Goal: Task Accomplishment & Management: Use online tool/utility

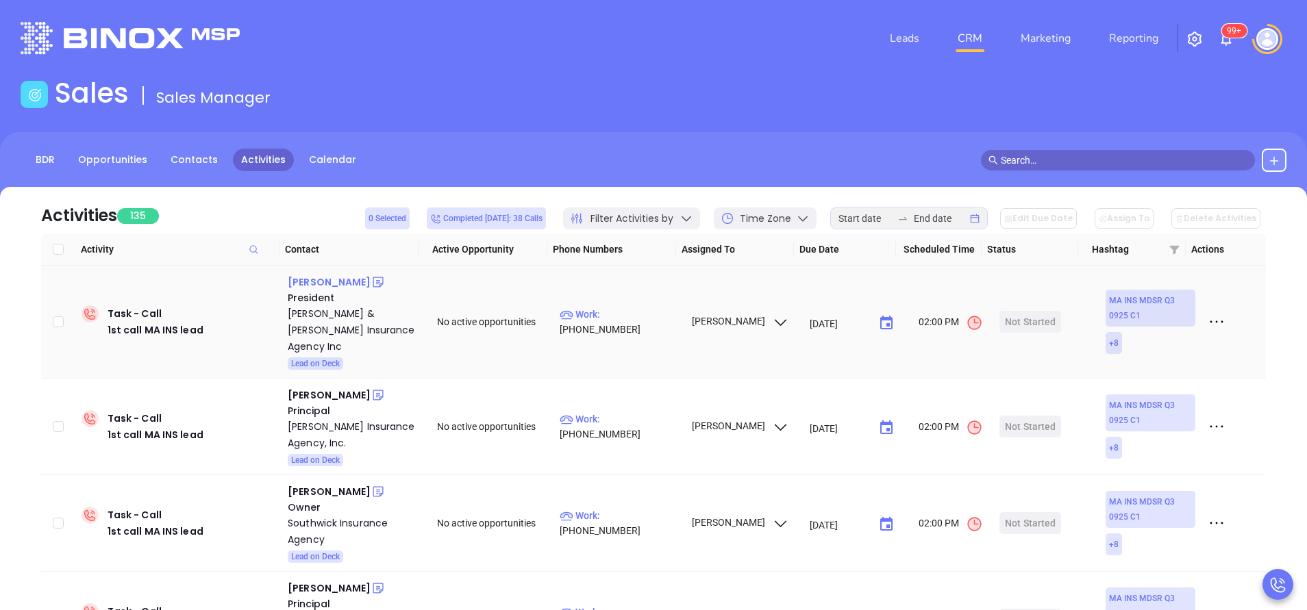
click at [307, 279] on div "[PERSON_NAME]" at bounding box center [329, 282] width 83 height 16
click at [650, 317] on p "Work : (978) 546-6982" at bounding box center [618, 322] width 119 height 30
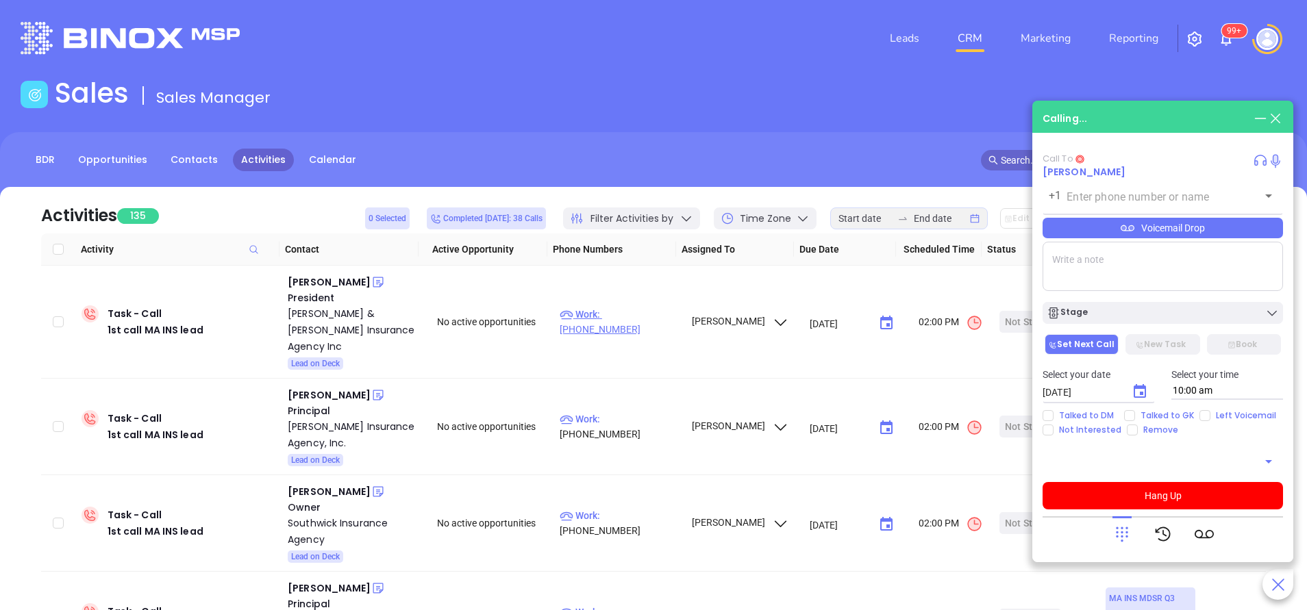
type input "(978) 546-6982"
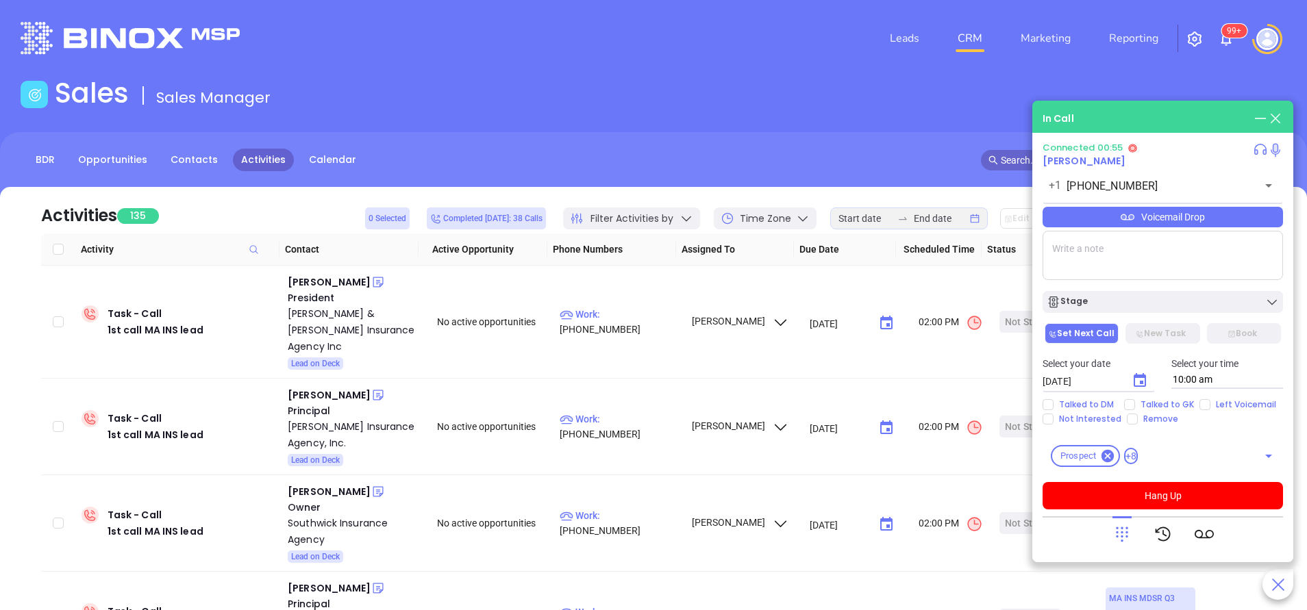
click at [1118, 262] on textarea at bounding box center [1162, 255] width 240 height 49
type textarea "First email sent"
click at [1202, 407] on input "Left Voicemail" at bounding box center [1204, 404] width 11 height 11
checkbox input "true"
click at [1174, 499] on button "Hang Up" at bounding box center [1162, 495] width 240 height 27
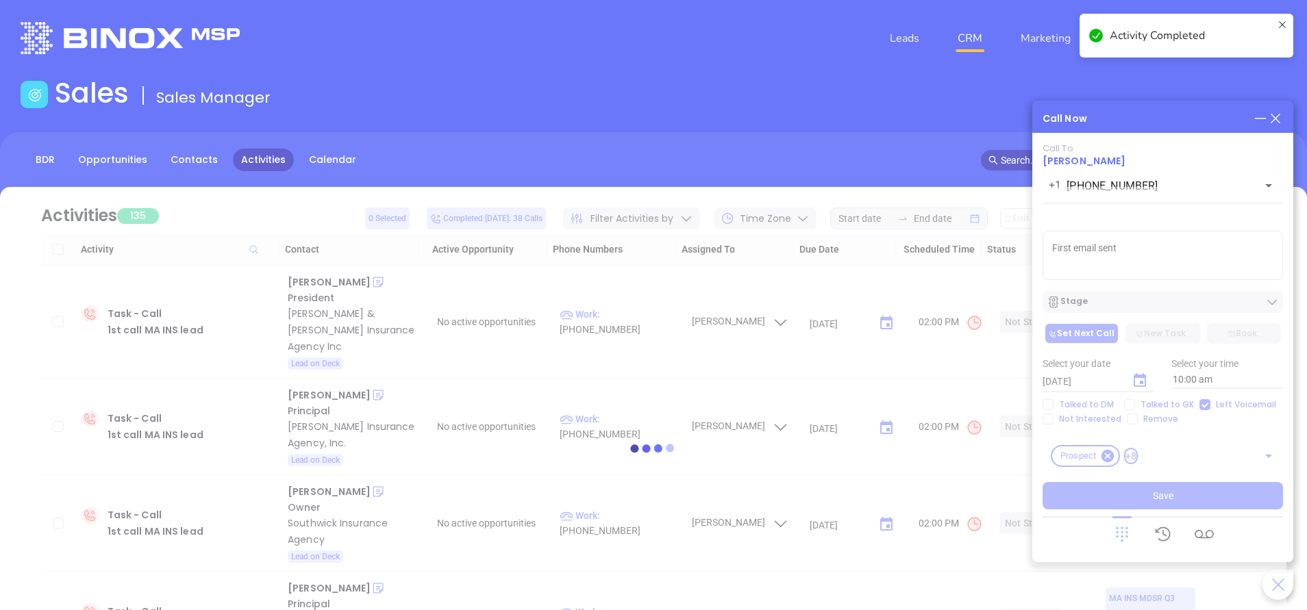
click at [1139, 384] on icon "Choose date, selected date is Oct 8, 2025" at bounding box center [1139, 380] width 12 height 14
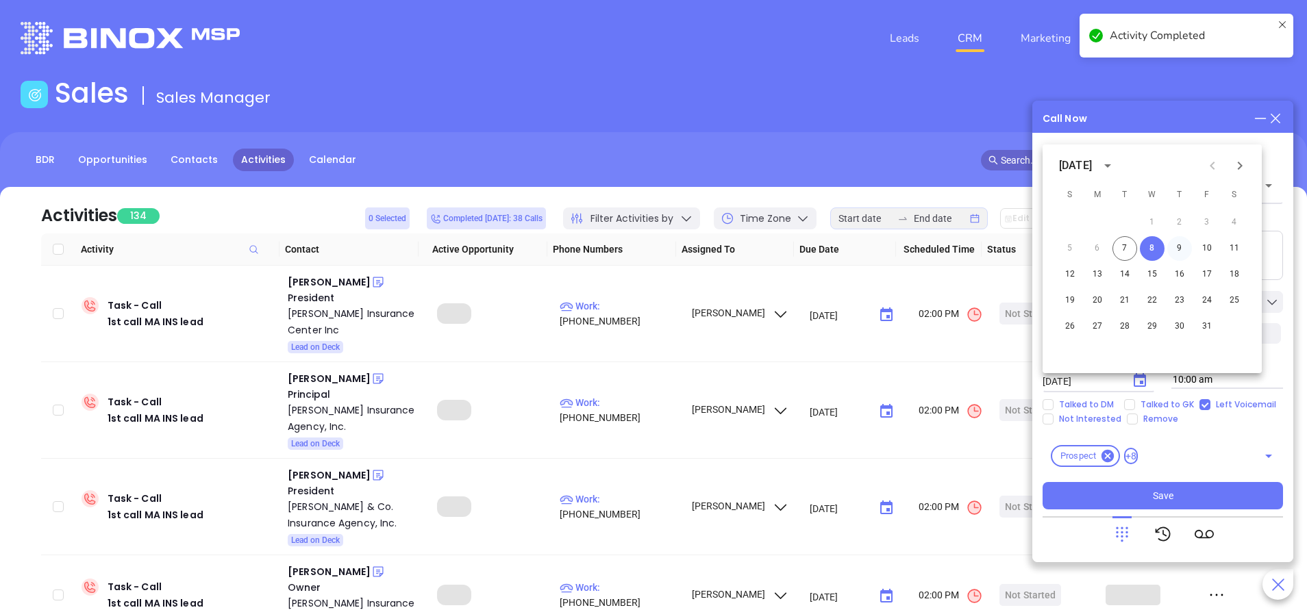
click at [1174, 244] on button "9" at bounding box center [1179, 248] width 25 height 25
type input "10/09/2025"
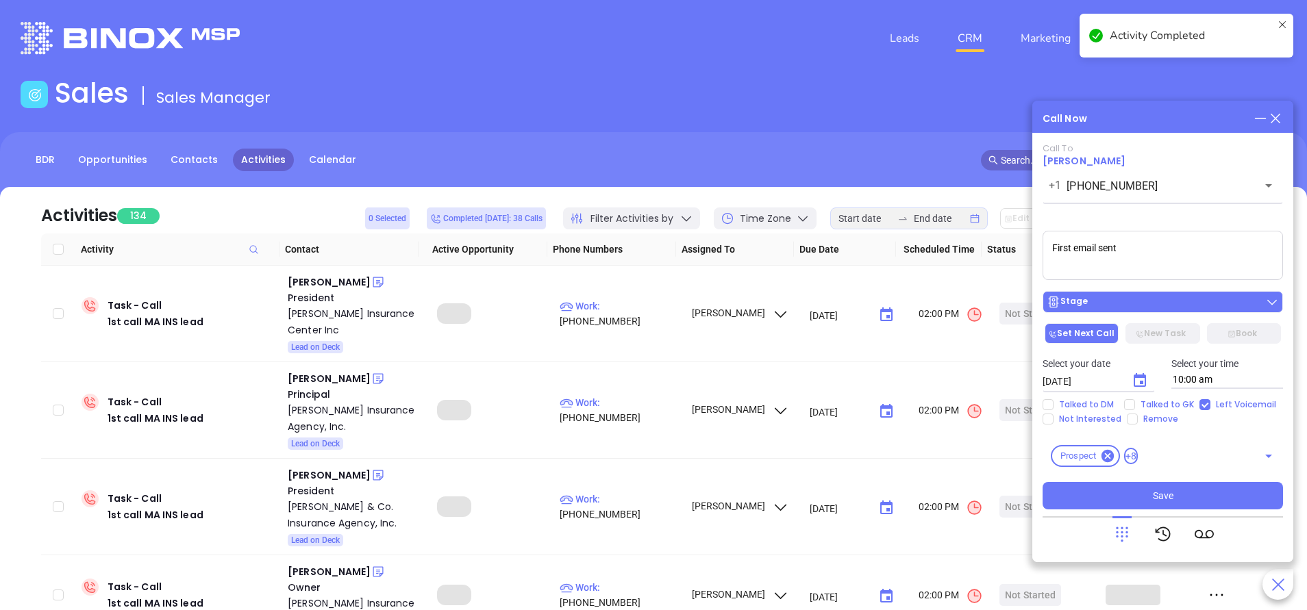
click at [1181, 301] on div "Stage" at bounding box center [1162, 302] width 232 height 14
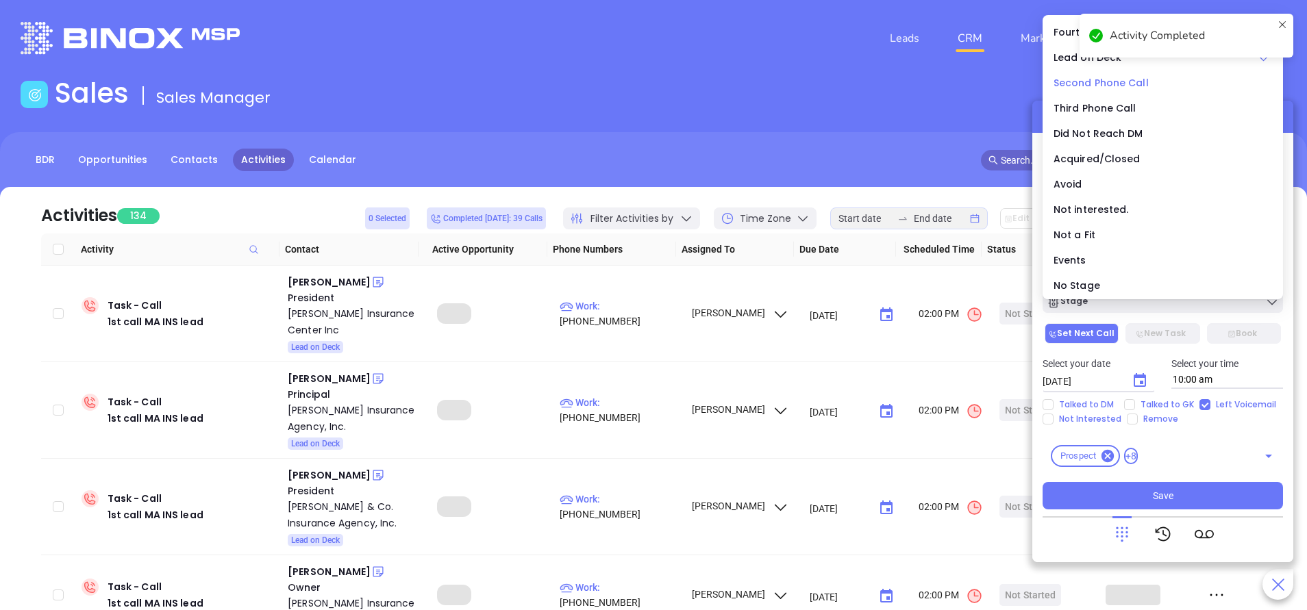
click at [1097, 81] on span "Second Phone Call" at bounding box center [1100, 83] width 95 height 14
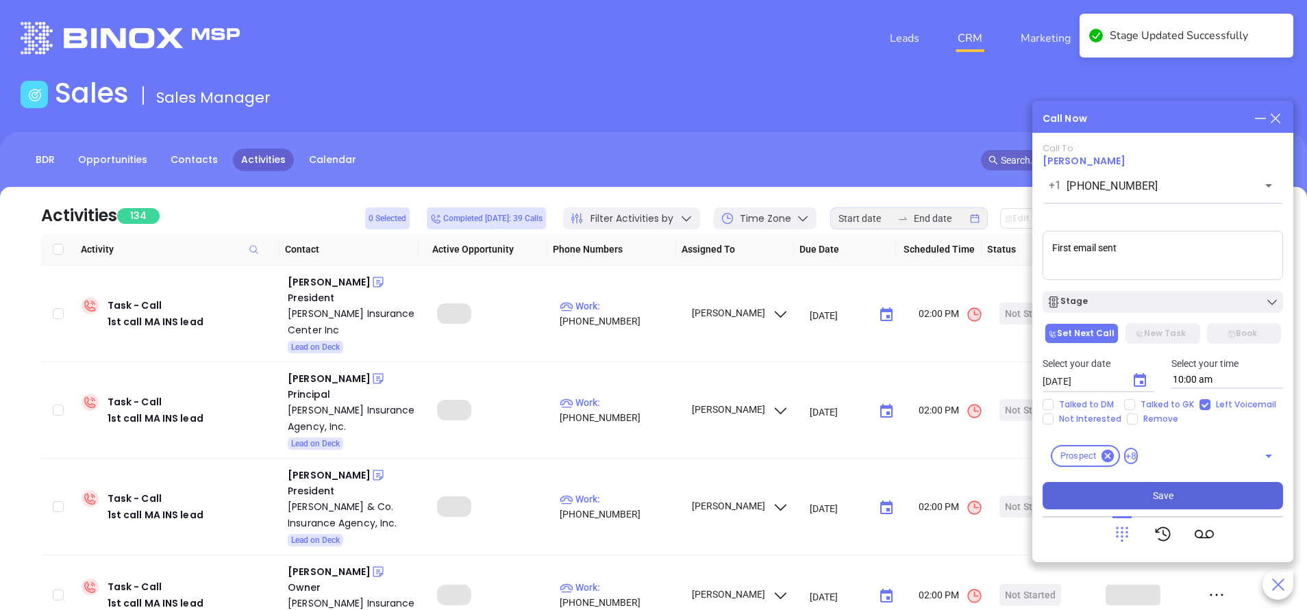
click at [1203, 488] on button "Save" at bounding box center [1162, 495] width 240 height 27
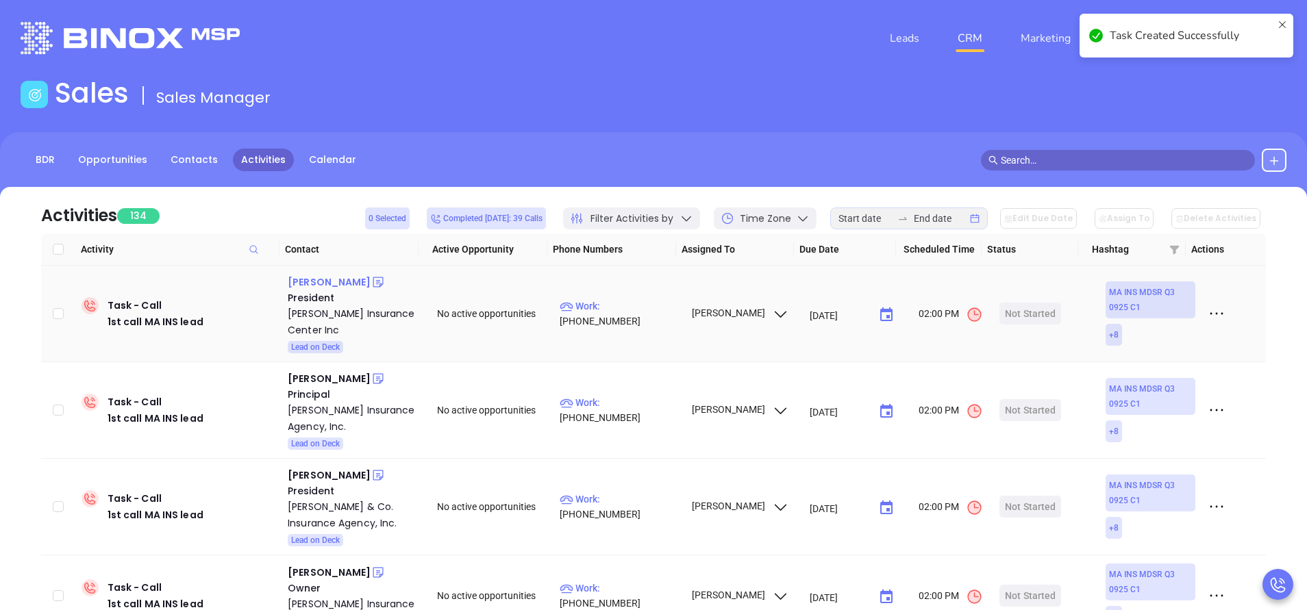
click at [330, 281] on div "Jim Crowley" at bounding box center [329, 282] width 83 height 16
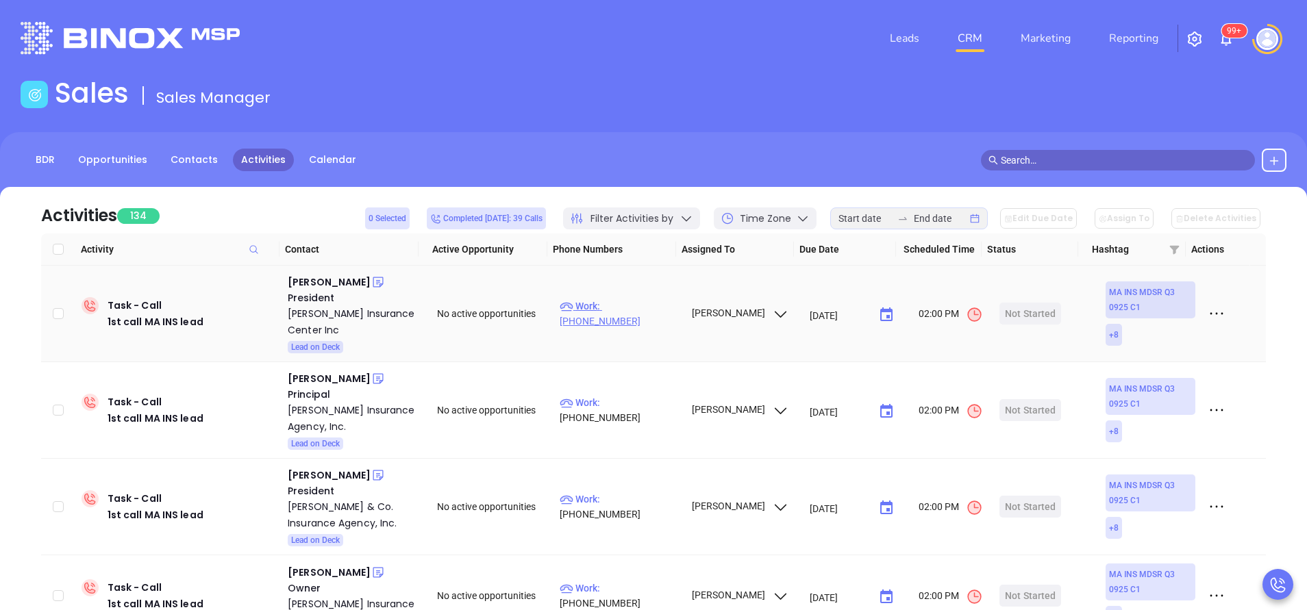
click at [647, 314] on p "Work : (781) 767-2400" at bounding box center [618, 314] width 119 height 30
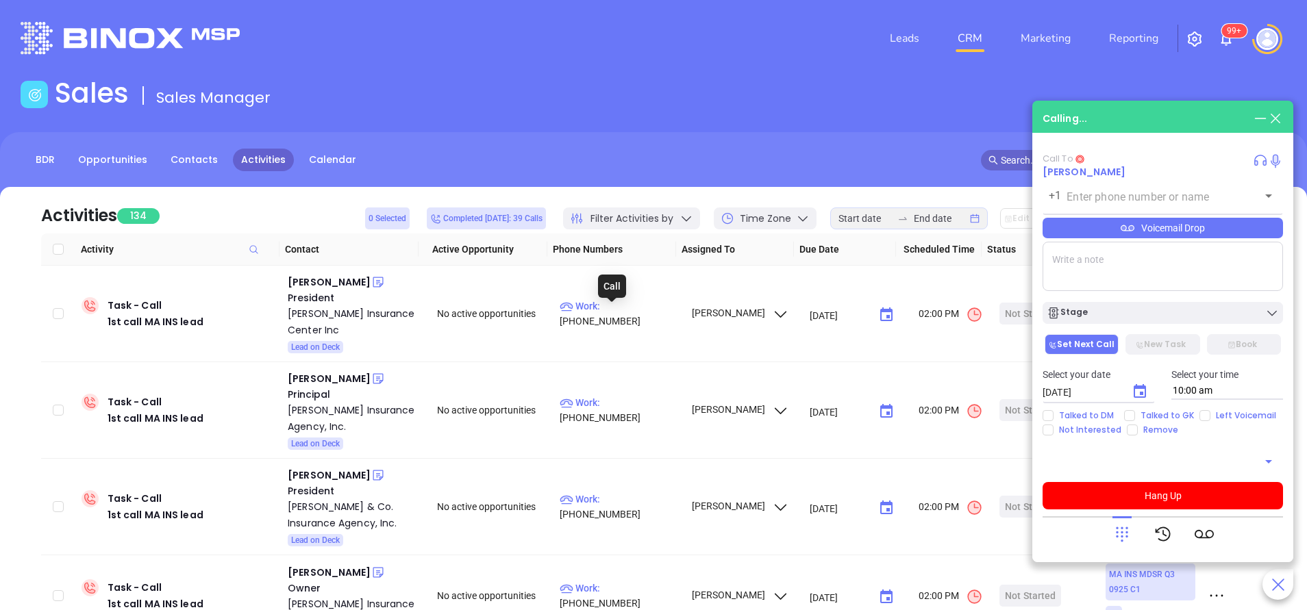
type input "(781) 767-2400"
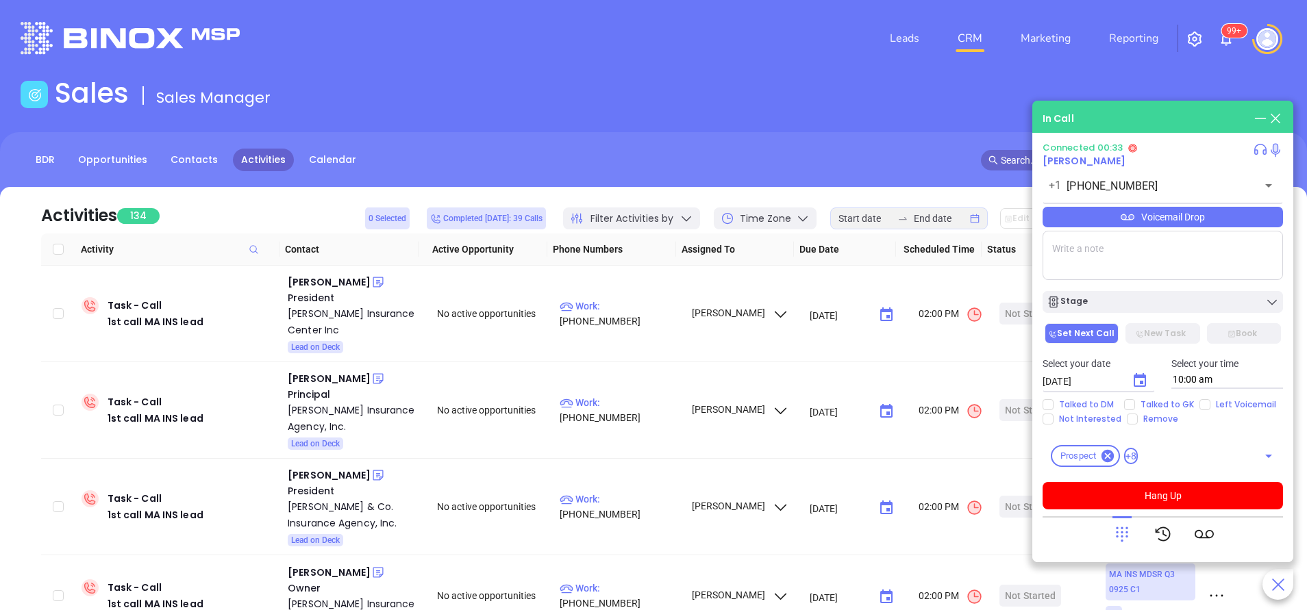
click at [1121, 530] on icon at bounding box center [1121, 534] width 19 height 19
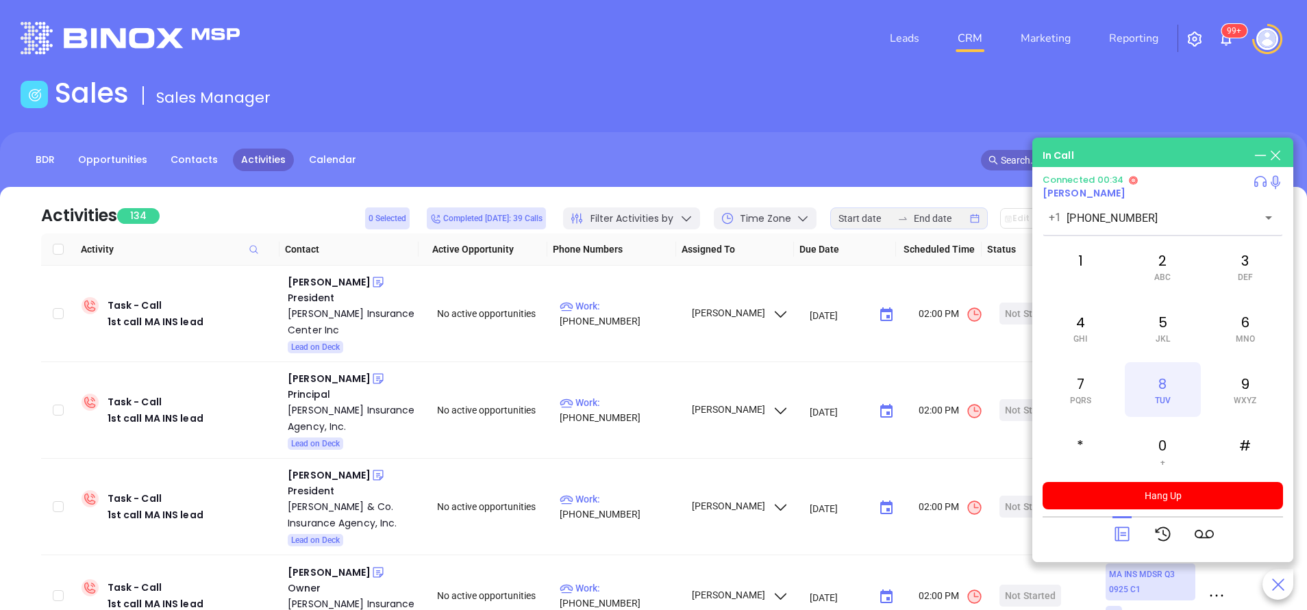
click at [1170, 389] on div "8 TUV" at bounding box center [1161, 389] width 75 height 55
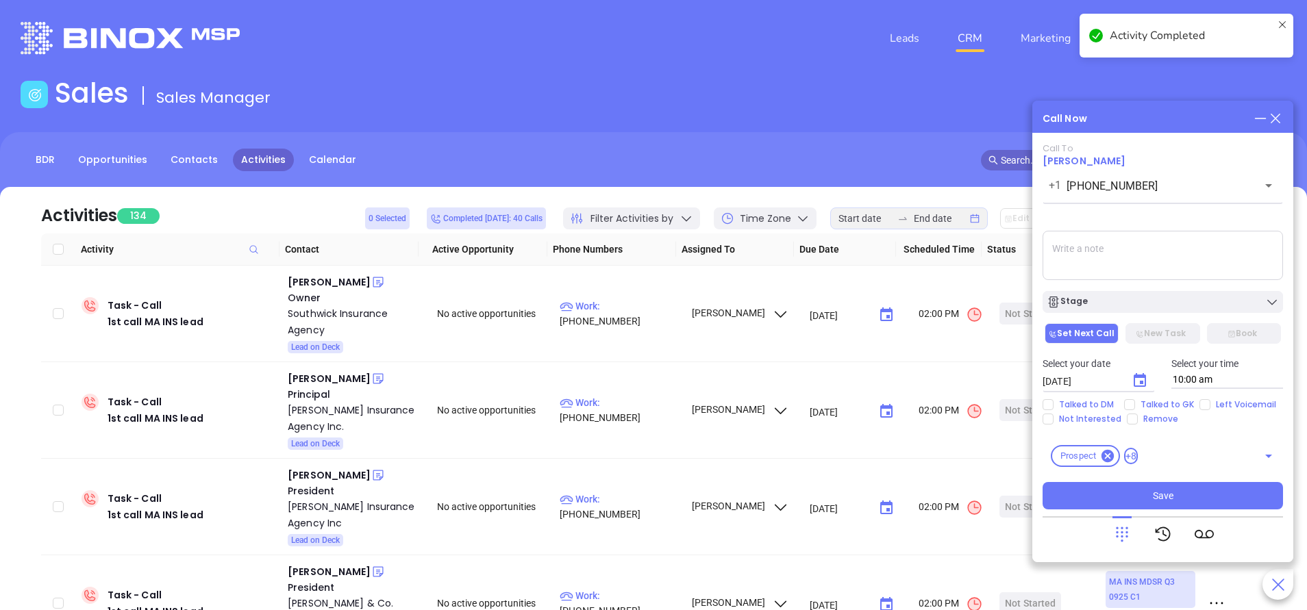
click at [1077, 252] on textarea at bounding box center [1162, 255] width 240 height 49
paste textarea "Tuesday, October 21, 2025 10:30 AM - 11:00 AM"
type textarea "Tuesday, October 21, 2025 10:30 AM - 11:00 AM"
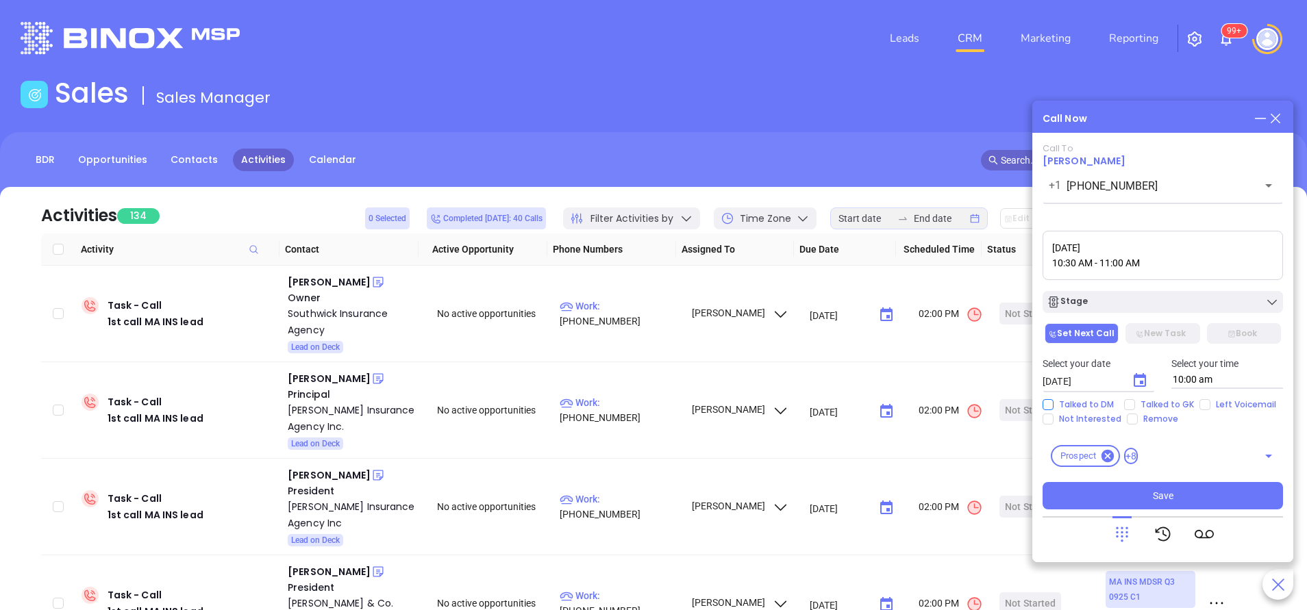
click at [1051, 405] on input "Talked to DM" at bounding box center [1047, 404] width 11 height 11
checkbox input "true"
click at [1142, 380] on icon "Choose date, selected date is Oct 8, 2025" at bounding box center [1139, 381] width 16 height 16
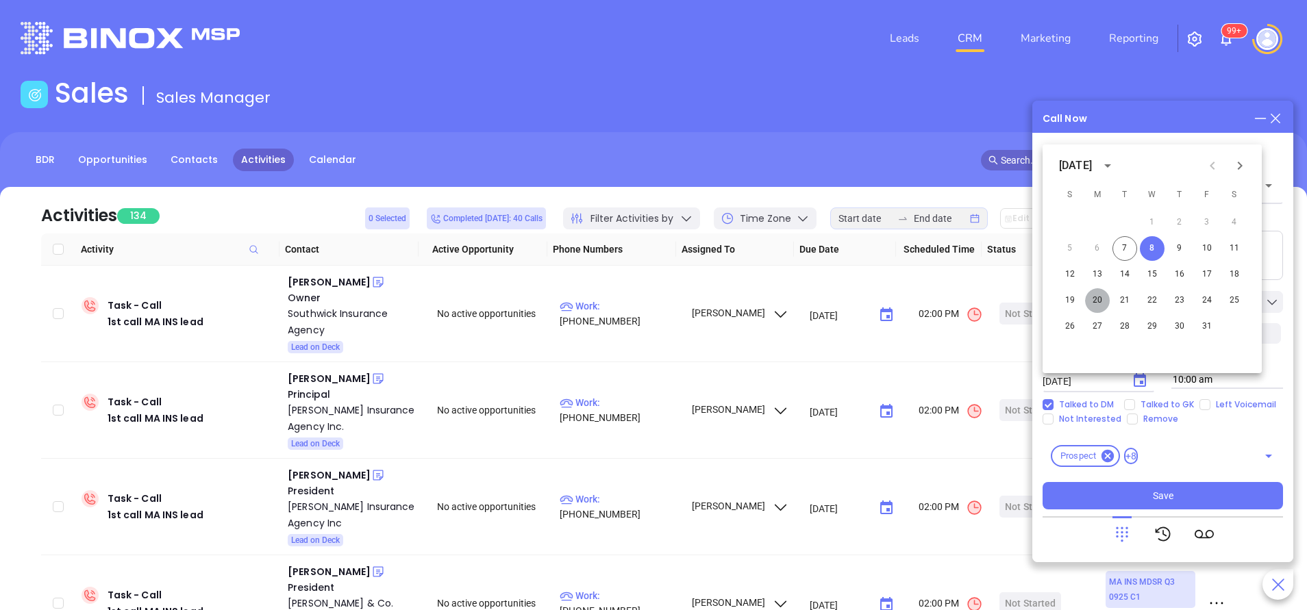
click at [1096, 301] on button "20" at bounding box center [1097, 300] width 25 height 25
type input "10/20/2025"
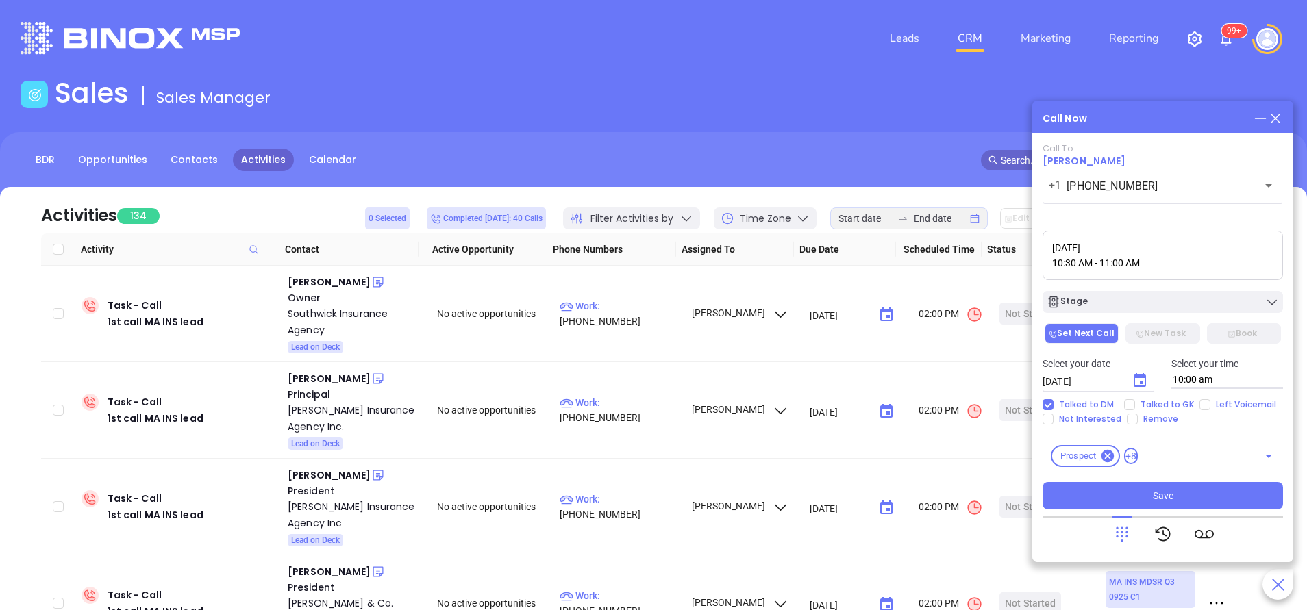
click at [1189, 266] on textarea "Tuesday, October 21, 2025 10:30 AM - 11:00 AM" at bounding box center [1162, 255] width 240 height 49
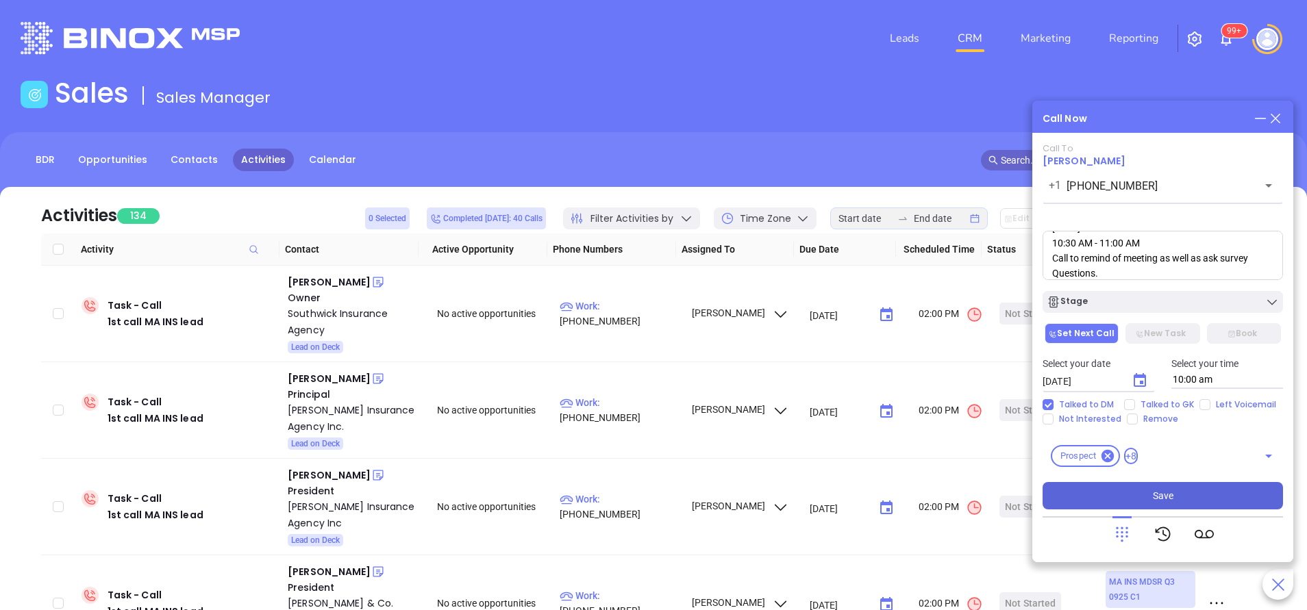
type textarea "Tuesday, October 21, 2025 10:30 AM - 11:00 AM Call to remind of meeting as well…"
click at [1179, 497] on button "Save" at bounding box center [1162, 495] width 240 height 27
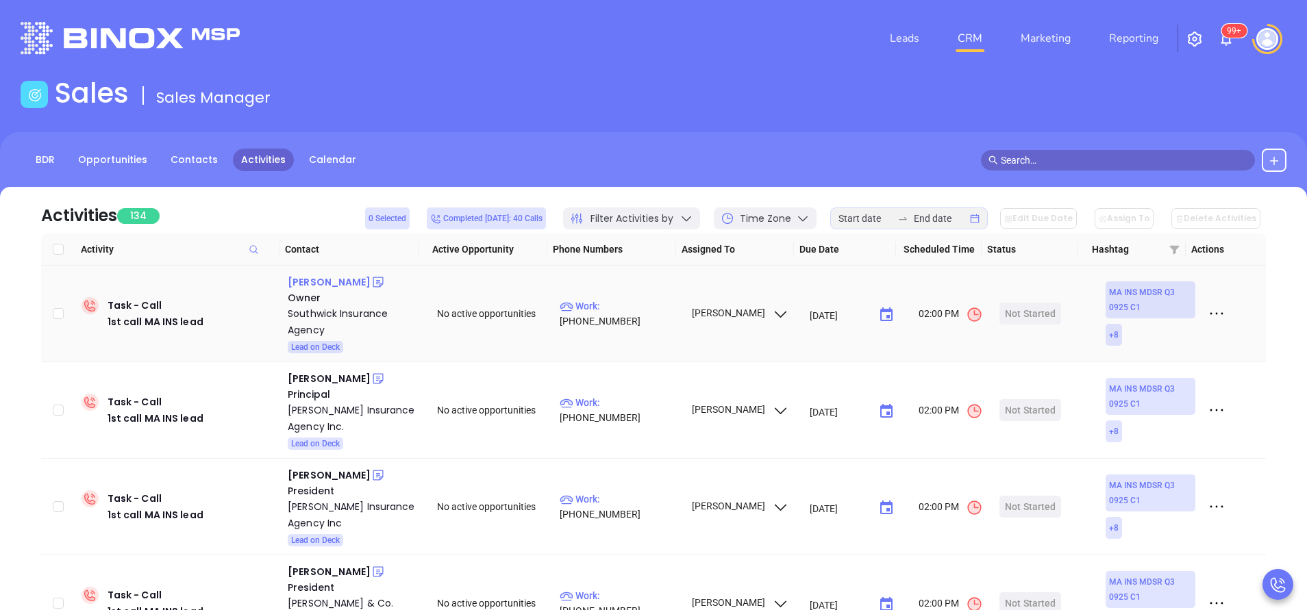
click at [322, 276] on div "Daniel Hess" at bounding box center [329, 282] width 83 height 16
click at [618, 315] on p "Work : (413) 569-5541" at bounding box center [618, 314] width 119 height 30
type input "(413) 569-5541"
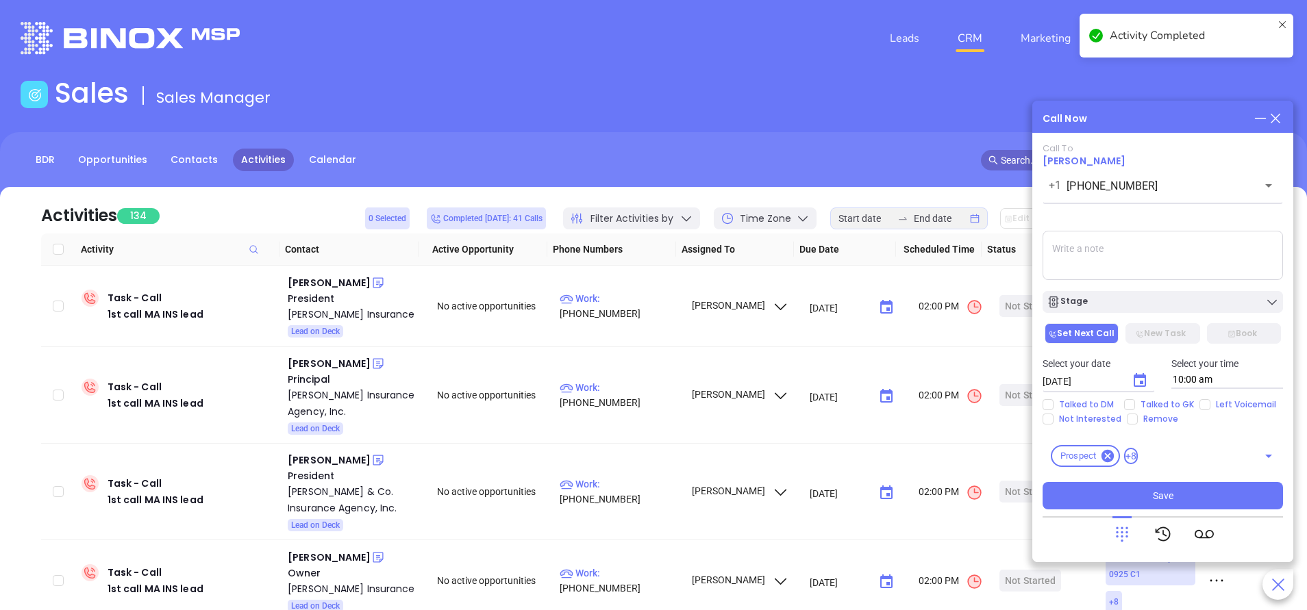
click at [1093, 262] on textarea at bounding box center [1162, 255] width 240 height 49
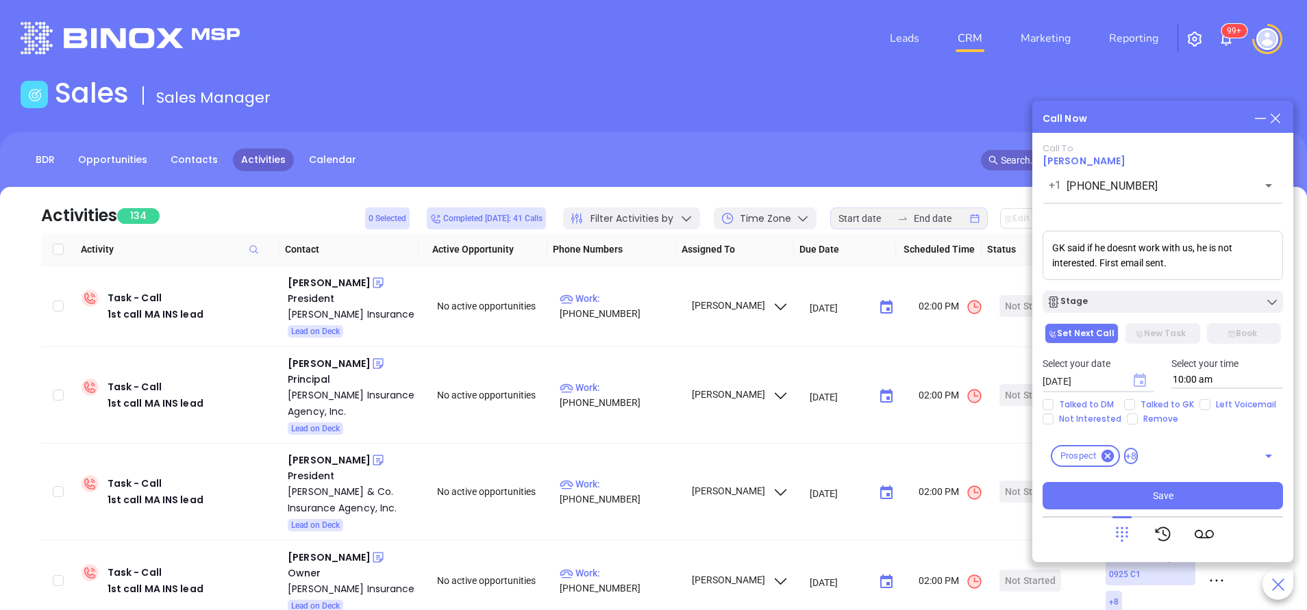
type textarea "GK said if he doesnt work with us, he is not interested. First email sent."
click at [1141, 383] on icon "Choose date, selected date is Oct 8, 2025" at bounding box center [1139, 380] width 12 height 14
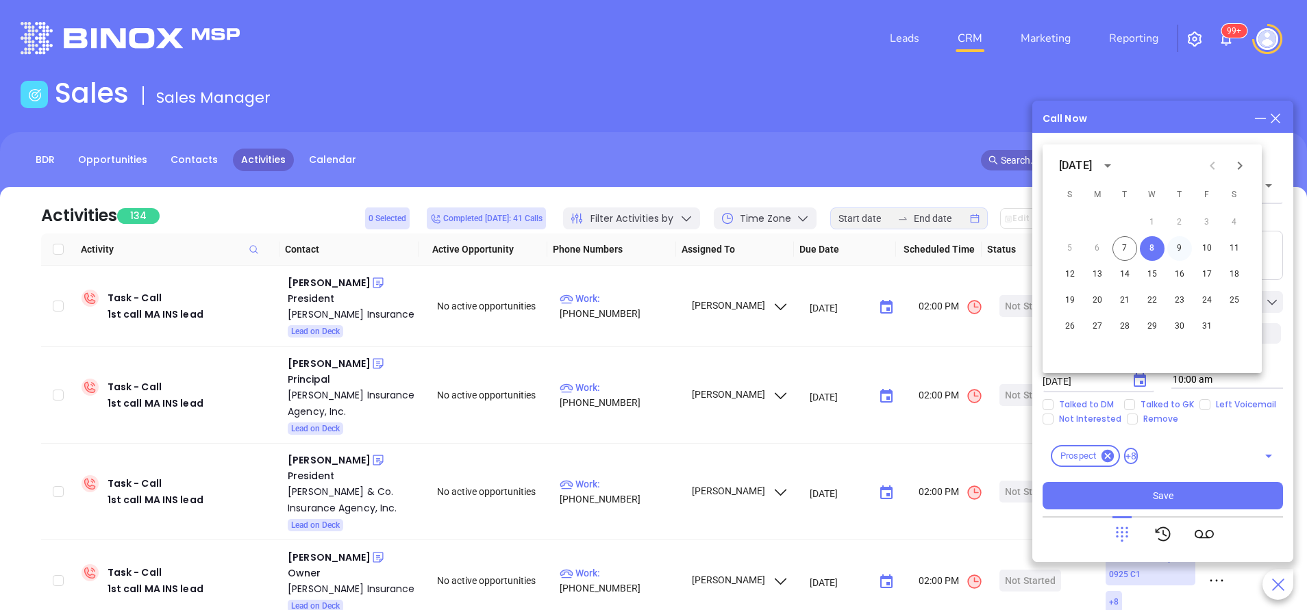
click at [1183, 248] on button "9" at bounding box center [1179, 248] width 25 height 25
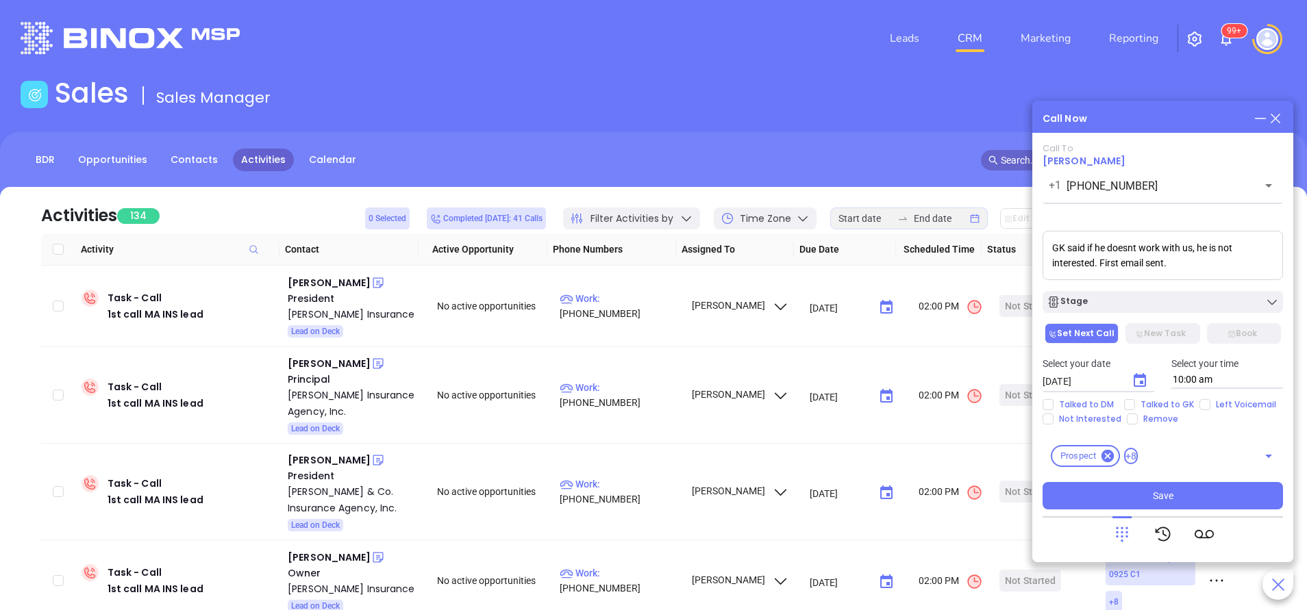
type input "10/09/2025"
click at [1153, 304] on div "Stage" at bounding box center [1162, 302] width 232 height 14
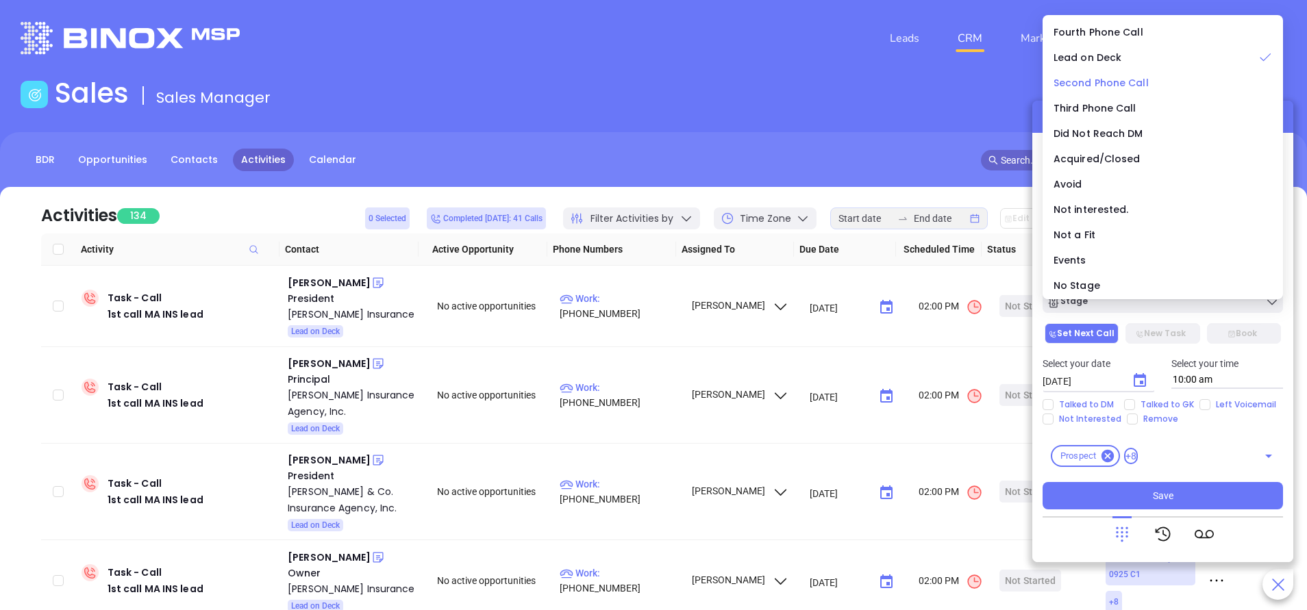
click at [1091, 73] on li "Second Phone Call" at bounding box center [1162, 82] width 235 height 29
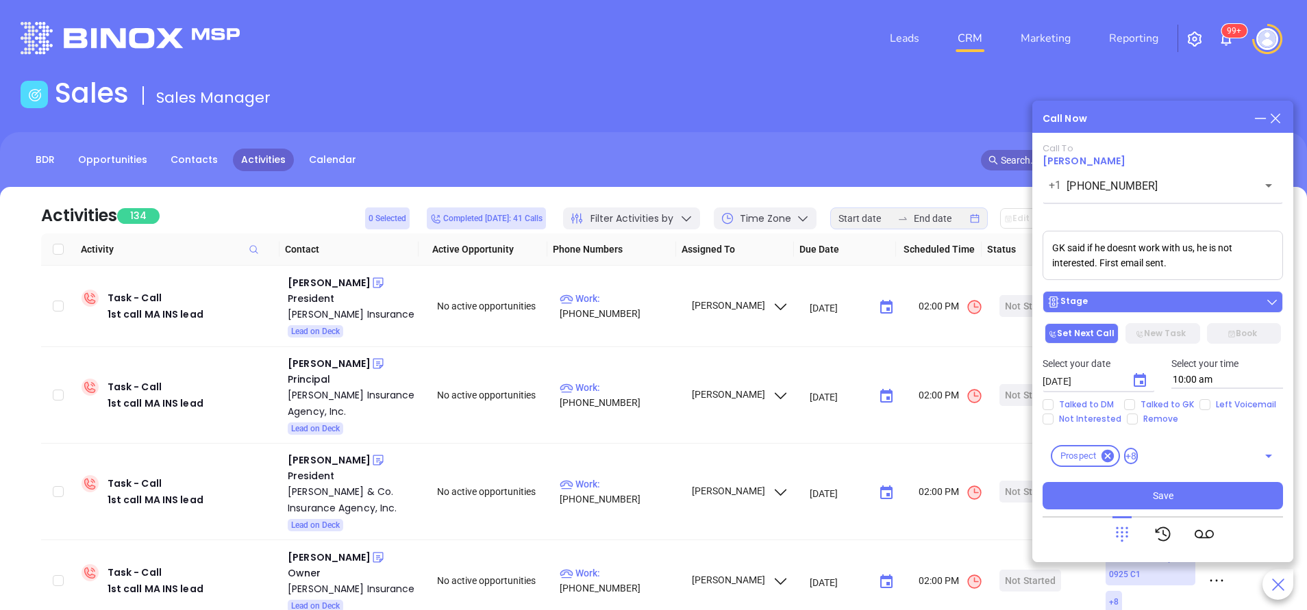
click at [1149, 297] on div "Stage" at bounding box center [1162, 302] width 232 height 14
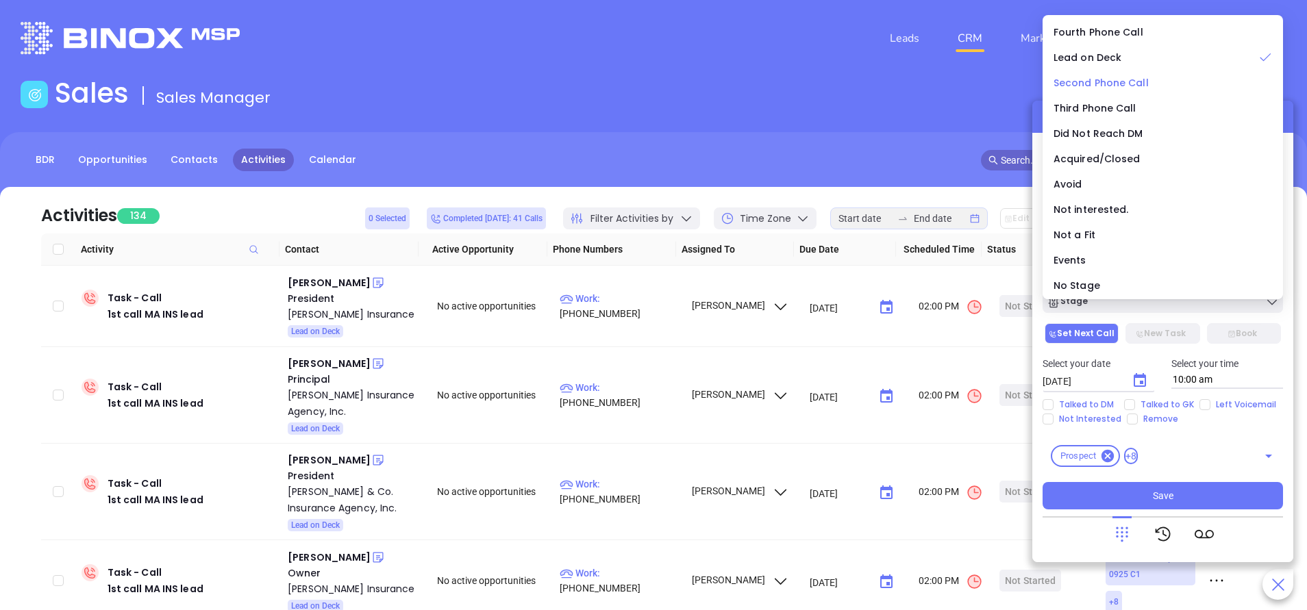
click at [1117, 82] on span "Second Phone Call" at bounding box center [1100, 83] width 95 height 14
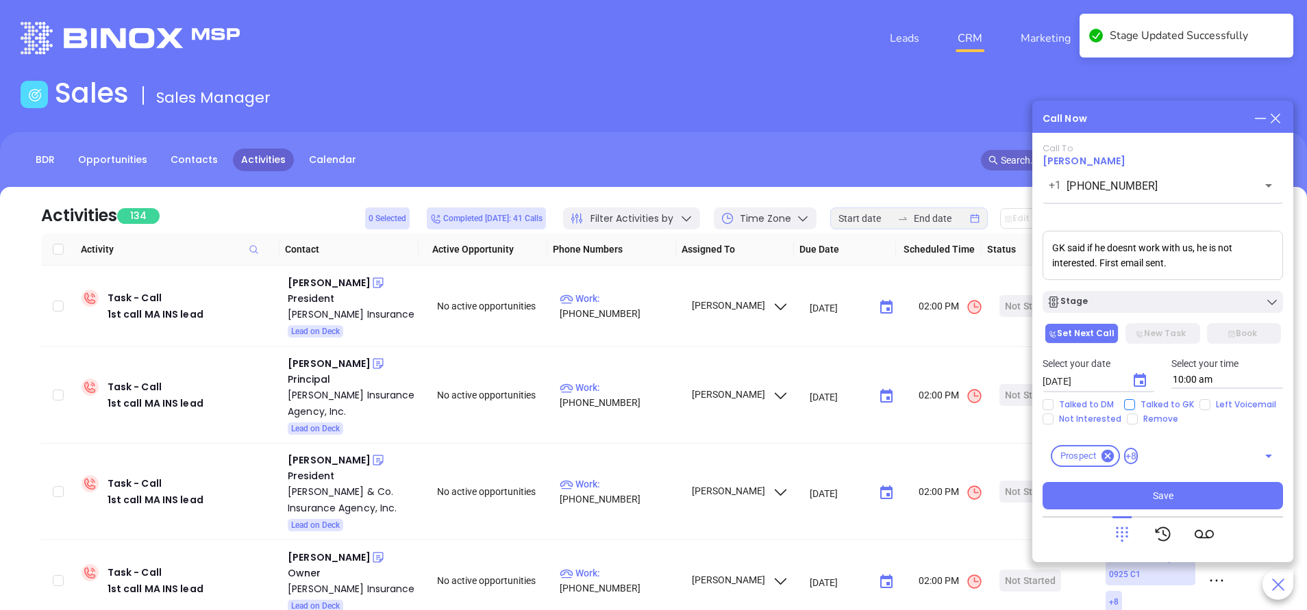
click at [1131, 403] on input "Talked to GK" at bounding box center [1129, 404] width 11 height 11
checkbox input "true"
click at [1149, 492] on button "Save" at bounding box center [1162, 495] width 240 height 27
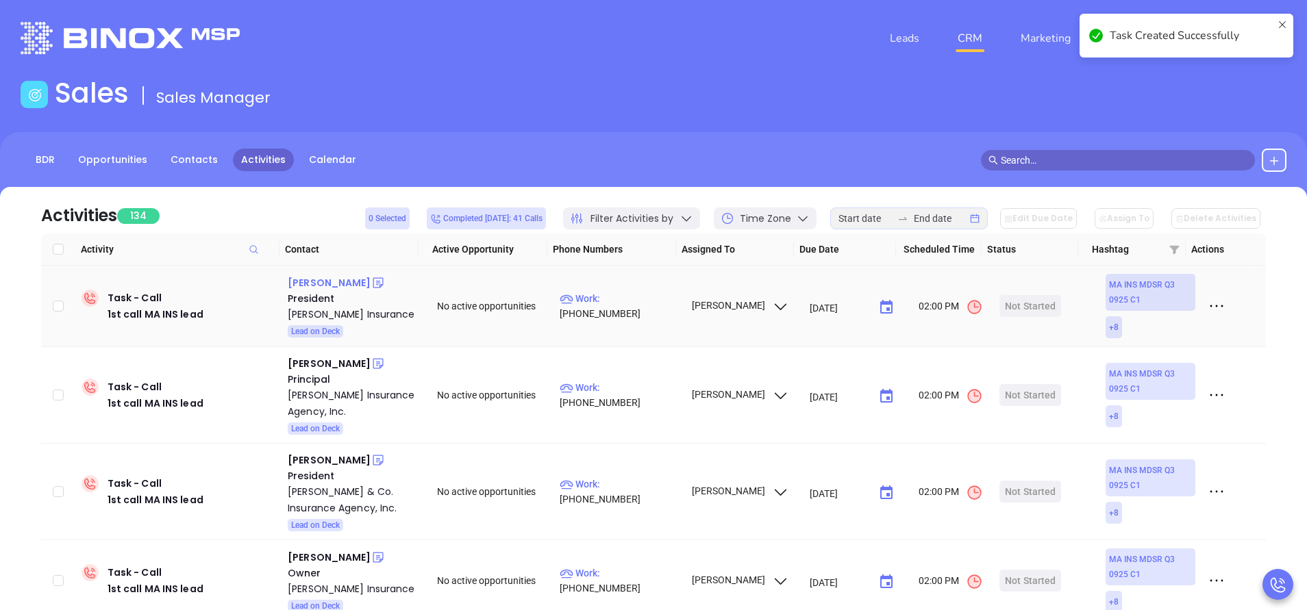
click at [320, 287] on div "Jim Traver" at bounding box center [329, 283] width 83 height 16
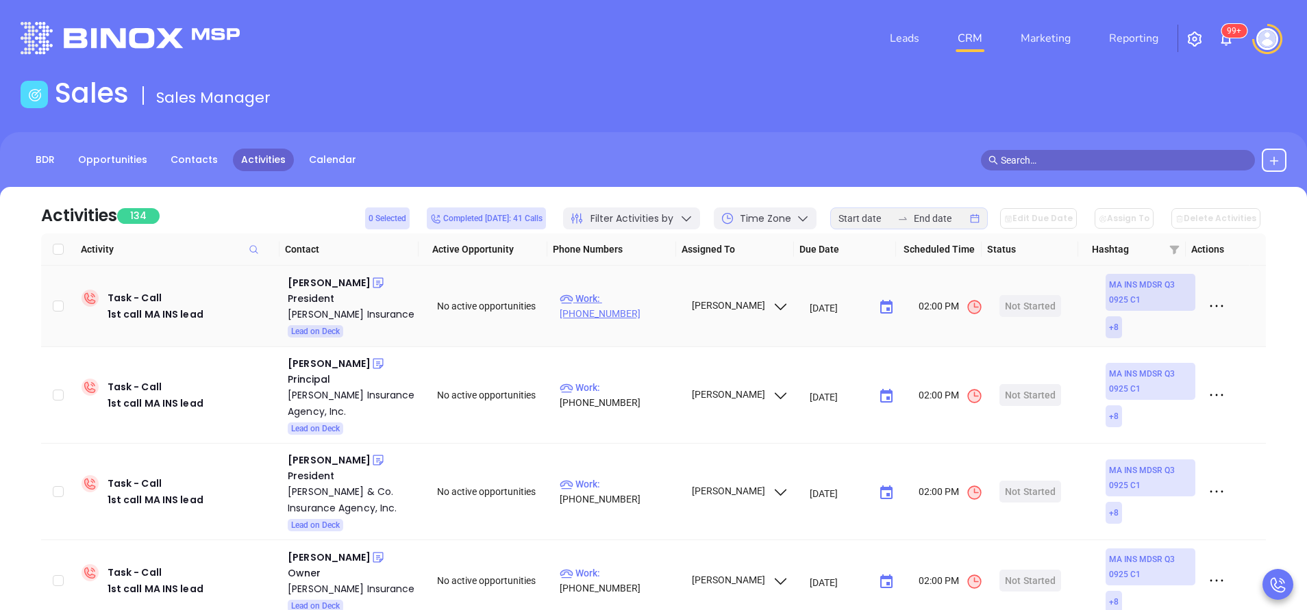
click at [631, 308] on p "Work : (978) 373-3893" at bounding box center [618, 306] width 119 height 30
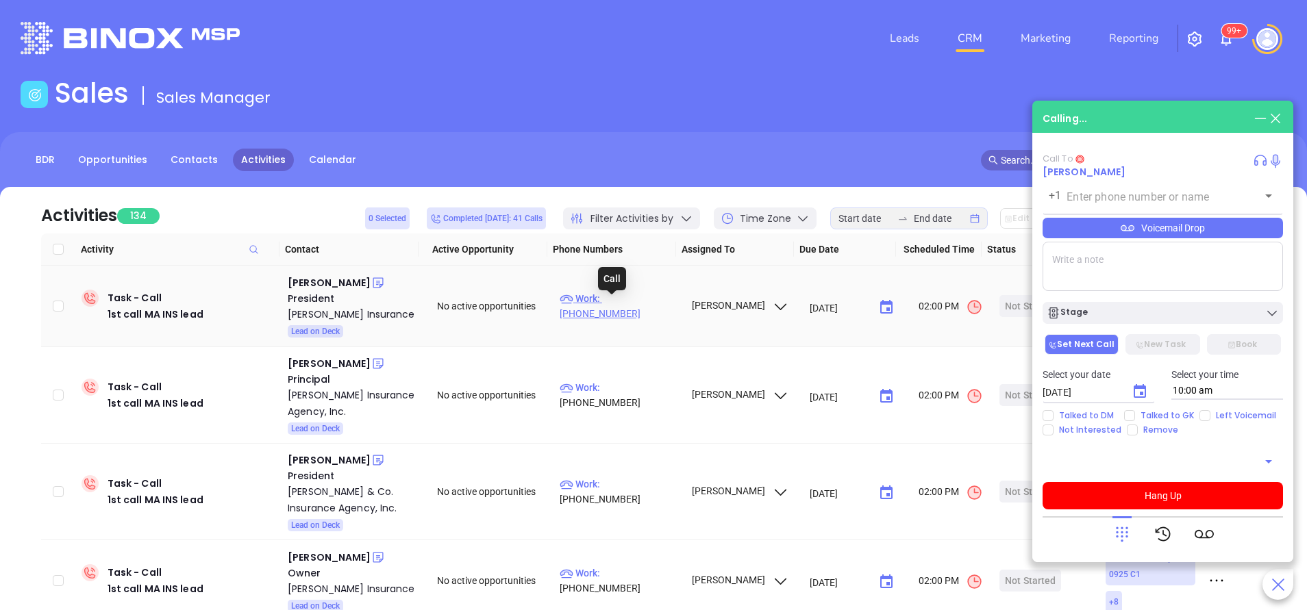
type input "(978) 373-3893"
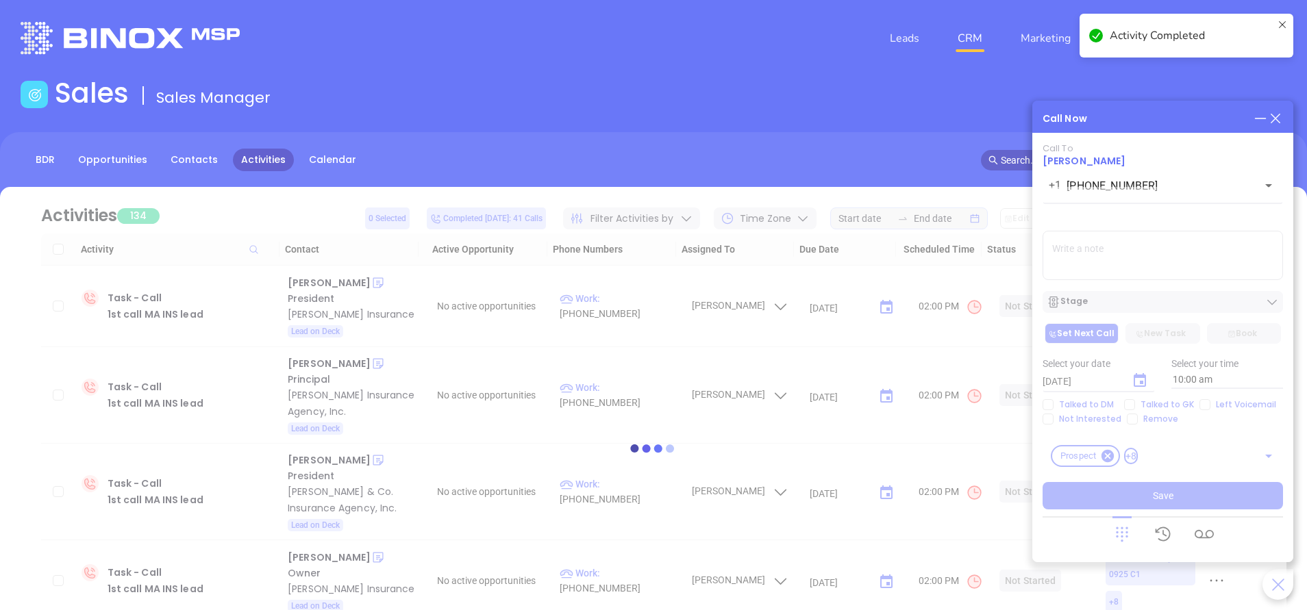
click at [1129, 402] on div at bounding box center [654, 448] width 1266 height 103
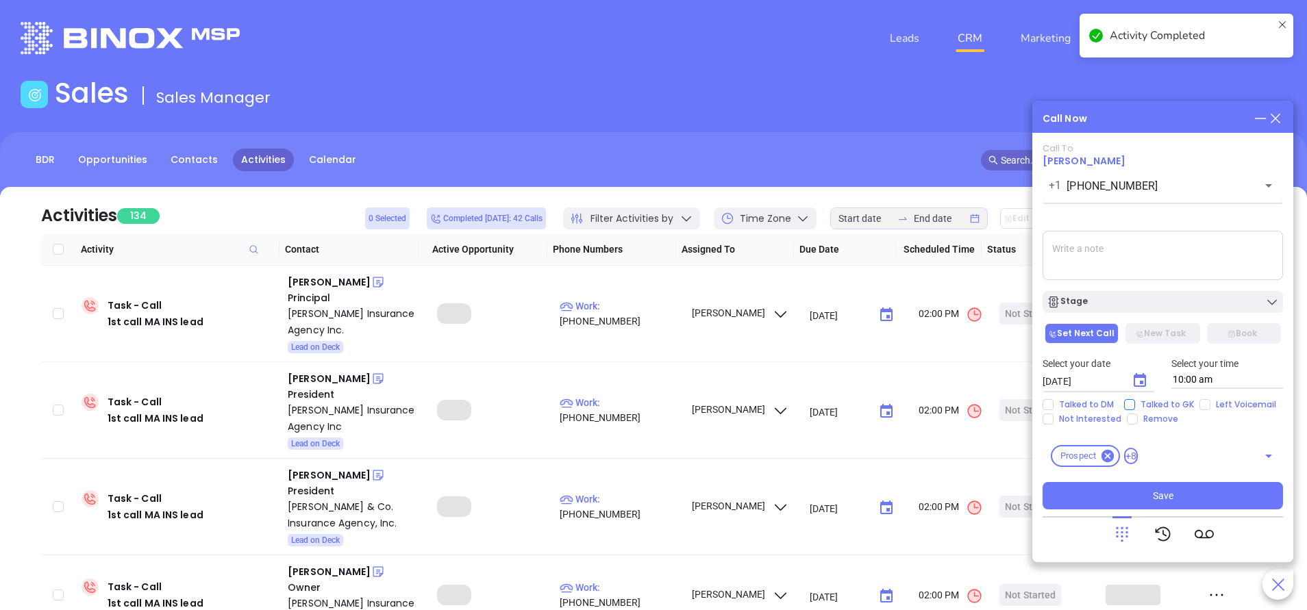
click at [1130, 405] on input "Talked to GK" at bounding box center [1129, 404] width 11 height 11
checkbox input "true"
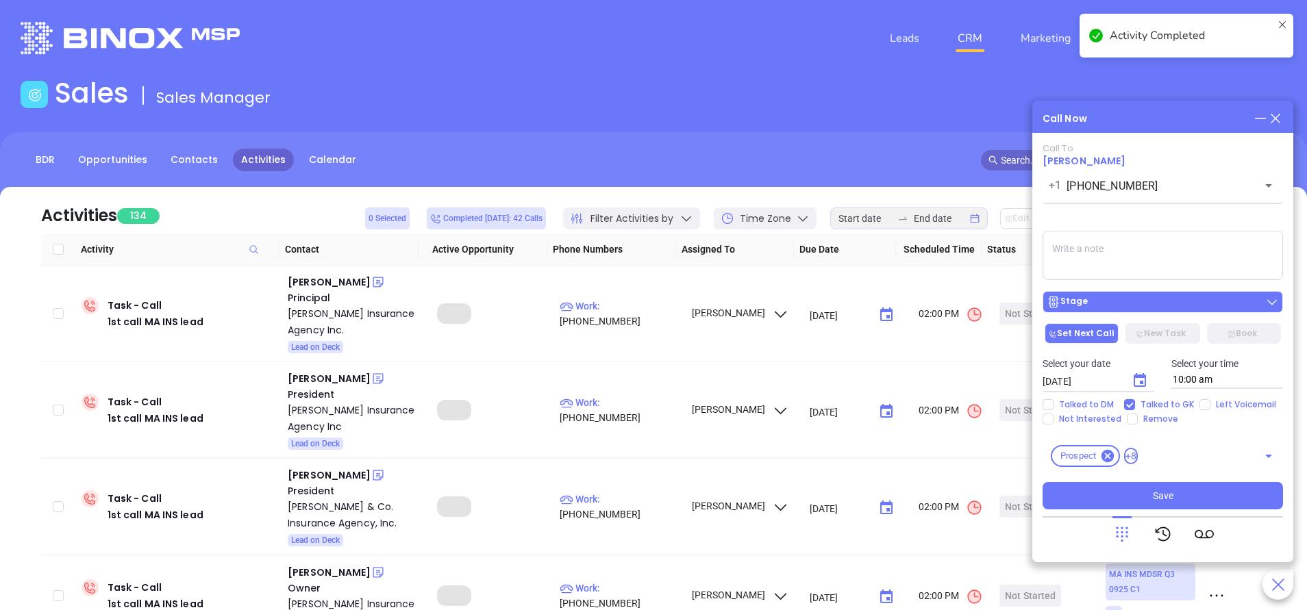
click at [1166, 303] on div "Stage" at bounding box center [1162, 302] width 232 height 14
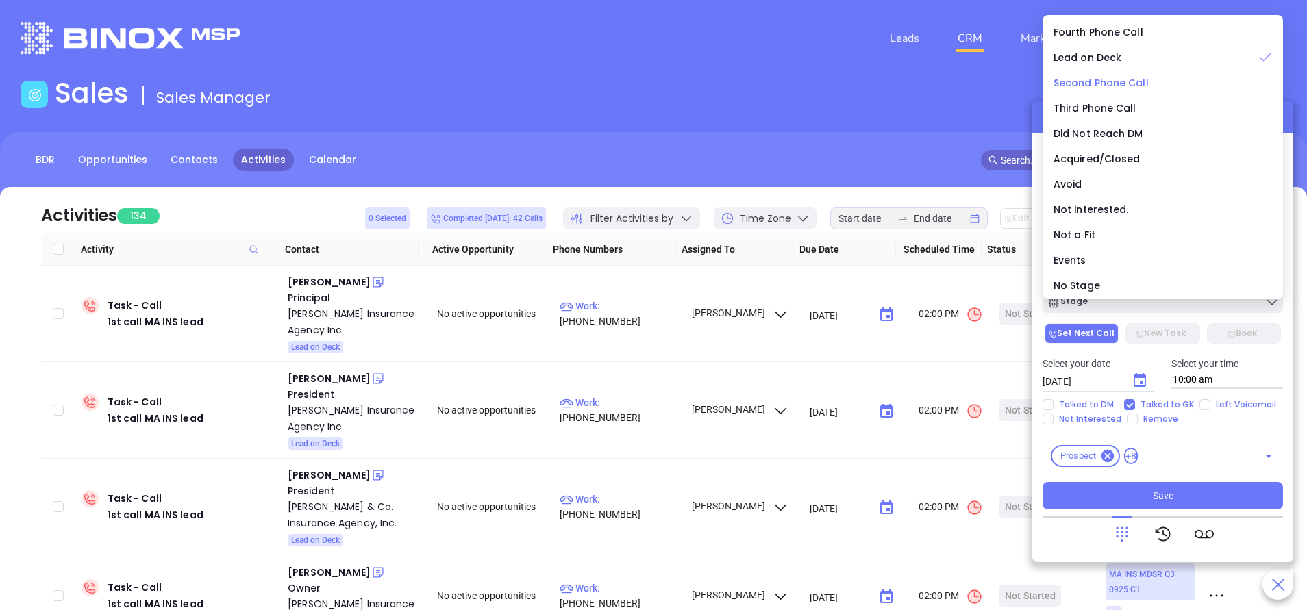
click at [1114, 84] on span "Second Phone Call" at bounding box center [1100, 83] width 95 height 14
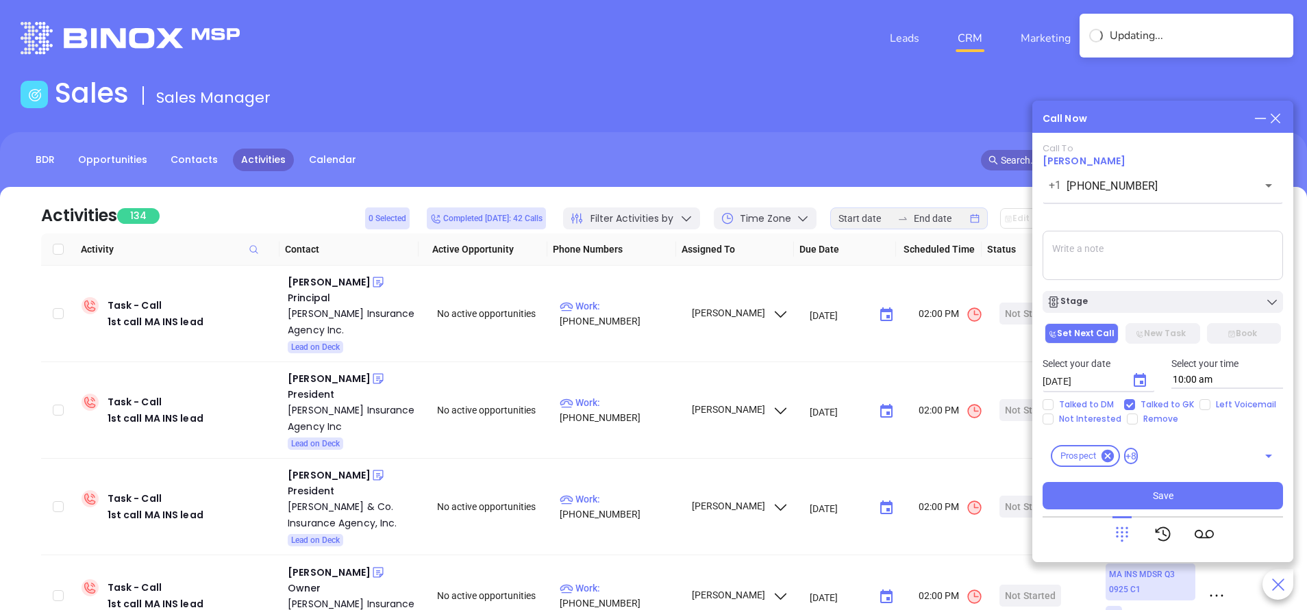
click at [1173, 253] on textarea at bounding box center [1162, 255] width 240 height 49
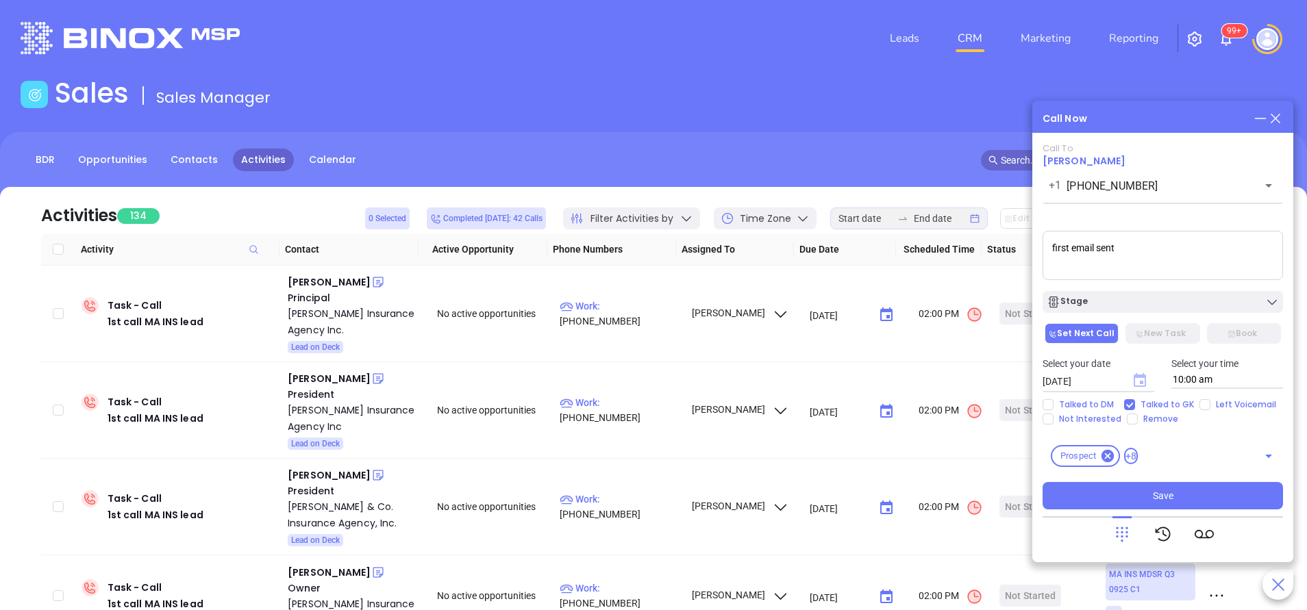
type textarea "first email sent"
click at [1142, 383] on icon "Choose date, selected date is Oct 8, 2025" at bounding box center [1139, 380] width 12 height 14
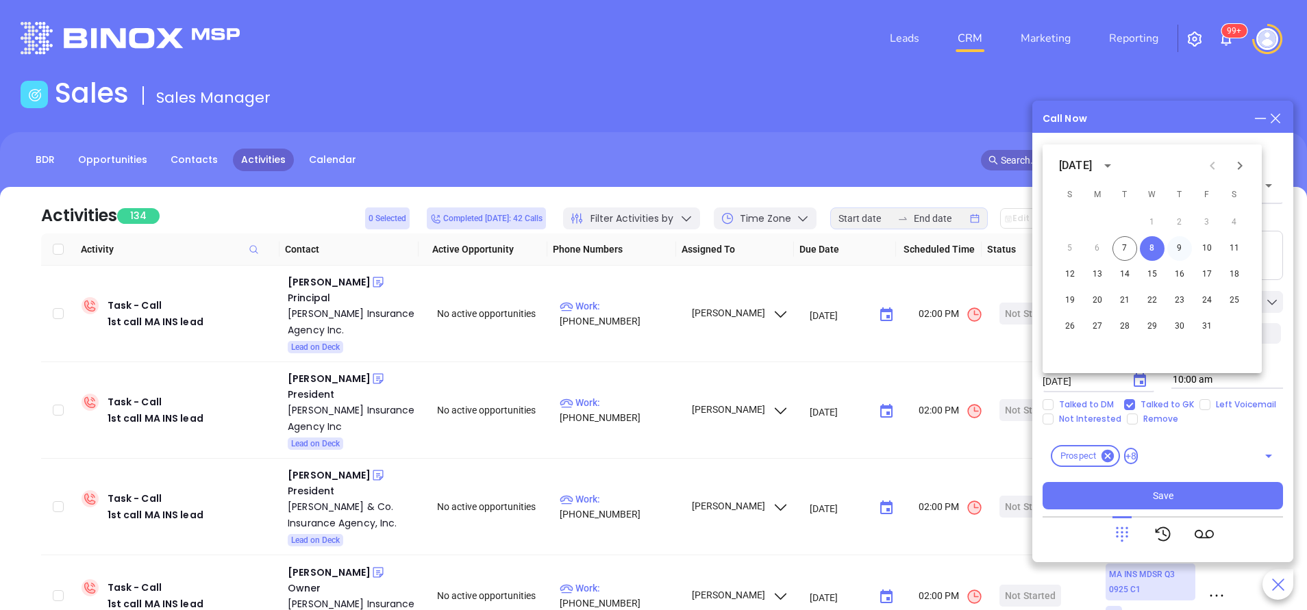
click at [1181, 249] on button "9" at bounding box center [1179, 248] width 25 height 25
type input "10/09/2025"
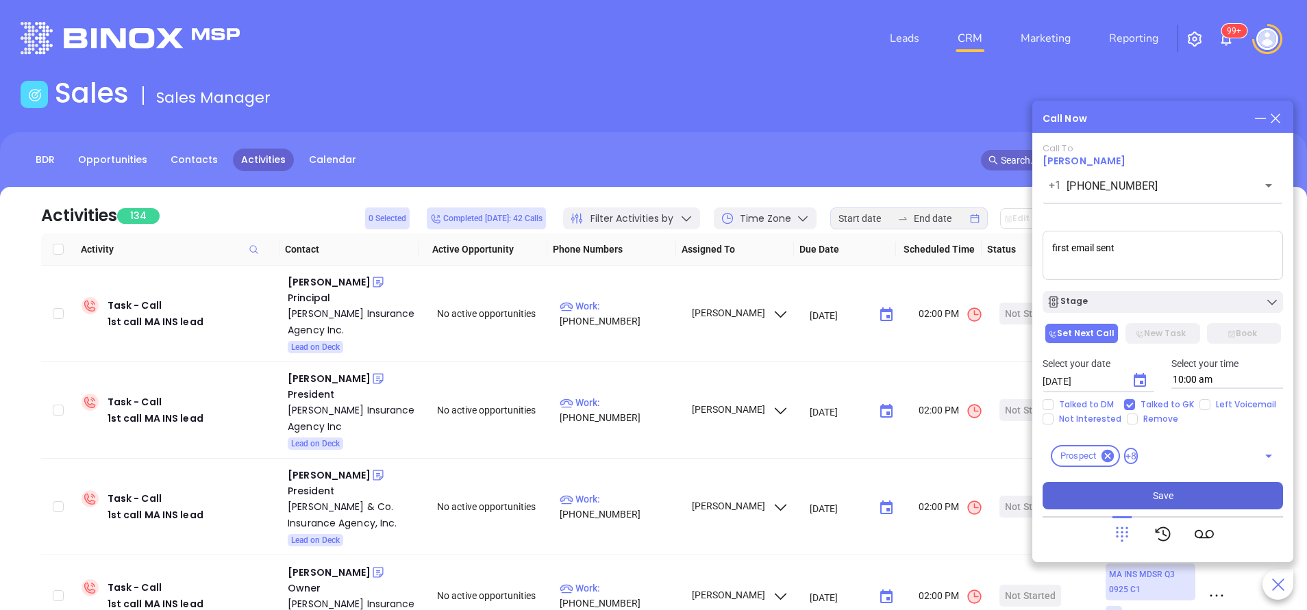
click at [1178, 492] on button "Save" at bounding box center [1162, 495] width 240 height 27
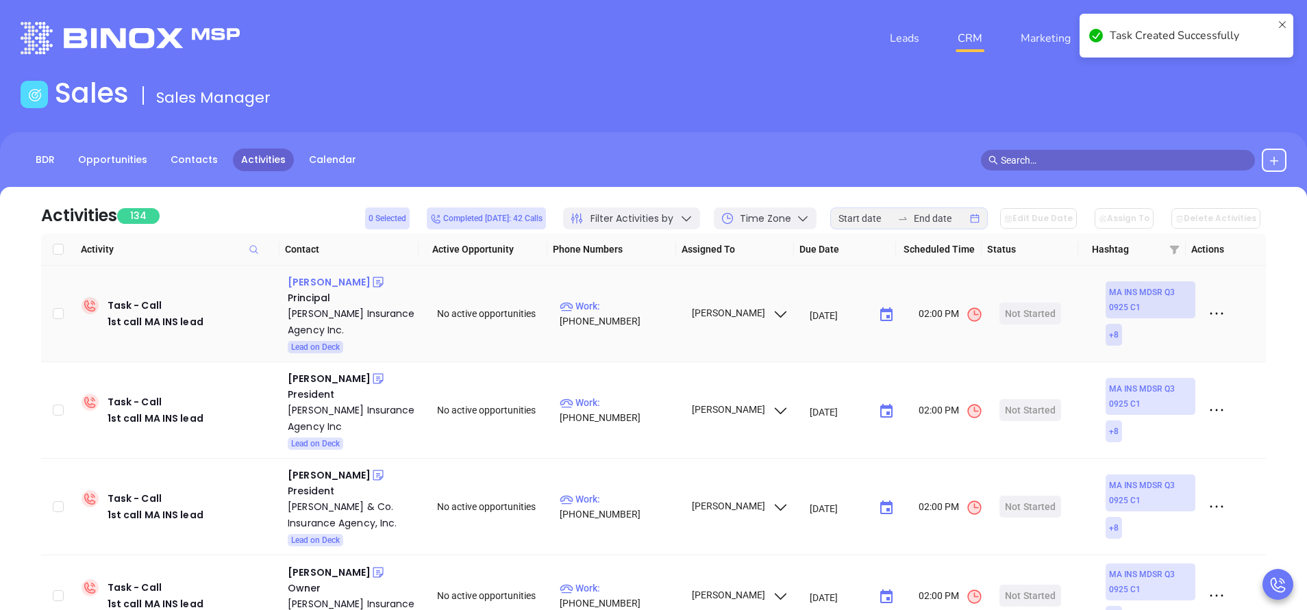
click at [331, 281] on div "George Celia" at bounding box center [329, 282] width 83 height 16
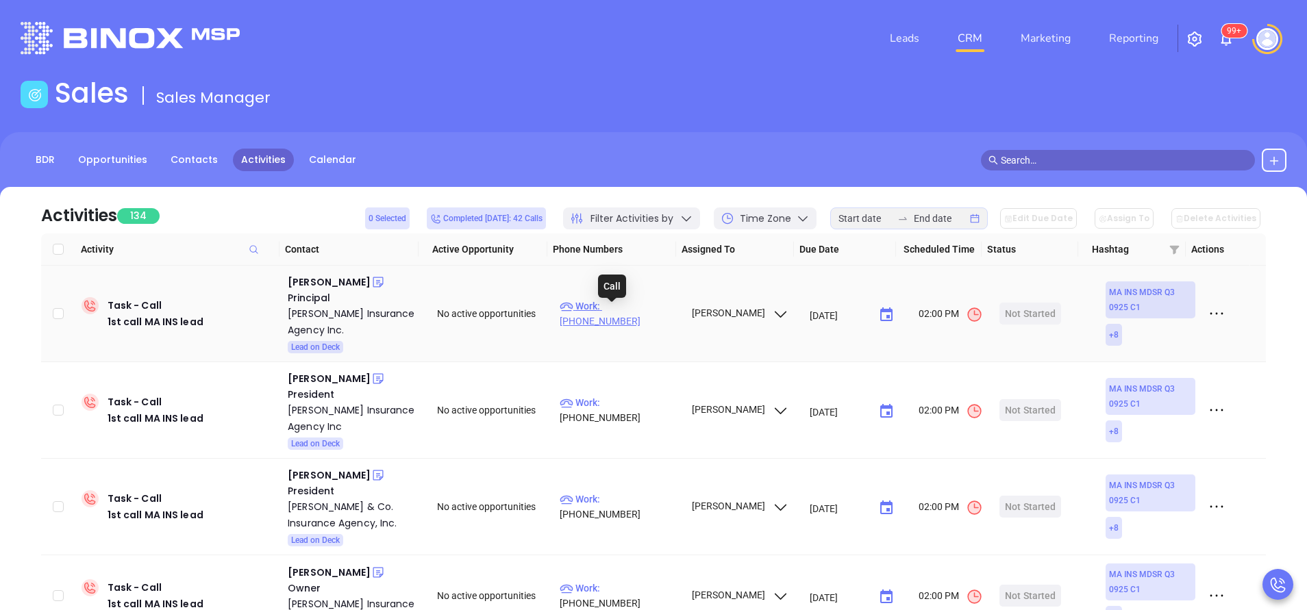
click at [626, 310] on p "Work : (508) 586-0599" at bounding box center [618, 314] width 119 height 30
type input "(508) 586-0599"
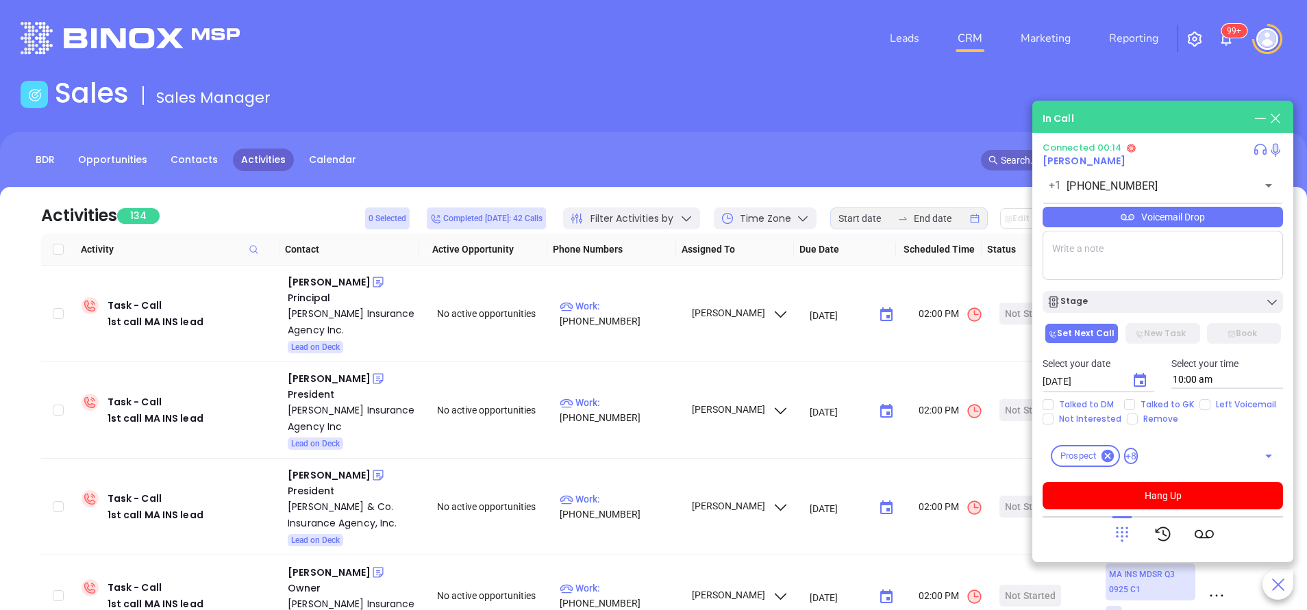
click at [1102, 249] on textarea at bounding box center [1162, 255] width 240 height 49
type textarea "First email sent"
drag, startPoint x: 1127, startPoint y: 535, endPoint x: 1117, endPoint y: 512, distance: 24.8
click at [1127, 536] on icon at bounding box center [1121, 534] width 19 height 19
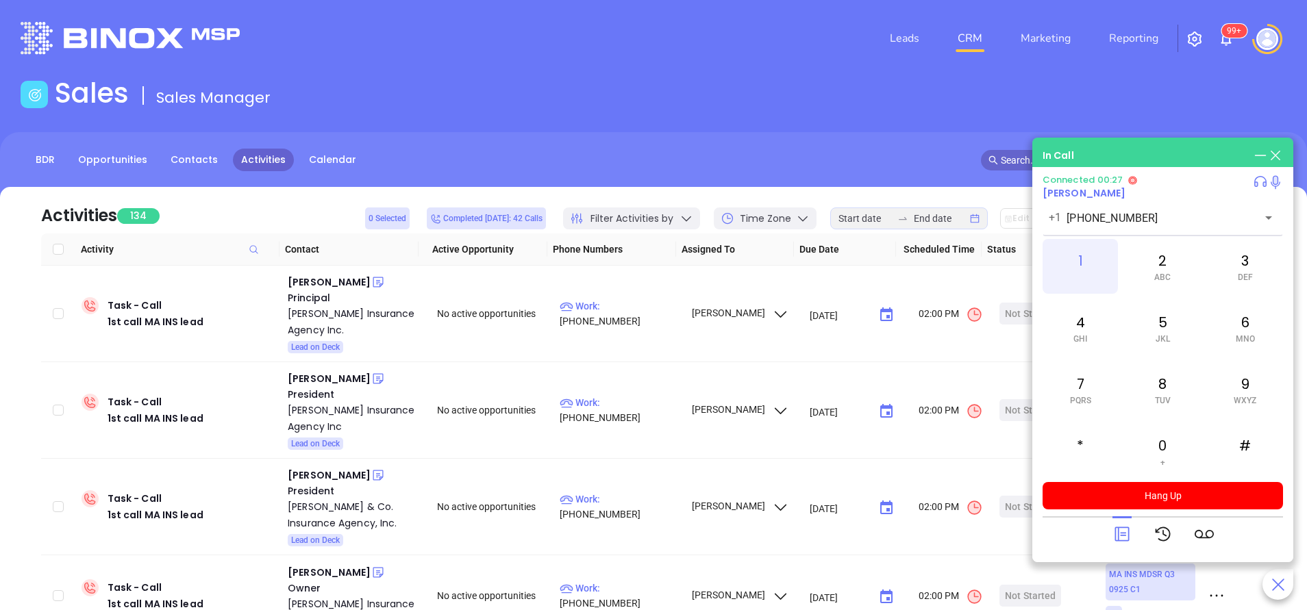
click at [1087, 258] on div "1" at bounding box center [1079, 266] width 75 height 55
click at [1120, 543] on icon at bounding box center [1121, 534] width 19 height 19
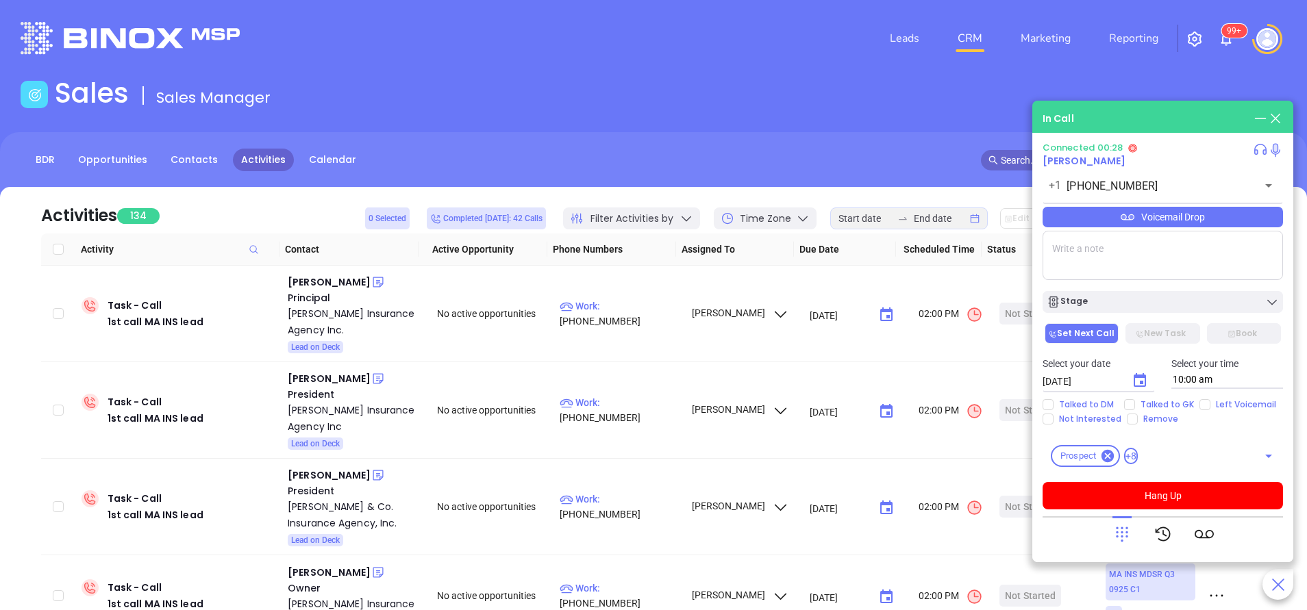
click at [1101, 254] on textarea at bounding box center [1162, 255] width 240 height 49
type textarea "Ext 11. First email sent"
click at [1200, 405] on input "Left Voicemail" at bounding box center [1204, 404] width 11 height 11
checkbox input "true"
click at [1154, 307] on div "Stage" at bounding box center [1162, 302] width 232 height 14
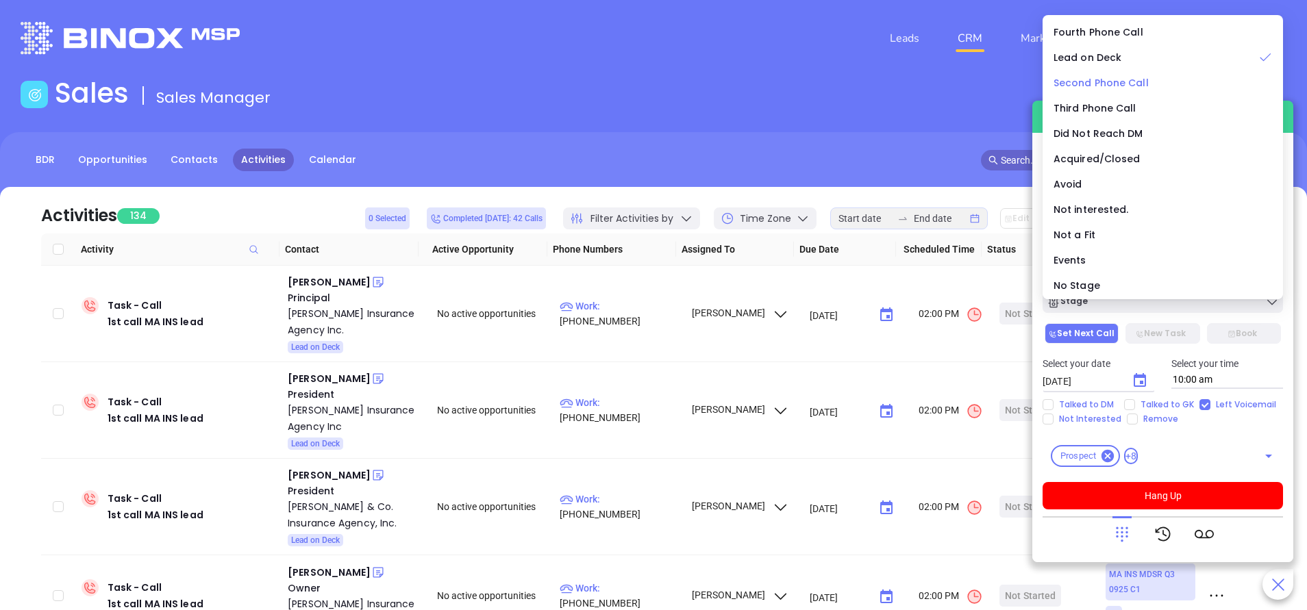
click at [1109, 83] on span "Second Phone Call" at bounding box center [1100, 83] width 95 height 14
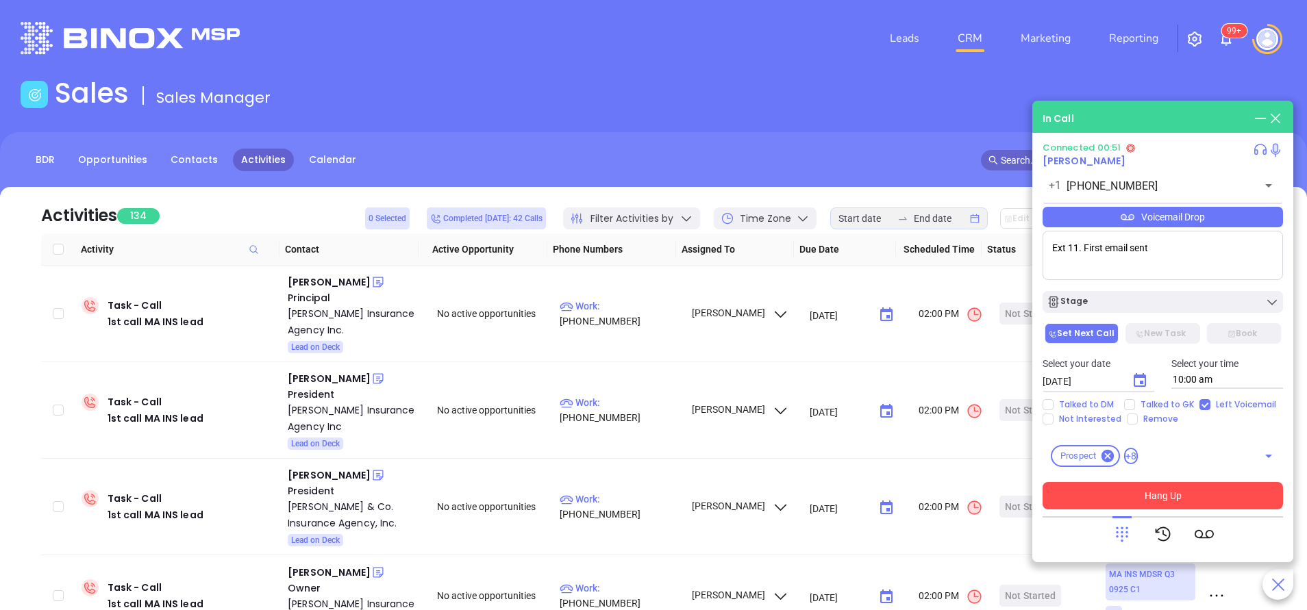
click at [1182, 491] on button "Hang Up" at bounding box center [1162, 495] width 240 height 27
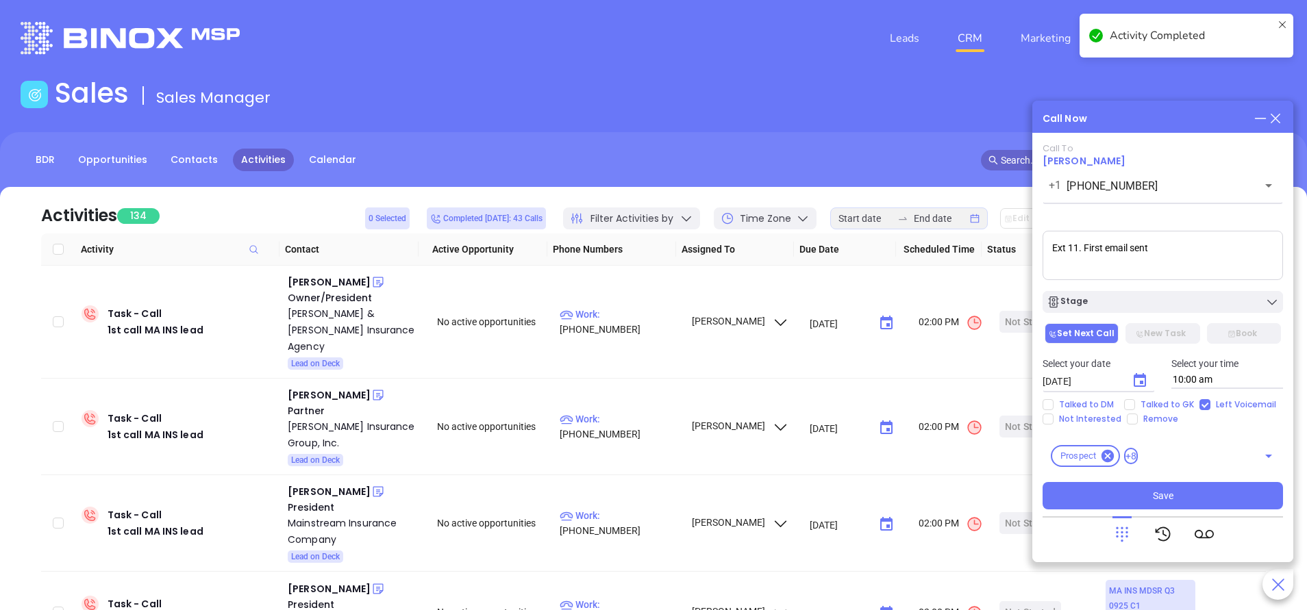
click at [1132, 379] on icon "Choose date, selected date is Oct 8, 2025" at bounding box center [1139, 381] width 16 height 16
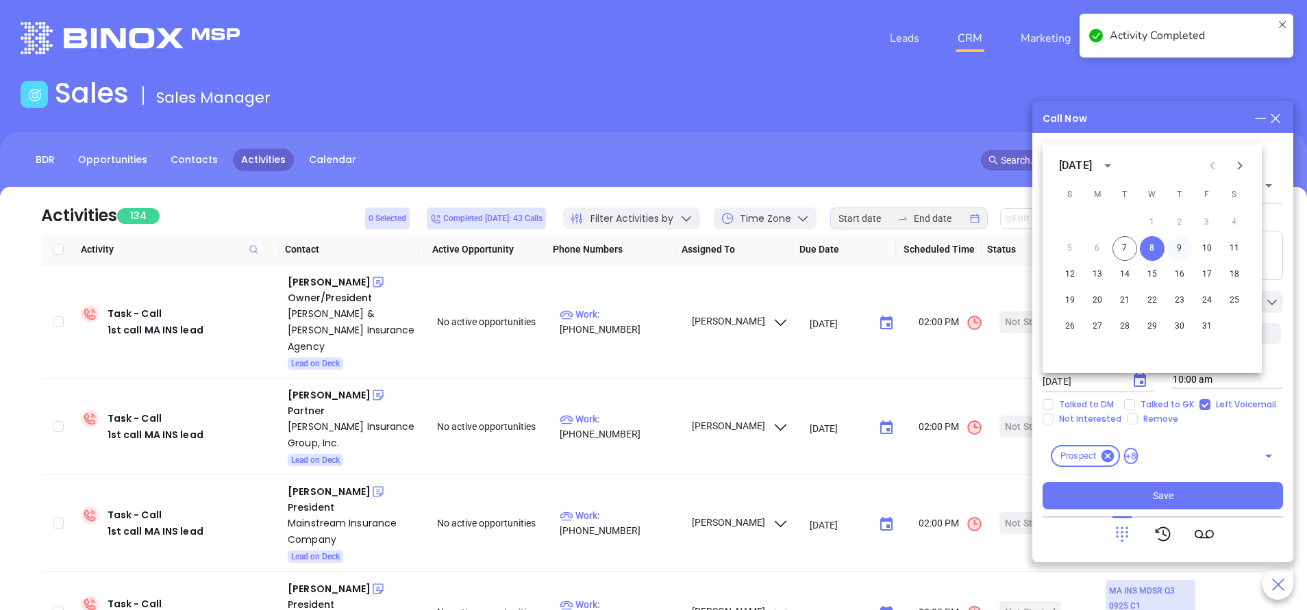
click at [1175, 250] on button "9" at bounding box center [1179, 248] width 25 height 25
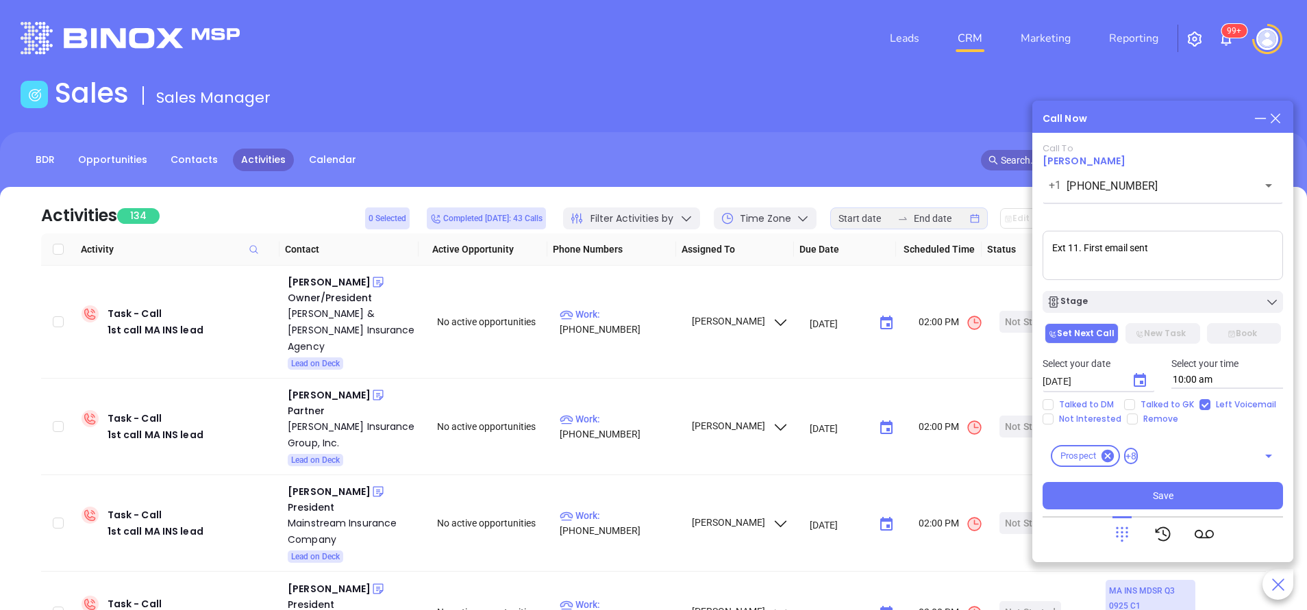
type input "10/09/2025"
click at [1180, 296] on div "Stage" at bounding box center [1162, 302] width 232 height 14
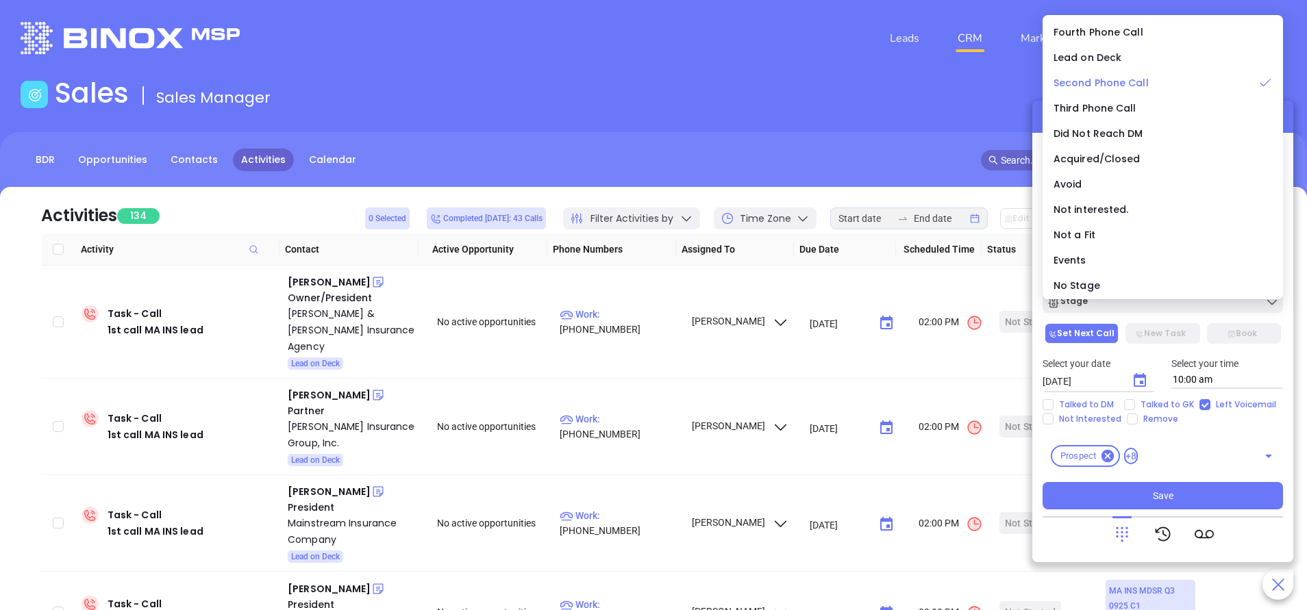
click at [1094, 79] on span "Second Phone Call" at bounding box center [1100, 83] width 95 height 14
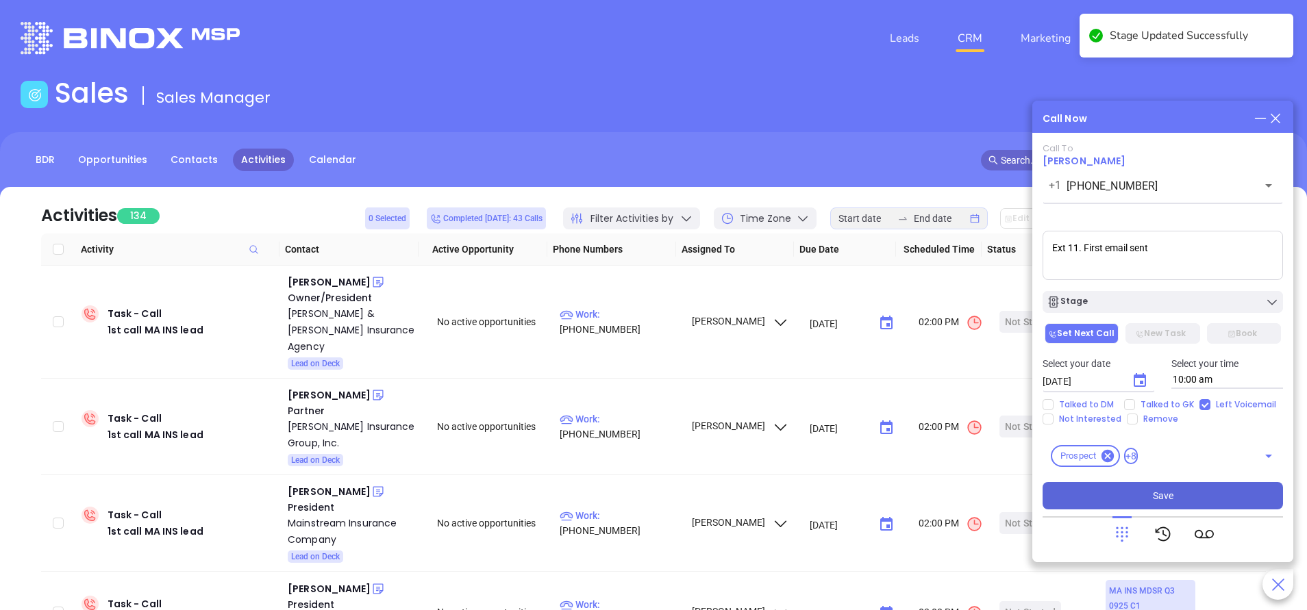
click at [1189, 502] on button "Save" at bounding box center [1162, 495] width 240 height 27
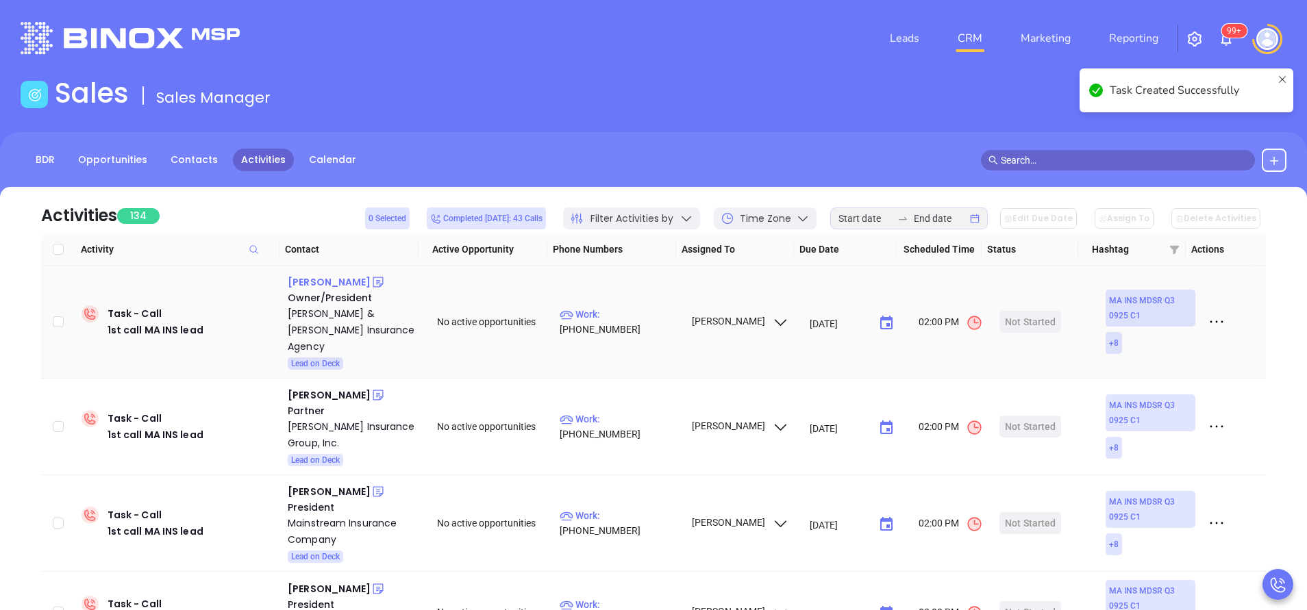
click at [318, 278] on div "Alan Long" at bounding box center [329, 282] width 83 height 16
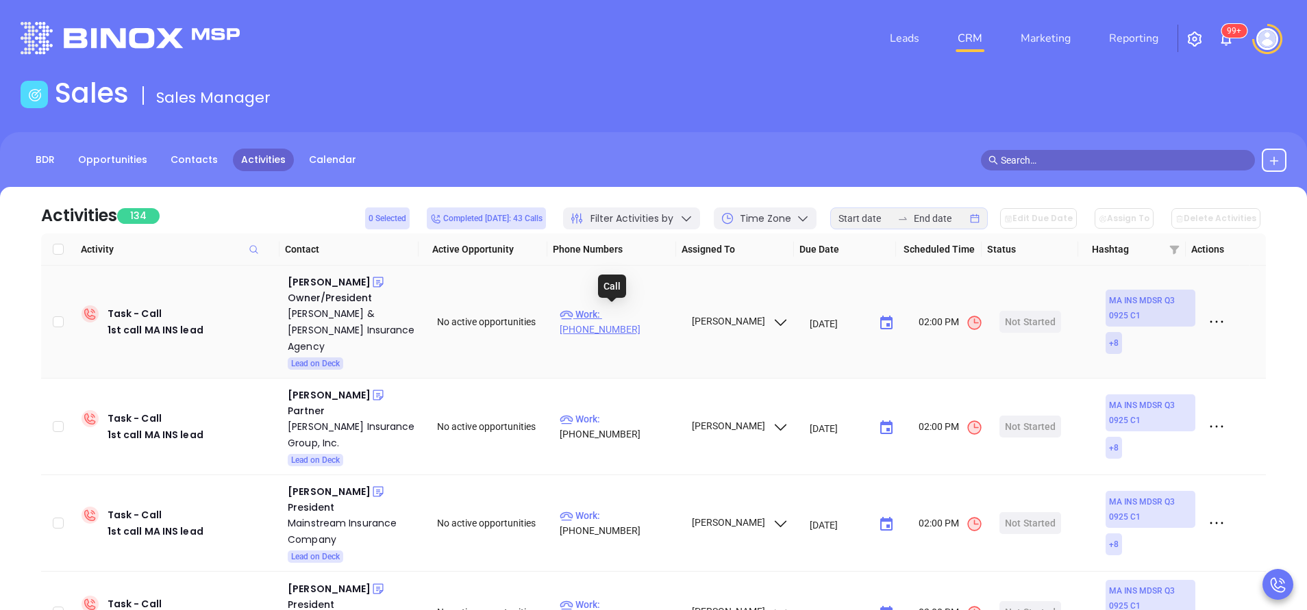
click at [616, 314] on p "Work : (508) 945-0393" at bounding box center [618, 322] width 119 height 30
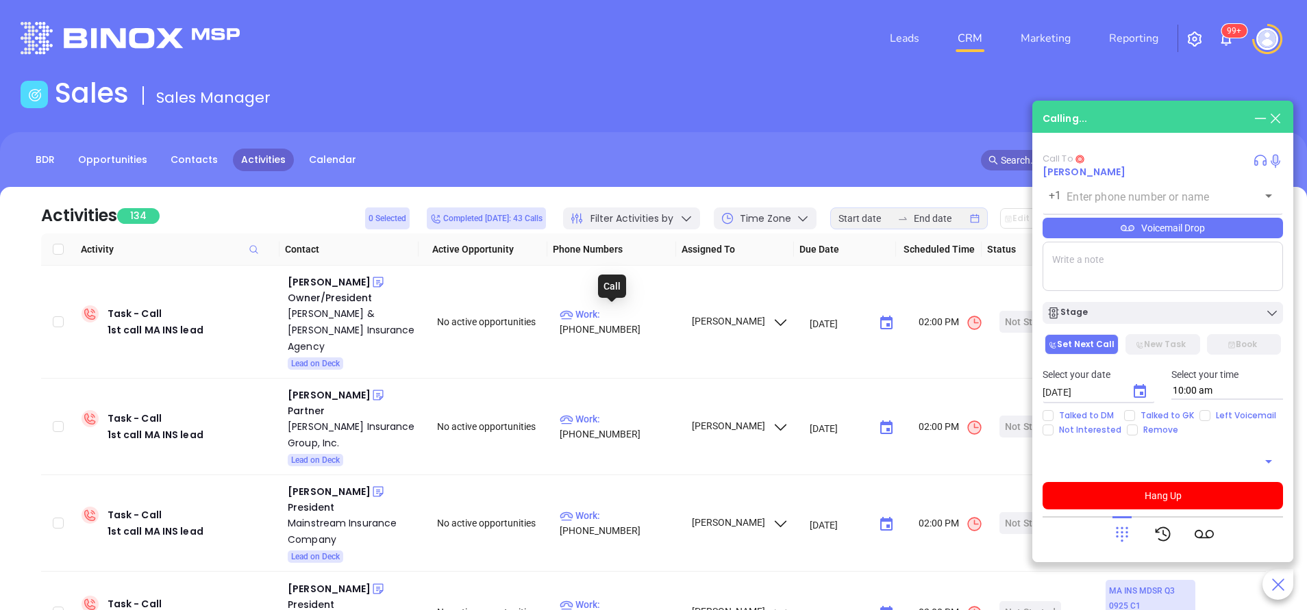
type input "(508) 945-0393"
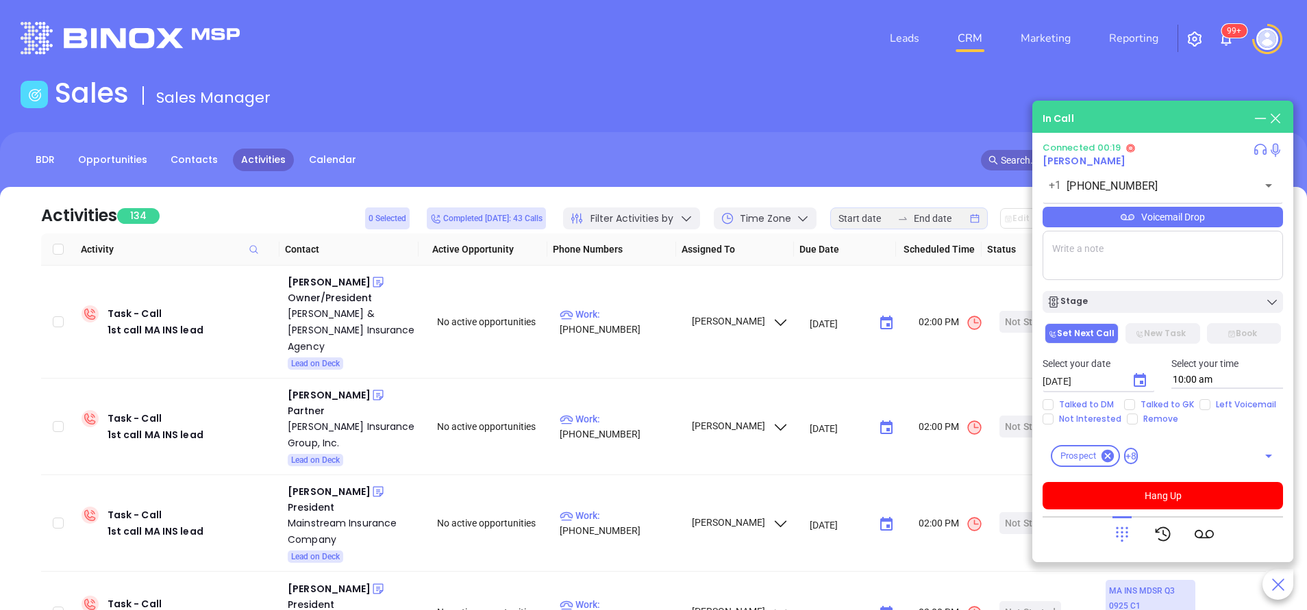
click at [1115, 526] on icon at bounding box center [1121, 534] width 19 height 19
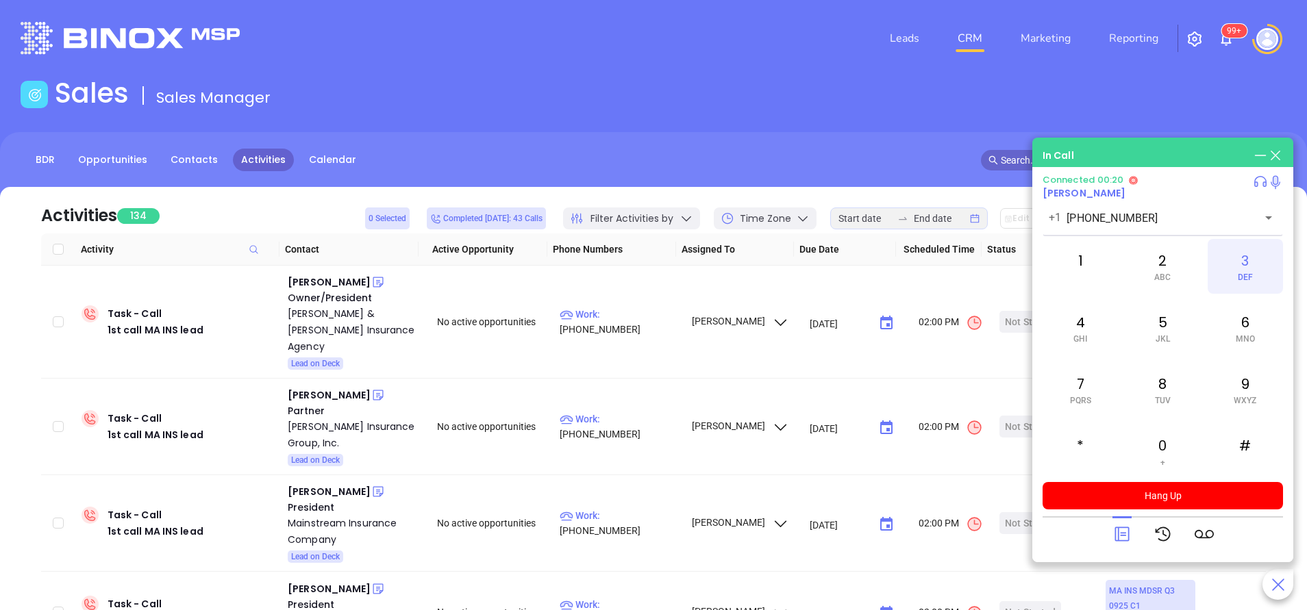
click at [1260, 255] on div "3 DEF" at bounding box center [1244, 266] width 75 height 55
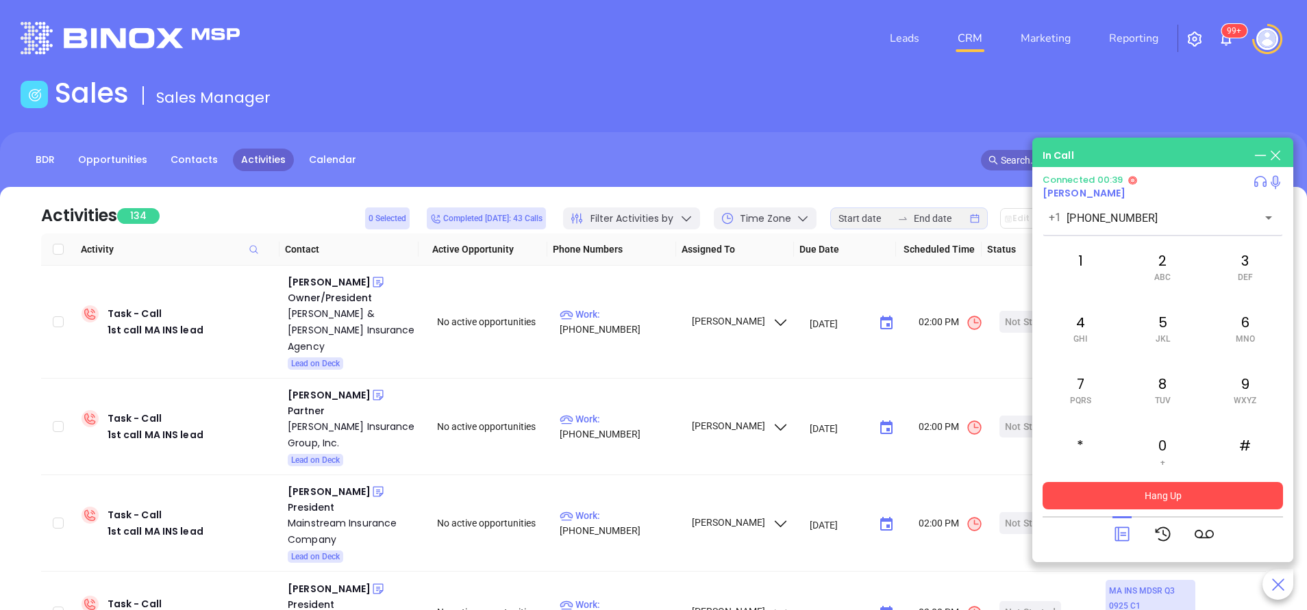
click at [1231, 490] on button "Hang Up" at bounding box center [1162, 495] width 240 height 27
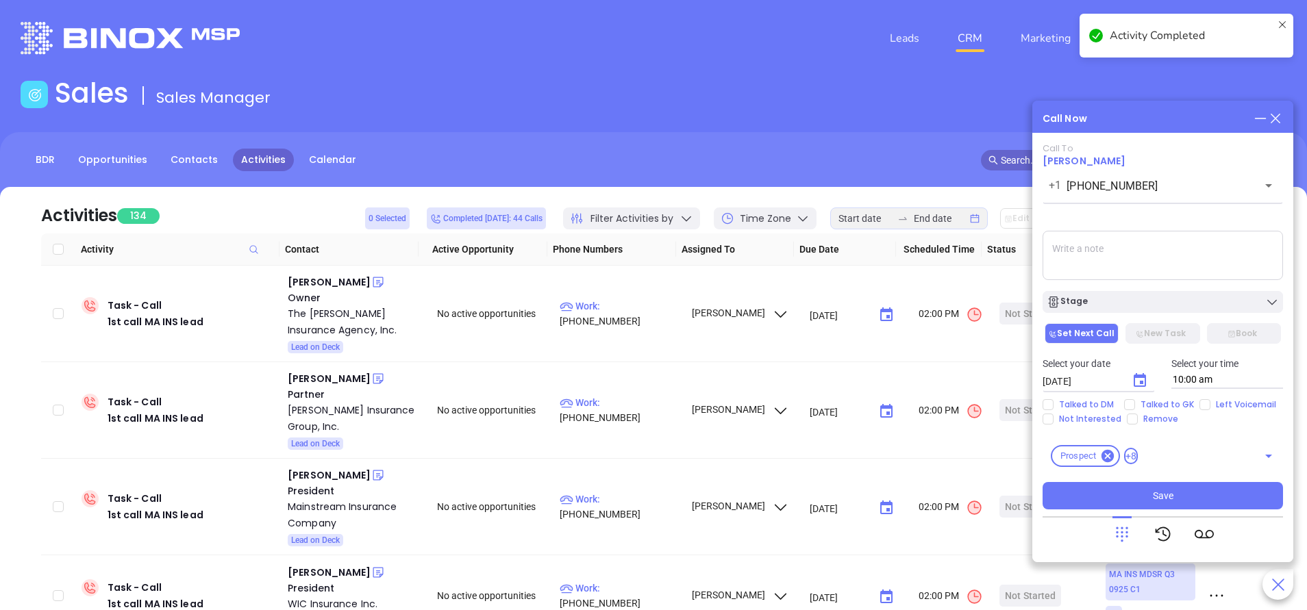
click at [1103, 257] on textarea at bounding box center [1162, 255] width 240 height 49
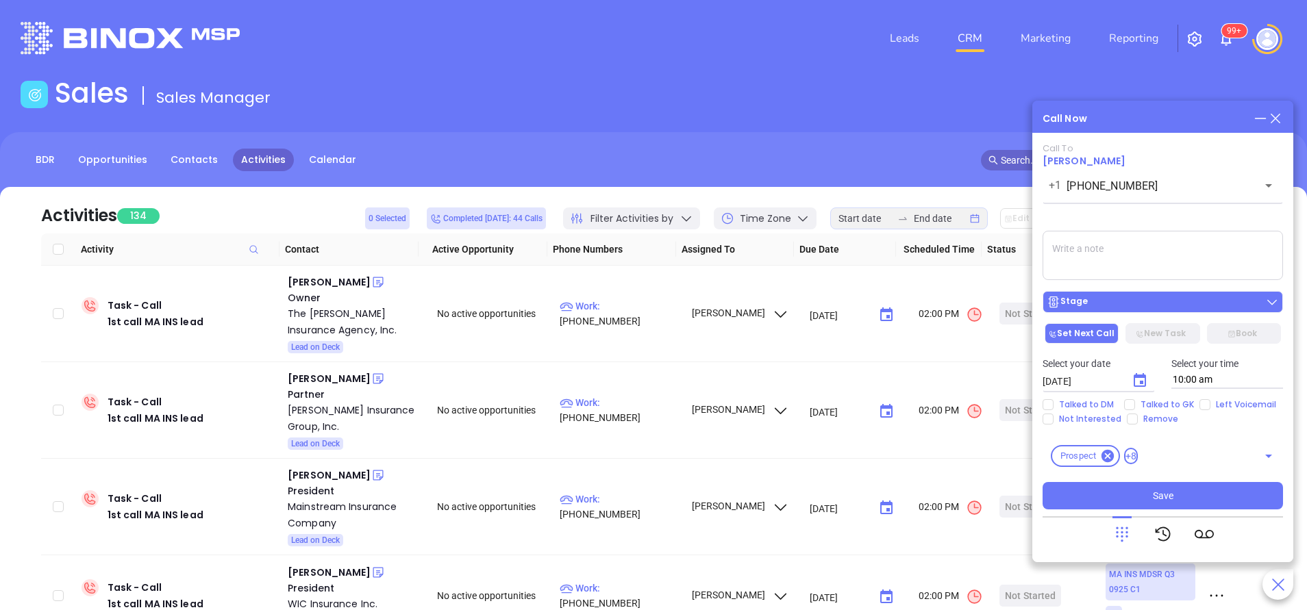
paste textarea "Eldredge & Lumpkin Insurance Agency was acquired by The Hilb Group, LLC. The ac…"
type textarea "Eldredge & Lumpkin Insurance Agency was acquired by The Hilb Group, LLC. The ac…"
click at [1137, 303] on div "Stage" at bounding box center [1162, 302] width 232 height 14
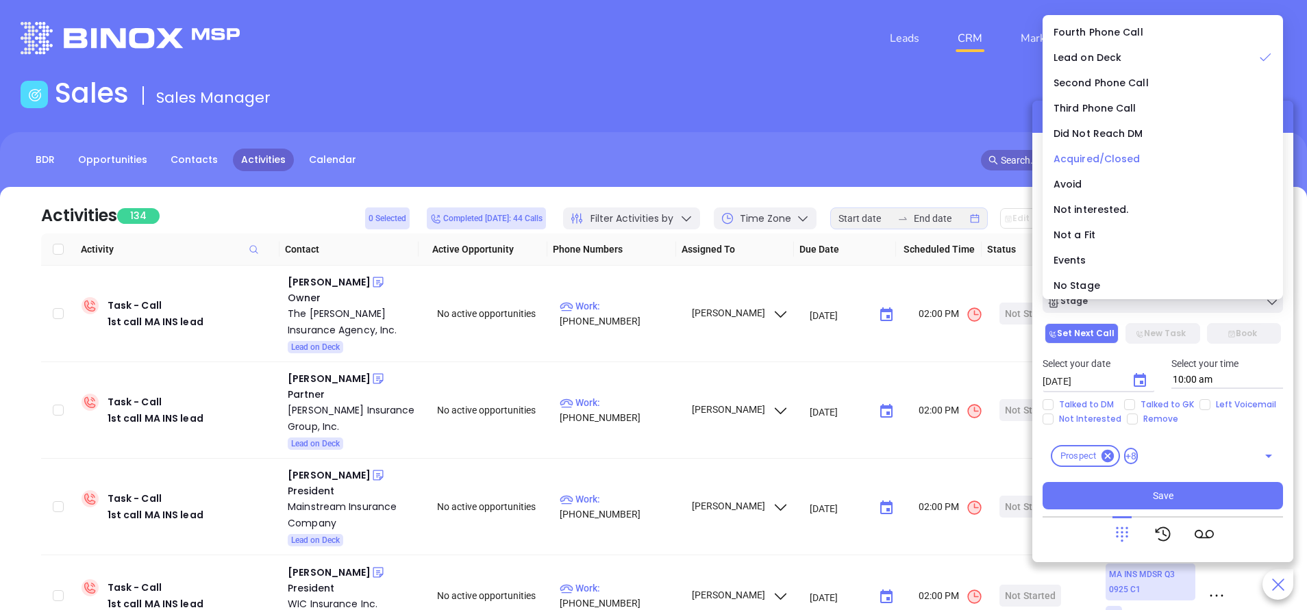
click at [1134, 160] on span "Acquired/Closed" at bounding box center [1096, 159] width 87 height 14
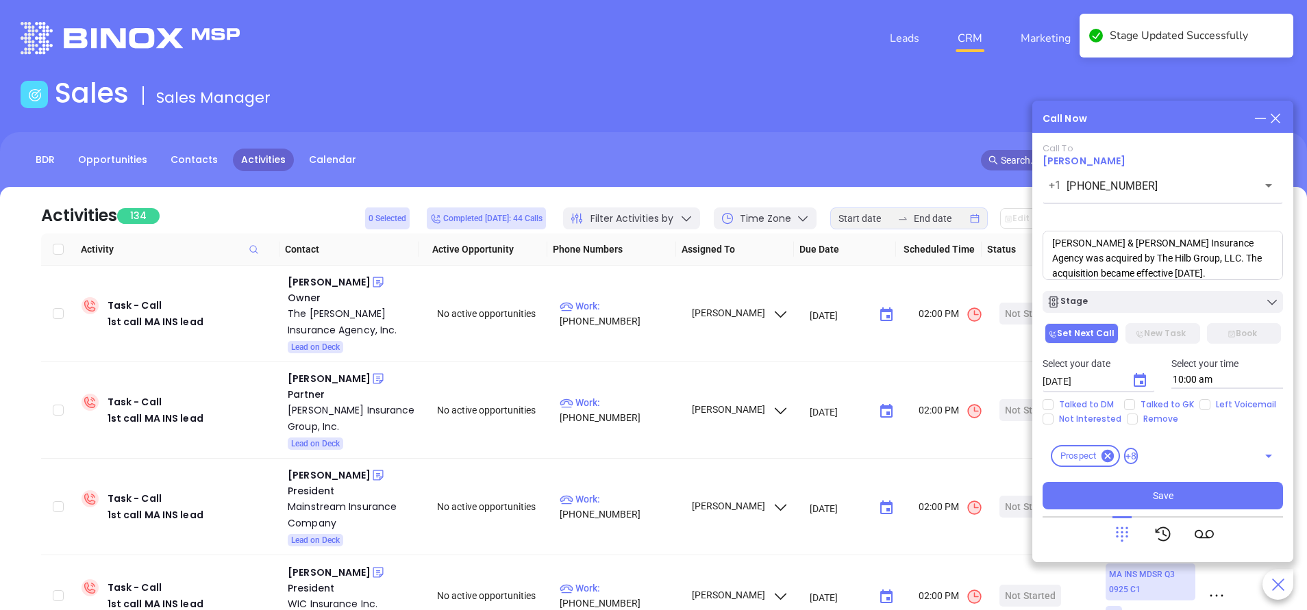
click at [1192, 267] on textarea "Eldredge & Lumpkin Insurance Agency was acquired by The Hilb Group, LLC. The ac…" at bounding box center [1162, 255] width 240 height 49
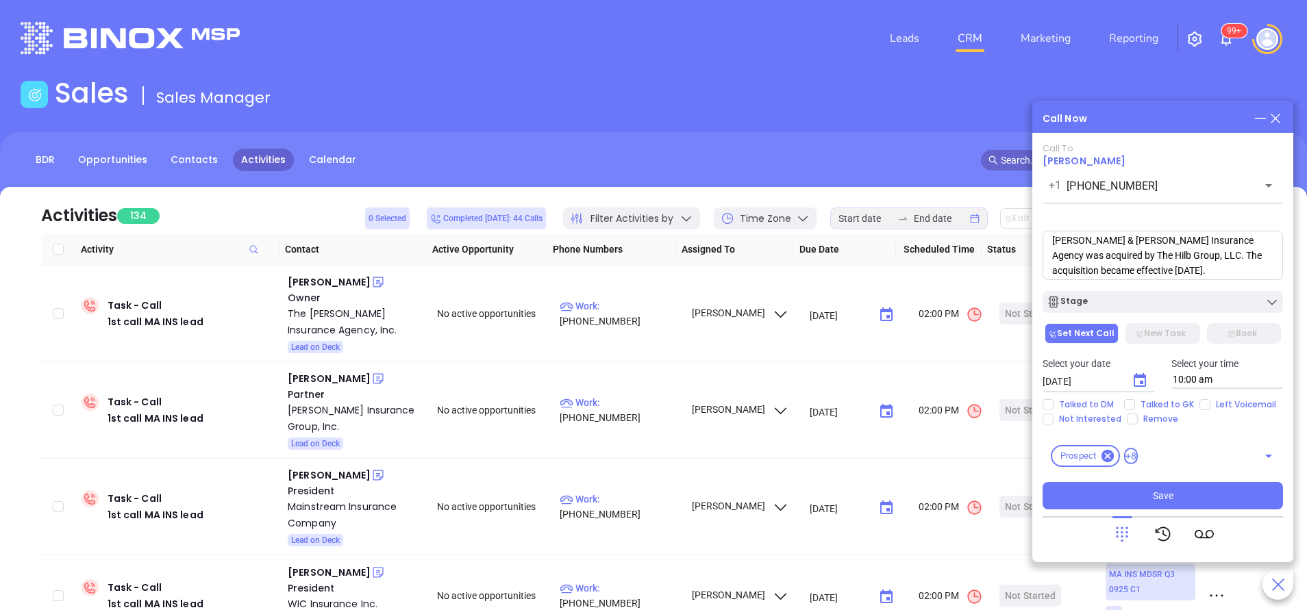
scroll to position [0, 0]
drag, startPoint x: 1201, startPoint y: 273, endPoint x: 966, endPoint y: 234, distance: 238.8
click at [966, 234] on main "Sales Sales Manager BDR Opportunities Contacts Activities Calendar Call Now Cal…" at bounding box center [653, 417] width 1307 height 681
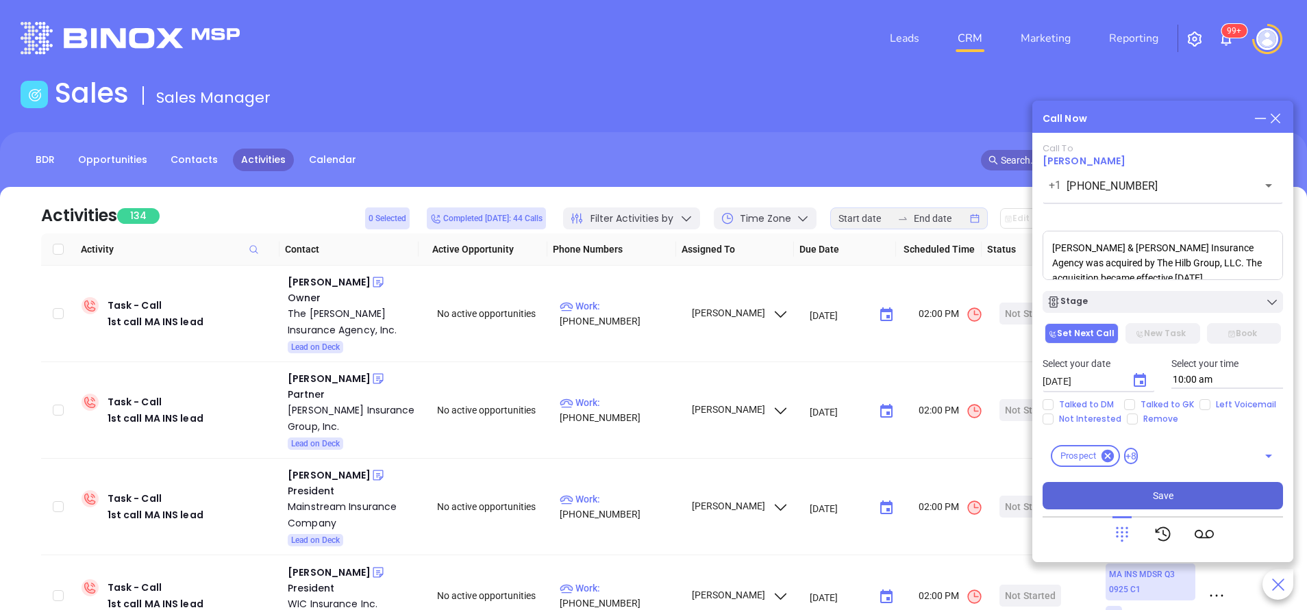
click at [1174, 503] on button "Save" at bounding box center [1162, 495] width 240 height 27
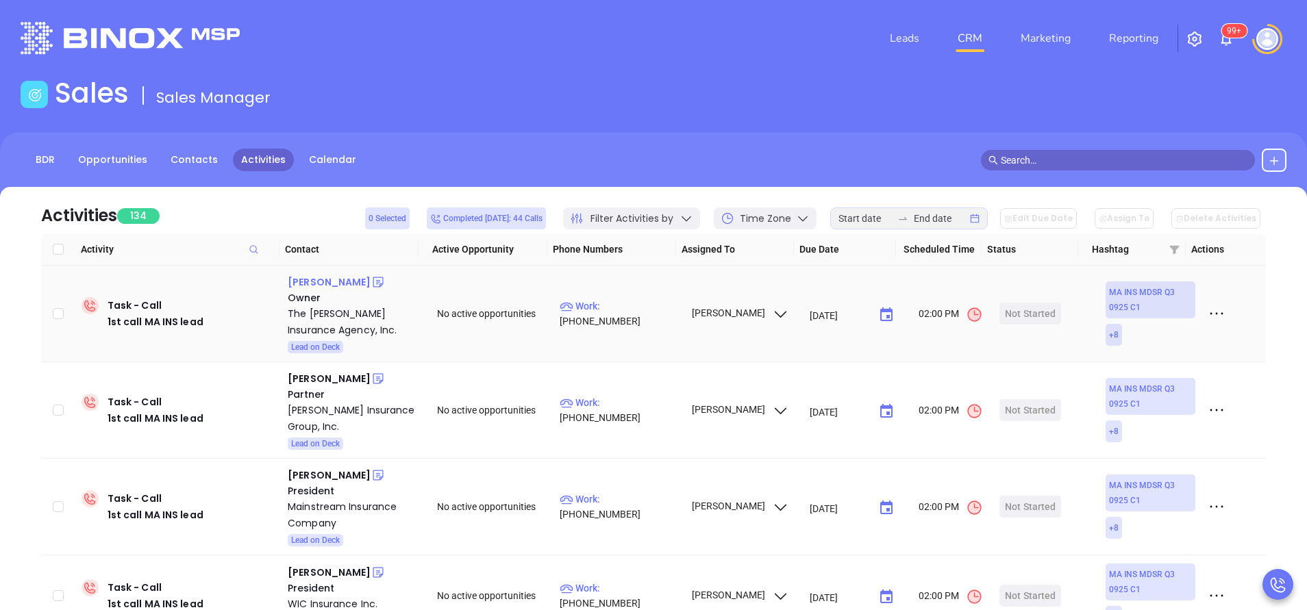
click at [342, 286] on div "Jeanne Borelli" at bounding box center [329, 282] width 83 height 16
click at [653, 312] on p "Work : (617) 484-8382" at bounding box center [618, 314] width 119 height 30
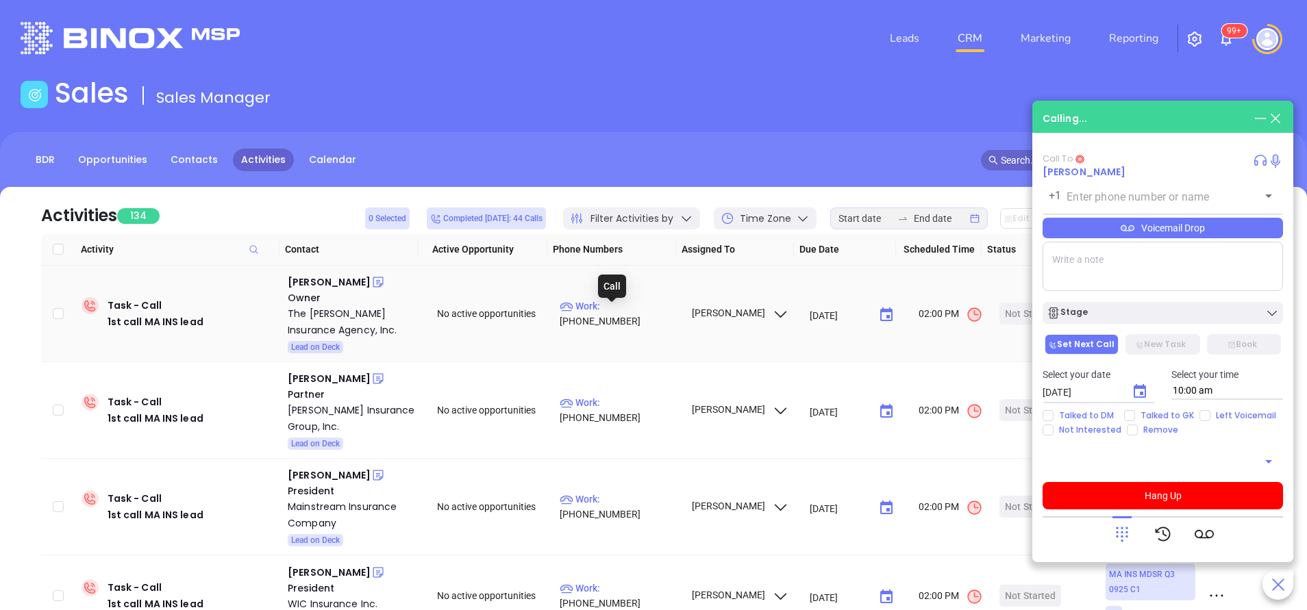
type input "(617) 484-8382"
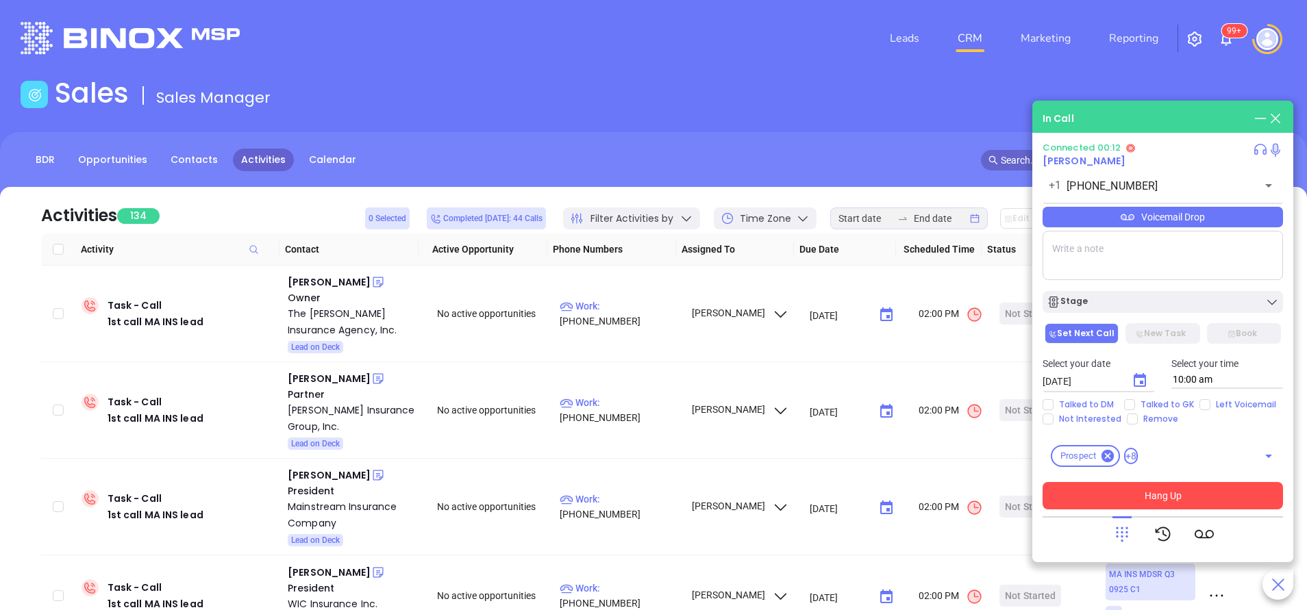
click at [1241, 499] on button "Hang Up" at bounding box center [1162, 495] width 240 height 27
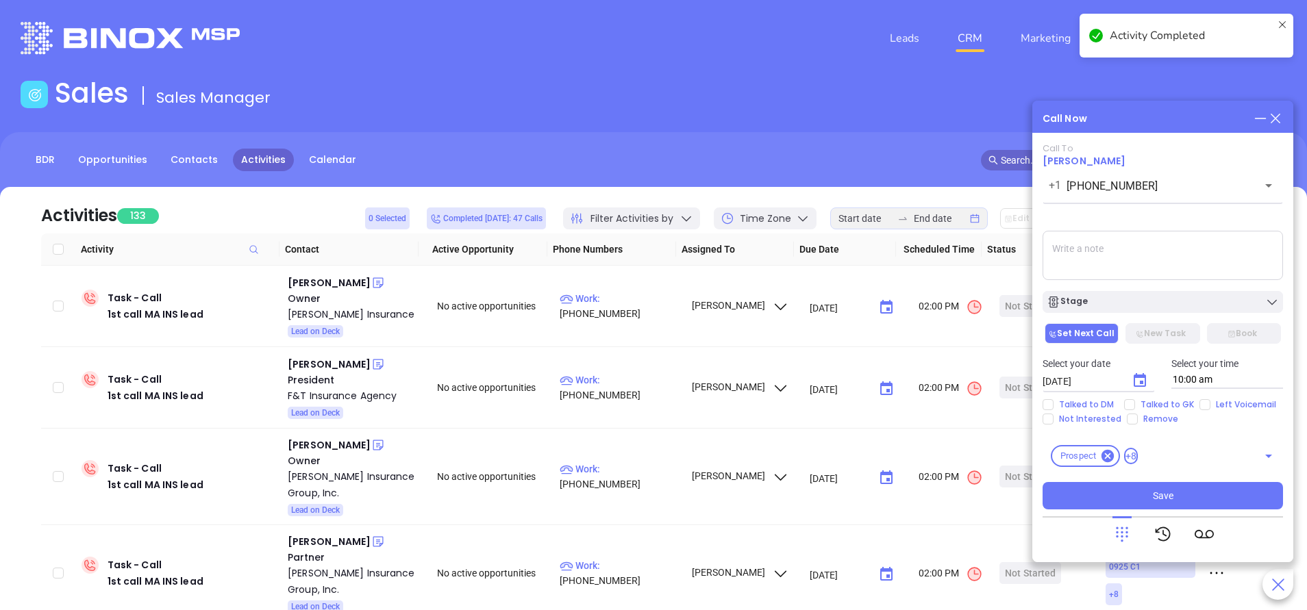
click at [1139, 253] on textarea at bounding box center [1162, 255] width 240 height 49
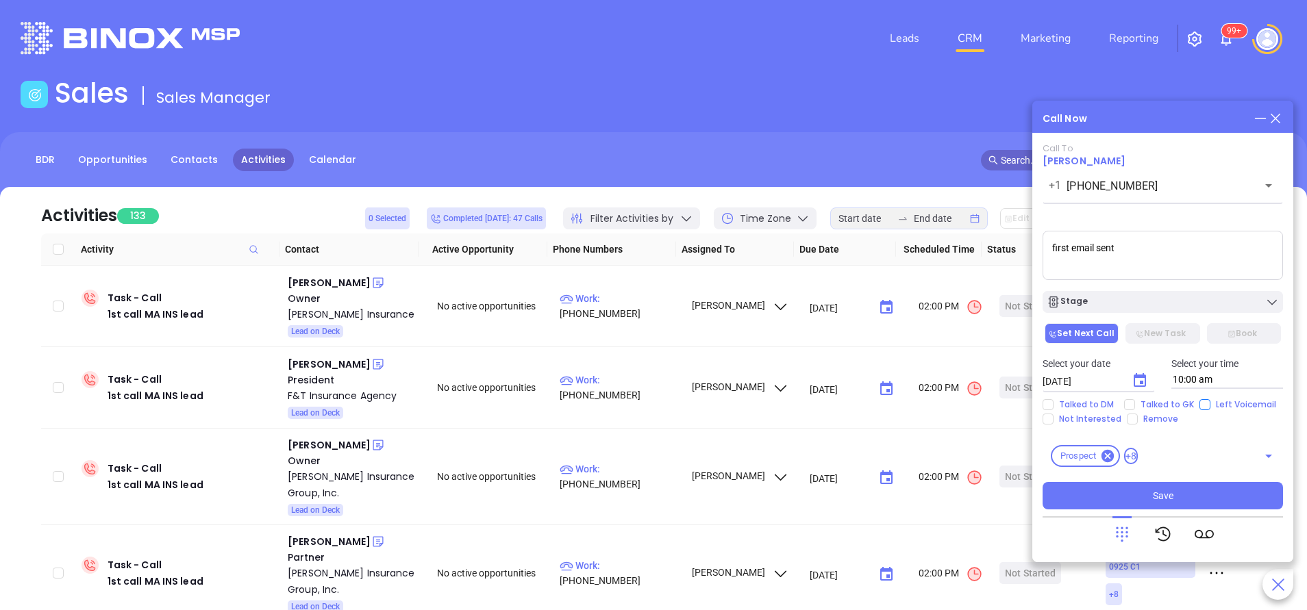
type textarea "first email sent"
click at [1203, 402] on input "Left Voicemail" at bounding box center [1204, 404] width 11 height 11
checkbox input "true"
click at [1135, 373] on icon "Choose date, selected date is Oct 8, 2025" at bounding box center [1139, 381] width 16 height 16
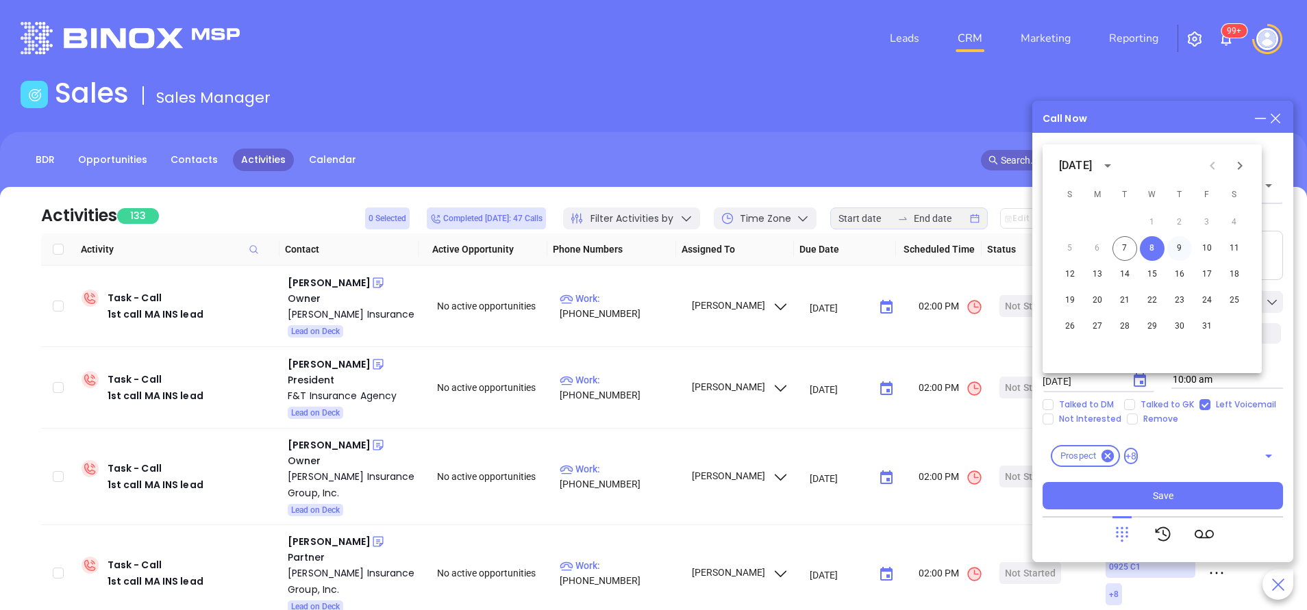
click at [1174, 249] on button "9" at bounding box center [1179, 248] width 25 height 25
type input "10/09/2025"
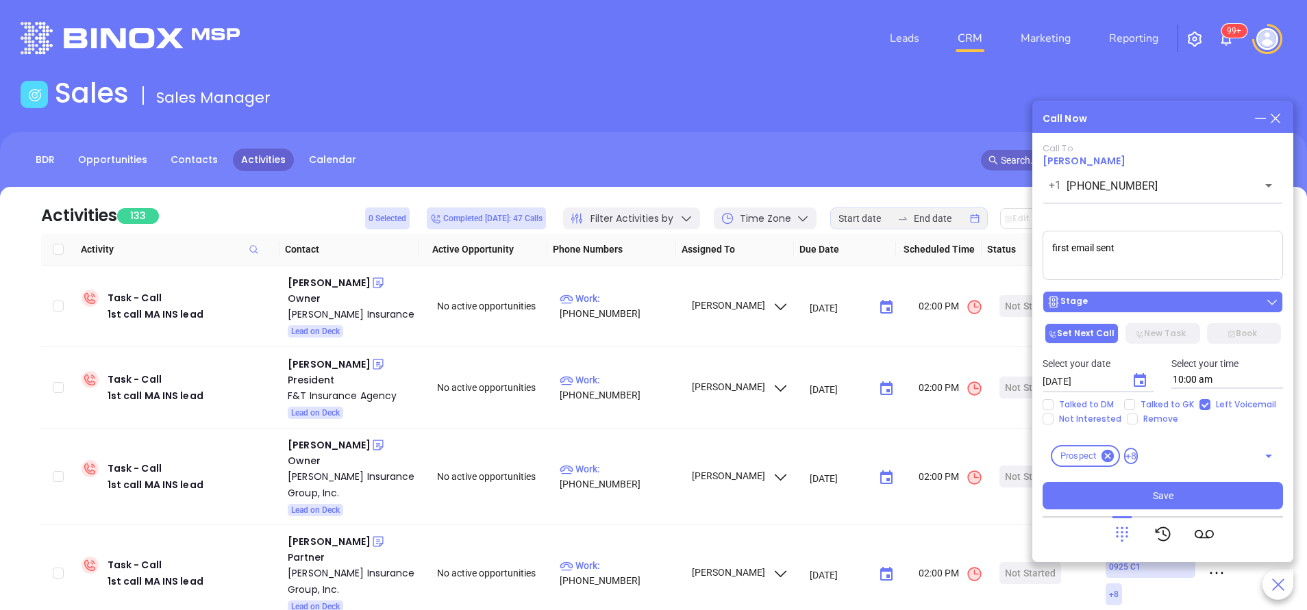
click at [1169, 308] on div "Stage" at bounding box center [1162, 302] width 232 height 14
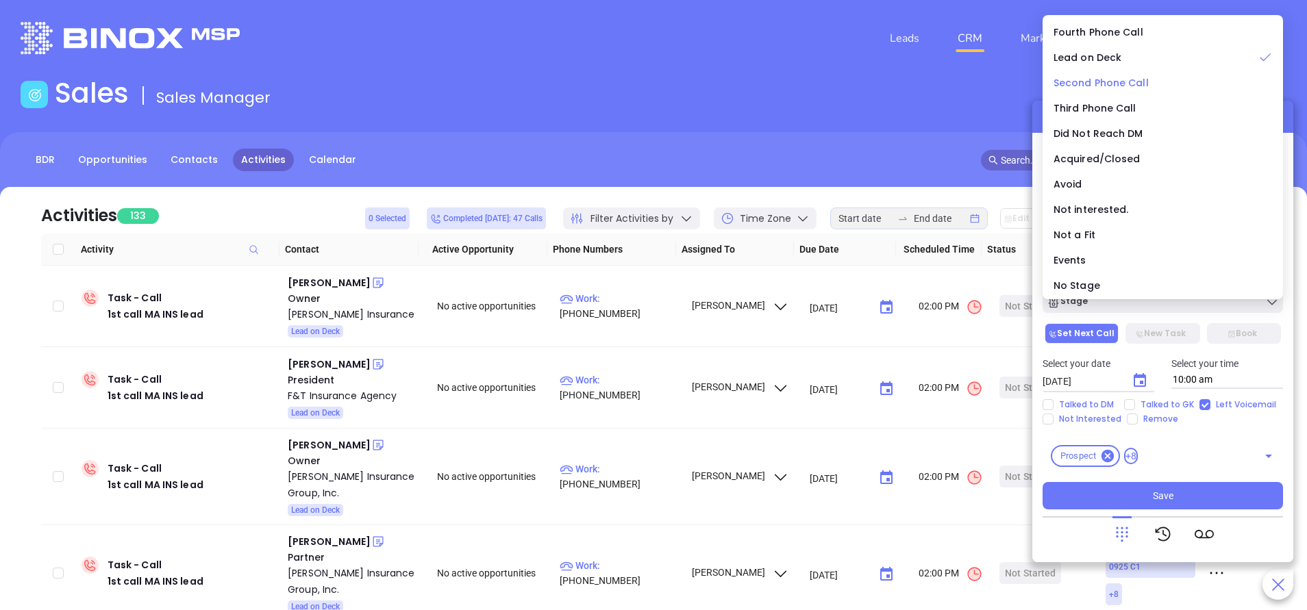
click at [1109, 79] on span "Second Phone Call" at bounding box center [1100, 83] width 95 height 14
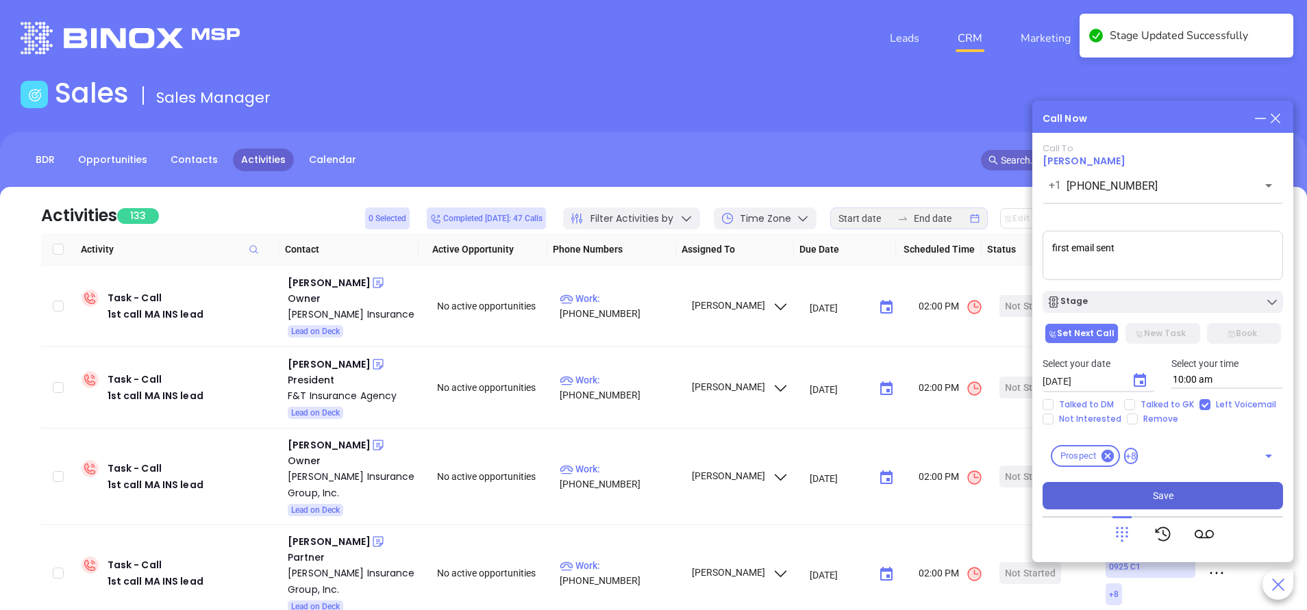
click at [1179, 501] on button "Save" at bounding box center [1162, 495] width 240 height 27
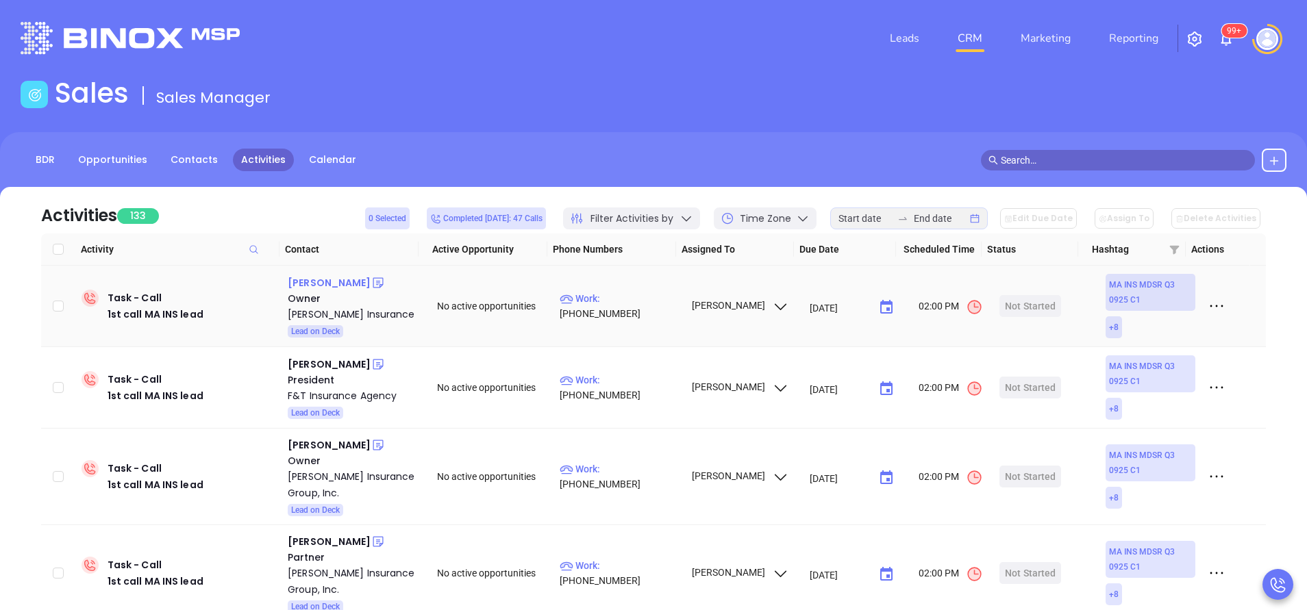
click at [334, 281] on div "John J. Doyle" at bounding box center [329, 283] width 83 height 16
click at [622, 305] on p "Work : (978) 777-6344" at bounding box center [618, 306] width 119 height 30
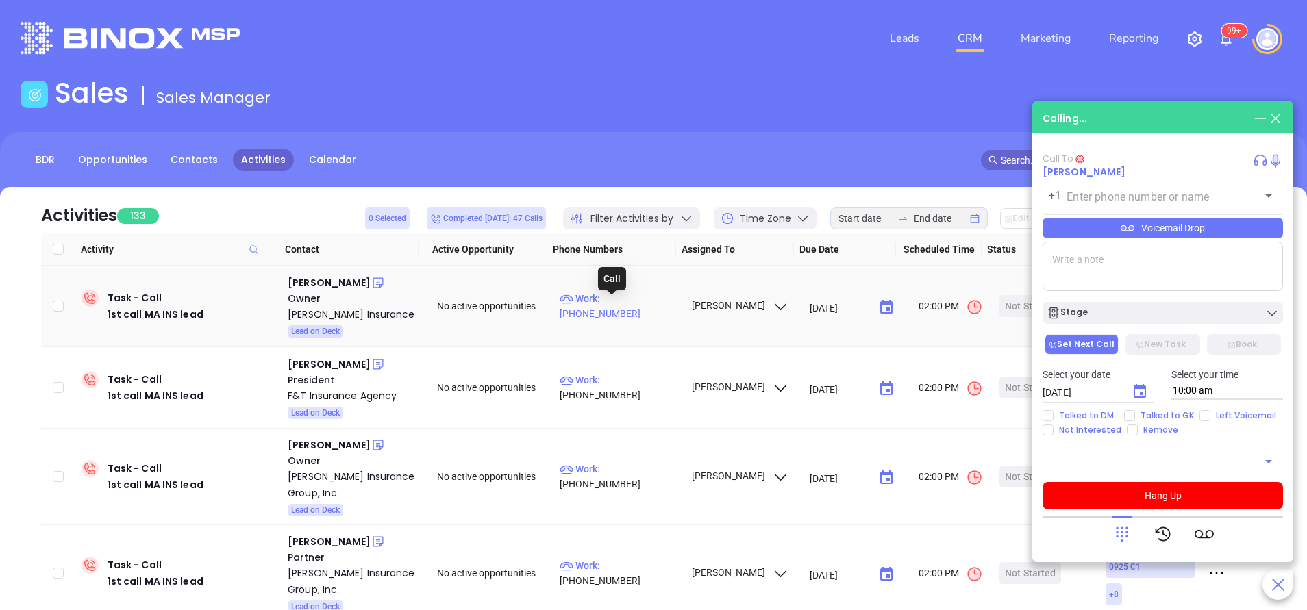
type input "(978) 777-6344"
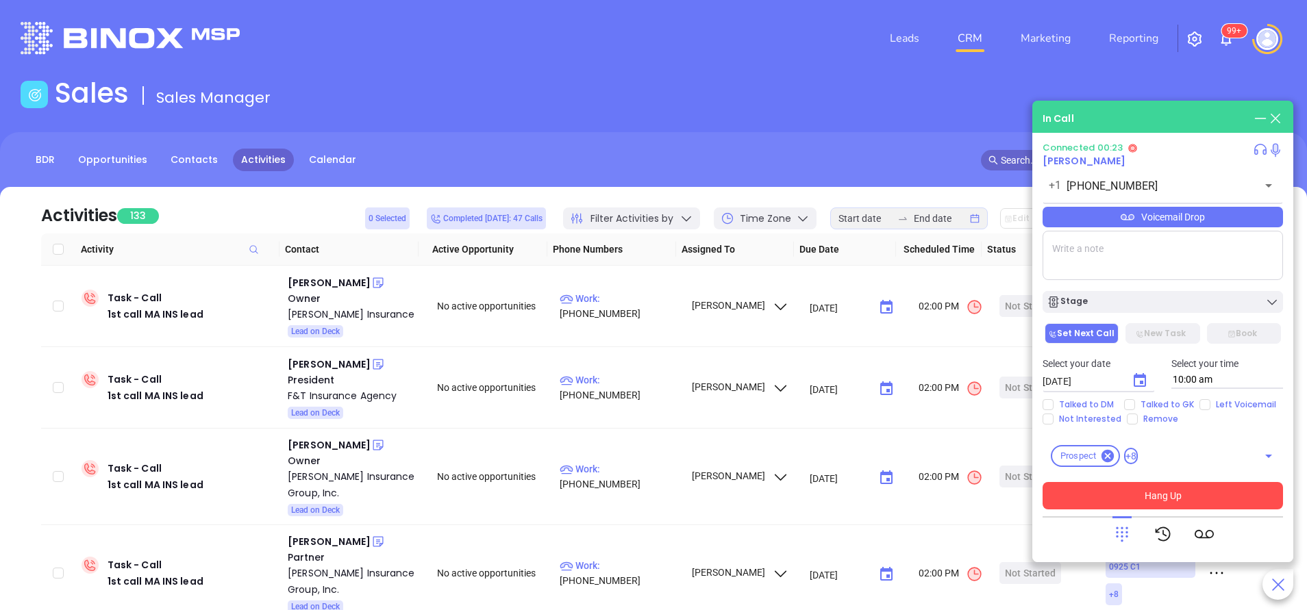
click at [1204, 487] on button "Hang Up" at bounding box center [1162, 495] width 240 height 27
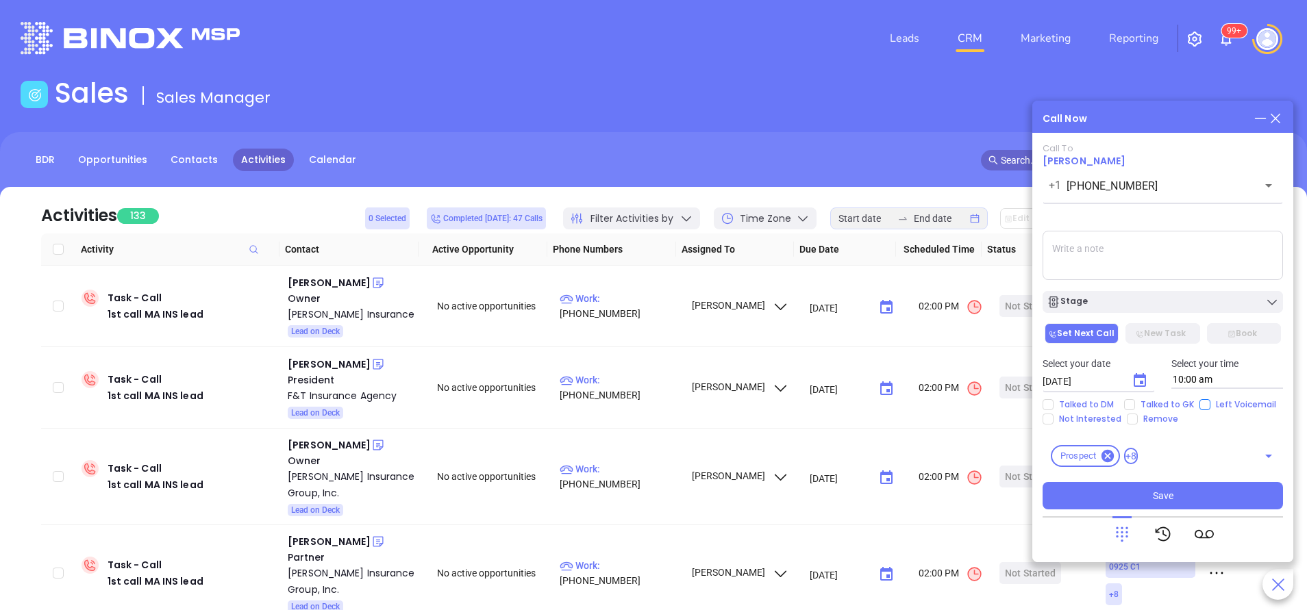
click at [1201, 400] on input "Left Voicemail" at bounding box center [1204, 404] width 11 height 11
checkbox input "true"
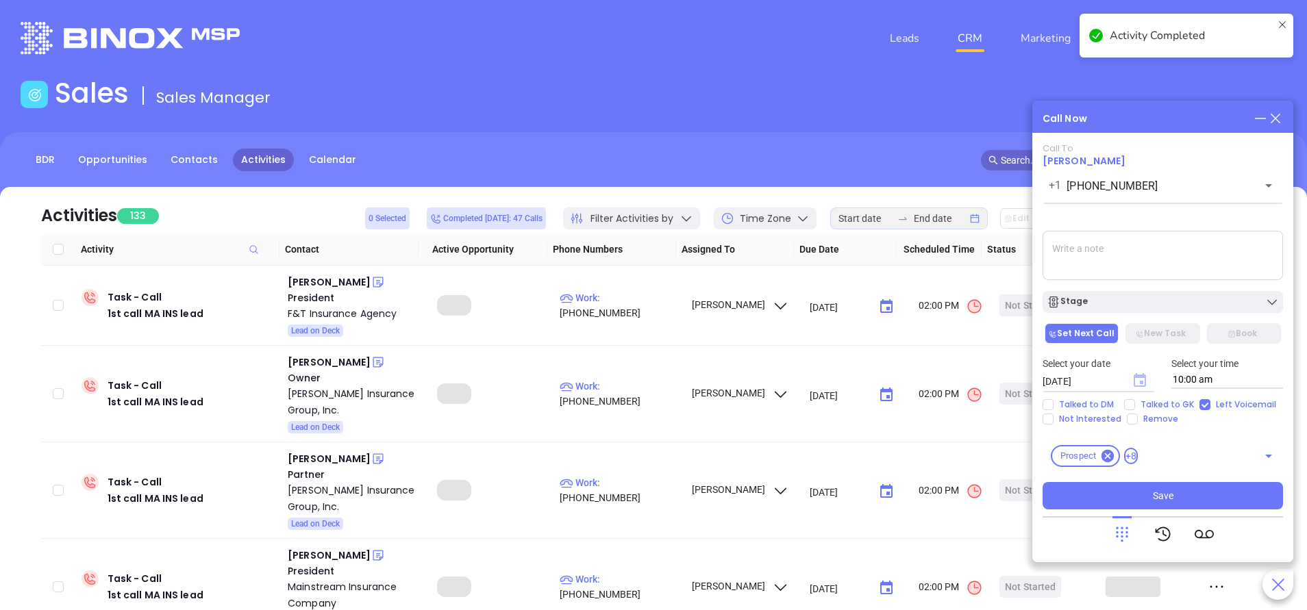
click at [1138, 385] on icon "Choose date, selected date is Oct 8, 2025" at bounding box center [1139, 381] width 16 height 16
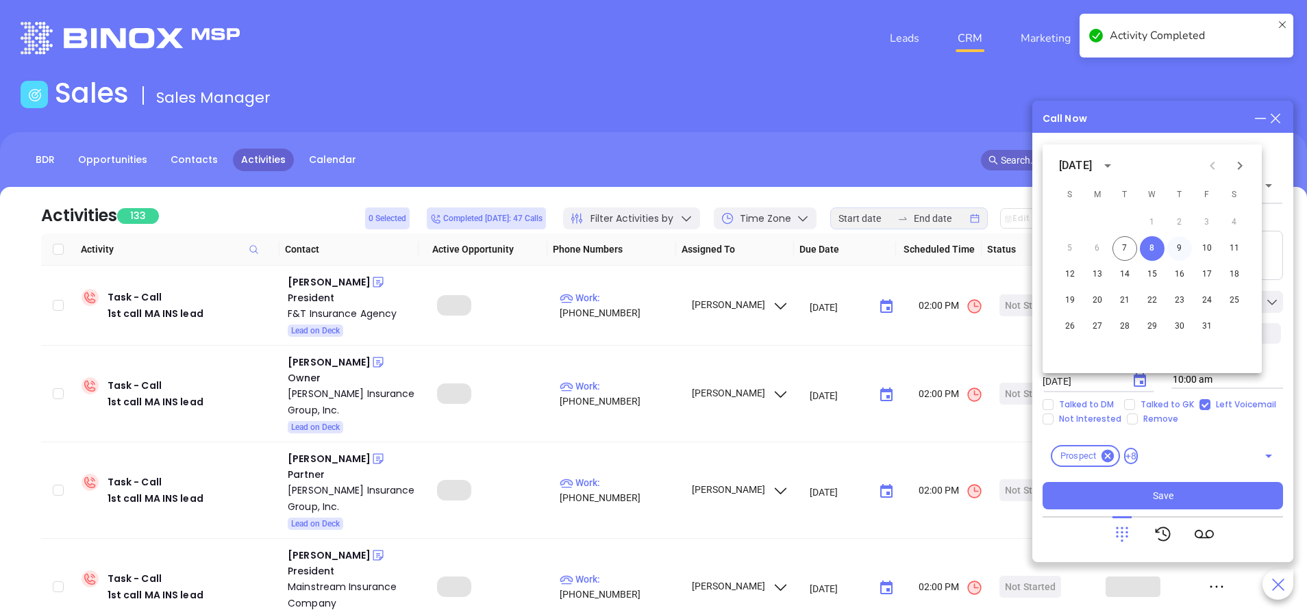
click at [1182, 246] on button "9" at bounding box center [1179, 248] width 25 height 25
type input "10/09/2025"
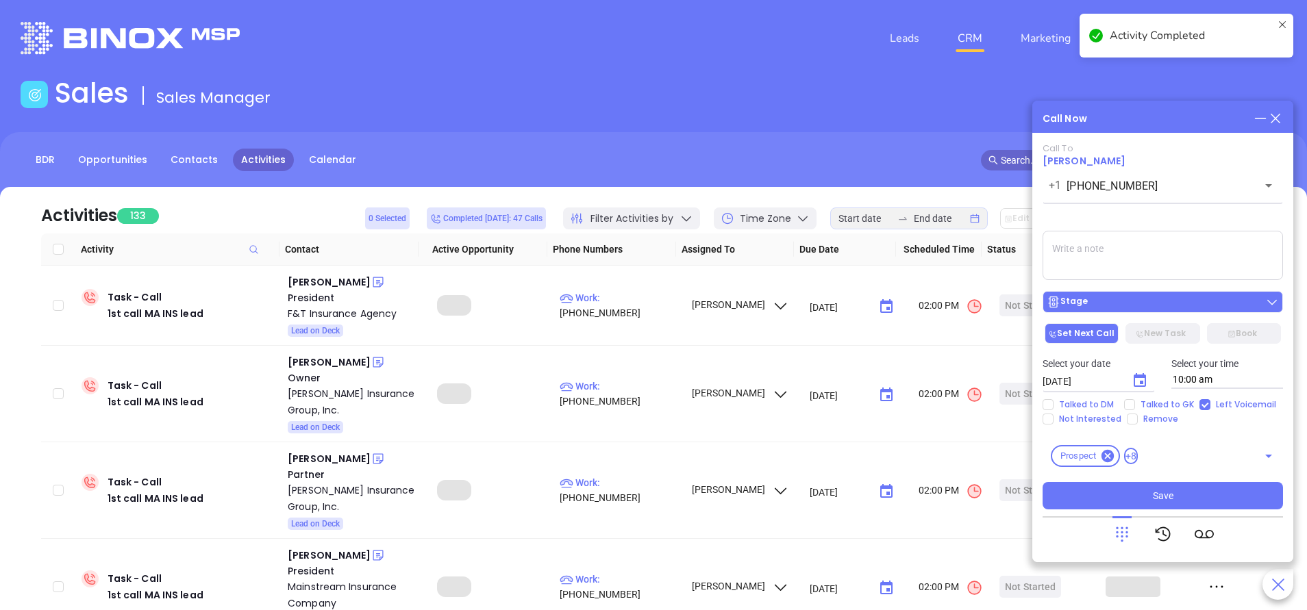
click at [1132, 307] on div "Stage" at bounding box center [1162, 302] width 232 height 14
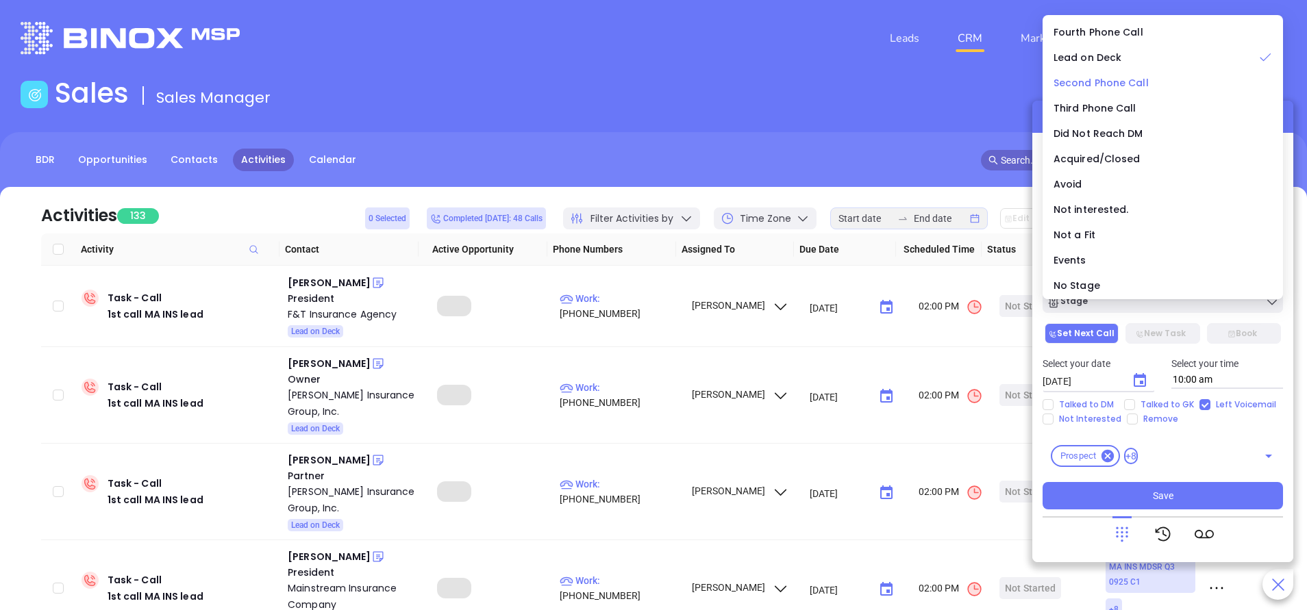
click at [1091, 81] on span "Second Phone Call" at bounding box center [1100, 83] width 95 height 14
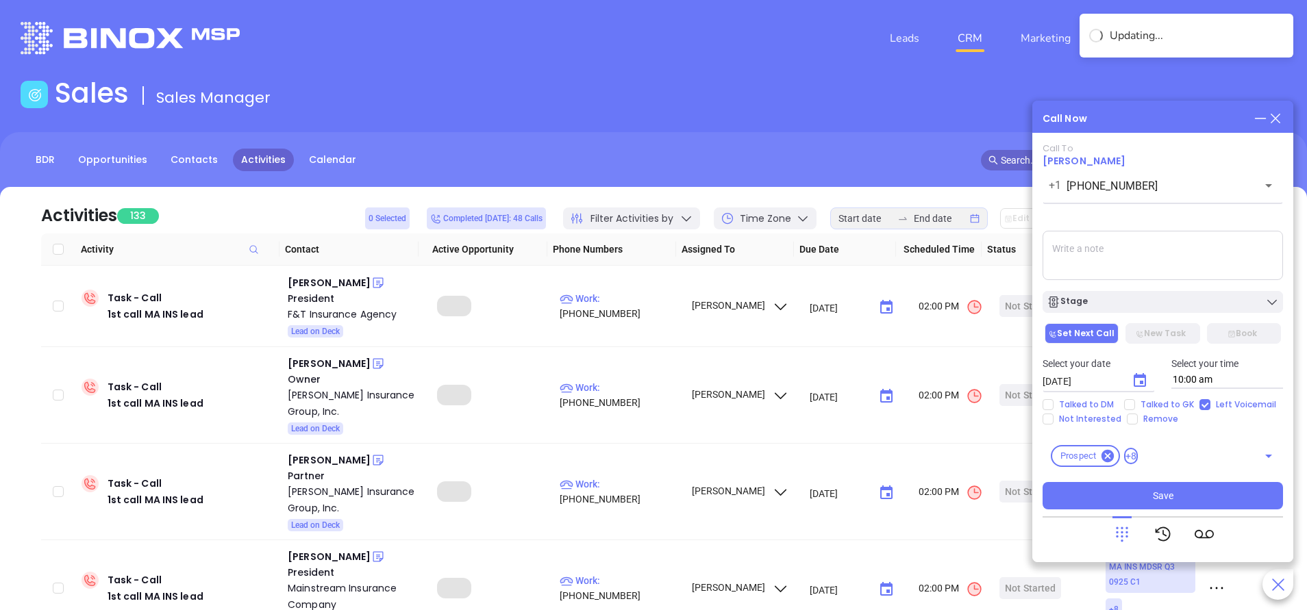
click at [1128, 269] on textarea at bounding box center [1162, 255] width 240 height 49
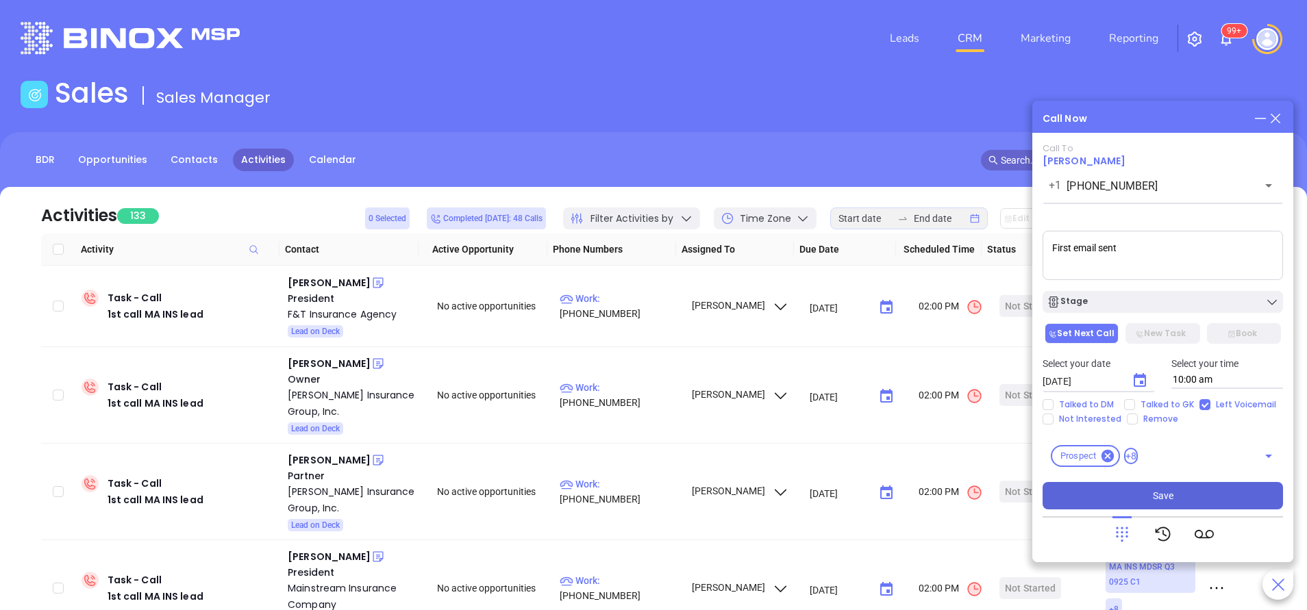
type textarea "First email sent"
click at [1113, 485] on button "Save" at bounding box center [1162, 495] width 240 height 27
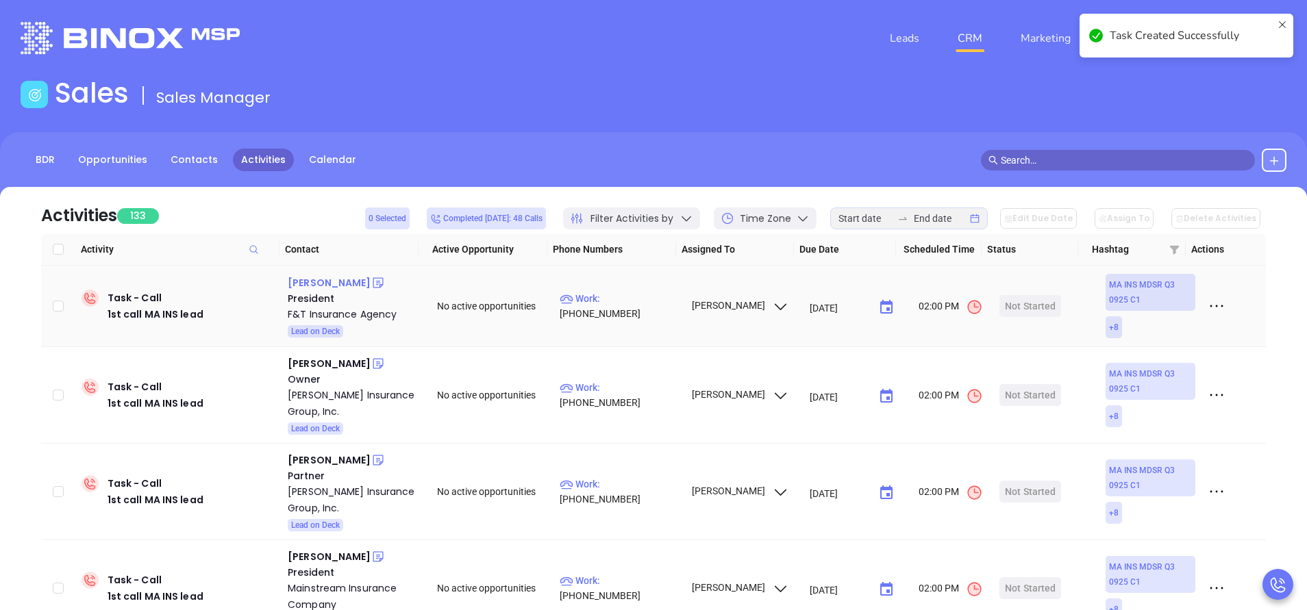
click at [314, 284] on div "Diane Ferreira" at bounding box center [329, 283] width 83 height 16
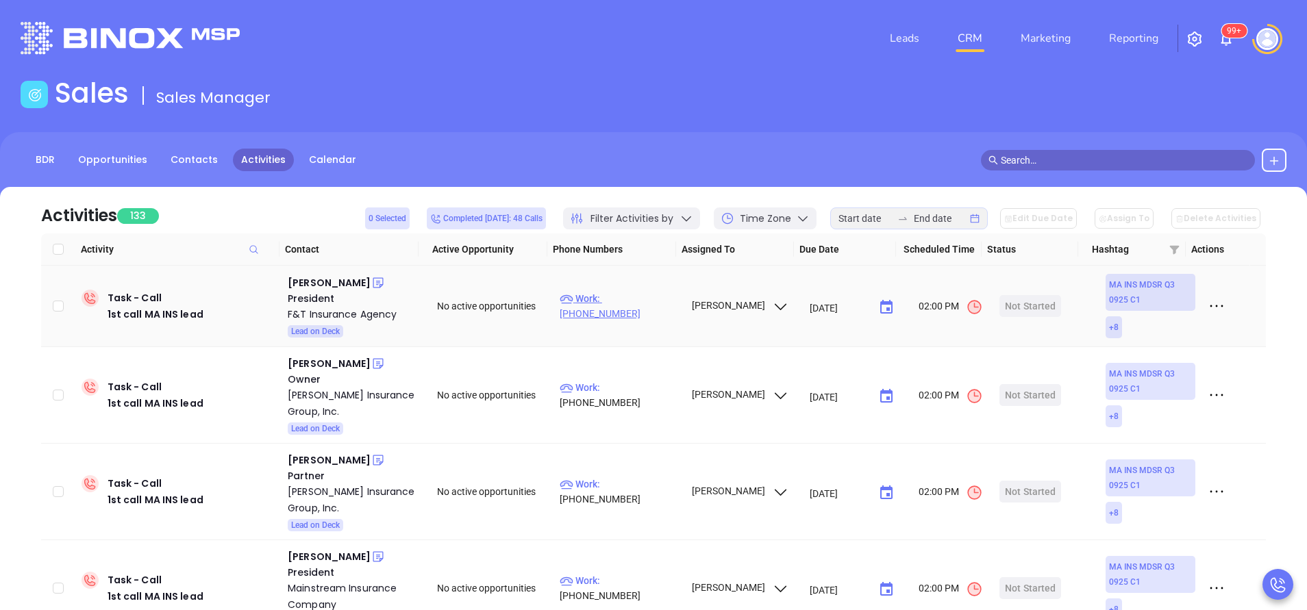
click at [636, 311] on p "Work : (774) 319-5656" at bounding box center [618, 306] width 119 height 30
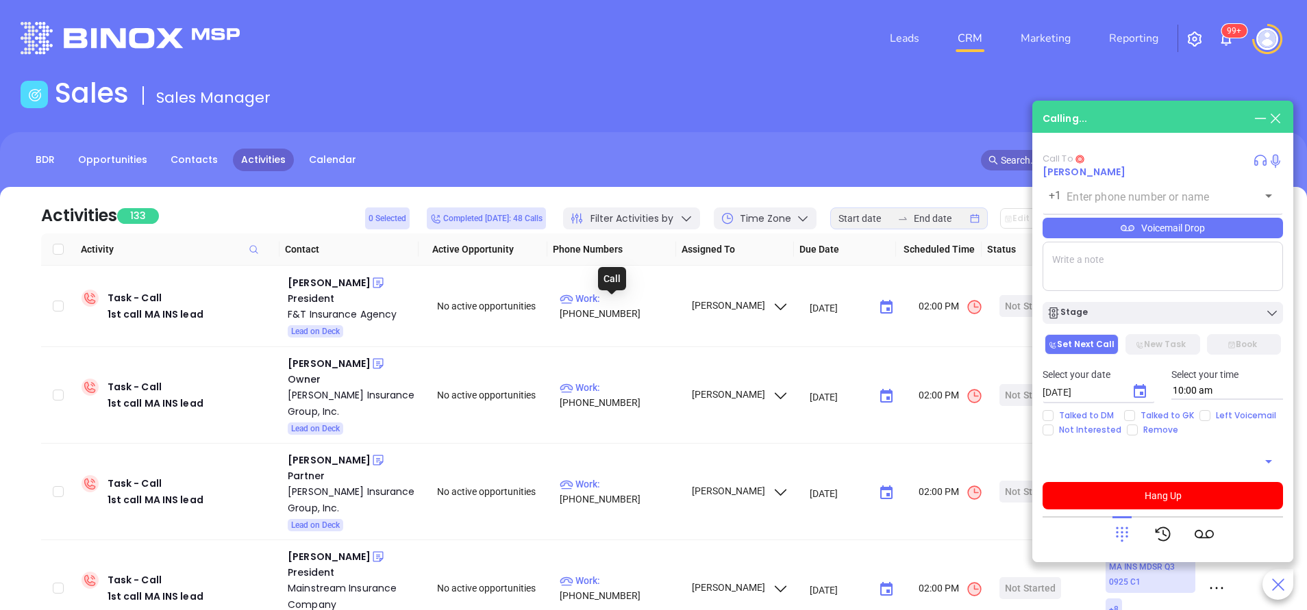
type input "(774) 319-5656"
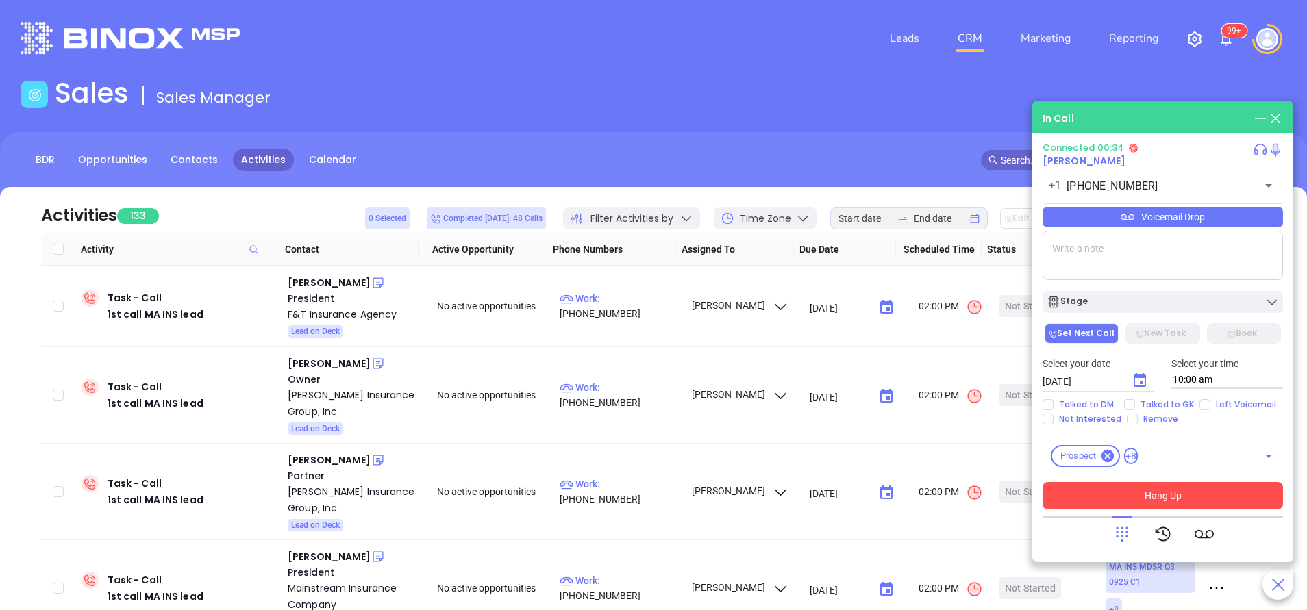
click at [1196, 501] on button "Hang Up" at bounding box center [1162, 495] width 240 height 27
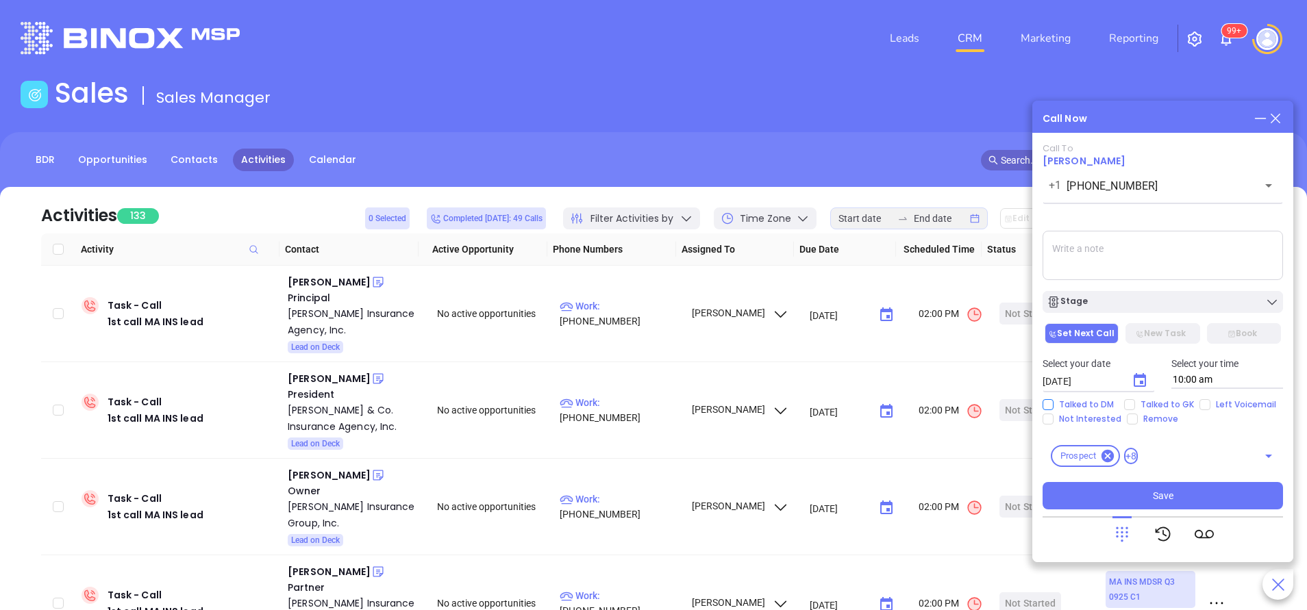
click at [1054, 405] on span "Talked to DM" at bounding box center [1086, 404] width 66 height 11
click at [1053, 405] on input "Talked to DM" at bounding box center [1047, 404] width 11 height 11
checkbox input "true"
click at [1050, 423] on input "Not Interested" at bounding box center [1047, 419] width 11 height 11
checkbox input "true"
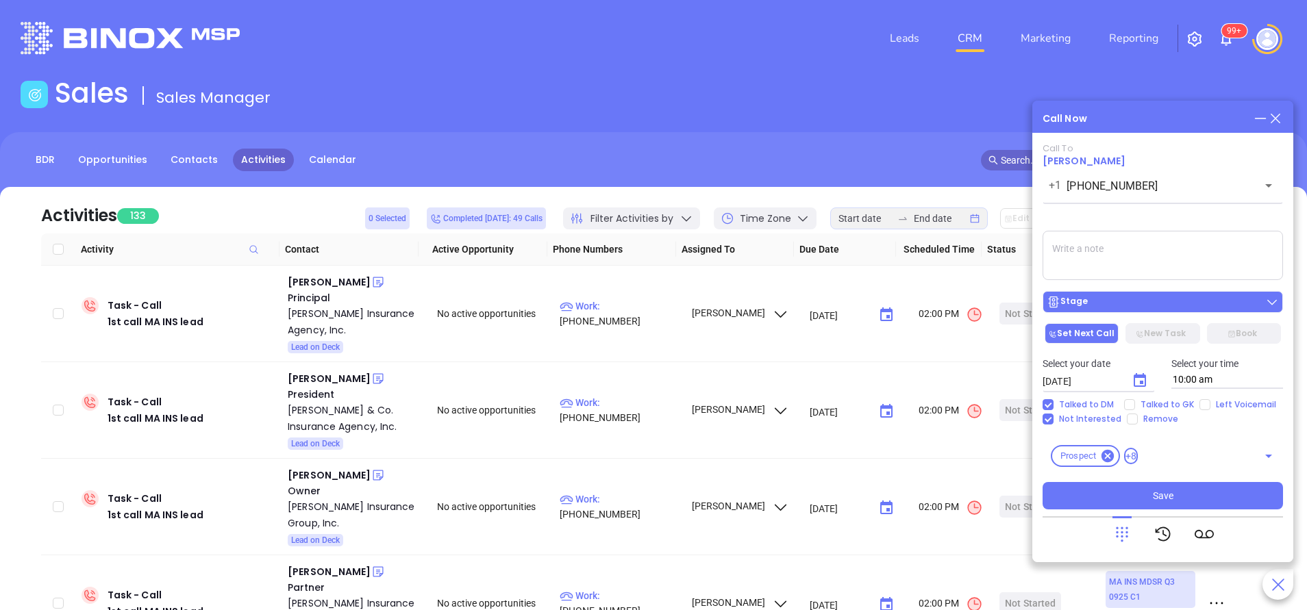
click at [1168, 304] on div "Stage" at bounding box center [1162, 302] width 232 height 14
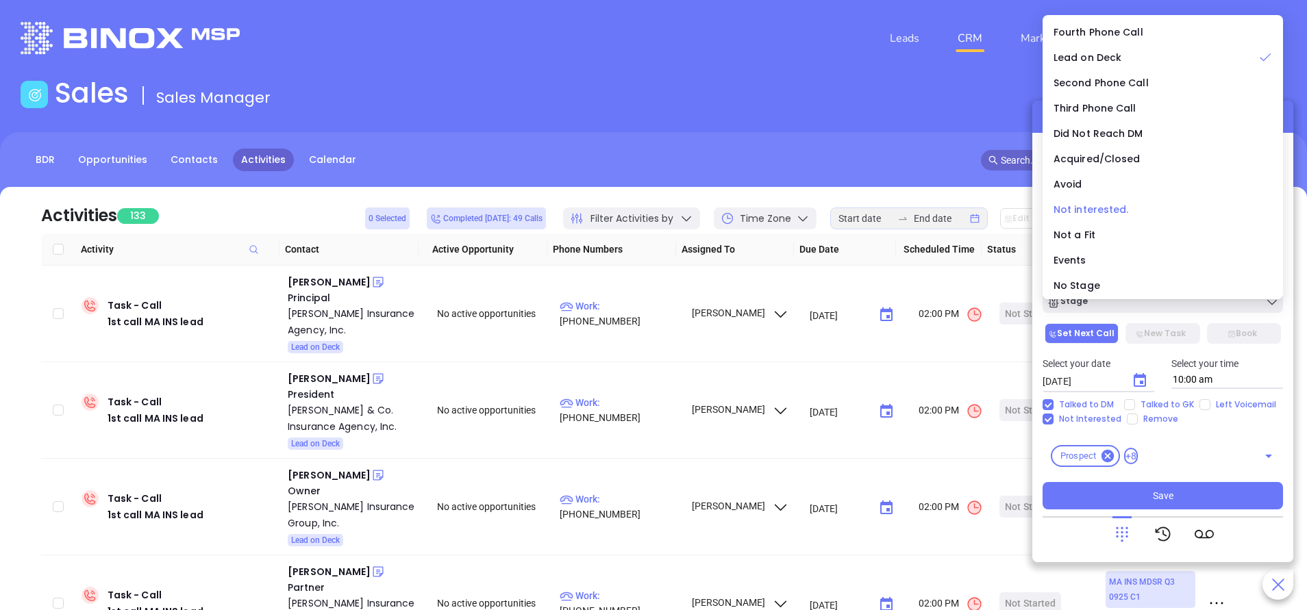
click at [1104, 207] on span "Not interested." at bounding box center [1090, 210] width 75 height 14
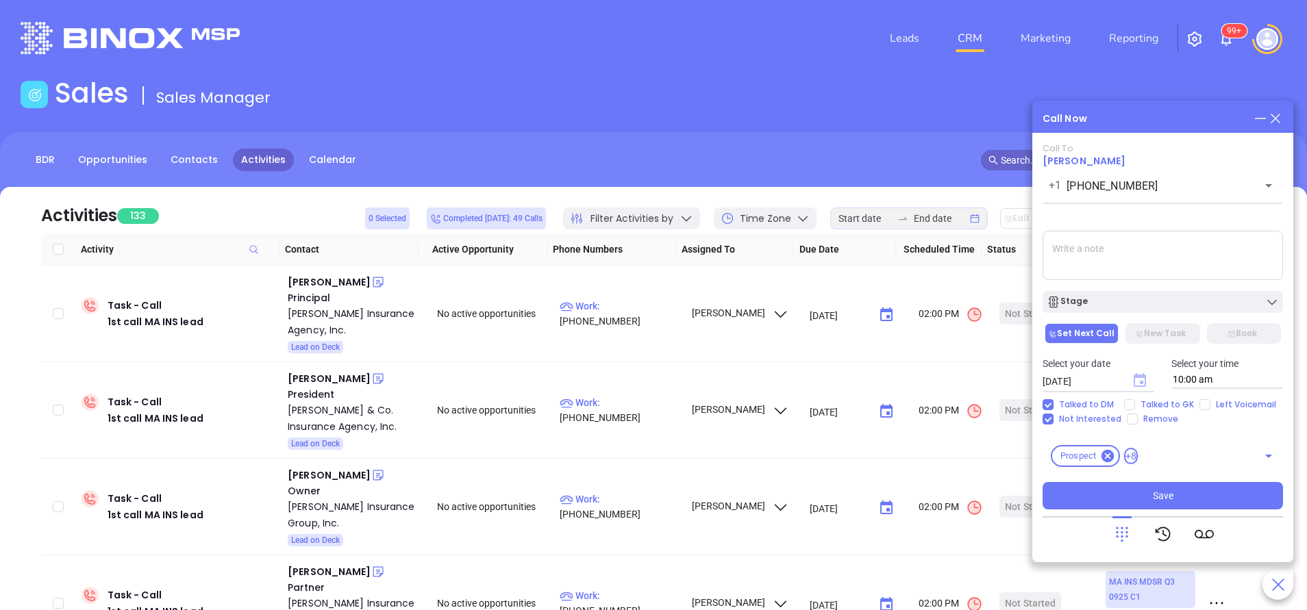
click at [1137, 376] on icon "Choose date, selected date is Oct 8, 2025" at bounding box center [1139, 380] width 12 height 14
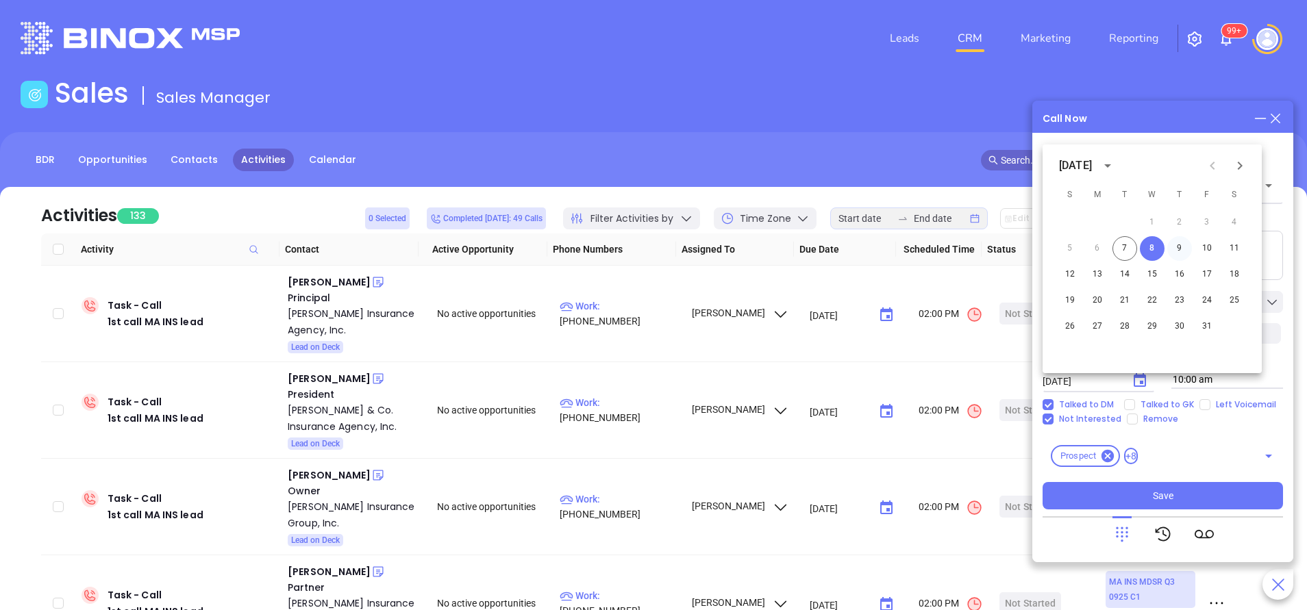
click at [1179, 244] on button "9" at bounding box center [1179, 248] width 25 height 25
type input "10/09/2025"
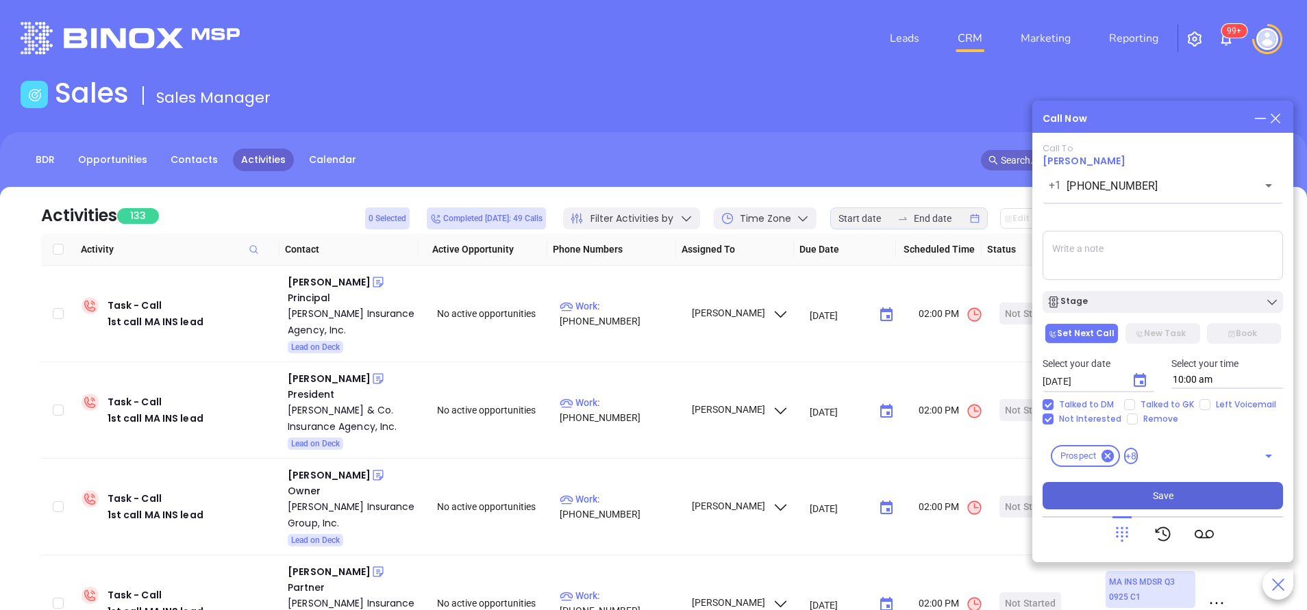
click at [1190, 491] on button "Save" at bounding box center [1162, 495] width 240 height 27
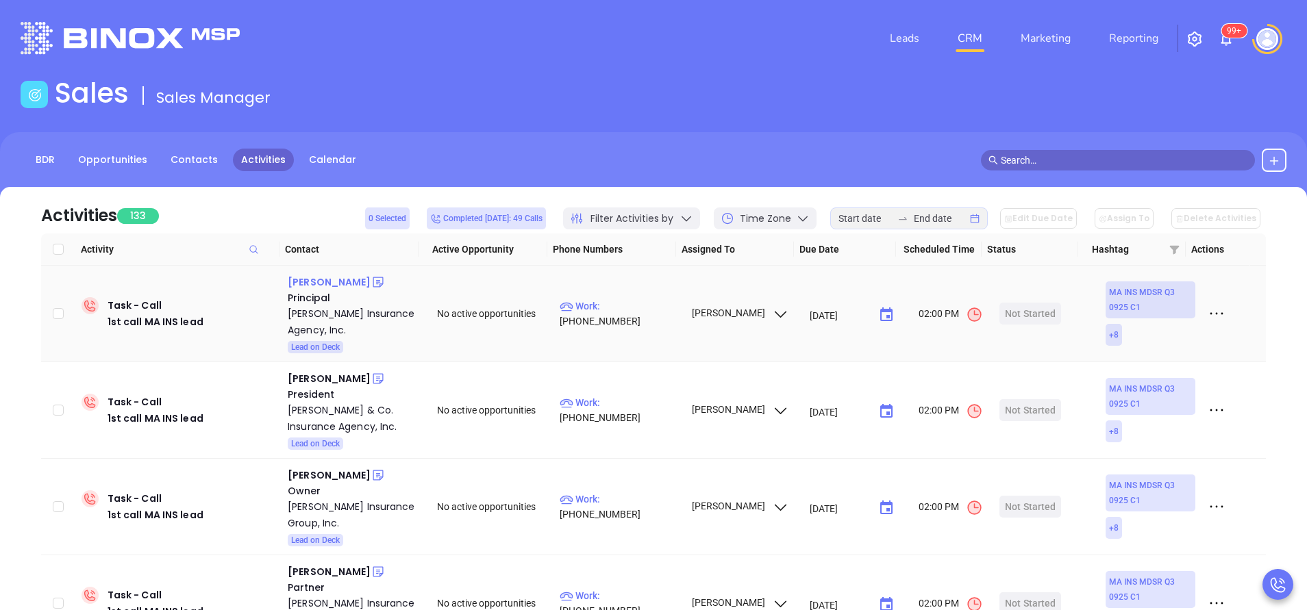
click at [319, 284] on div "Richard M. Hollis" at bounding box center [329, 282] width 83 height 16
click at [628, 317] on p "Work : (508) 295-9500" at bounding box center [618, 314] width 119 height 30
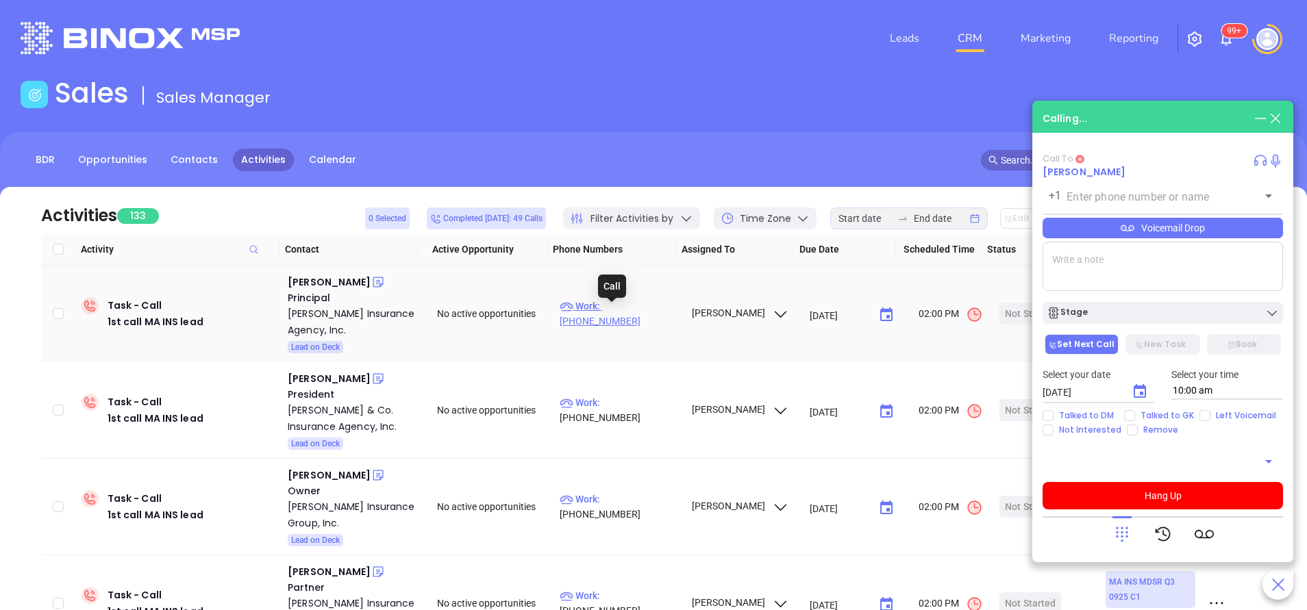
type input "(508) 295-9500"
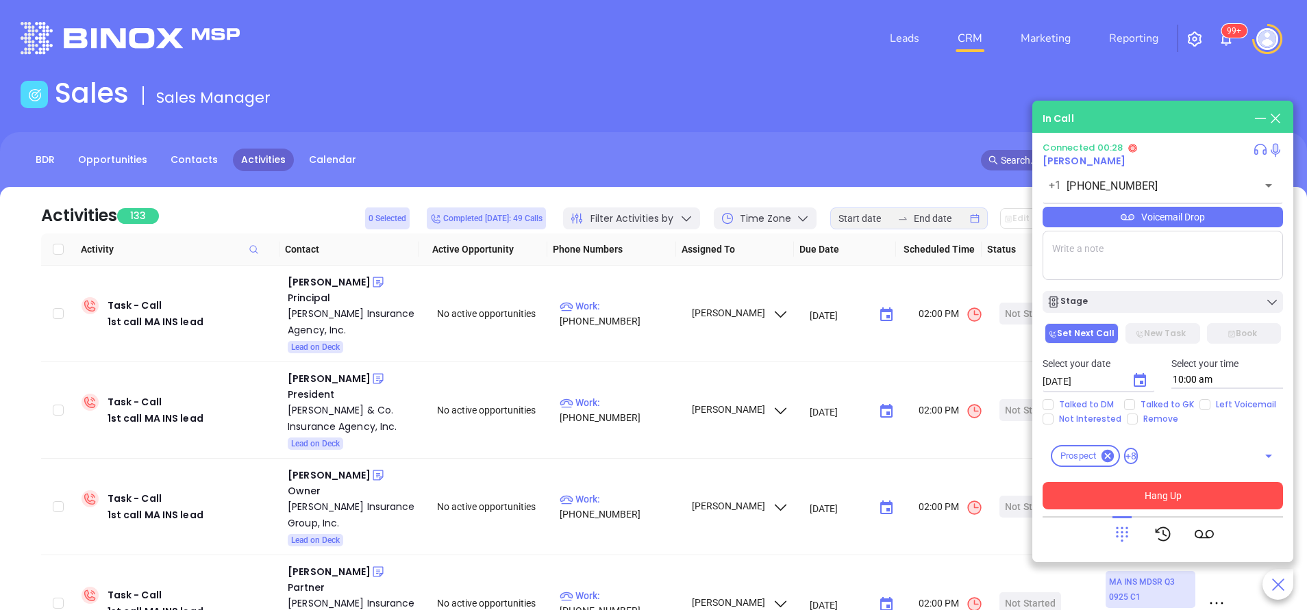
click at [1197, 495] on button "Hang Up" at bounding box center [1162, 495] width 240 height 27
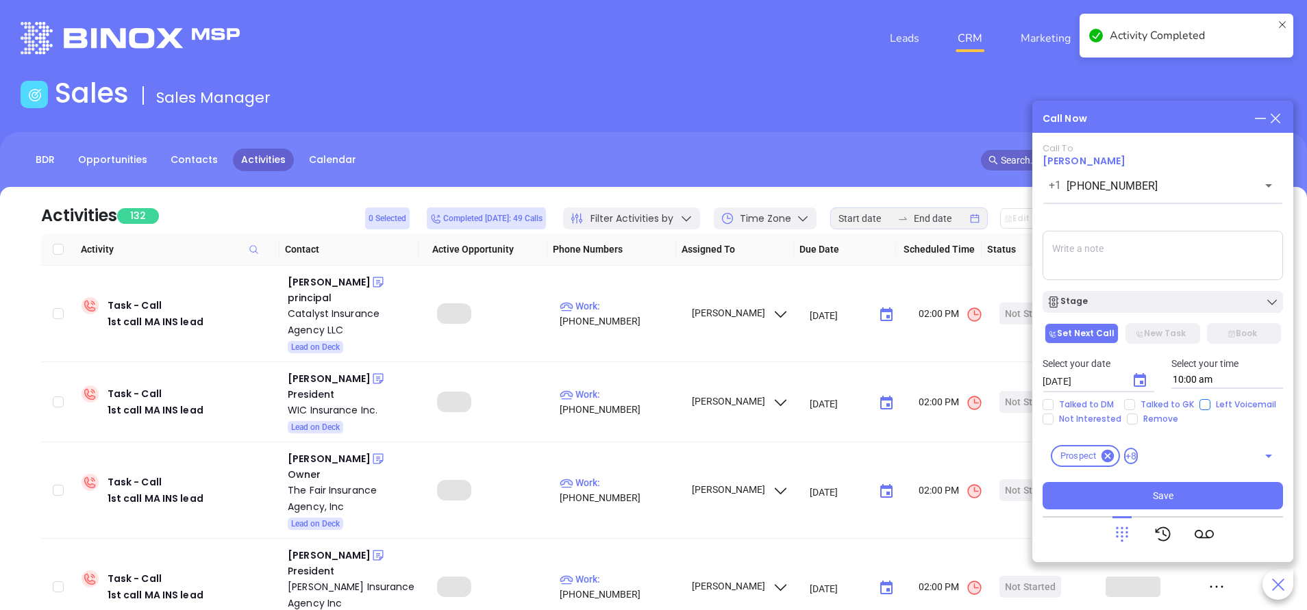
click at [1204, 406] on input "Left Voicemail" at bounding box center [1204, 404] width 11 height 11
checkbox input "true"
click at [1140, 301] on div "Stage" at bounding box center [1162, 302] width 232 height 14
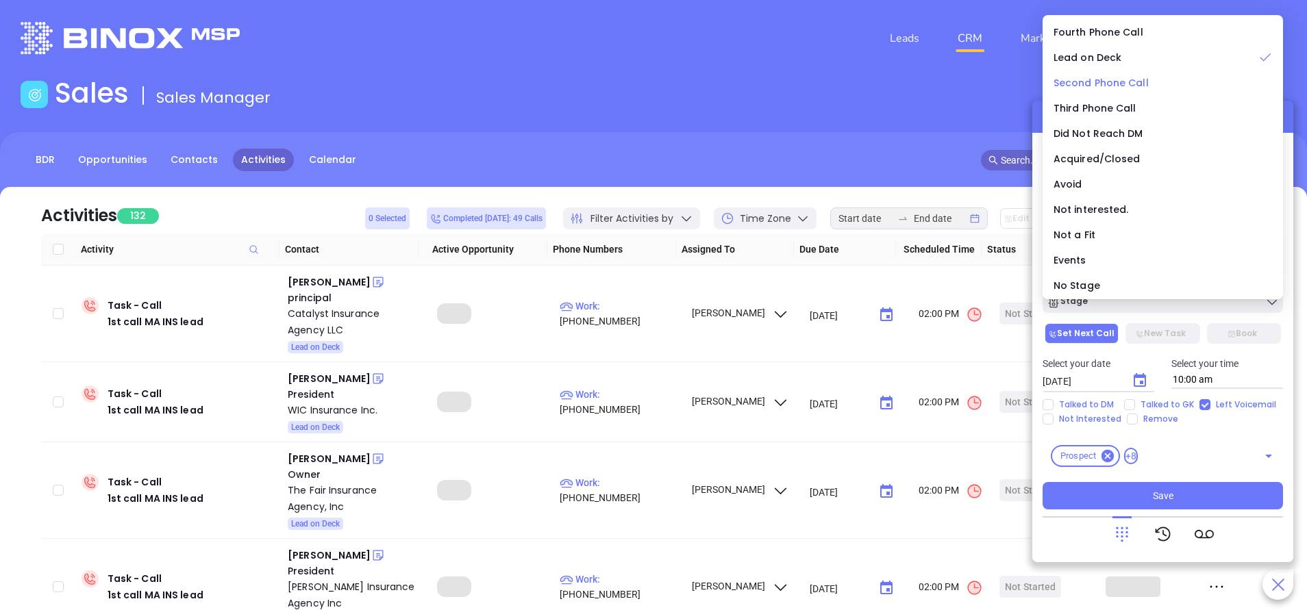
click at [1092, 81] on span "Second Phone Call" at bounding box center [1100, 83] width 95 height 14
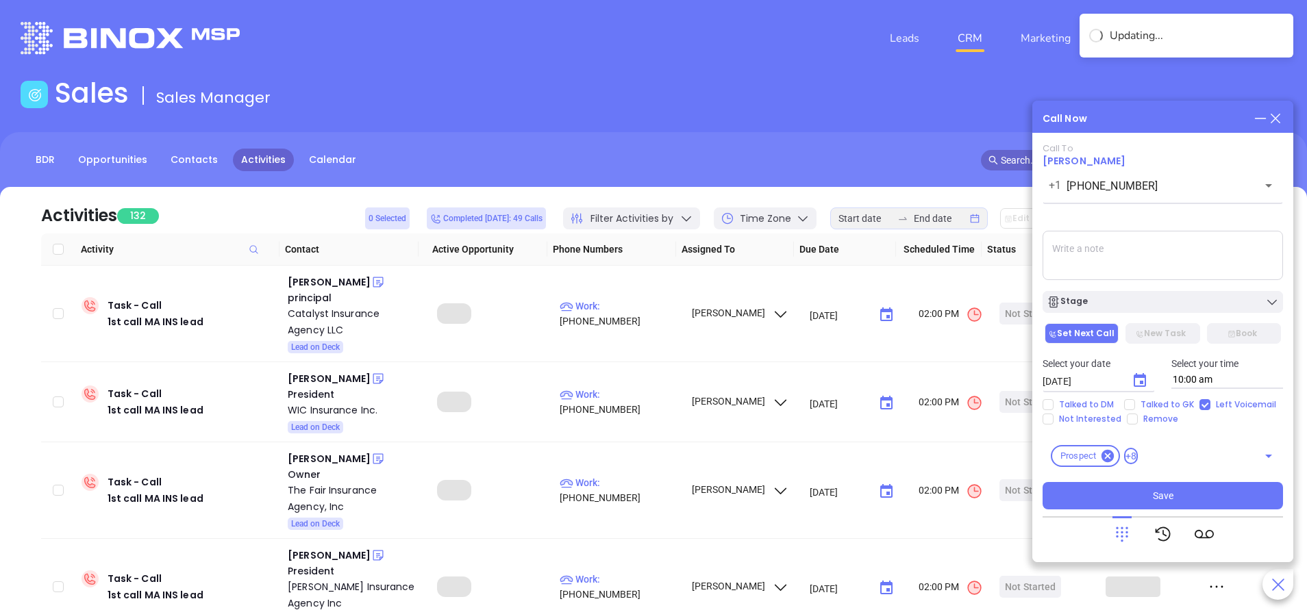
click at [1179, 260] on textarea at bounding box center [1162, 255] width 240 height 49
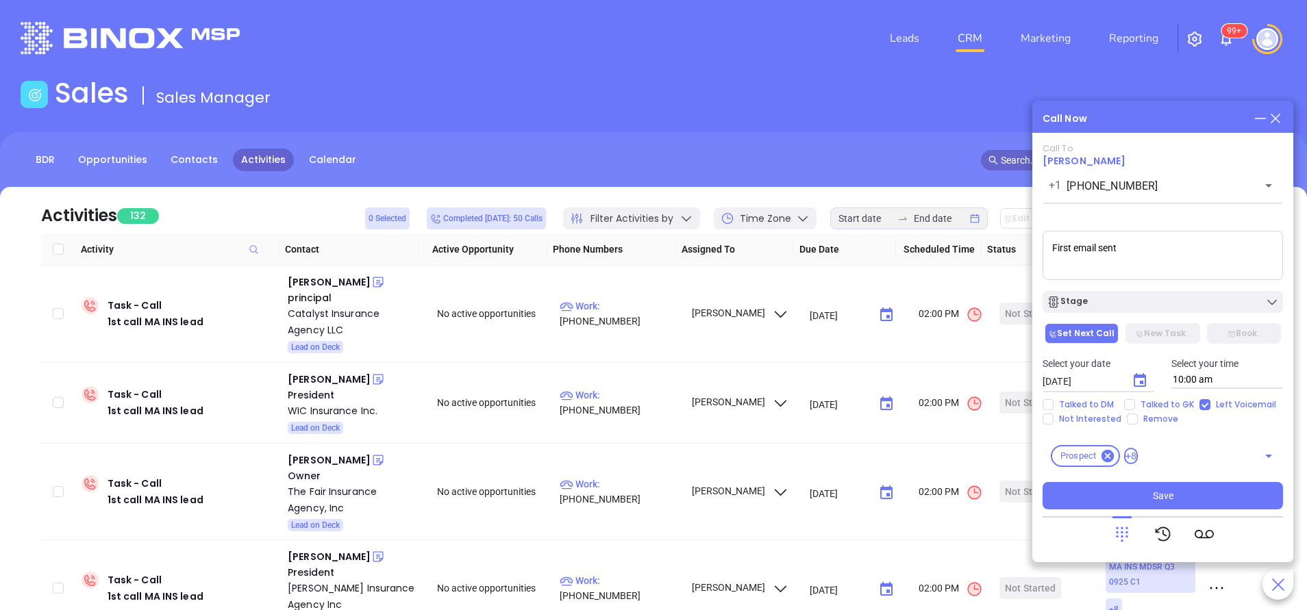
type textarea "First email sent"
click at [1146, 383] on icon "Choose date, selected date is Oct 8, 2025" at bounding box center [1139, 381] width 16 height 16
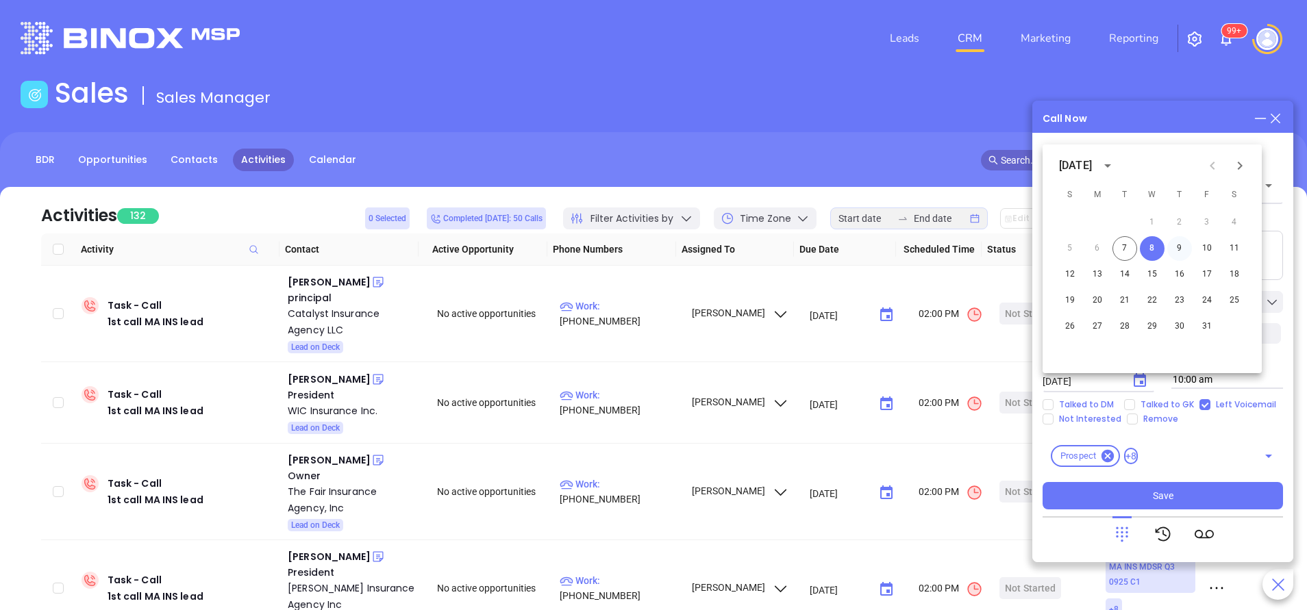
click at [1177, 246] on button "9" at bounding box center [1179, 248] width 25 height 25
type input "10/09/2025"
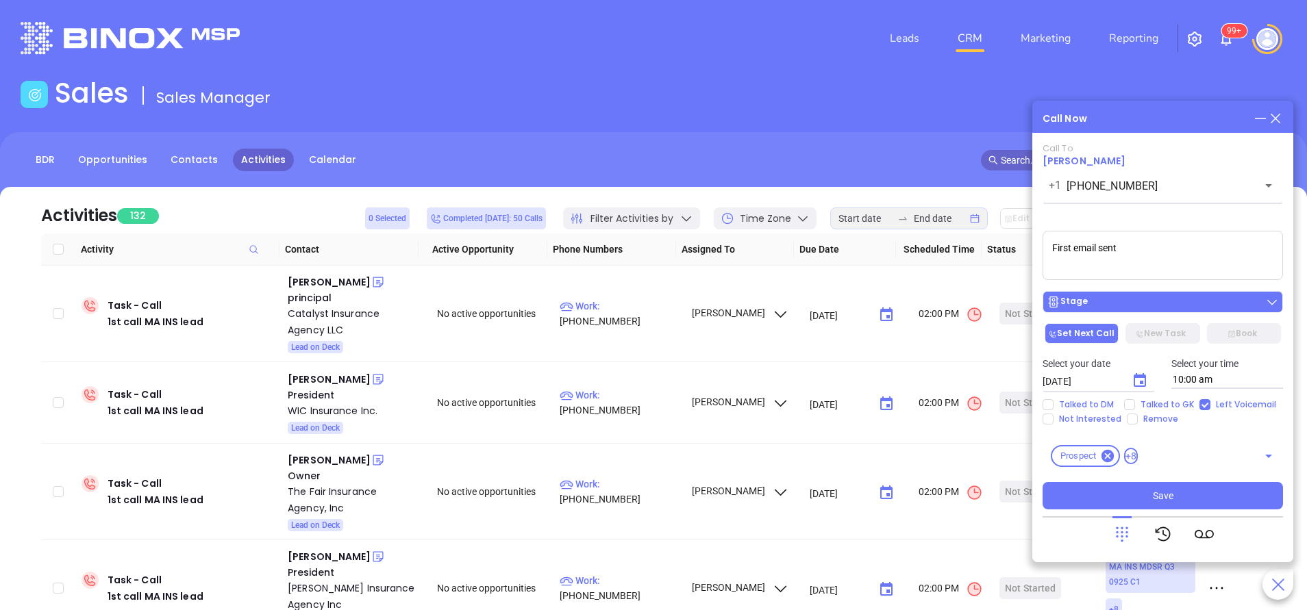
click at [1168, 301] on div "Stage" at bounding box center [1162, 302] width 232 height 14
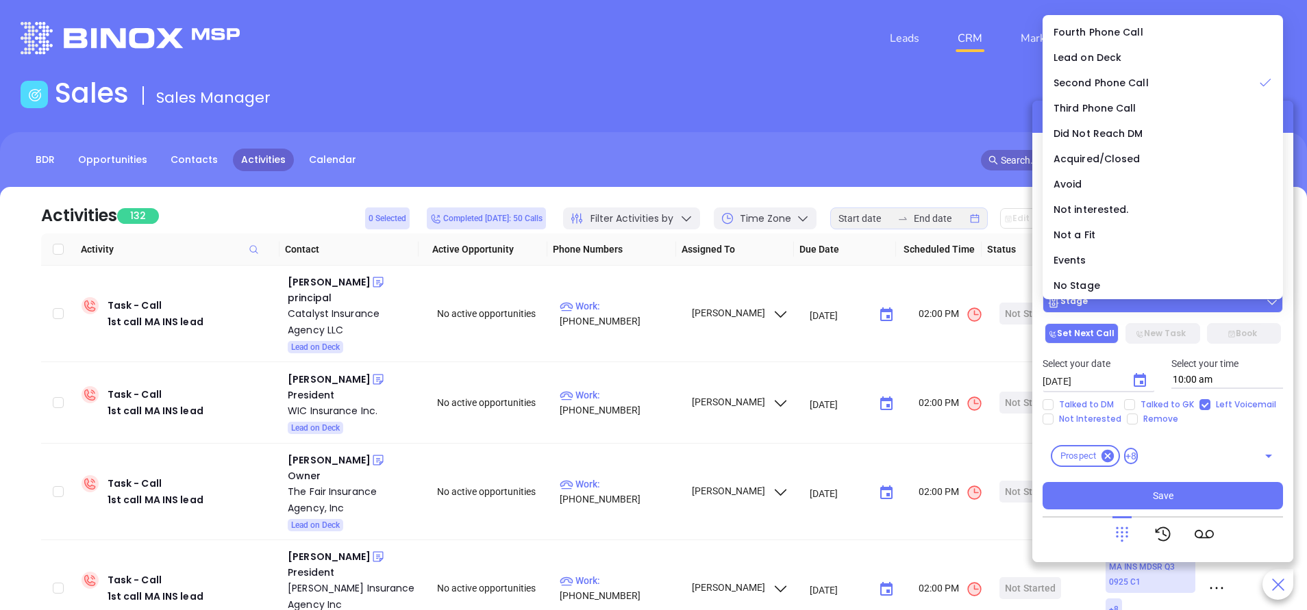
click at [1168, 307] on div "Stage" at bounding box center [1162, 302] width 232 height 14
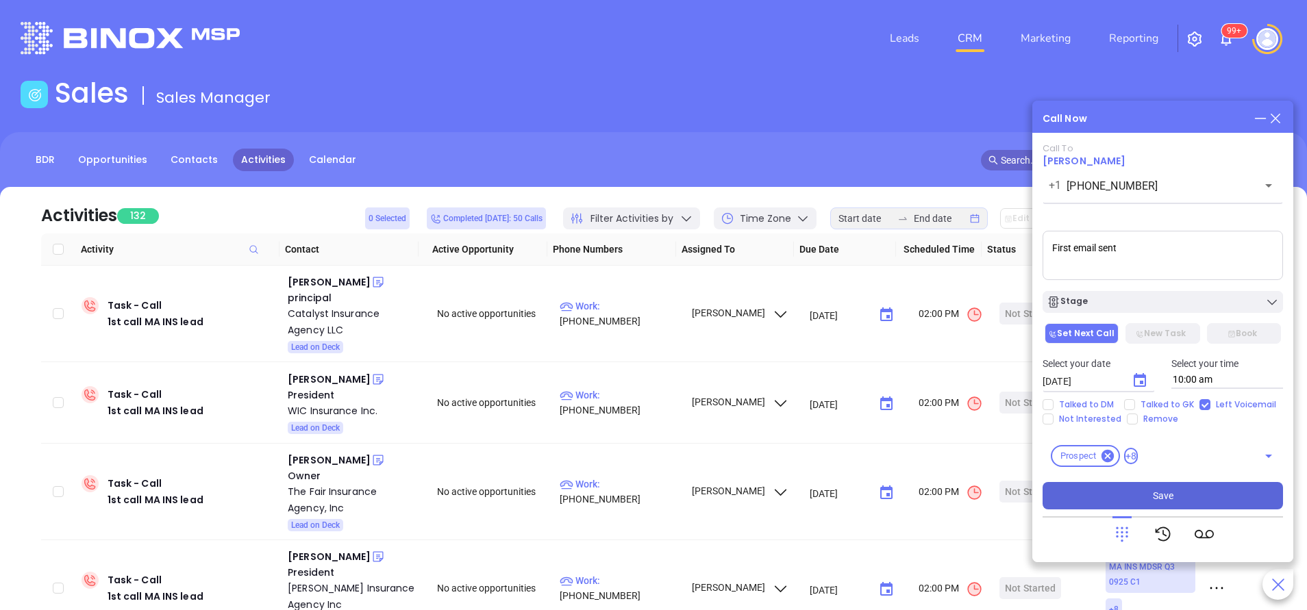
click at [1161, 494] on span "Save" at bounding box center [1163, 495] width 21 height 15
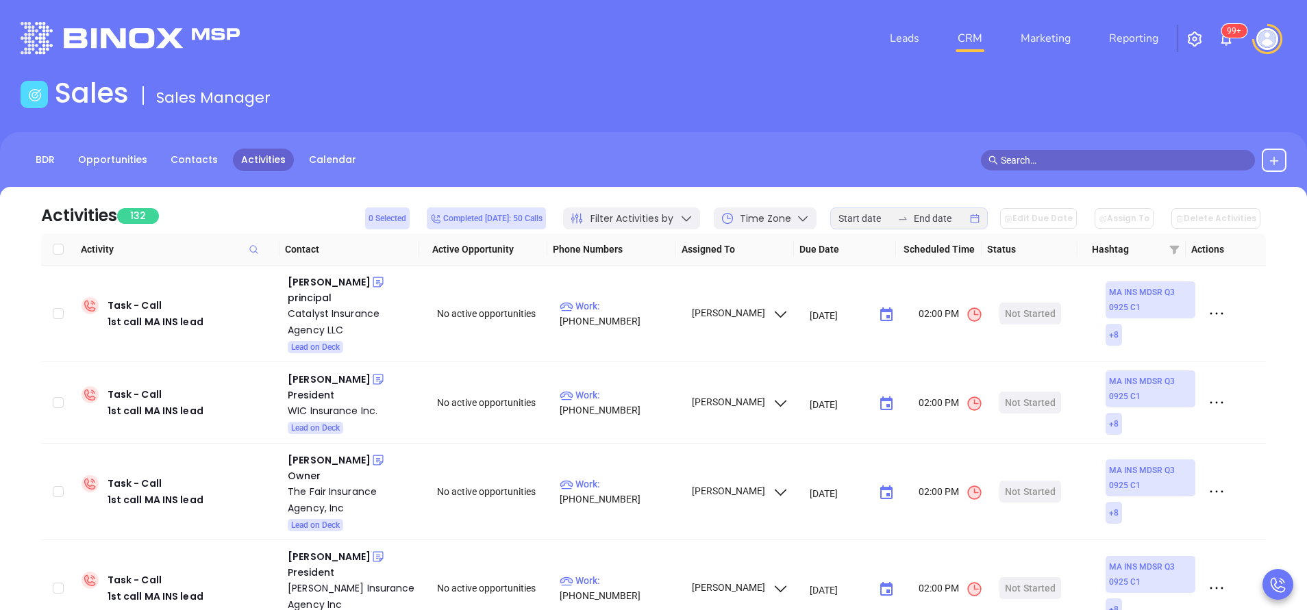
click at [453, 66] on header "Leads CRM Marketing Reporting 99+ Financial Leads Leads" at bounding box center [654, 38] width 1266 height 77
click at [330, 284] on div "Irida Tollkuci" at bounding box center [329, 282] width 83 height 16
click at [644, 310] on p "Work : (508) 925-5267" at bounding box center [618, 314] width 119 height 30
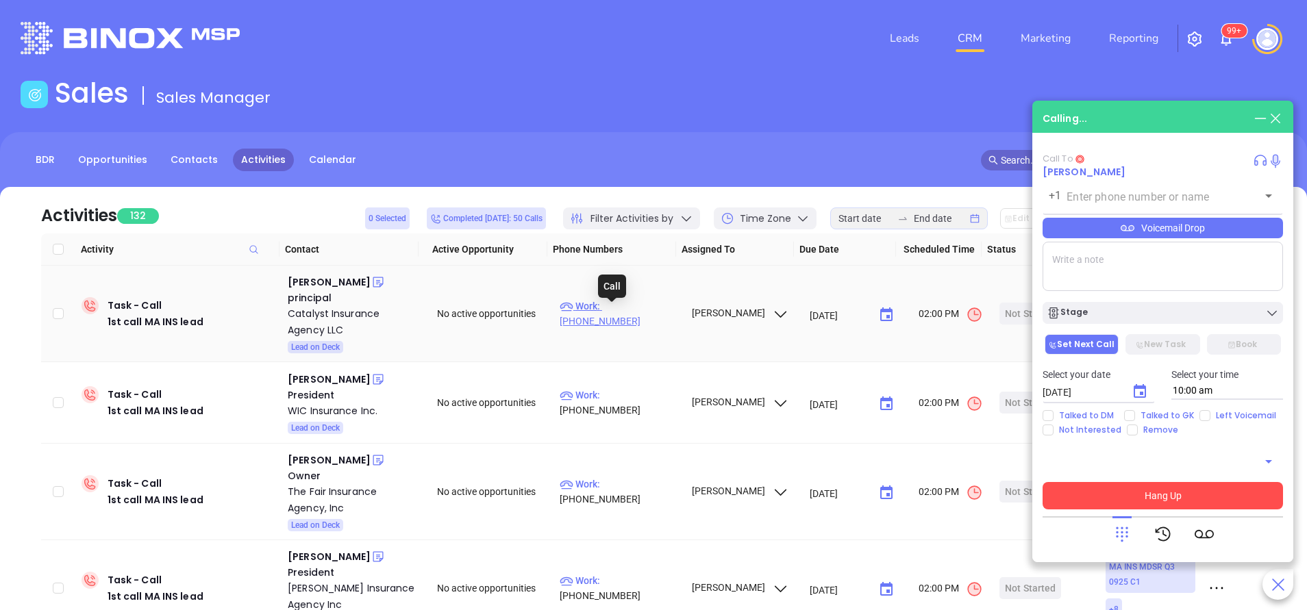
type input "(508) 925-5267"
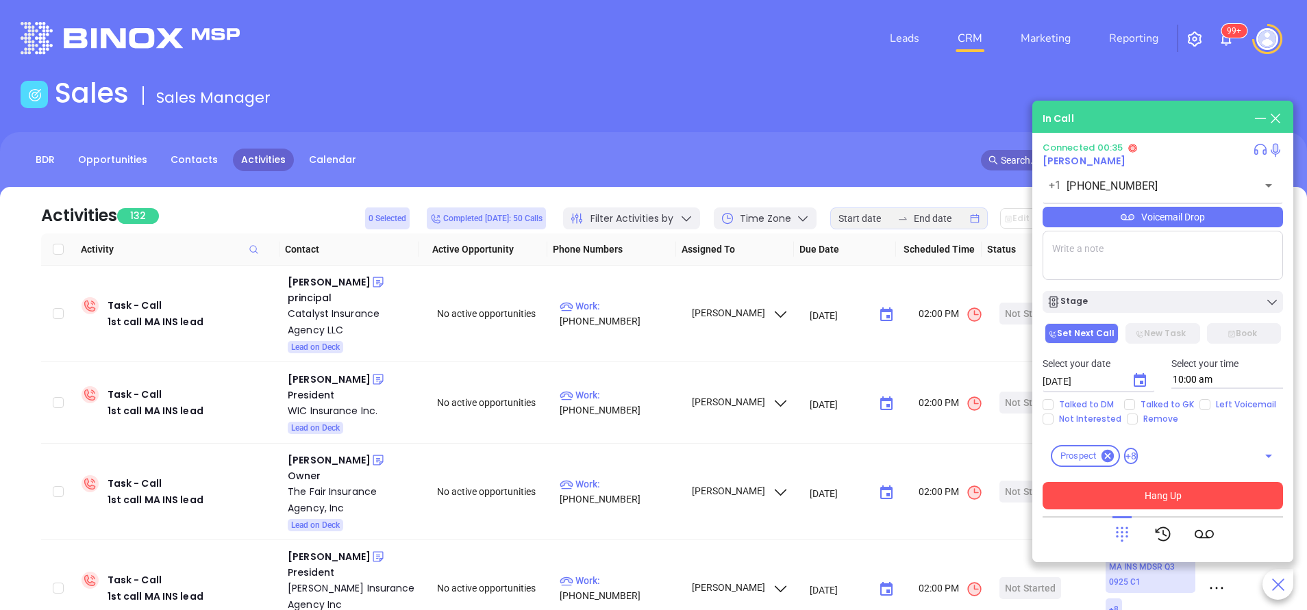
click at [1144, 473] on div "Prospect +8 ​" at bounding box center [1162, 456] width 240 height 38
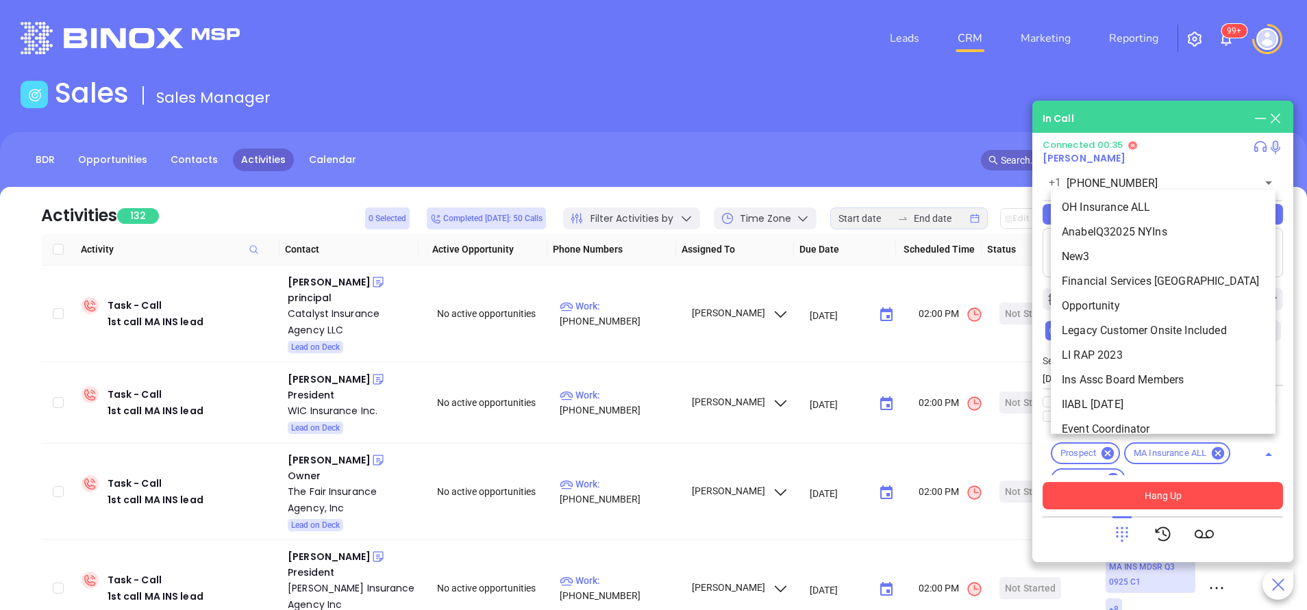
scroll to position [1907, 0]
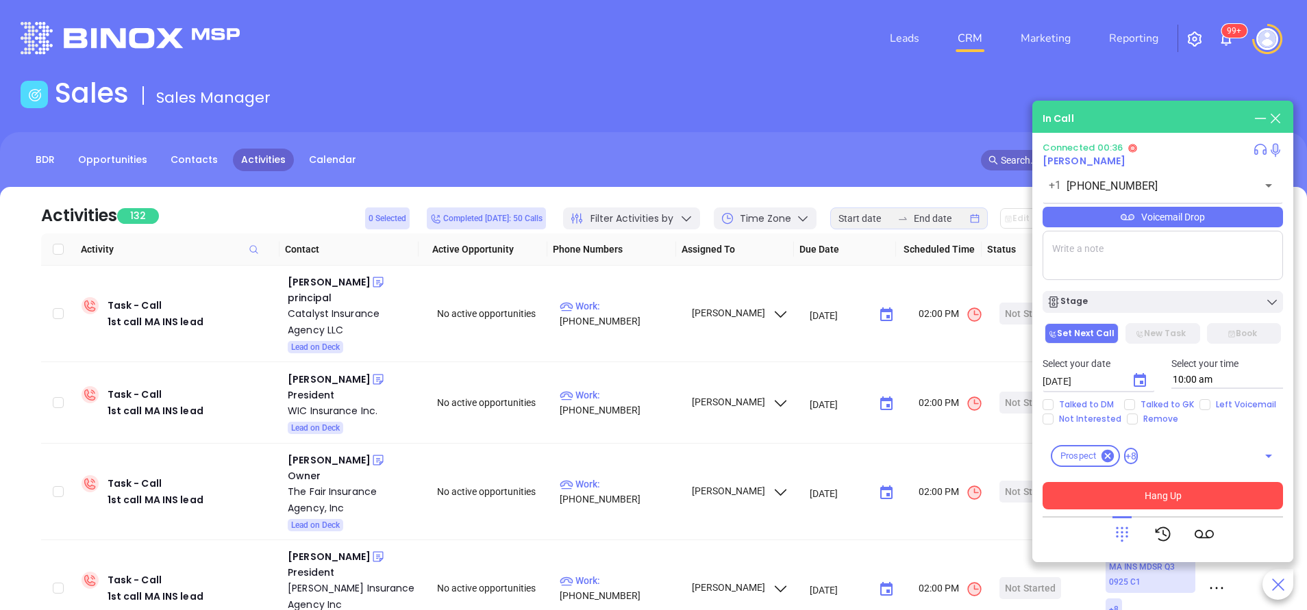
click at [1152, 491] on button "Hang Up" at bounding box center [1162, 495] width 240 height 27
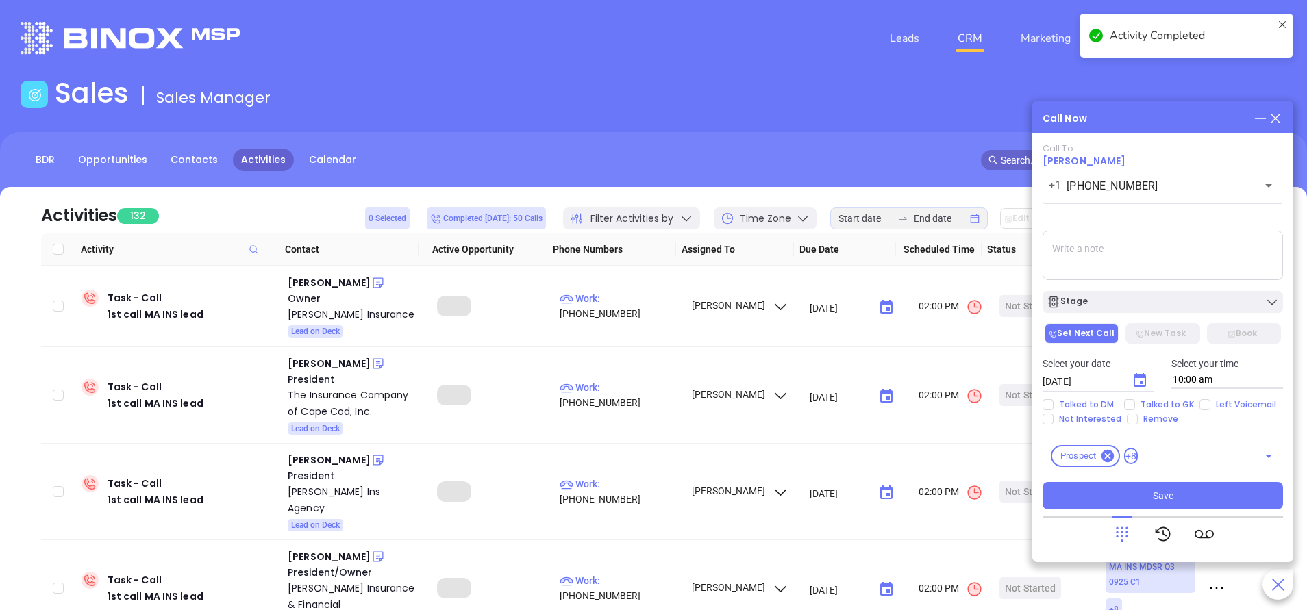
click at [1206, 412] on div "Talked to DM Talked to GK Left Voicemail Not Interested Remove" at bounding box center [1162, 411] width 257 height 25
click at [1200, 406] on input "Left Voicemail" at bounding box center [1204, 404] width 11 height 11
checkbox input "true"
click at [1128, 240] on textarea at bounding box center [1162, 255] width 240 height 49
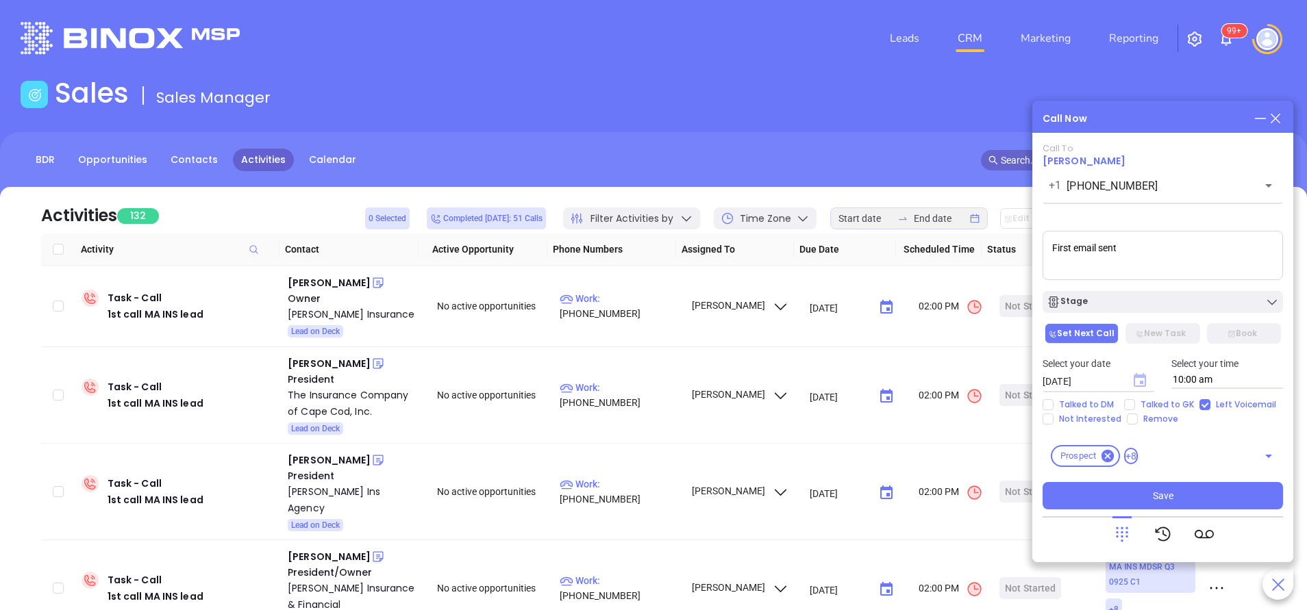
type textarea "First email sent"
click at [1140, 378] on icon "Choose date, selected date is Oct 8, 2025" at bounding box center [1139, 380] width 12 height 14
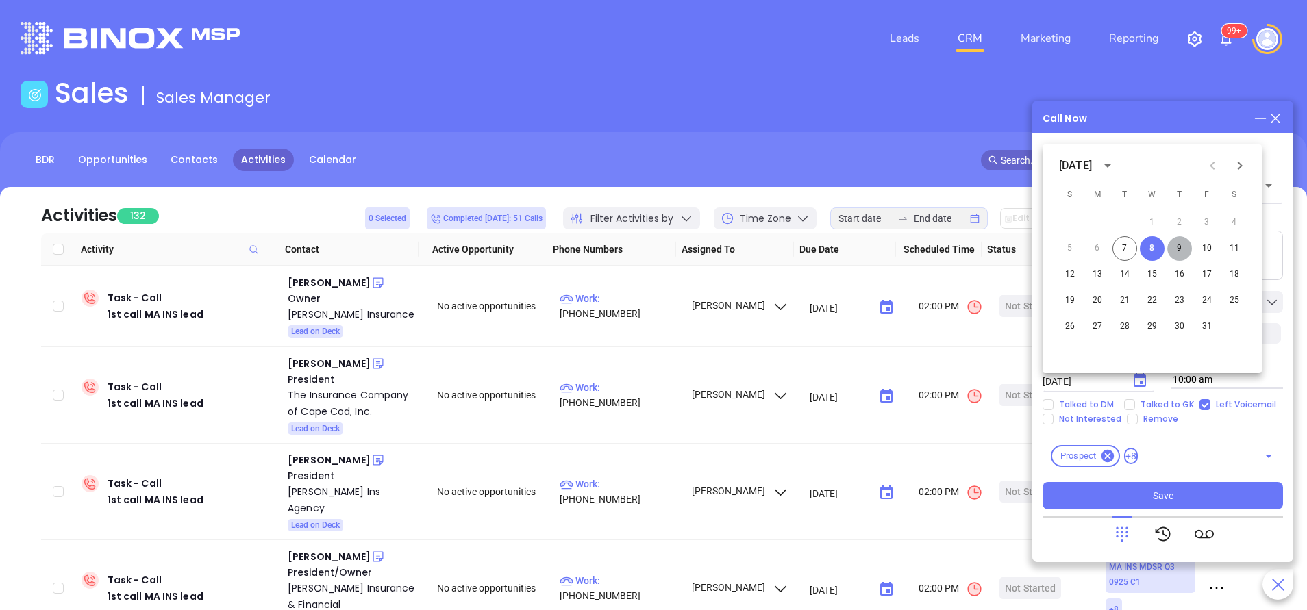
click at [1178, 253] on button "9" at bounding box center [1179, 248] width 25 height 25
type input "10/09/2025"
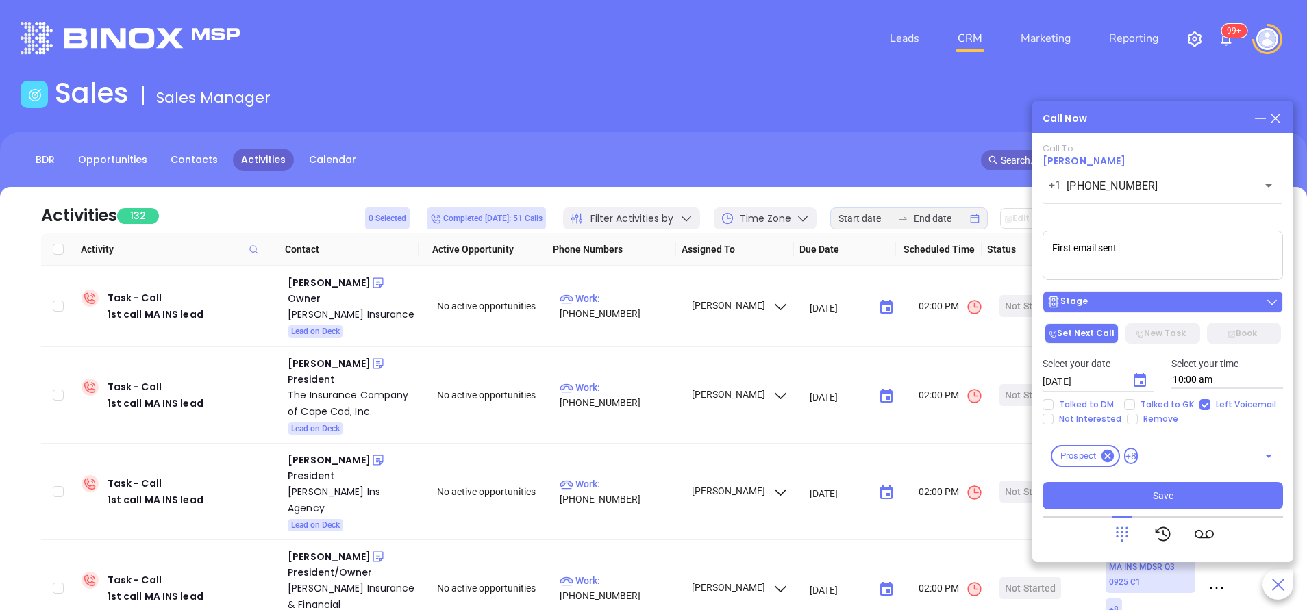
click at [1192, 301] on div "Stage" at bounding box center [1162, 302] width 232 height 14
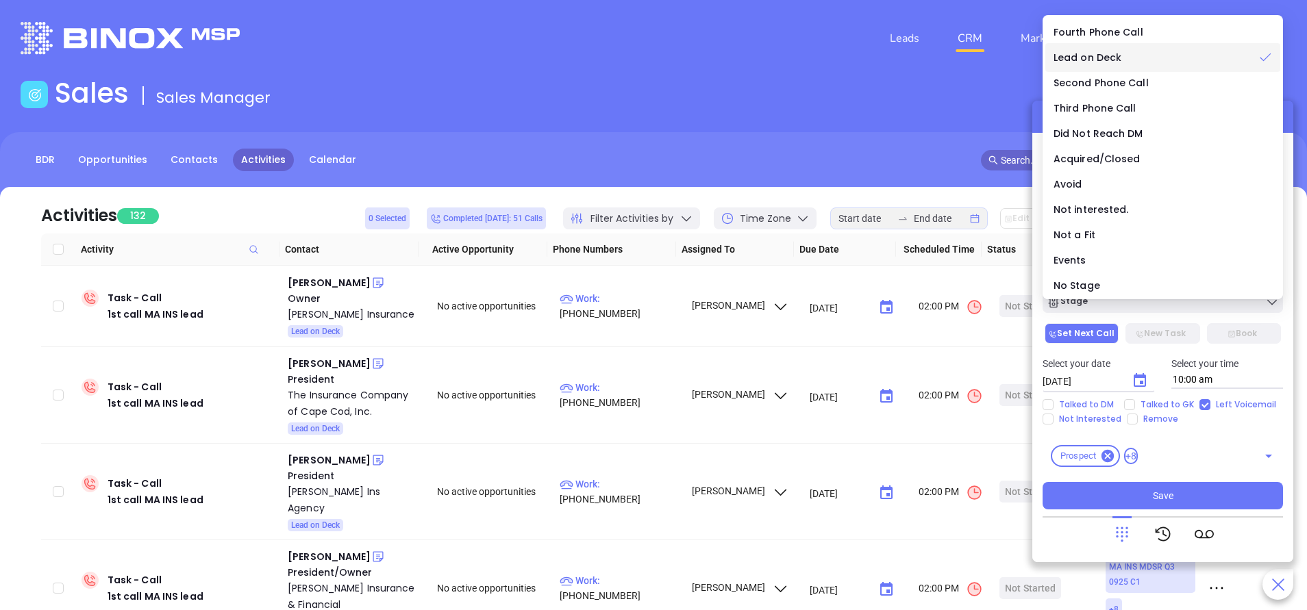
click at [1068, 65] on li "Lead on Deck" at bounding box center [1162, 57] width 235 height 29
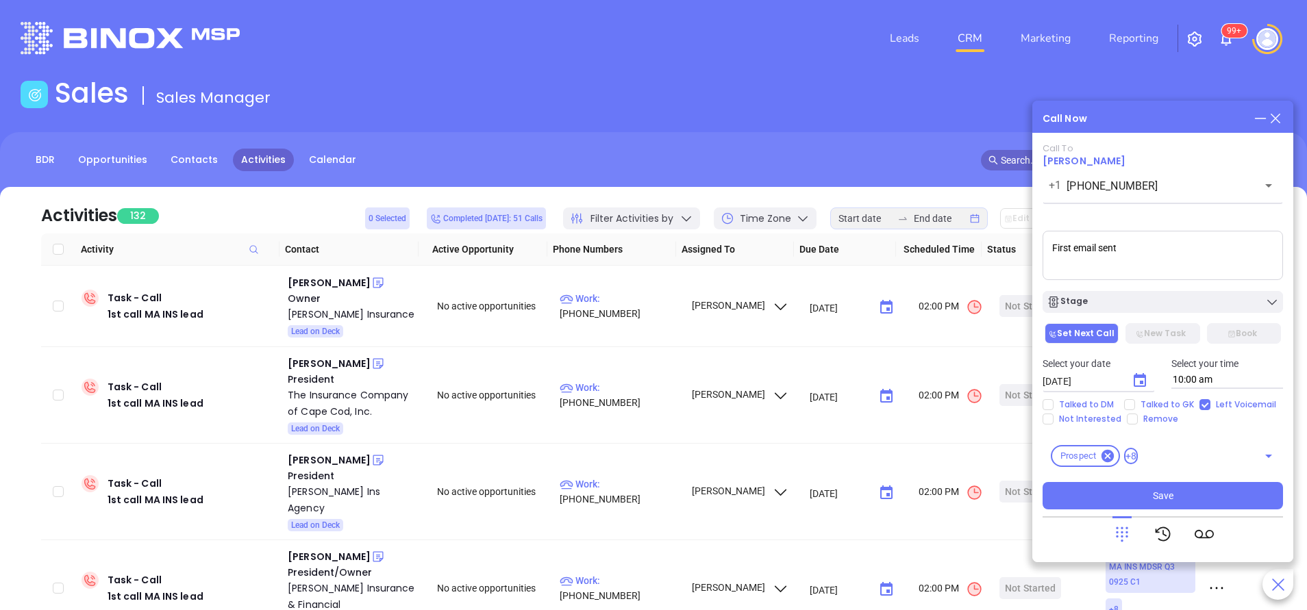
click at [1132, 314] on div "Call To Irida Tollkuci +1 (508) 925-5267 ​ Voicemail Drop First email sent Stag…" at bounding box center [1162, 326] width 240 height 366
click at [1134, 303] on div "Stage" at bounding box center [1162, 302] width 232 height 14
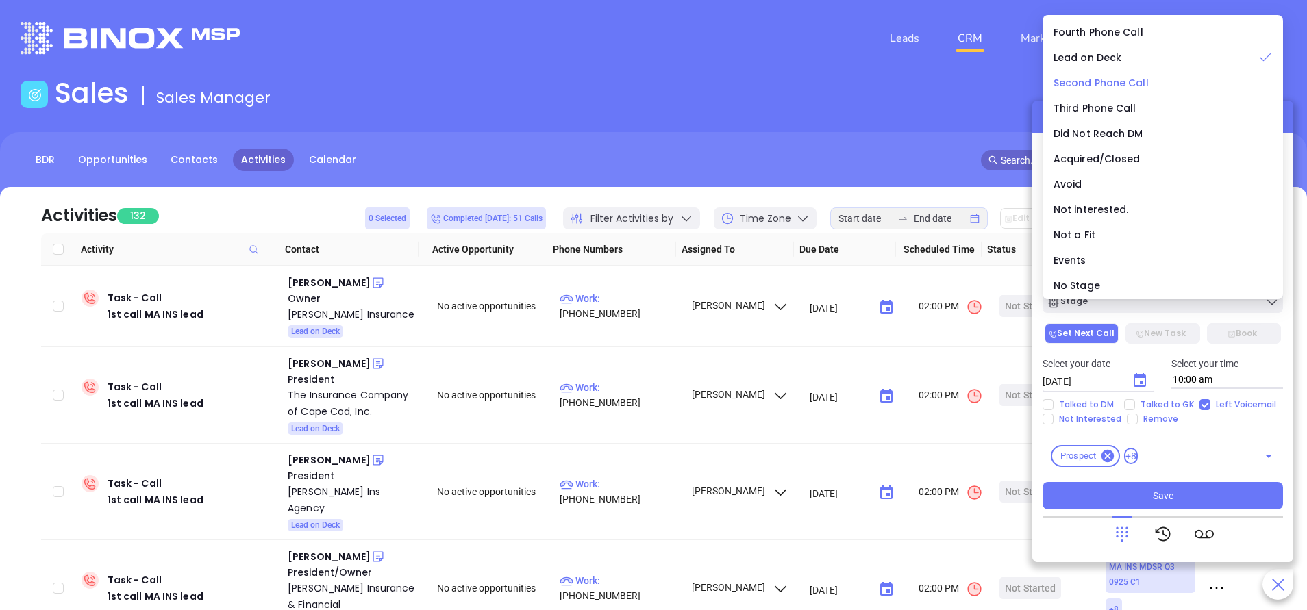
click at [1091, 80] on span "Second Phone Call" at bounding box center [1100, 83] width 95 height 14
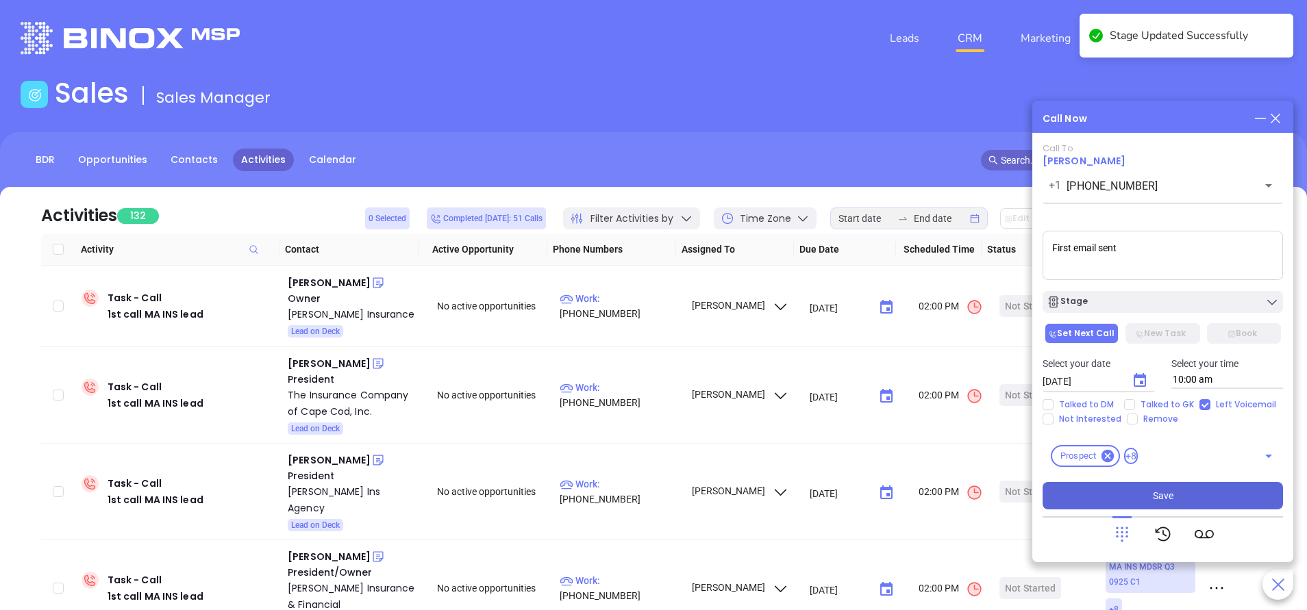
click at [1219, 502] on button "Save" at bounding box center [1162, 495] width 240 height 27
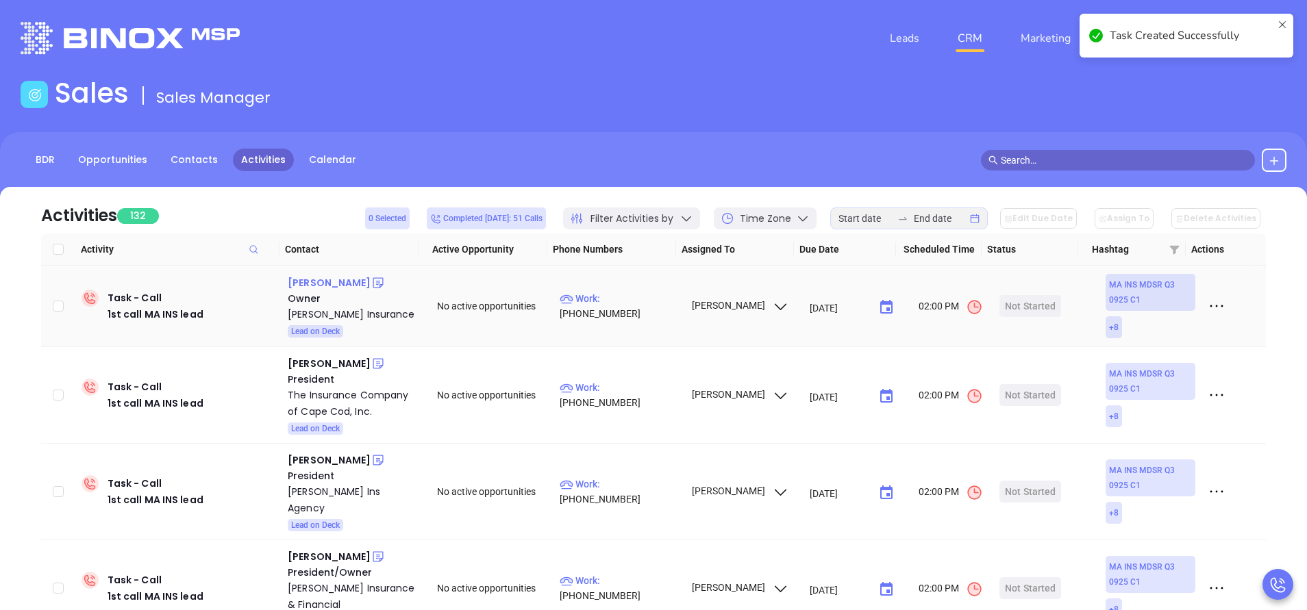
click at [327, 282] on div "John J. Ryan" at bounding box center [329, 283] width 83 height 16
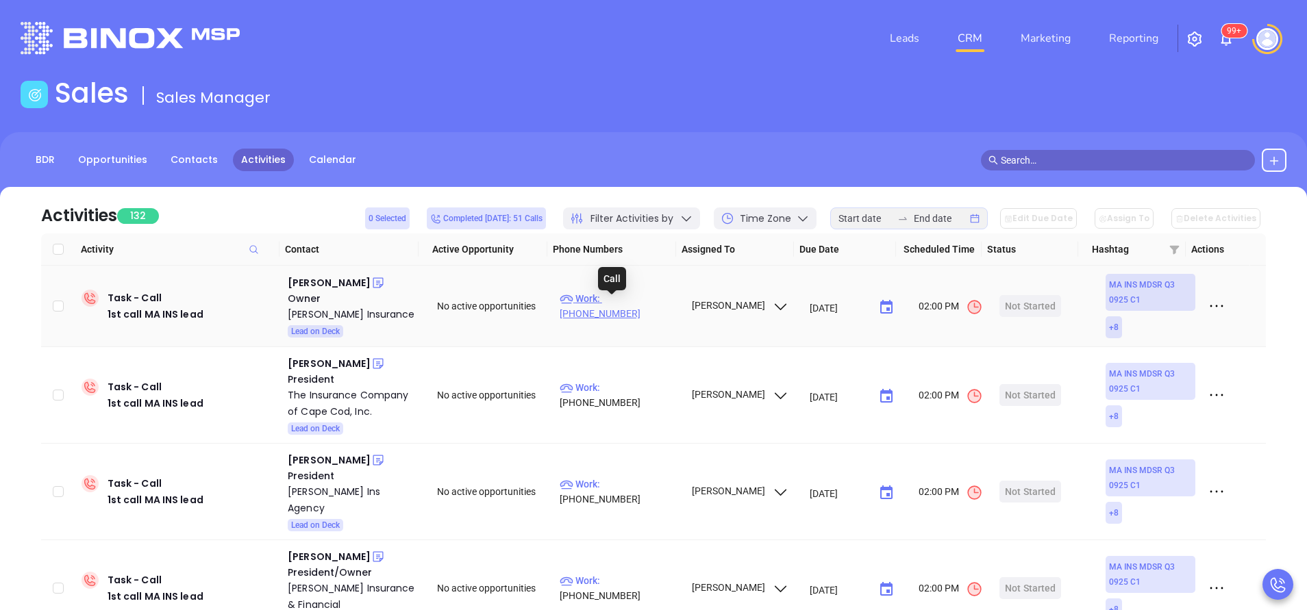
click at [633, 302] on p "Work : (617) 254-0600" at bounding box center [618, 306] width 119 height 30
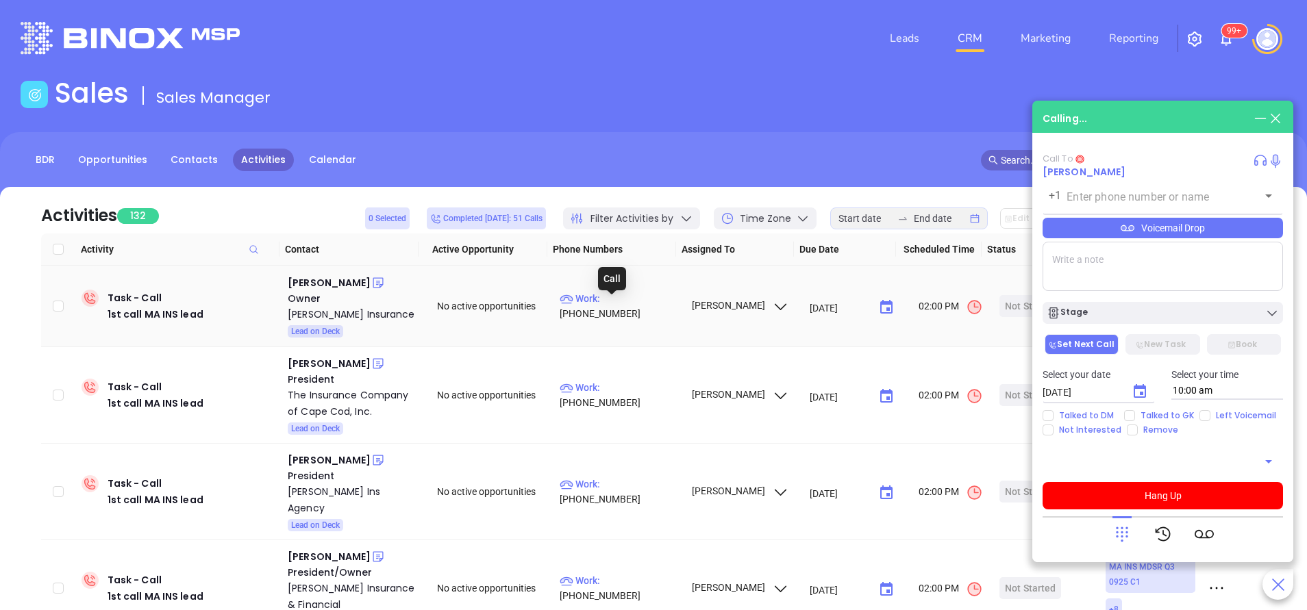
type input "(617) 254-0600"
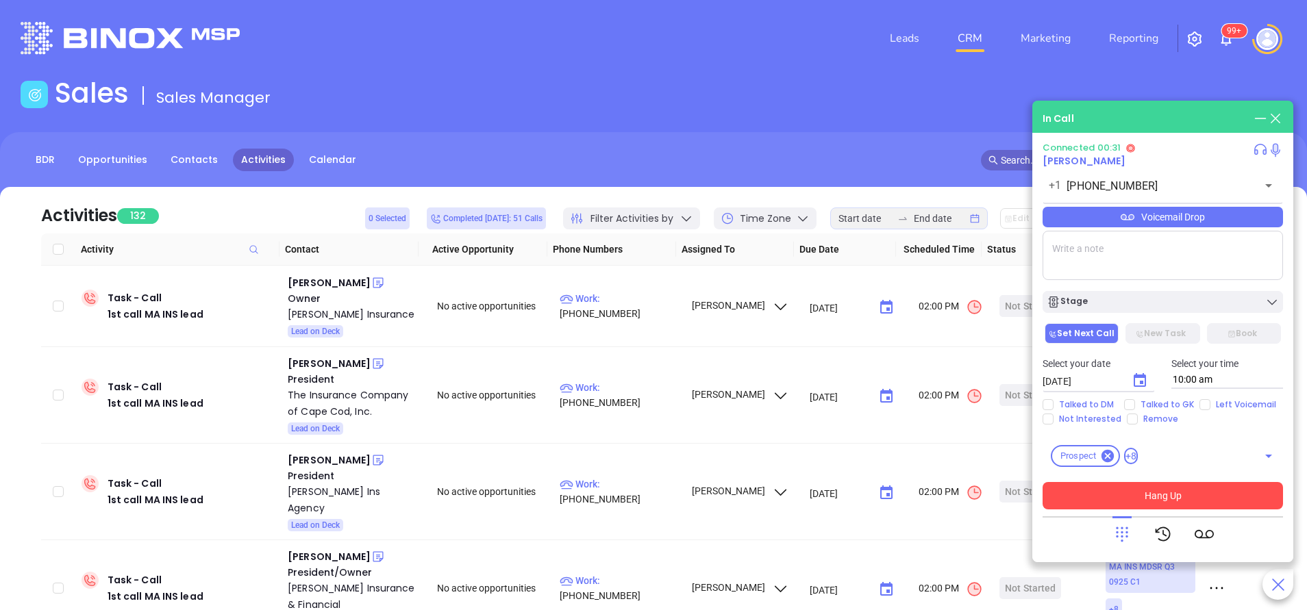
click at [1164, 499] on button "Hang Up" at bounding box center [1162, 495] width 240 height 27
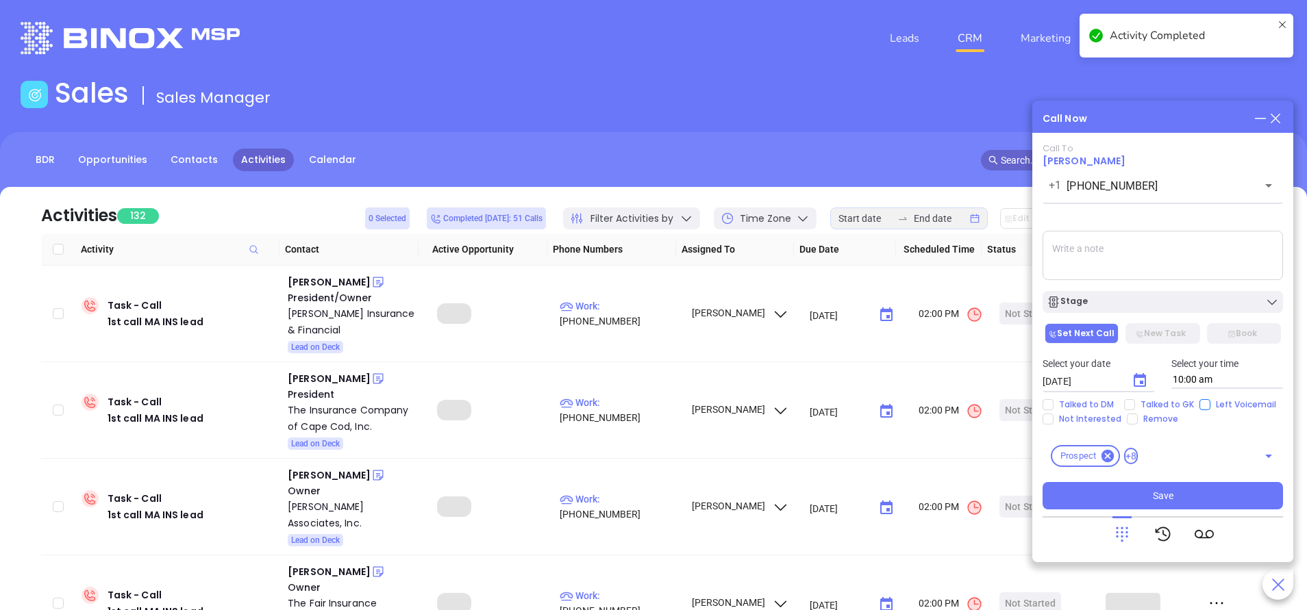
click at [1199, 404] on input "Left Voicemail" at bounding box center [1204, 404] width 11 height 11
checkbox input "true"
click at [1116, 303] on div "Stage" at bounding box center [1162, 302] width 232 height 14
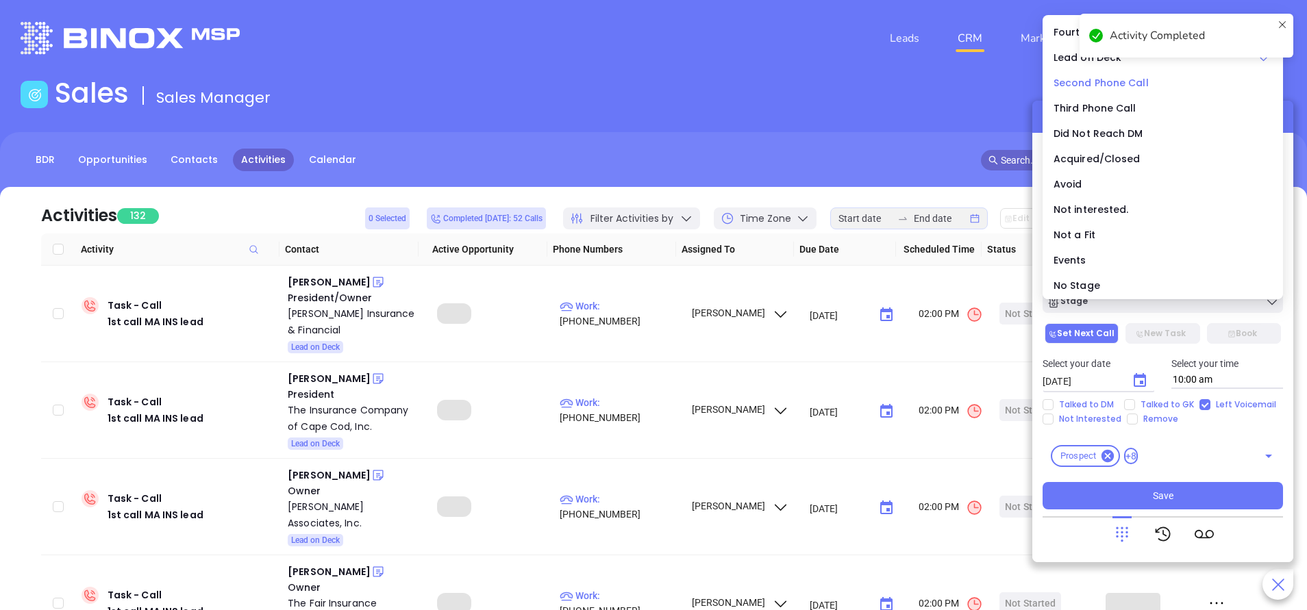
click at [1068, 82] on span "Second Phone Call" at bounding box center [1100, 83] width 95 height 14
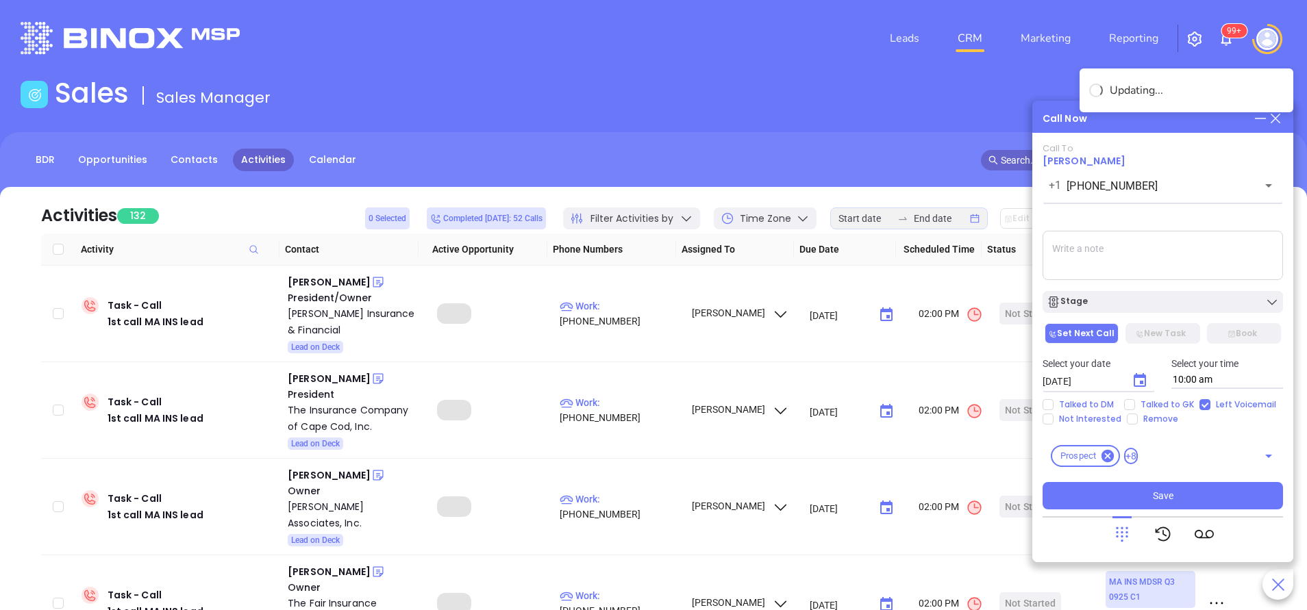
click at [1168, 252] on textarea at bounding box center [1162, 255] width 240 height 49
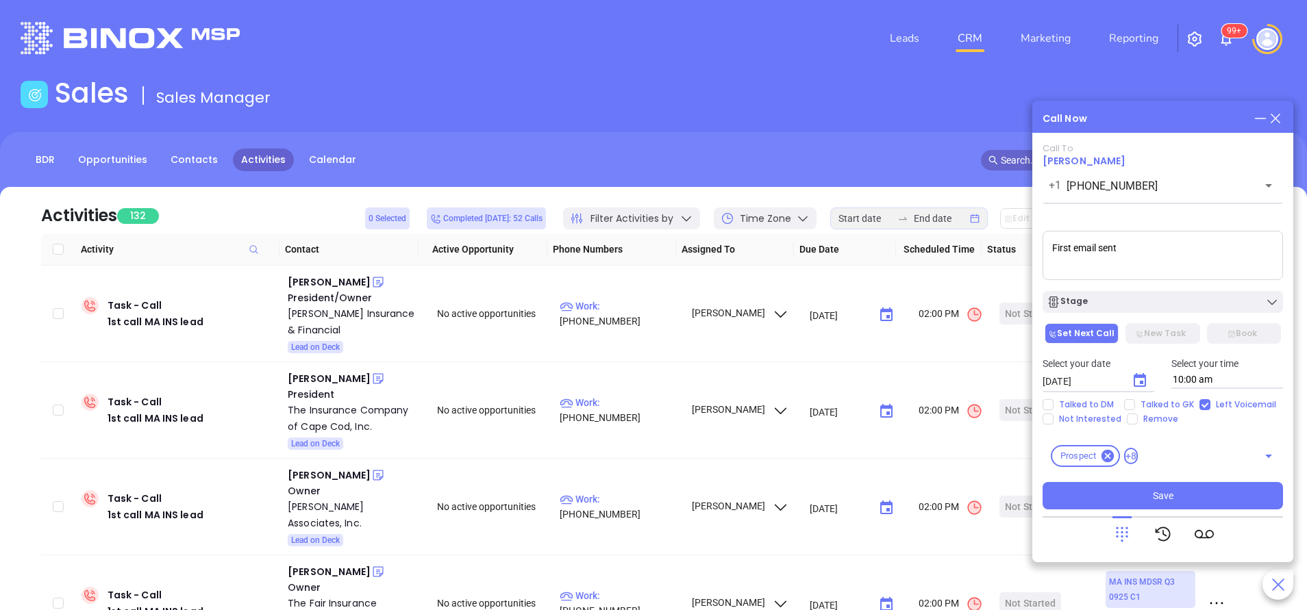
type textarea "First email sent"
click at [1146, 383] on icon "Choose date, selected date is Oct 8, 2025" at bounding box center [1139, 381] width 16 height 16
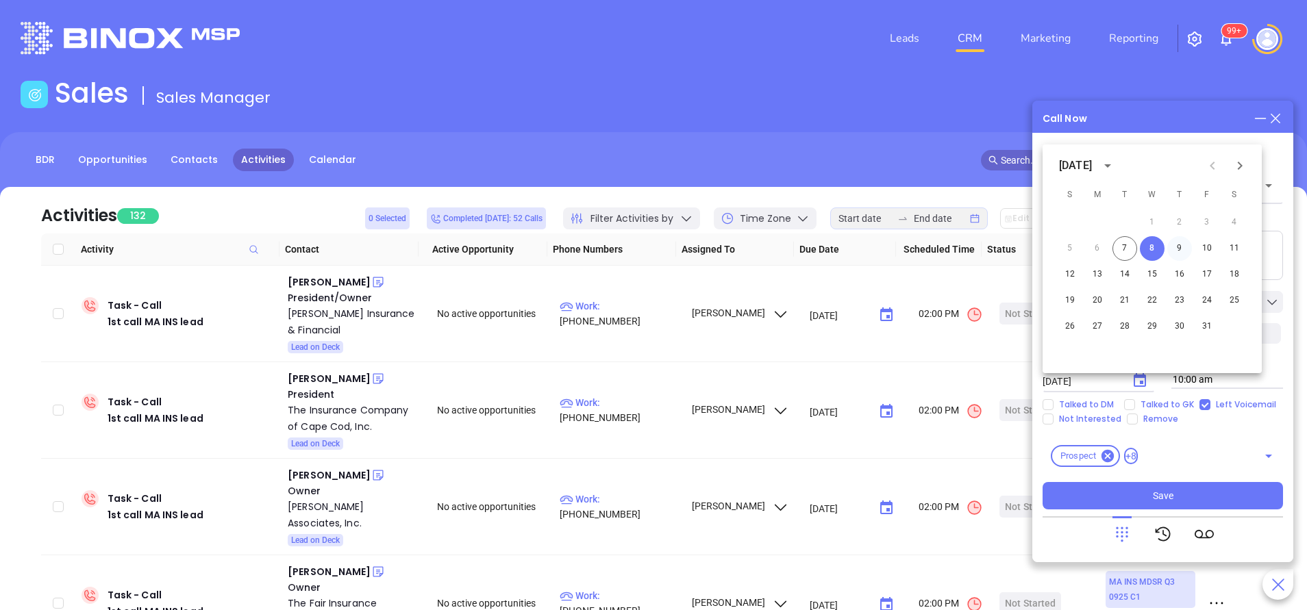
click at [1177, 249] on button "9" at bounding box center [1179, 248] width 25 height 25
type input "10/09/2025"
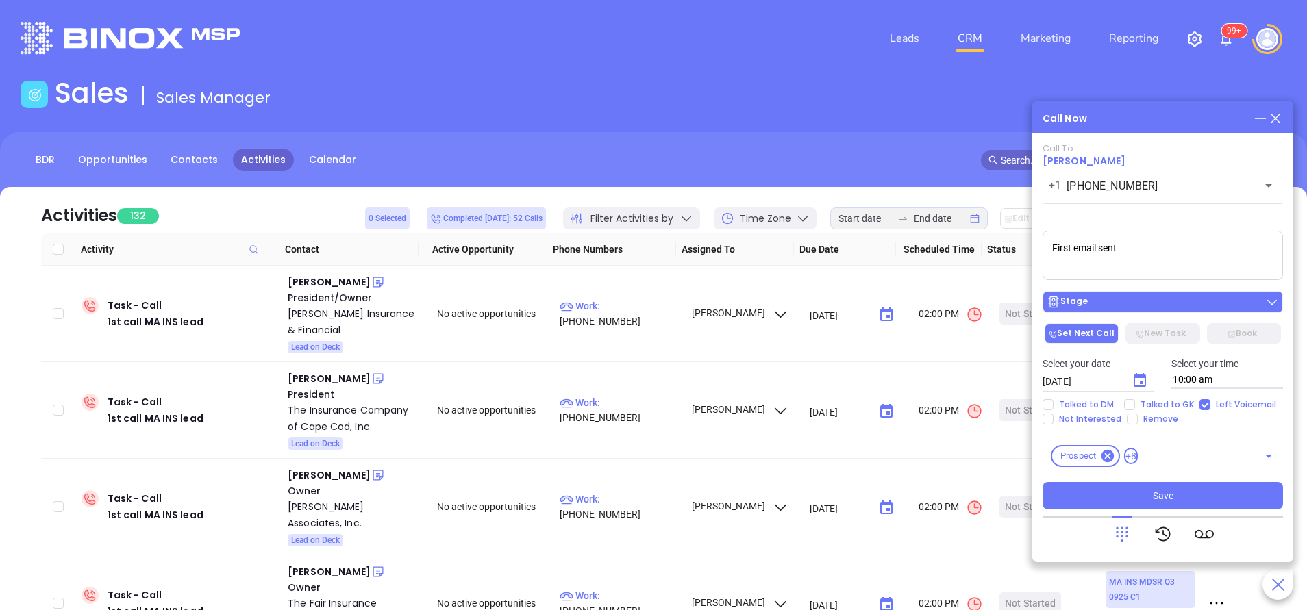
click at [1176, 307] on div "Stage" at bounding box center [1162, 302] width 232 height 14
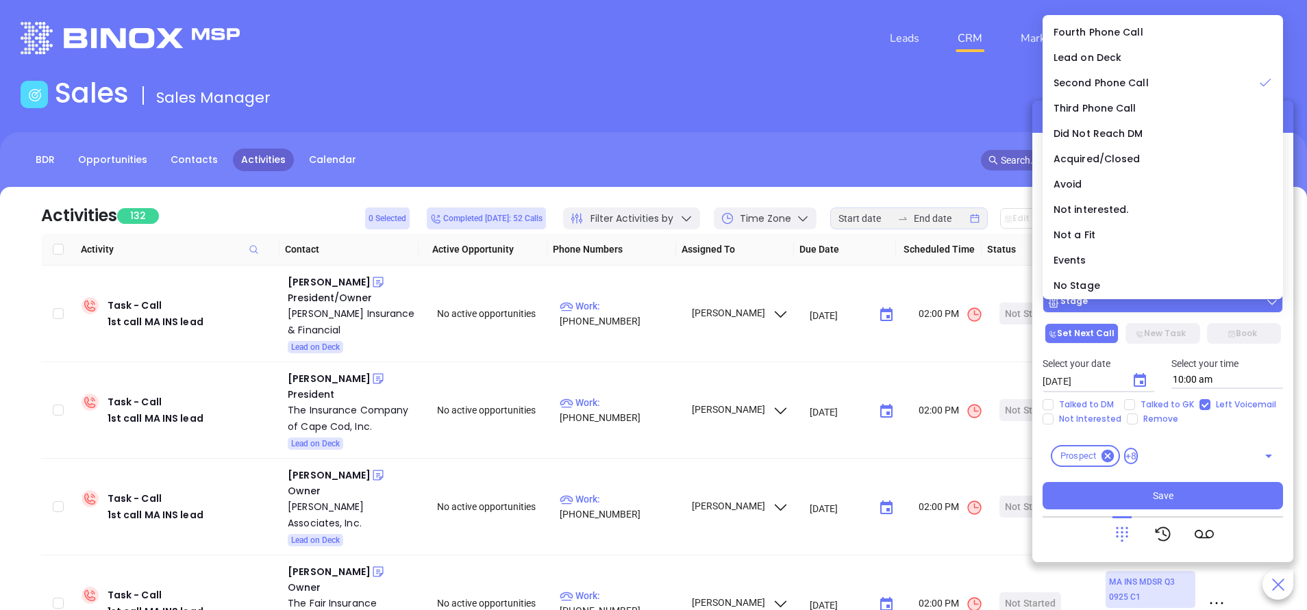
click at [1174, 307] on div "Stage" at bounding box center [1162, 302] width 232 height 14
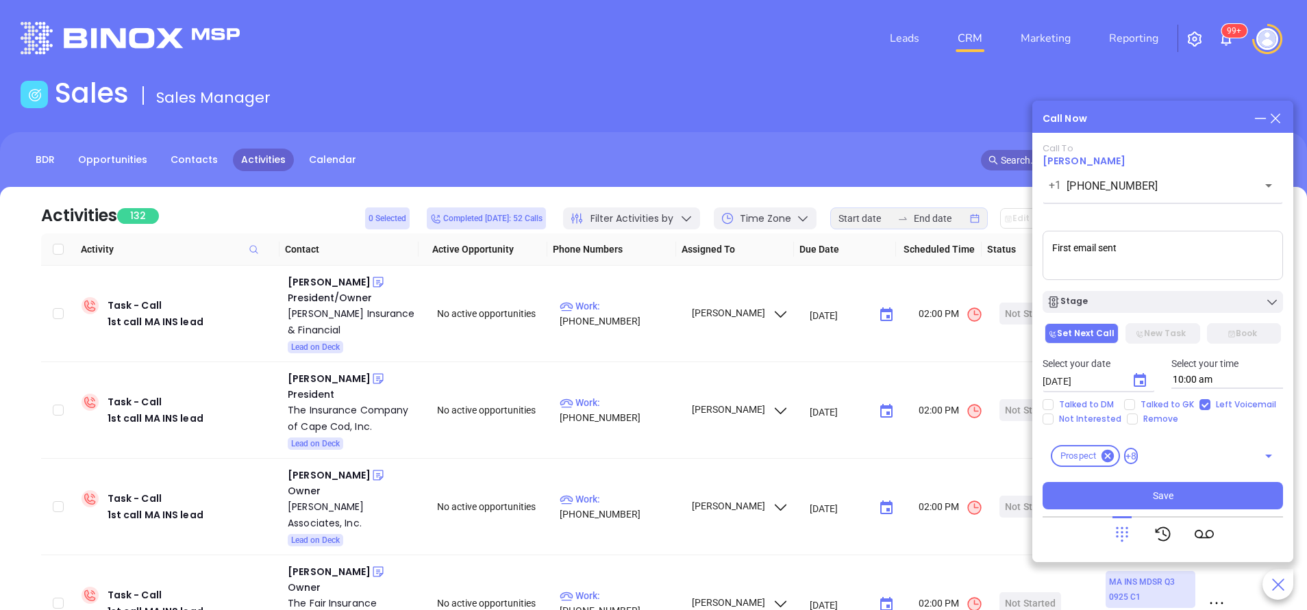
drag, startPoint x: 1176, startPoint y: 493, endPoint x: 1066, endPoint y: 388, distance: 152.1
click at [1177, 492] on button "Save" at bounding box center [1162, 495] width 240 height 27
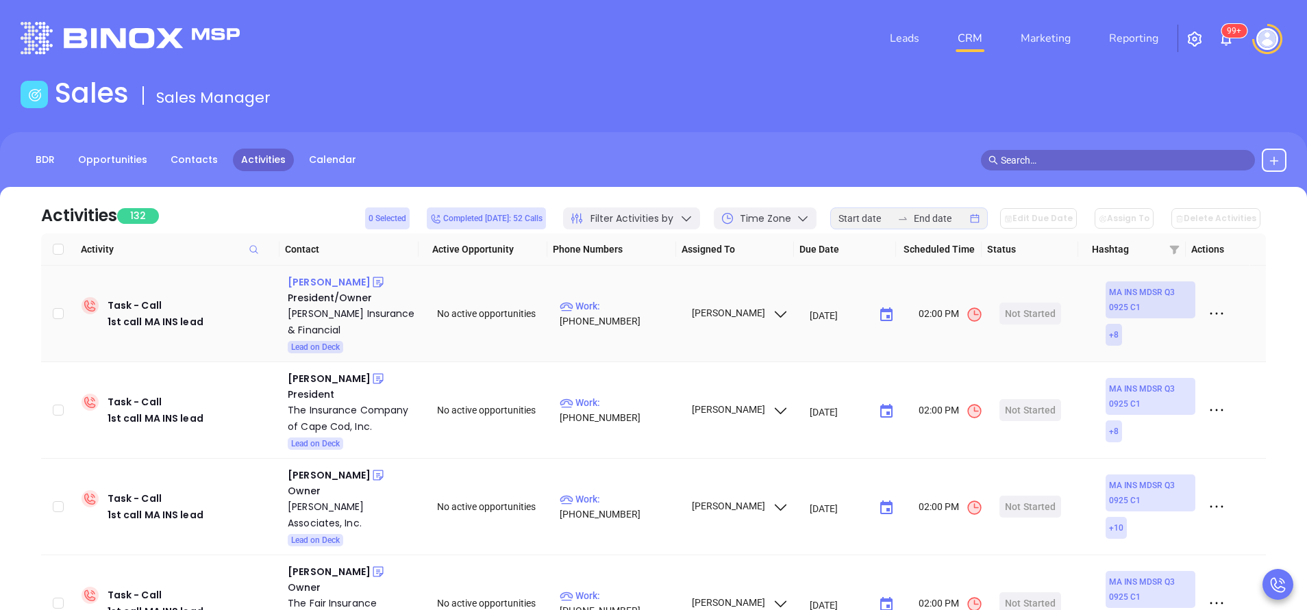
click at [330, 280] on div "Kevin Sullivan" at bounding box center [329, 282] width 83 height 16
click at [644, 312] on p "Work : (866) 372-2790" at bounding box center [618, 314] width 119 height 30
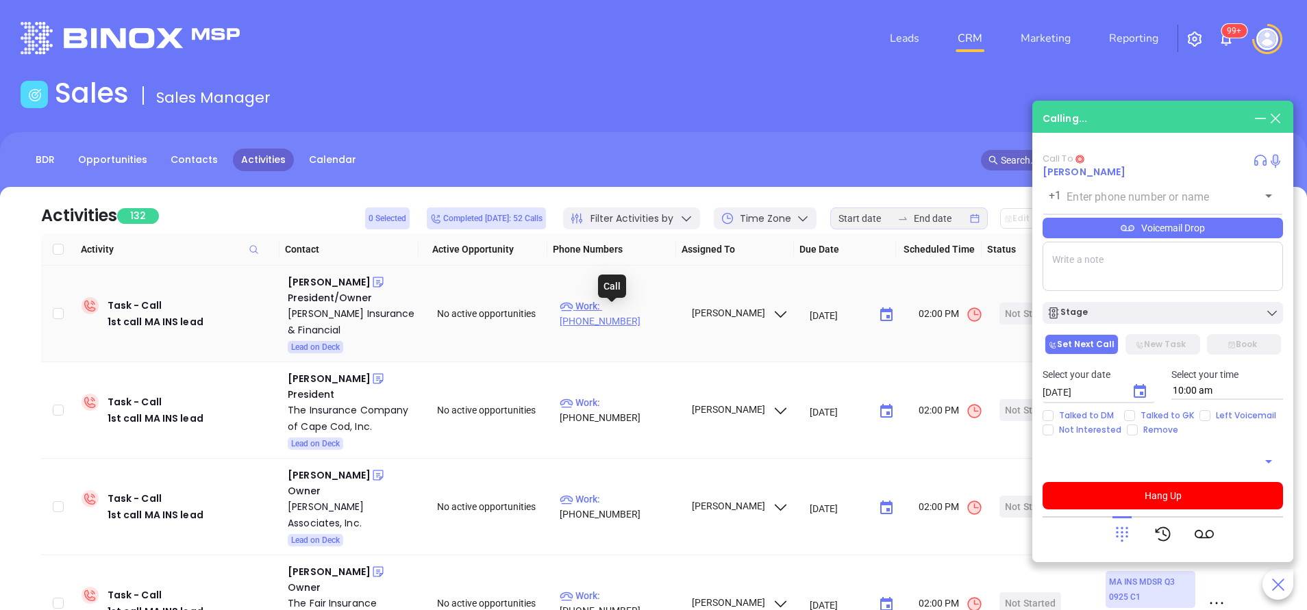
type input "(866) 372-2790"
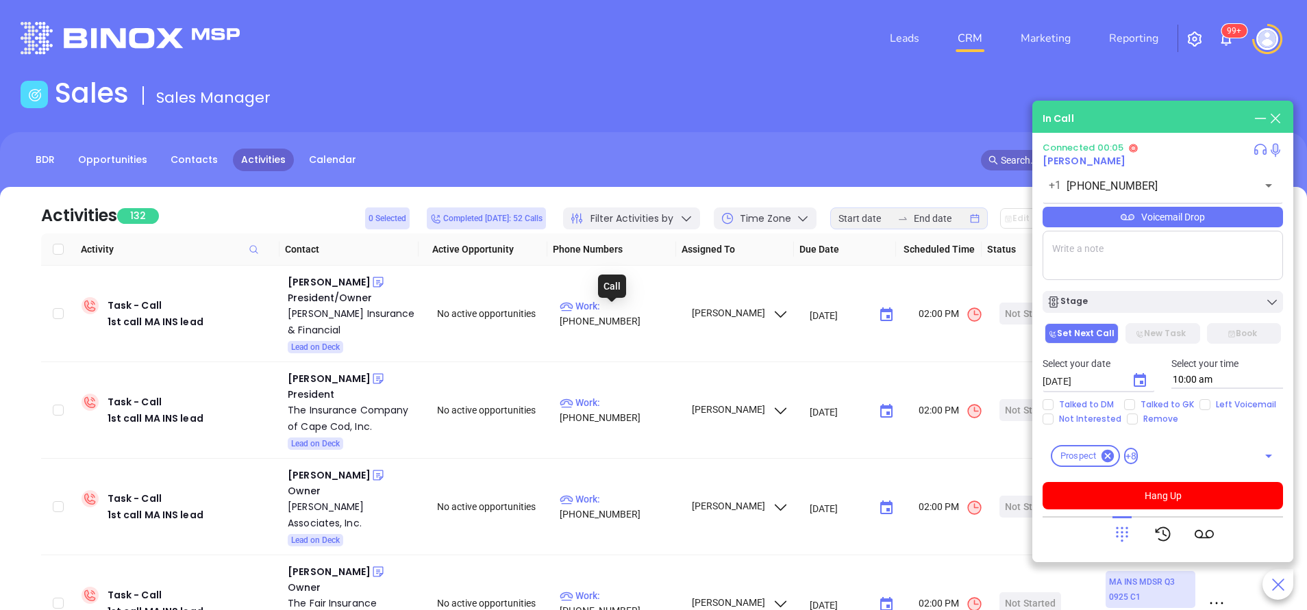
drag, startPoint x: 644, startPoint y: 312, endPoint x: 540, endPoint y: 97, distance: 238.9
click at [540, 97] on div "Sales Sales Manager" at bounding box center [653, 96] width 1282 height 38
click at [1199, 404] on input "Left Voicemail" at bounding box center [1204, 404] width 11 height 11
checkbox input "true"
click at [1107, 254] on textarea at bounding box center [1162, 255] width 240 height 49
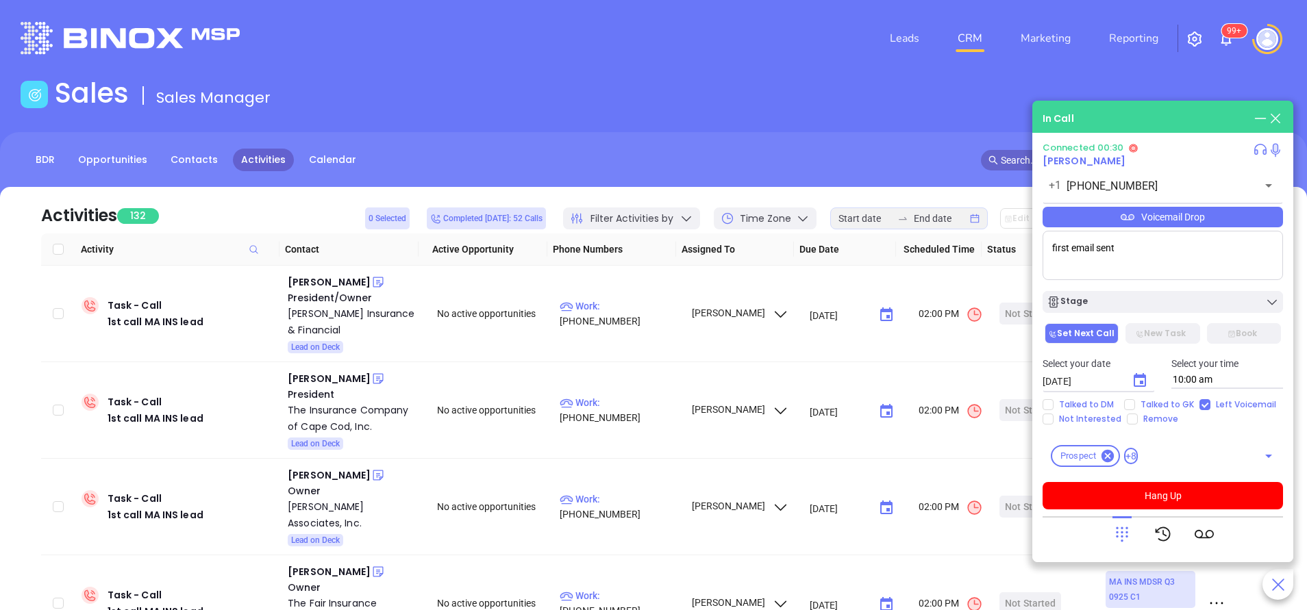
type textarea "first email sent"
click at [1143, 379] on icon "Choose date, selected date is Oct 8, 2025" at bounding box center [1139, 381] width 16 height 16
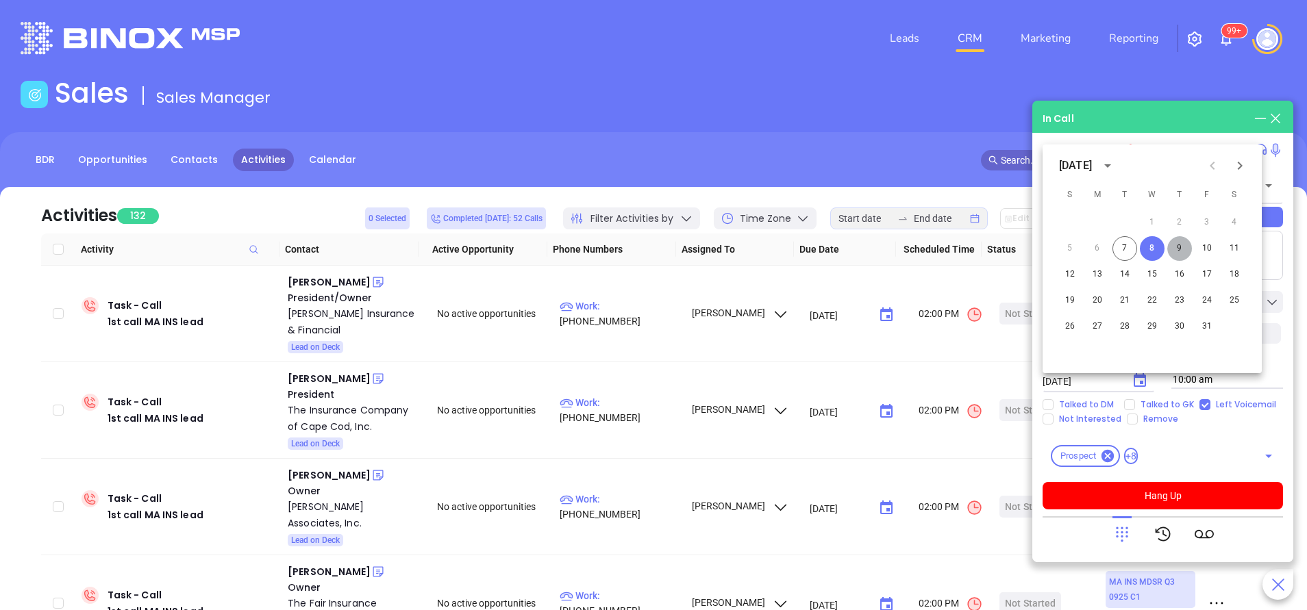
click at [1181, 247] on button "9" at bounding box center [1179, 248] width 25 height 25
type input "10/09/2025"
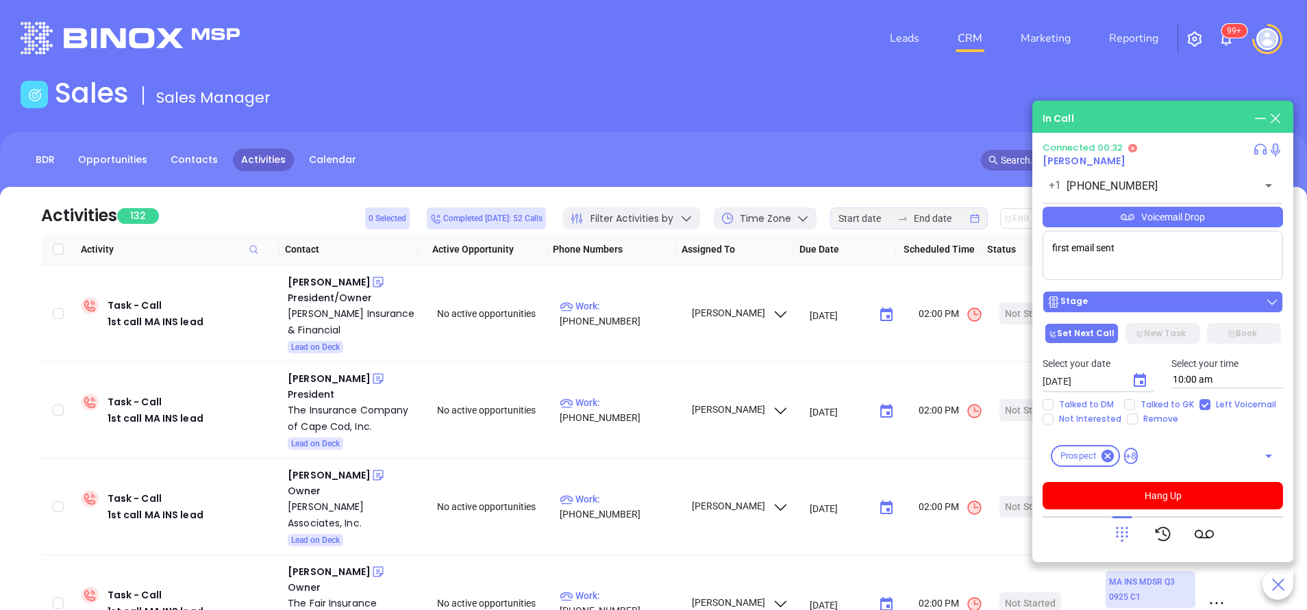
click at [1179, 302] on div "Stage" at bounding box center [1162, 302] width 232 height 14
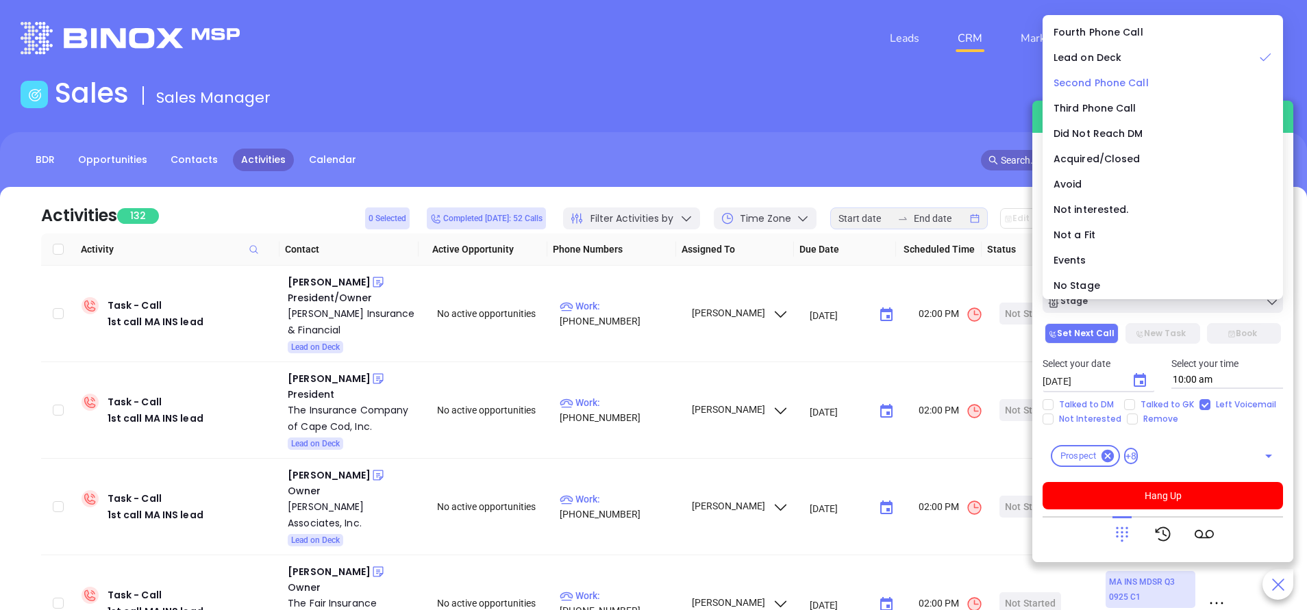
click at [1110, 84] on span "Second Phone Call" at bounding box center [1100, 83] width 95 height 14
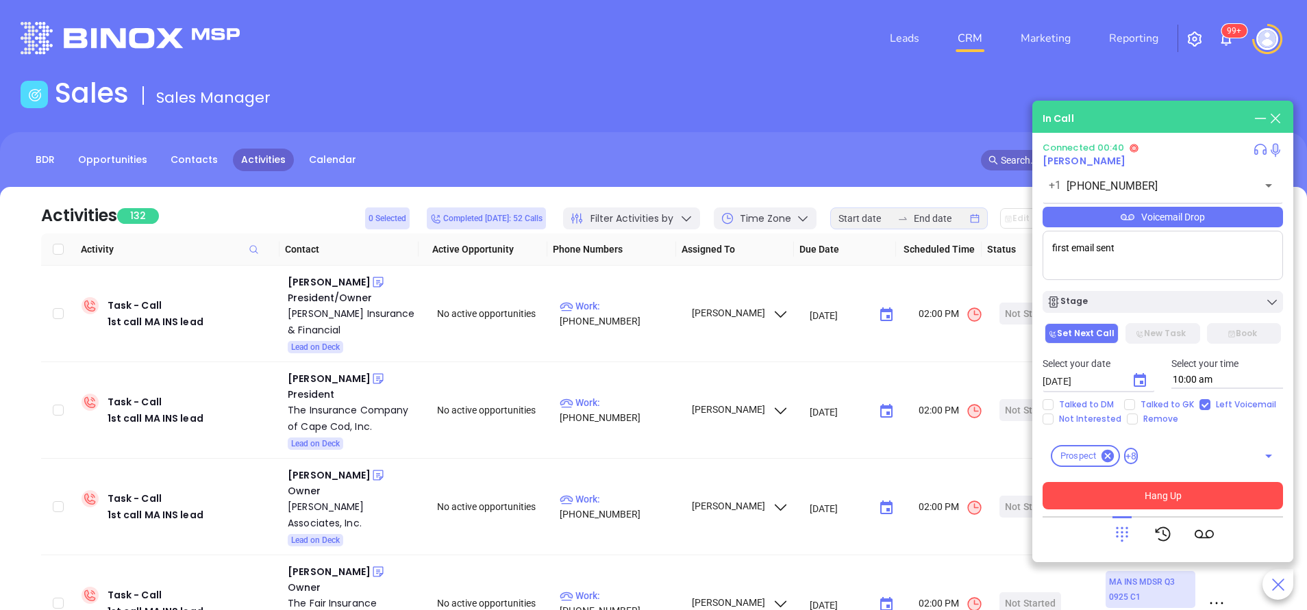
click at [1165, 491] on button "Hang Up" at bounding box center [1162, 495] width 240 height 27
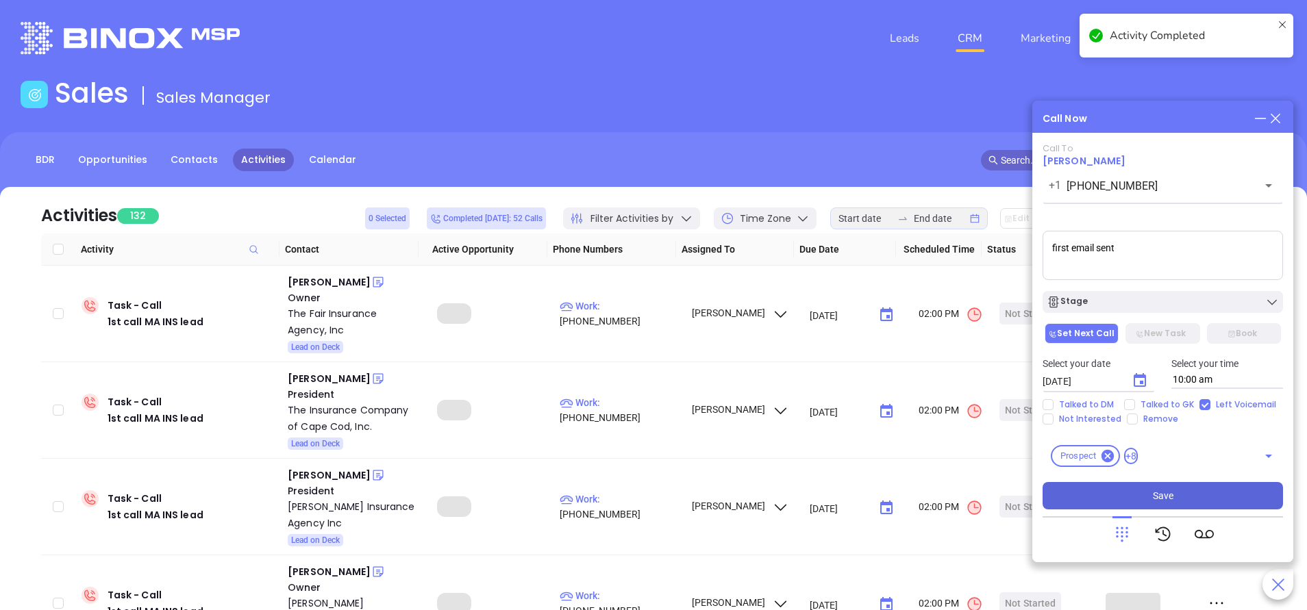
click at [1214, 490] on button "Save" at bounding box center [1162, 495] width 240 height 27
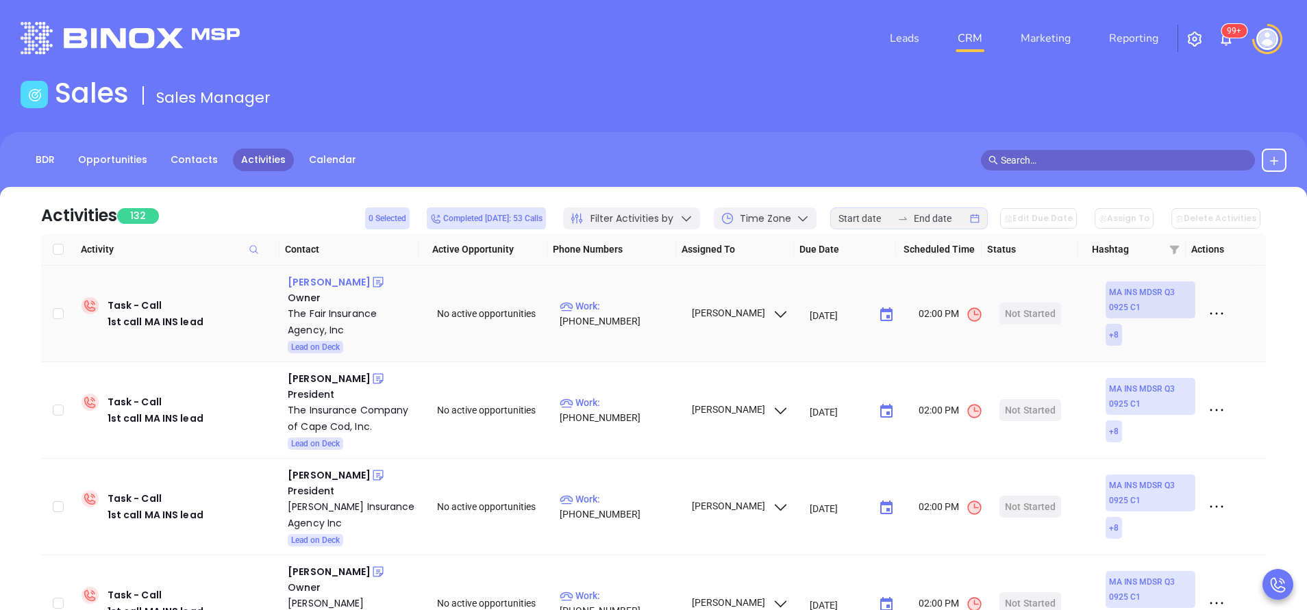
click at [330, 282] on div "Kathy Silvia" at bounding box center [329, 282] width 83 height 16
click at [644, 314] on p "Work : (508) 775-3131" at bounding box center [618, 314] width 119 height 30
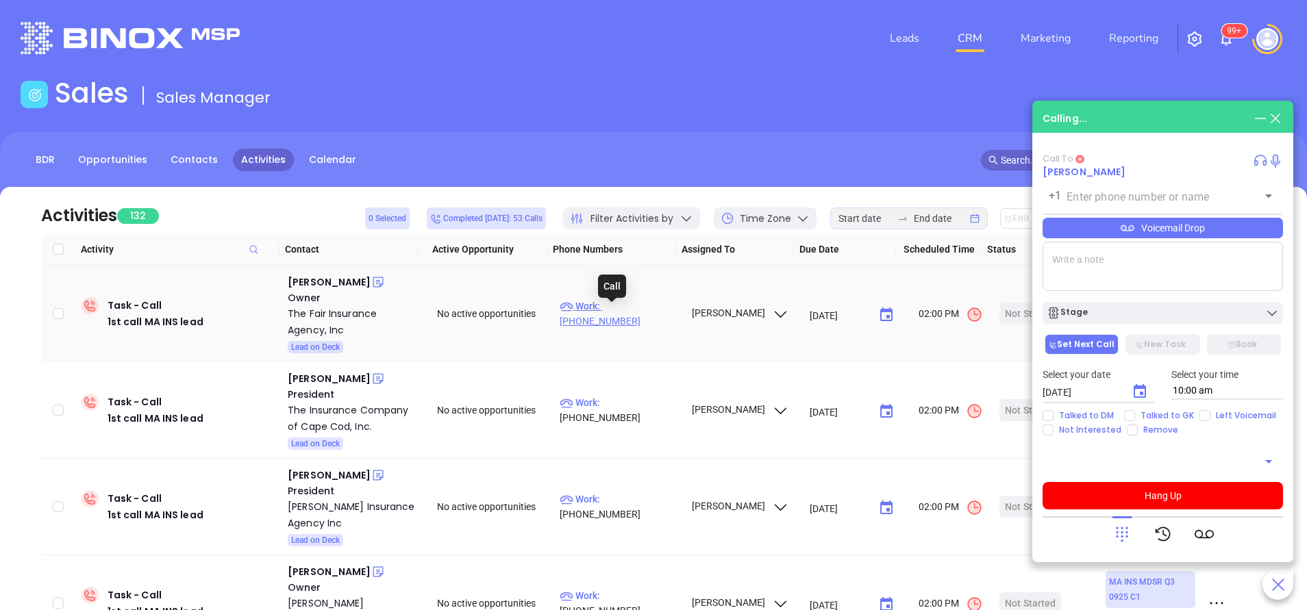
type input "(508) 775-3131"
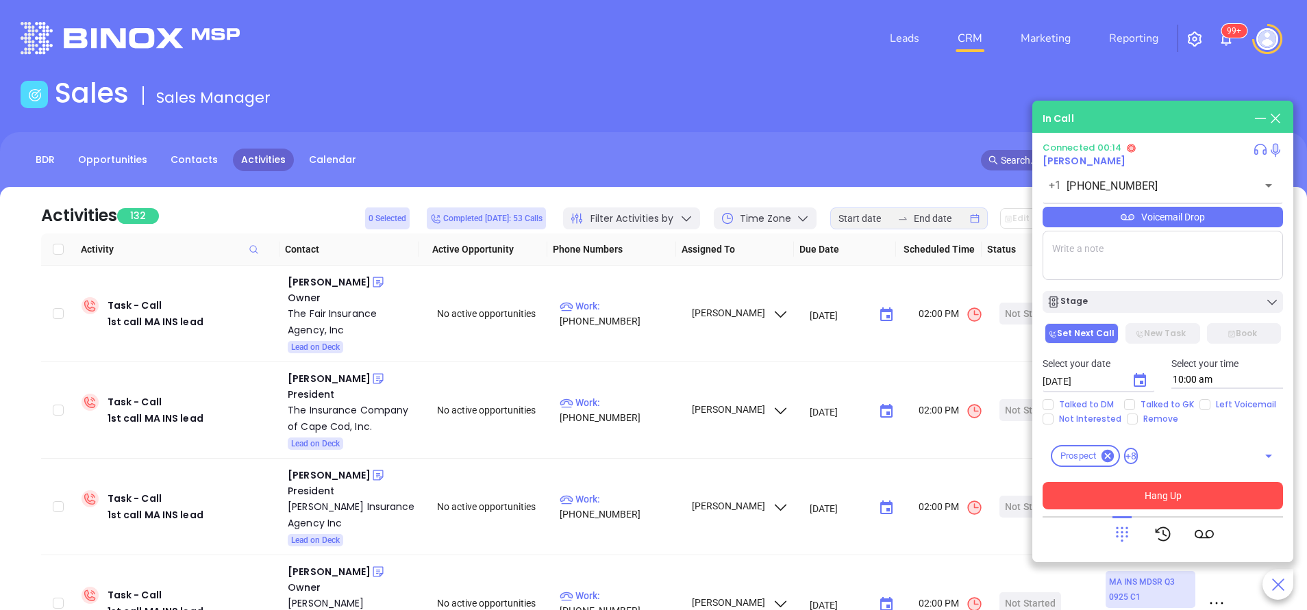
click at [1185, 499] on button "Hang Up" at bounding box center [1162, 495] width 240 height 27
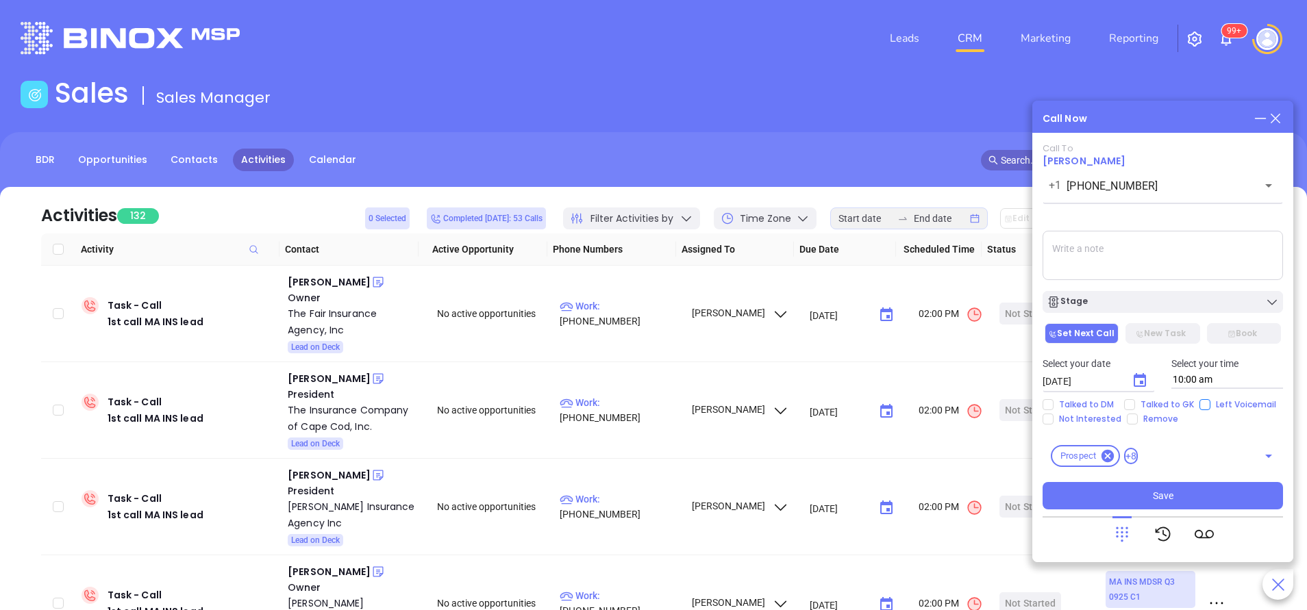
click at [1200, 404] on input "Left Voicemail" at bounding box center [1204, 404] width 11 height 11
checkbox input "true"
click at [1142, 386] on icon "Choose date, selected date is Oct 8, 2025" at bounding box center [1139, 380] width 12 height 14
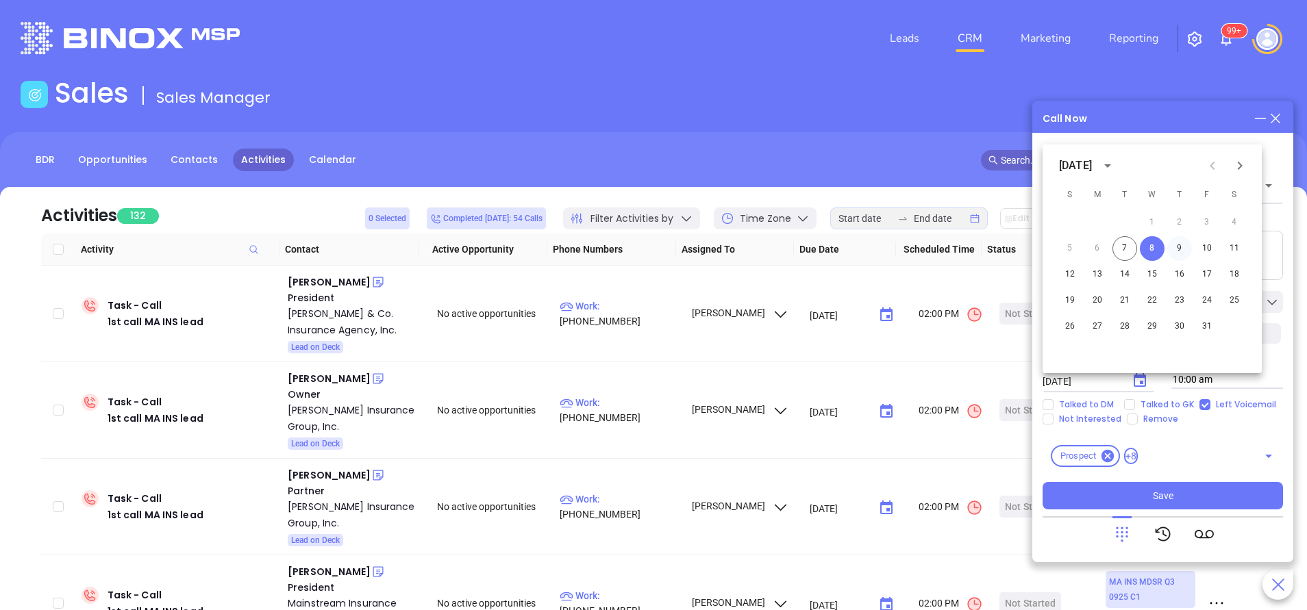
click at [1179, 245] on button "9" at bounding box center [1179, 248] width 25 height 25
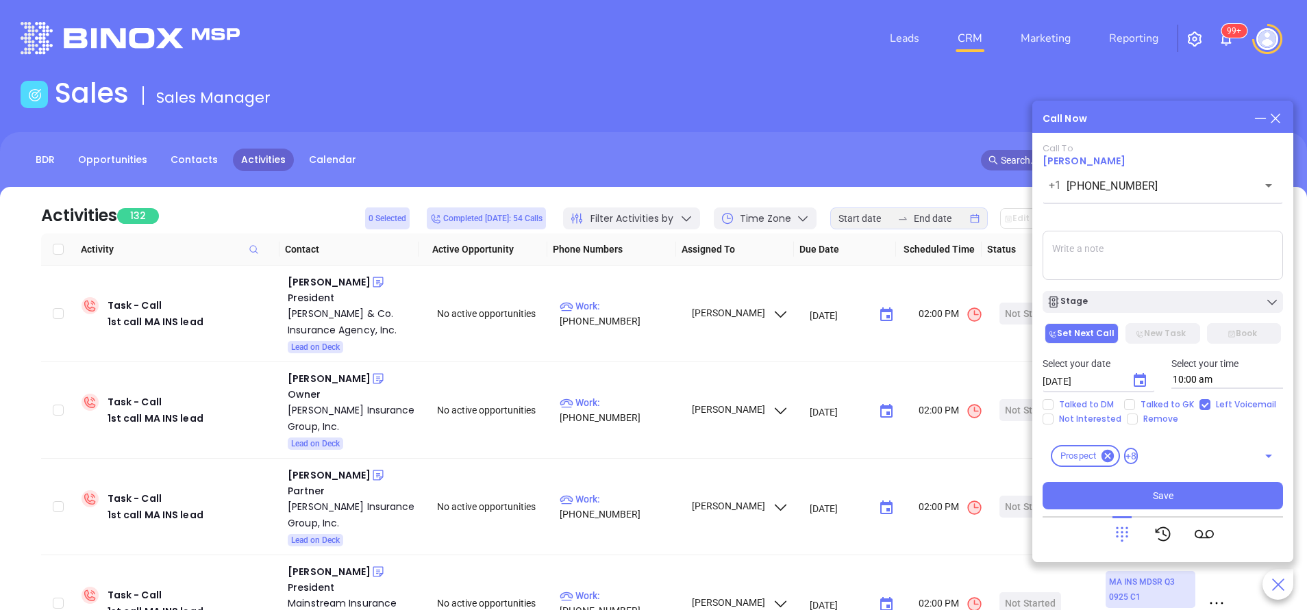
type input "10/09/2025"
click at [1163, 295] on button "Stage" at bounding box center [1162, 302] width 240 height 22
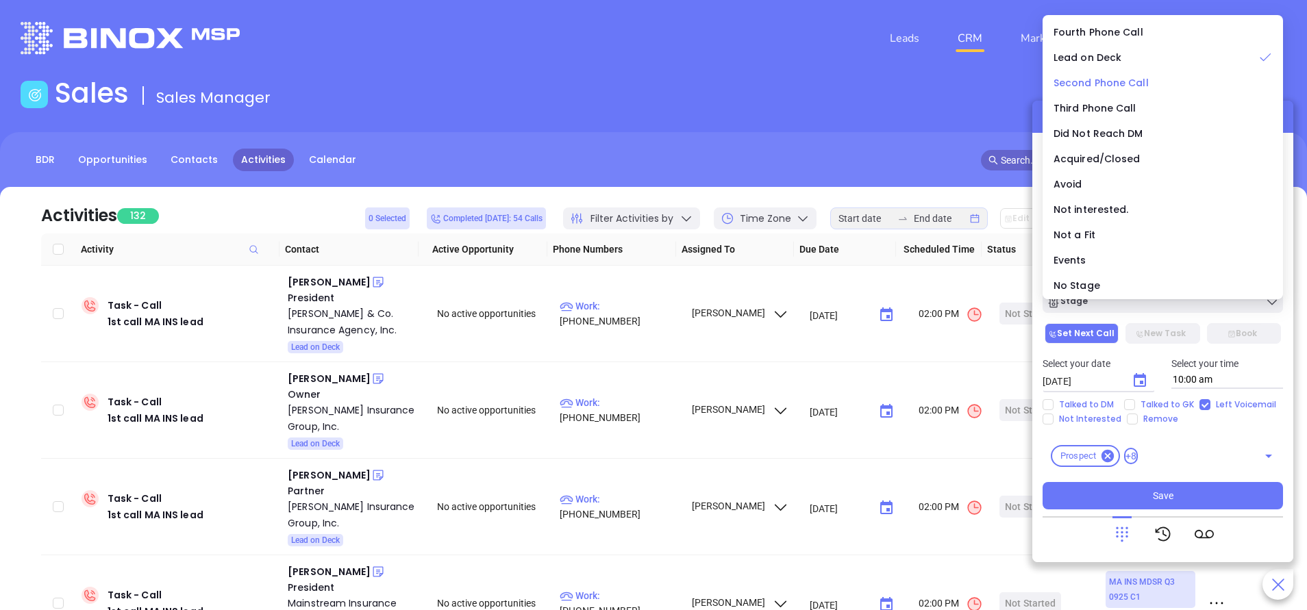
click at [1083, 81] on span "Second Phone Call" at bounding box center [1100, 83] width 95 height 14
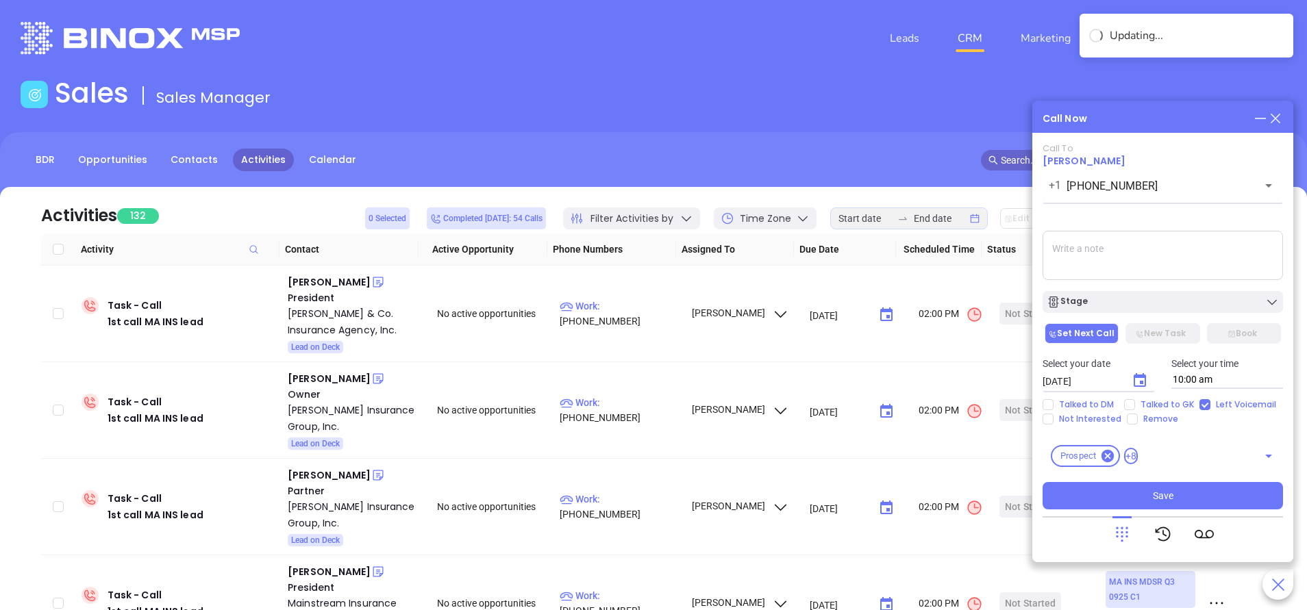
click at [1129, 256] on textarea at bounding box center [1162, 255] width 240 height 49
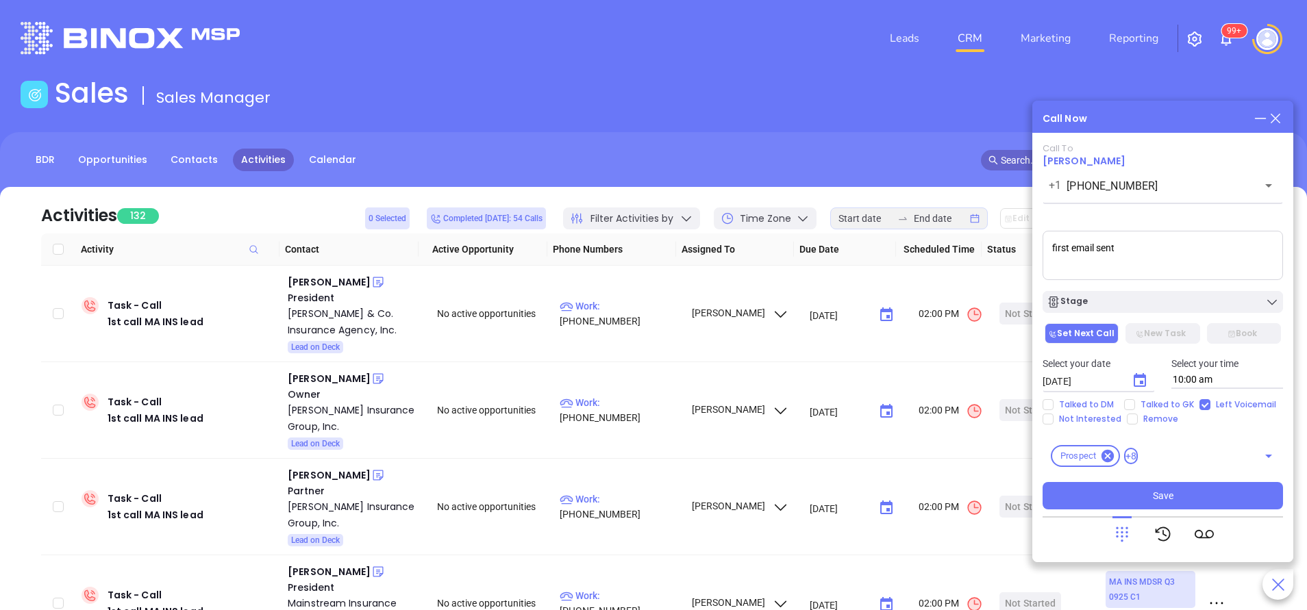
type textarea "first email sent"
click at [1179, 492] on button "Save" at bounding box center [1162, 495] width 240 height 27
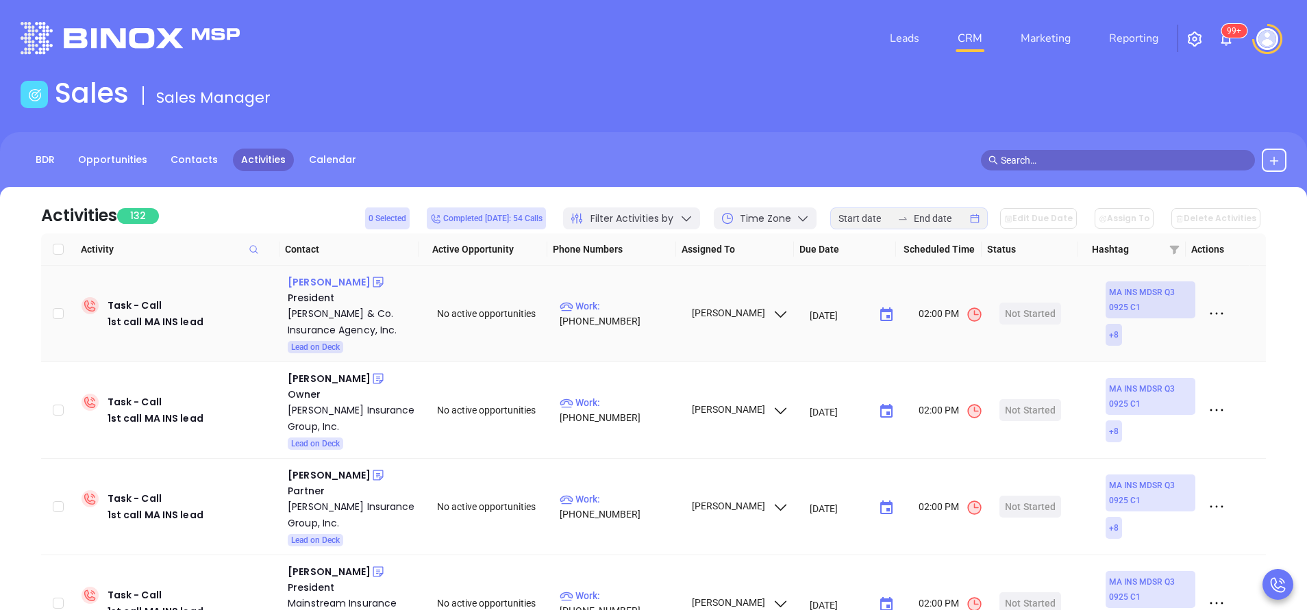
click at [340, 280] on div "Daniel O'Connor" at bounding box center [329, 282] width 83 height 16
click at [633, 314] on p "Work : (508) 943-3333" at bounding box center [618, 314] width 119 height 30
type input "(508) 943-3333"
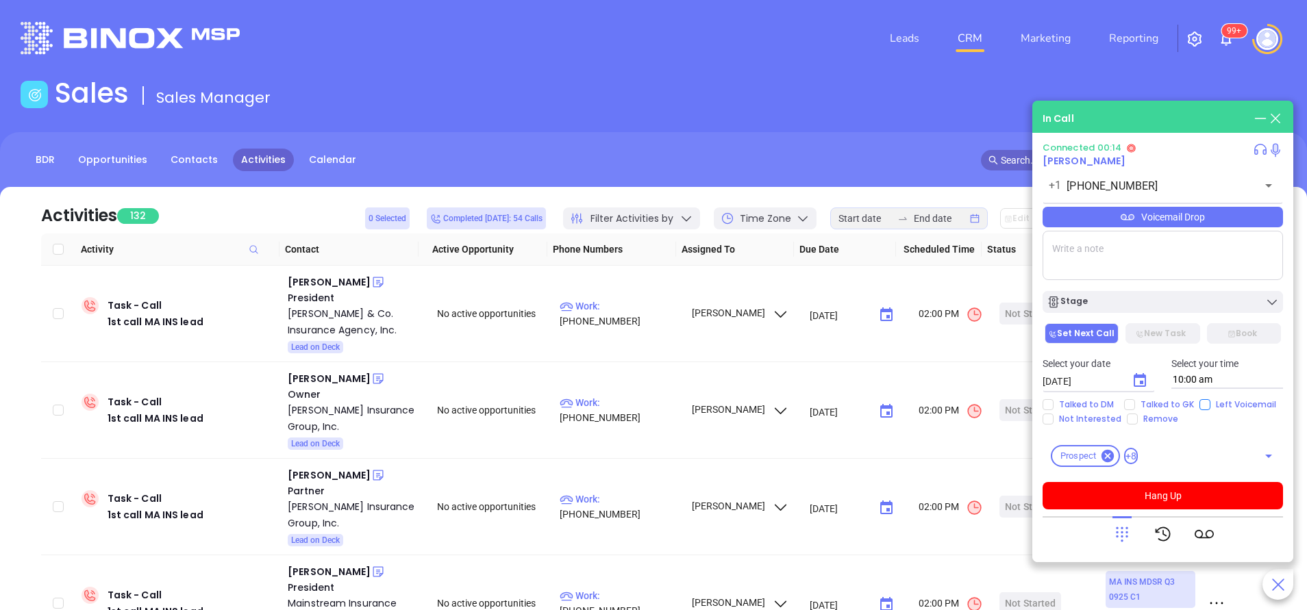
click at [1199, 405] on input "Left Voicemail" at bounding box center [1204, 404] width 11 height 11
checkbox input "true"
click at [1149, 479] on div "Connected 00:20 Daniel O'Connor +1 (508) 943-3333 ​ Voicemail Drop Stage Set Ne…" at bounding box center [1162, 325] width 240 height 367
click at [1152, 489] on button "Hang Up" at bounding box center [1162, 495] width 240 height 27
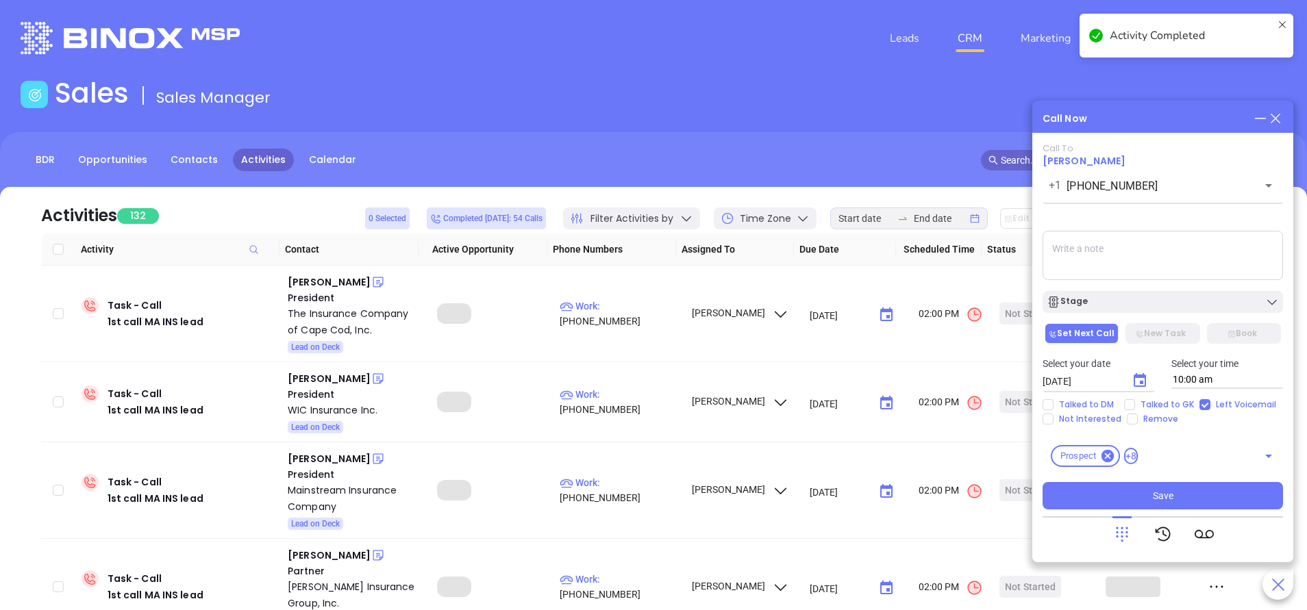
click at [1137, 381] on icon "Choose date, selected date is Oct 8, 2025" at bounding box center [1139, 381] width 16 height 16
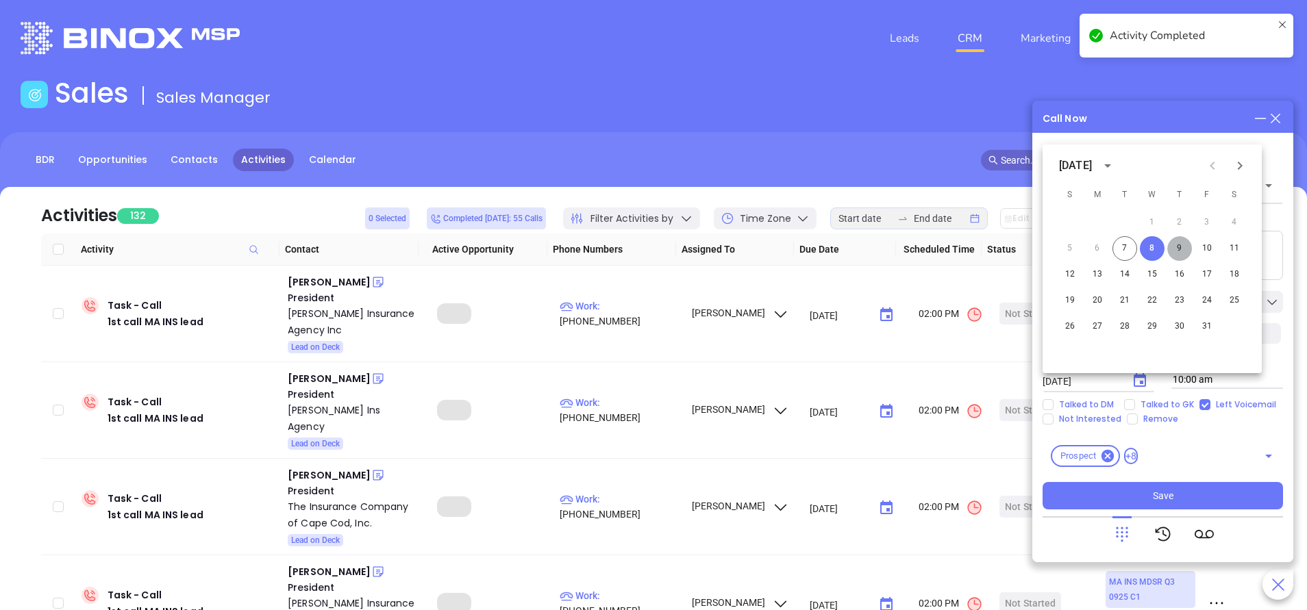
click at [1177, 248] on button "9" at bounding box center [1179, 248] width 25 height 25
type input "10/09/2025"
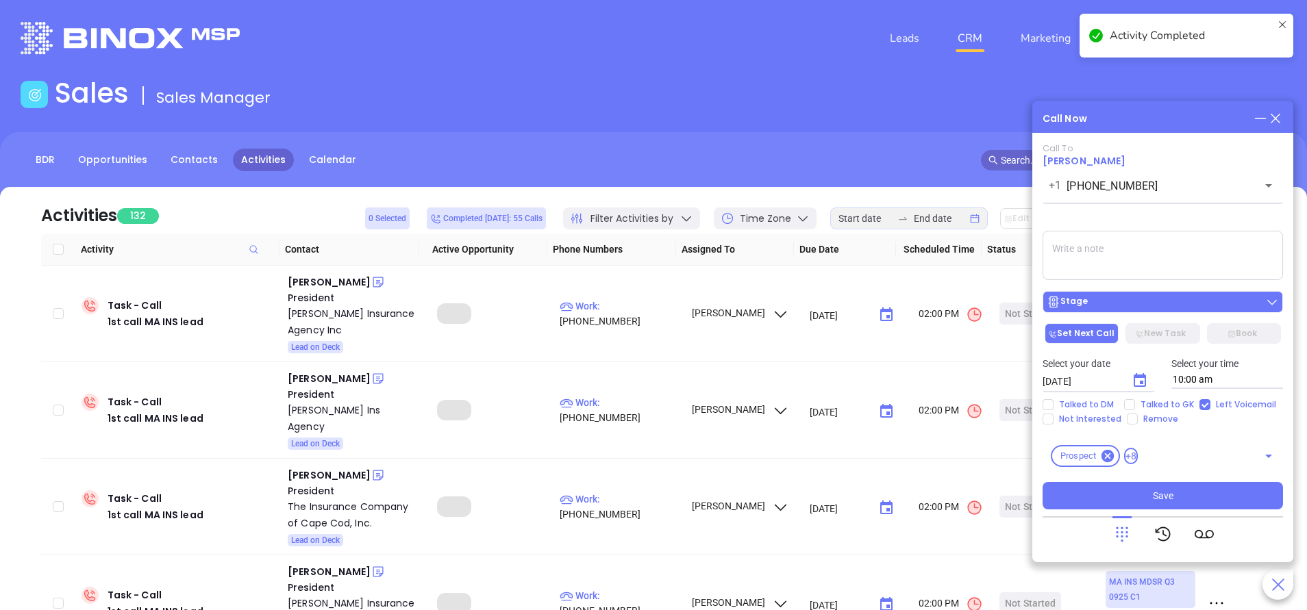
click at [1161, 299] on div "Stage" at bounding box center [1162, 302] width 232 height 14
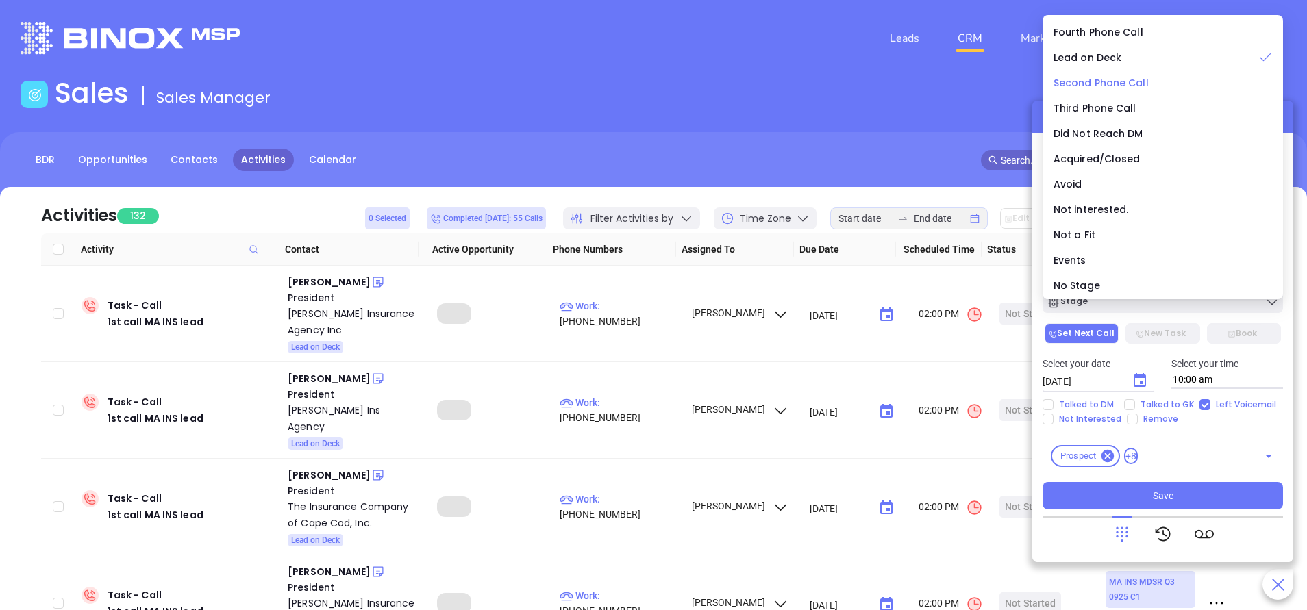
click at [1109, 84] on span "Second Phone Call" at bounding box center [1100, 83] width 95 height 14
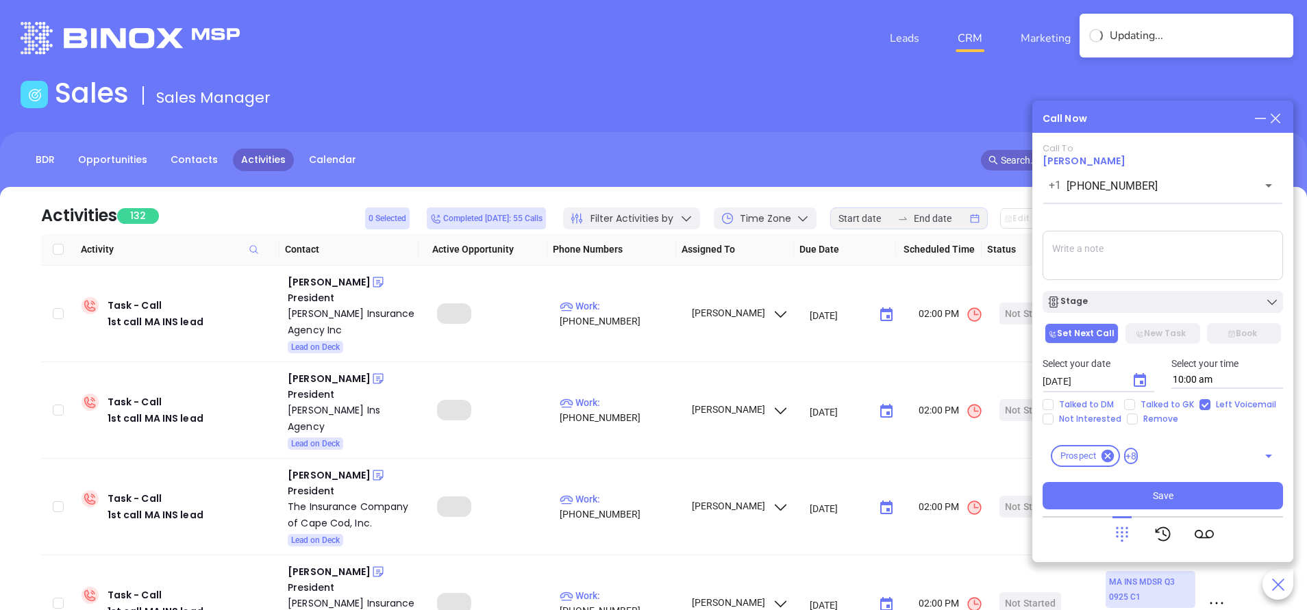
click at [1150, 253] on textarea at bounding box center [1162, 255] width 240 height 49
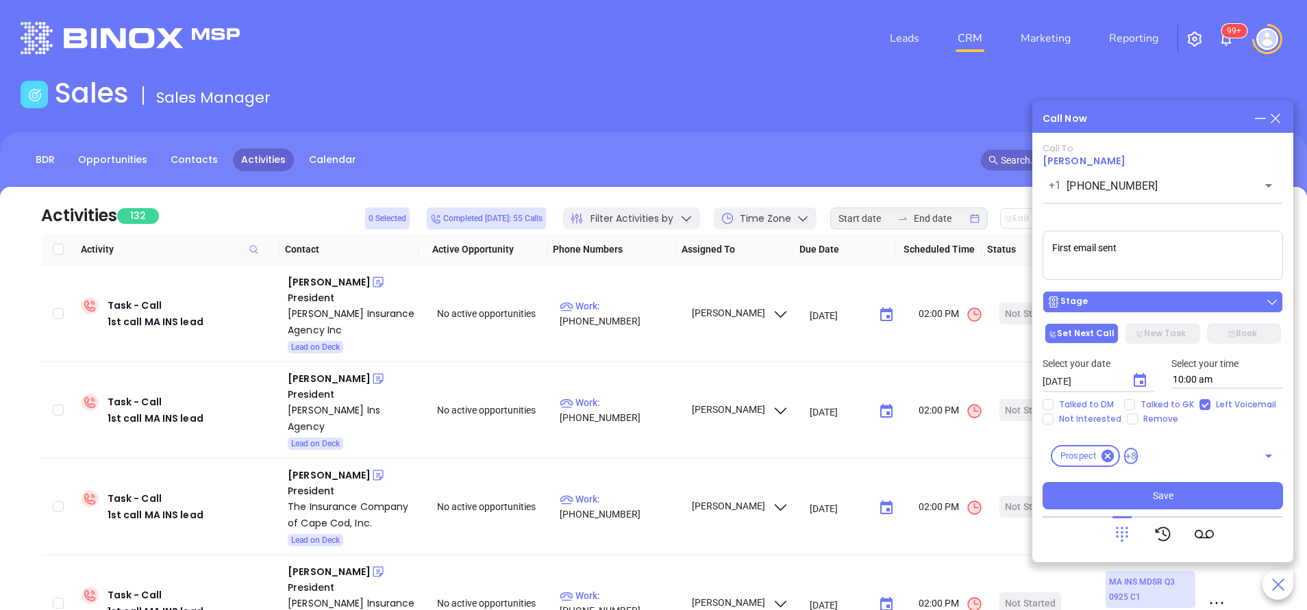
type textarea "First email sent"
click at [1107, 299] on div "Stage" at bounding box center [1162, 302] width 232 height 14
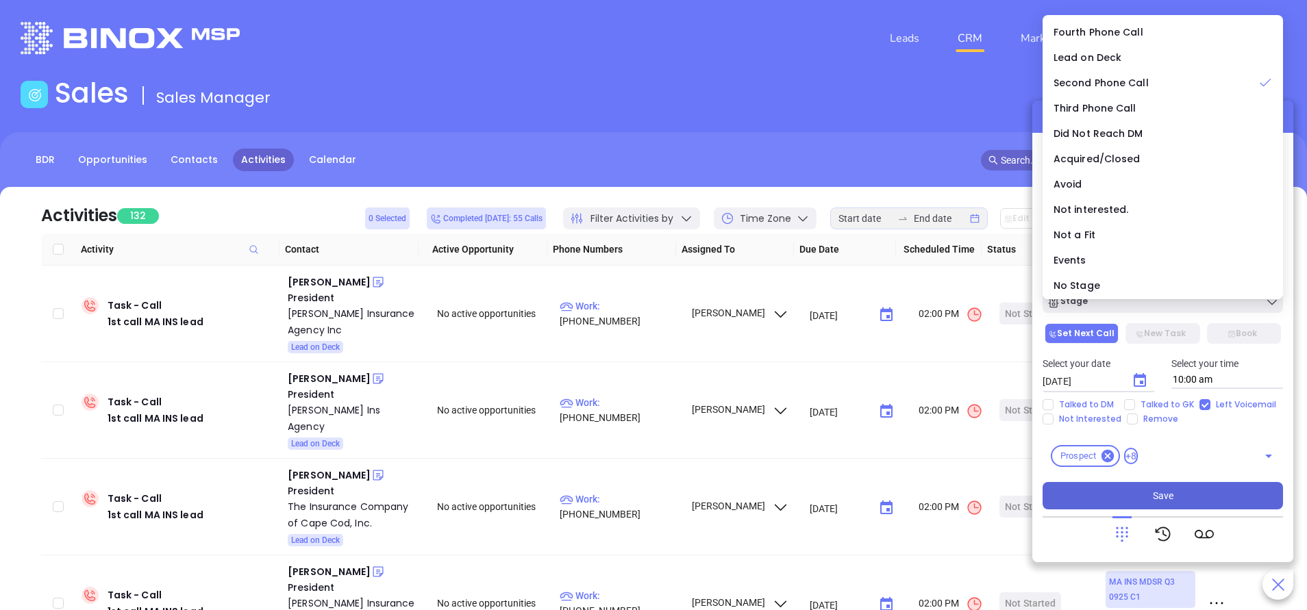
click at [1184, 484] on button "Save" at bounding box center [1162, 495] width 240 height 27
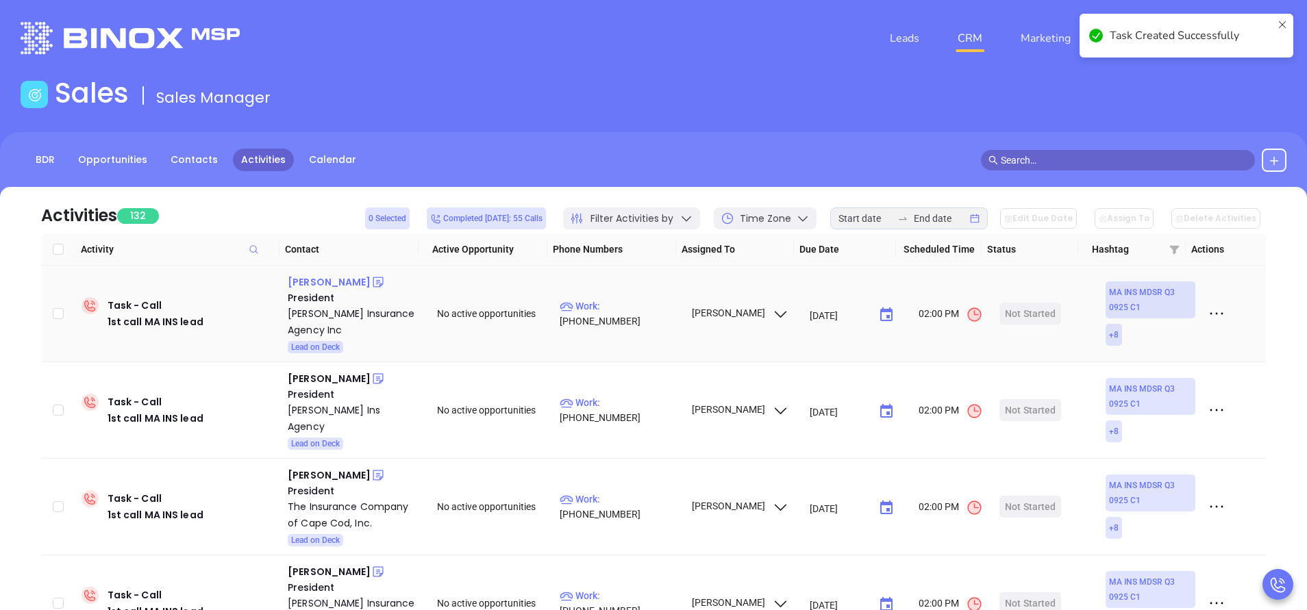
click at [342, 281] on div "John Lopriore" at bounding box center [329, 282] width 83 height 16
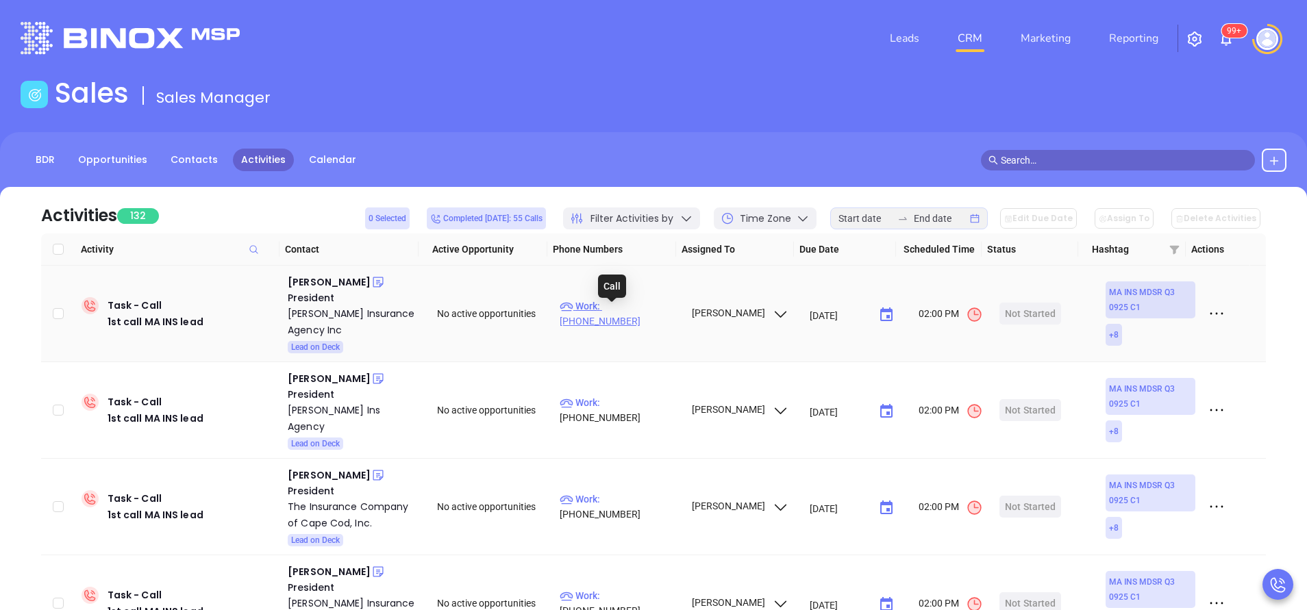
click at [643, 313] on p "Work : (781) 438-1375" at bounding box center [618, 314] width 119 height 30
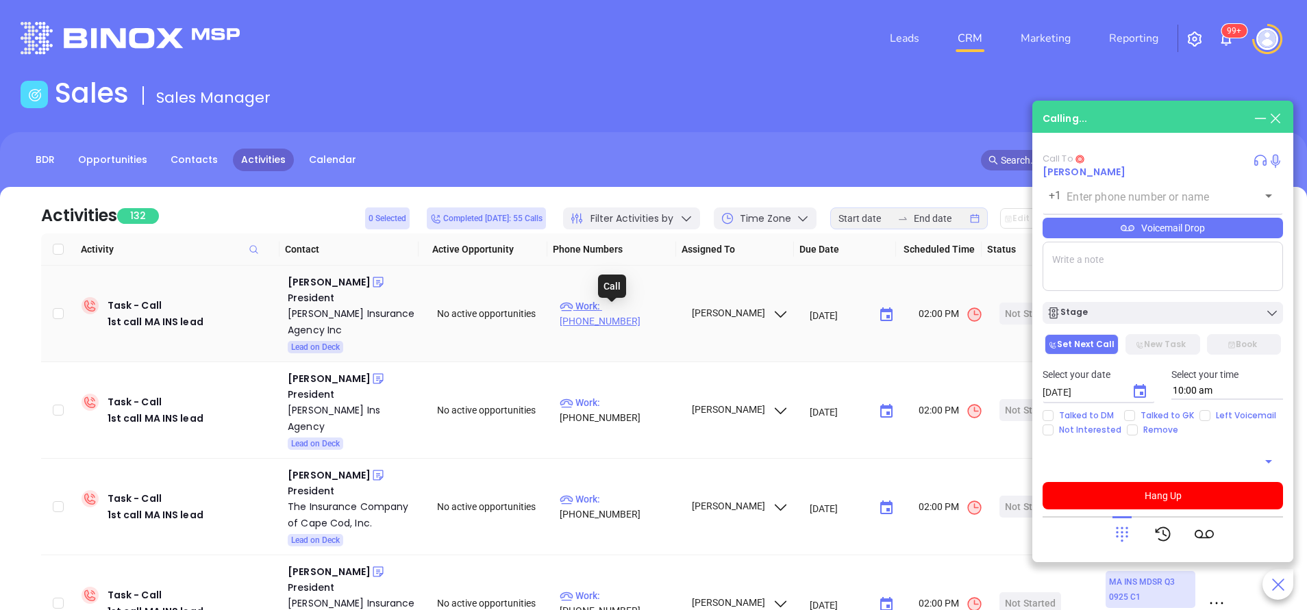
type input "(781) 438-1375"
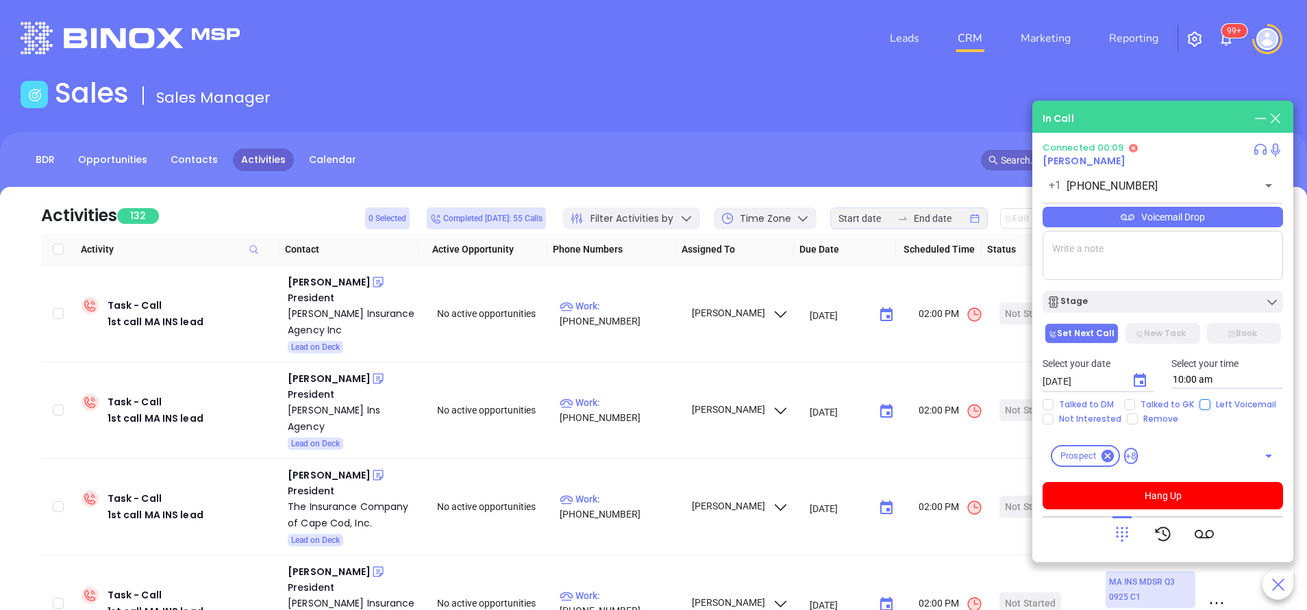
click at [1200, 400] on input "Left Voicemail" at bounding box center [1204, 404] width 11 height 11
checkbox input "true"
click at [1135, 376] on icon "Choose date, selected date is Oct 8, 2025" at bounding box center [1139, 380] width 12 height 14
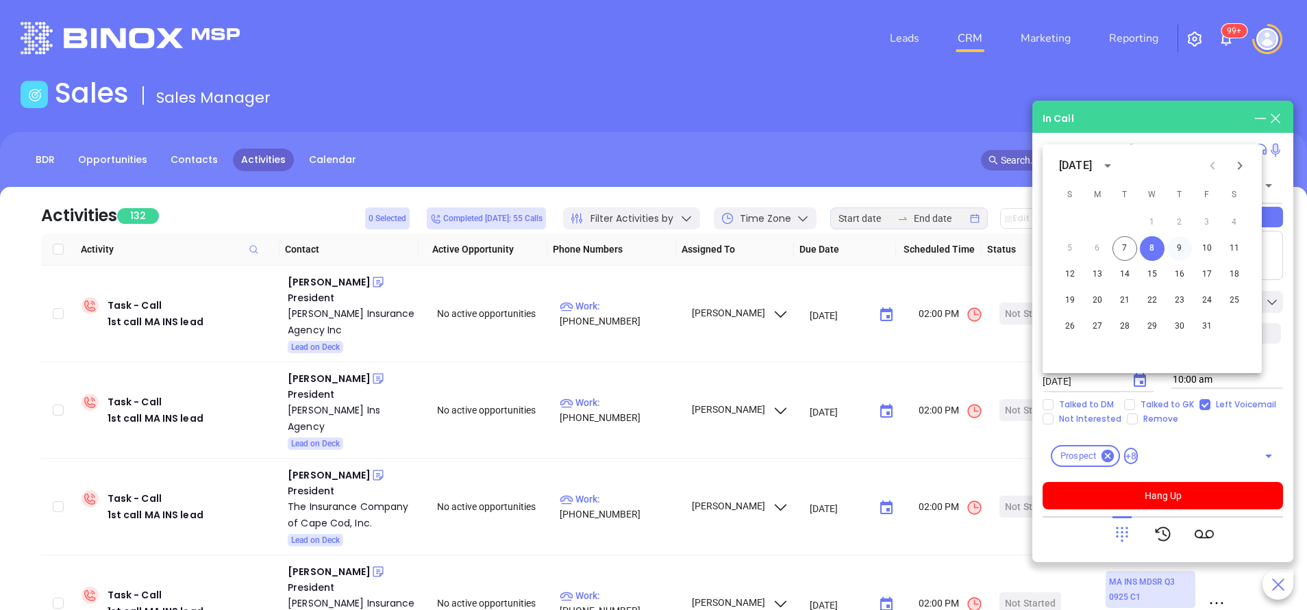
click at [1178, 244] on button "9" at bounding box center [1179, 248] width 25 height 25
type input "10/09/2025"
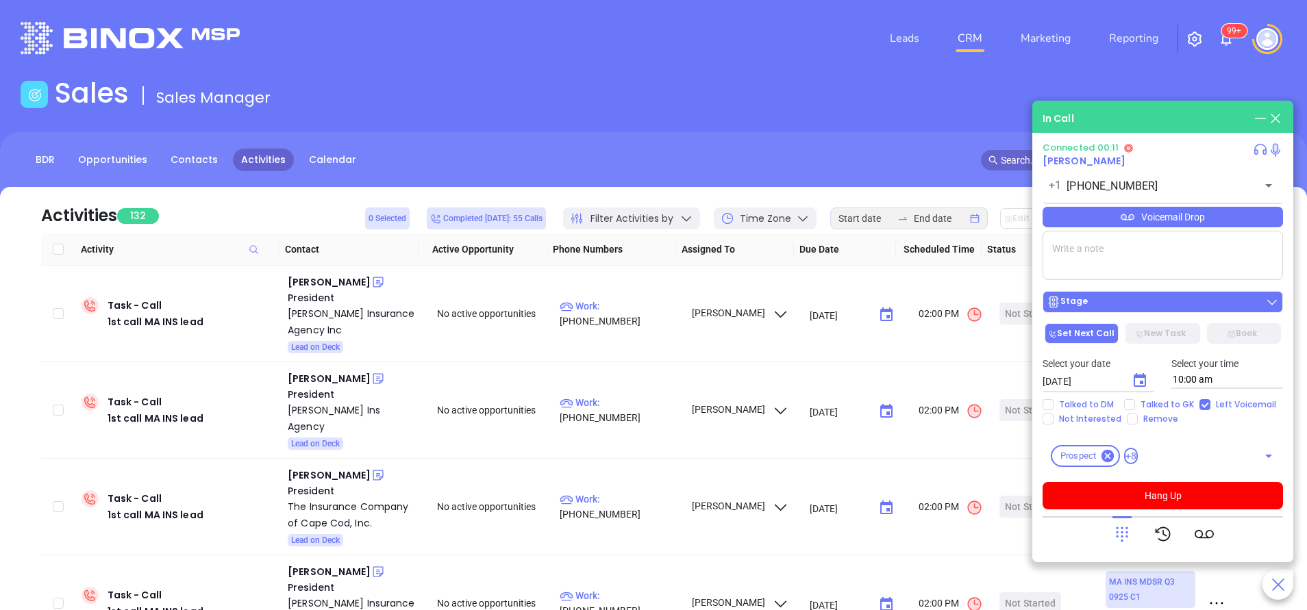
click at [1180, 307] on div "Stage" at bounding box center [1162, 302] width 232 height 14
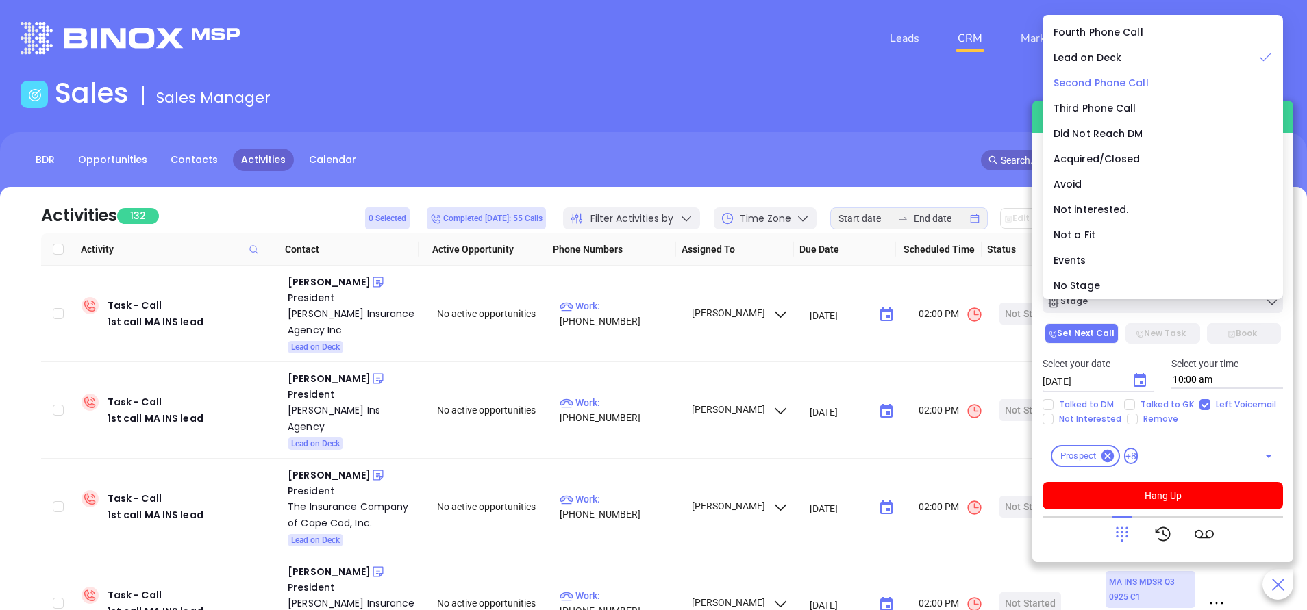
click at [1127, 79] on span "Second Phone Call" at bounding box center [1100, 83] width 95 height 14
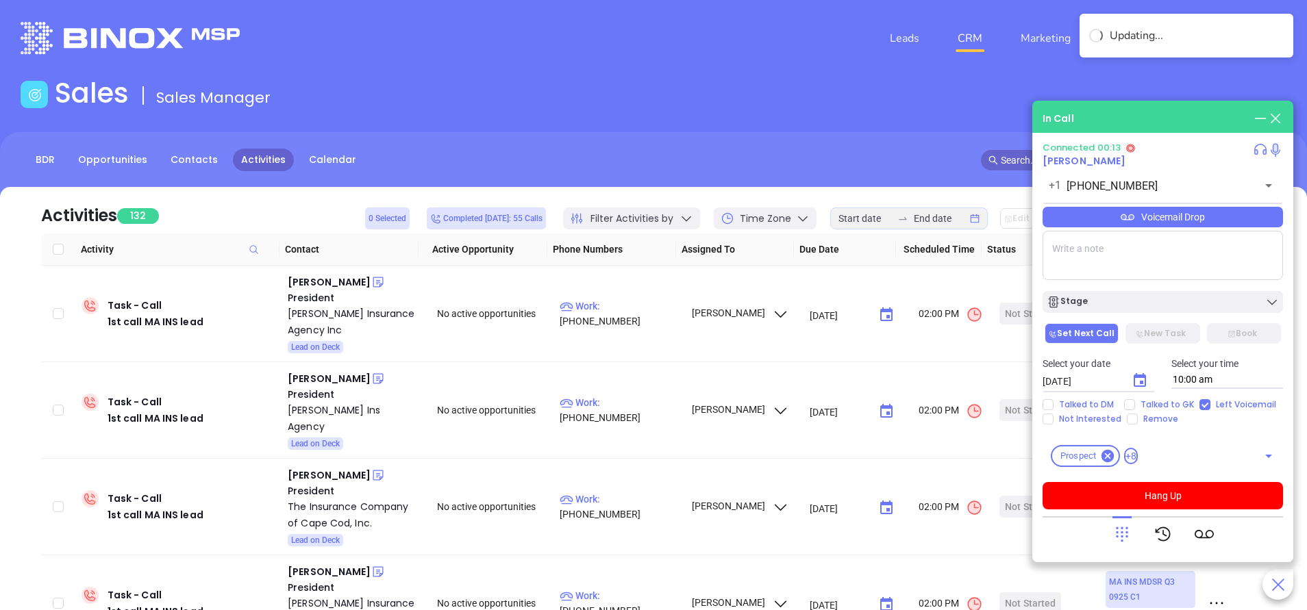
click at [1155, 259] on textarea at bounding box center [1162, 255] width 240 height 49
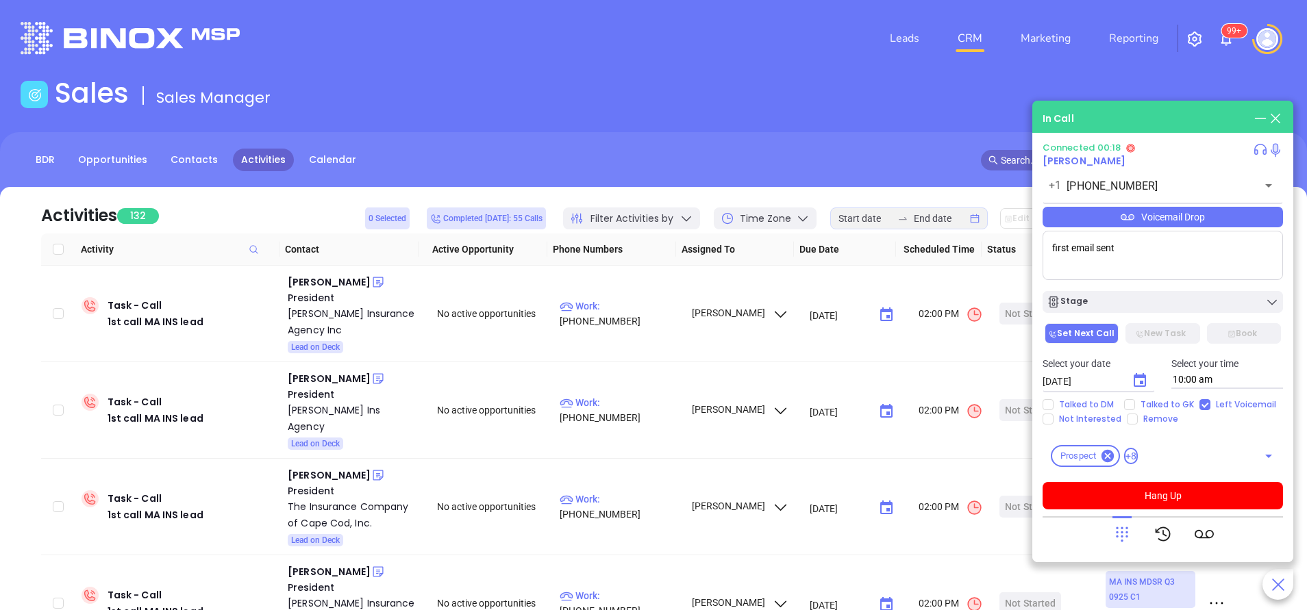
type textarea "first email sent"
click at [1233, 499] on button "Hang Up" at bounding box center [1162, 495] width 240 height 27
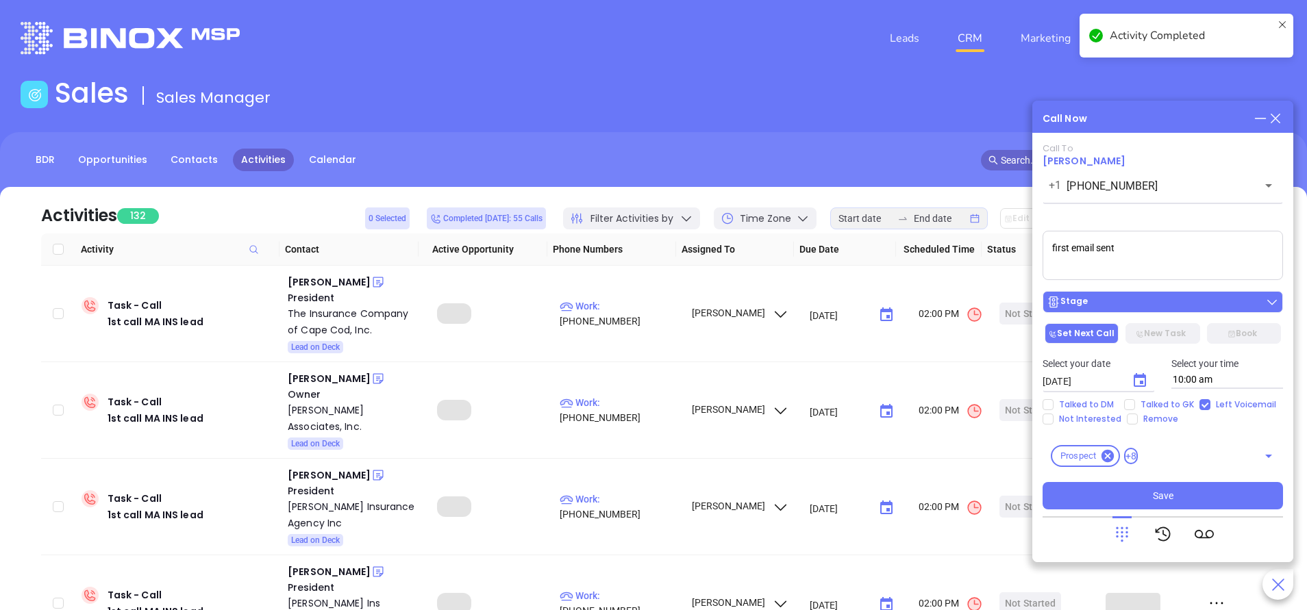
click at [1146, 301] on div "Stage" at bounding box center [1162, 302] width 232 height 14
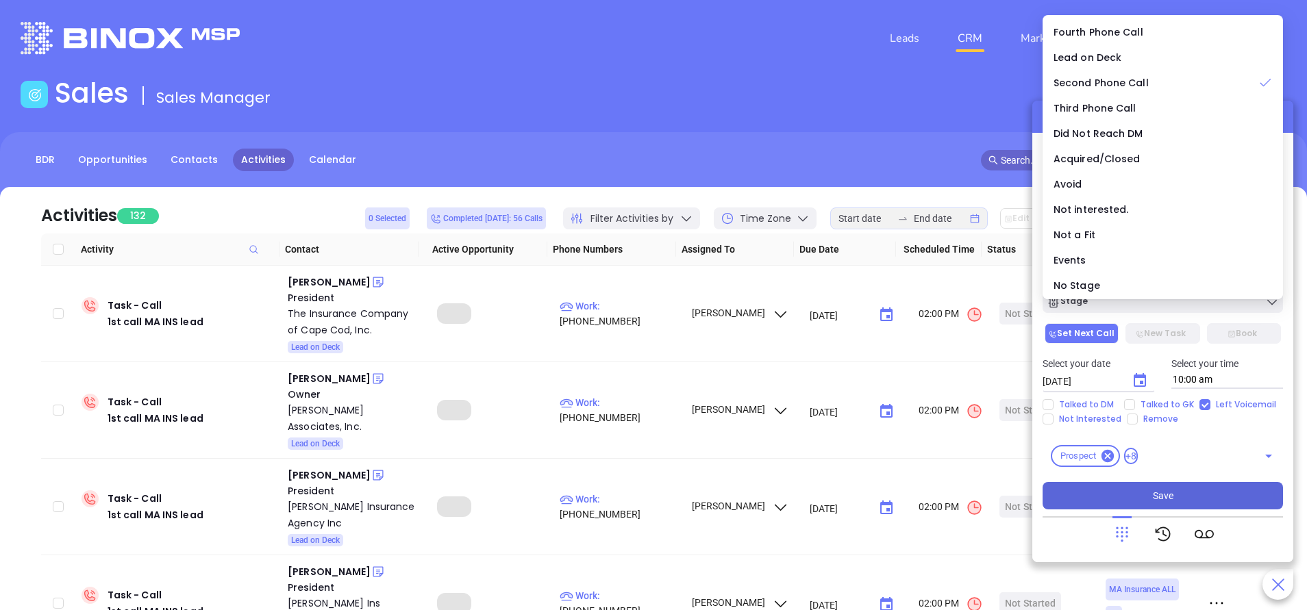
click at [1191, 499] on button "Save" at bounding box center [1162, 495] width 240 height 27
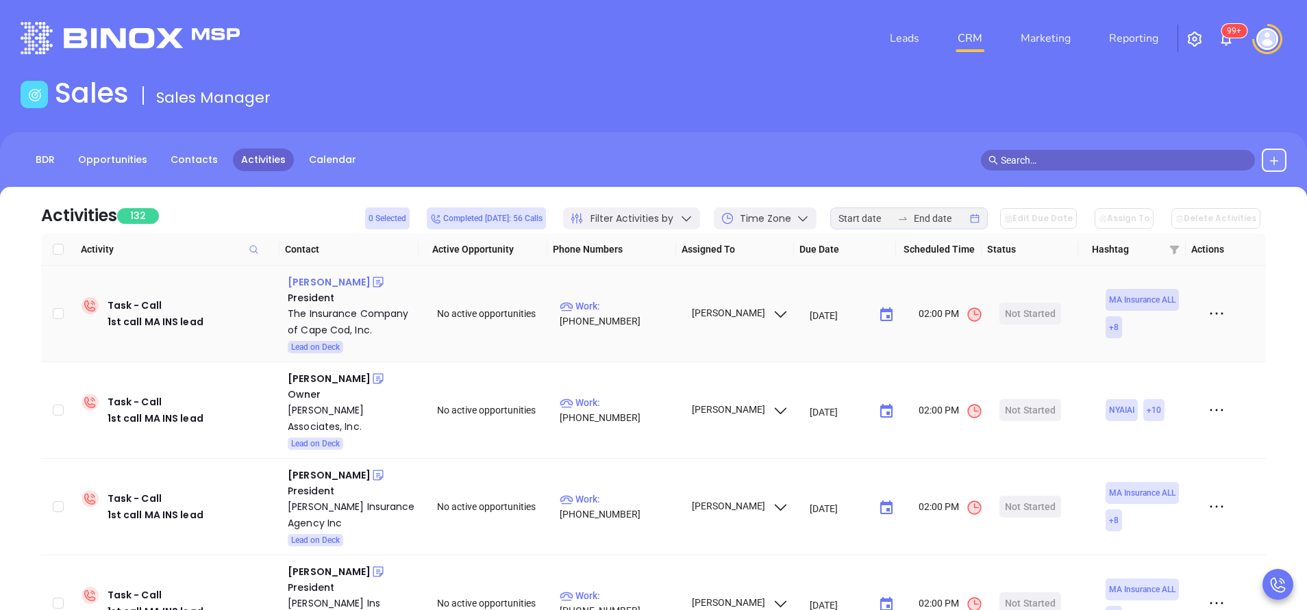
click at [342, 281] on div "Helena Amorim" at bounding box center [329, 282] width 83 height 16
click at [646, 316] on p "Work : (508) 888-2766" at bounding box center [618, 314] width 119 height 30
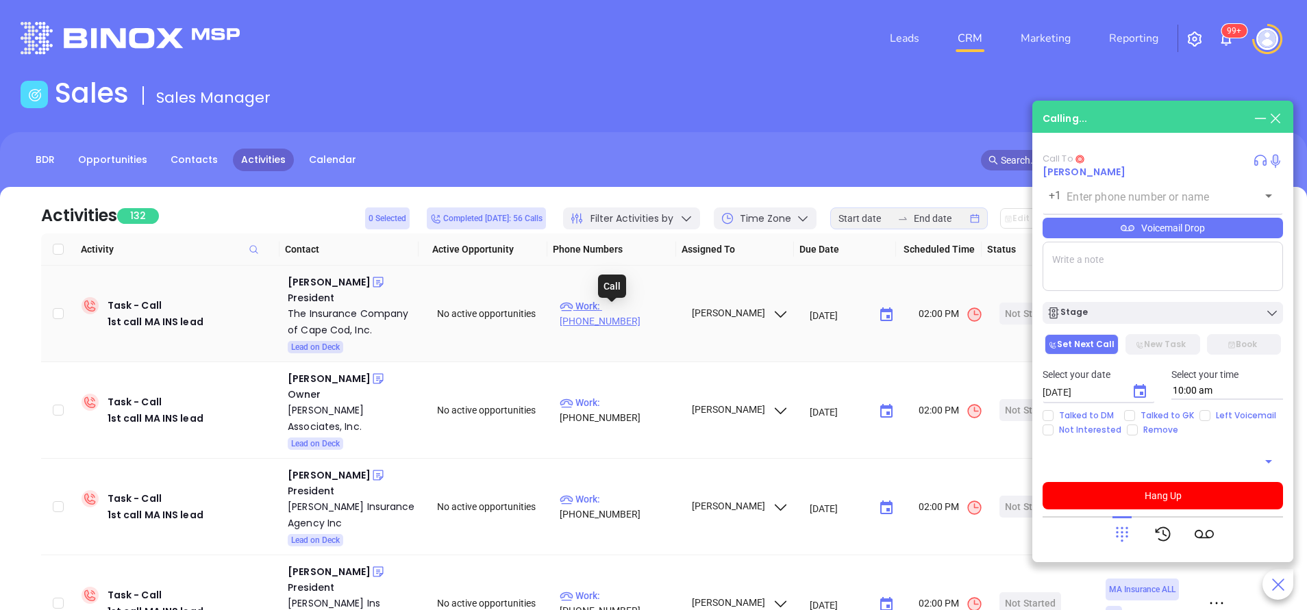
type input "(508) 888-2766"
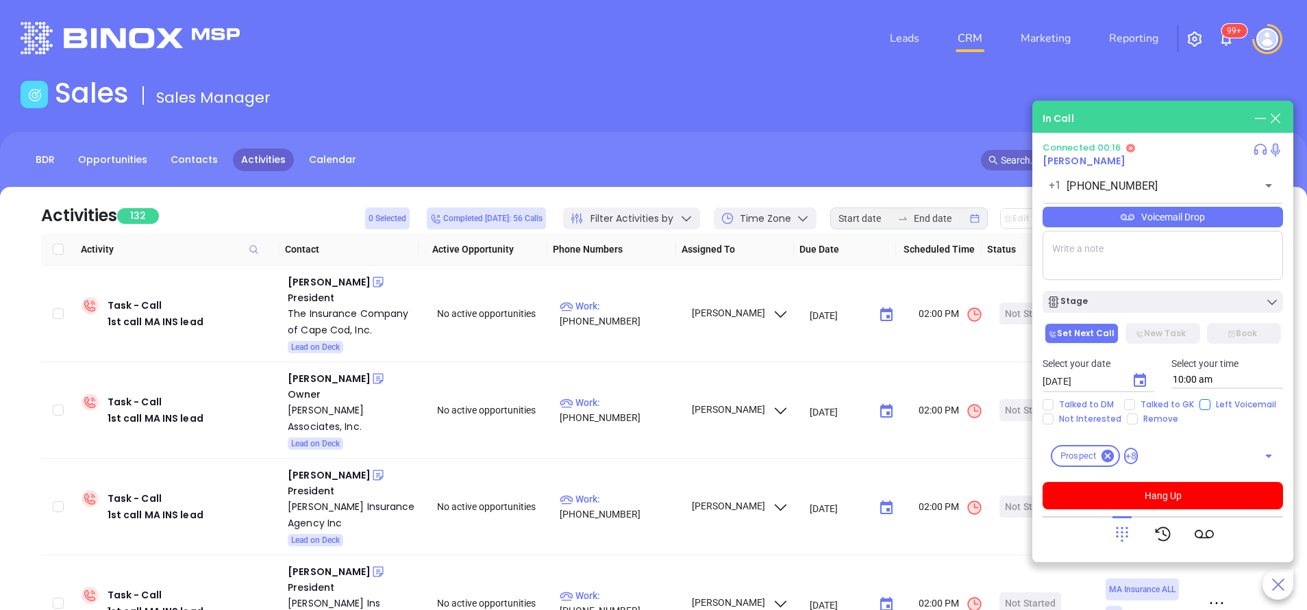
click at [1199, 401] on input "Left Voicemail" at bounding box center [1204, 404] width 11 height 11
checkbox input "true"
click at [1169, 492] on button "Hang Up" at bounding box center [1162, 495] width 240 height 27
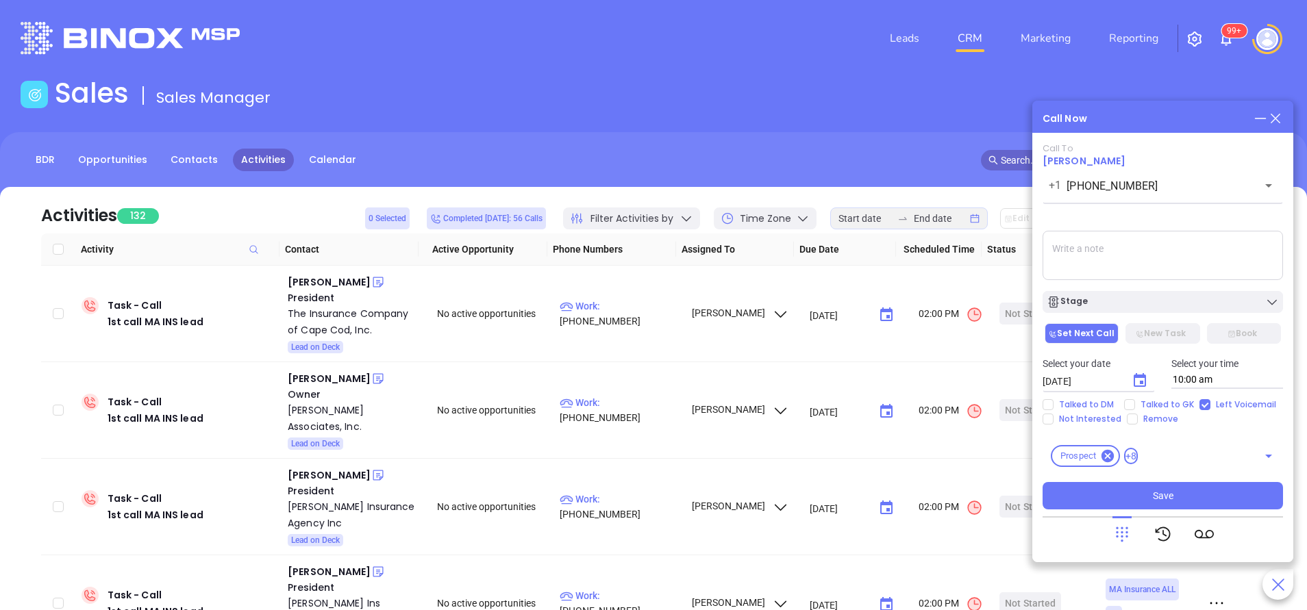
click at [1094, 267] on textarea at bounding box center [1162, 255] width 240 height 49
type textarea "First email sent"
click at [1143, 383] on icon "Choose date, selected date is Oct 8, 2025" at bounding box center [1139, 380] width 12 height 14
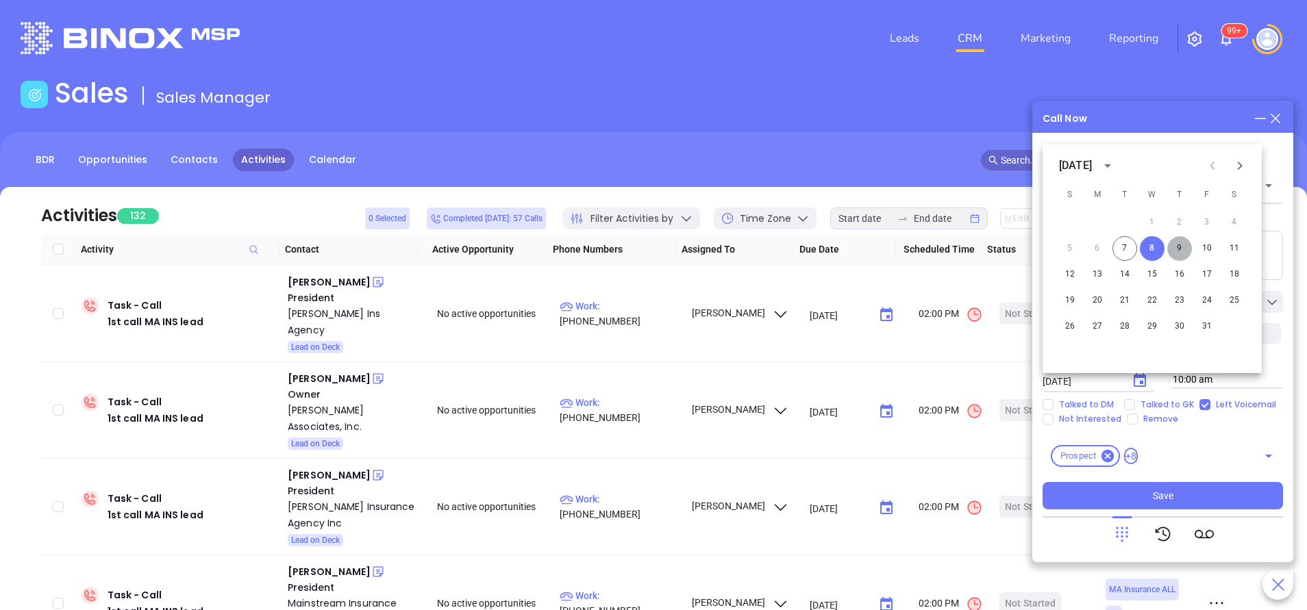
click at [1178, 249] on button "9" at bounding box center [1179, 248] width 25 height 25
type input "10/09/2025"
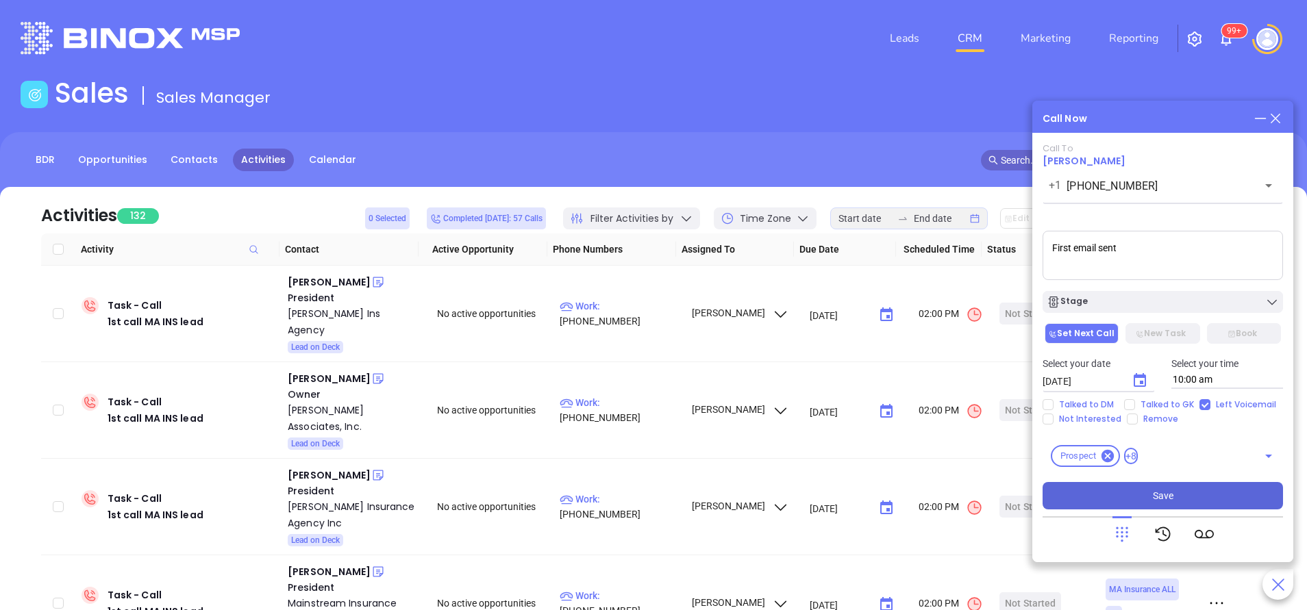
click at [1187, 488] on button "Save" at bounding box center [1162, 495] width 240 height 27
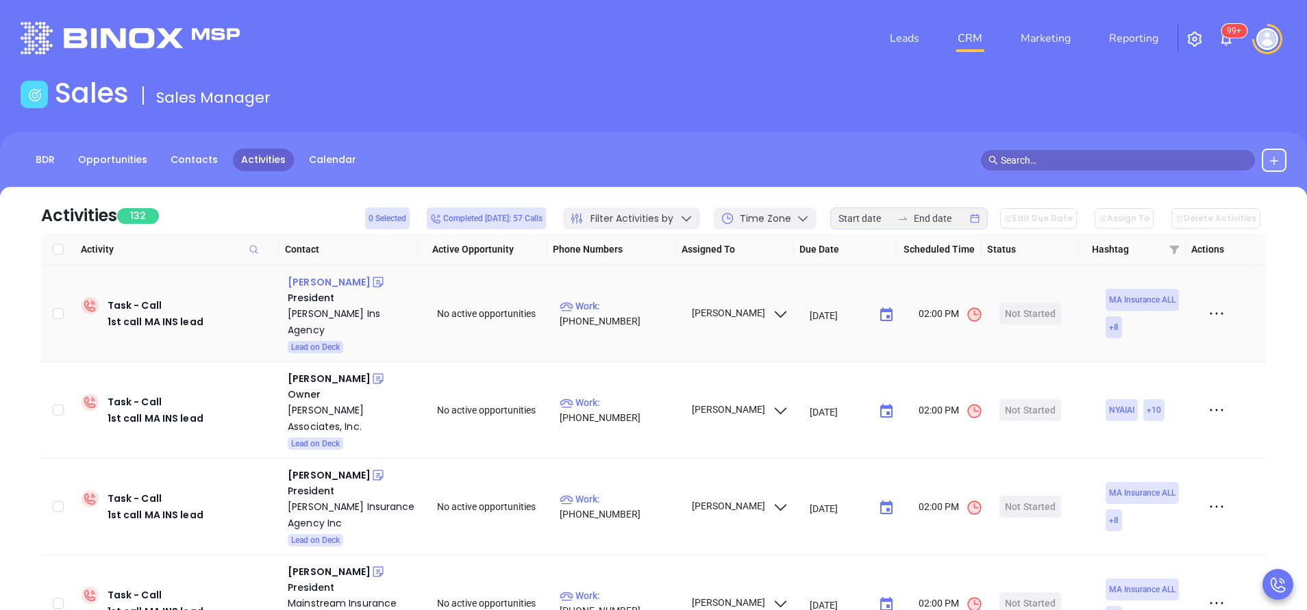
click at [330, 283] on div "Cecile Kiley" at bounding box center [329, 282] width 83 height 16
click at [651, 314] on p "Work : (781) 391-7100" at bounding box center [618, 314] width 119 height 30
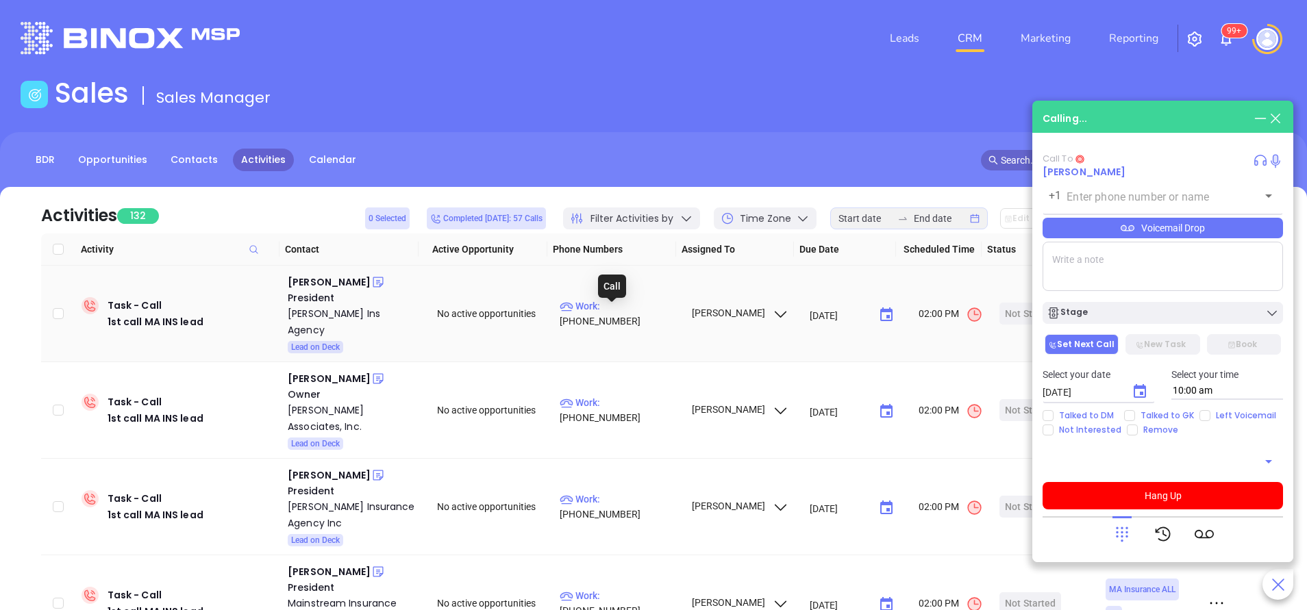
type input "(781) 391-7100"
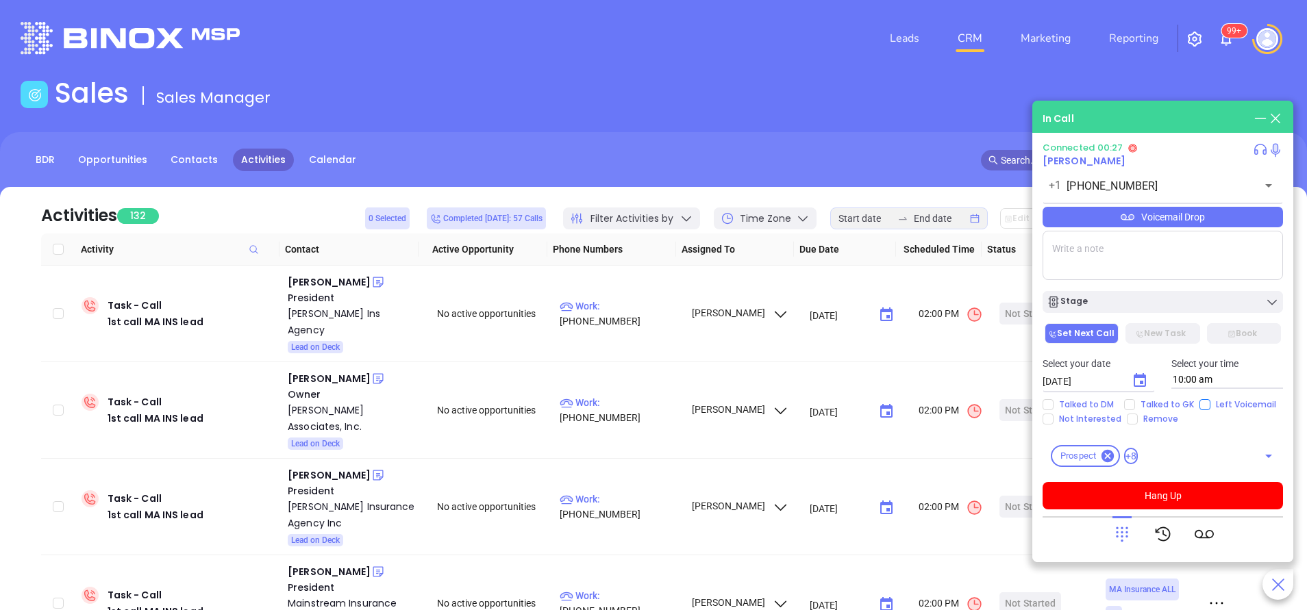
click at [1203, 410] on input "Left Voicemail" at bounding box center [1204, 404] width 11 height 11
checkbox input "true"
drag, startPoint x: 1170, startPoint y: 495, endPoint x: 1179, endPoint y: 476, distance: 21.4
click at [1171, 493] on button "Hang Up" at bounding box center [1162, 495] width 240 height 27
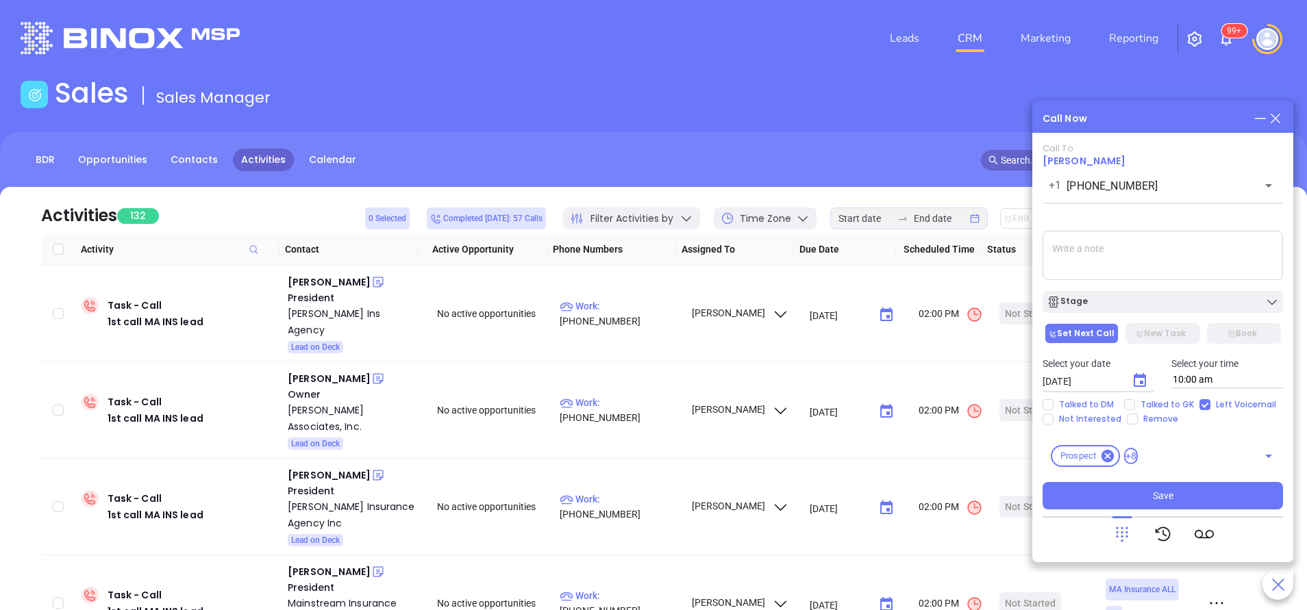
click at [1130, 268] on textarea at bounding box center [1162, 255] width 240 height 49
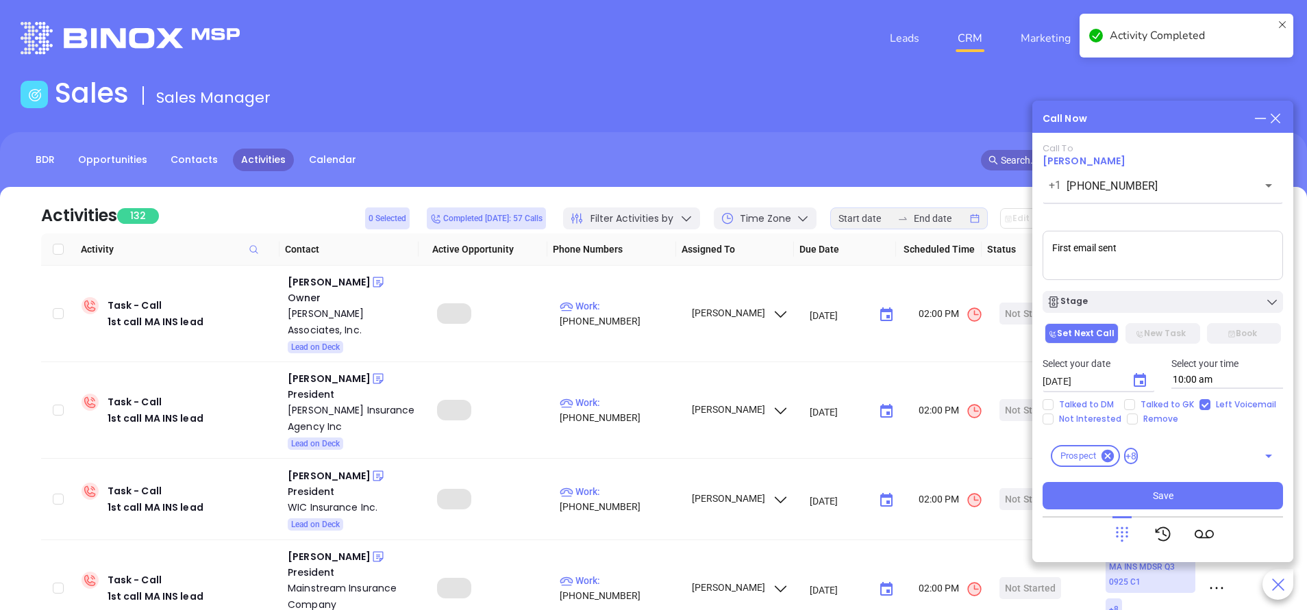
type textarea "First email sent"
click at [1144, 366] on p "Select your date" at bounding box center [1098, 363] width 112 height 15
click at [1144, 375] on icon "Choose date, selected date is Oct 8, 2025" at bounding box center [1139, 380] width 12 height 14
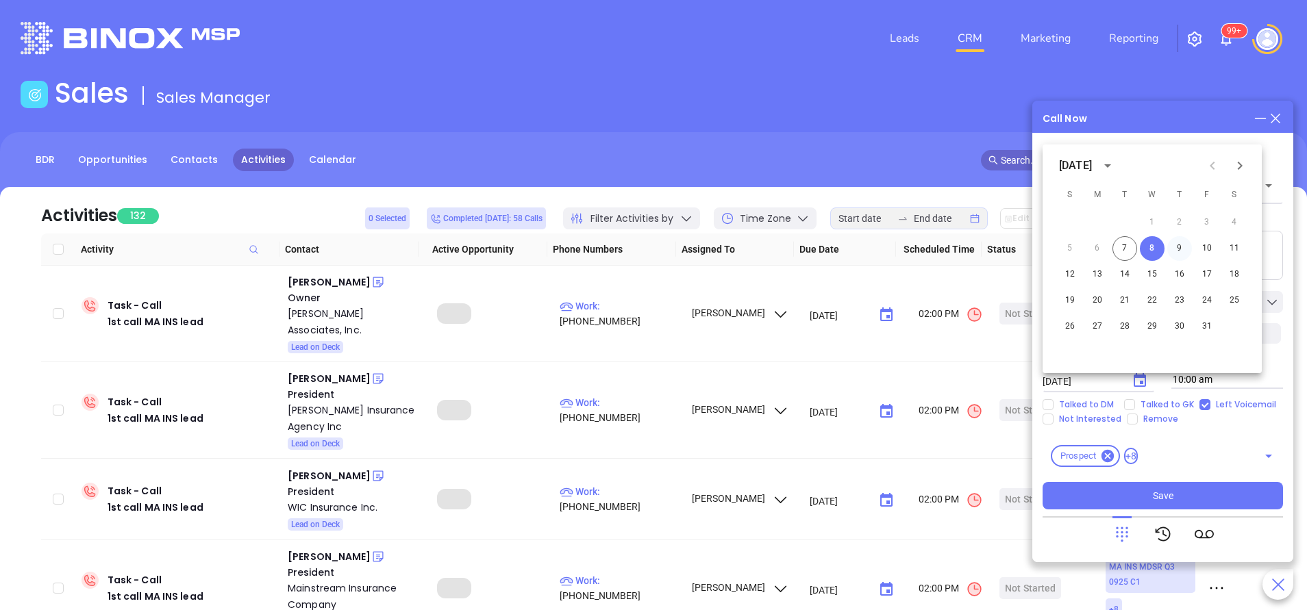
click at [1183, 251] on button "9" at bounding box center [1179, 248] width 25 height 25
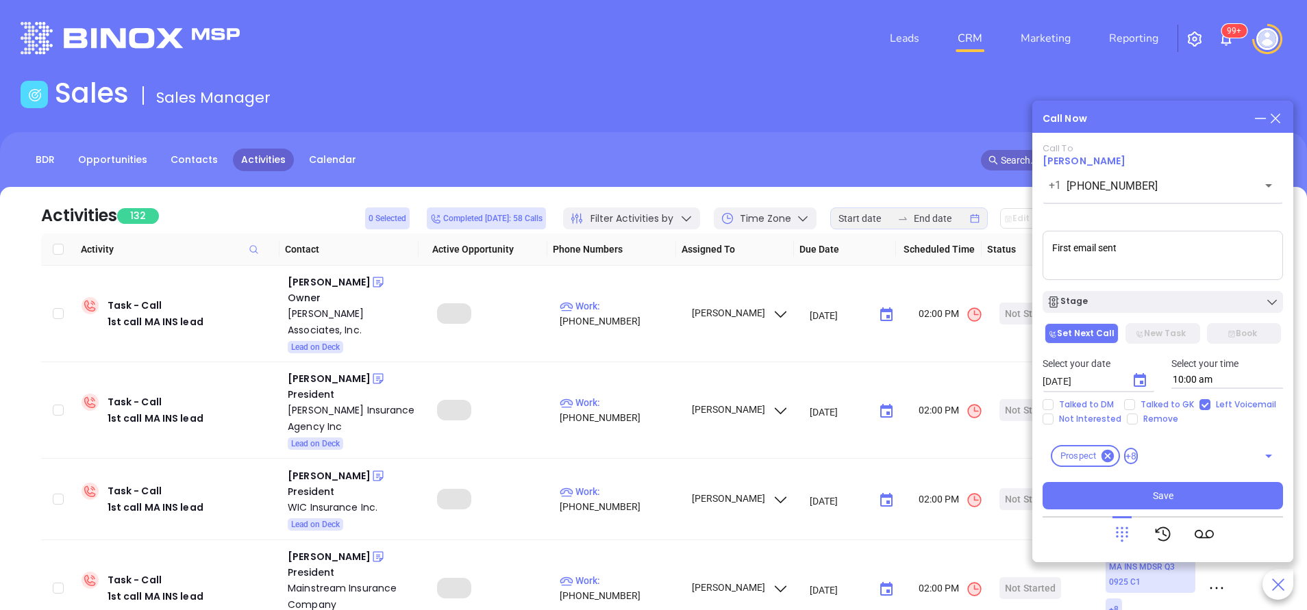
type input "10/09/2025"
drag, startPoint x: 1193, startPoint y: 500, endPoint x: 1192, endPoint y: 539, distance: 39.1
click at [1192, 499] on button "Save" at bounding box center [1162, 495] width 240 height 27
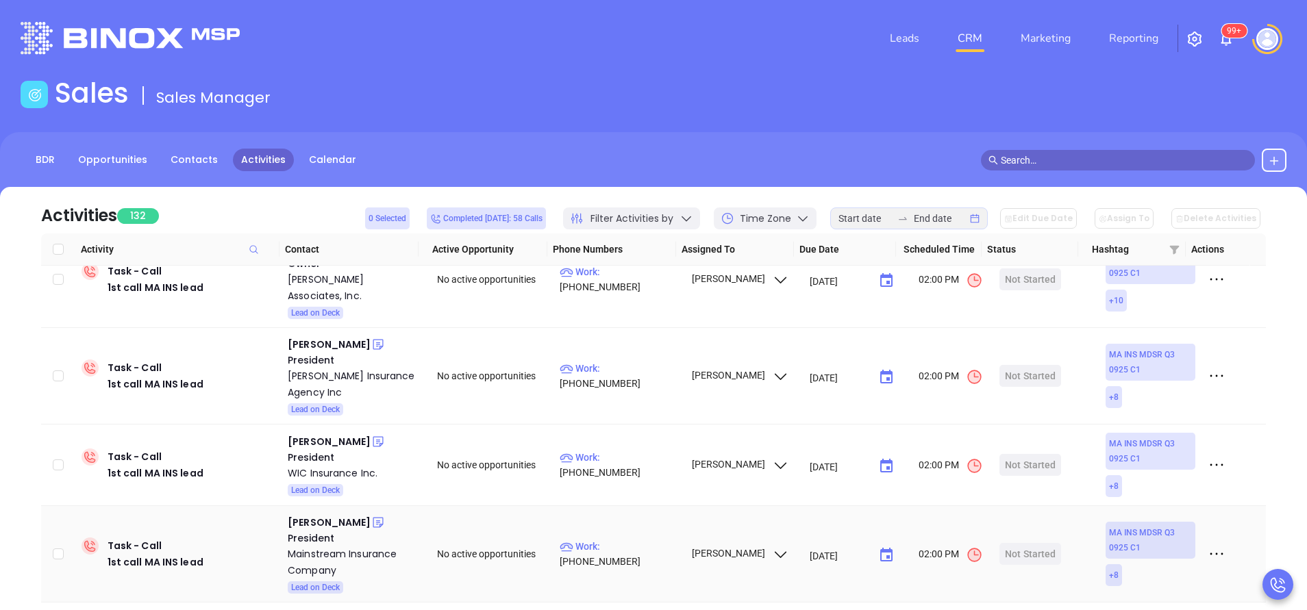
scroll to position [0, 0]
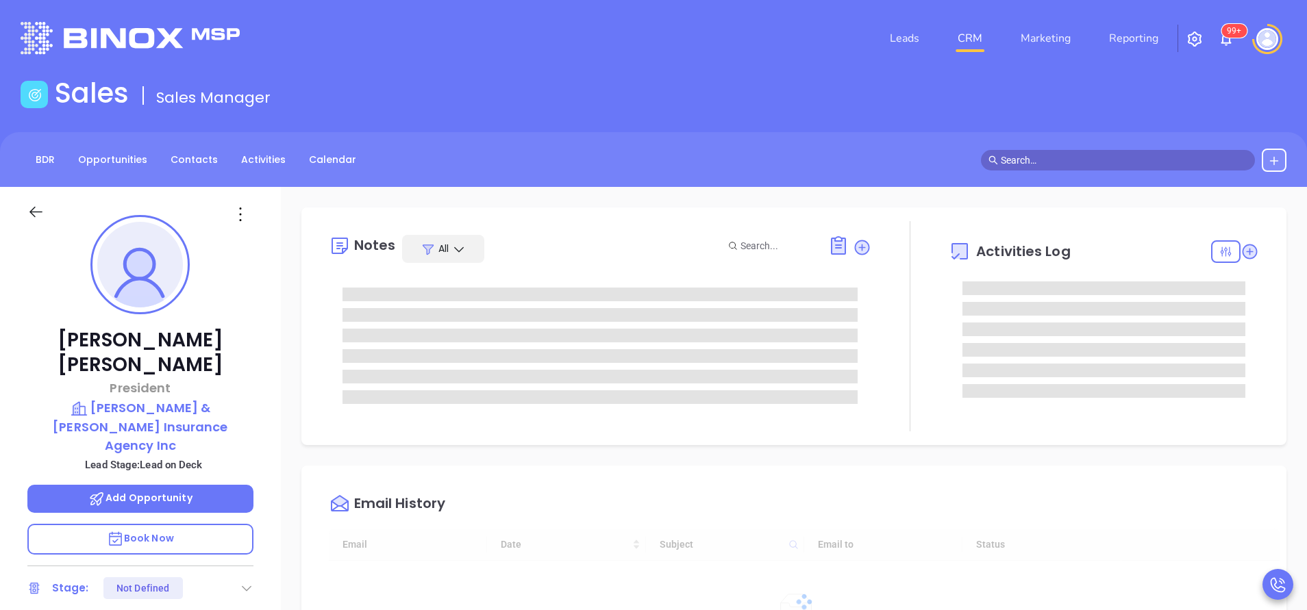
type input "[DATE]"
type input "Vicky Mendoza"
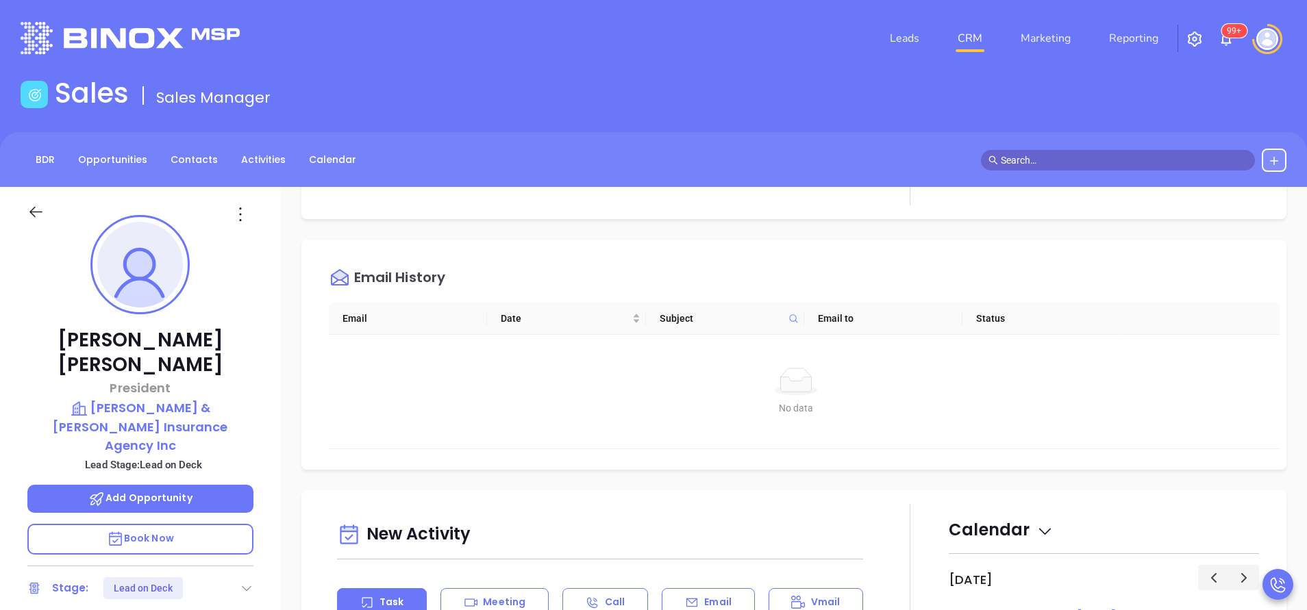
scroll to position [411, 0]
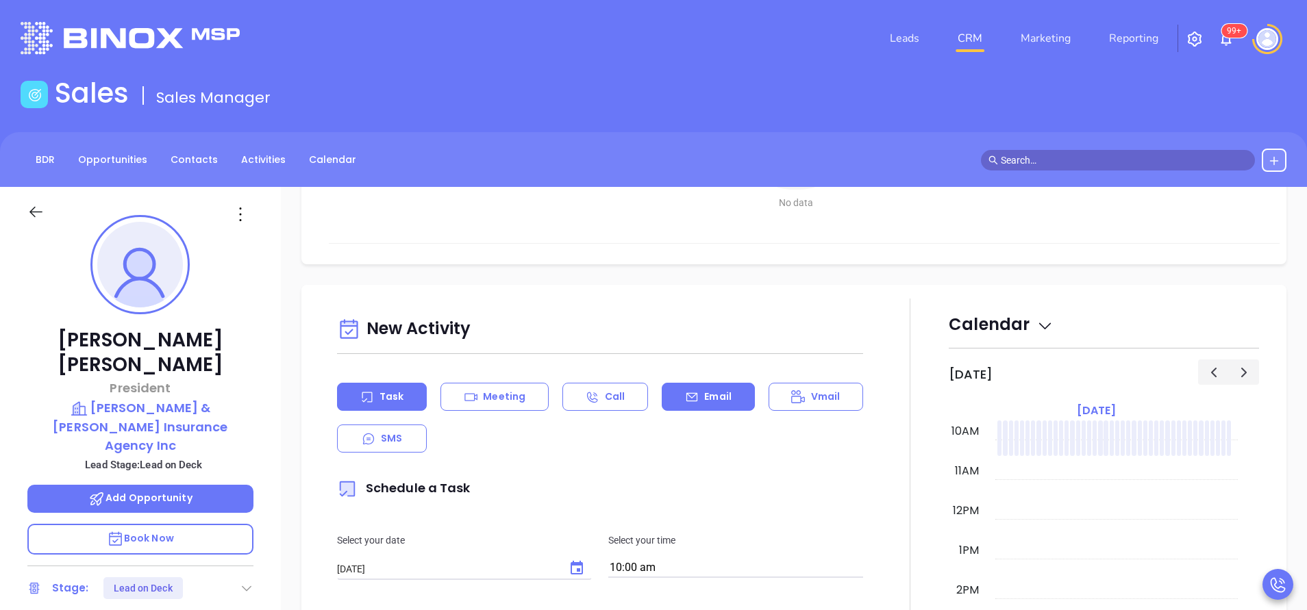
click at [711, 405] on div "Email" at bounding box center [708, 397] width 92 height 28
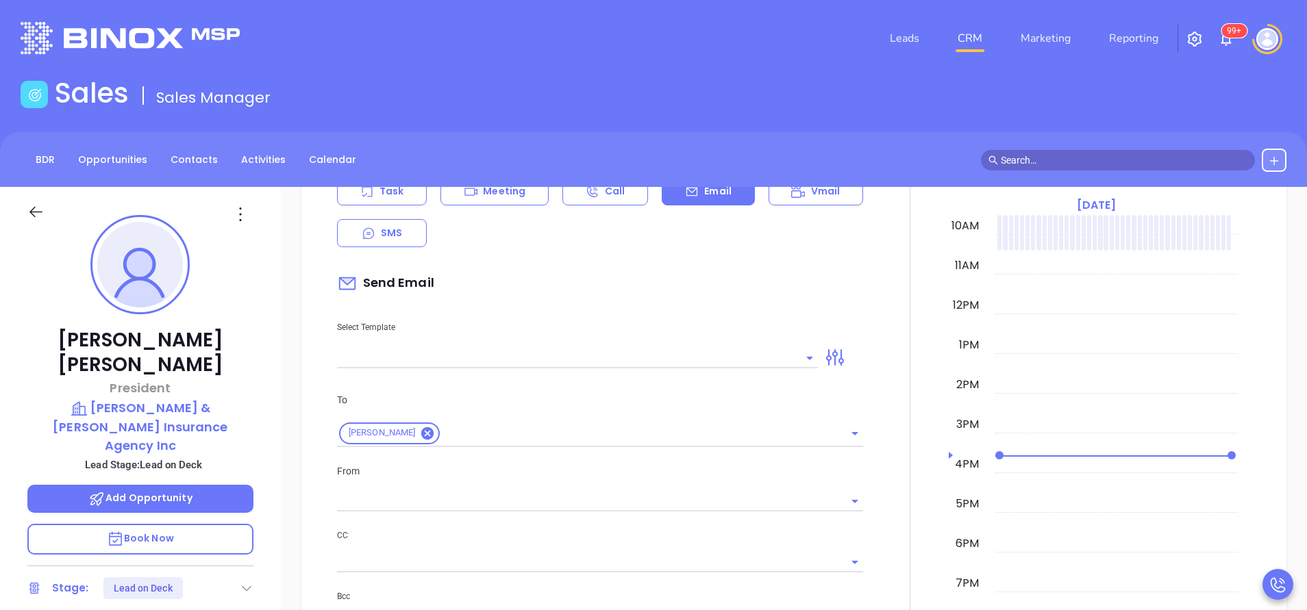
click at [659, 355] on input "text" at bounding box center [567, 358] width 460 height 20
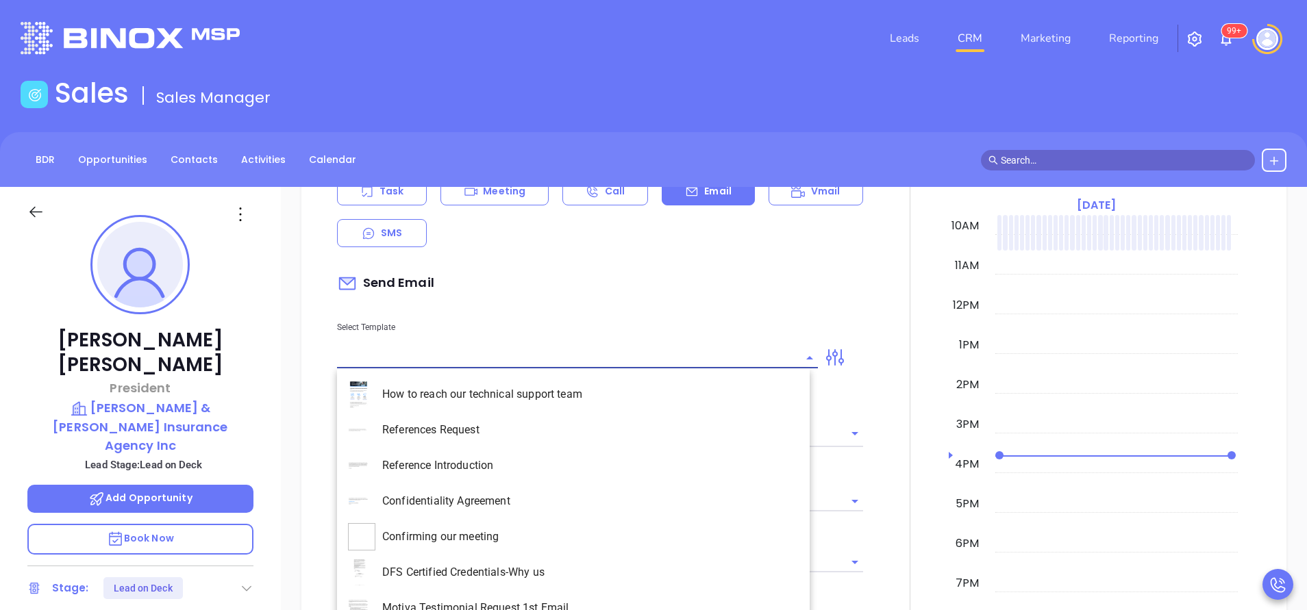
type input "[PERSON_NAME]"
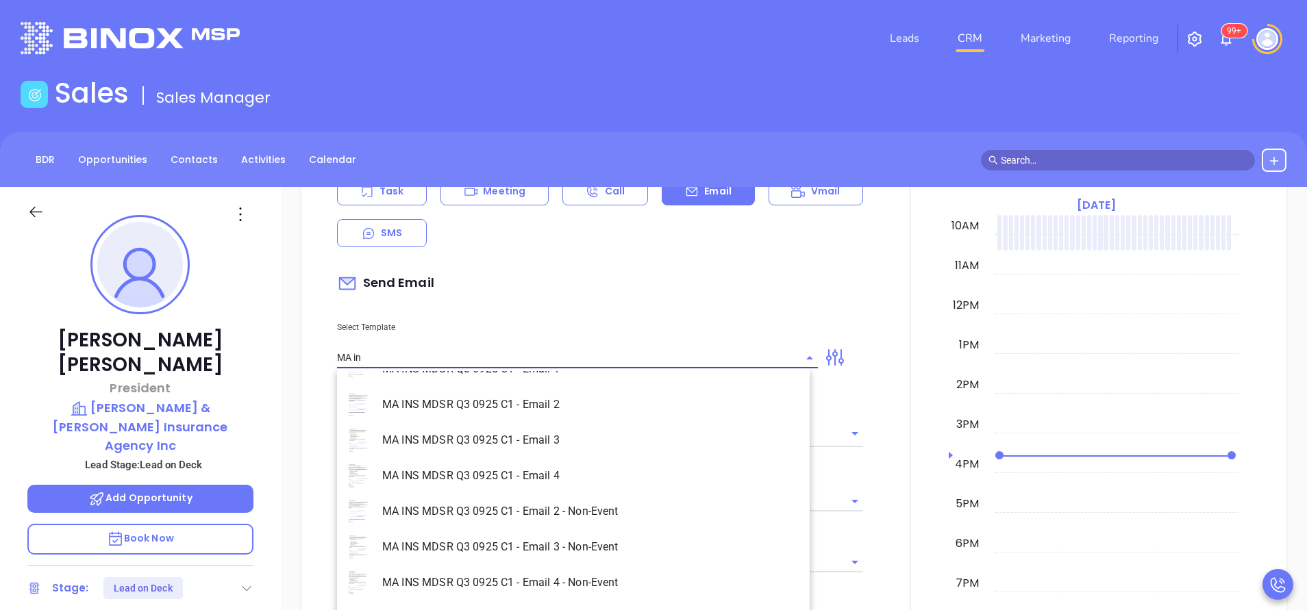
scroll to position [88, 0]
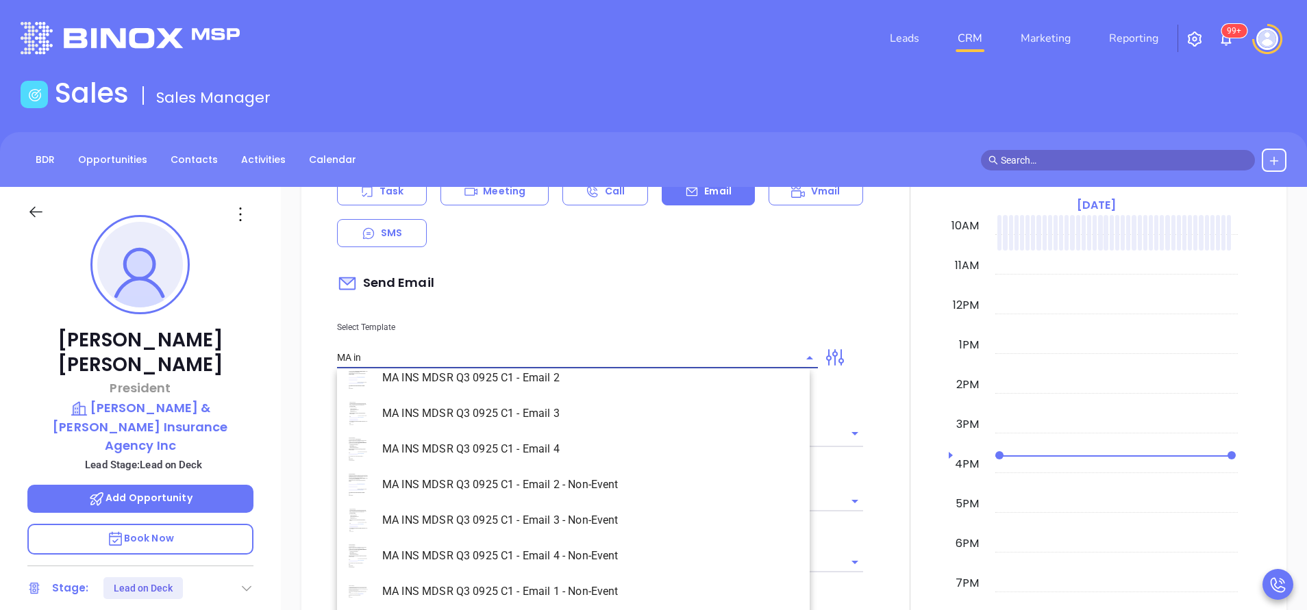
click at [611, 598] on li "MA INS MDSR Q3 0925 C1 - Email 1 - Non-Event" at bounding box center [573, 592] width 473 height 36
type input "MA INS MDSR Q3 0925 C1 - Email 1 - Non-Event"
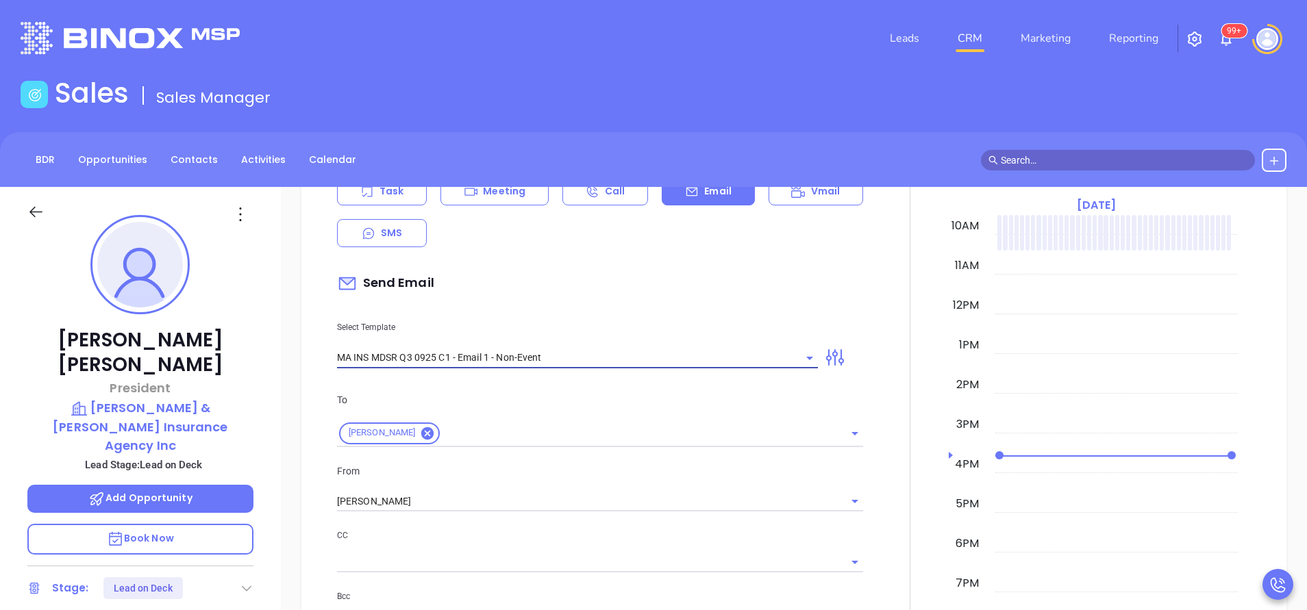
type input "Bruce, are you ready for Massachusetts’ compliance requirement?"
type input "MA INS MDSR Q3 0925 C1 - Email 1 - Non-Event"
click at [433, 500] on input "[PERSON_NAME]" at bounding box center [581, 502] width 488 height 20
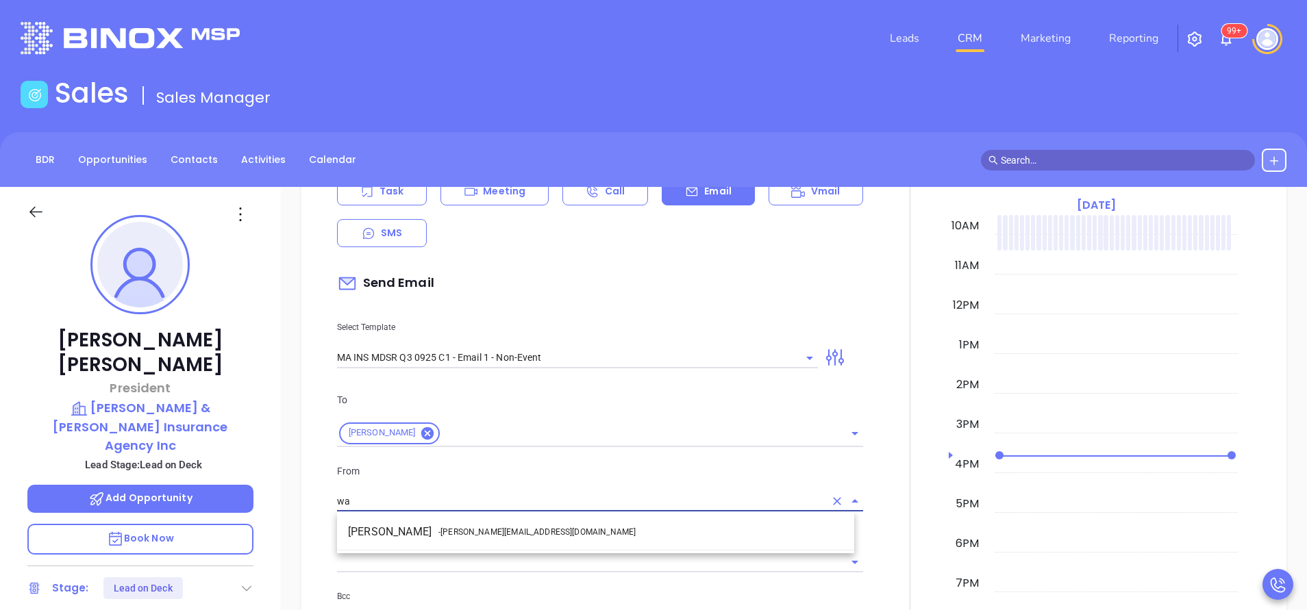
click at [450, 532] on span "- walter@motiva.net" at bounding box center [536, 532] width 197 height 12
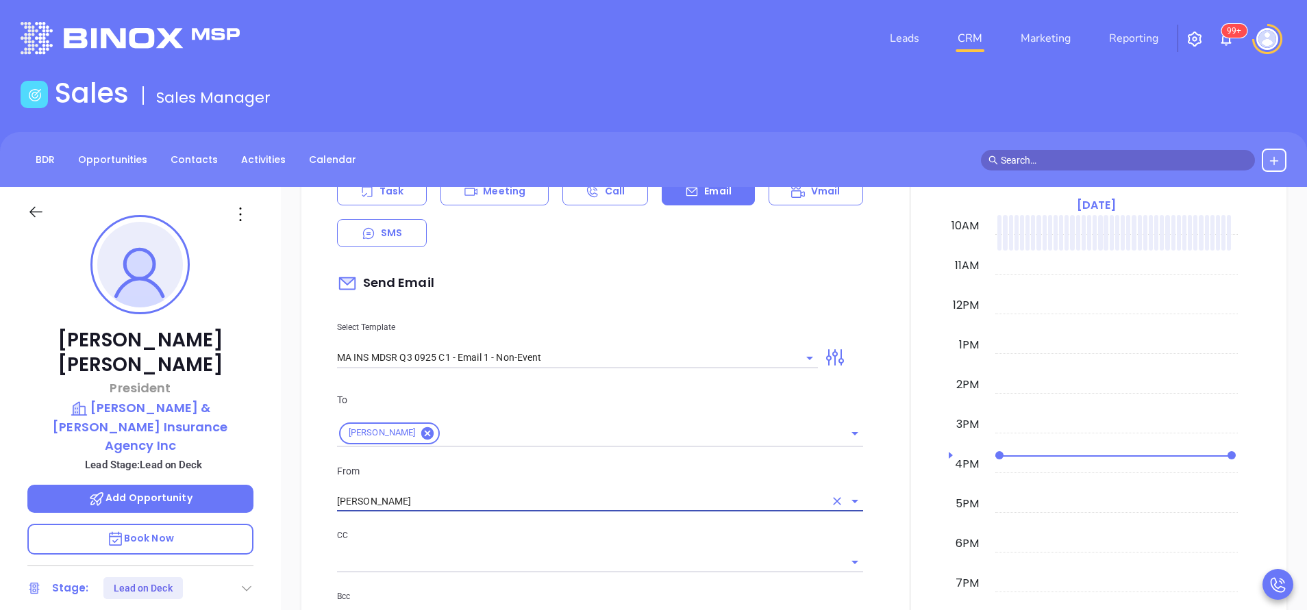
type input "[PERSON_NAME]"
click at [526, 535] on p "CC" at bounding box center [600, 535] width 526 height 15
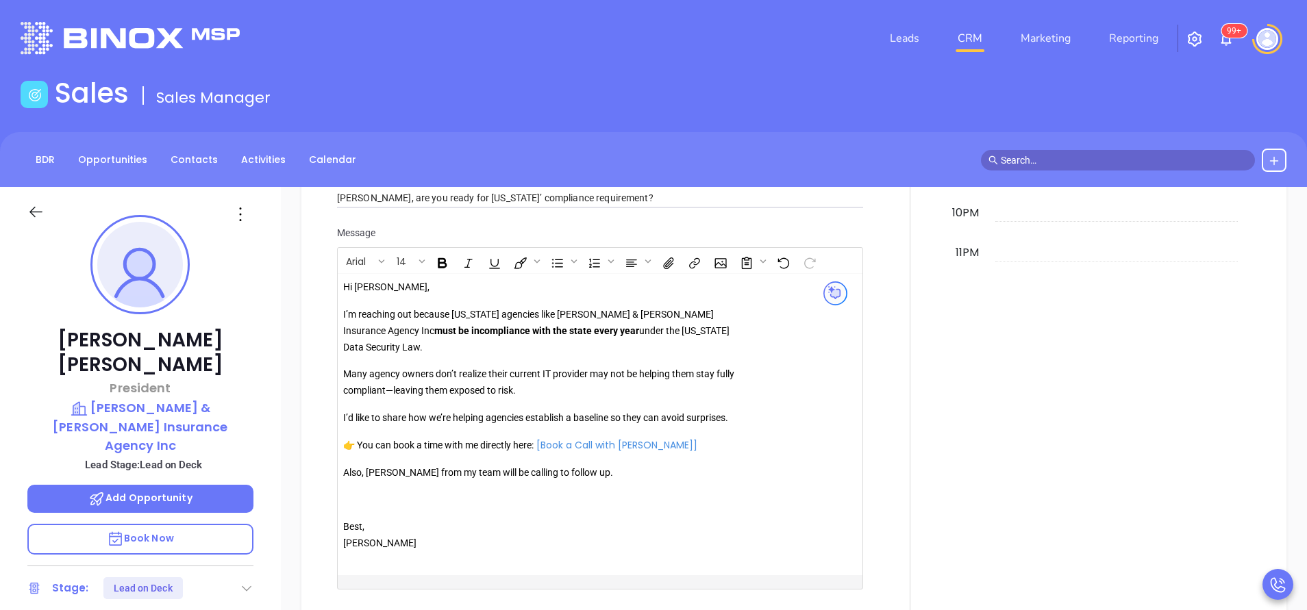
scroll to position [1130, 0]
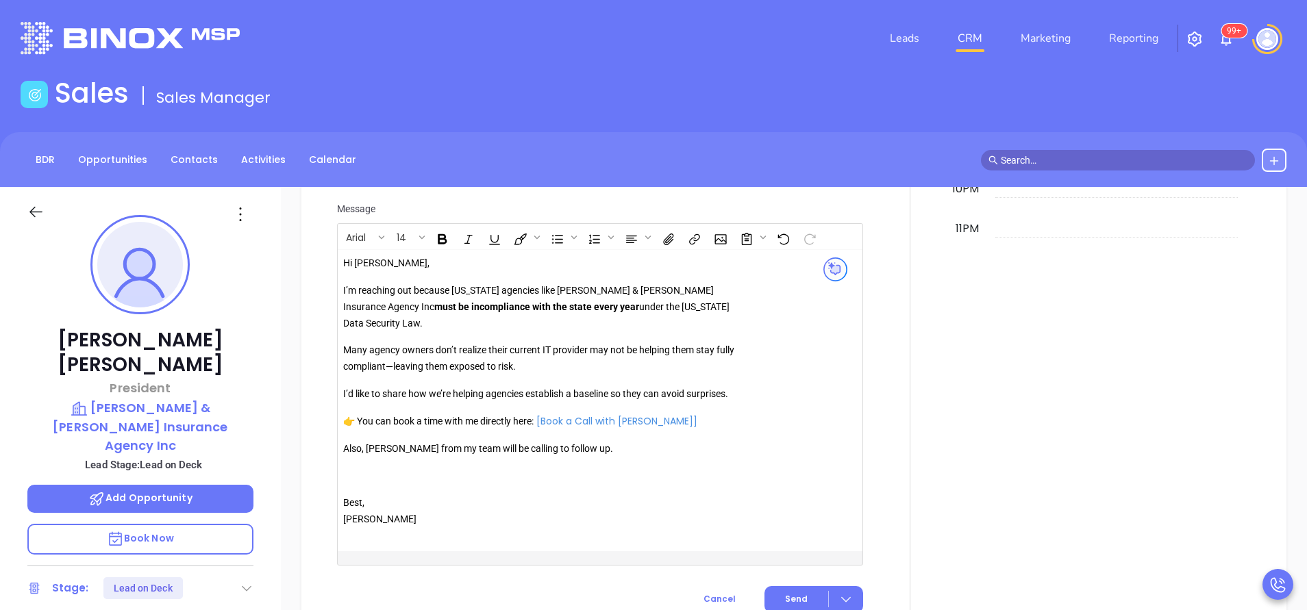
click at [394, 444] on p "Also, [PERSON_NAME] from my team will be calling to follow up." at bounding box center [540, 449] width 394 height 16
click at [394, 444] on p "Also, Anabell from my team will be calling to follow up." at bounding box center [540, 449] width 394 height 16
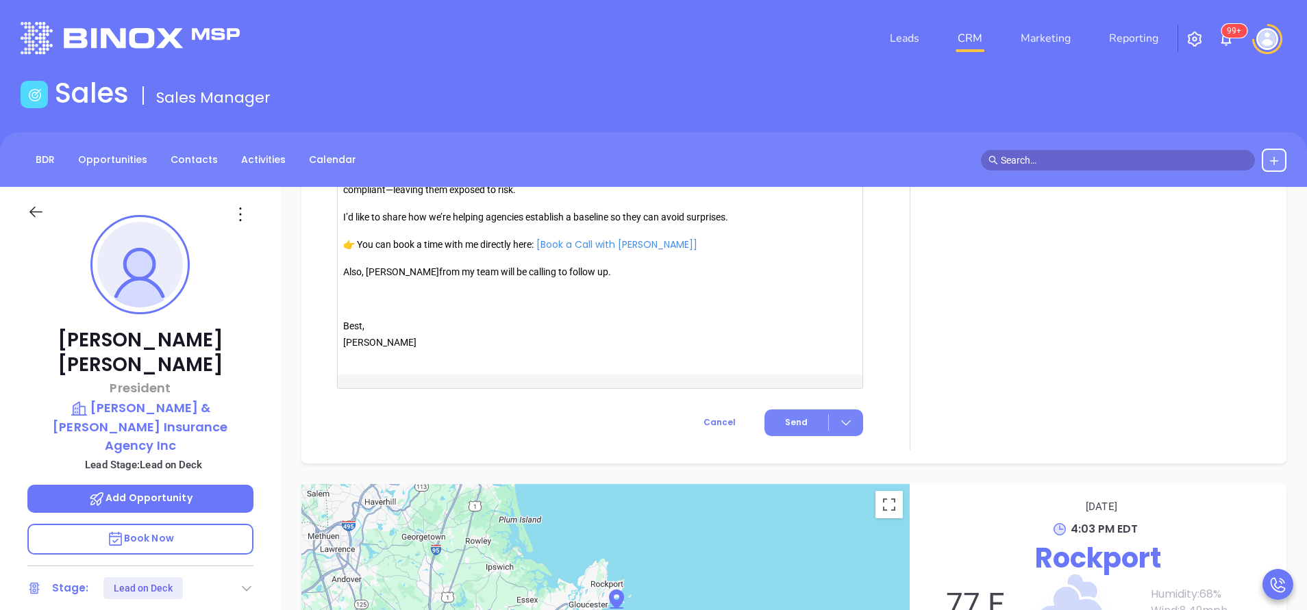
click at [796, 414] on button "Send" at bounding box center [813, 423] width 99 height 27
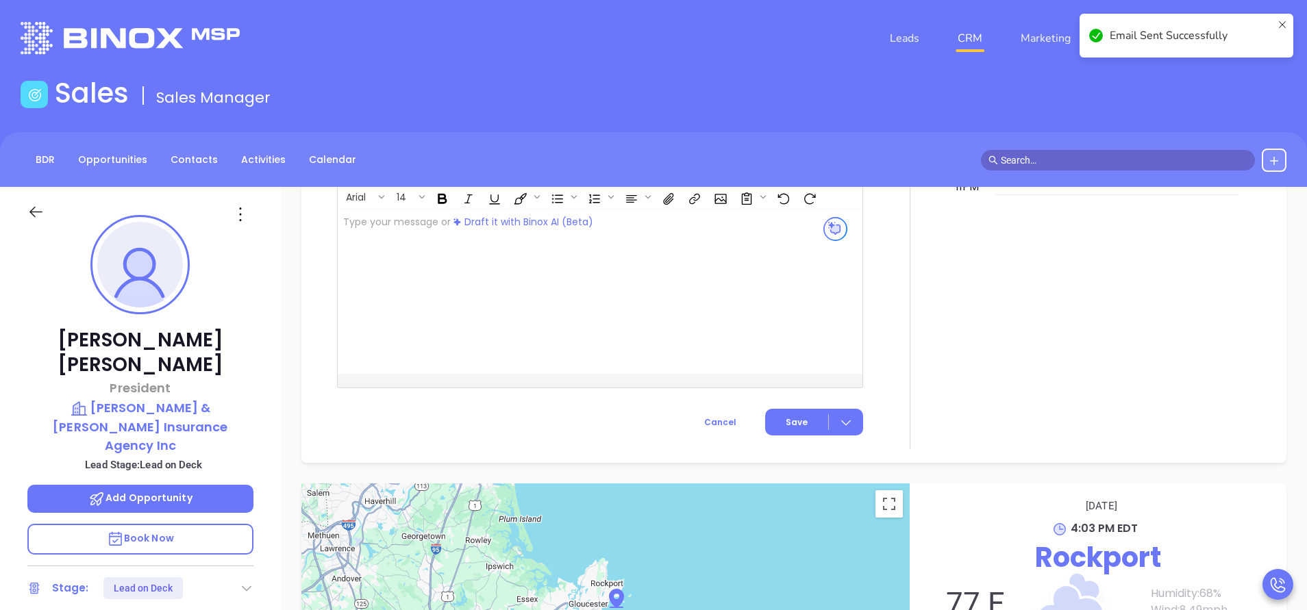
scroll to position [1193, 0]
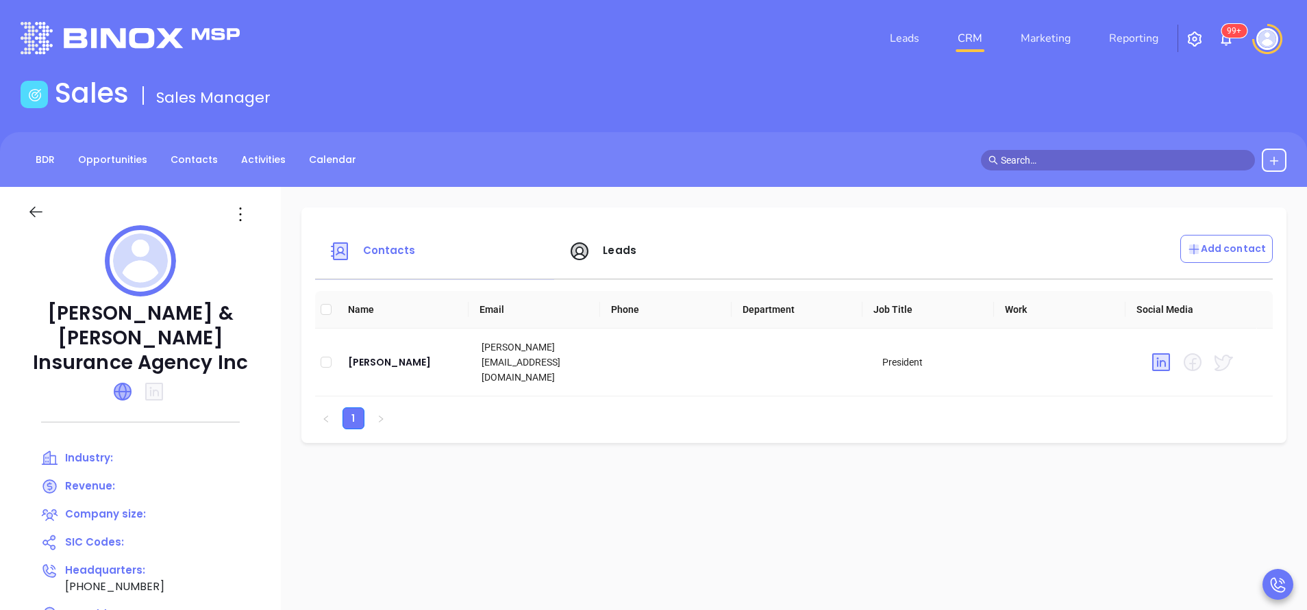
click at [122, 383] on icon at bounding box center [122, 391] width 16 height 16
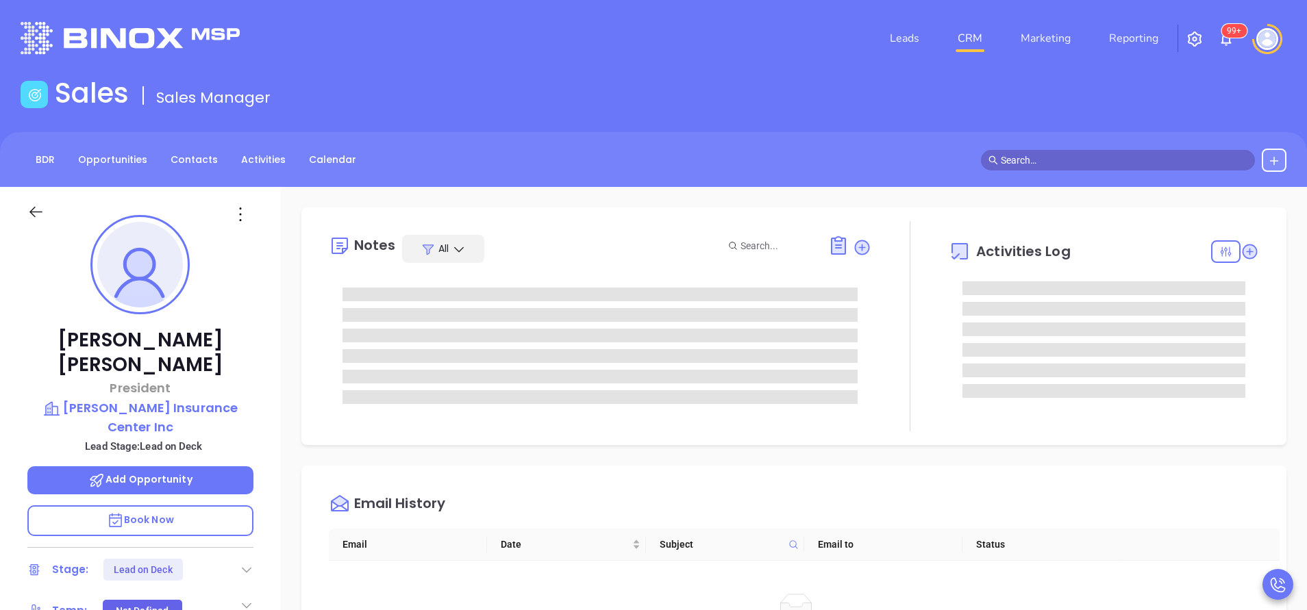
scroll to position [398, 0]
type input "[PERSON_NAME]"
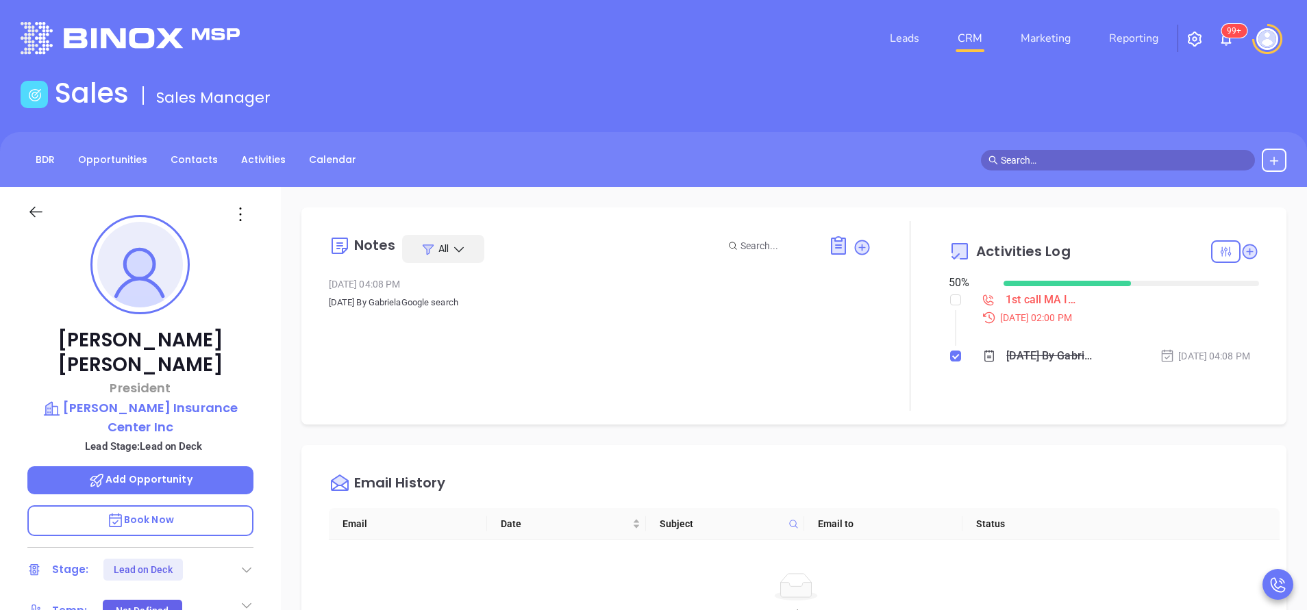
click at [172, 513] on span "Book Now" at bounding box center [140, 520] width 67 height 14
click at [166, 513] on span "Book Now" at bounding box center [140, 520] width 67 height 14
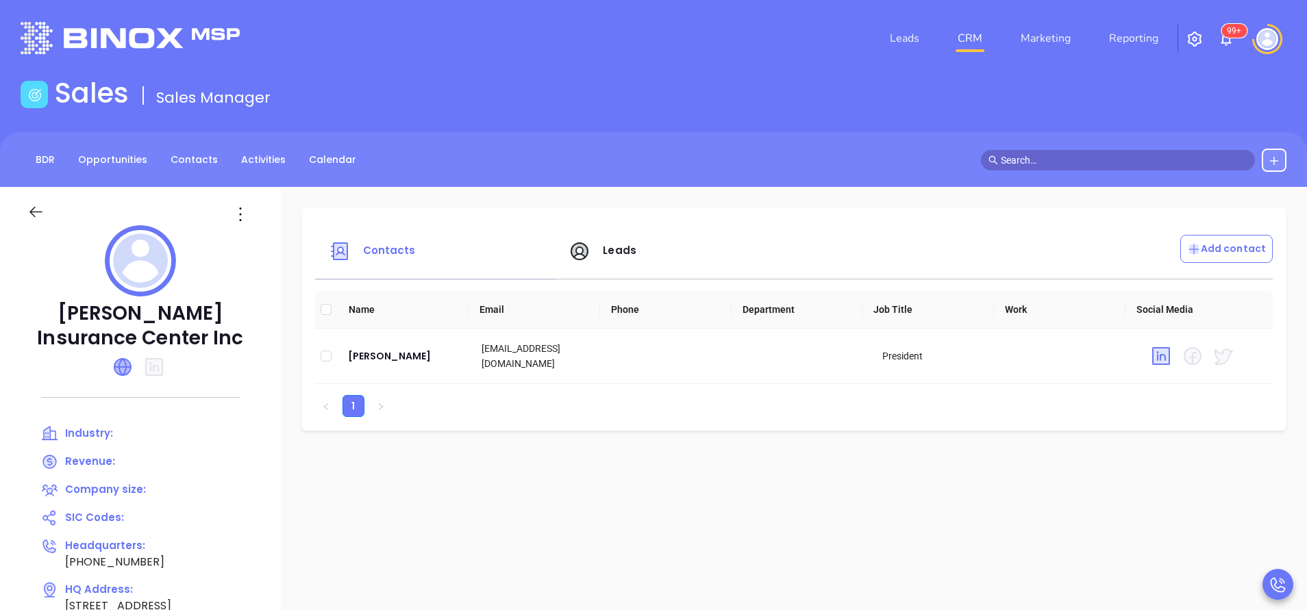
click at [124, 370] on icon at bounding box center [122, 367] width 16 height 16
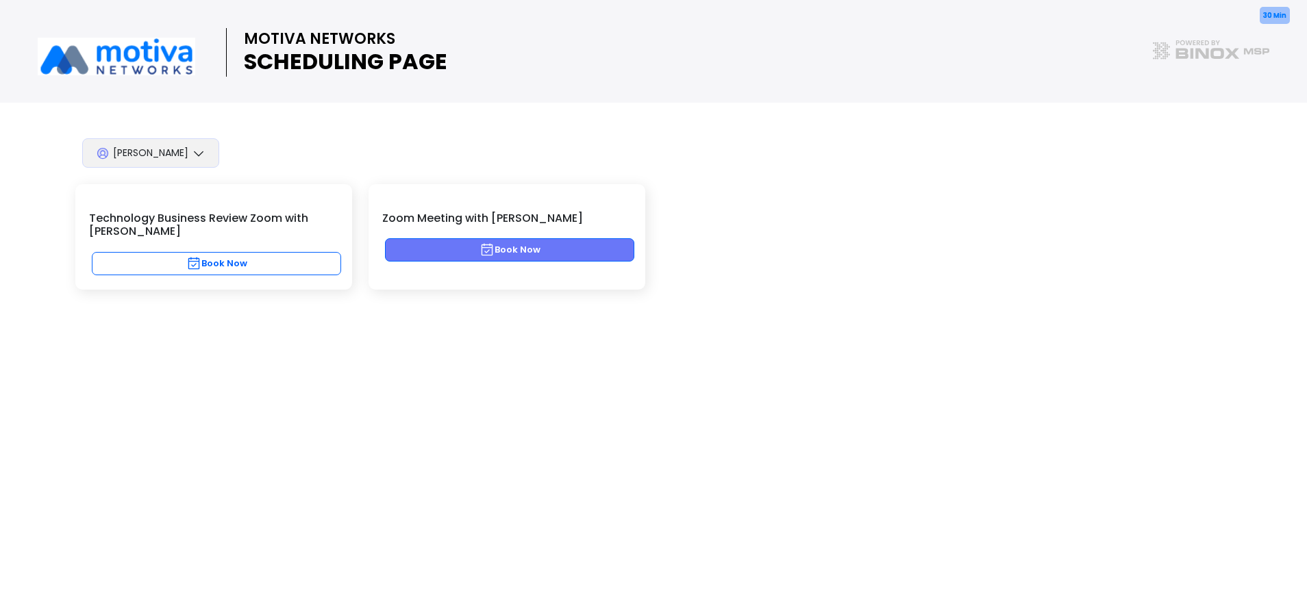
click at [527, 251] on button "Book Now" at bounding box center [509, 249] width 249 height 23
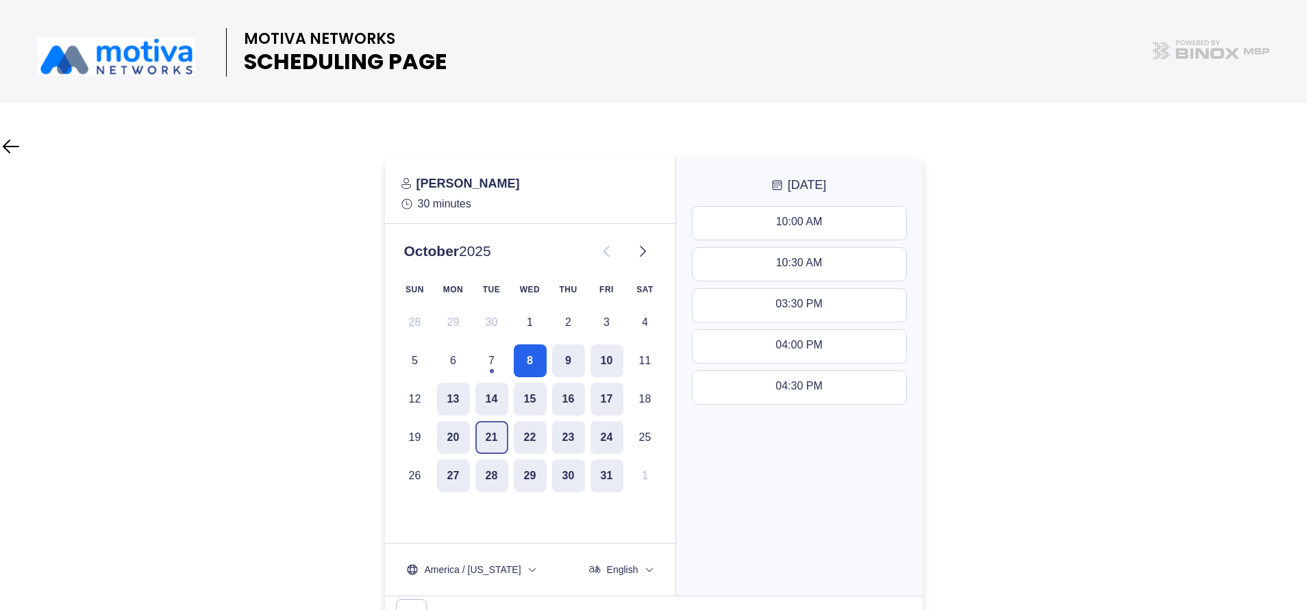
click at [493, 431] on button "21" at bounding box center [491, 437] width 33 height 33
click at [785, 266] on div "10:30 AM - 11:00 AM" at bounding box center [799, 264] width 102 height 15
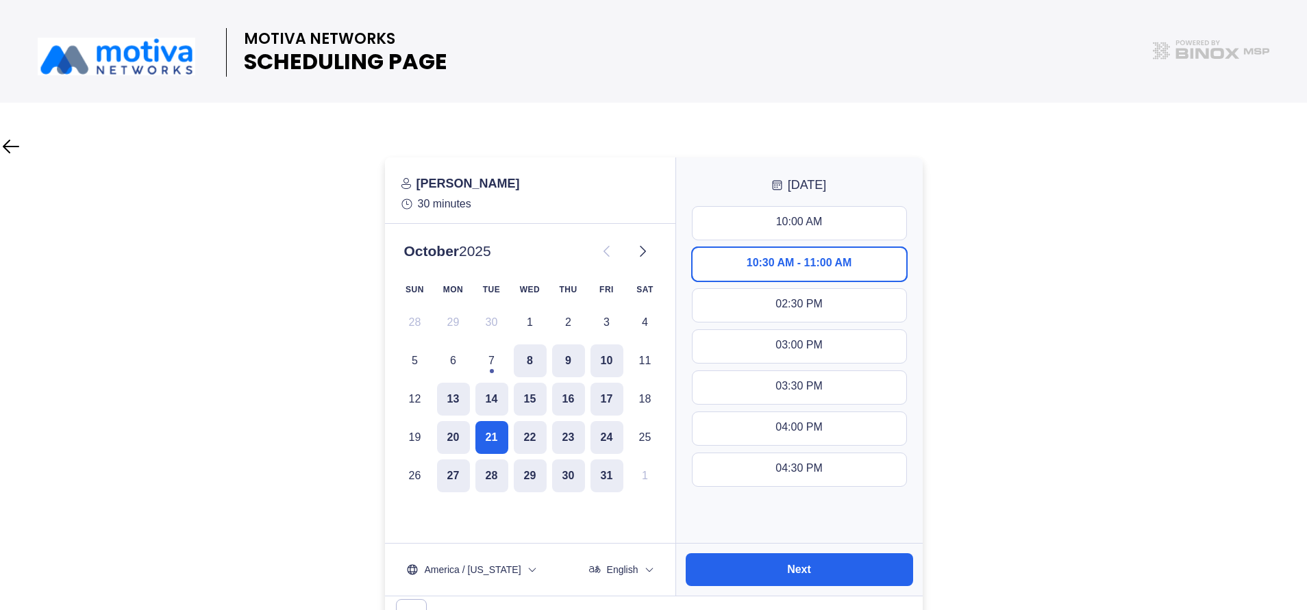
drag, startPoint x: 853, startPoint y: 576, endPoint x: 881, endPoint y: 609, distance: 42.8
click at [853, 575] on button "Next" at bounding box center [798, 569] width 227 height 33
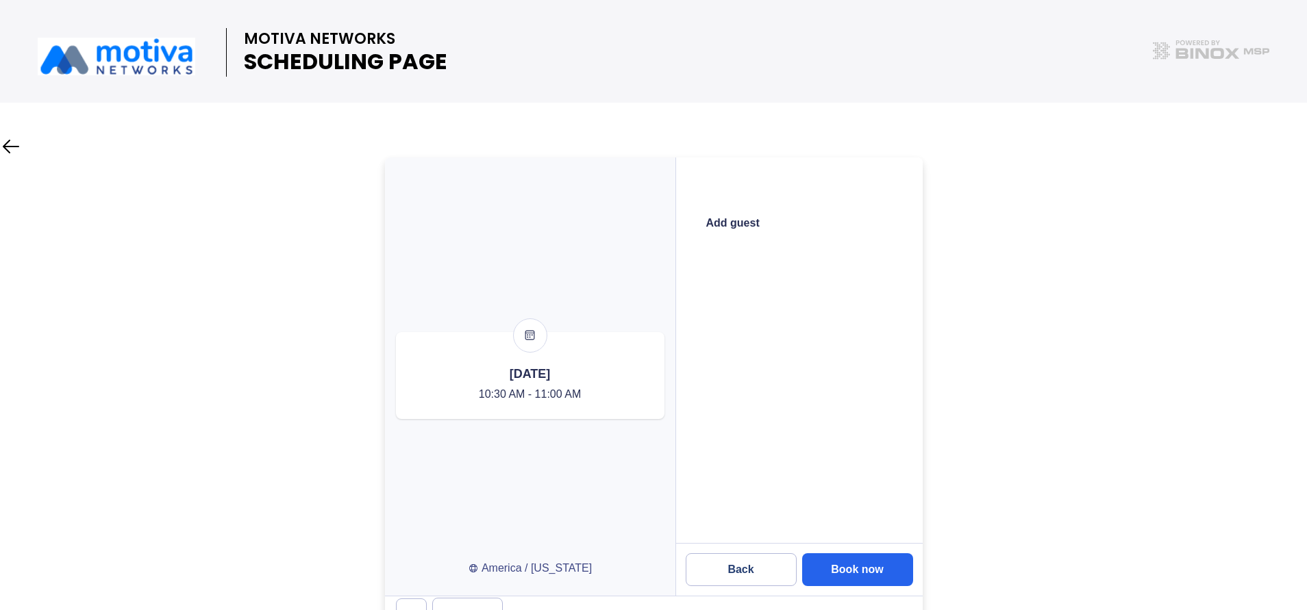
scroll to position [25, 0]
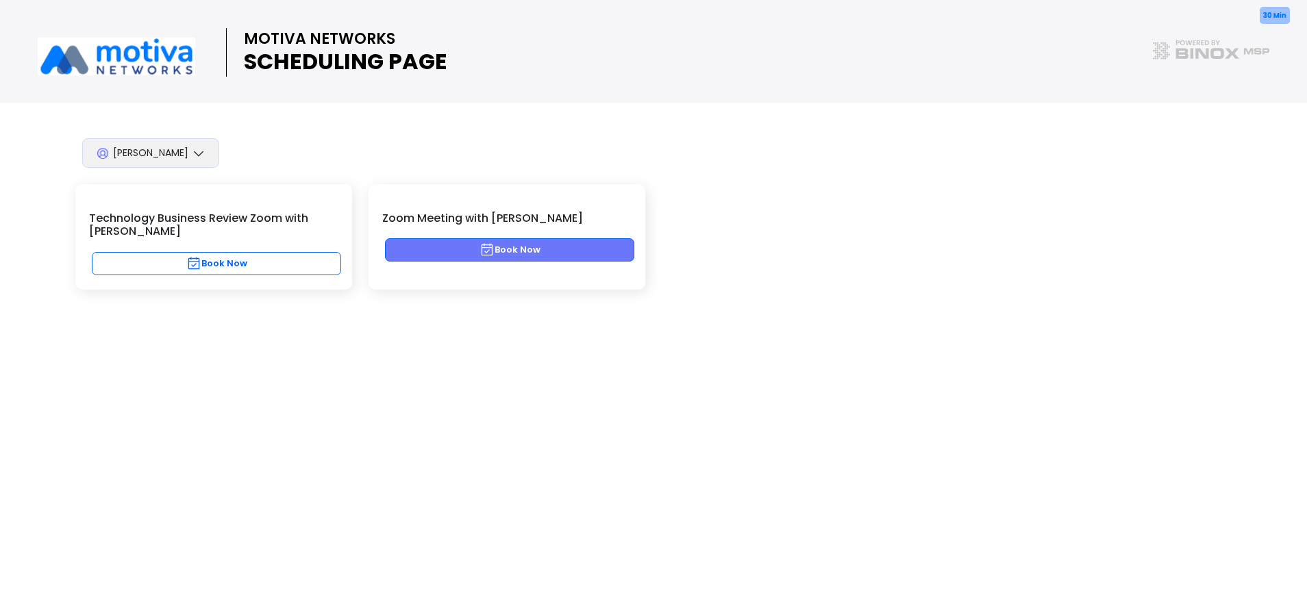
click at [538, 251] on button "Book Now" at bounding box center [509, 249] width 249 height 23
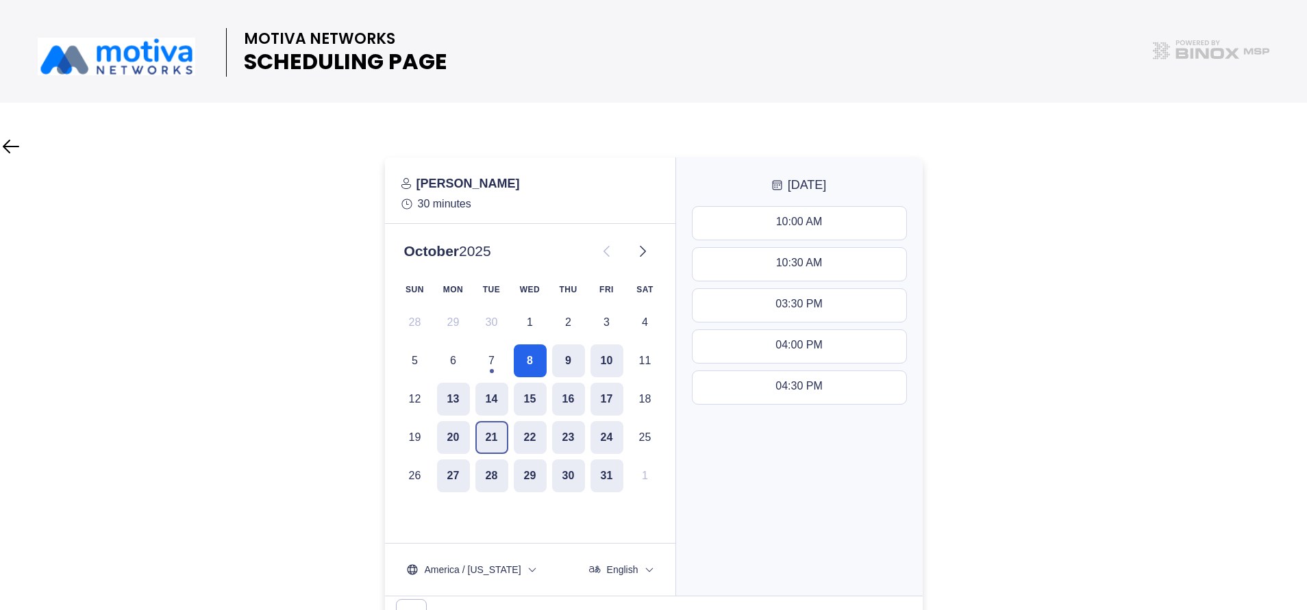
click at [494, 441] on button "21" at bounding box center [491, 437] width 33 height 33
click at [768, 255] on button "10:30 AM - 11:00 AM" at bounding box center [799, 264] width 214 height 33
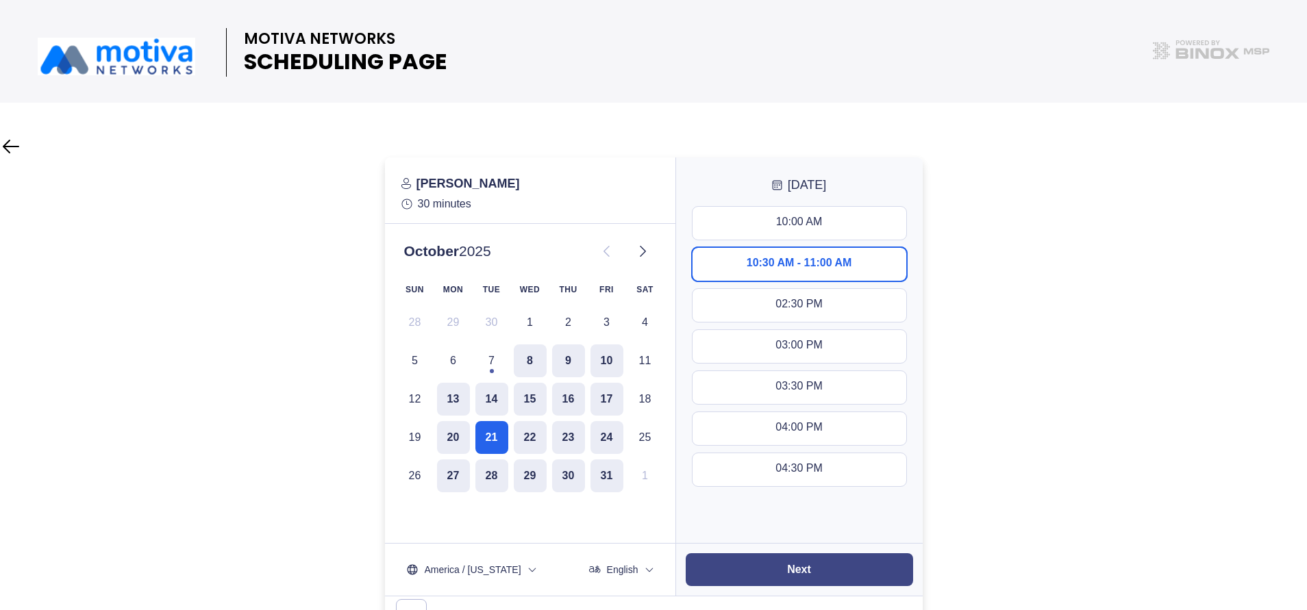
click at [850, 575] on button "Next" at bounding box center [798, 569] width 227 height 33
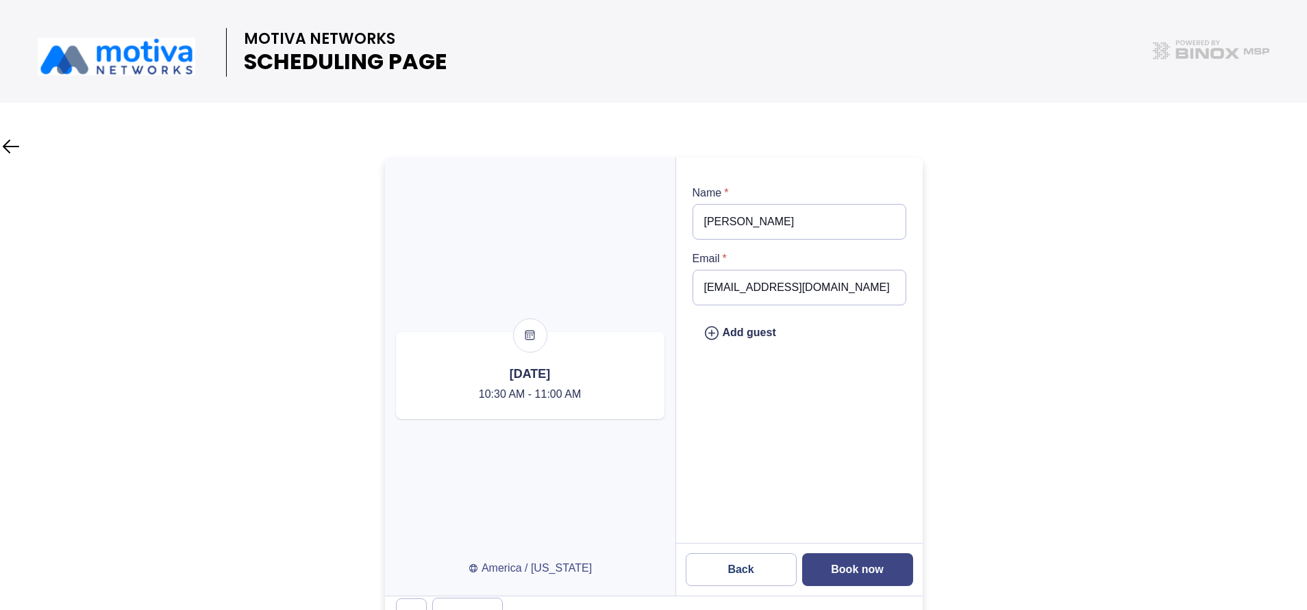
click at [0, 0] on slot "Book now" at bounding box center [0, 0] width 0 height 0
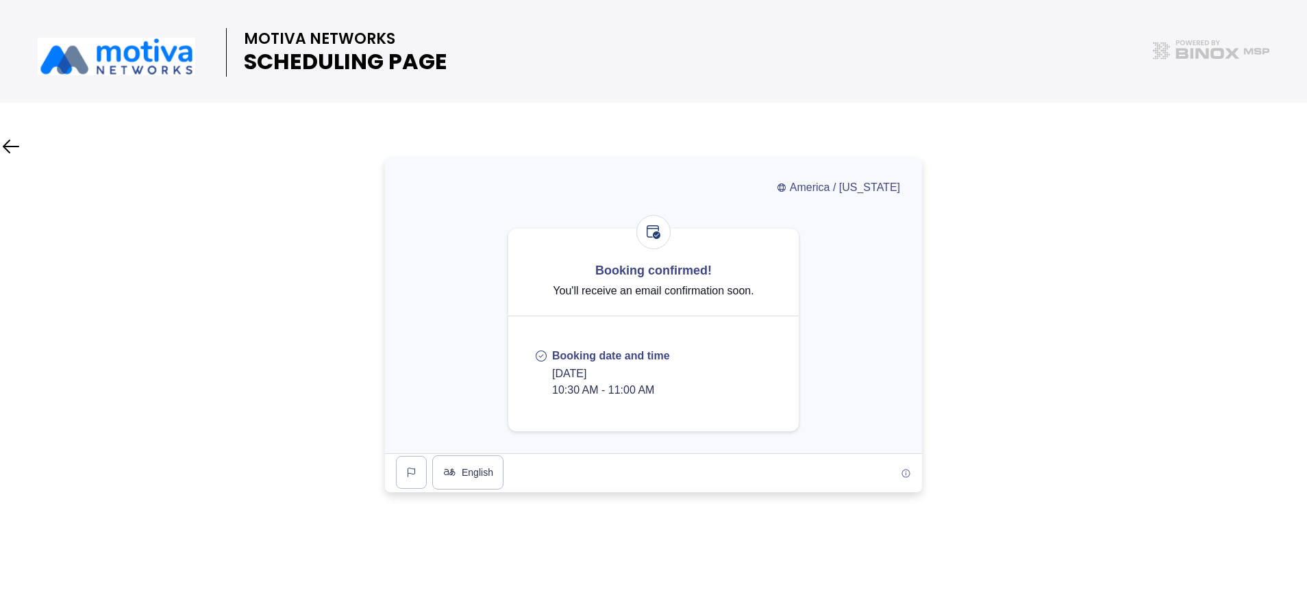
drag, startPoint x: 675, startPoint y: 402, endPoint x: 553, endPoint y: 379, distance: 124.0
click at [553, 379] on div "Booking confirmed! You'll receive an email confirmation soon. Booking date and …" at bounding box center [653, 330] width 290 height 203
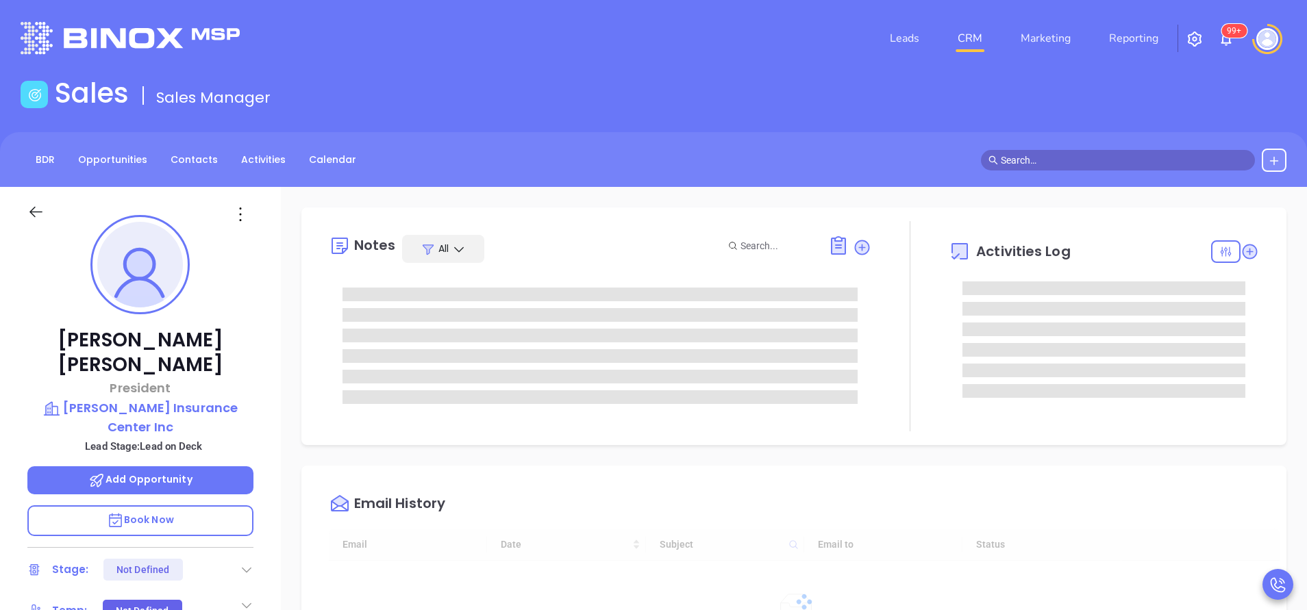
scroll to position [398, 0]
type input "[PERSON_NAME]"
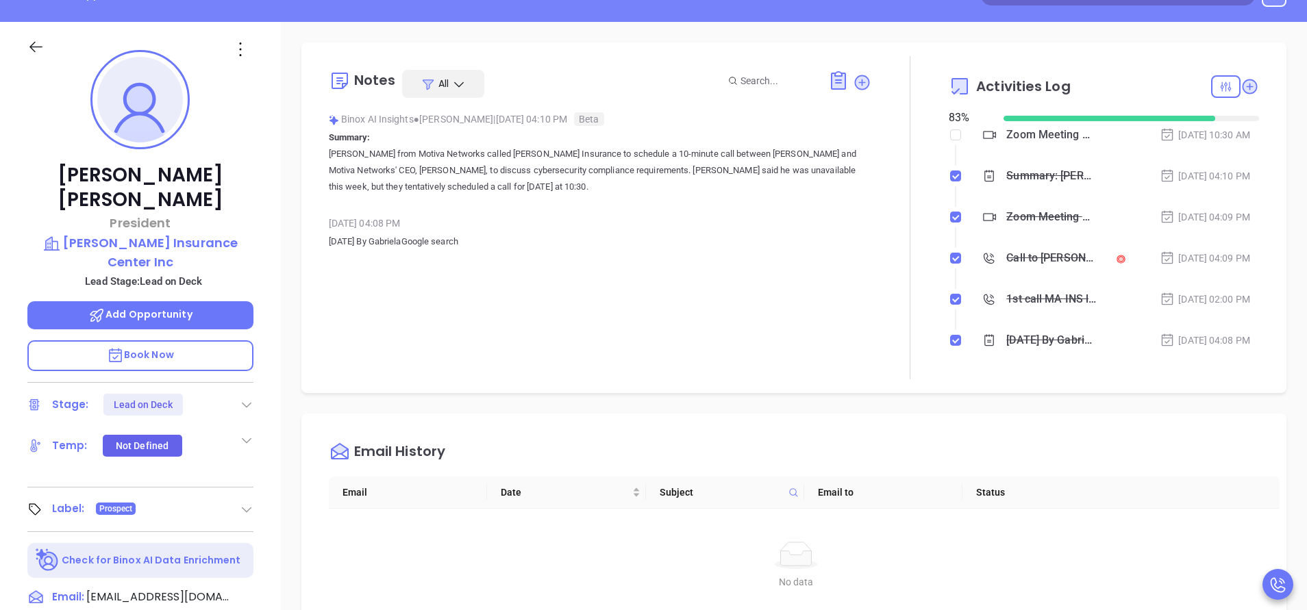
scroll to position [330, 0]
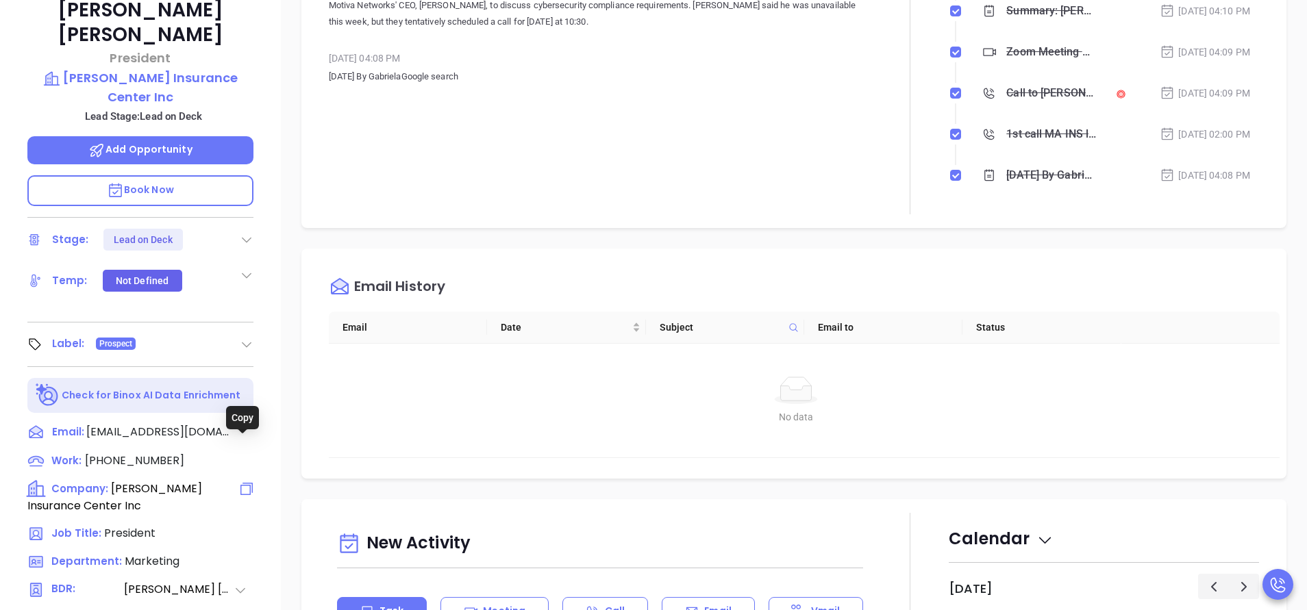
click at [240, 481] on icon at bounding box center [246, 489] width 16 height 16
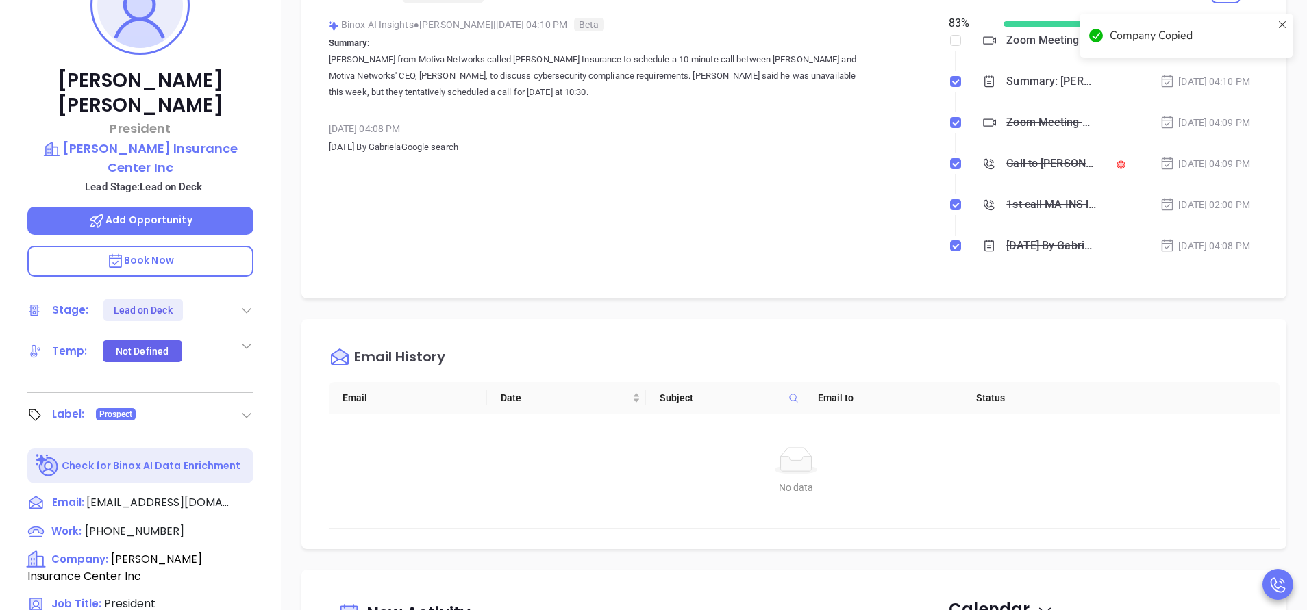
scroll to position [227, 0]
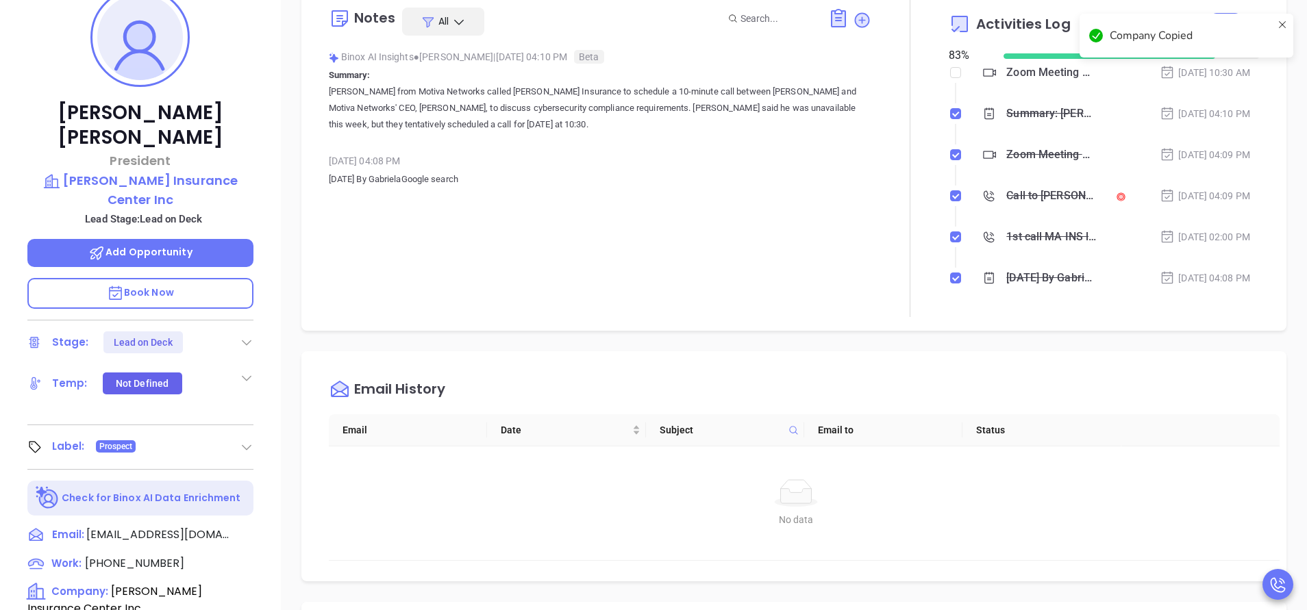
click at [180, 245] on span "Add Opportunity" at bounding box center [140, 252] width 104 height 14
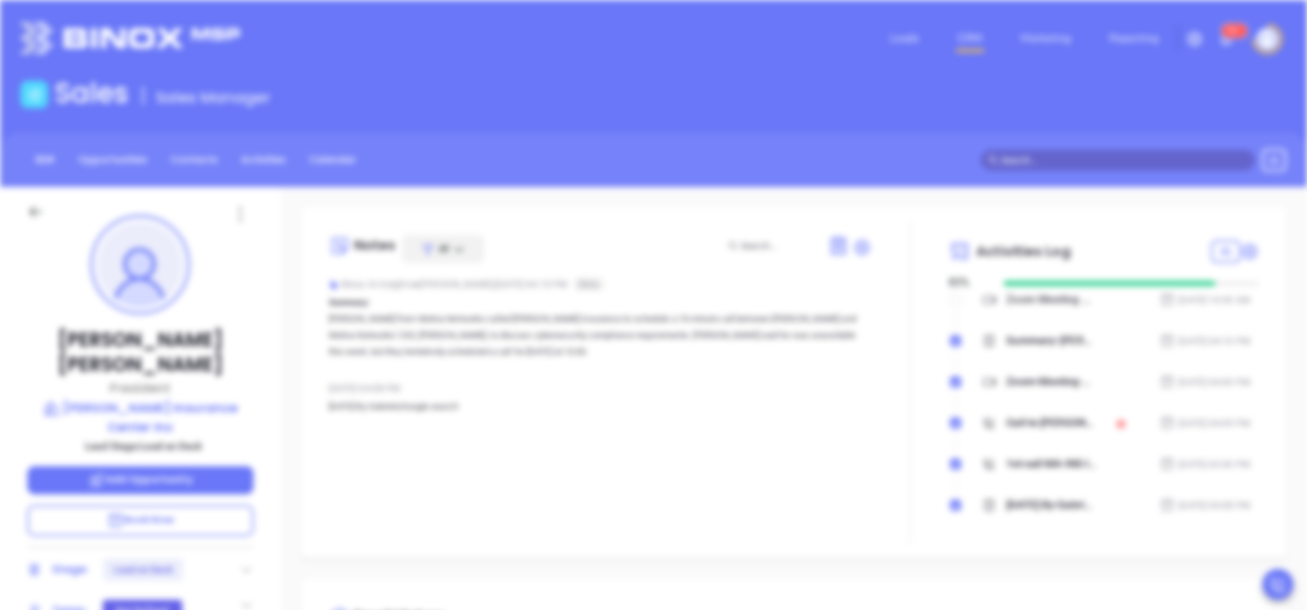
scroll to position [0, 0]
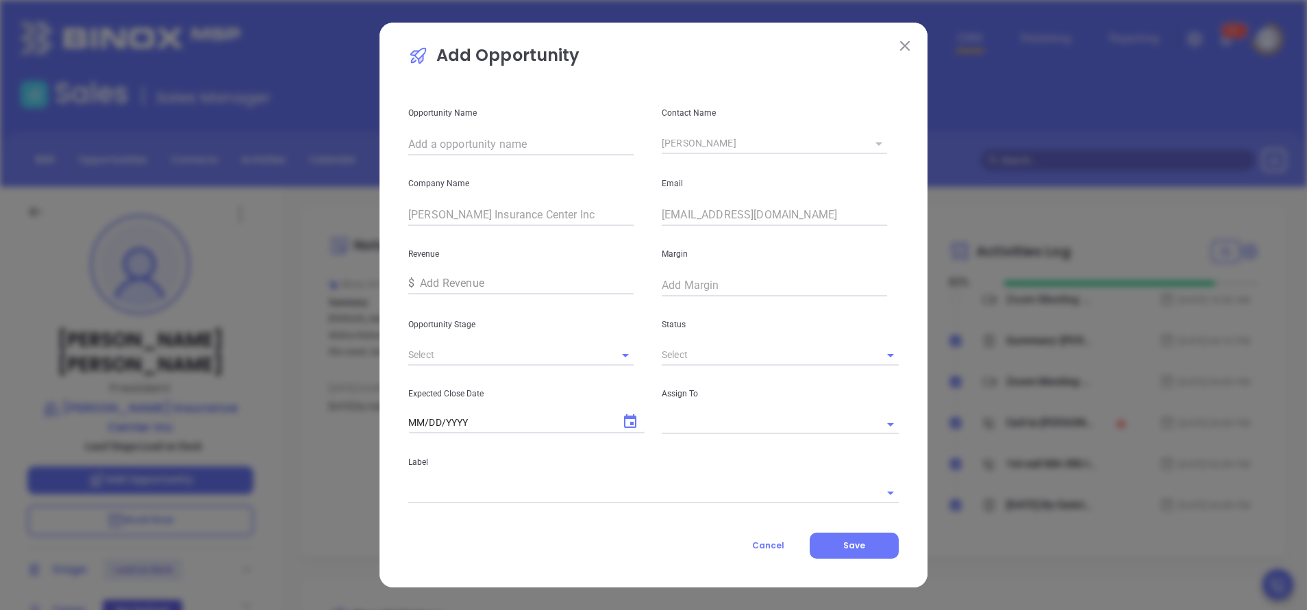
click at [523, 140] on input "text" at bounding box center [520, 145] width 225 height 22
paste input "Holbrook Insurance Center Inc"
click at [628, 359] on icon "Open" at bounding box center [625, 355] width 16 height 16
type input "Holbrook Insurance Center Inc"
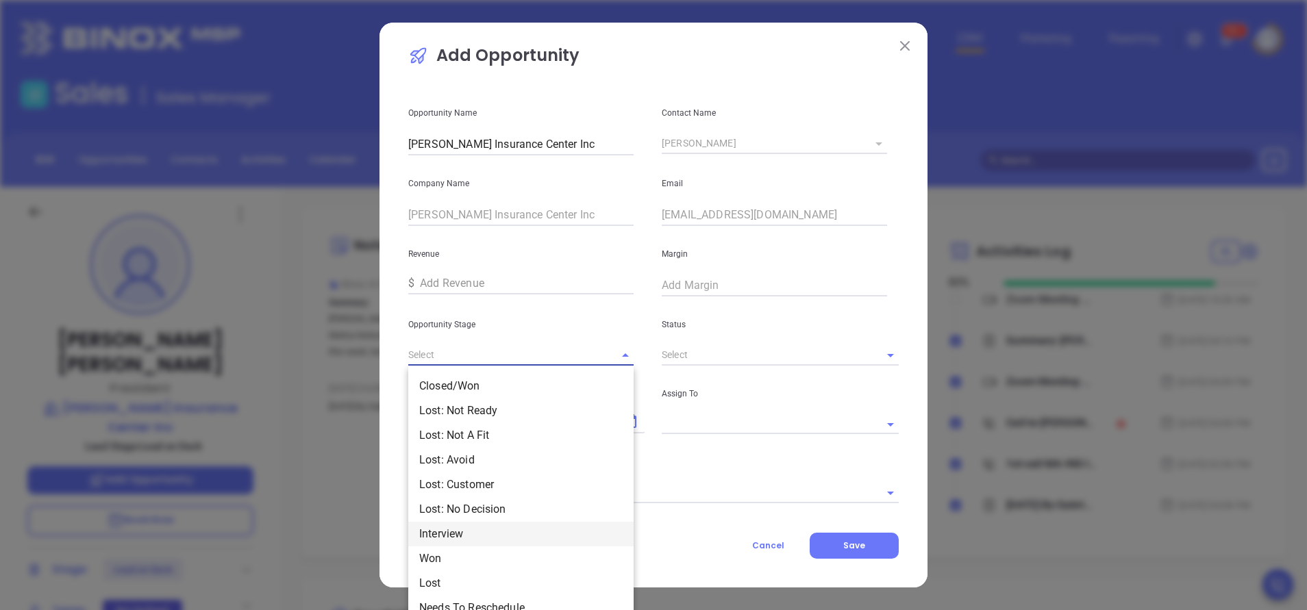
click at [464, 531] on li "Interview" at bounding box center [520, 534] width 225 height 25
type input "Interview"
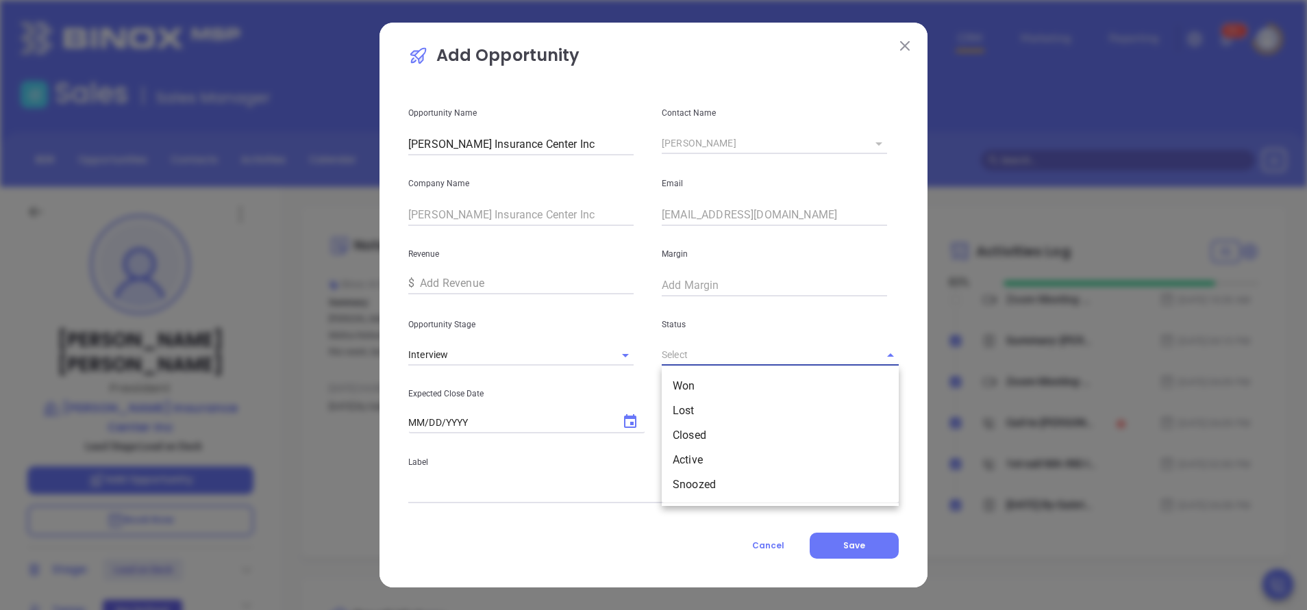
click at [762, 356] on input "text" at bounding box center [761, 355] width 199 height 20
click at [730, 462] on li "Active" at bounding box center [780, 460] width 237 height 25
type input "Active"
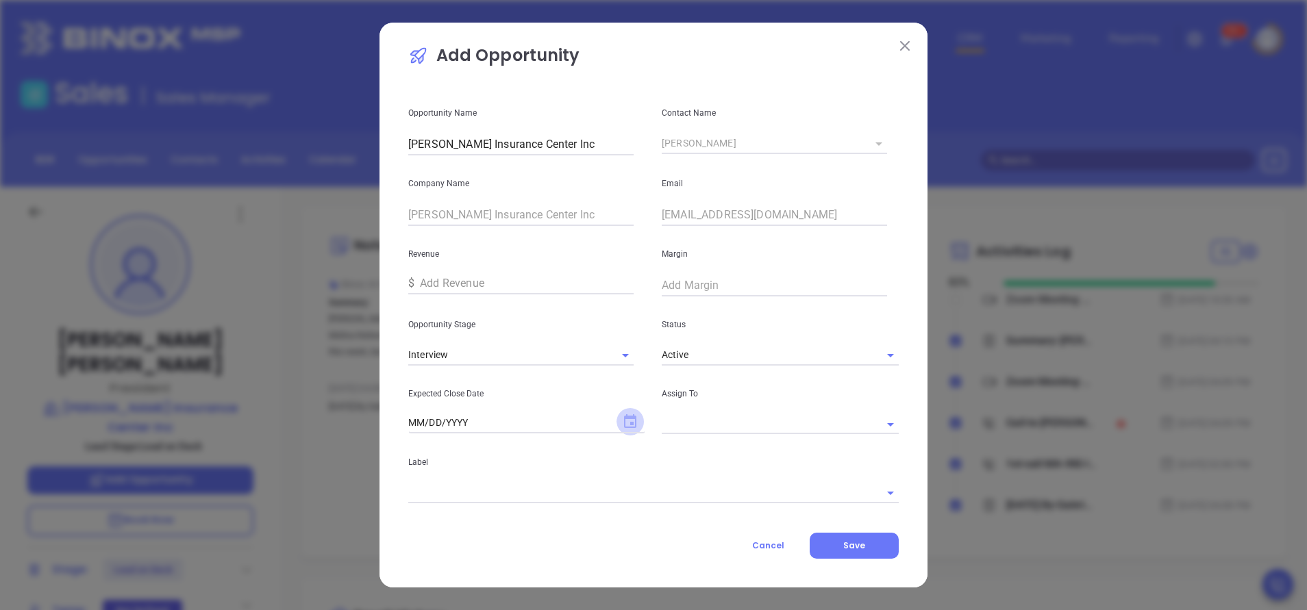
click at [631, 427] on icon "Choose date" at bounding box center [630, 421] width 12 height 14
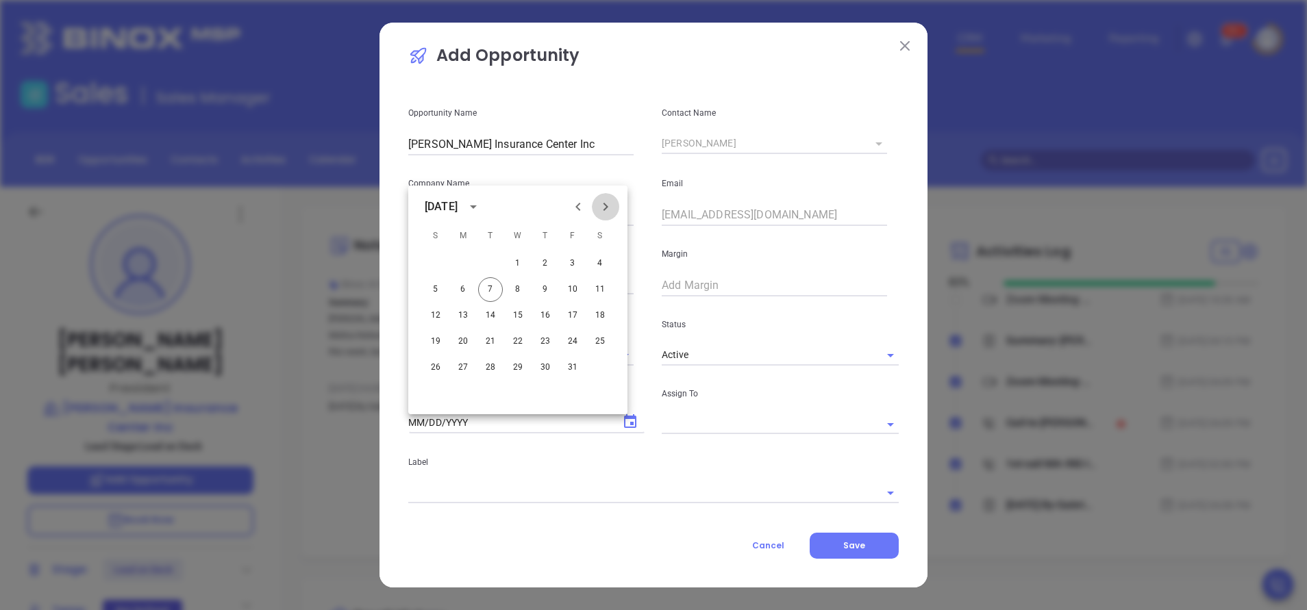
click at [610, 207] on icon "Next month" at bounding box center [605, 207] width 16 height 16
click at [574, 292] on button "7" at bounding box center [572, 289] width 25 height 25
type input "11/07/2025"
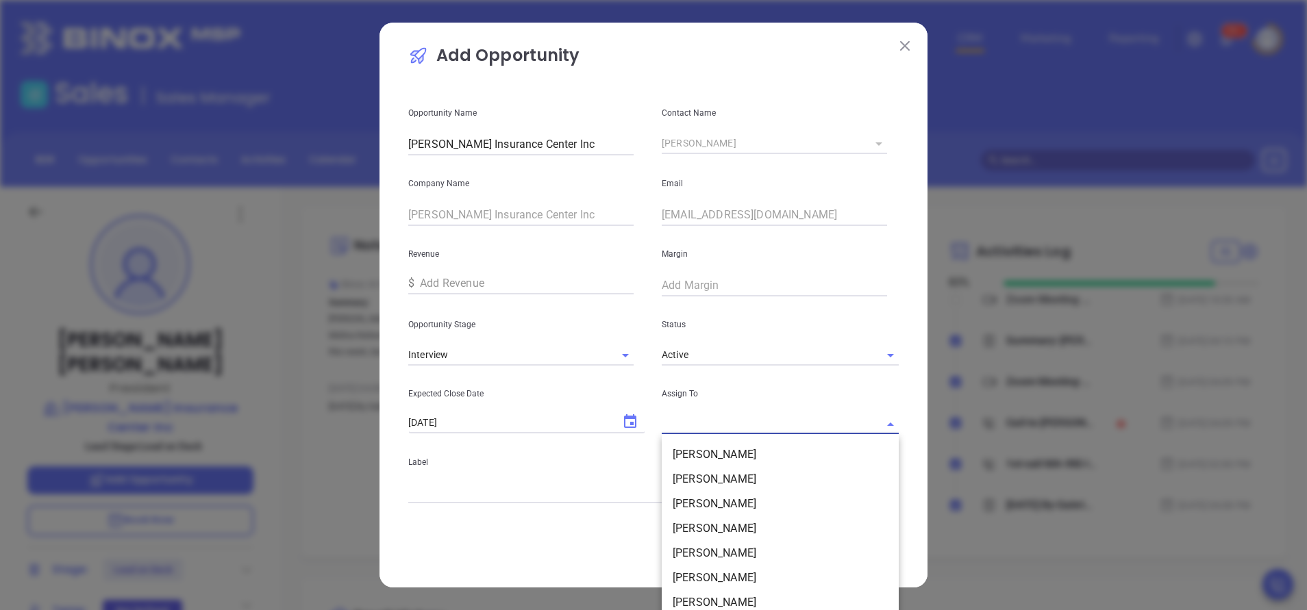
click at [749, 418] on input "text" at bounding box center [761, 424] width 199 height 20
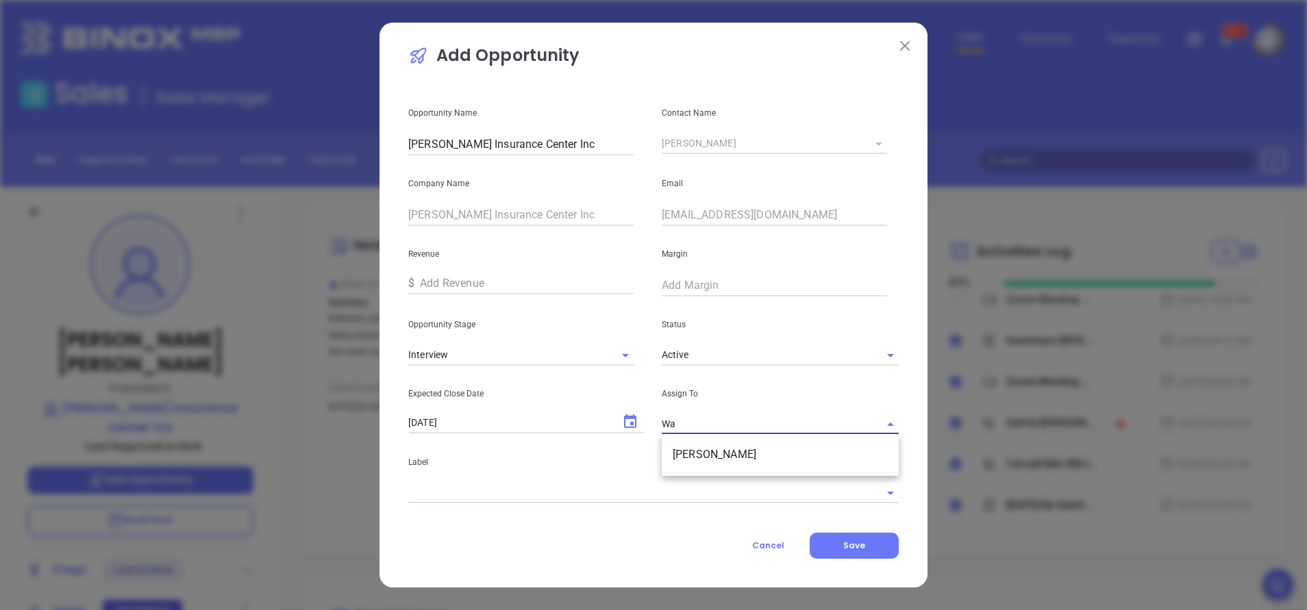
click at [749, 447] on li "[PERSON_NAME]" at bounding box center [780, 454] width 237 height 25
type input "[PERSON_NAME]"
click at [847, 495] on input "text" at bounding box center [634, 493] width 452 height 20
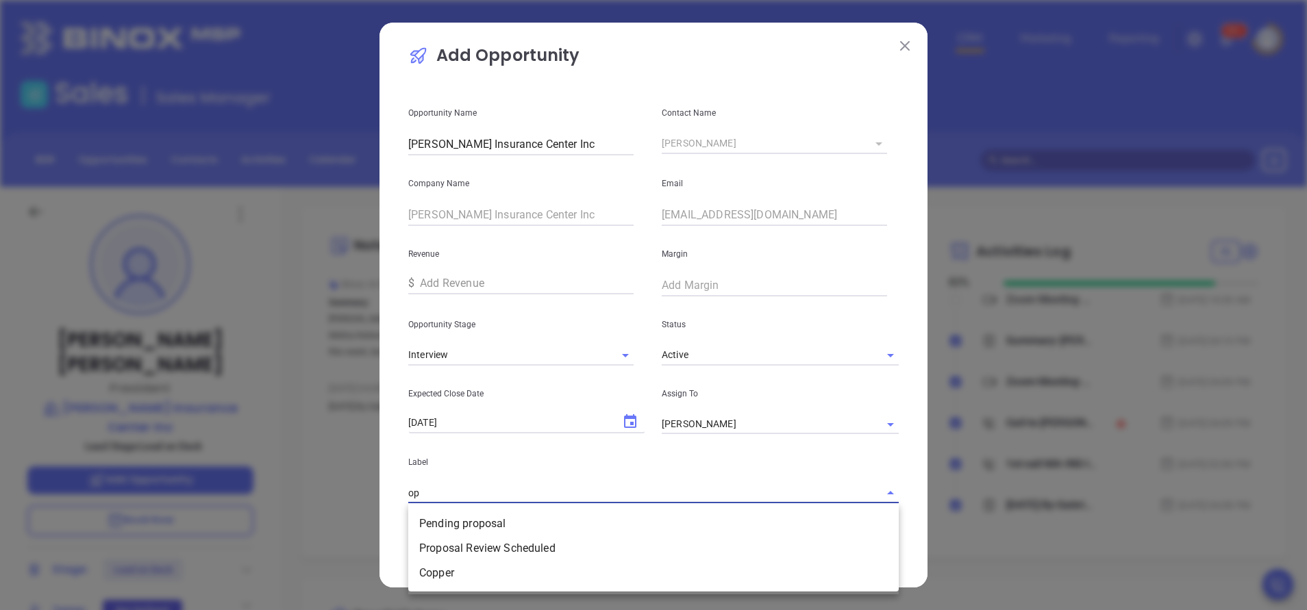
type input "o"
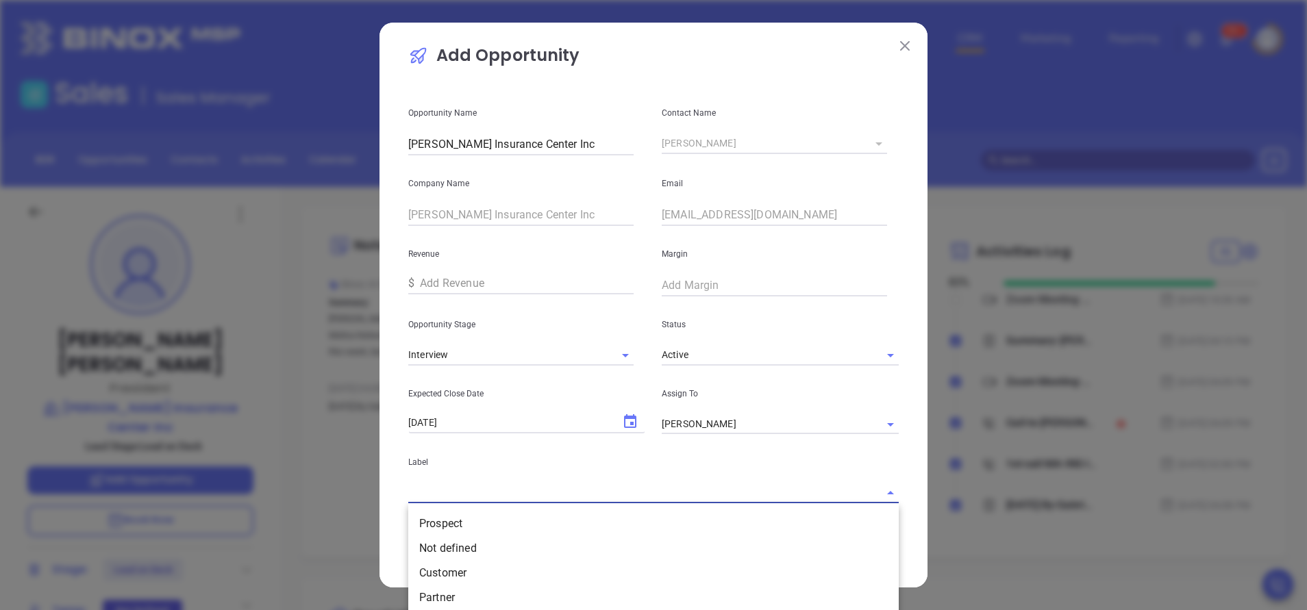
click at [879, 449] on div "Label Prospect Not defined Customer Partner Vendor Competitor Pending Approval …" at bounding box center [653, 468] width 507 height 69
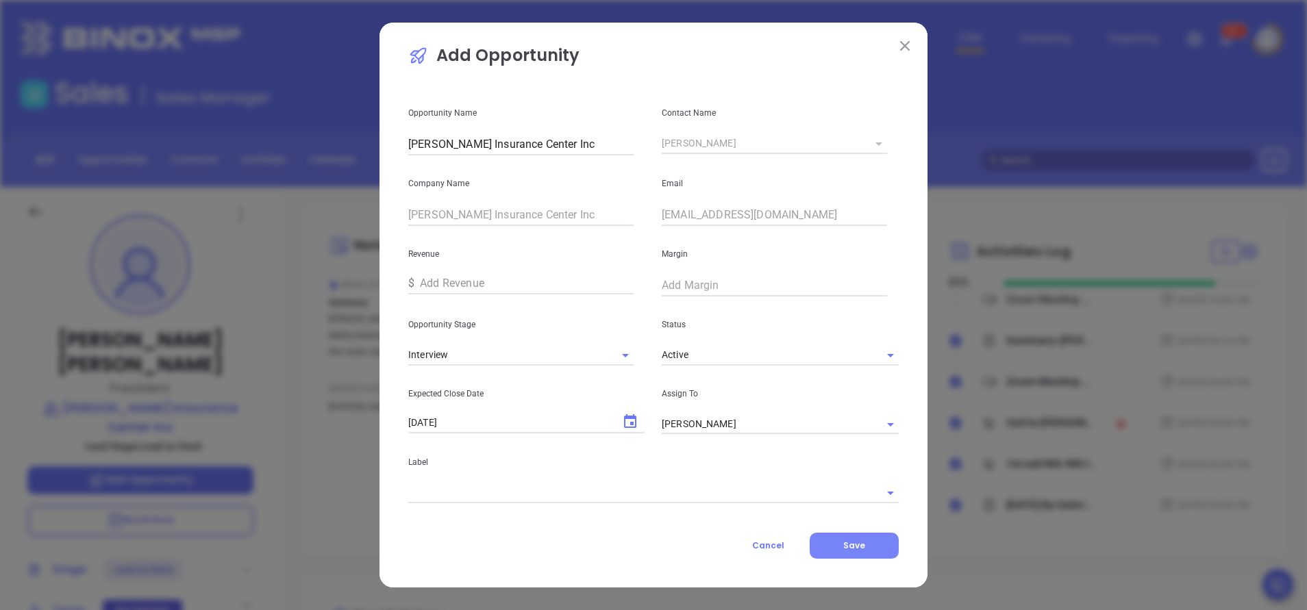
click at [860, 538] on button "Save" at bounding box center [853, 546] width 89 height 26
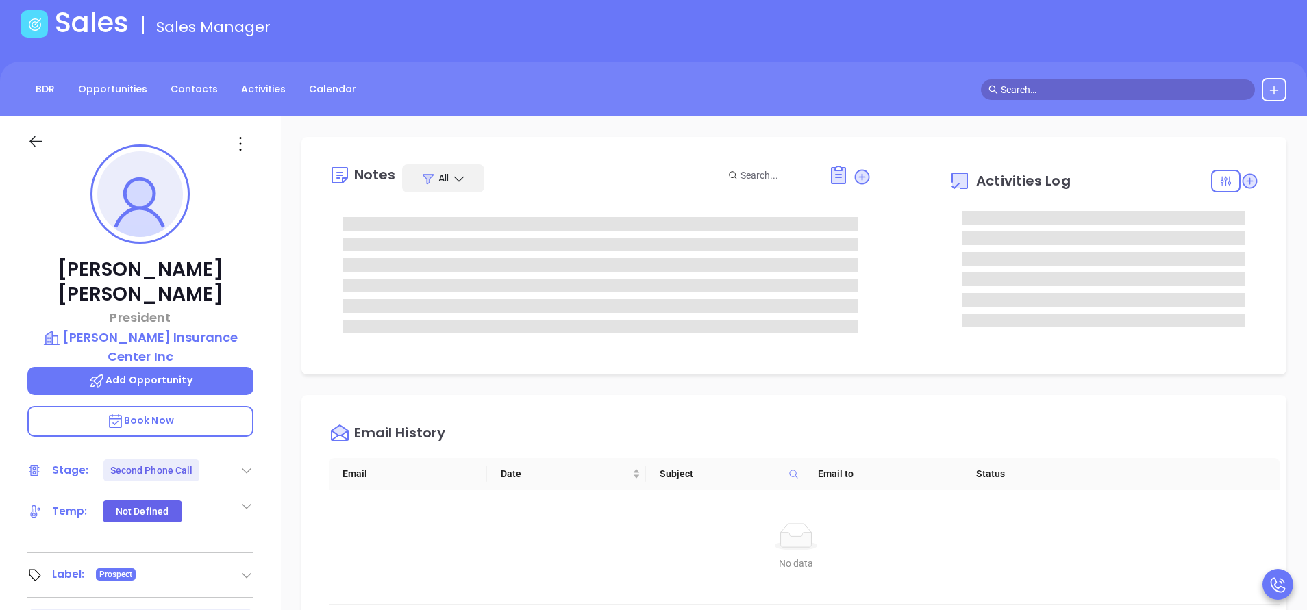
scroll to position [103, 0]
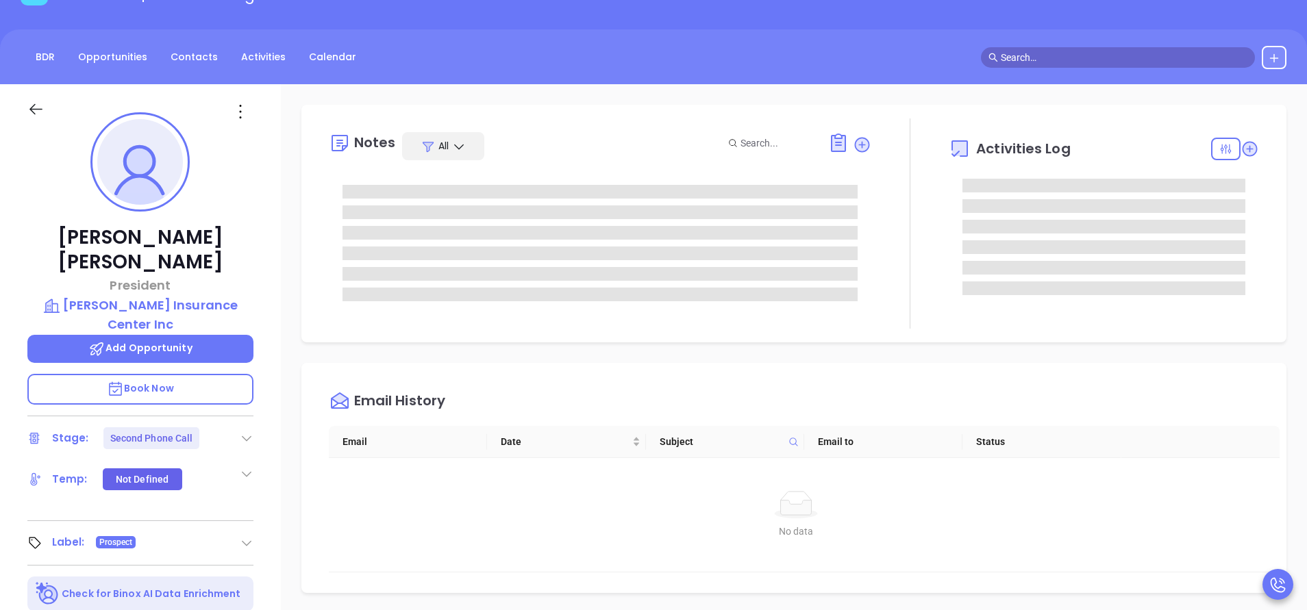
click at [245, 467] on icon at bounding box center [247, 474] width 14 height 14
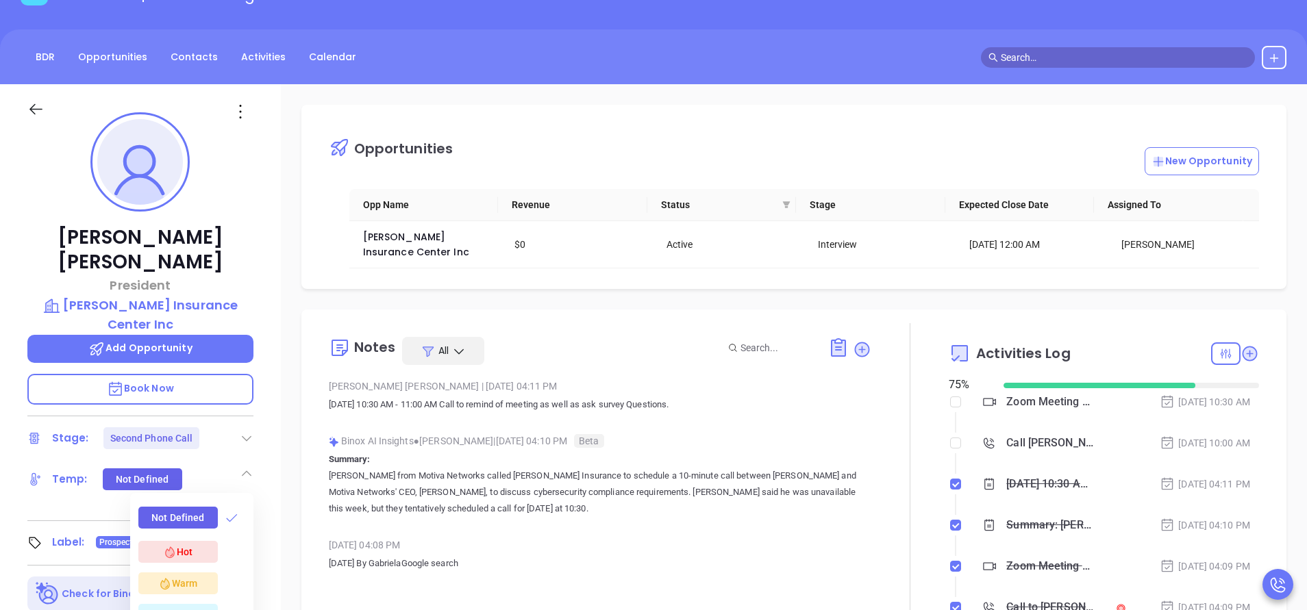
click at [203, 573] on div "Warm" at bounding box center [177, 584] width 79 height 22
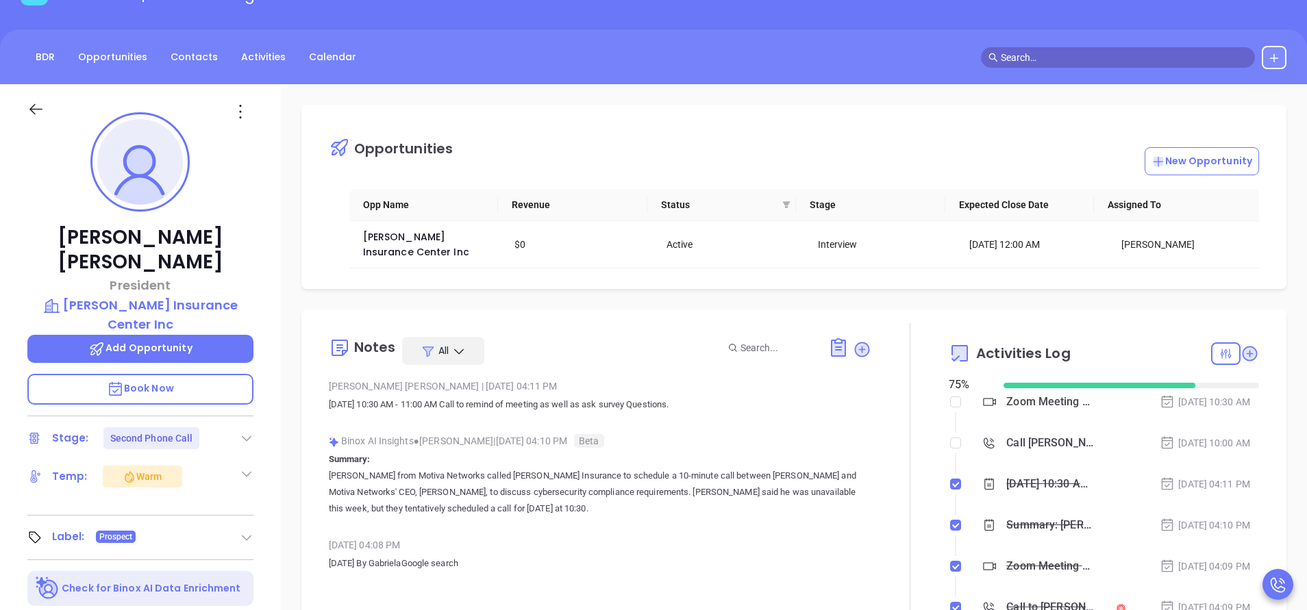
scroll to position [205, 0]
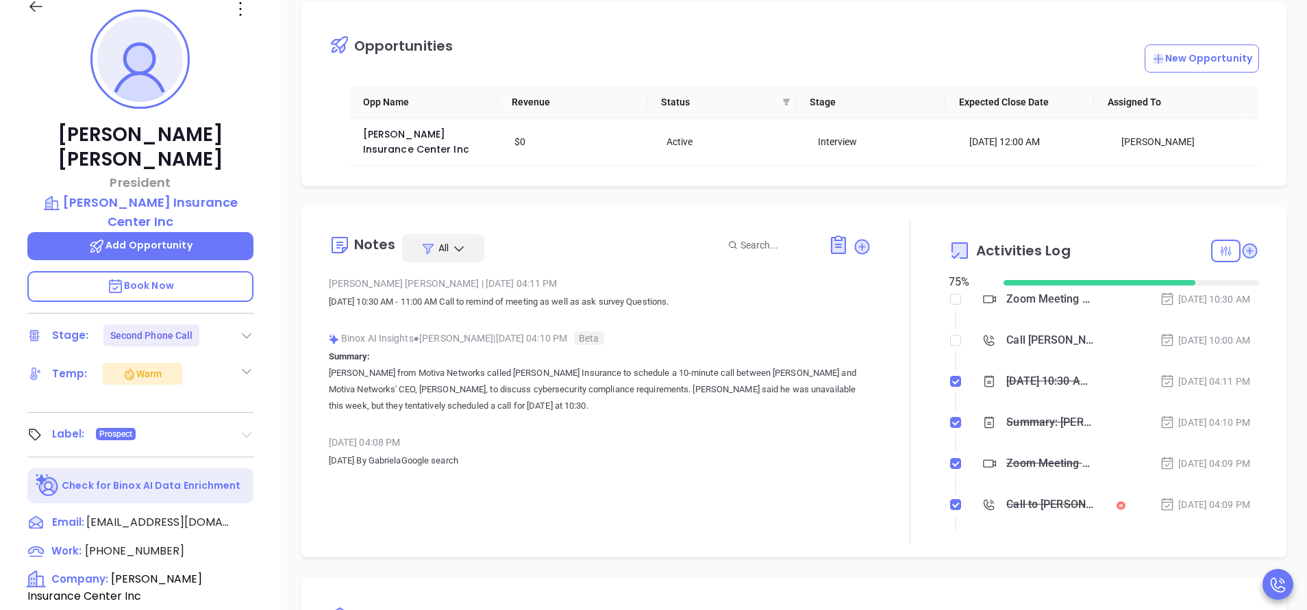
click at [244, 428] on icon at bounding box center [247, 435] width 14 height 14
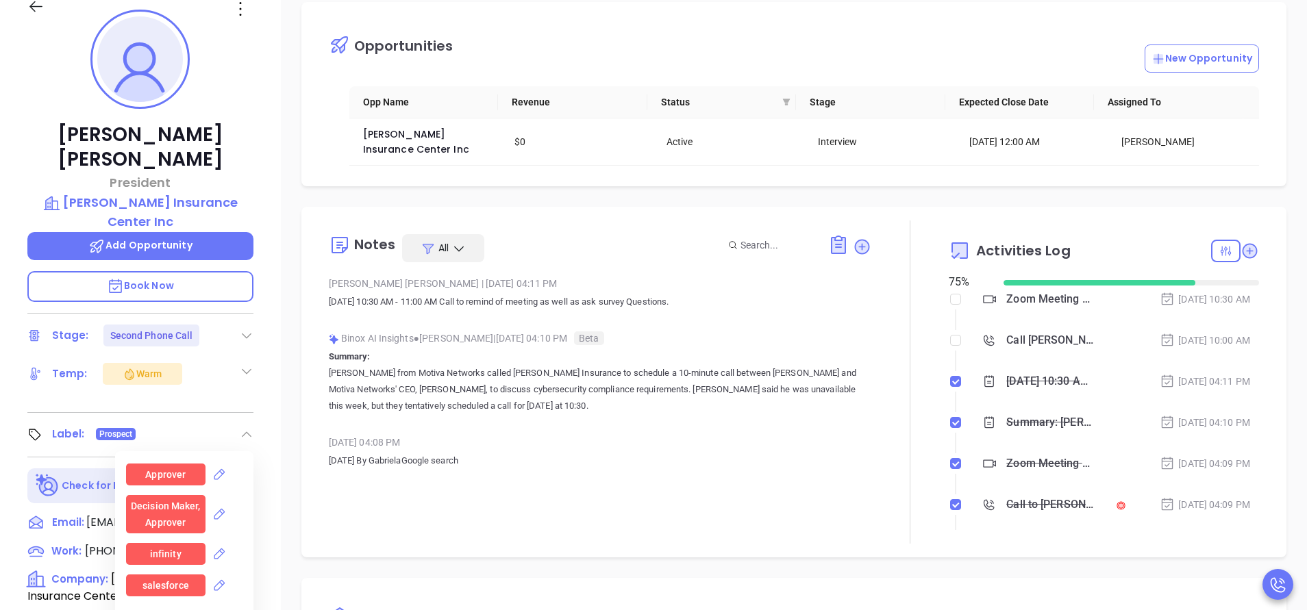
scroll to position [1335, 0]
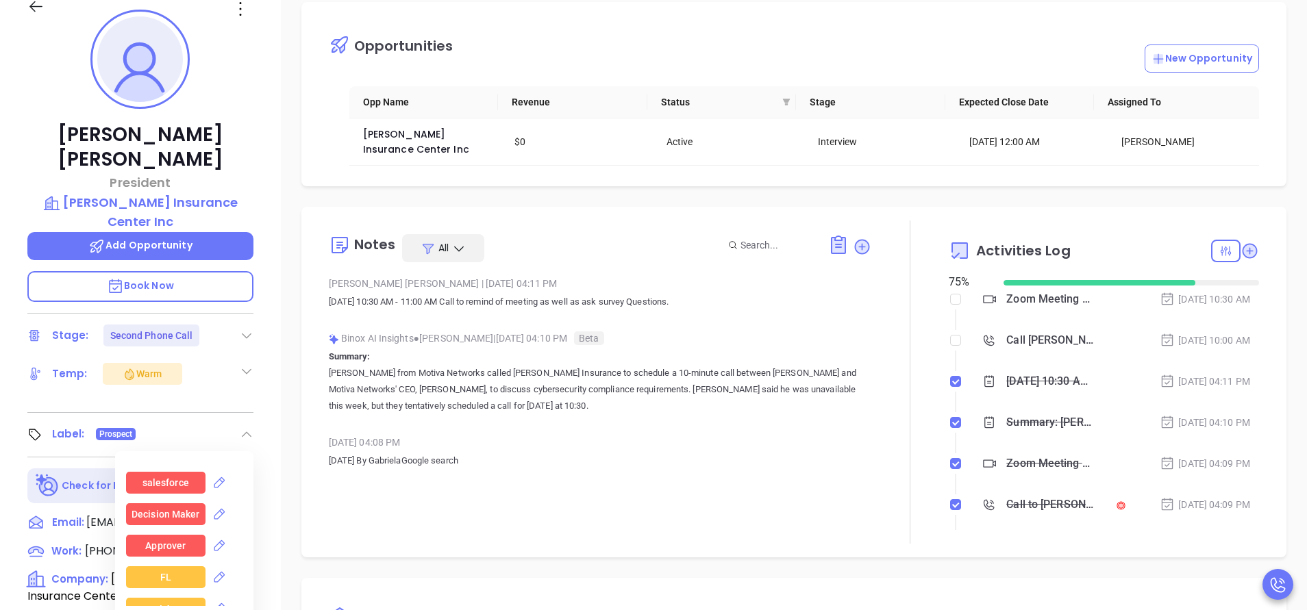
click at [180, 503] on div "Decision Maker" at bounding box center [165, 514] width 68 height 22
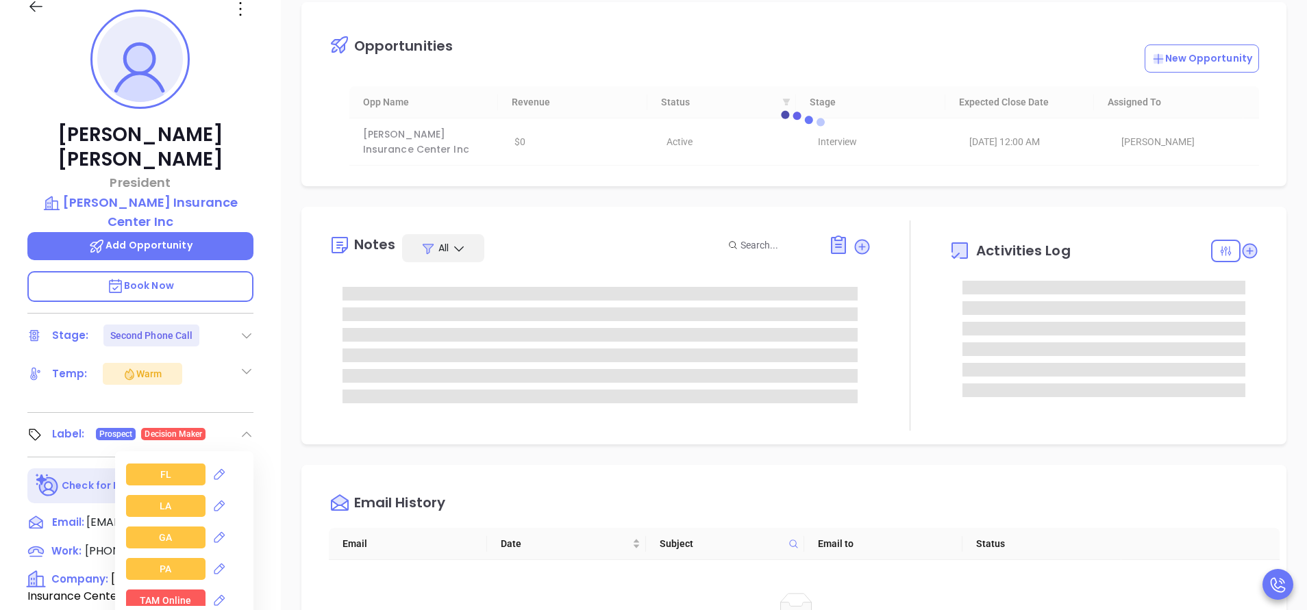
scroll to position [1541, 0]
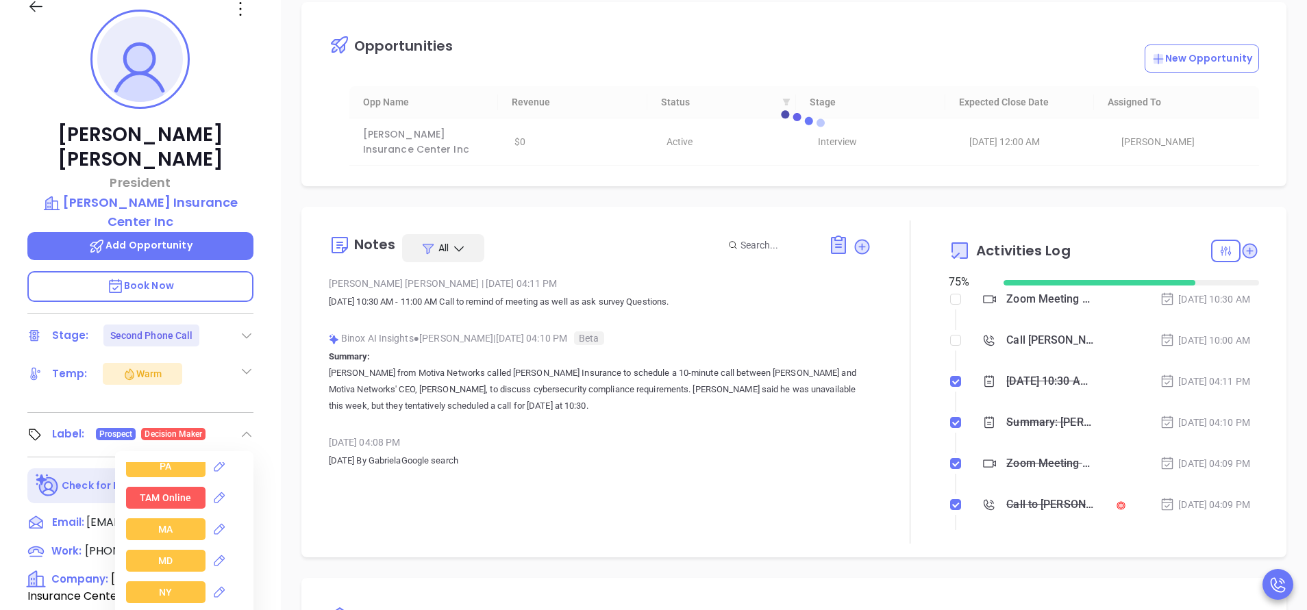
click at [164, 518] on div "MA" at bounding box center [165, 529] width 14 height 22
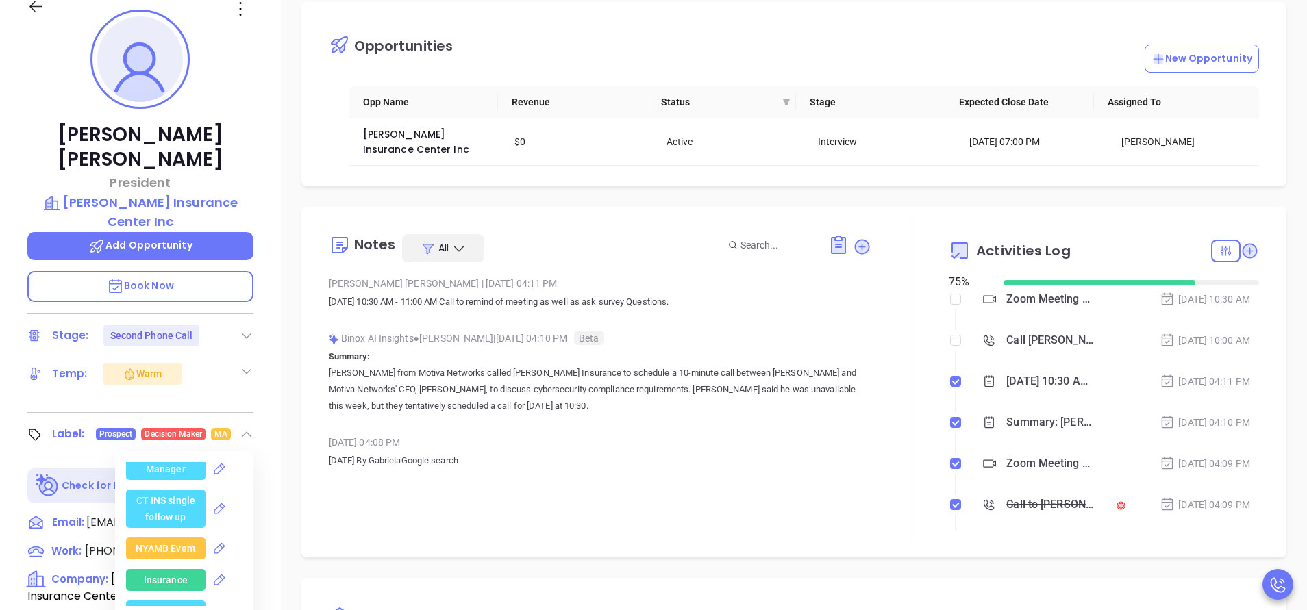
scroll to position [2876, 0]
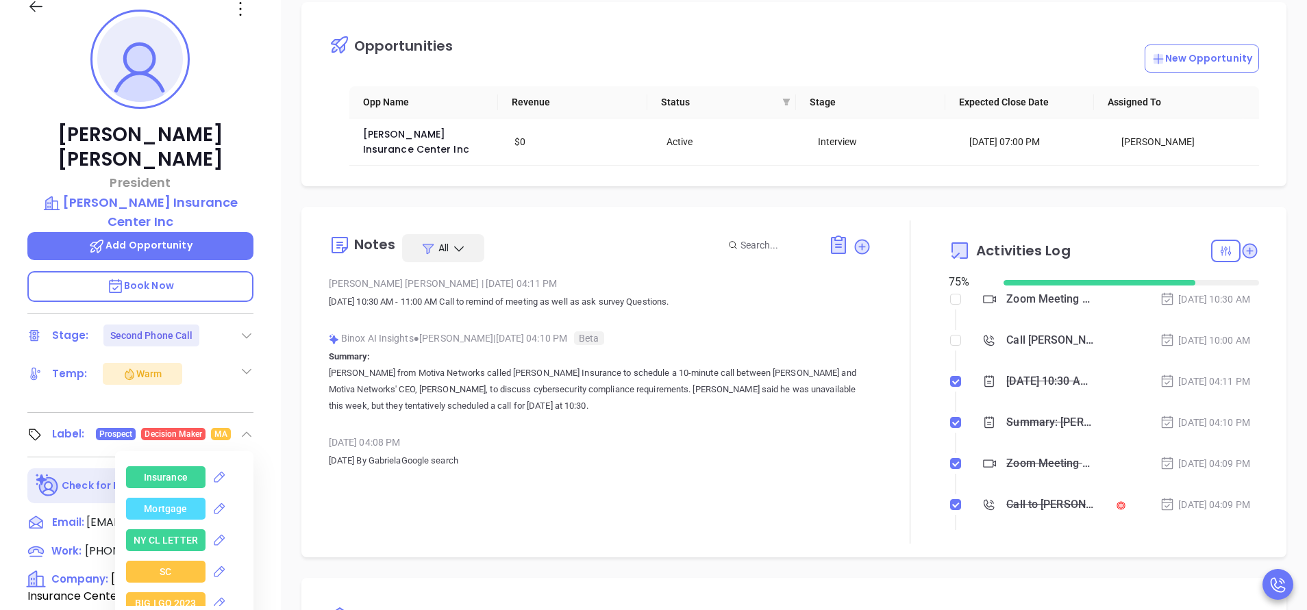
click at [160, 466] on div "Insurance" at bounding box center [166, 477] width 44 height 22
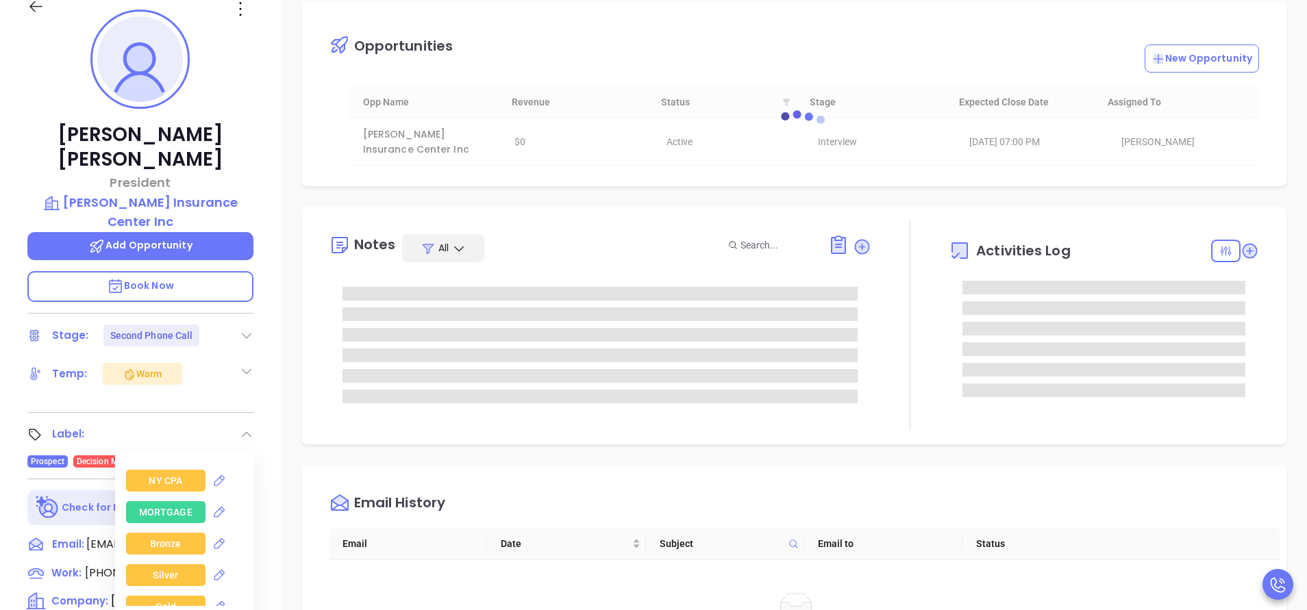
scroll to position [3082, 0]
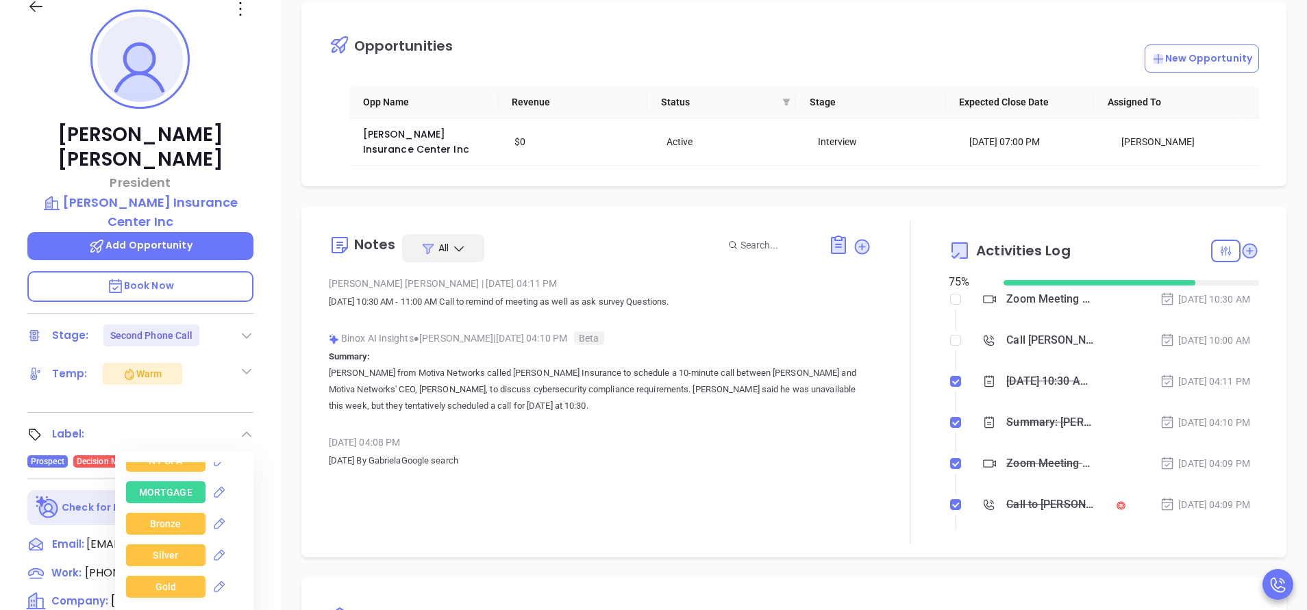
click at [173, 544] on div "Silver" at bounding box center [165, 555] width 25 height 22
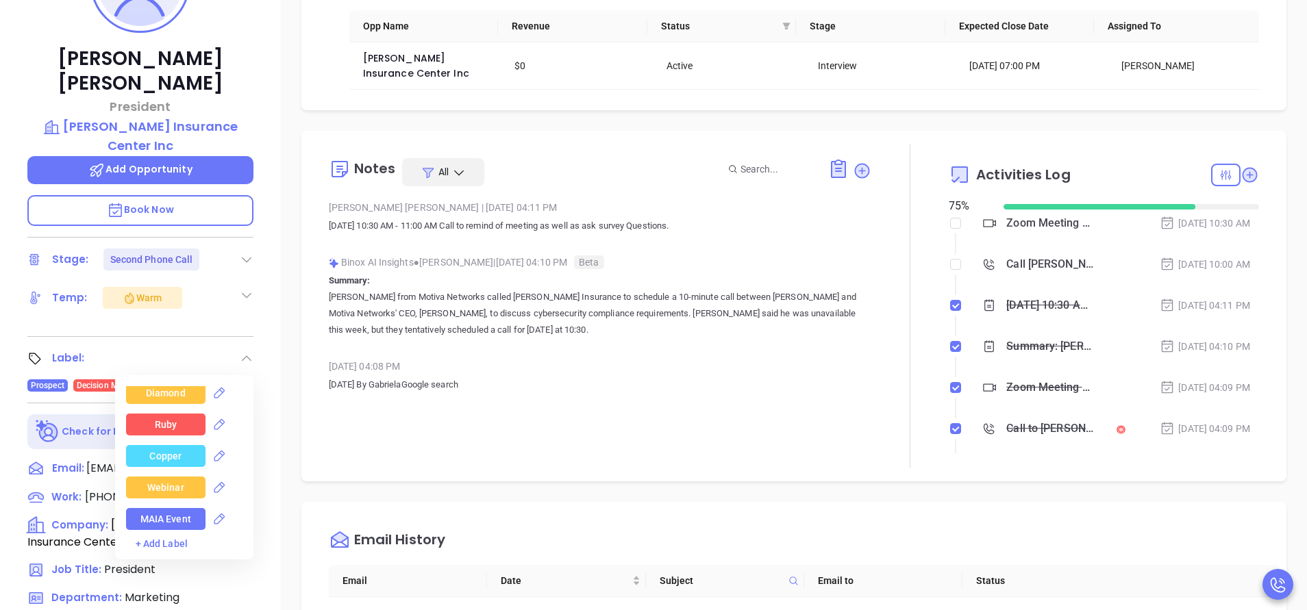
scroll to position [411, 0]
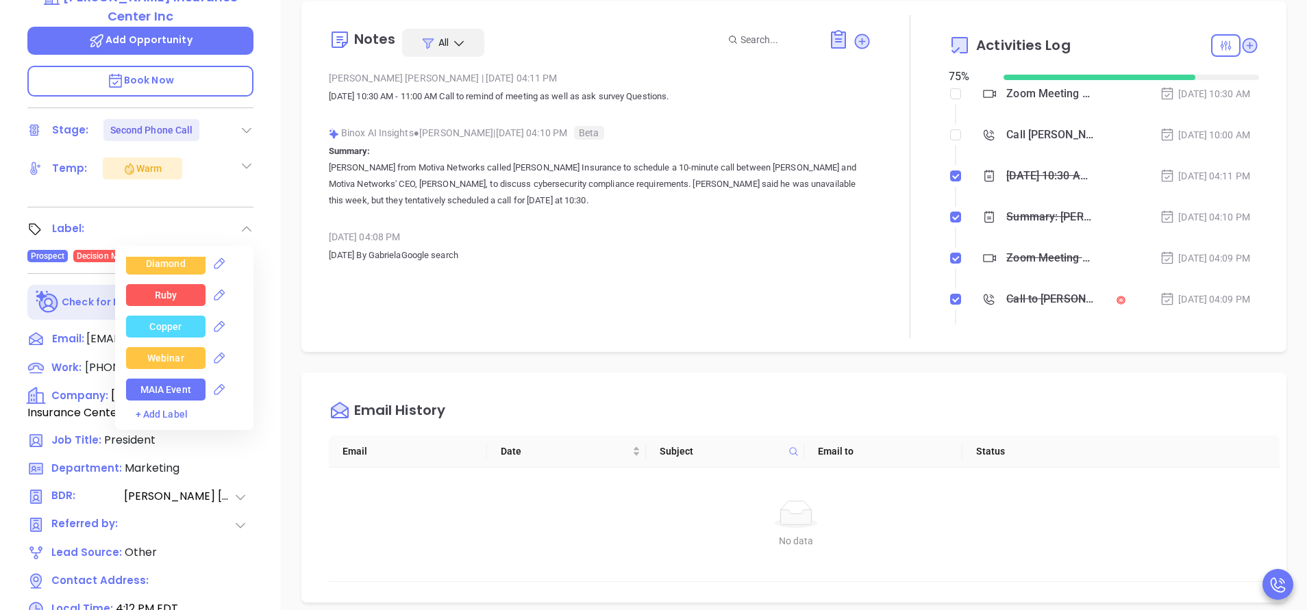
click at [375, 283] on div "Notes All Vicky Mendoza | Oct 7, 2025 04:11 PM Tuesday, October 21, 2025 10:30 …" at bounding box center [600, 176] width 542 height 323
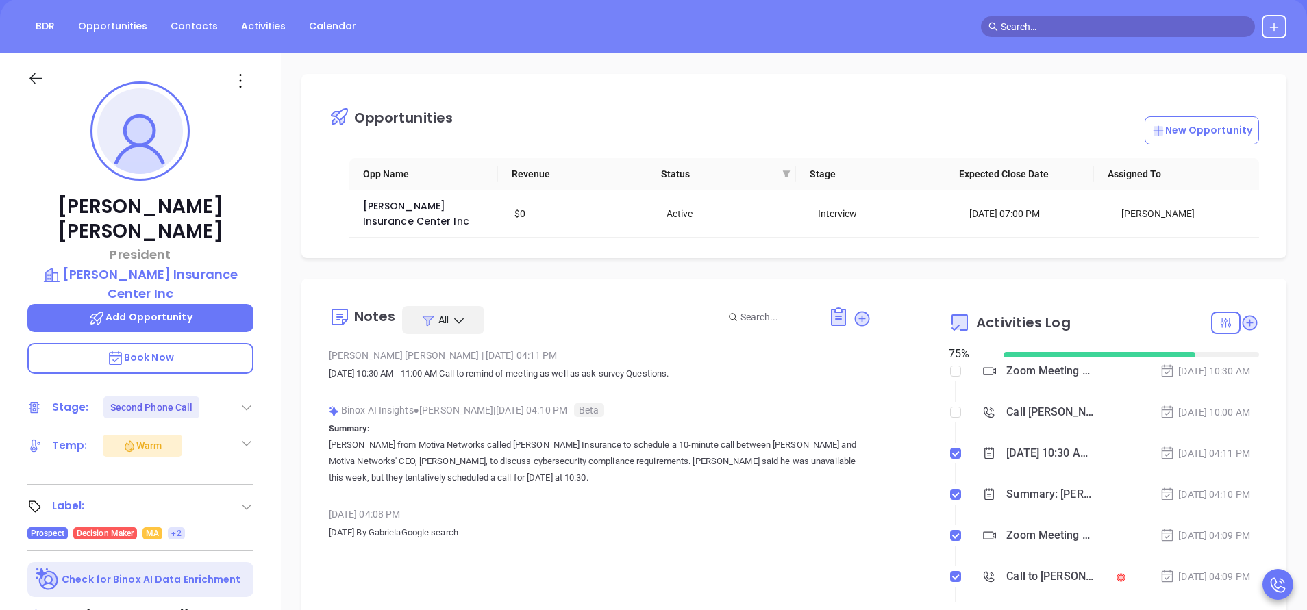
scroll to position [0, 0]
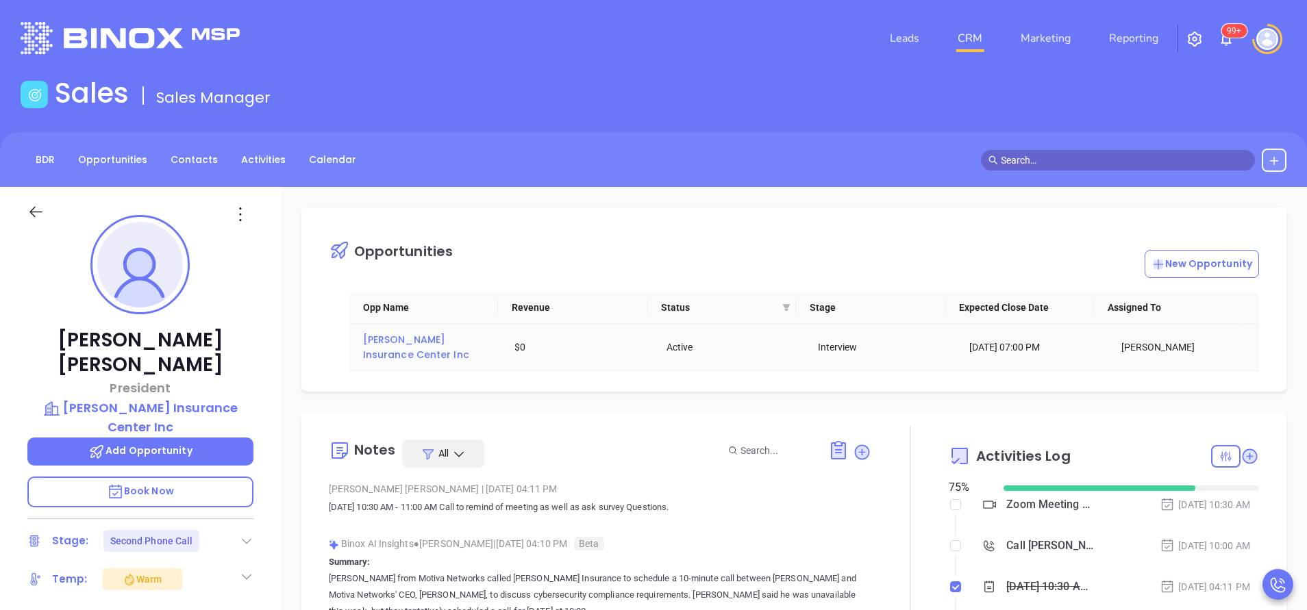
click at [406, 338] on span "Holbrook Insurance Center Inc" at bounding box center [416, 347] width 106 height 29
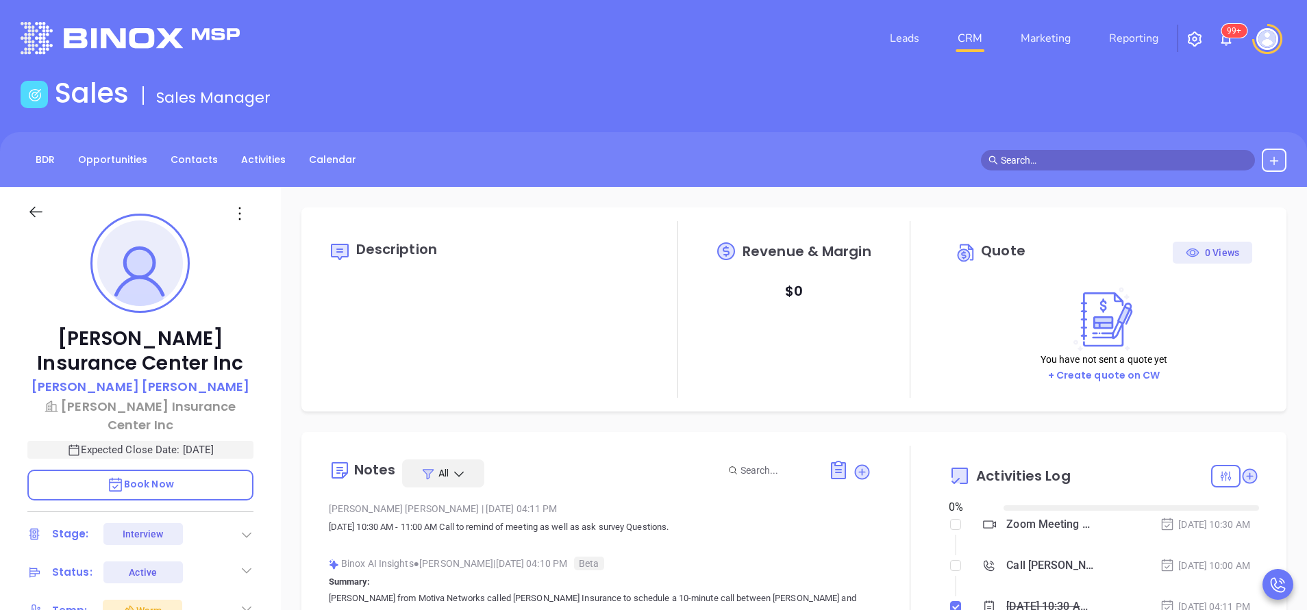
type input "[DATE]"
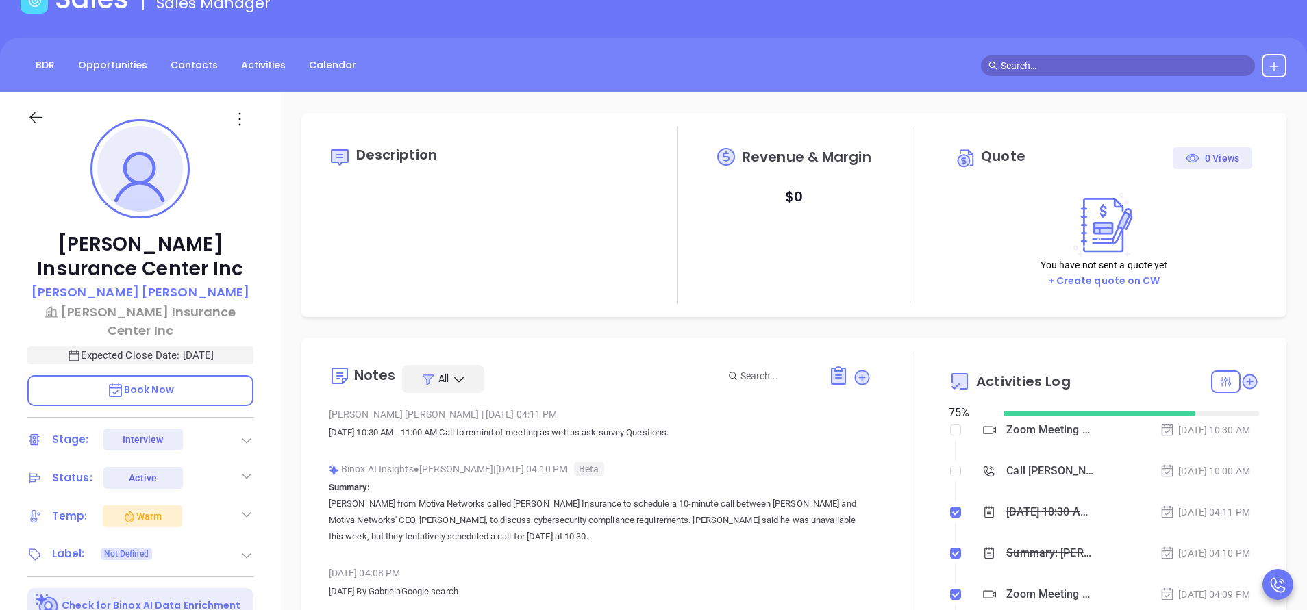
scroll to position [205, 0]
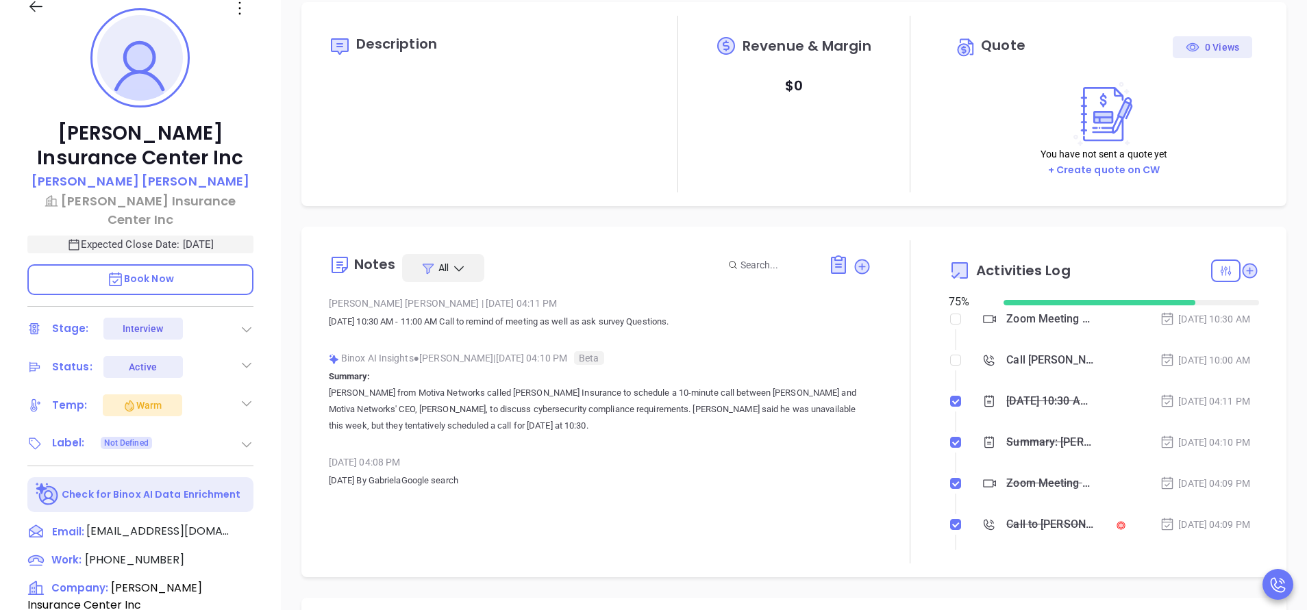
type input "[PERSON_NAME]"
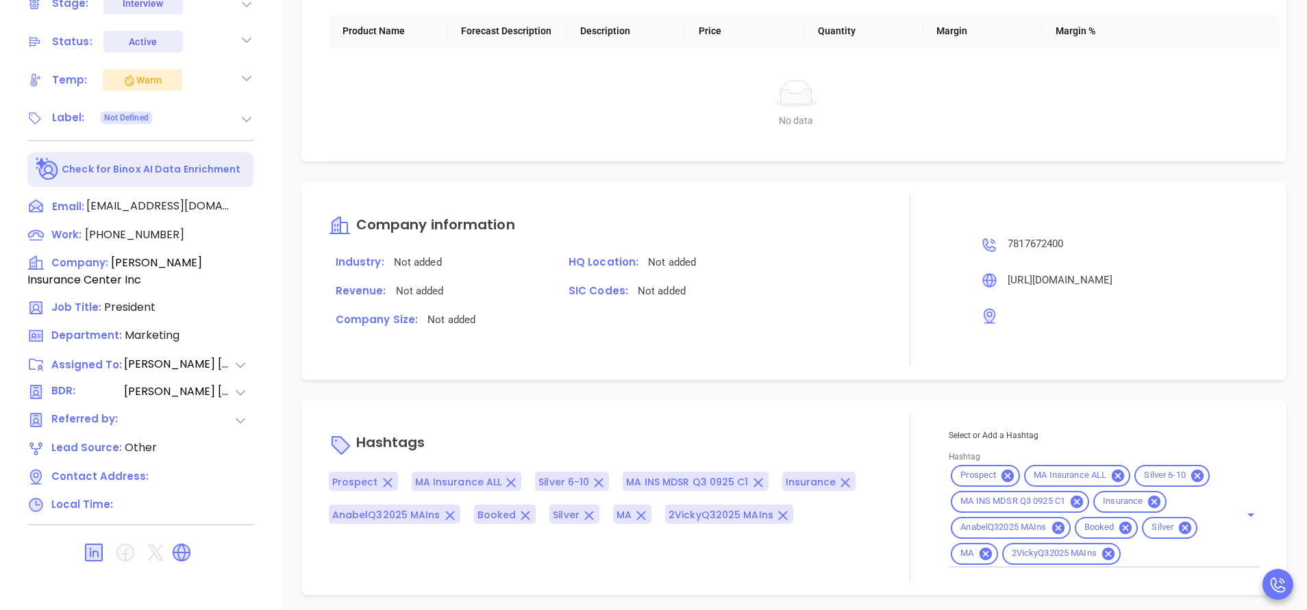
scroll to position [536, 0]
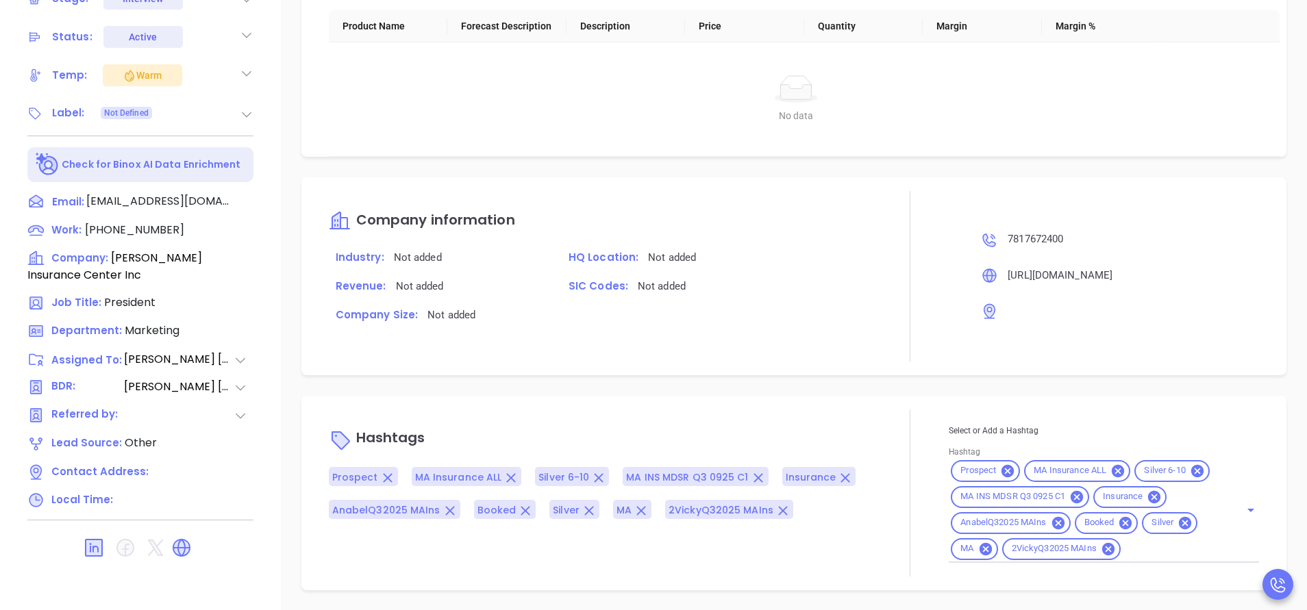
click at [1140, 549] on input "Hashtag" at bounding box center [1171, 548] width 98 height 17
type input "oppo"
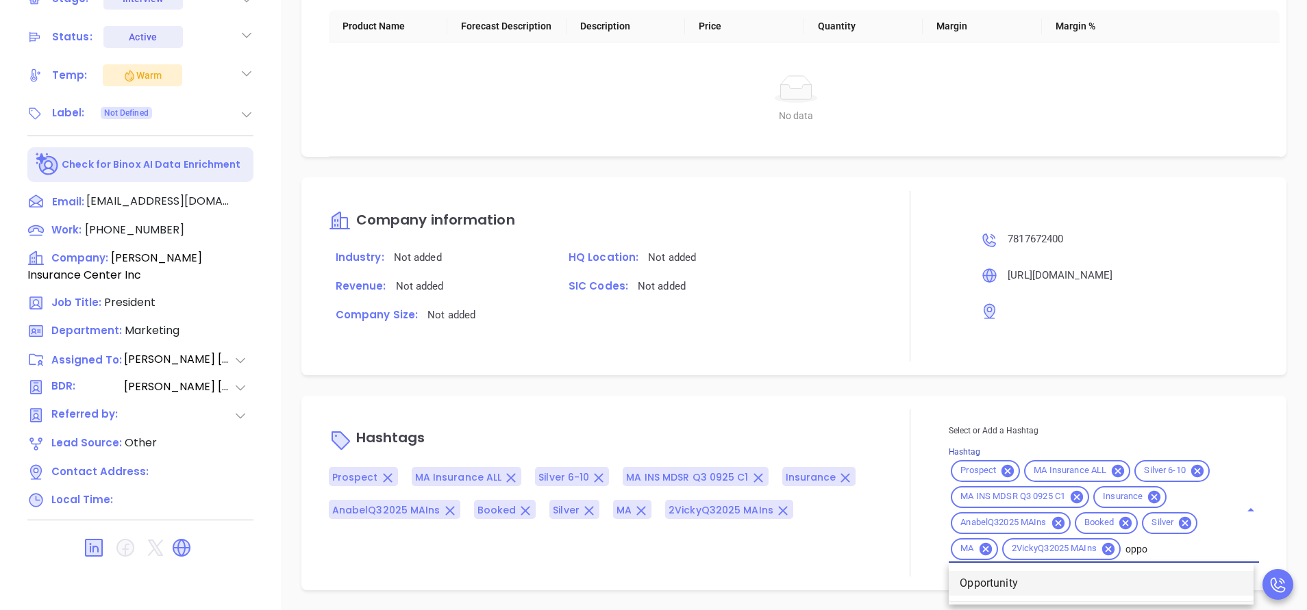
click at [957, 582] on li "Opportunity" at bounding box center [1100, 583] width 305 height 25
click at [251, 108] on icon at bounding box center [247, 115] width 14 height 14
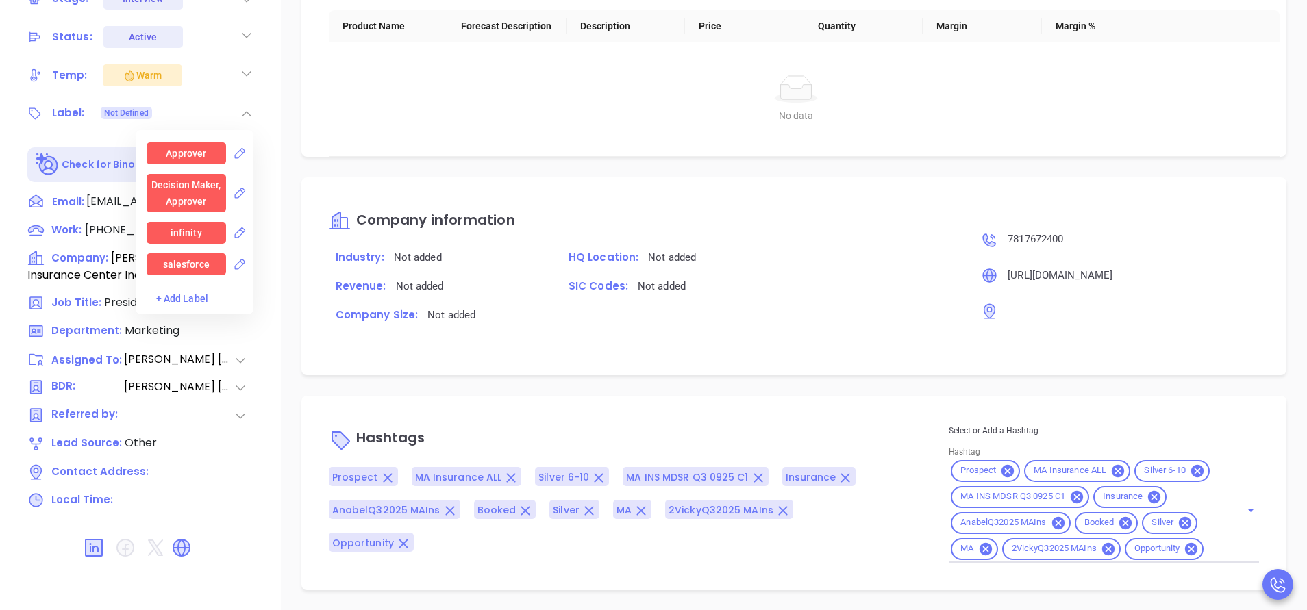
scroll to position [1335, 0]
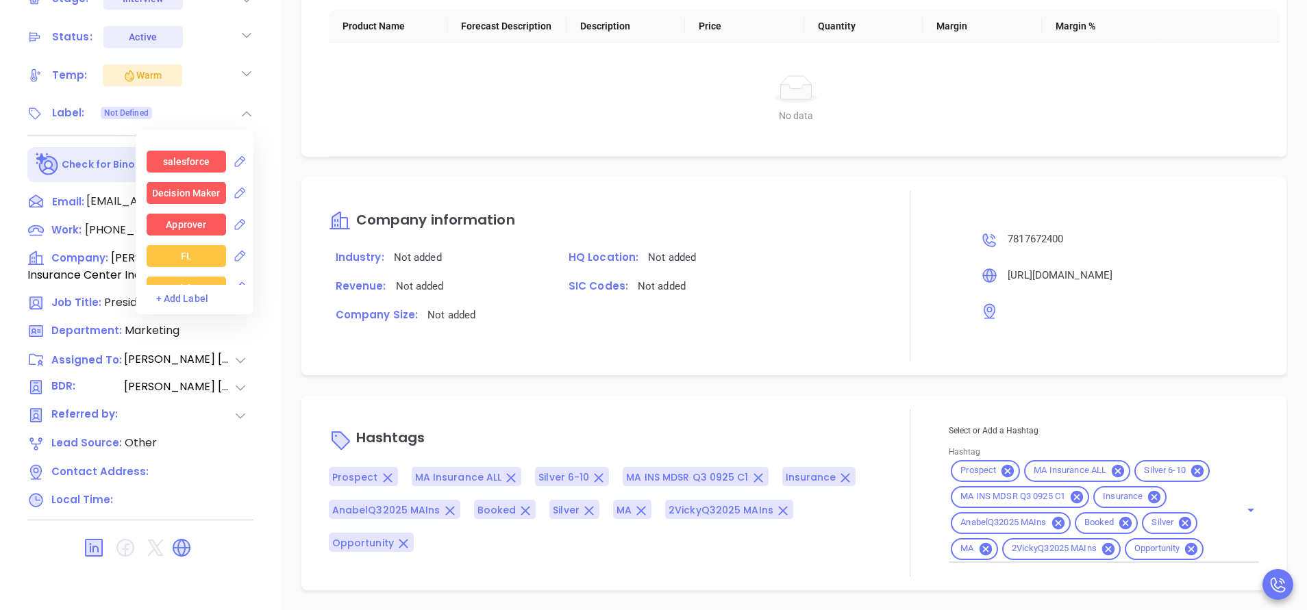
click at [182, 182] on div "Decision Maker" at bounding box center [186, 193] width 68 height 22
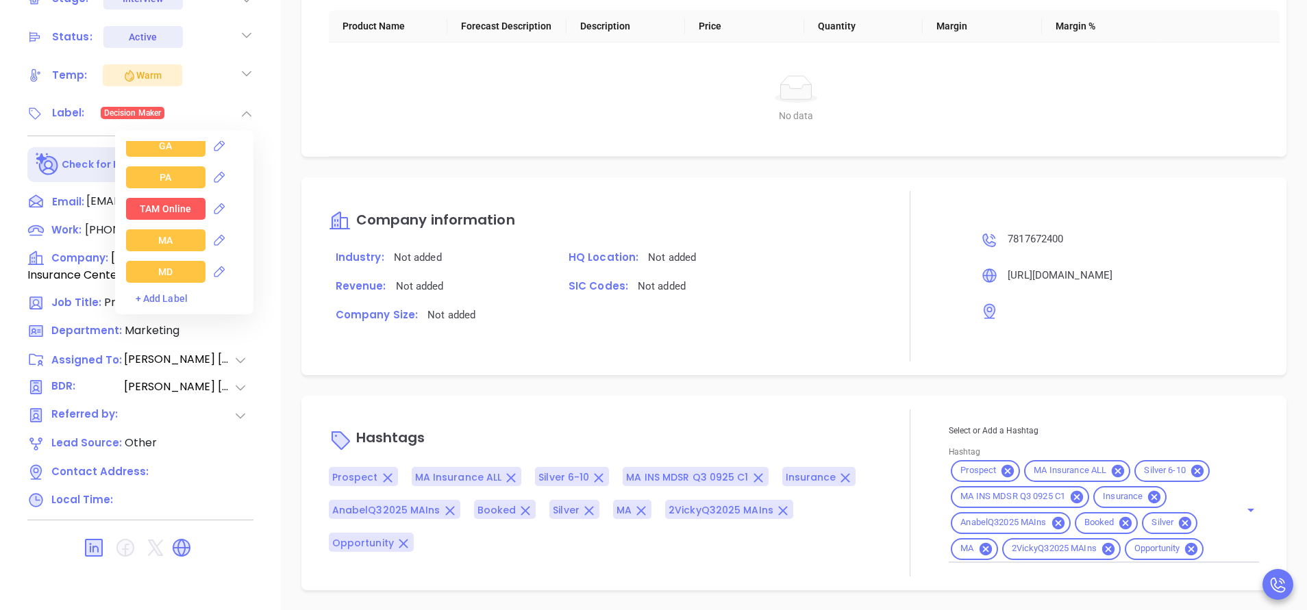
scroll to position [1541, 0]
click at [168, 197] on div "MA" at bounding box center [165, 208] width 14 height 22
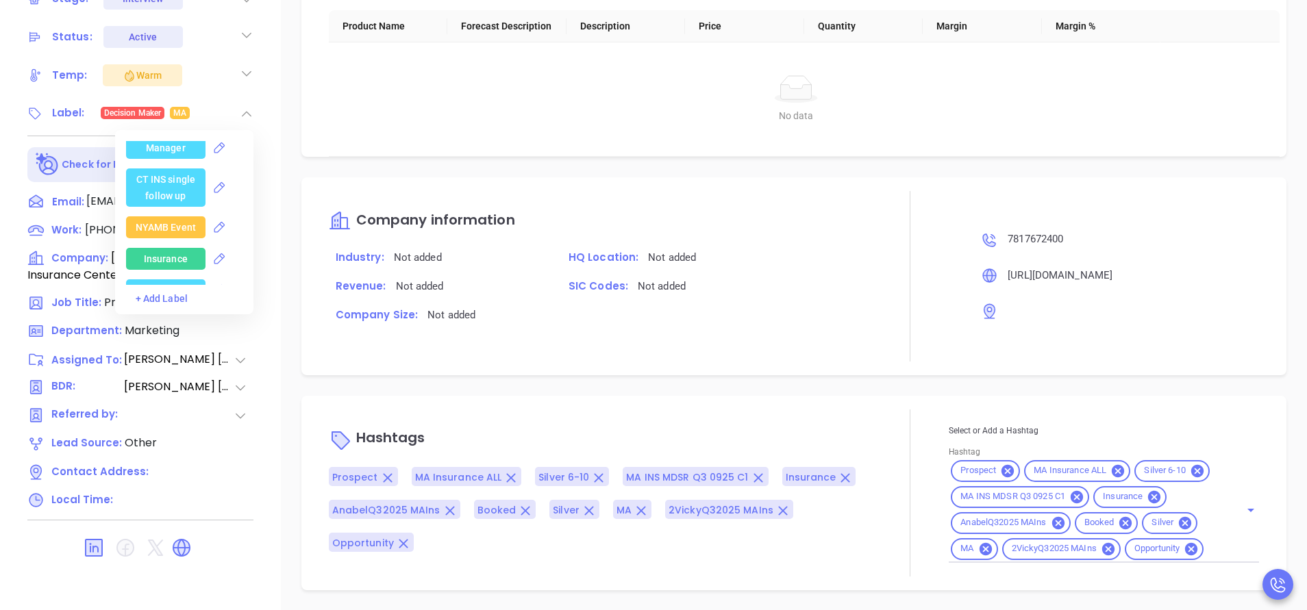
scroll to position [2876, 0]
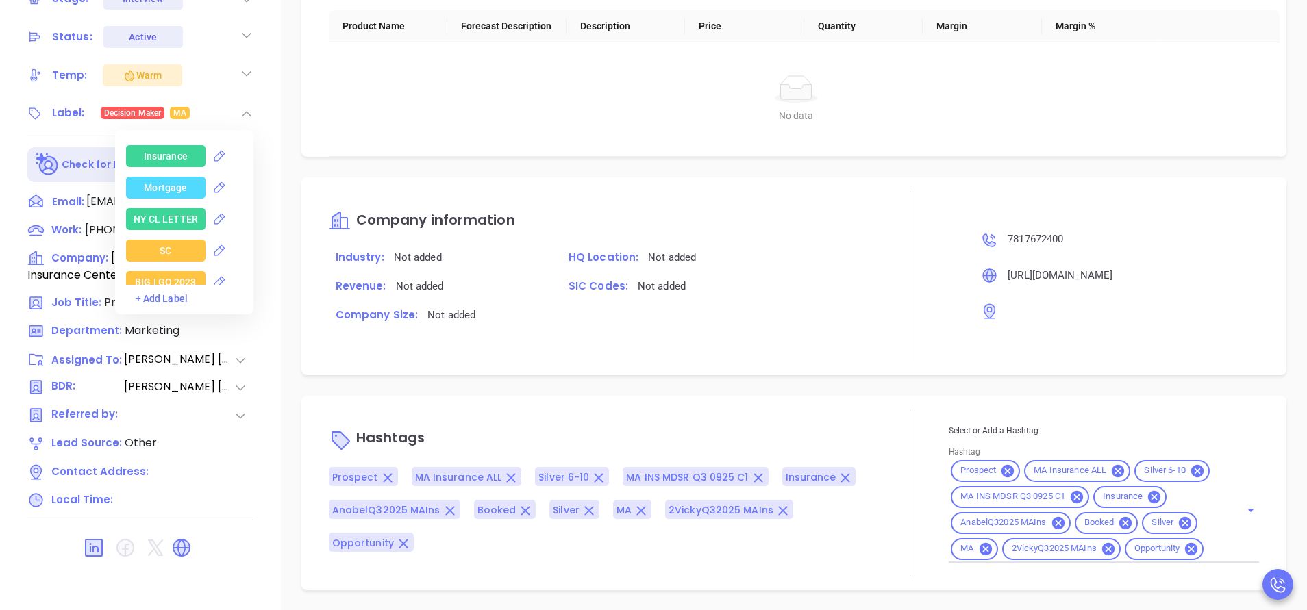
click at [163, 153] on div "Insurance" at bounding box center [166, 156] width 44 height 22
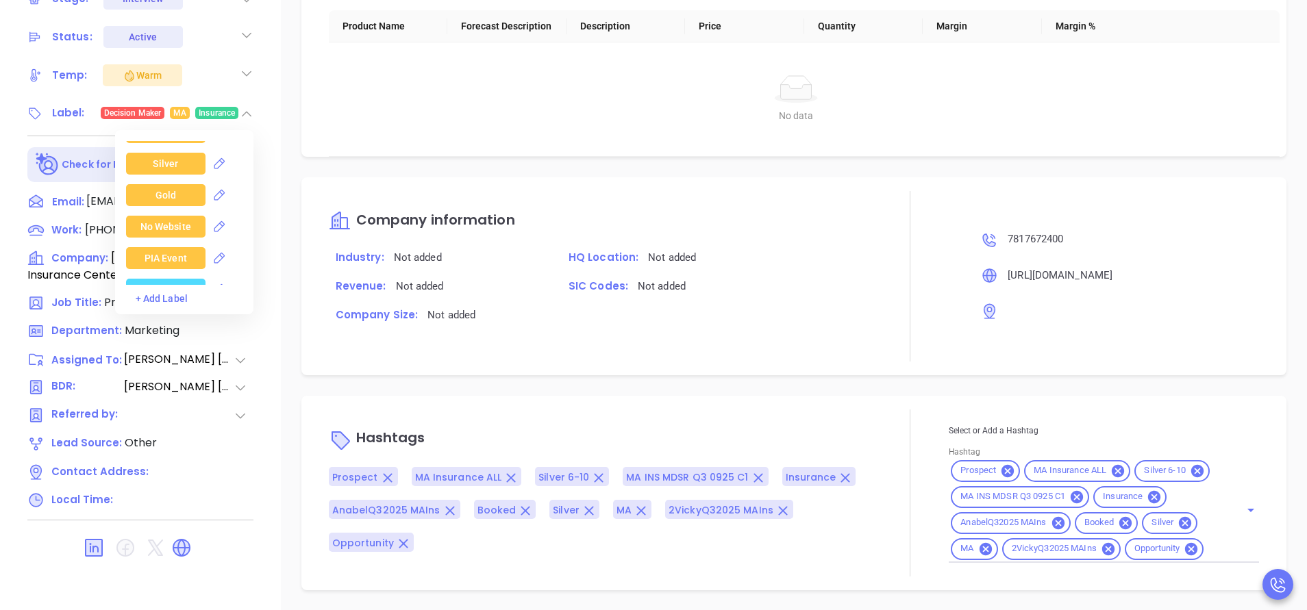
scroll to position [3184, 0]
click at [169, 135] on div "Silver" at bounding box center [165, 132] width 25 height 22
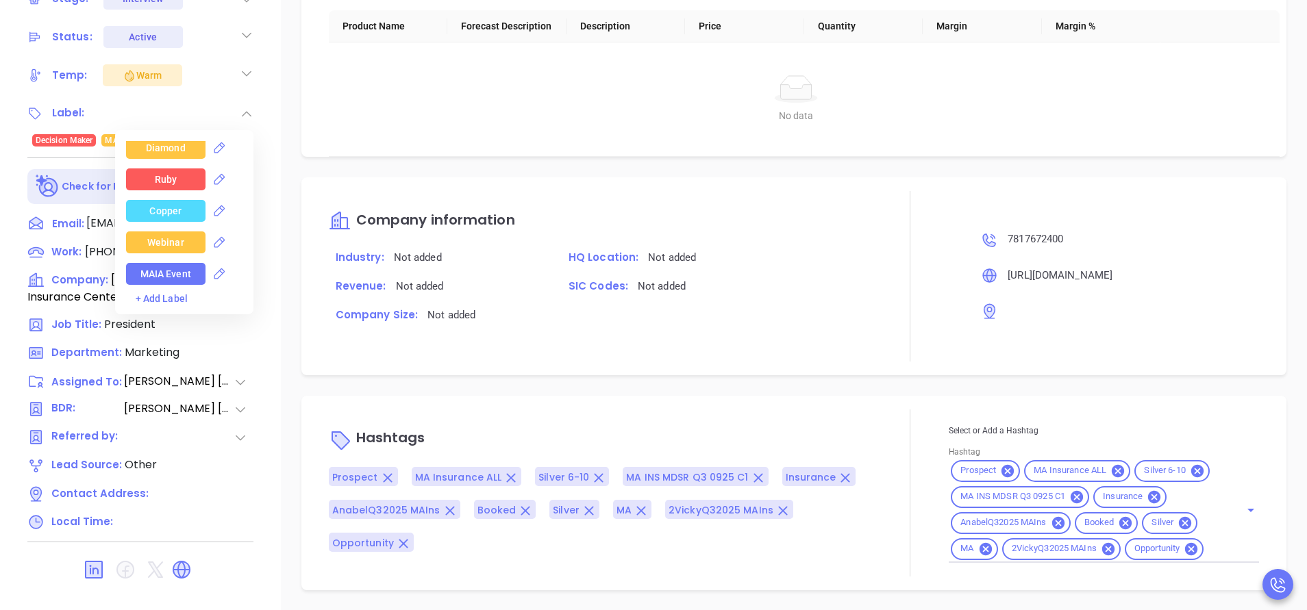
scroll to position [3817, 0]
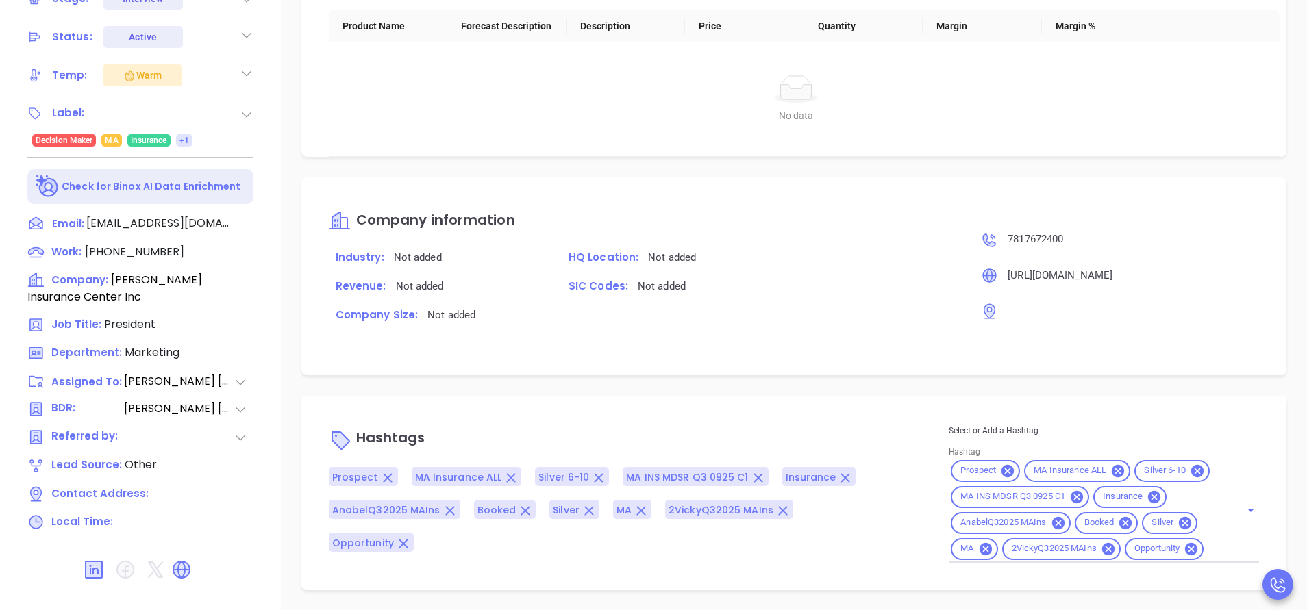
click at [284, 243] on div "Description Revenue & Margin $ 0 Quote 0 Views You have not sent a quote yet + …" at bounding box center [794, 130] width 1026 height 959
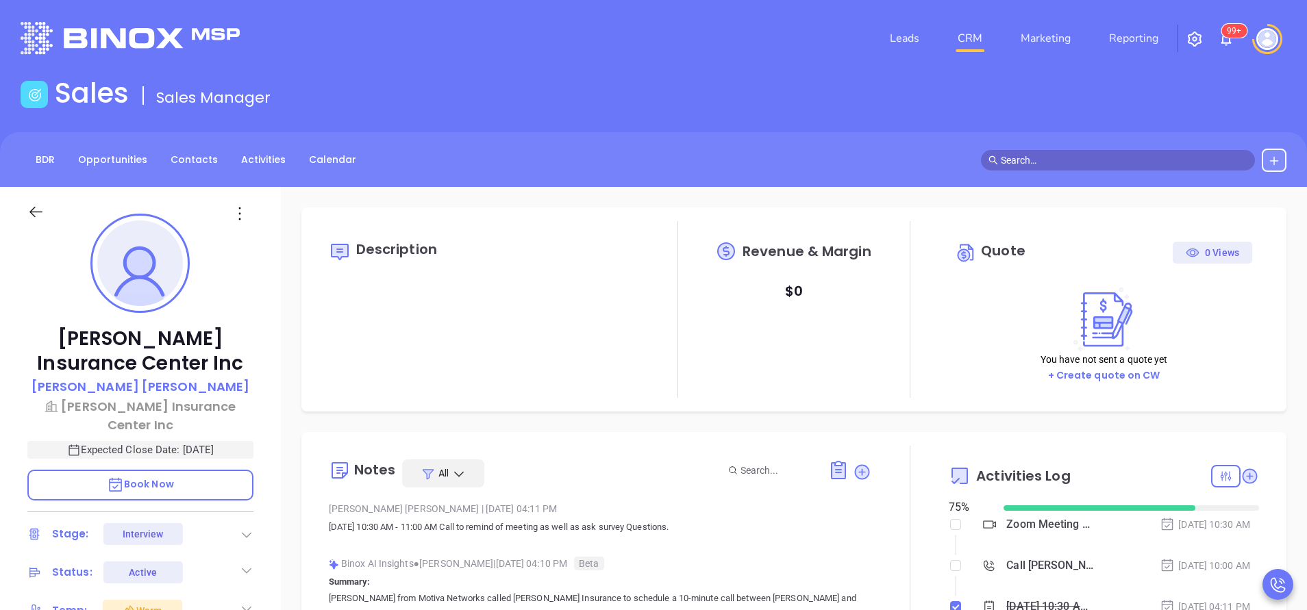
scroll to position [103, 0]
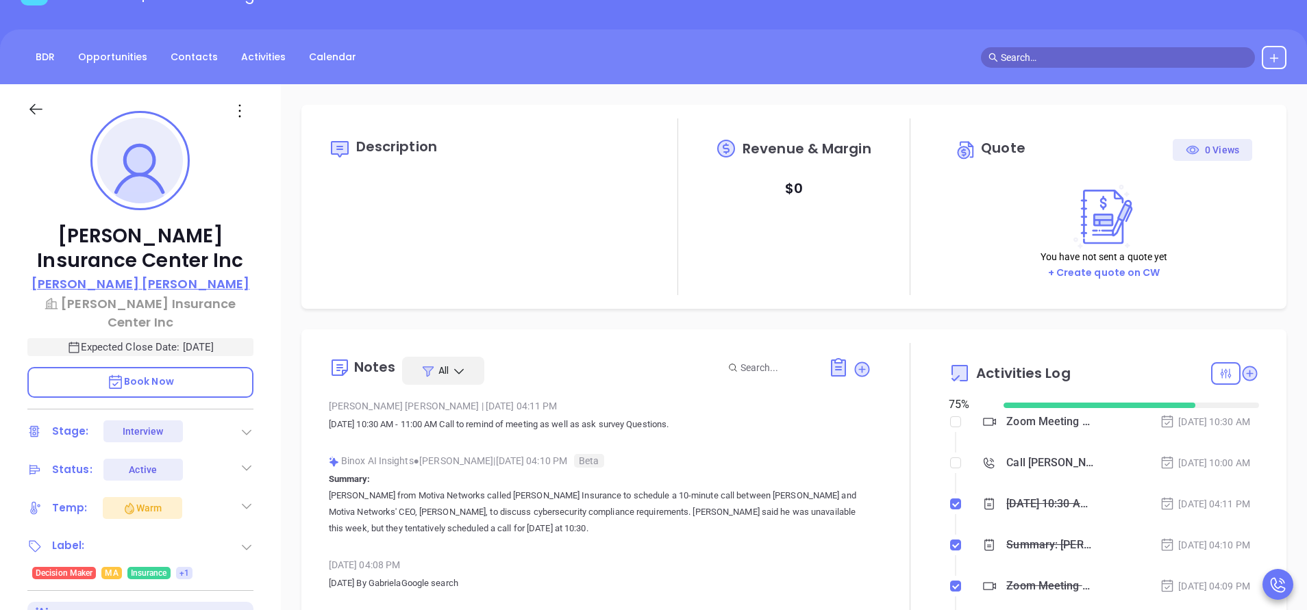
click at [170, 286] on p "Jim Crowley" at bounding box center [141, 284] width 218 height 18
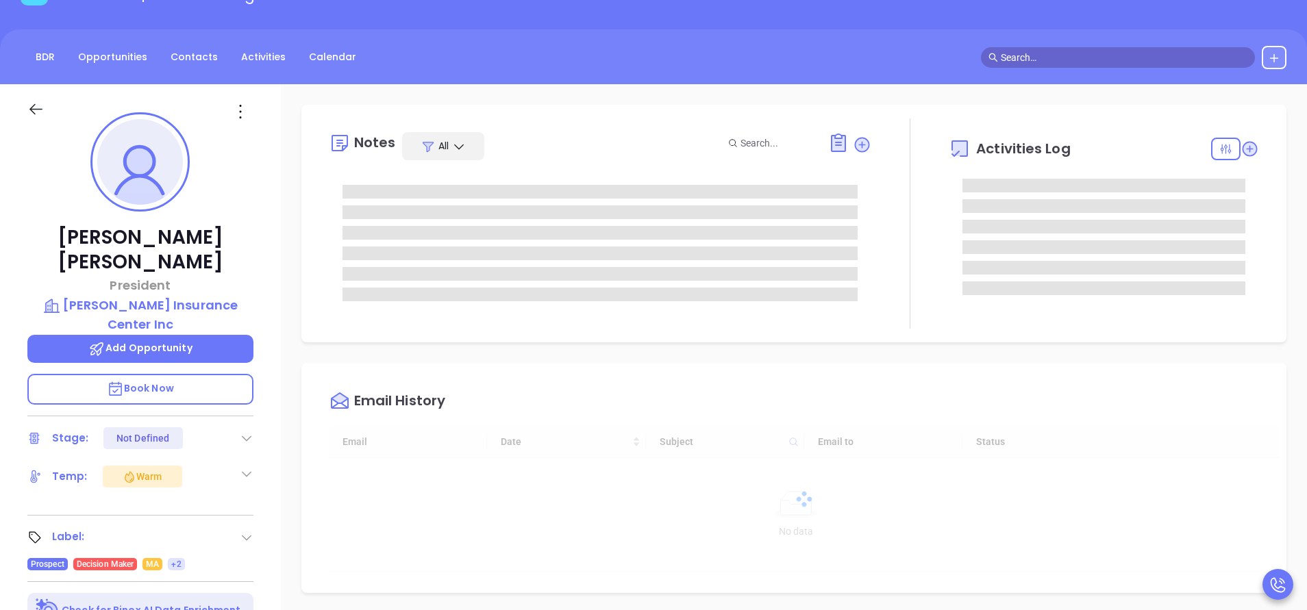
type input "[DATE]"
type input "[PERSON_NAME]"
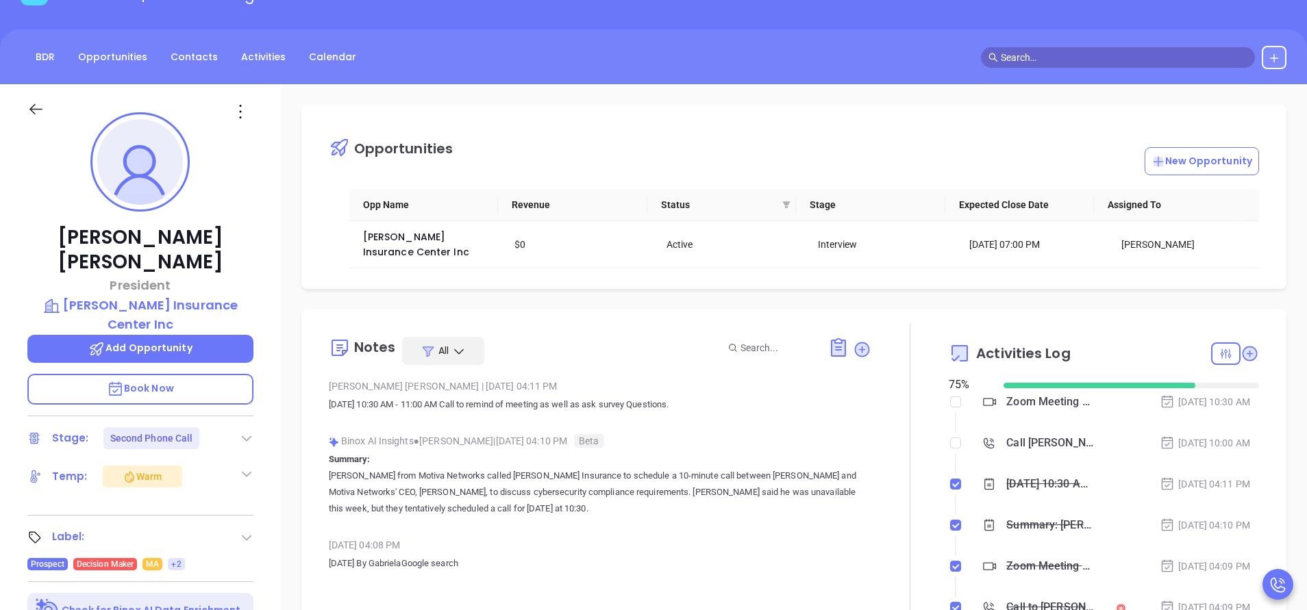
scroll to position [308, 0]
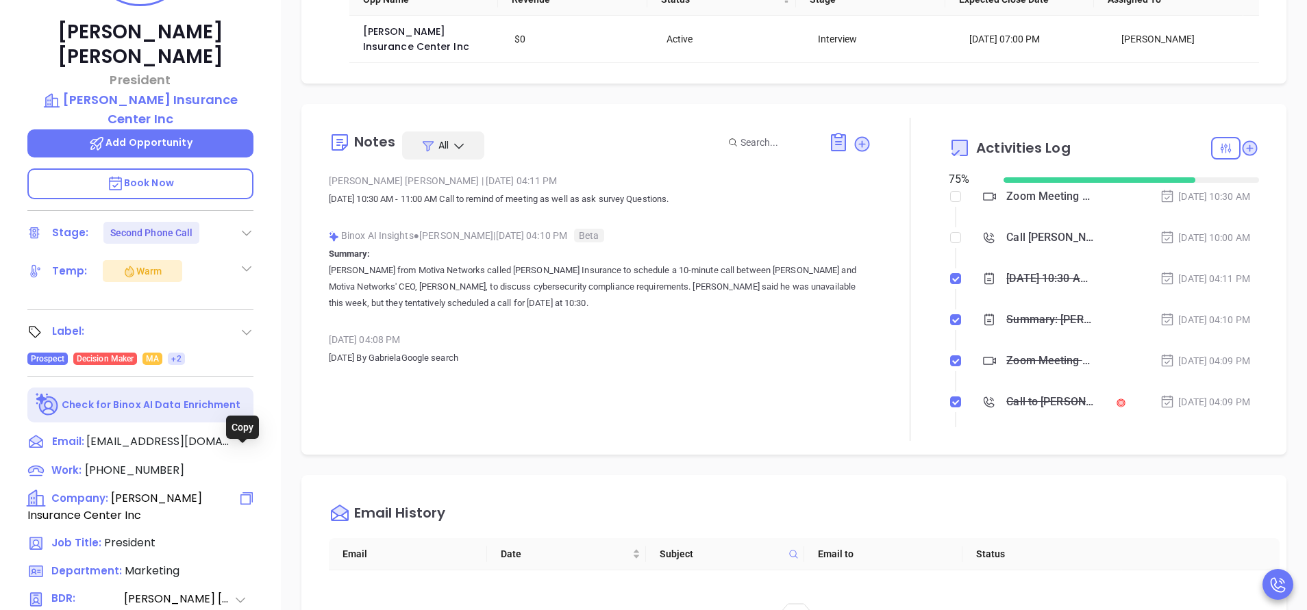
click at [242, 490] on icon at bounding box center [246, 498] width 16 height 16
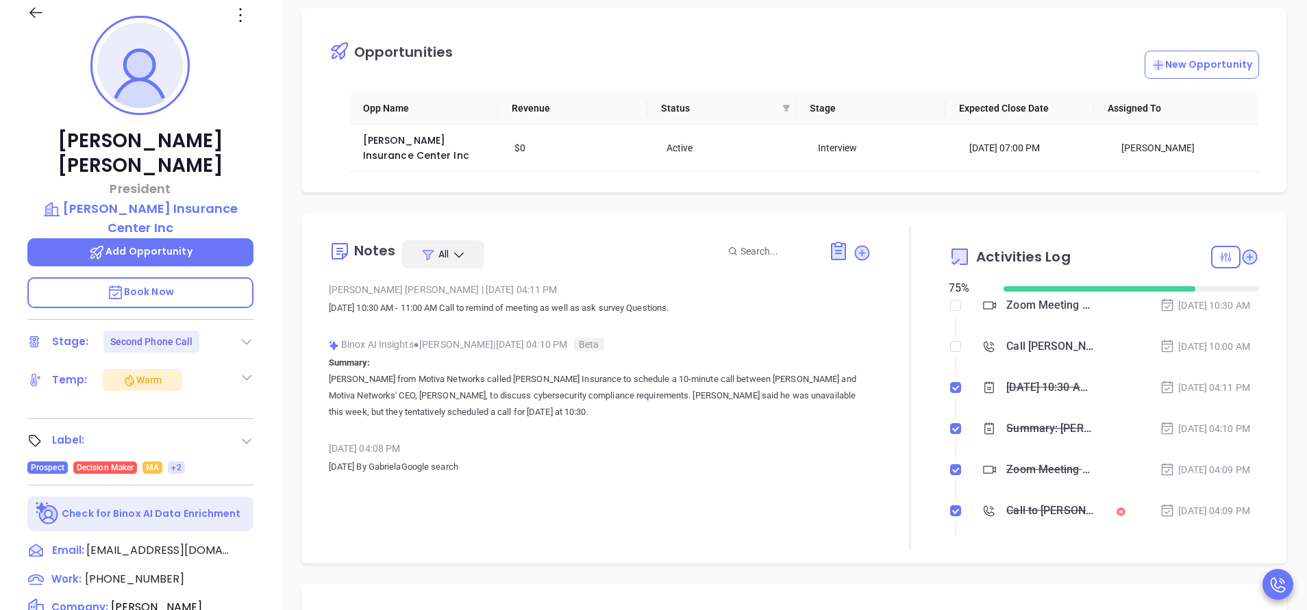
scroll to position [103, 0]
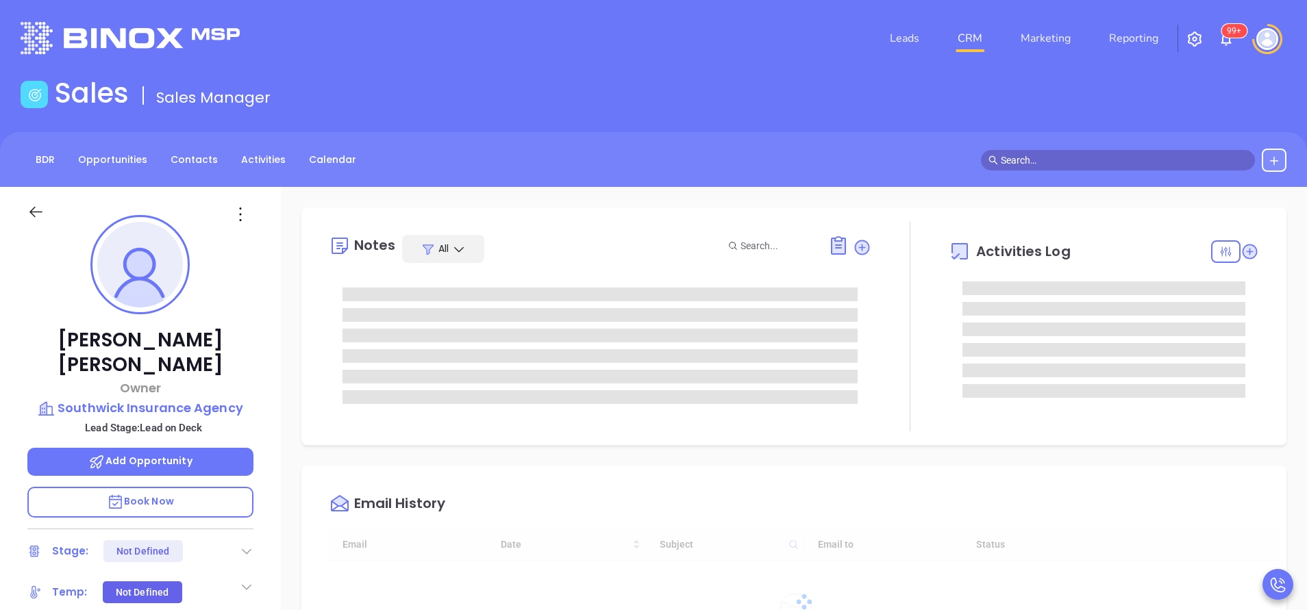
type input "[DATE]"
type input "[PERSON_NAME]"
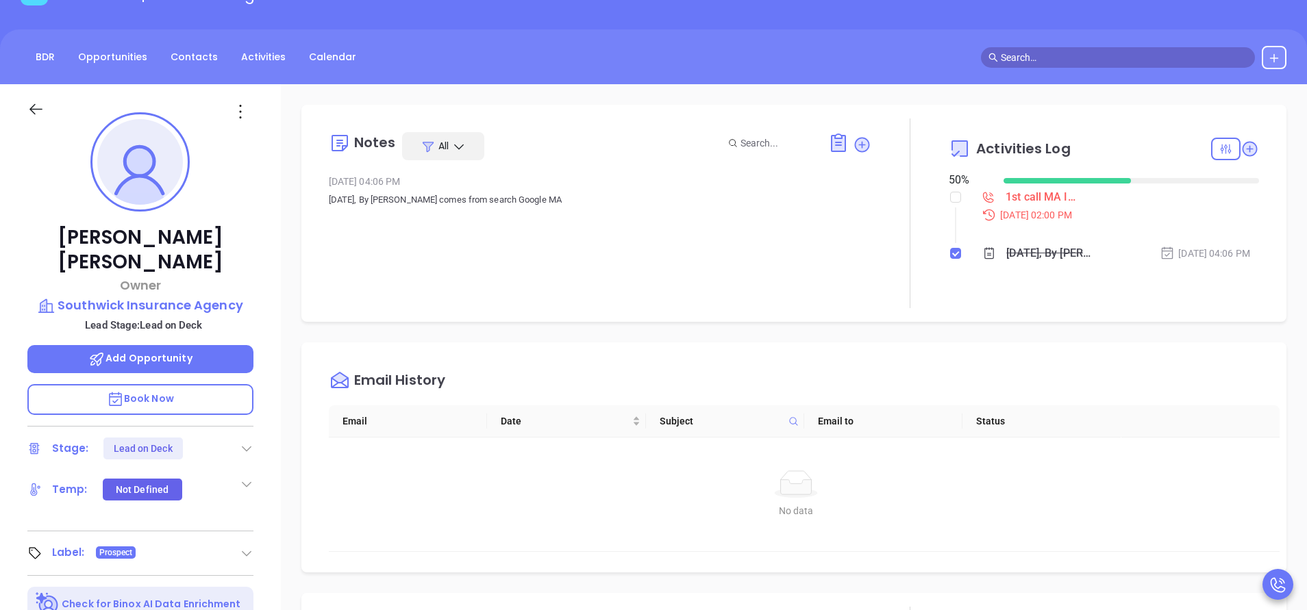
scroll to position [411, 0]
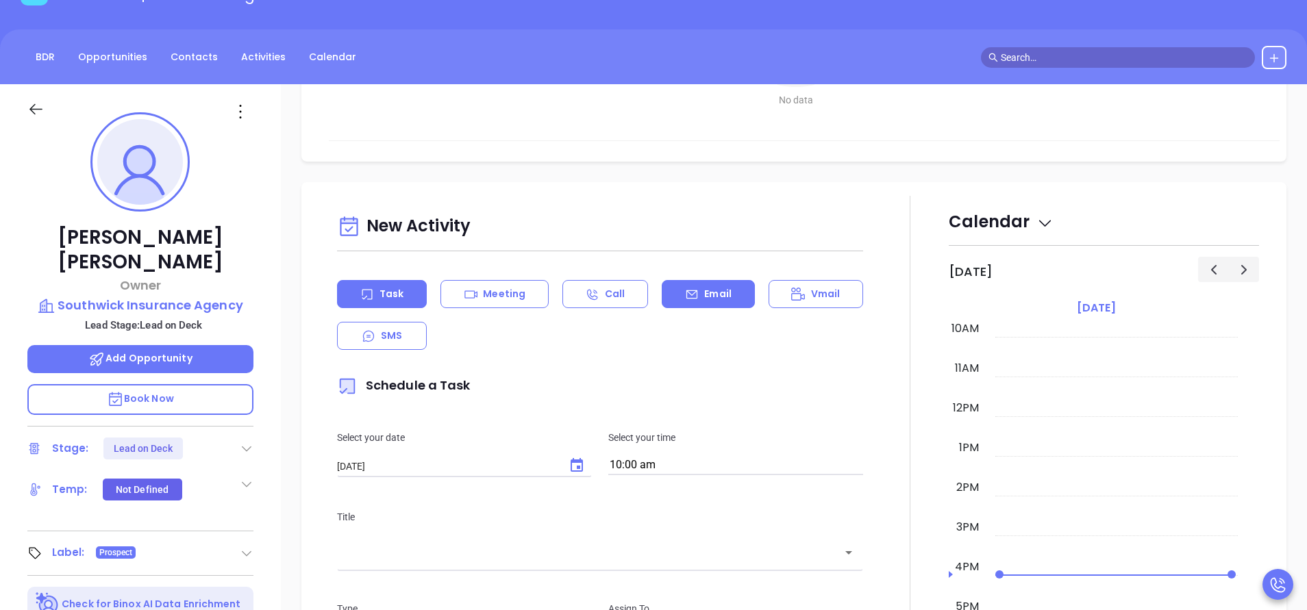
click at [714, 292] on p "Email" at bounding box center [717, 294] width 27 height 14
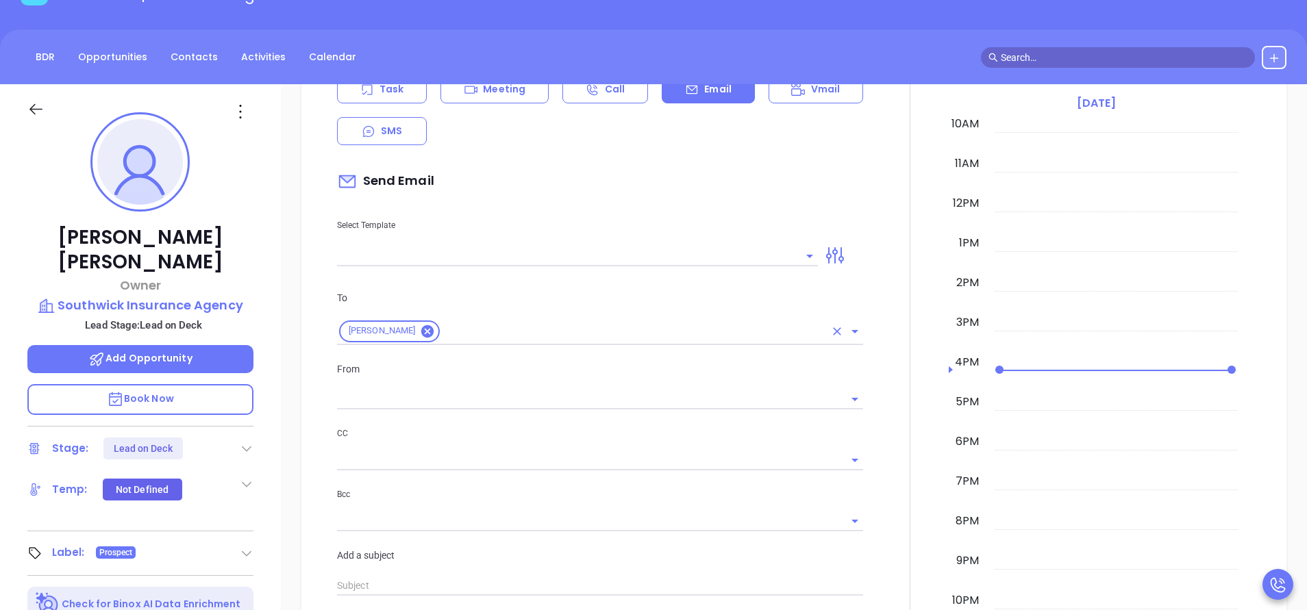
scroll to position [616, 0]
click at [698, 257] on input "text" at bounding box center [567, 255] width 460 height 20
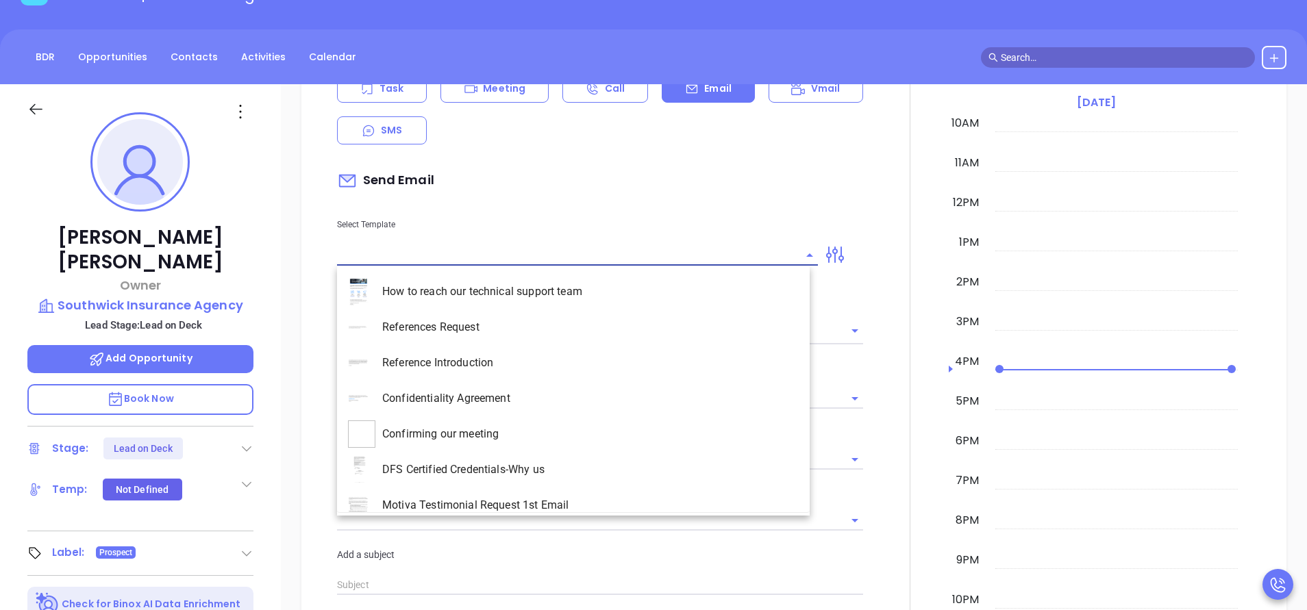
type input "[PERSON_NAME]"
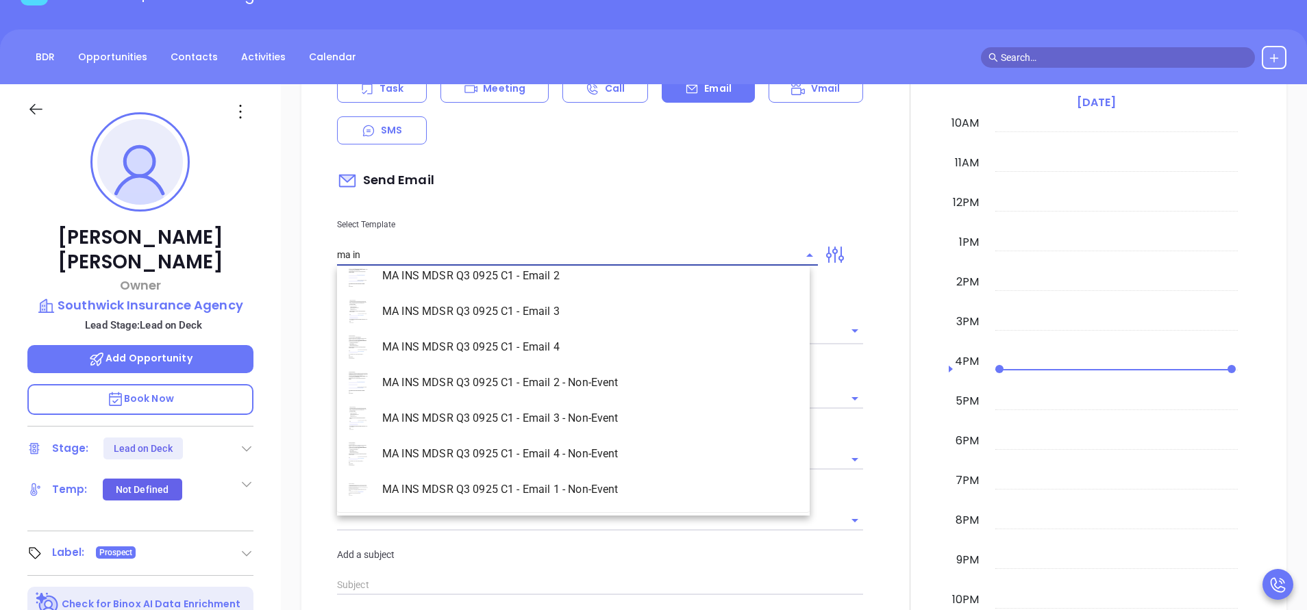
scroll to position [88, 0]
click at [577, 487] on li "MA INS MDSR Q3 0925 C1 - Email 1 - Non-Event" at bounding box center [573, 489] width 473 height 36
type input "MA INS MDSR Q3 0925 C1 - Email 1 - Non-Event"
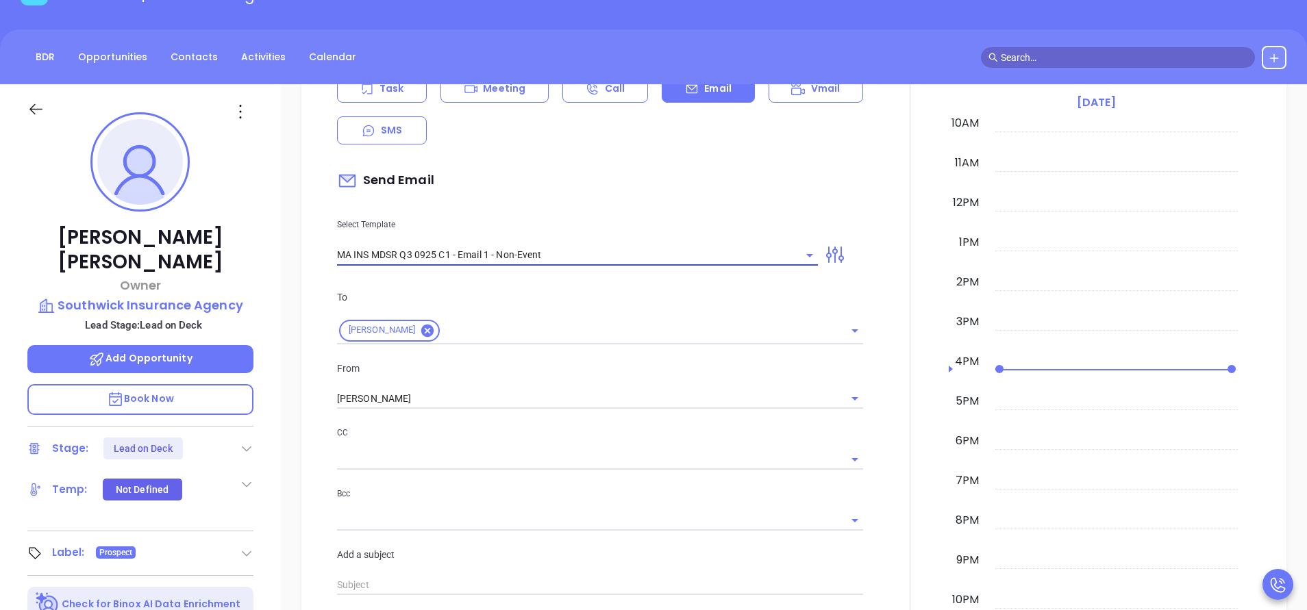
type input "[PERSON_NAME], are you ready for [US_STATE]’ compliance requirement?"
type input "MA INS MDSR Q3 0925 C1 - Email 1 - Non-Event"
click at [440, 401] on input "[PERSON_NAME]" at bounding box center [581, 399] width 488 height 20
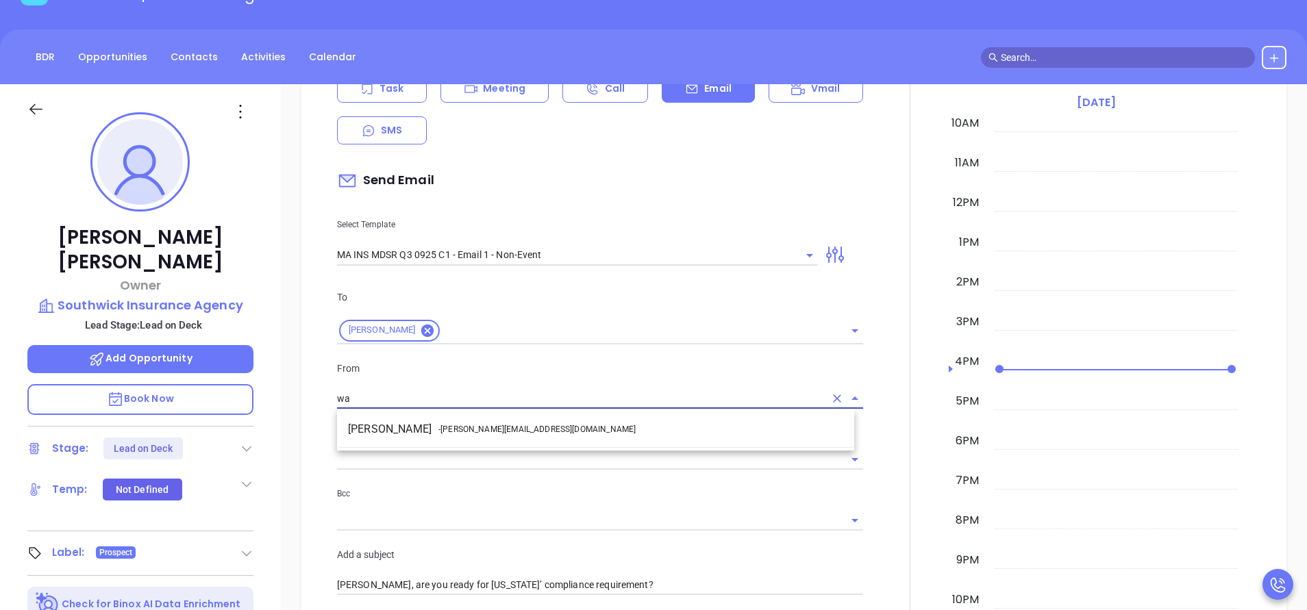
click at [454, 423] on li "Walter Contreras - [EMAIL_ADDRESS][DOMAIN_NAME]" at bounding box center [595, 429] width 517 height 25
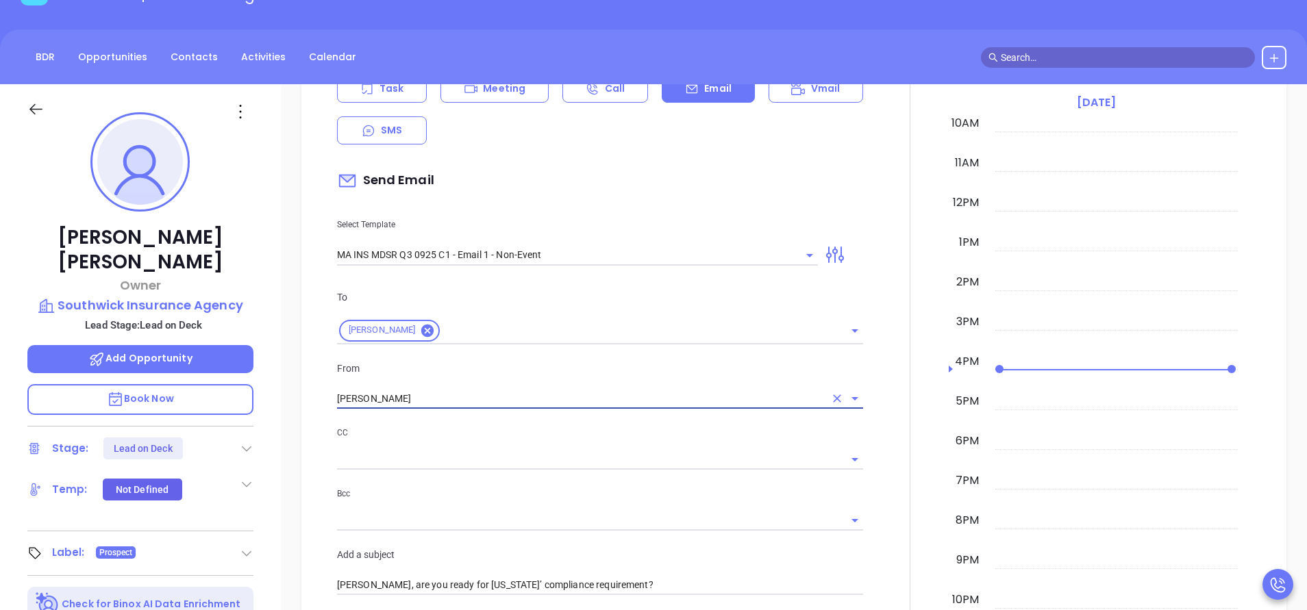
type input "[PERSON_NAME]"
click at [528, 434] on p "CC" at bounding box center [600, 432] width 526 height 15
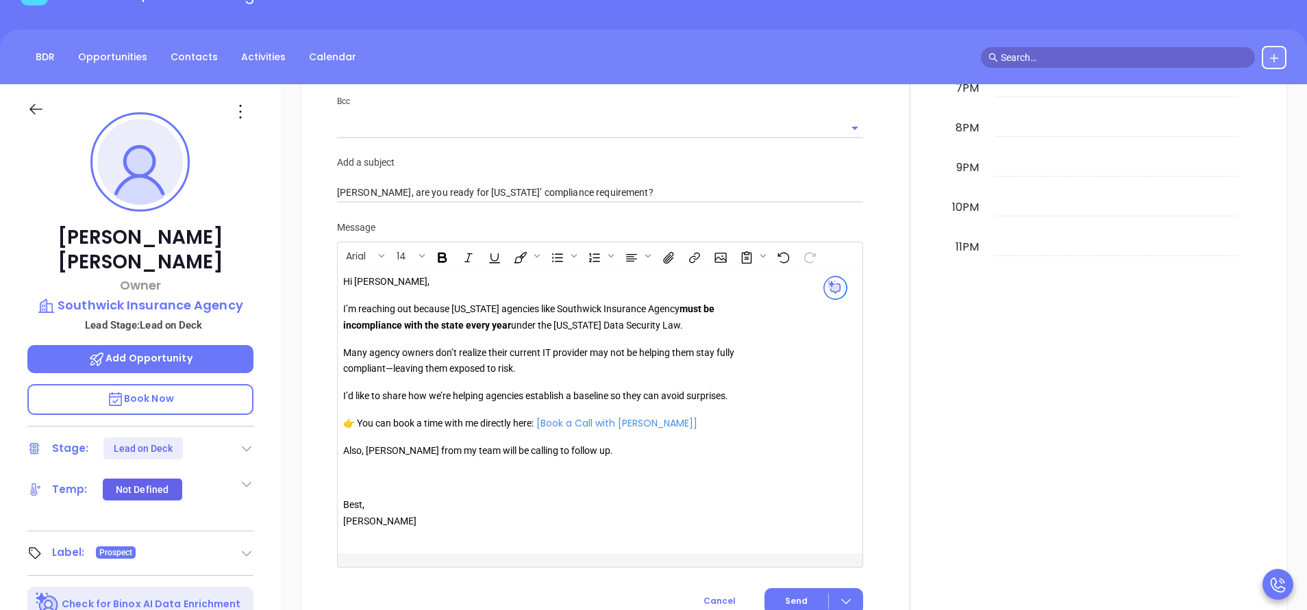
scroll to position [1027, 0]
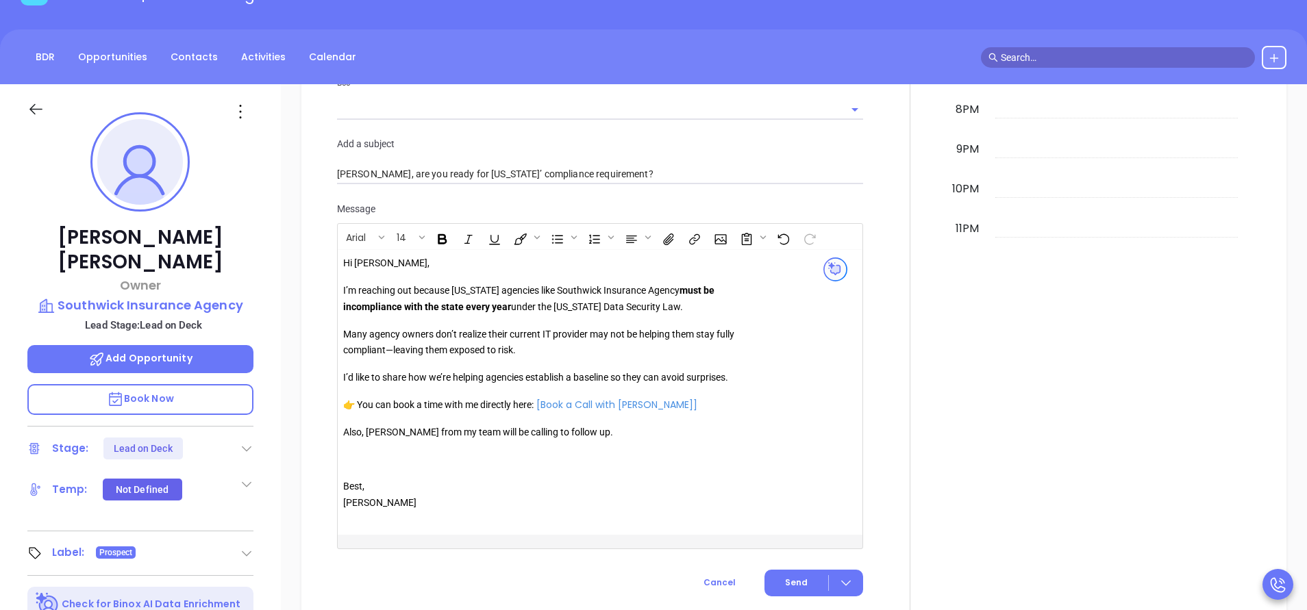
click at [379, 439] on p "Also, [PERSON_NAME] from my team will be calling to follow up." at bounding box center [540, 433] width 394 height 16
click at [796, 583] on span "Send" at bounding box center [796, 583] width 23 height 12
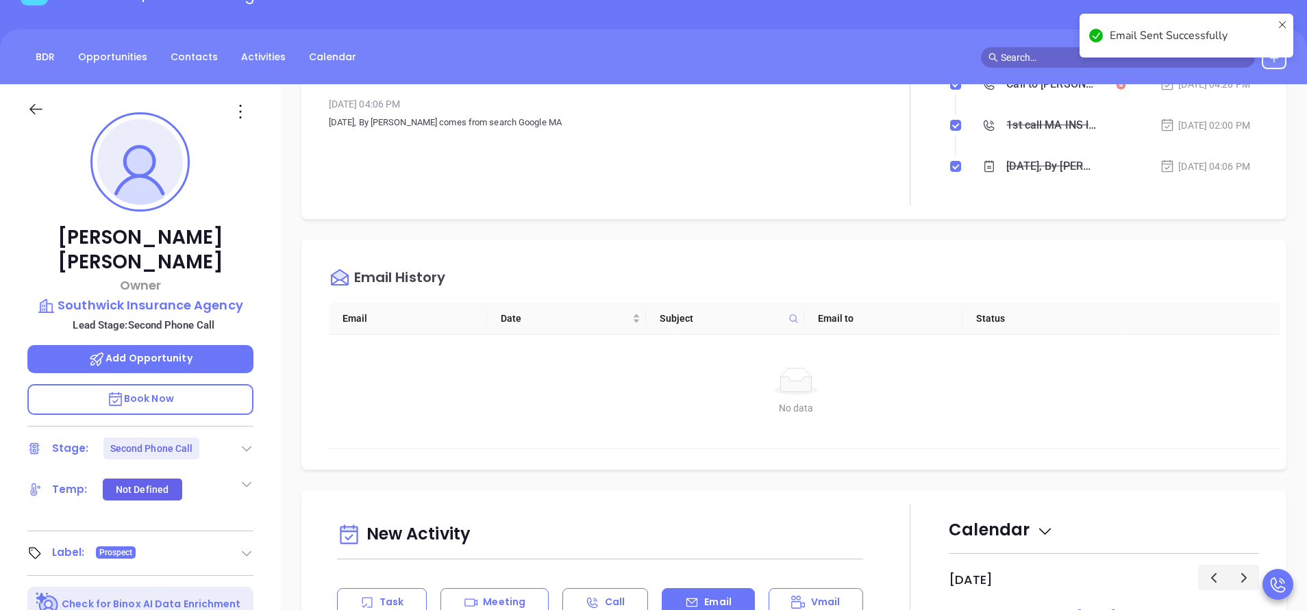
scroll to position [0, 0]
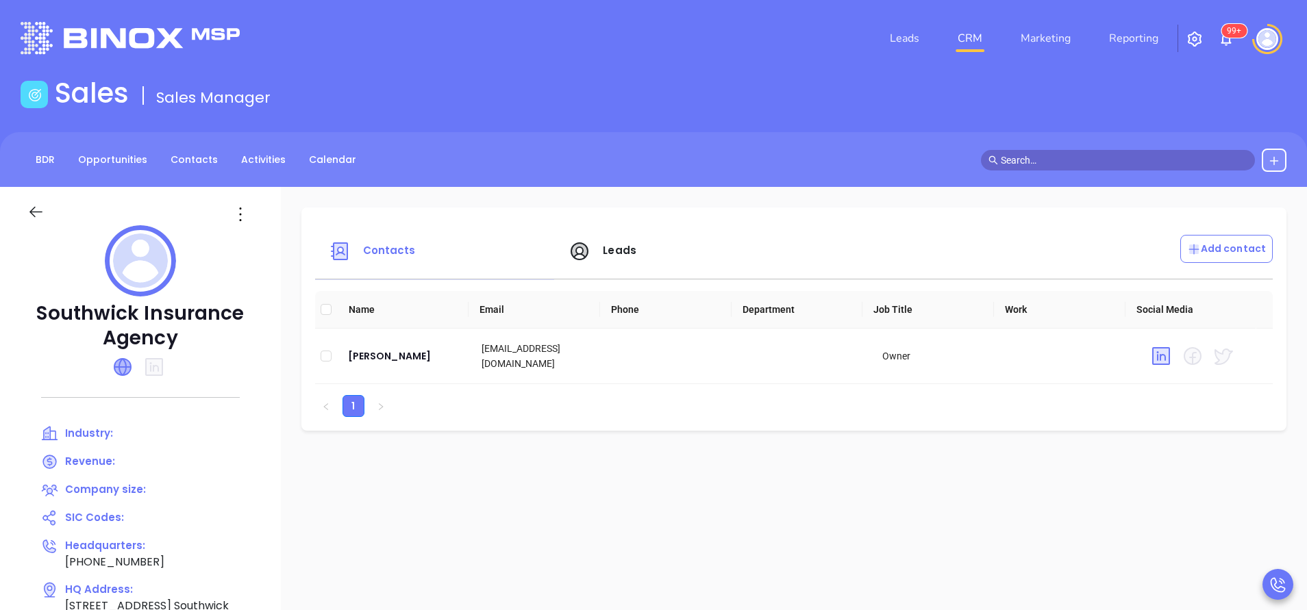
click at [131, 365] on icon at bounding box center [122, 367] width 16 height 16
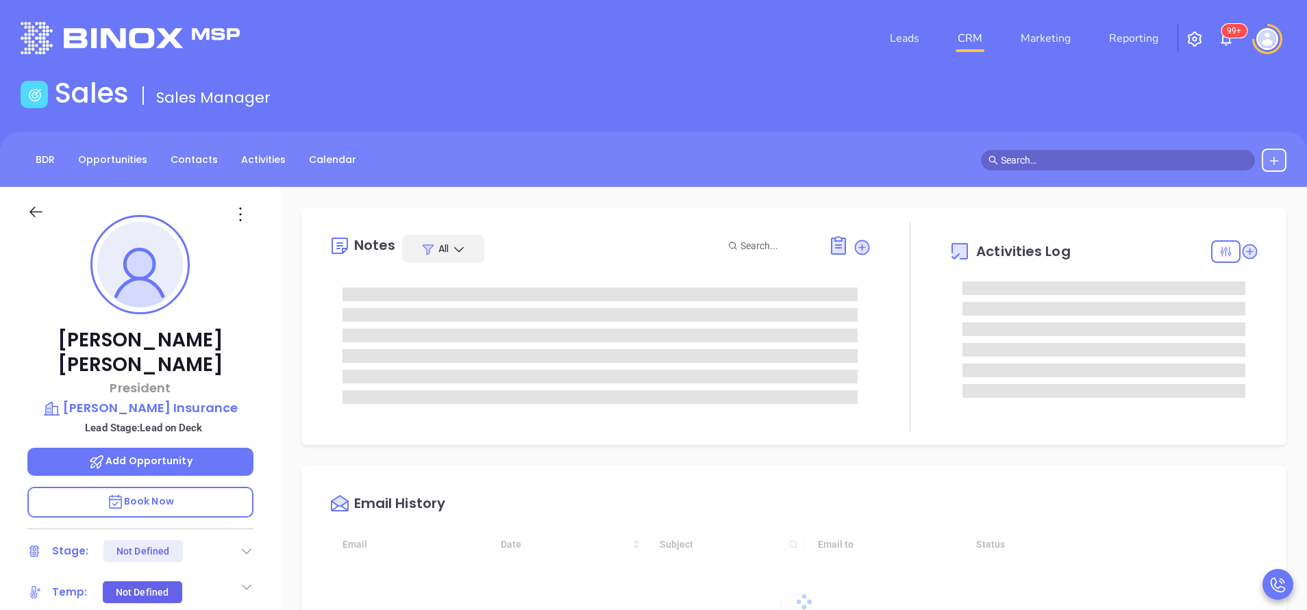
scroll to position [398, 0]
type input "[PERSON_NAME]"
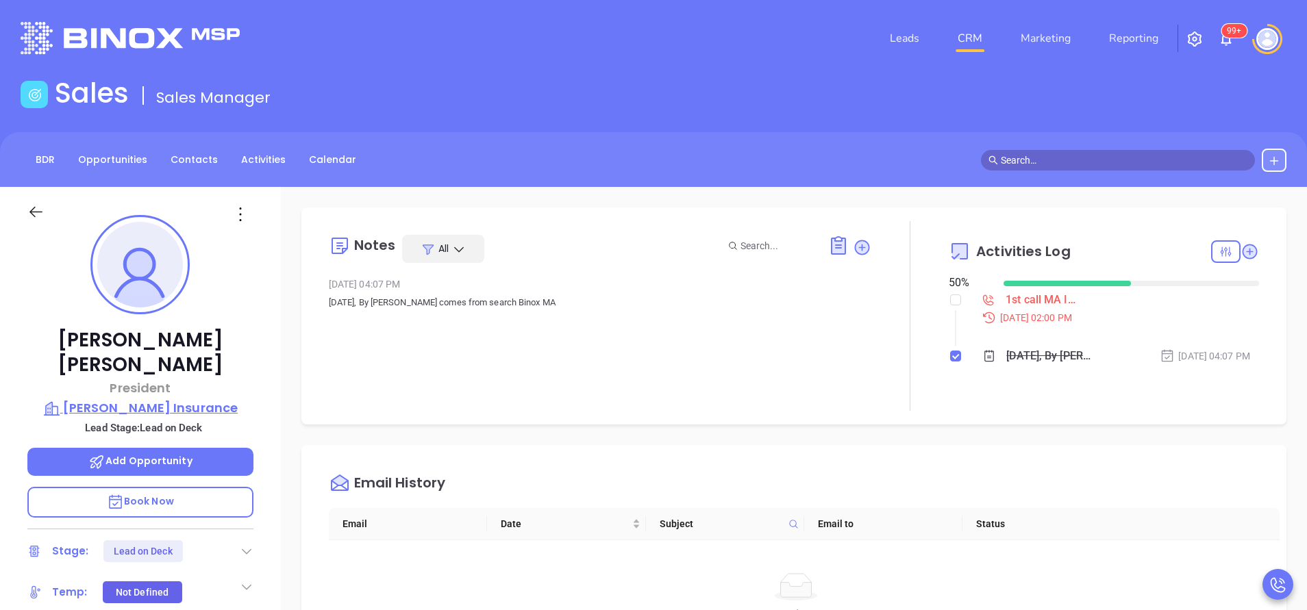
click at [212, 399] on p "[PERSON_NAME] Insurance" at bounding box center [140, 408] width 226 height 19
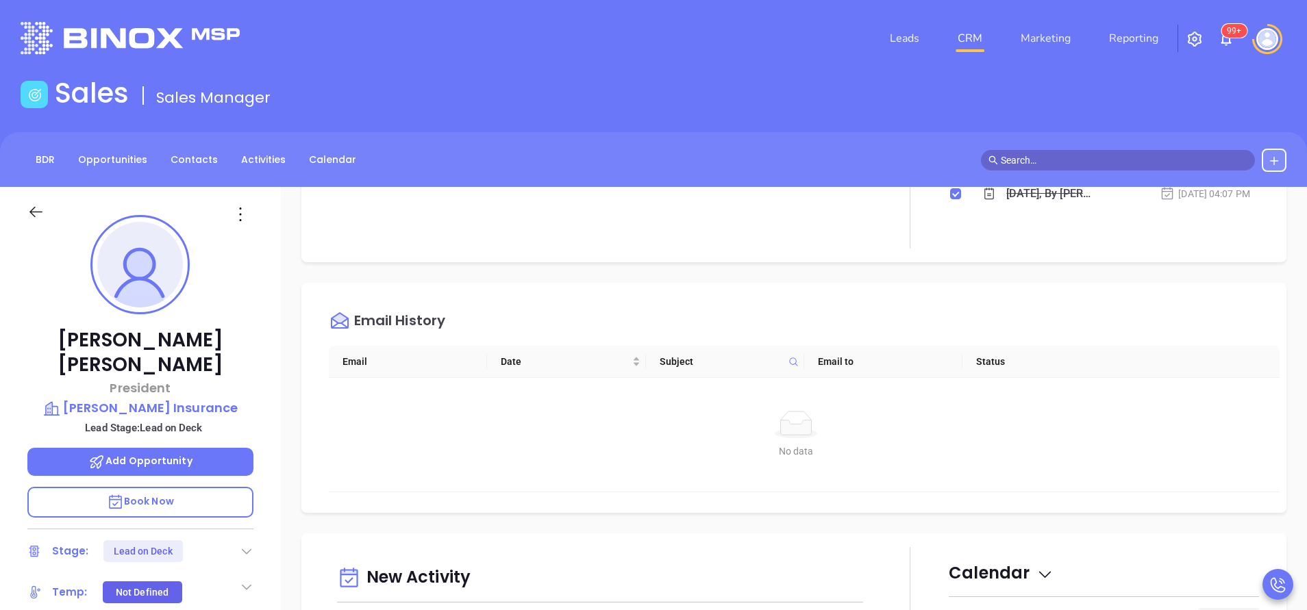
scroll to position [308, 0]
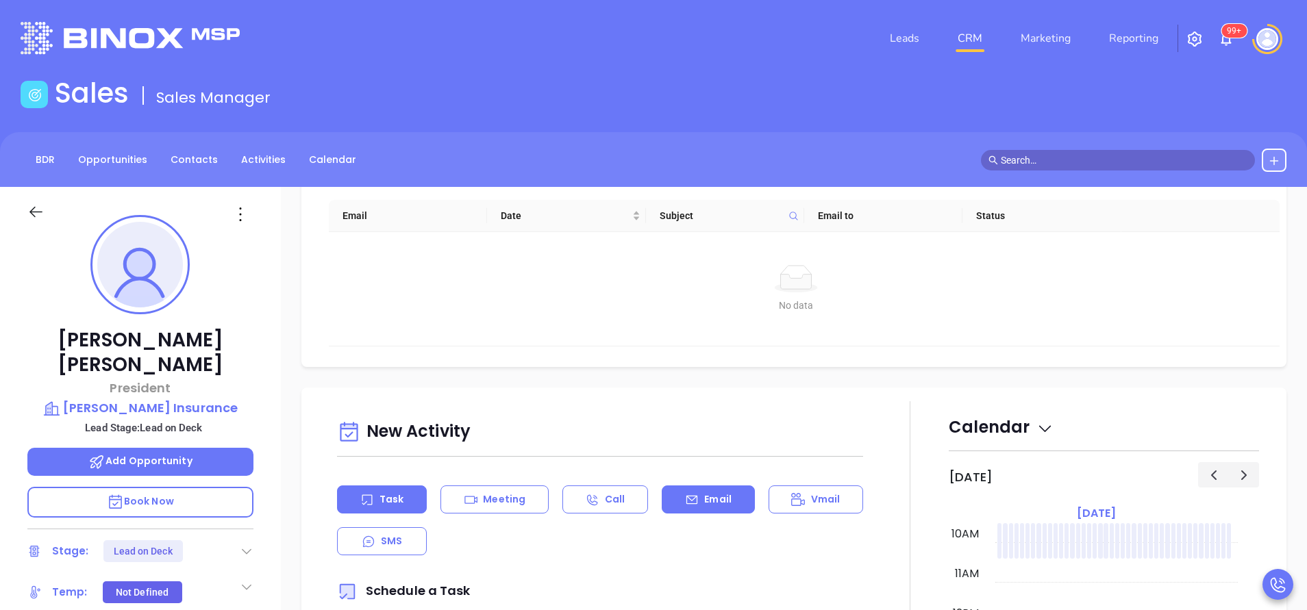
click at [685, 496] on icon at bounding box center [692, 500] width 14 height 14
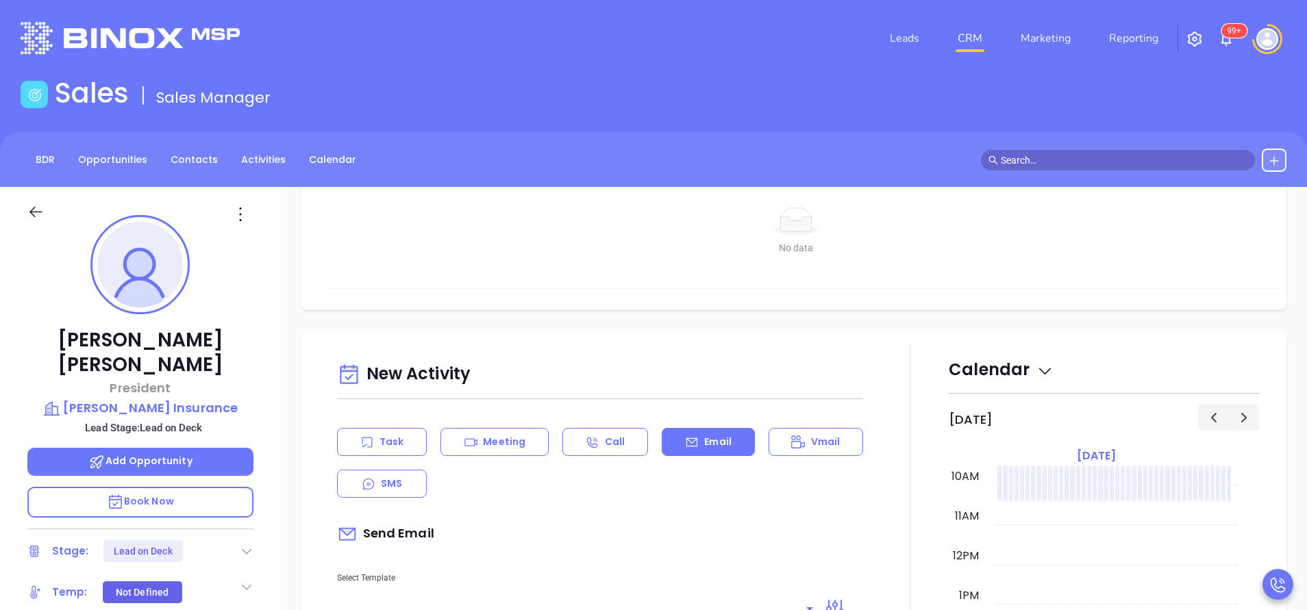
scroll to position [411, 0]
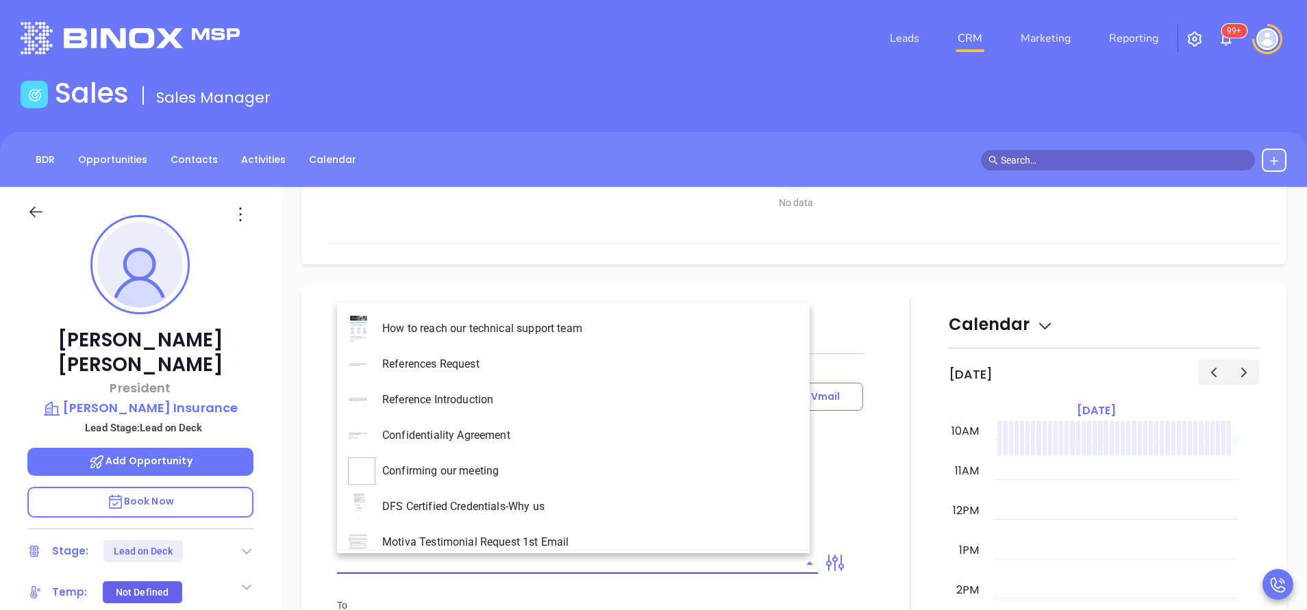
click at [658, 566] on input "text" at bounding box center [567, 563] width 460 height 20
type input "[PERSON_NAME]"
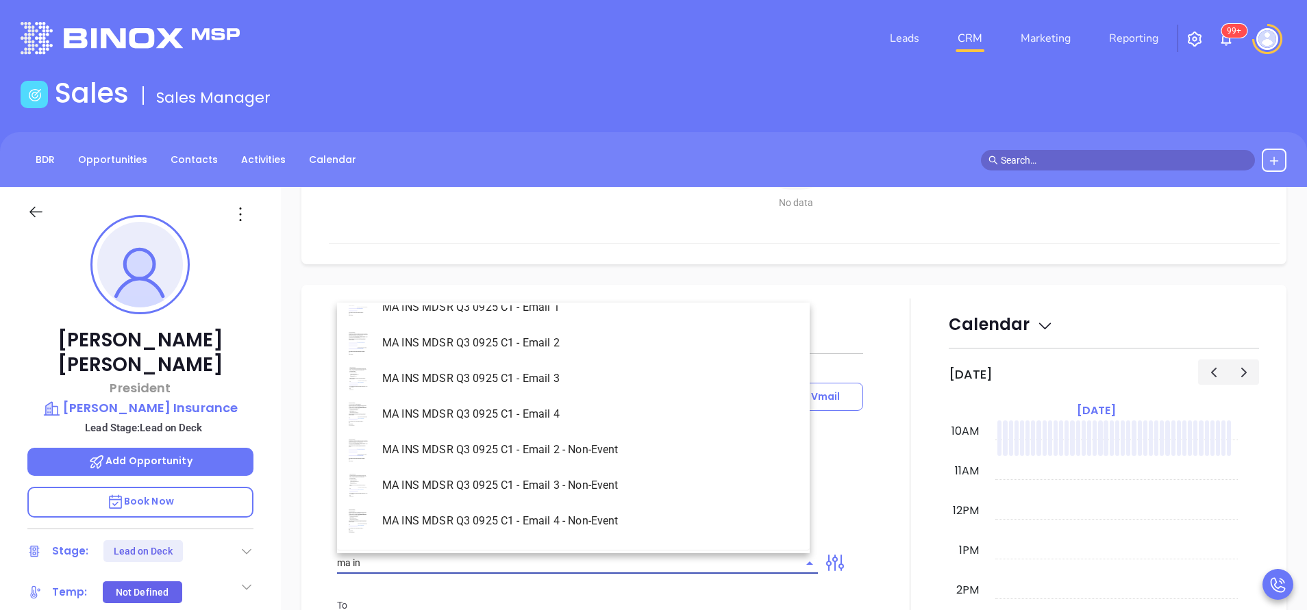
scroll to position [87, 0]
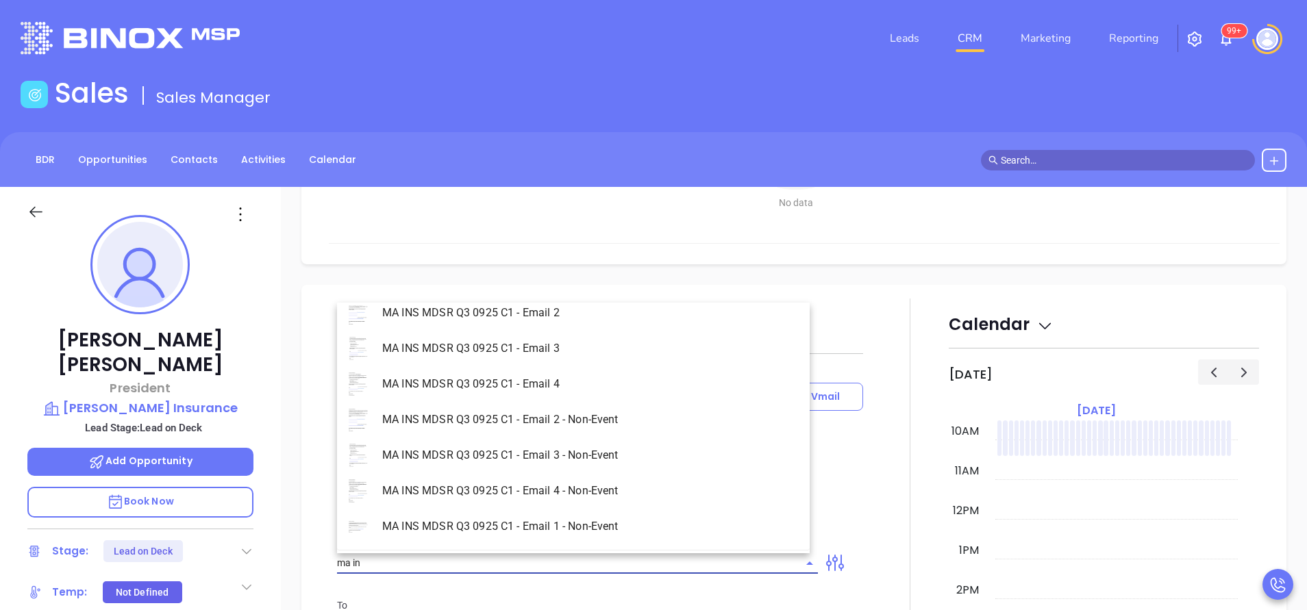
click at [597, 527] on li "MA INS MDSR Q3 0925 C1 - Email 1 - Non-Event" at bounding box center [573, 527] width 473 height 36
type input "MA INS MDSR Q3 0925 C1 - Email 1 - Non-Event"
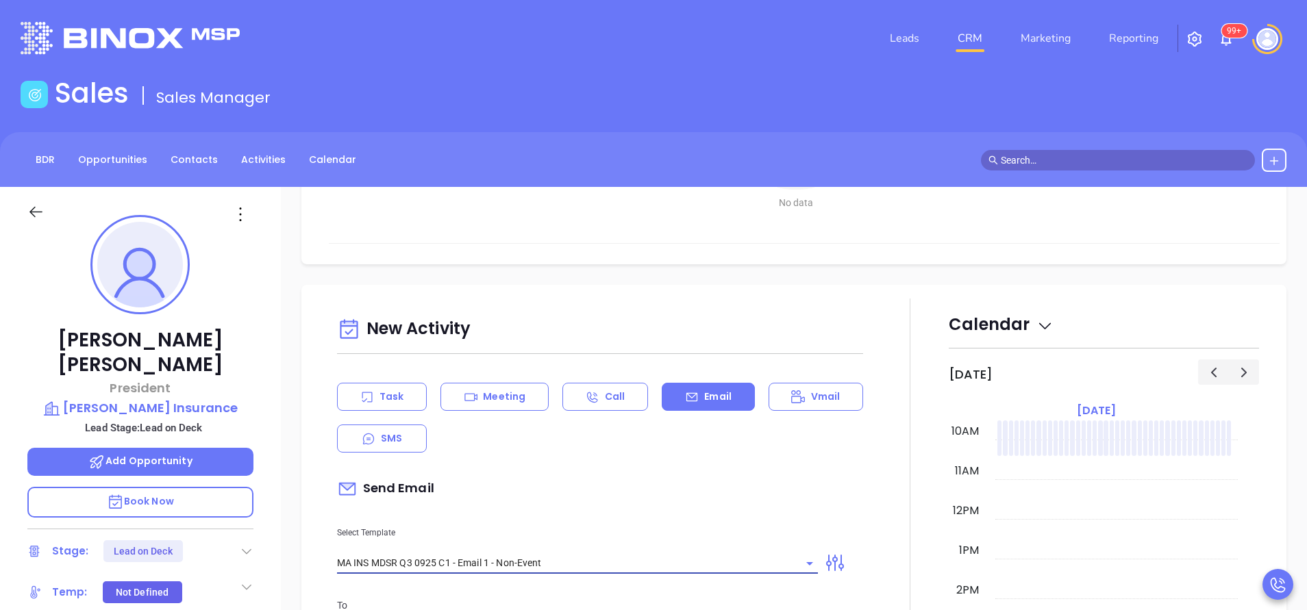
type input "Jim, are you ready for Massachusetts’ compliance requirement?"
type input "MA INS MDSR Q3 0925 C1 - Email 1 - Non-Event"
click at [630, 506] on div "Select Template MA INS MDSR Q3 0925 C1 - Email 1 - Non-Event" at bounding box center [577, 539] width 497 height 69
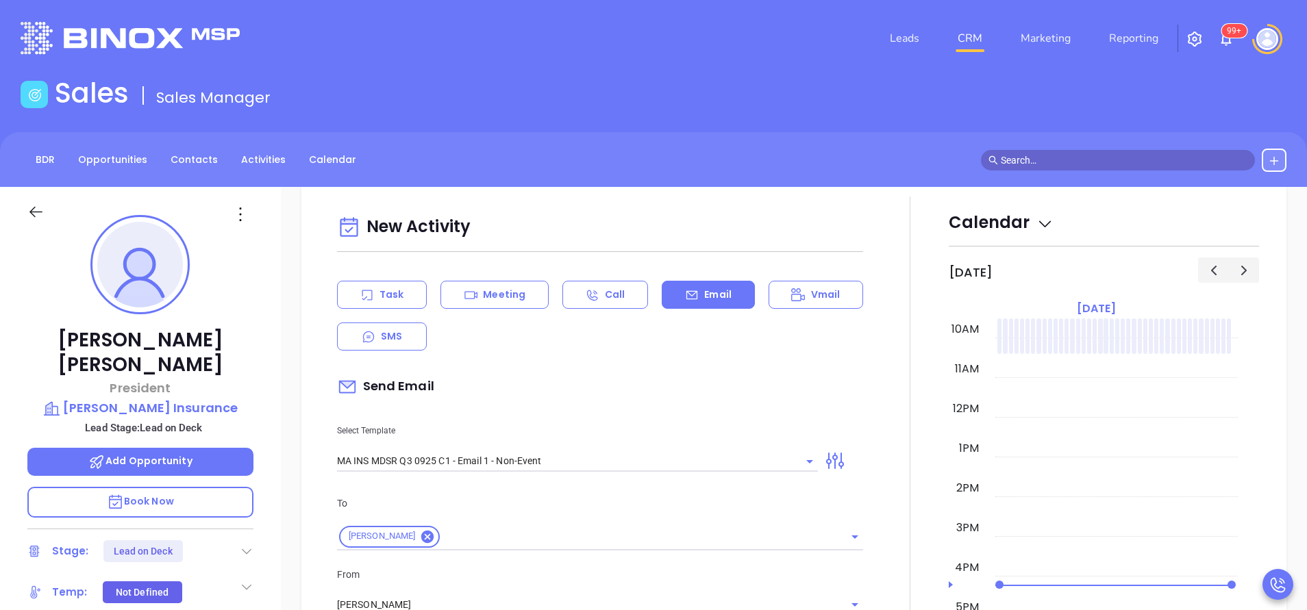
scroll to position [616, 0]
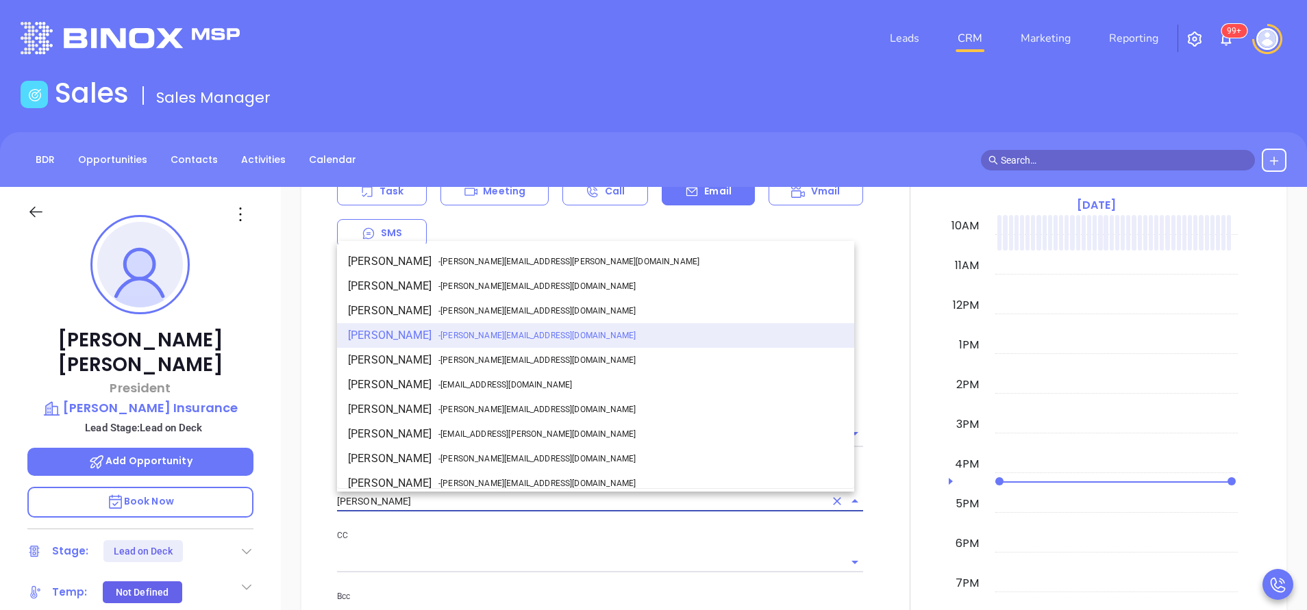
click at [455, 498] on input "[PERSON_NAME]" at bounding box center [581, 502] width 488 height 20
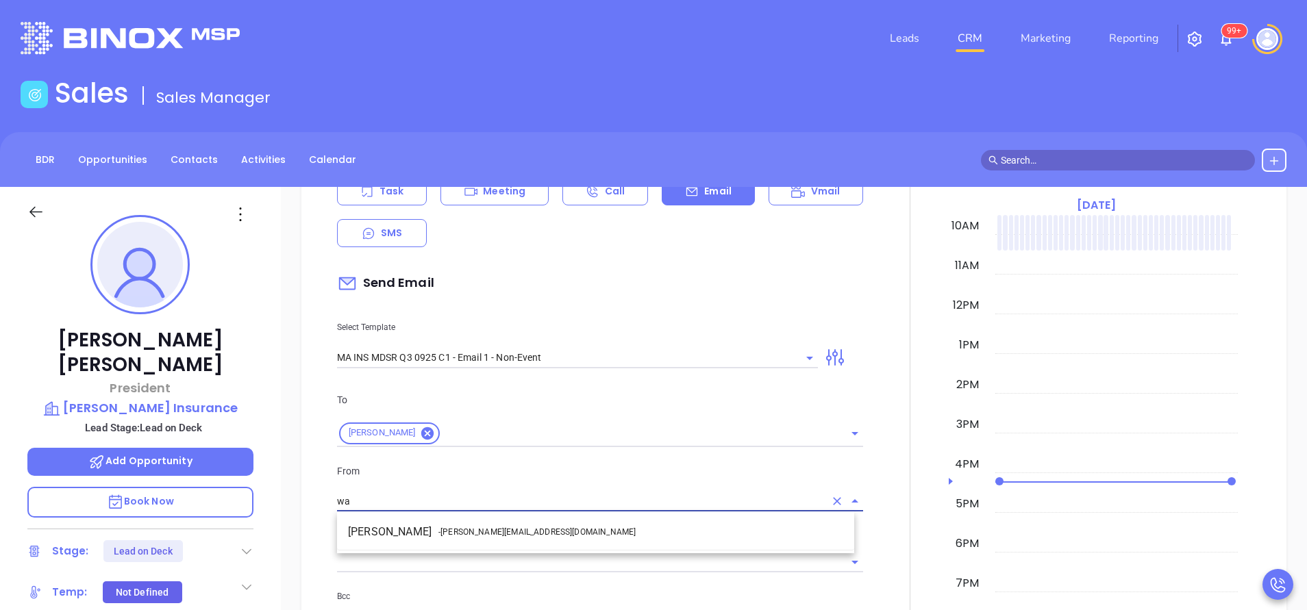
drag, startPoint x: 497, startPoint y: 530, endPoint x: 599, endPoint y: 529, distance: 102.0
click at [499, 530] on span "- [PERSON_NAME][EMAIL_ADDRESS][DOMAIN_NAME]" at bounding box center [536, 532] width 197 height 12
type input "[PERSON_NAME]"
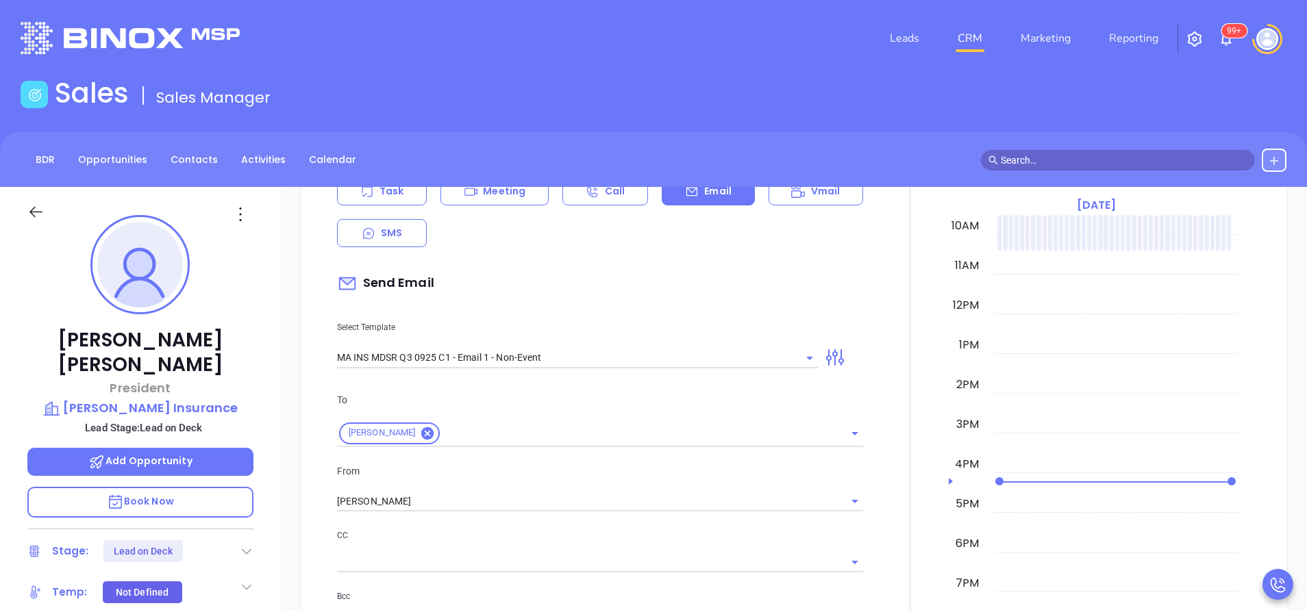
click at [627, 528] on p "CC" at bounding box center [600, 535] width 526 height 15
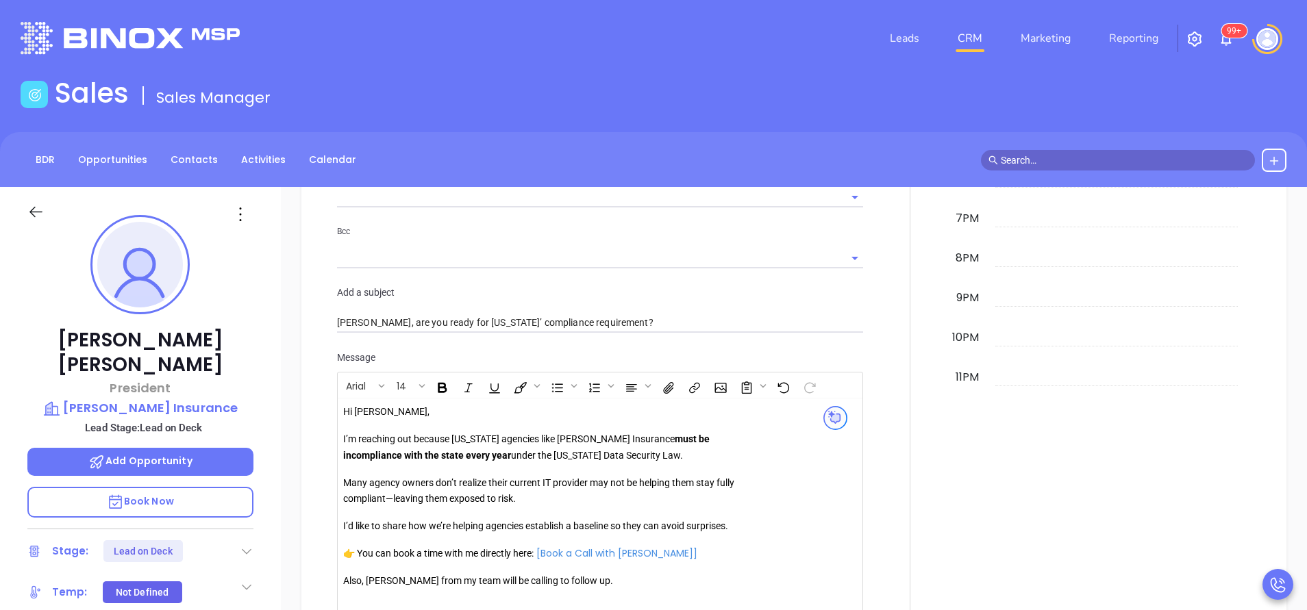
scroll to position [1027, 0]
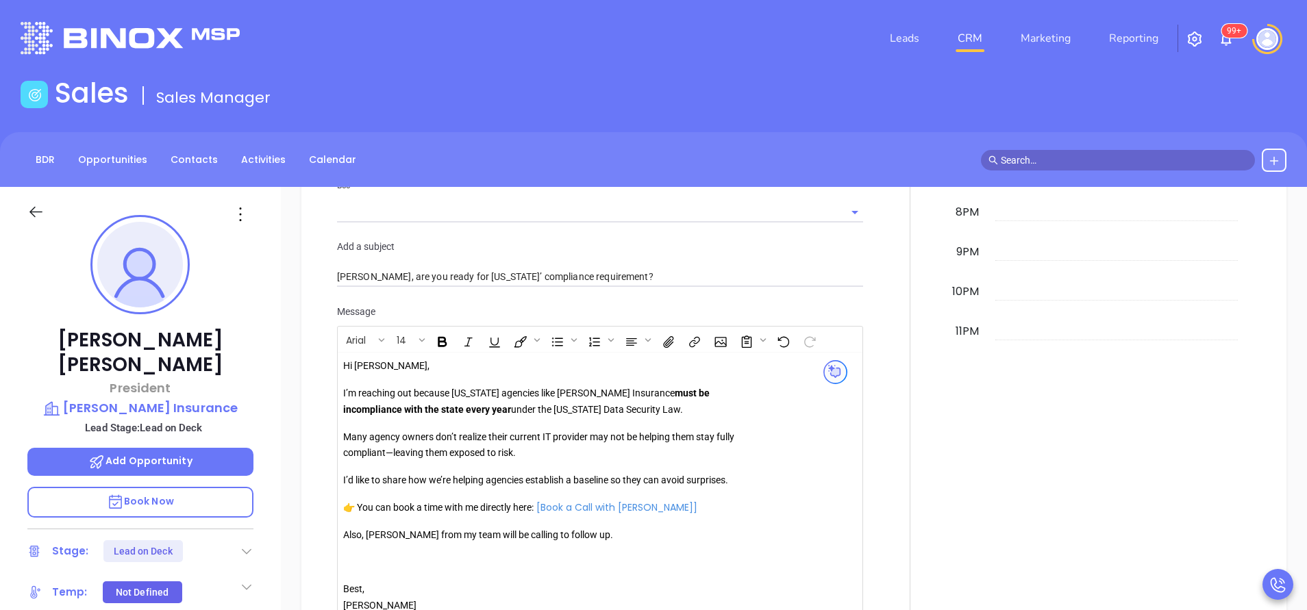
click at [392, 536] on p "Also, [PERSON_NAME] from my team will be calling to follow up." at bounding box center [540, 535] width 394 height 16
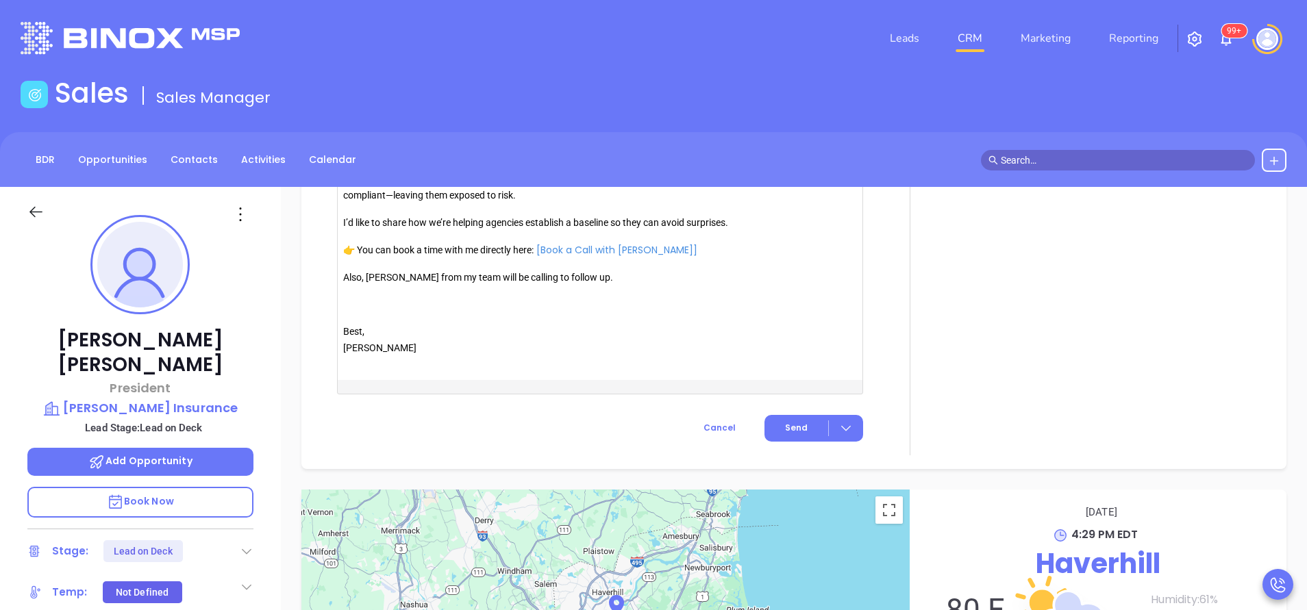
scroll to position [1291, 0]
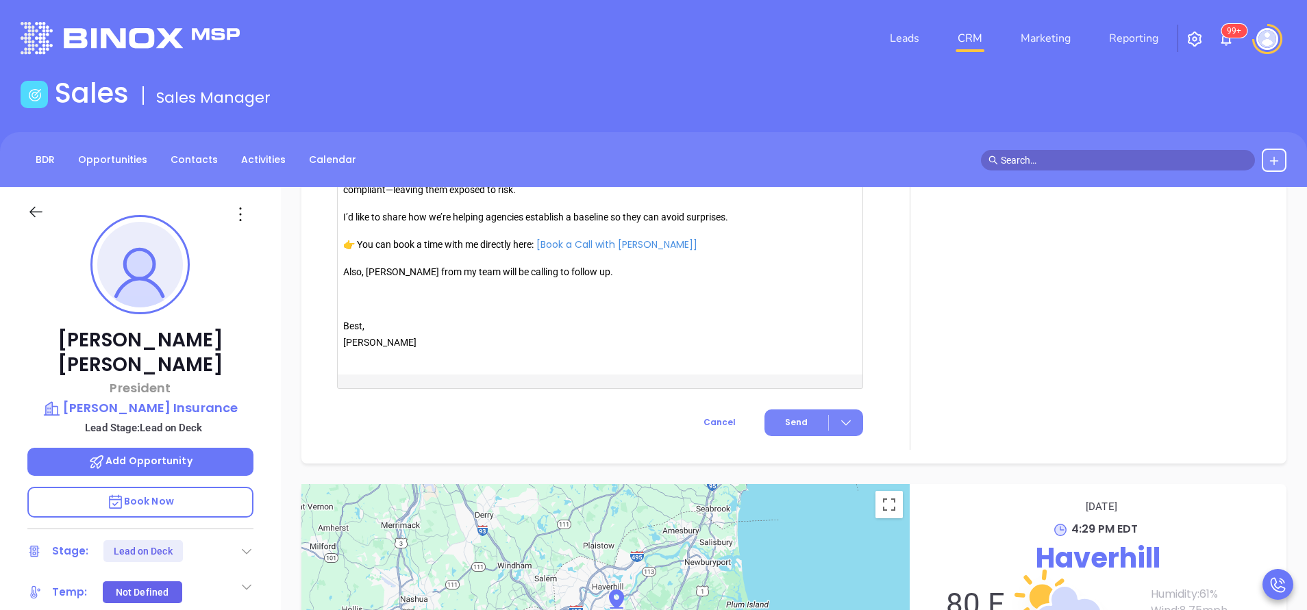
click at [788, 423] on span "Send" at bounding box center [796, 422] width 23 height 12
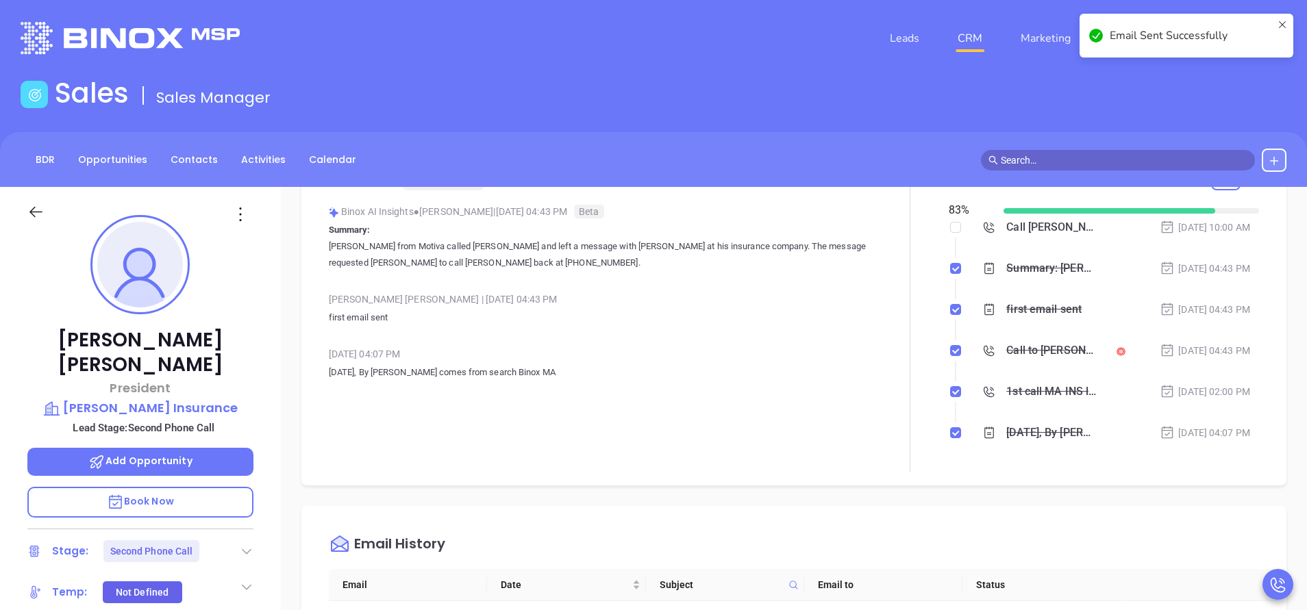
scroll to position [0, 0]
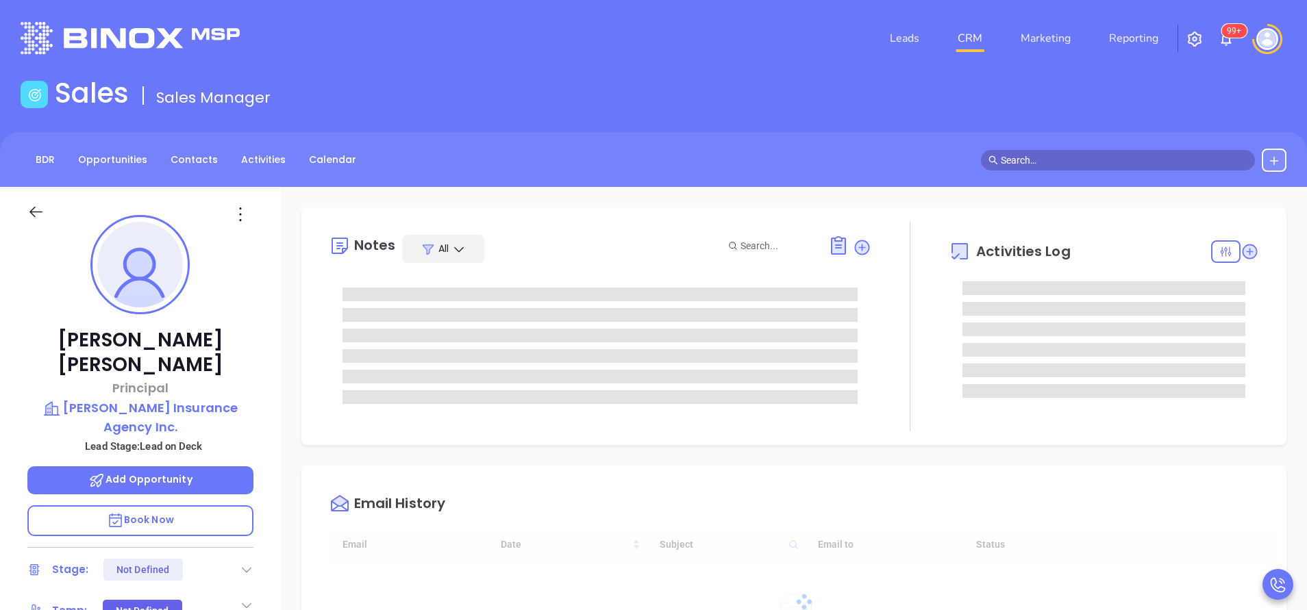
scroll to position [398, 0]
type input "[PERSON_NAME]"
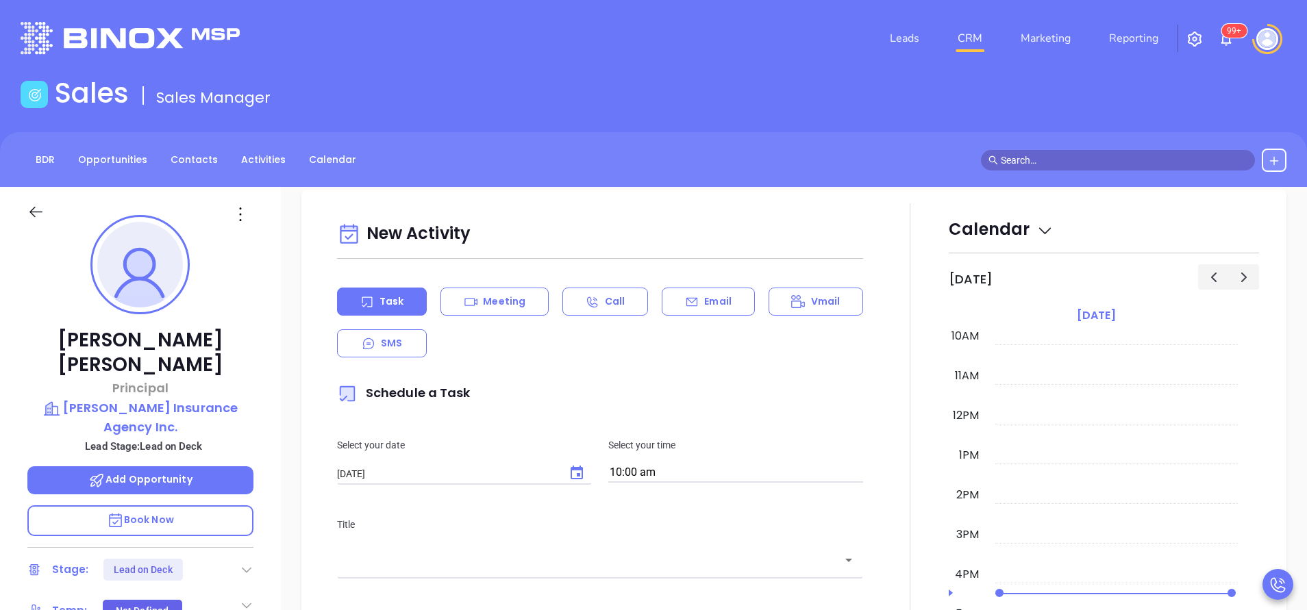
scroll to position [616, 0]
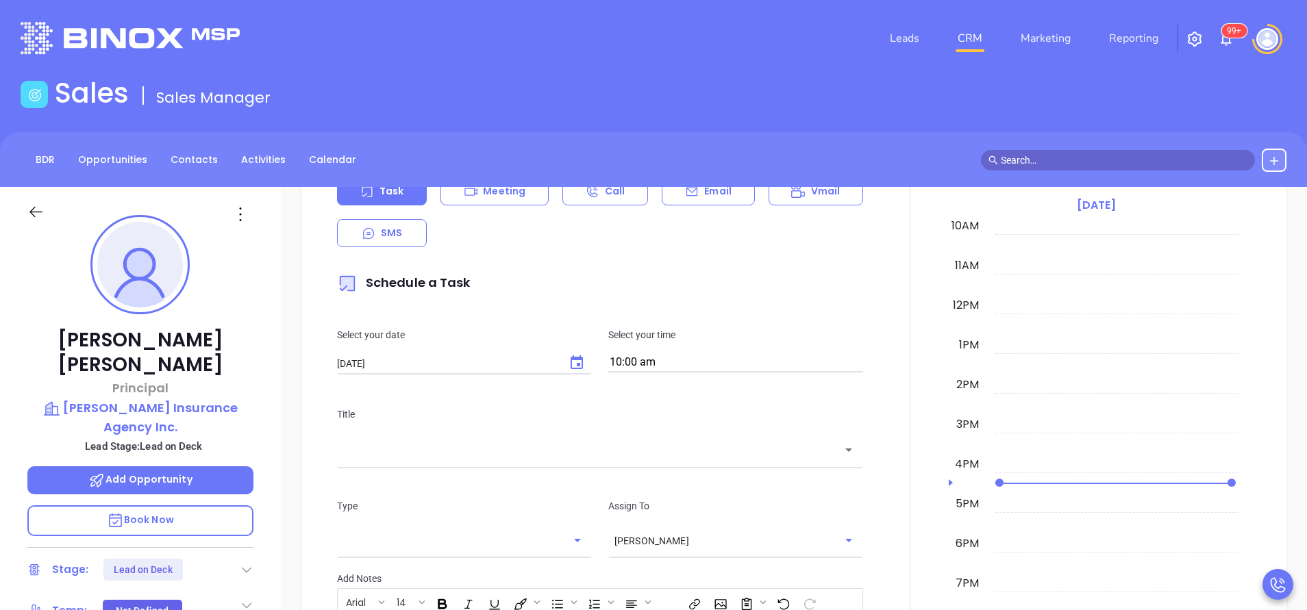
click at [712, 194] on p "Email" at bounding box center [717, 191] width 27 height 14
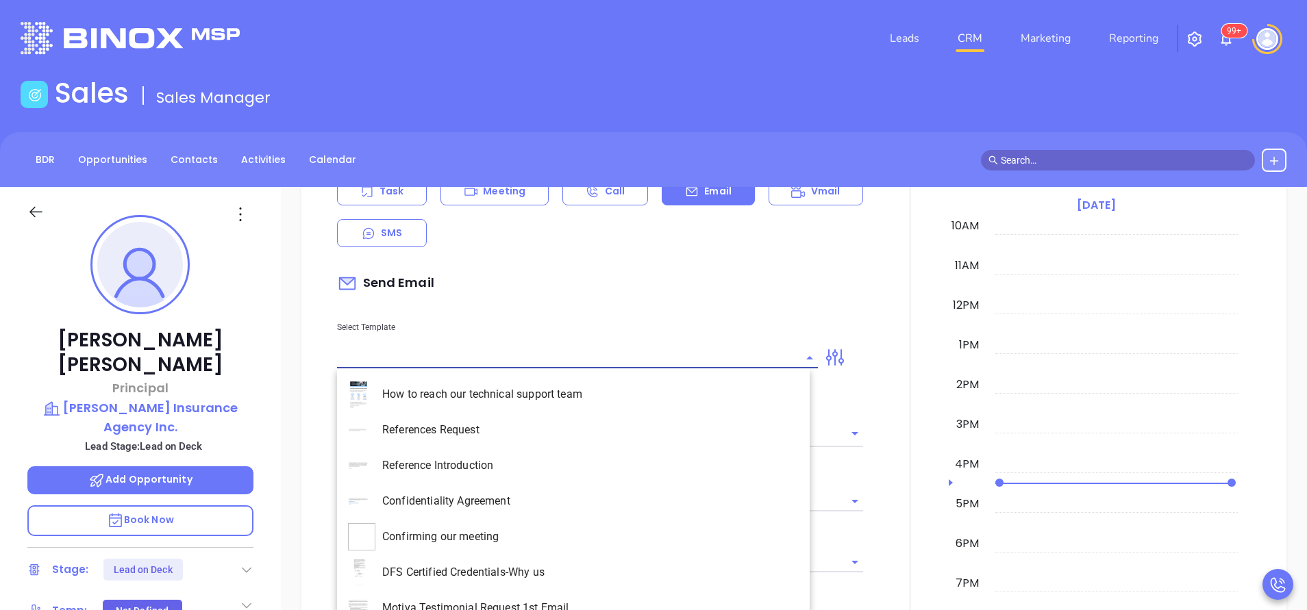
click at [617, 366] on input "text" at bounding box center [567, 358] width 460 height 20
type input "[PERSON_NAME]"
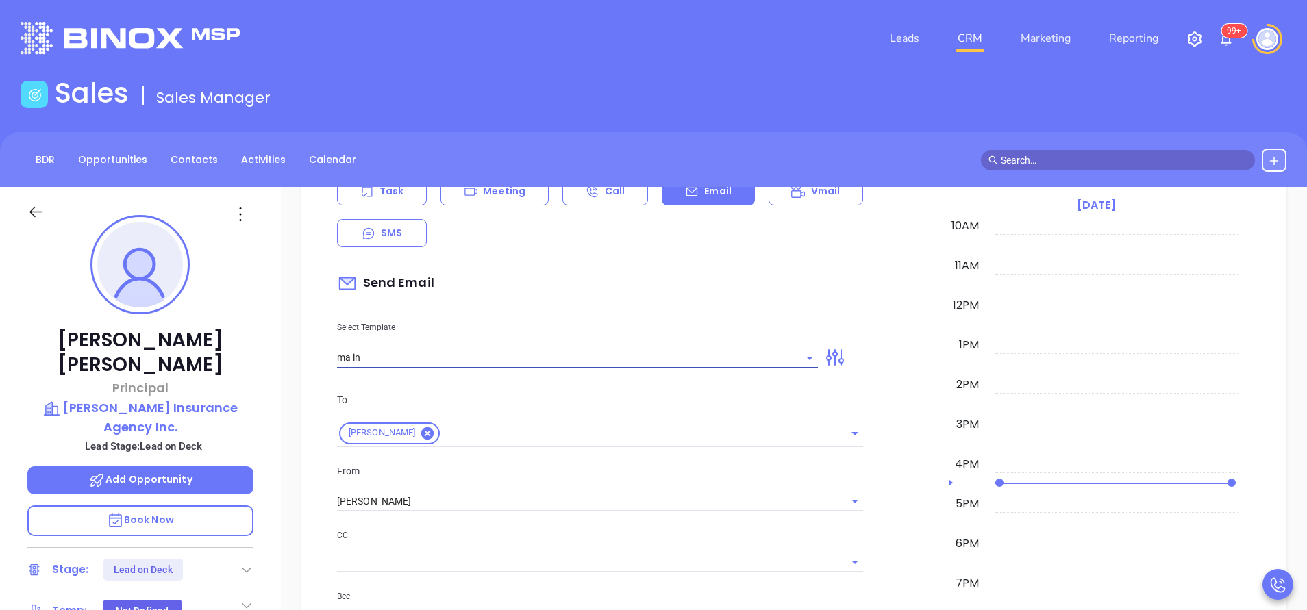
click at [473, 351] on input "ma in" at bounding box center [567, 358] width 460 height 20
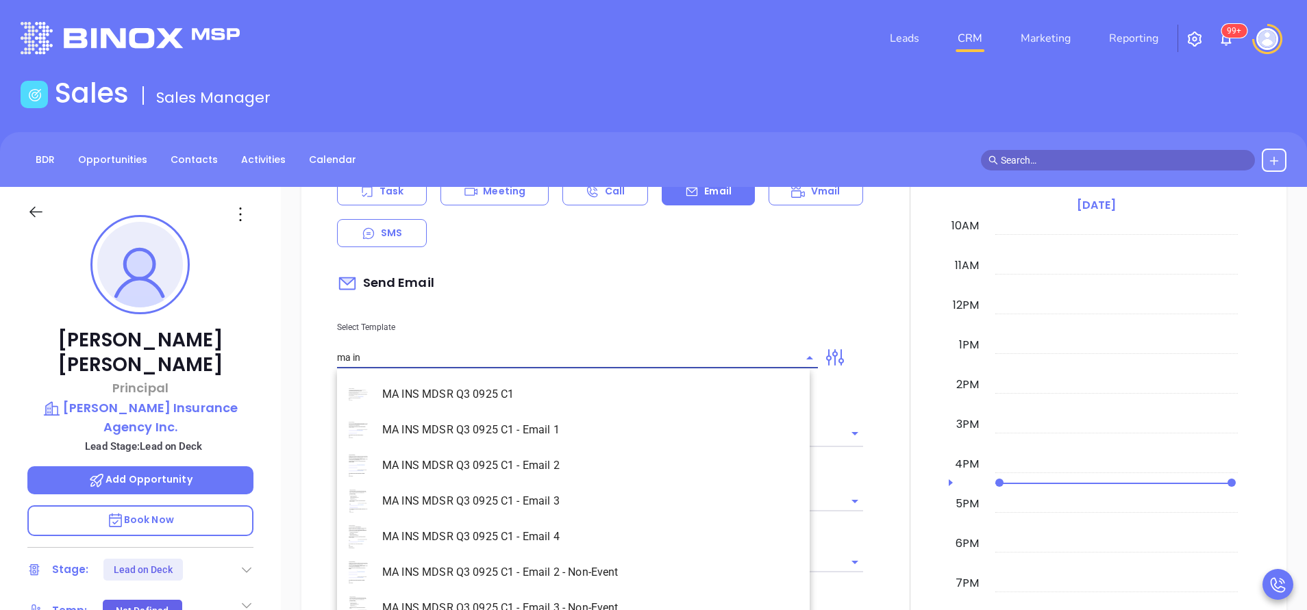
scroll to position [88, 0]
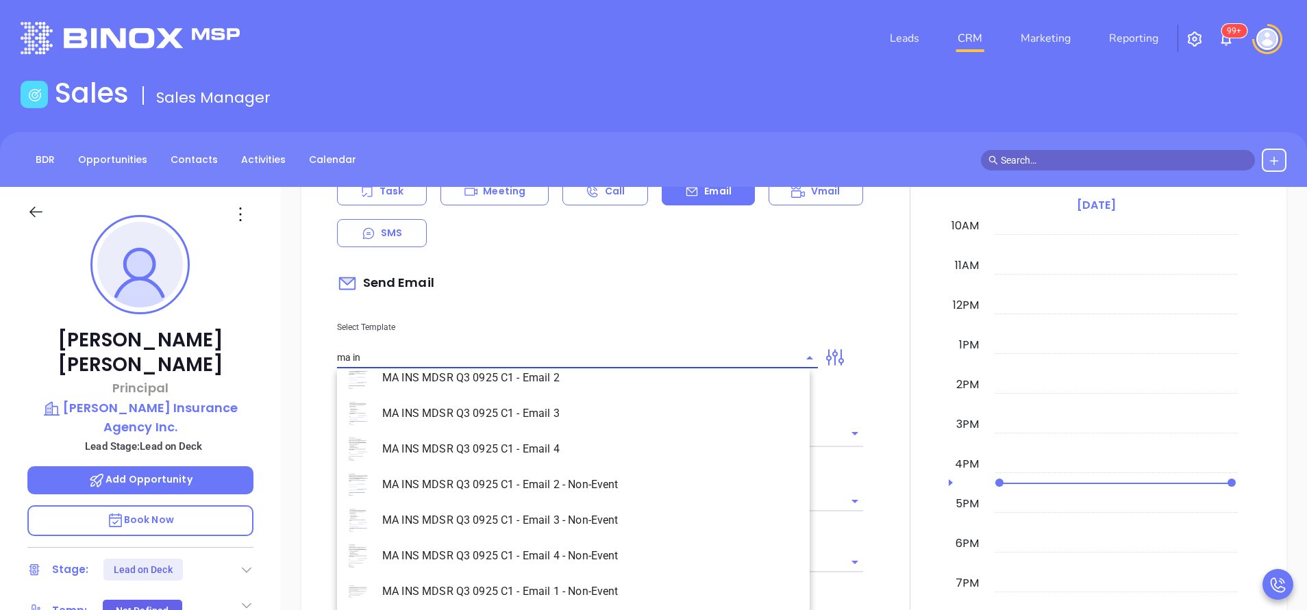
click at [620, 593] on li "MA INS MDSR Q3 0925 C1 - Email 1 - Non-Event" at bounding box center [573, 592] width 473 height 36
type input "MA INS MDSR Q3 0925 C1 - Email 1 - Non-Event"
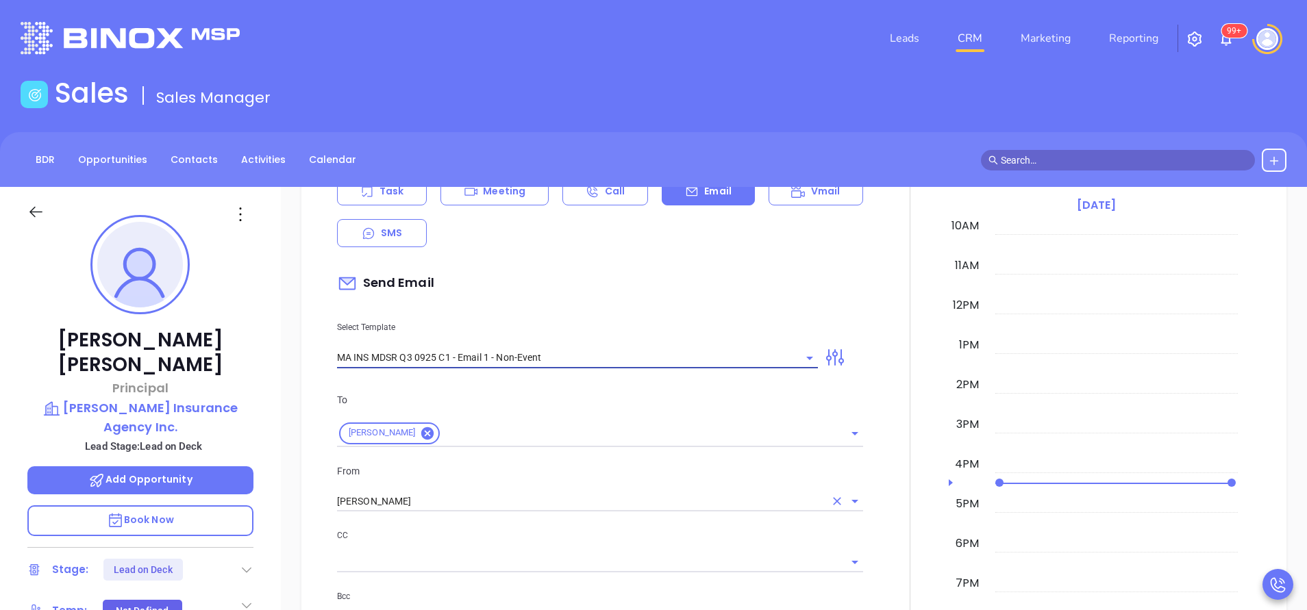
type input "[PERSON_NAME], are you ready for [US_STATE]’ compliance requirement?"
click at [379, 497] on input "[PERSON_NAME]" at bounding box center [581, 502] width 488 height 20
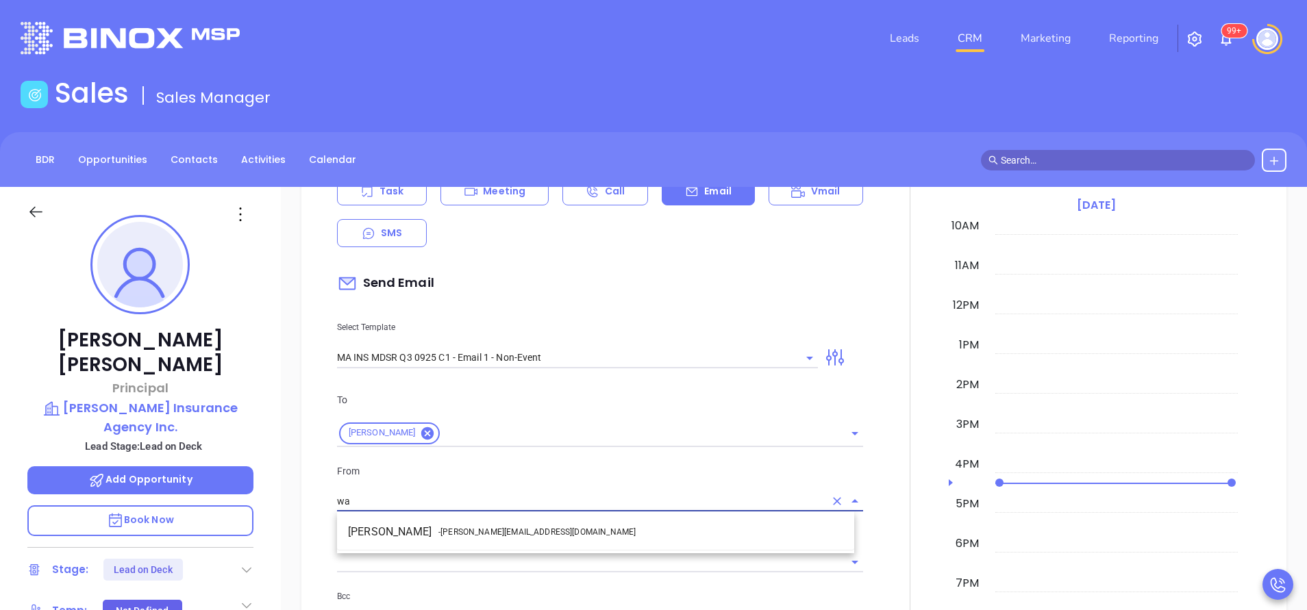
click at [460, 536] on span "- [PERSON_NAME][EMAIL_ADDRESS][DOMAIN_NAME]" at bounding box center [536, 532] width 197 height 12
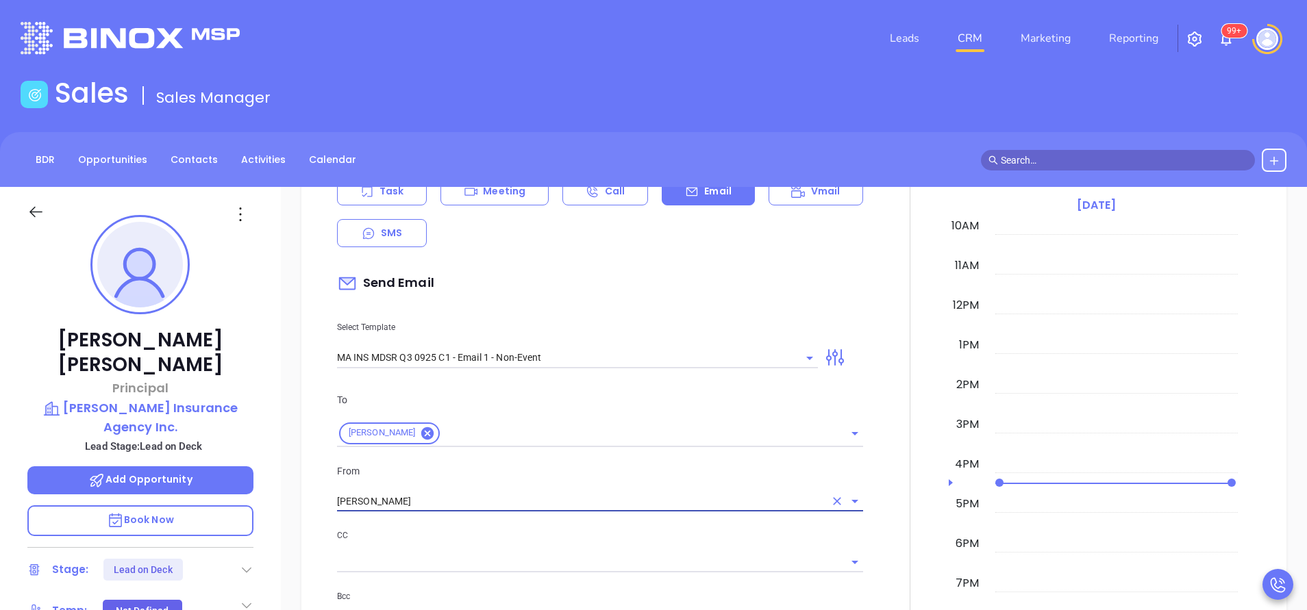
type input "[PERSON_NAME]"
drag, startPoint x: 518, startPoint y: 536, endPoint x: 527, endPoint y: 536, distance: 8.9
click at [520, 536] on p "CC" at bounding box center [600, 535] width 526 height 15
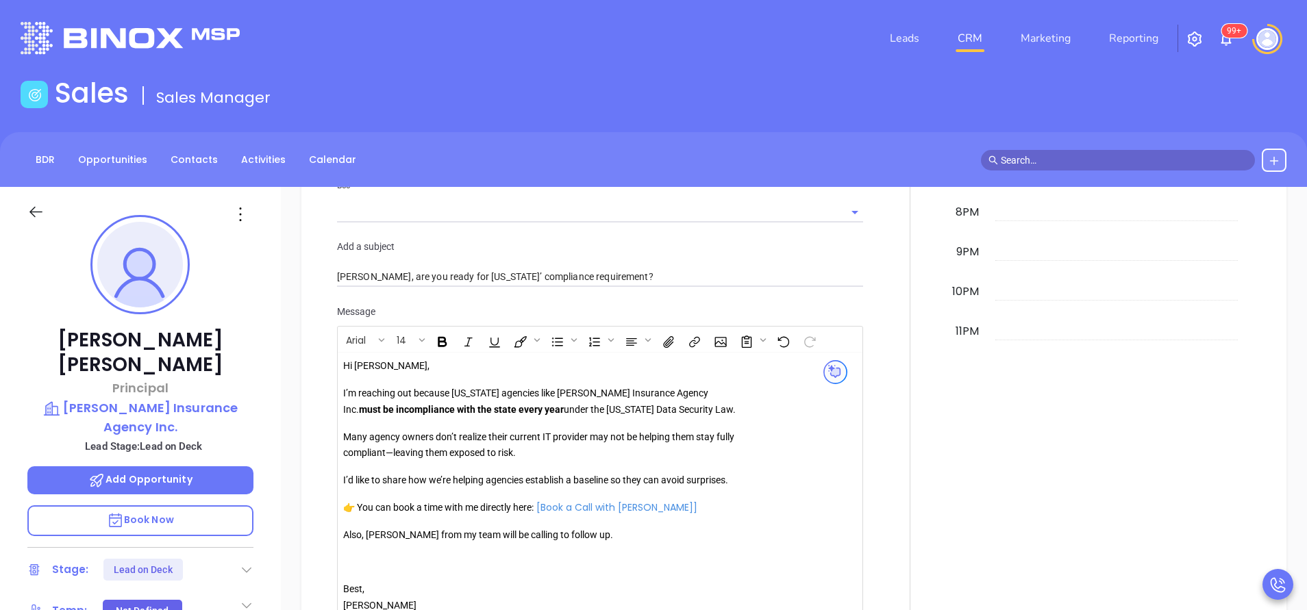
scroll to position [1233, 0]
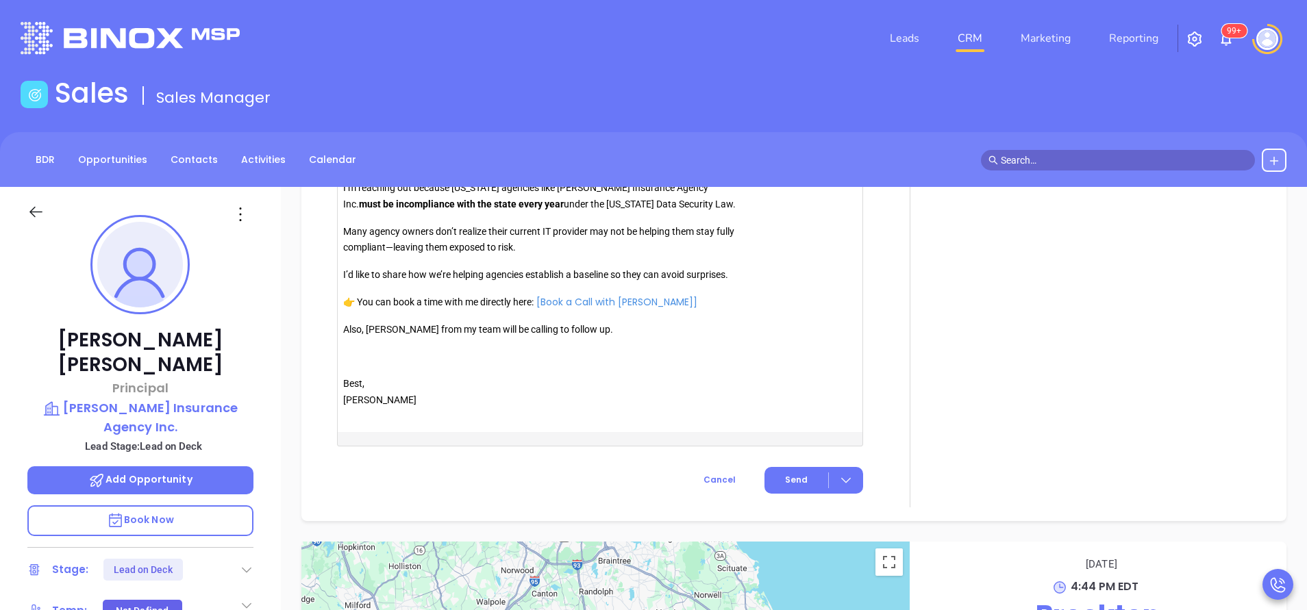
click at [379, 326] on p "Also, [PERSON_NAME] from my team will be calling to follow up." at bounding box center [540, 330] width 394 height 16
click at [788, 474] on button "Send" at bounding box center [813, 480] width 99 height 27
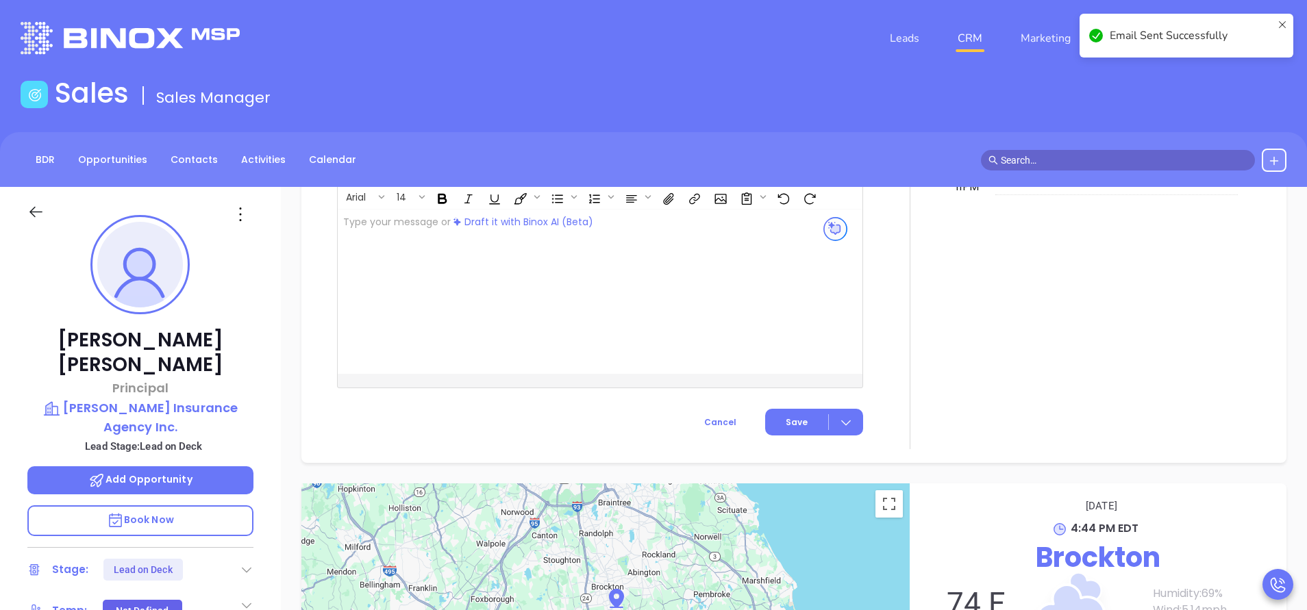
scroll to position [1193, 0]
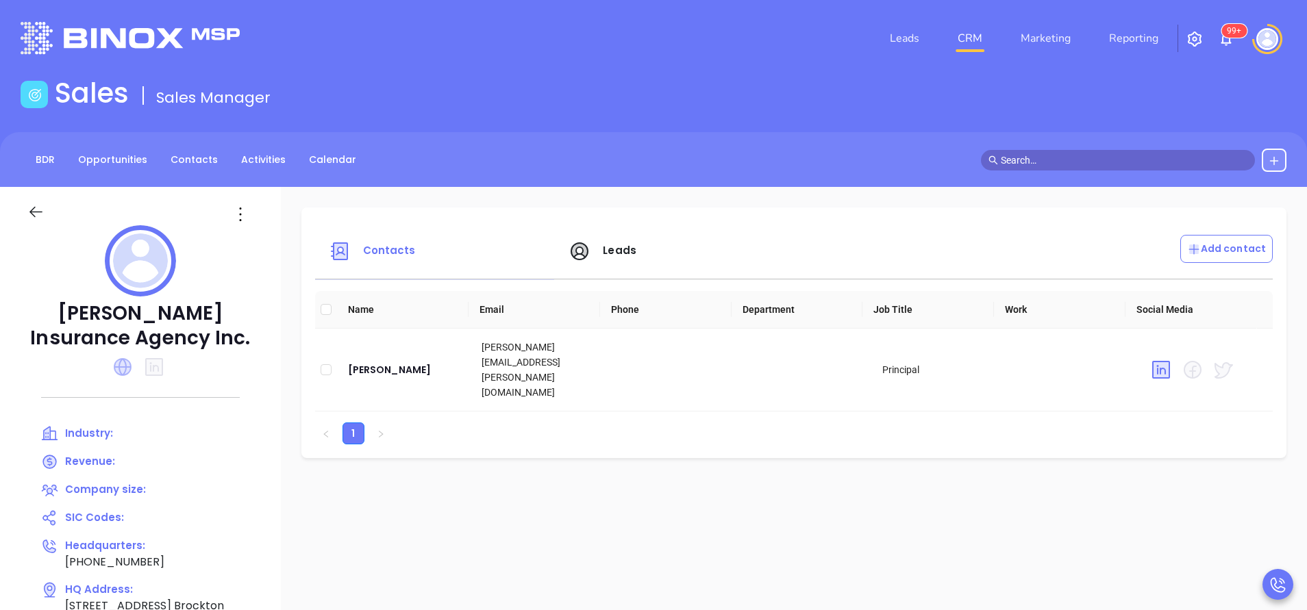
click at [125, 364] on icon at bounding box center [123, 367] width 18 height 18
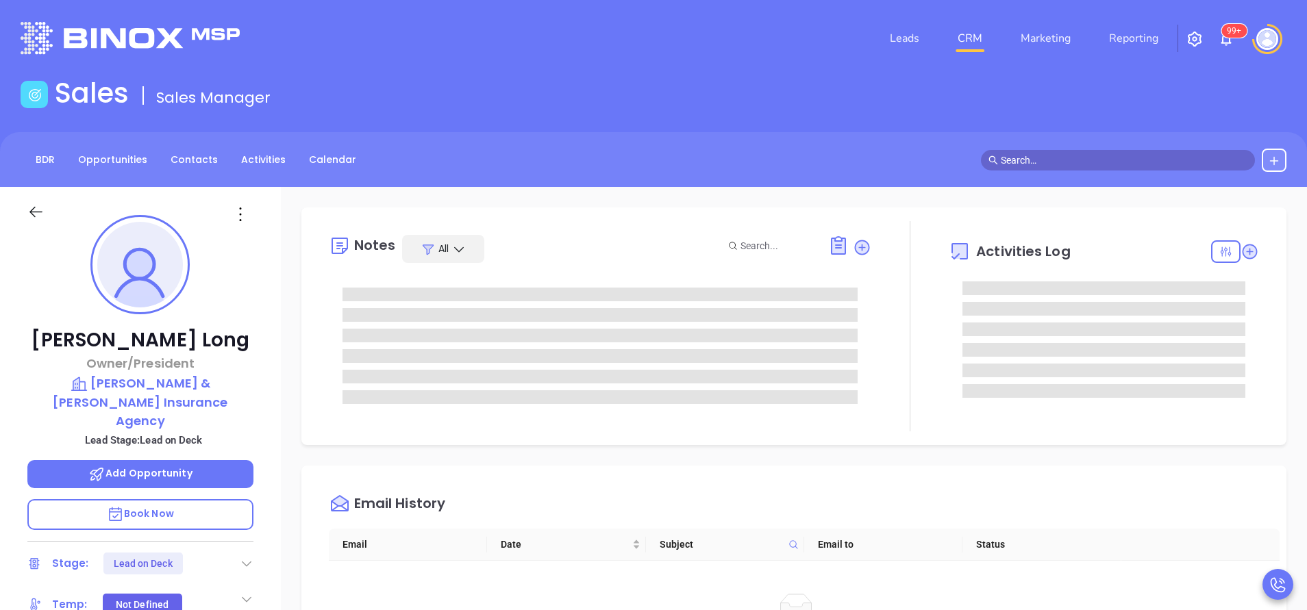
scroll to position [398, 0]
type input "[PERSON_NAME]"
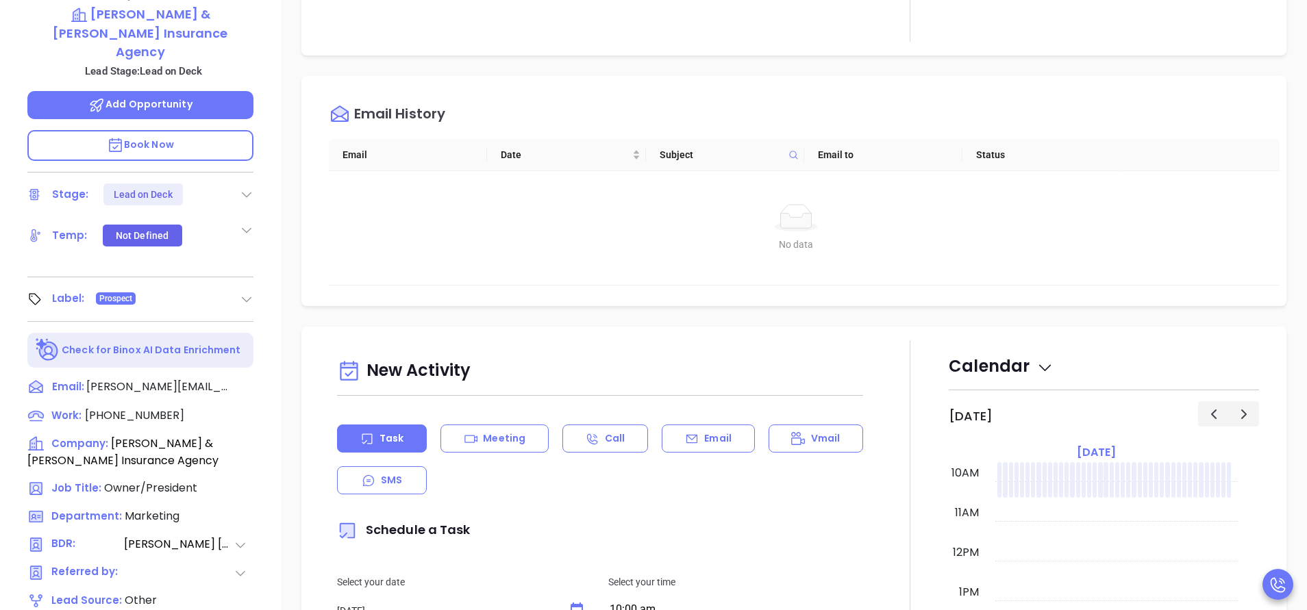
scroll to position [411, 0]
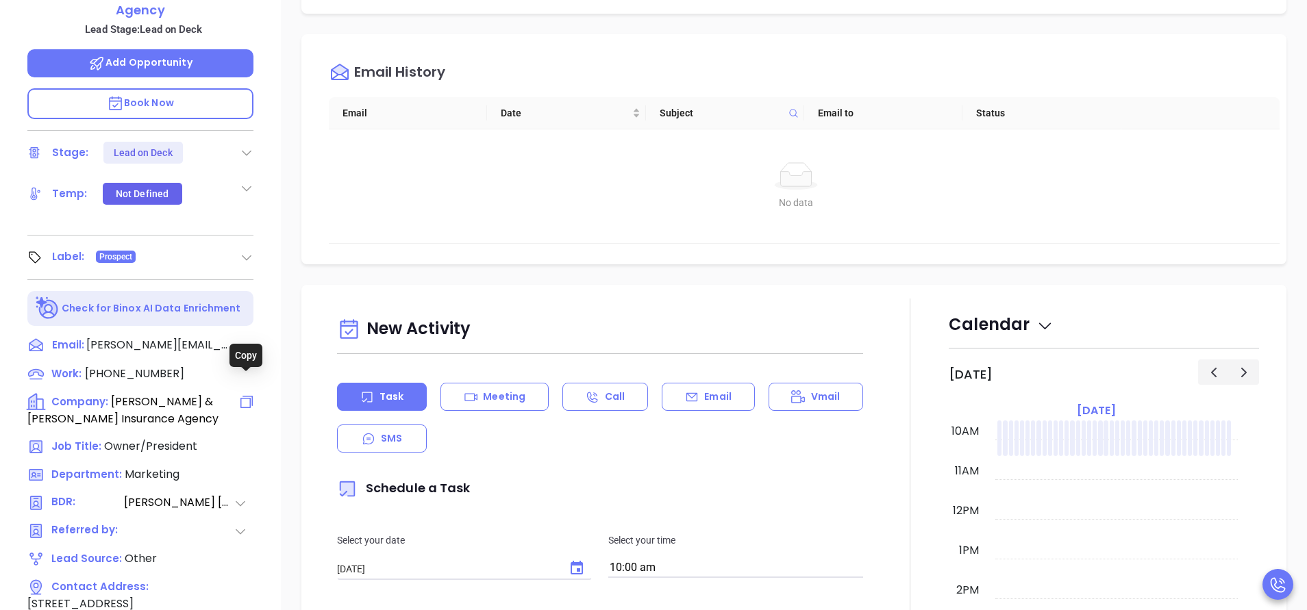
click at [242, 394] on icon at bounding box center [246, 402] width 16 height 16
click at [164, 366] on span "(508) 945-0393" at bounding box center [134, 374] width 99 height 16
type input "(508) 945-0393"
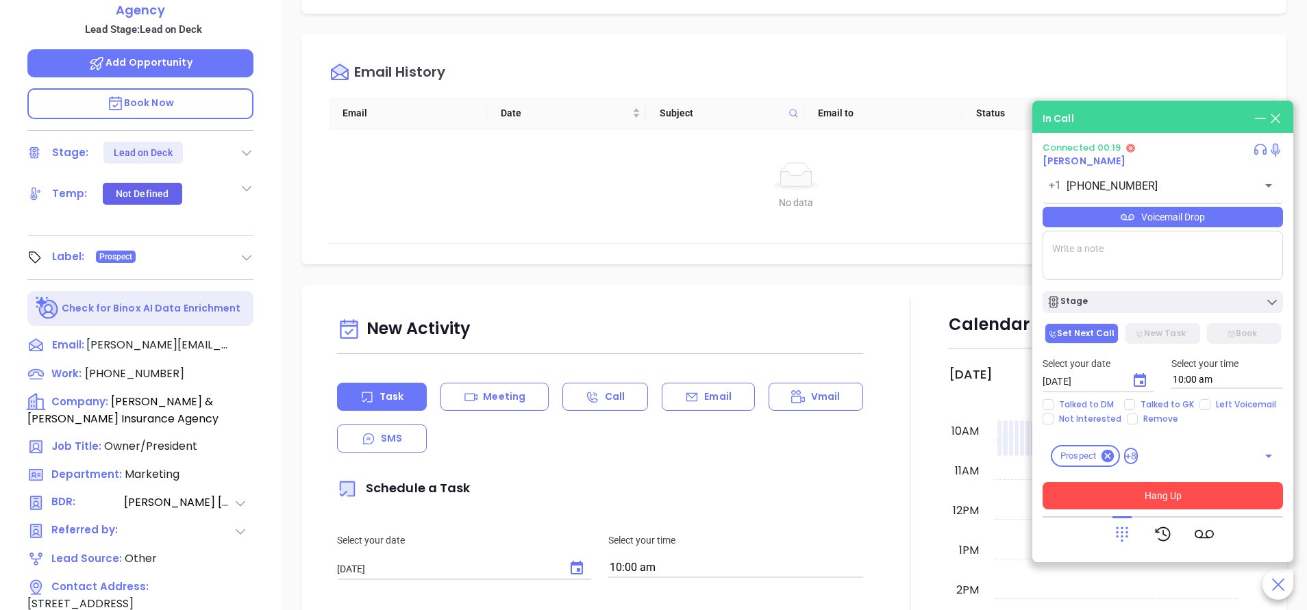
click at [1217, 488] on button "Hang Up" at bounding box center [1162, 495] width 240 height 27
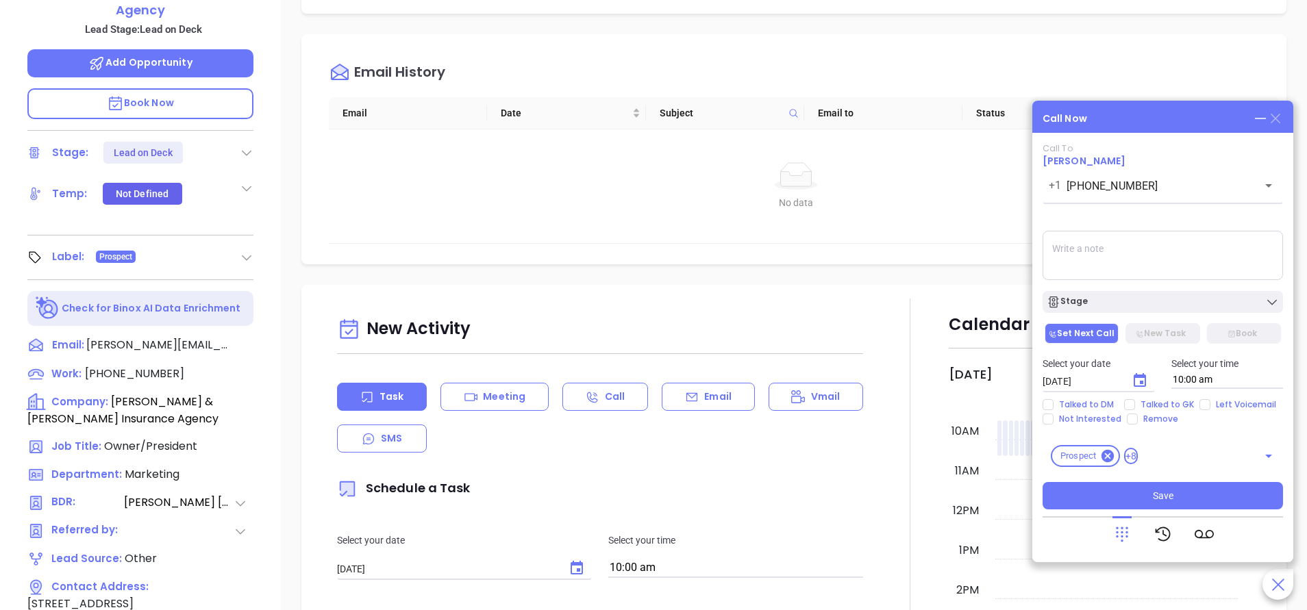
click at [1276, 117] on icon at bounding box center [1275, 118] width 15 height 15
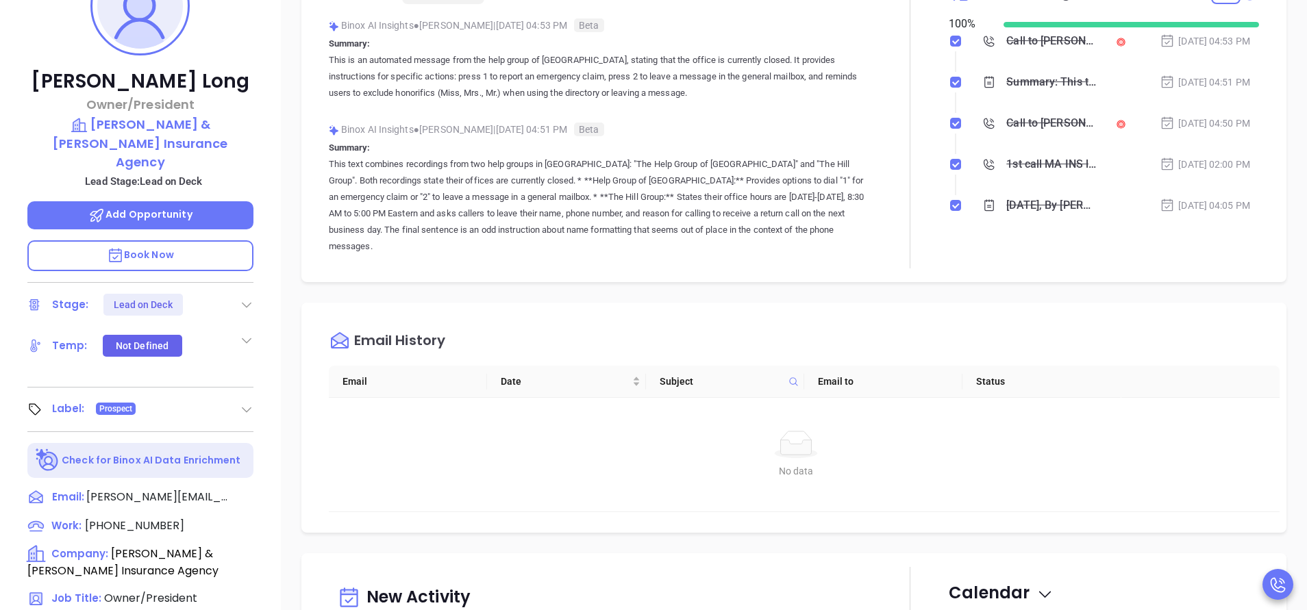
scroll to position [0, 0]
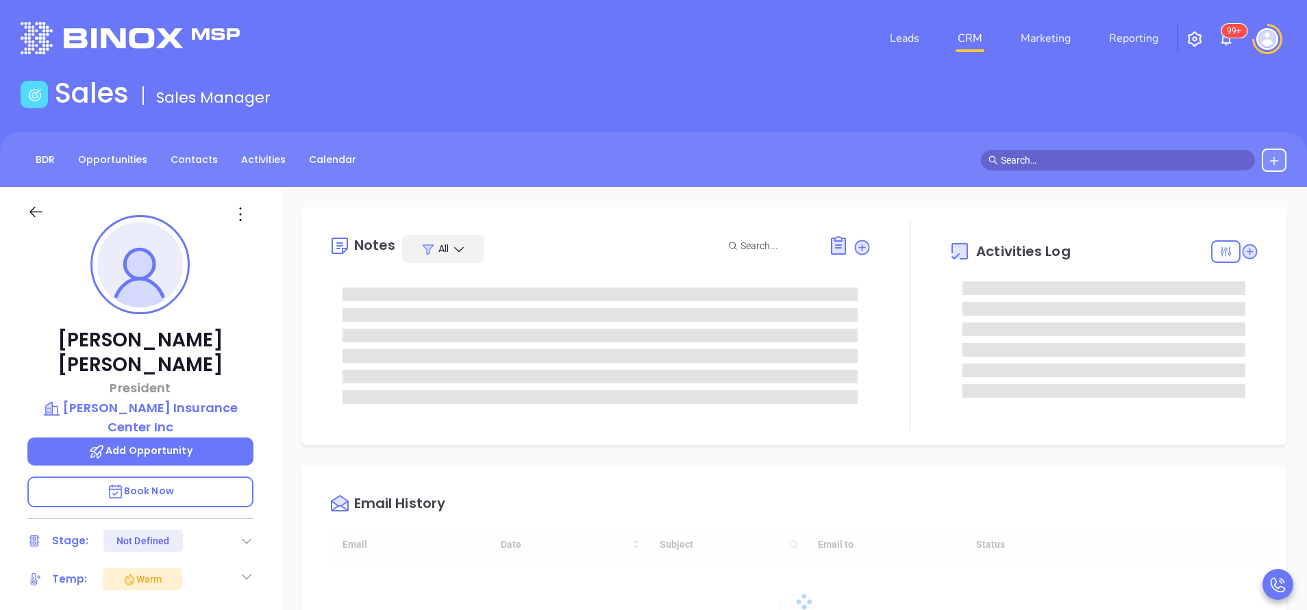
scroll to position [398, 0]
type input "[PERSON_NAME]"
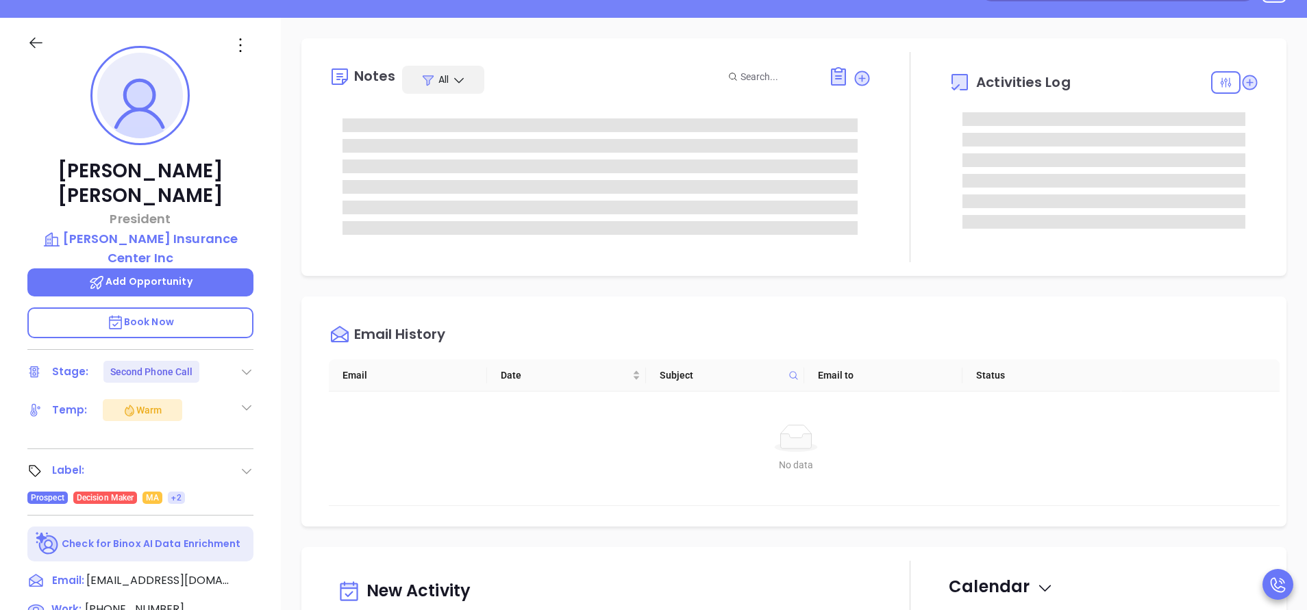
scroll to position [205, 0]
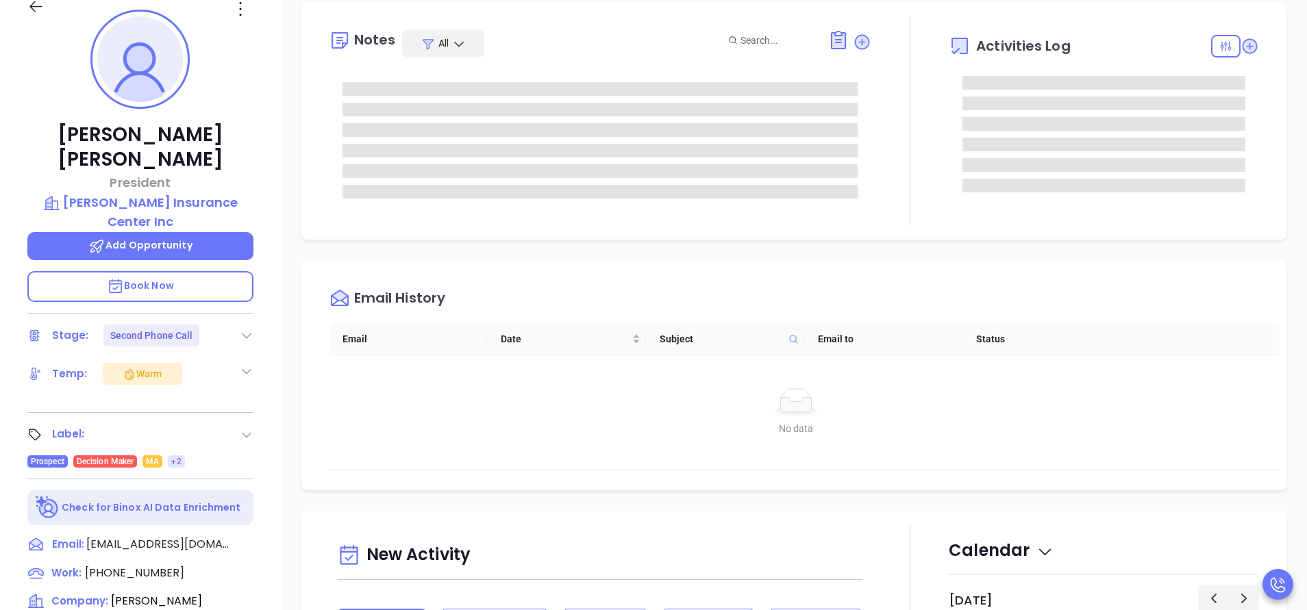
click at [246, 329] on icon at bounding box center [247, 336] width 14 height 14
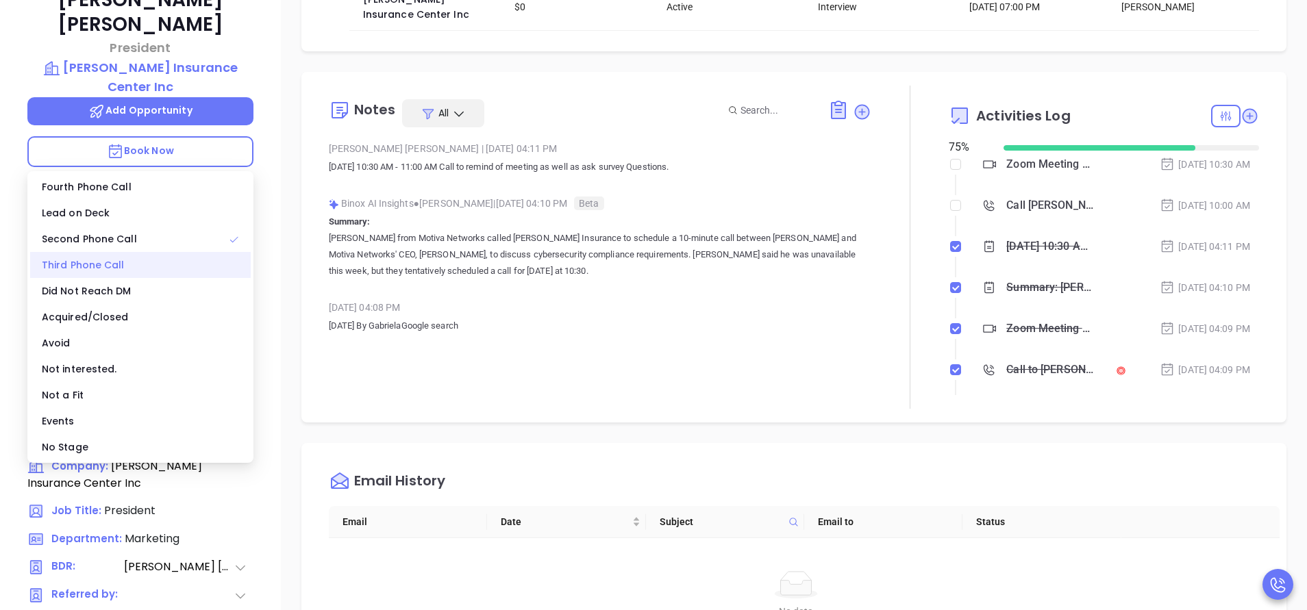
scroll to position [308, 0]
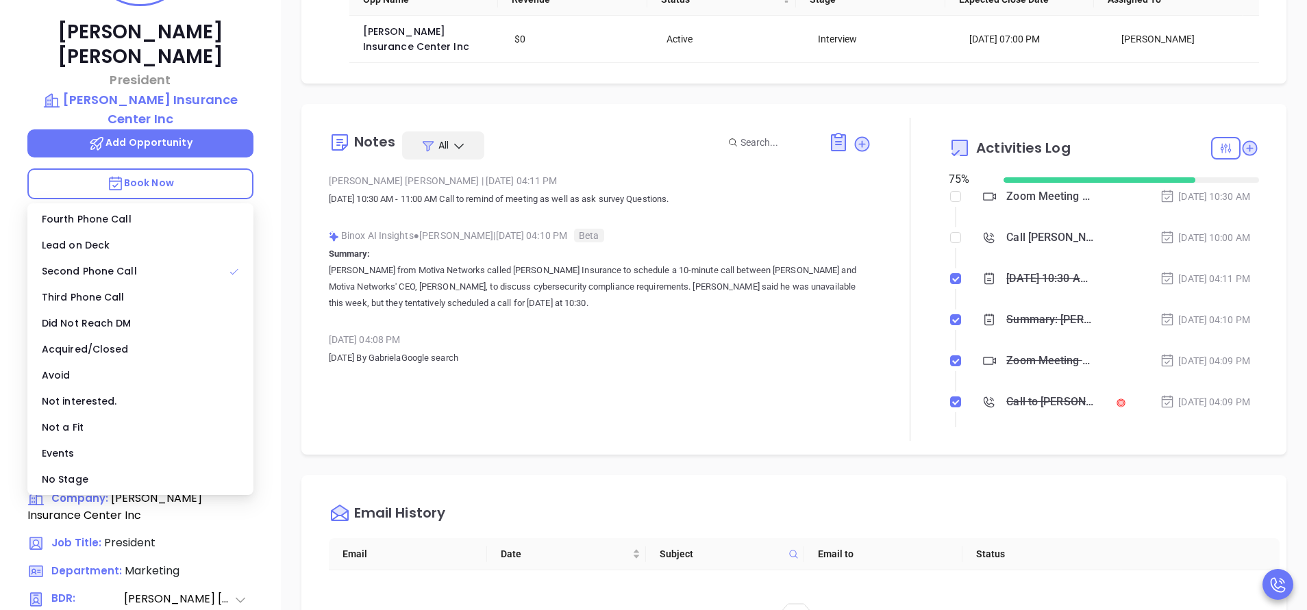
click at [286, 347] on div "Opportunities New Opportunity Opp Name Revenue Status Stage Expected Close Date…" at bounding box center [794, 358] width 1026 height 959
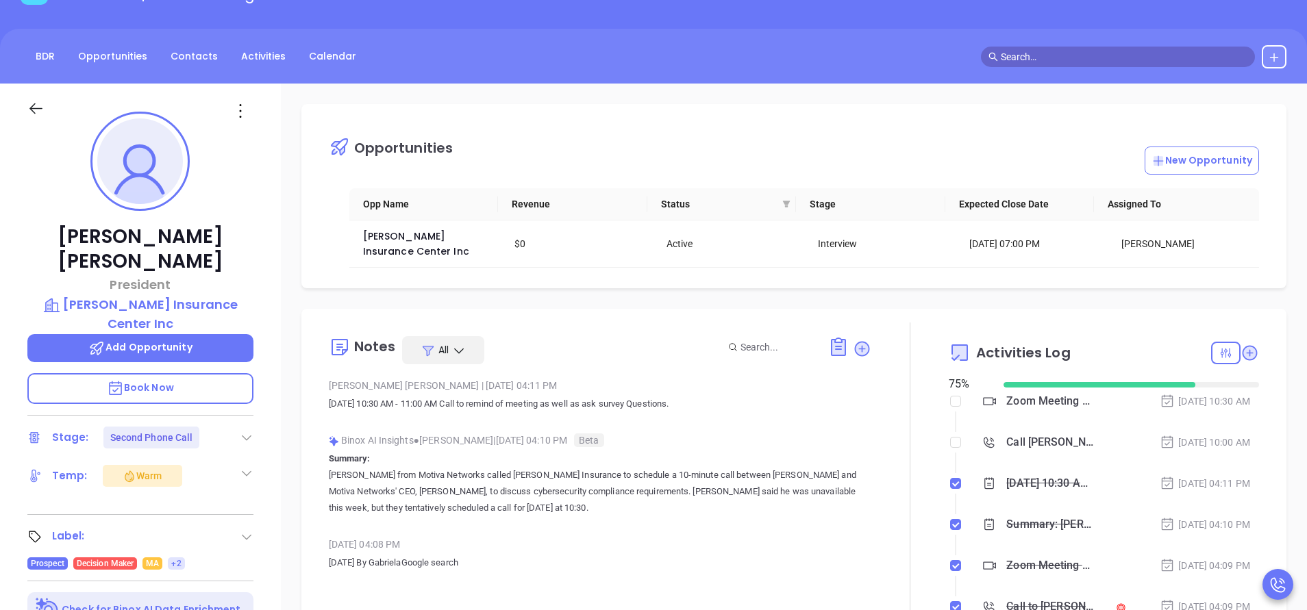
scroll to position [103, 0]
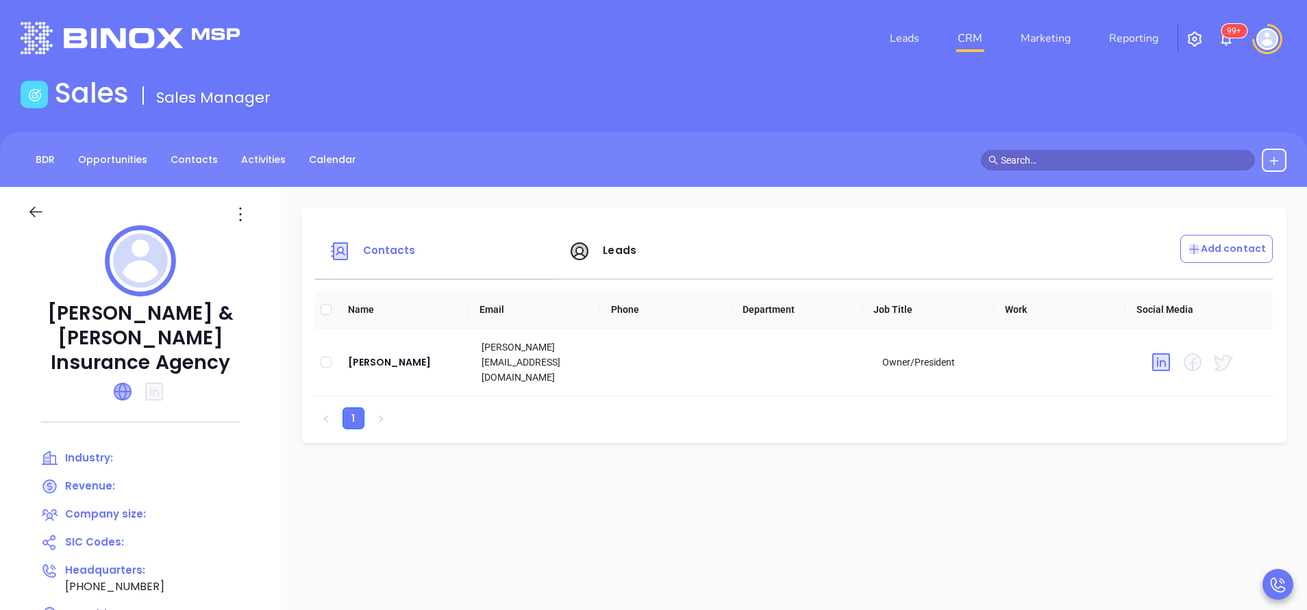
click at [123, 383] on icon at bounding box center [122, 391] width 16 height 16
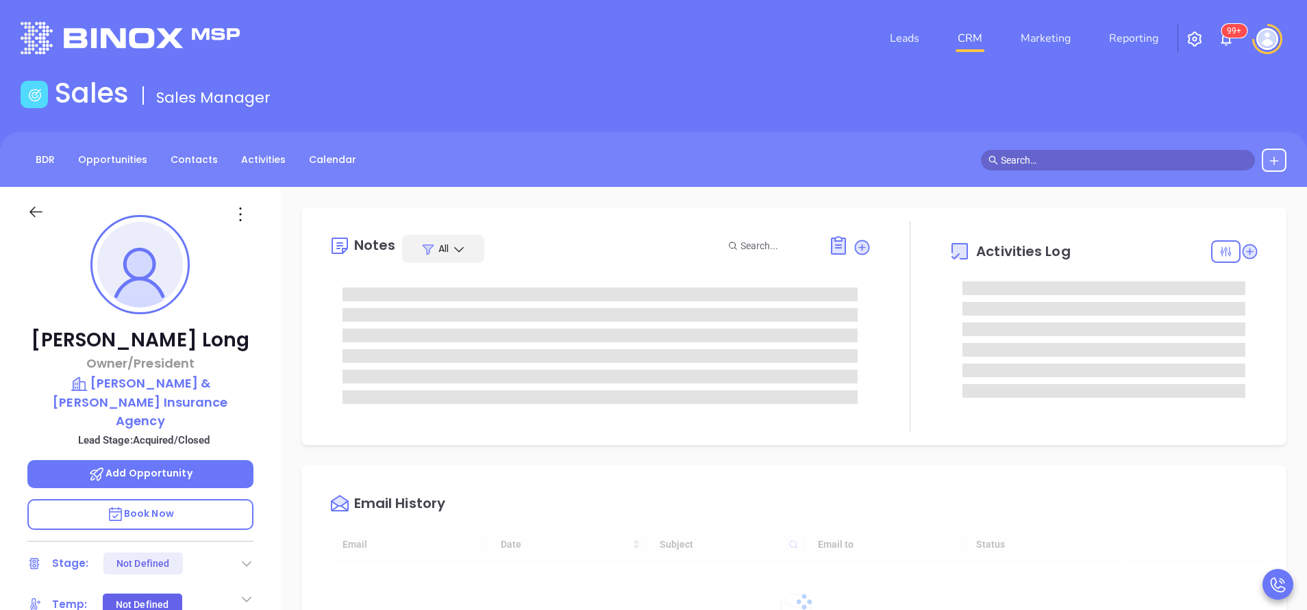
scroll to position [398, 0]
type input "[PERSON_NAME]"
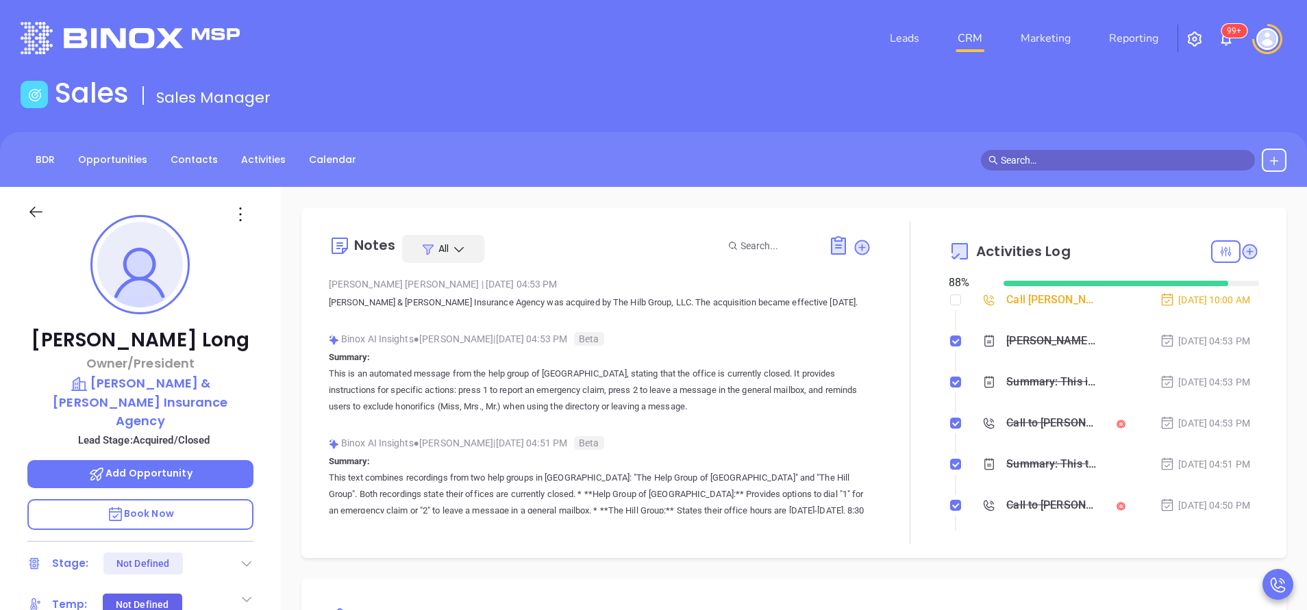
scroll to position [205, 0]
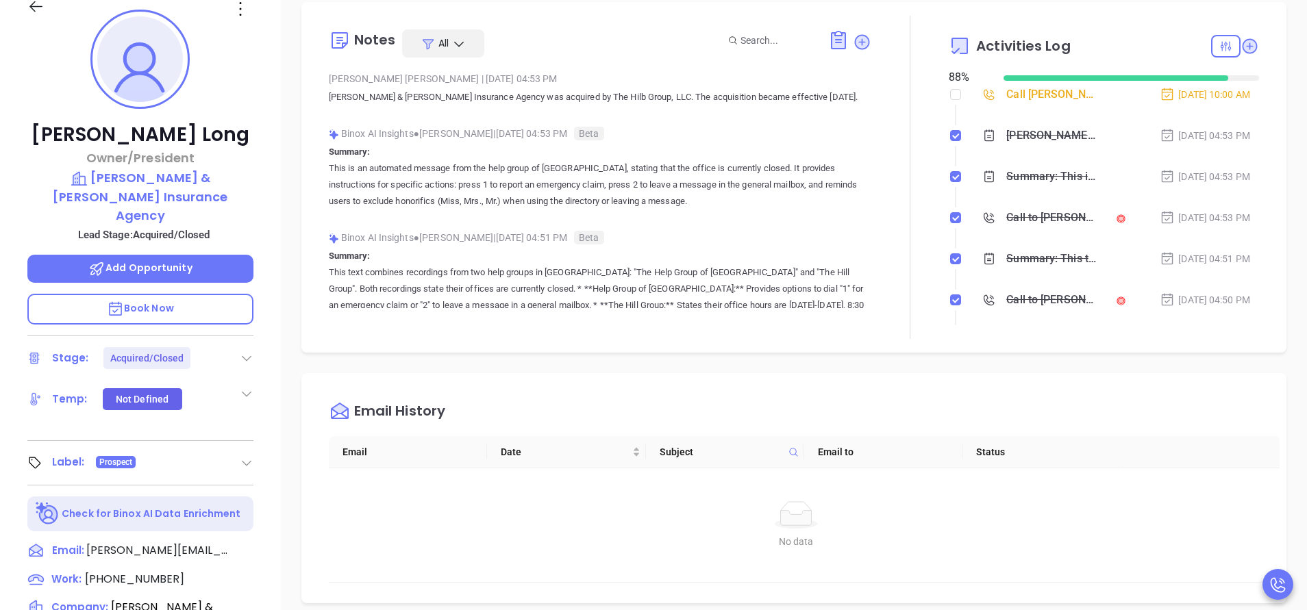
click at [162, 551] on div "[PERSON_NAME] Owner/President [PERSON_NAME] & [PERSON_NAME] Insurance Agency Le…" at bounding box center [140, 363] width 281 height 763
click at [167, 571] on span "[PHONE_NUMBER]" at bounding box center [134, 579] width 99 height 16
type input "[PHONE_NUMBER]"
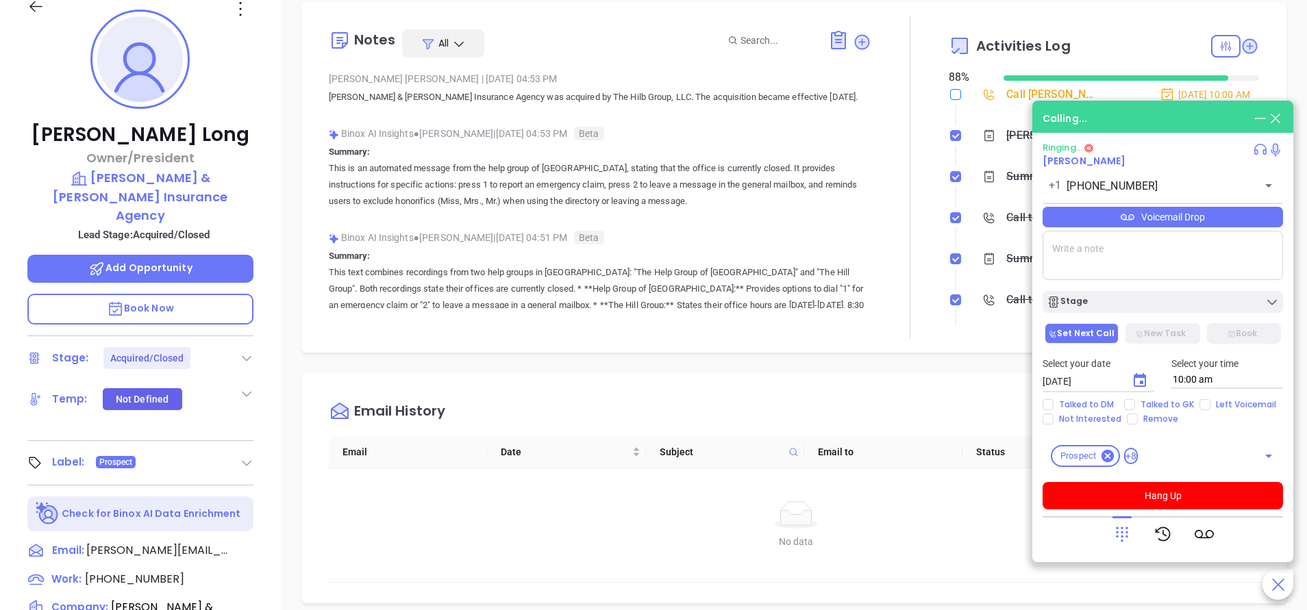
click at [950, 99] on input "checkbox" at bounding box center [955, 94] width 11 height 11
checkbox input "true"
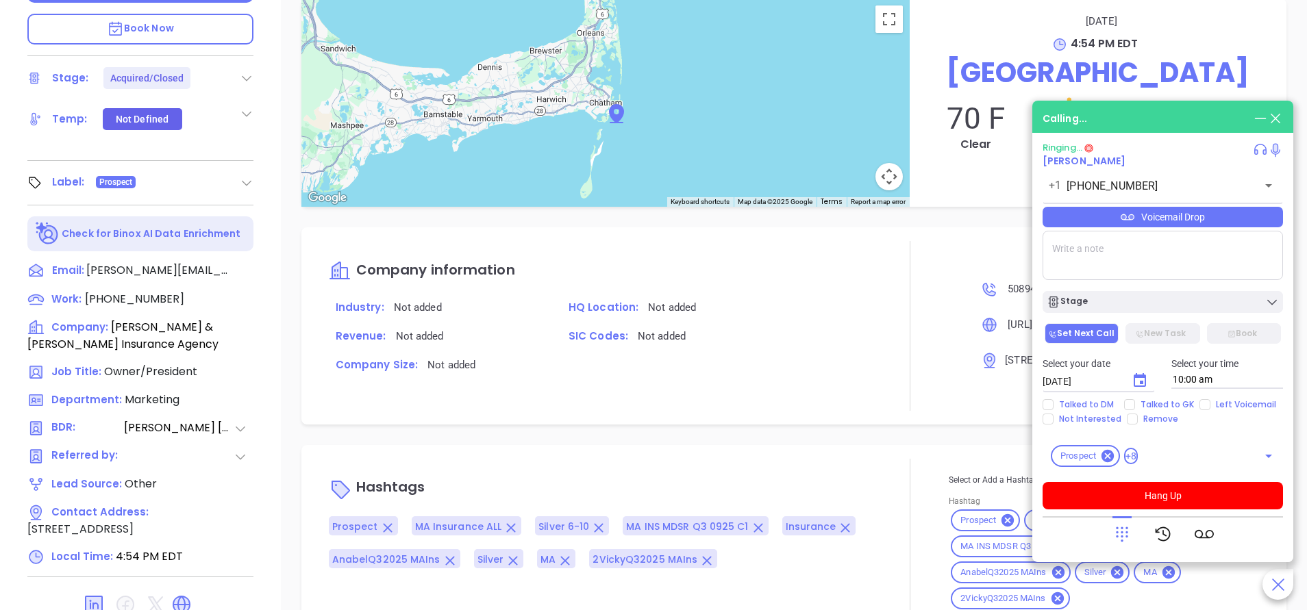
scroll to position [536, 0]
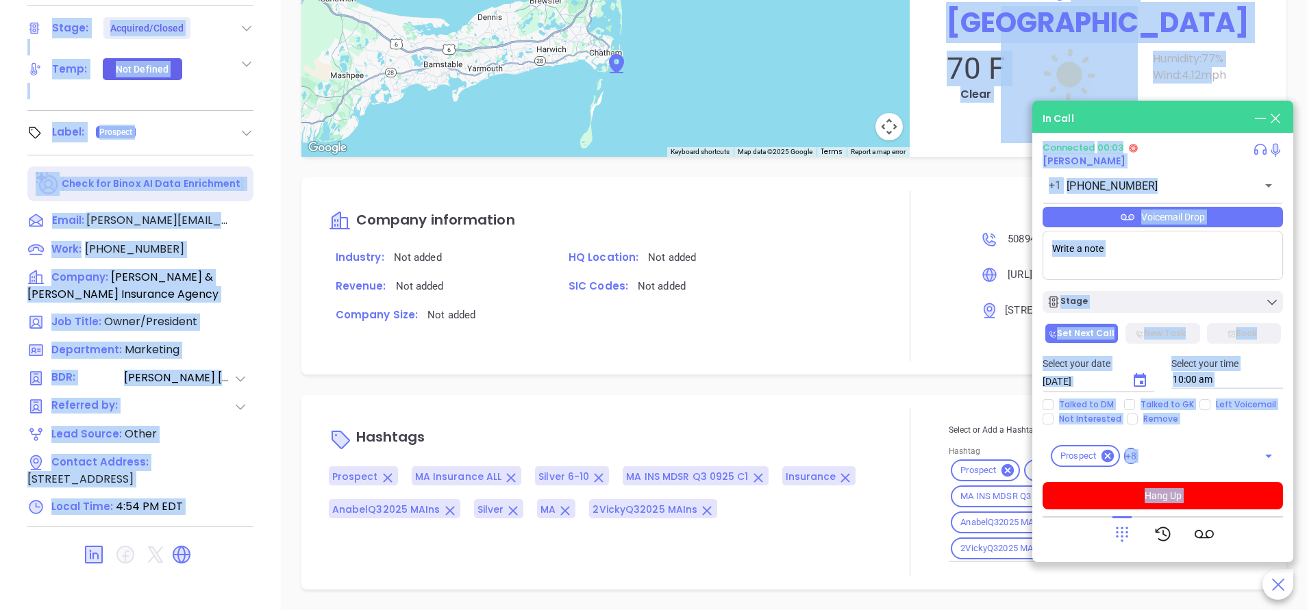
drag, startPoint x: 1194, startPoint y: 114, endPoint x: 1193, endPoint y: 97, distance: 17.1
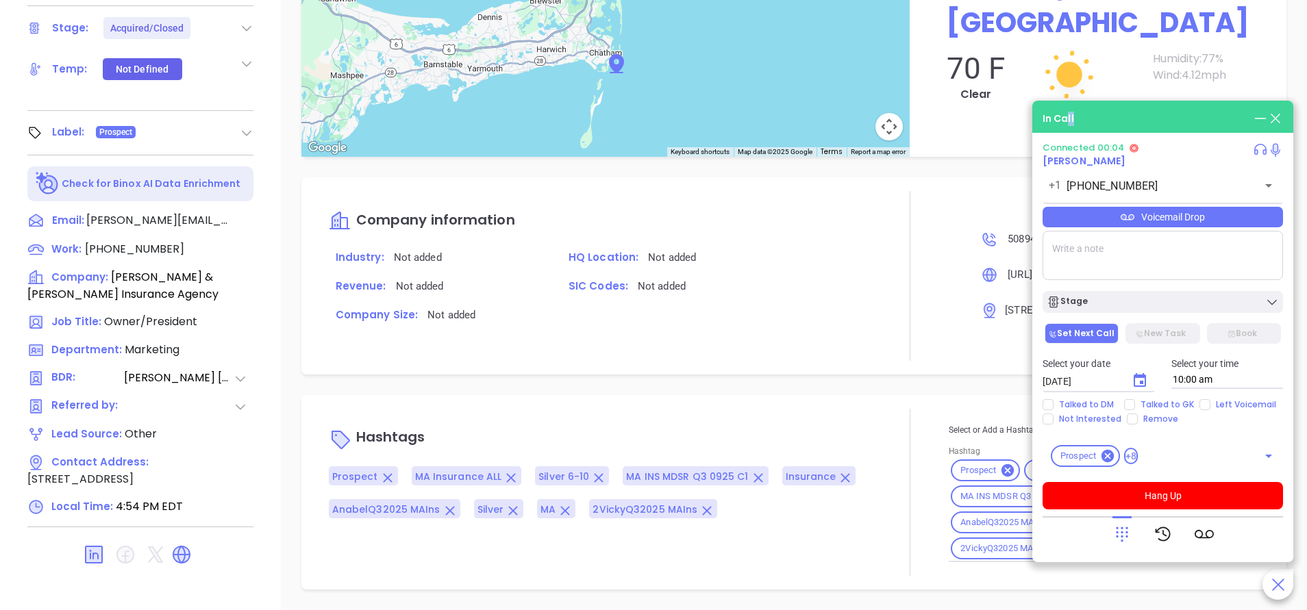
drag, startPoint x: 1193, startPoint y: 97, endPoint x: 1067, endPoint y: 110, distance: 126.6
click at [1067, 110] on div "In Call Connected 00:04 [PERSON_NAME] [PHONE_NUMBER] ​ Voicemail Drop Stage Set…" at bounding box center [1162, 332] width 261 height 462
click at [1188, 493] on button "Hang Up" at bounding box center [1162, 495] width 240 height 27
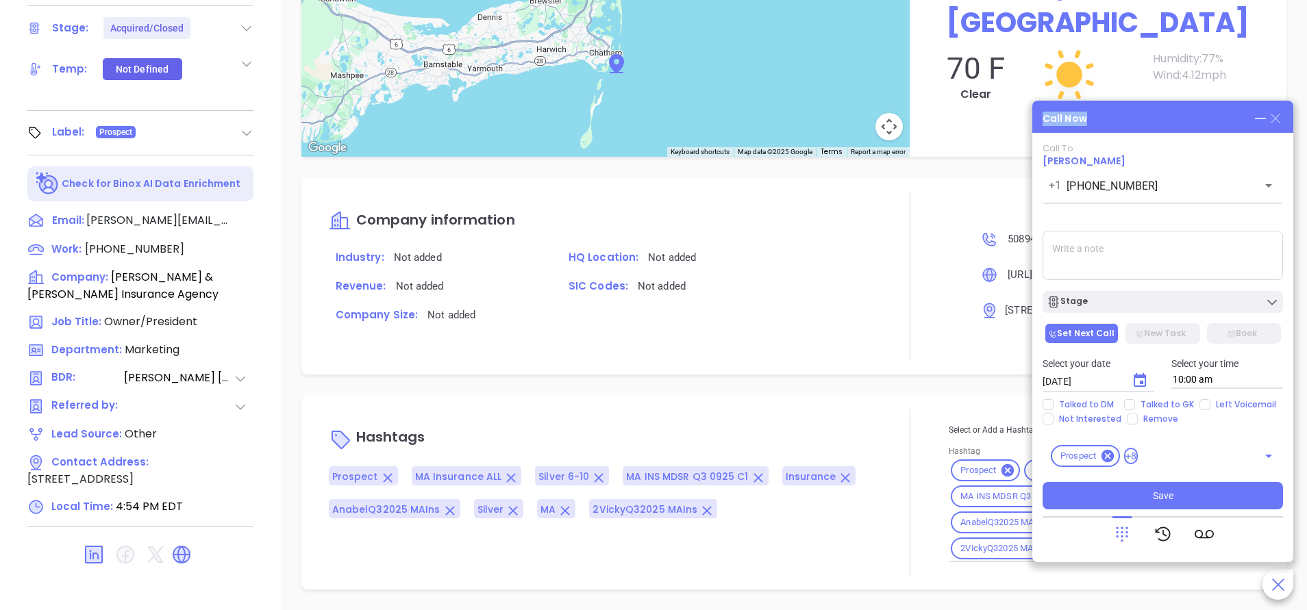
click at [1274, 119] on icon at bounding box center [1275, 119] width 10 height 10
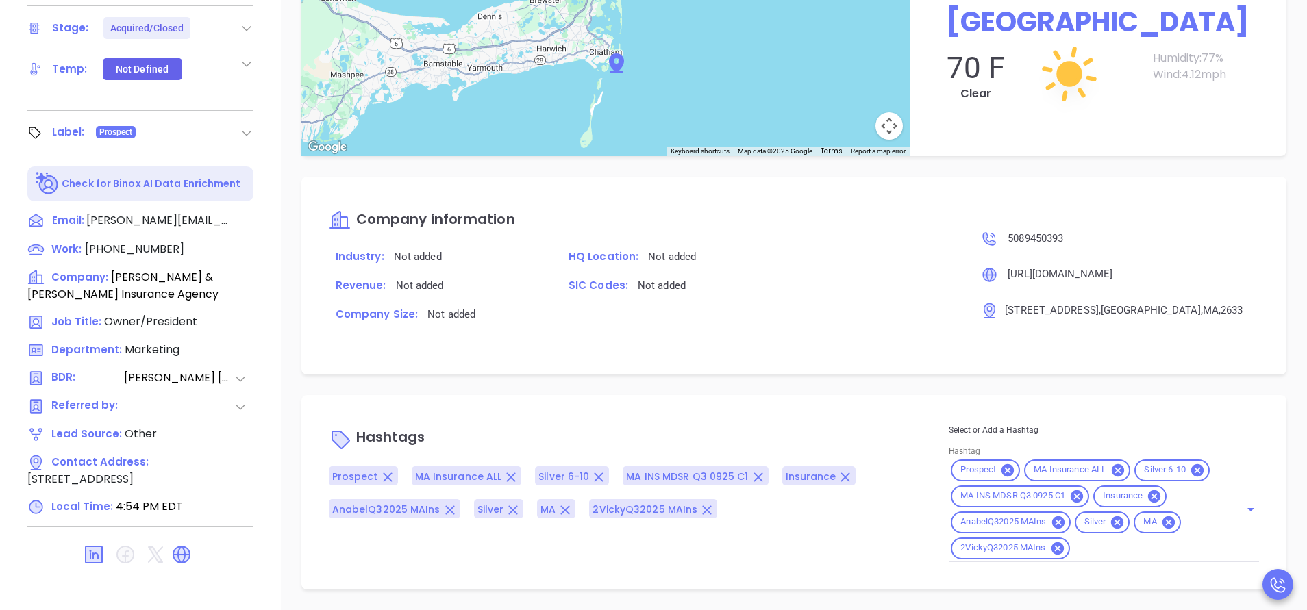
scroll to position [1042, 0]
click at [1110, 553] on input "Hashtag" at bounding box center [1146, 548] width 149 height 17
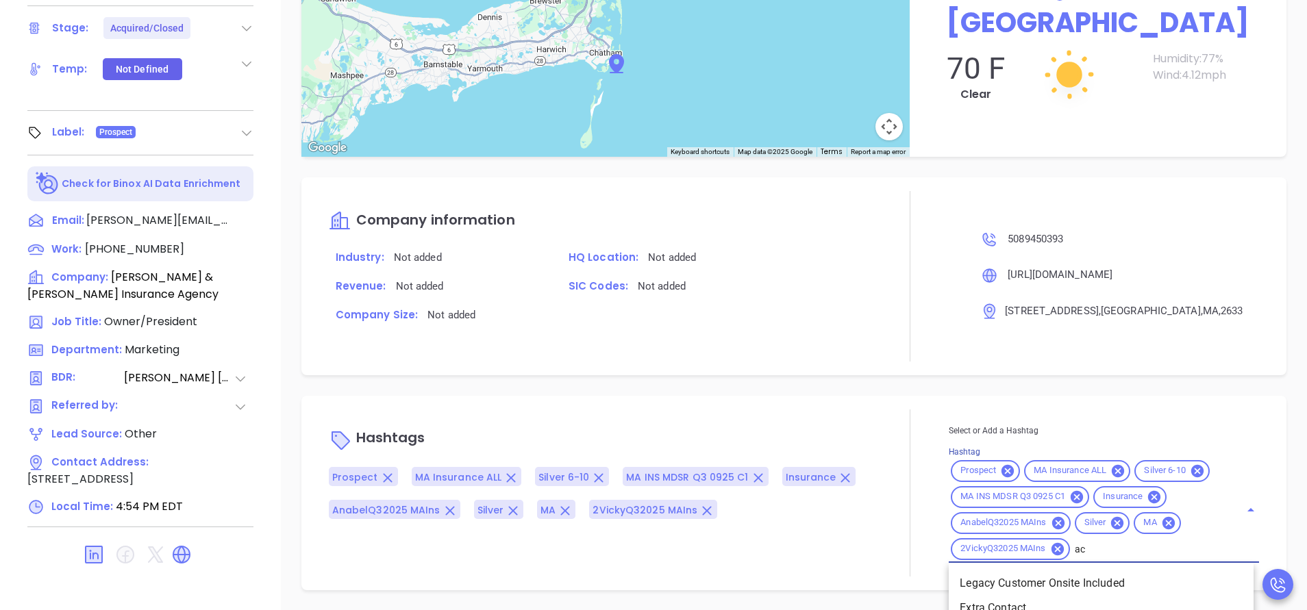
type input "acq"
click at [1048, 581] on li "Acquired" at bounding box center [1100, 583] width 305 height 25
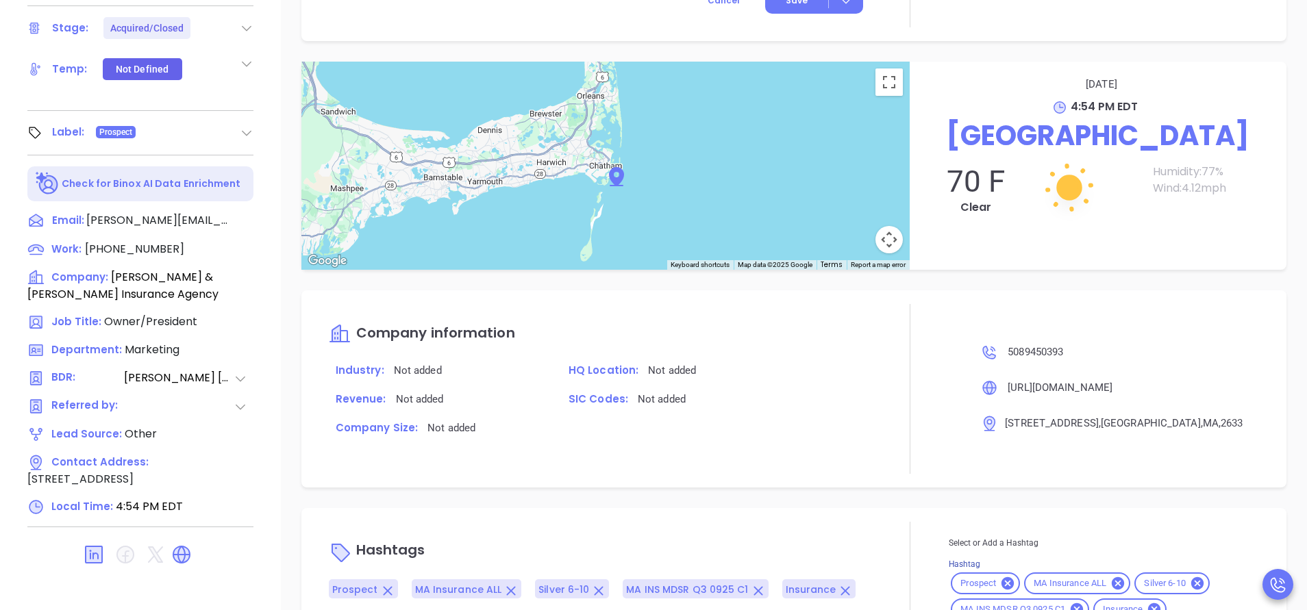
scroll to position [1155, 0]
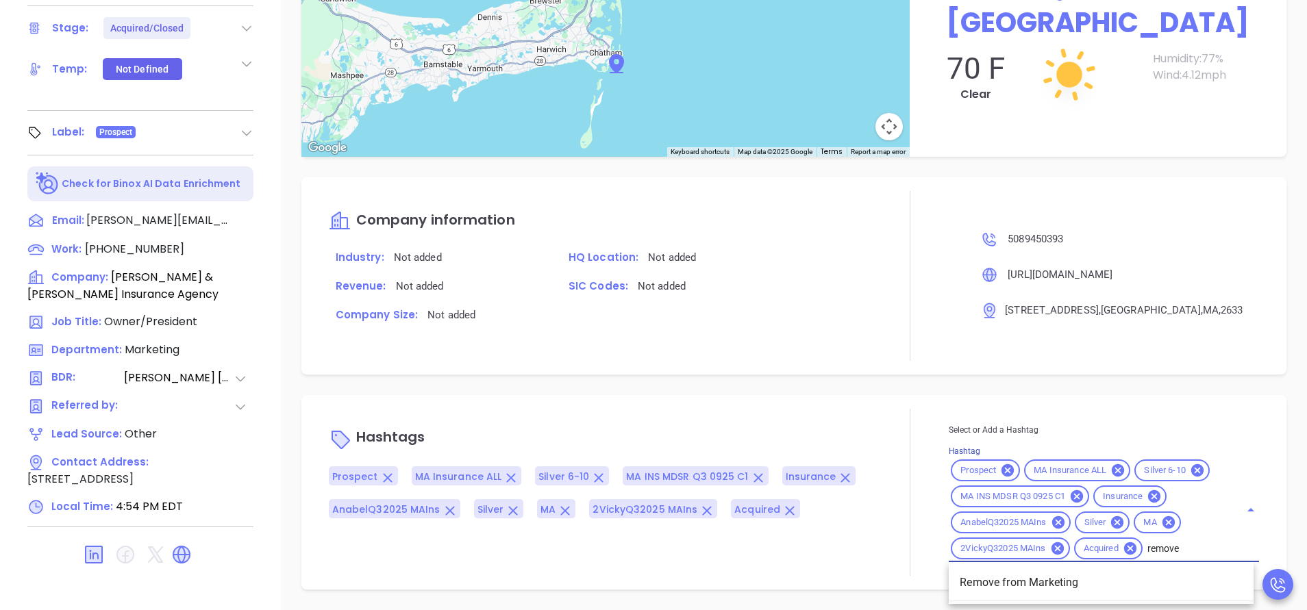
type input "remove f"
click at [1048, 579] on li "Remove from Marketing" at bounding box center [1100, 582] width 305 height 25
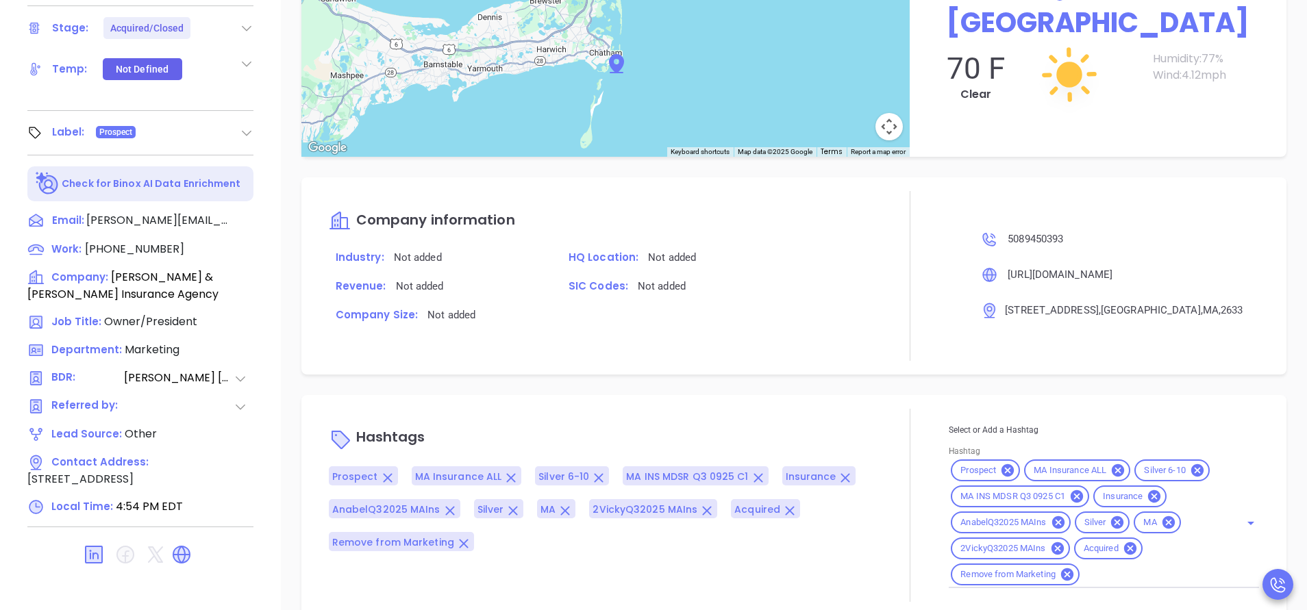
click at [822, 514] on div "Prospect MA Insurance ALL Silver 6-10 MA INS MDSR Q3 0925 C1 Insurance AnabelQ3…" at bounding box center [600, 508] width 542 height 85
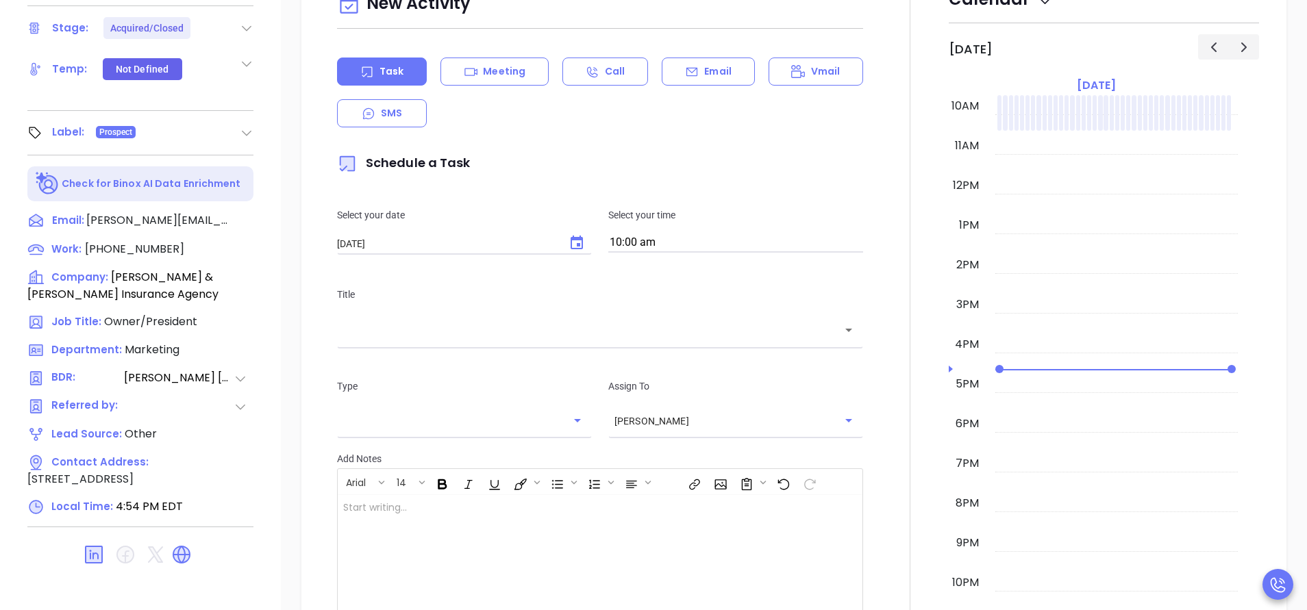
scroll to position [333, 0]
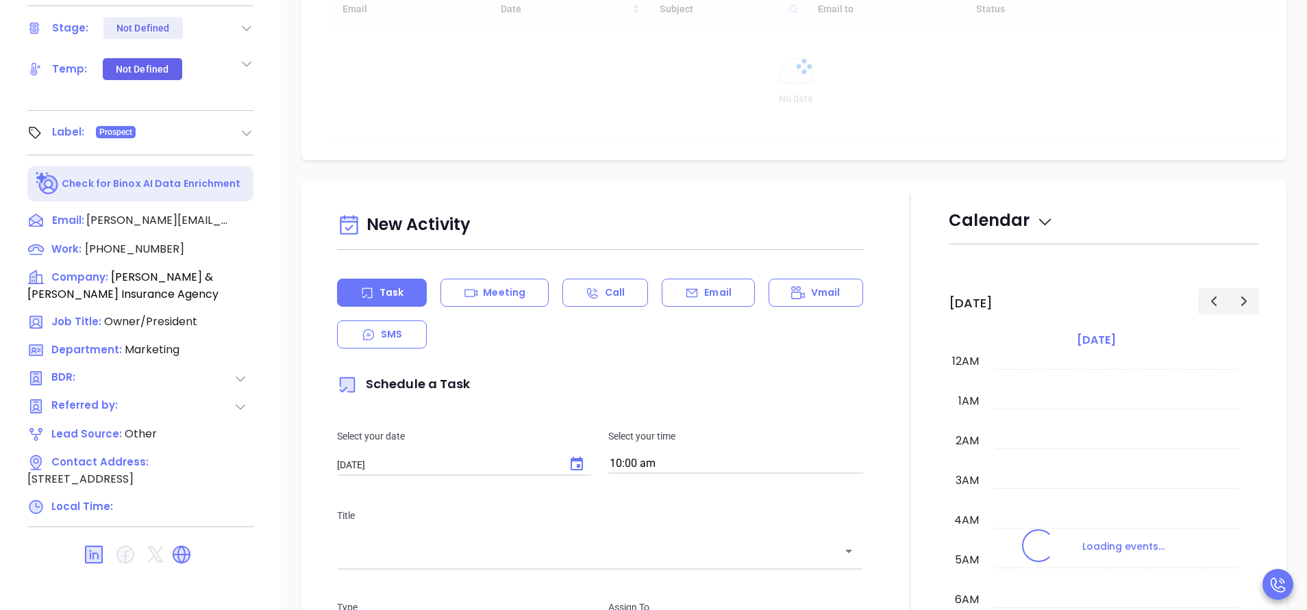
scroll to position [398, 0]
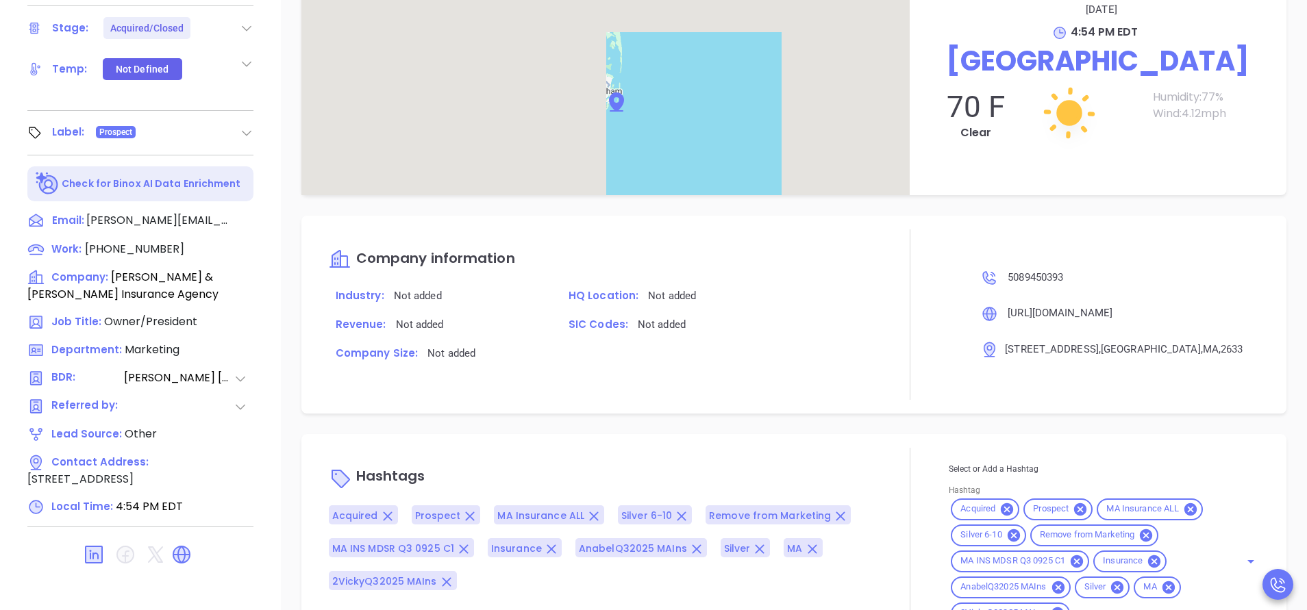
type input "[PERSON_NAME]"
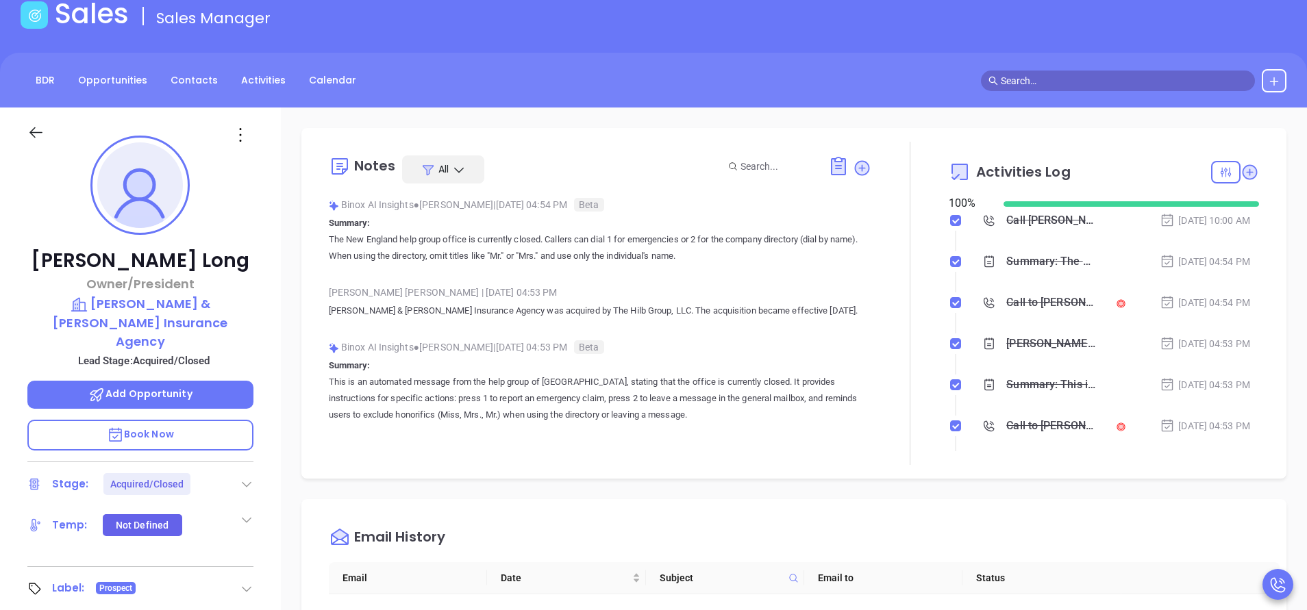
scroll to position [0, 0]
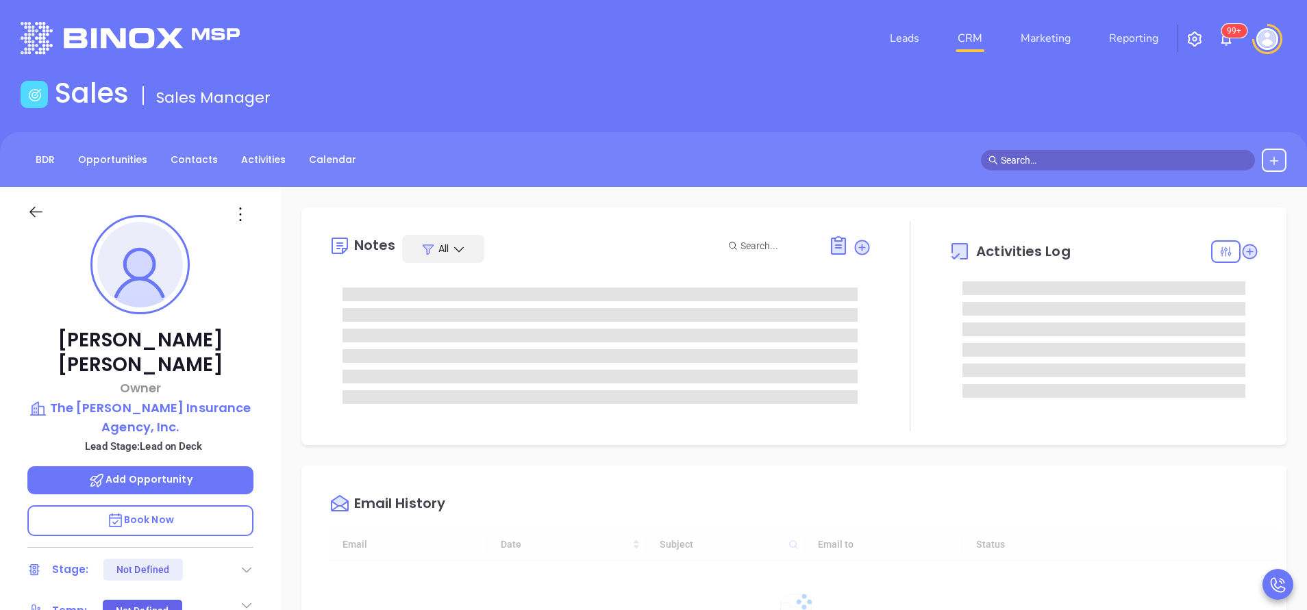
type input "[DATE]"
type input "[PERSON_NAME]"
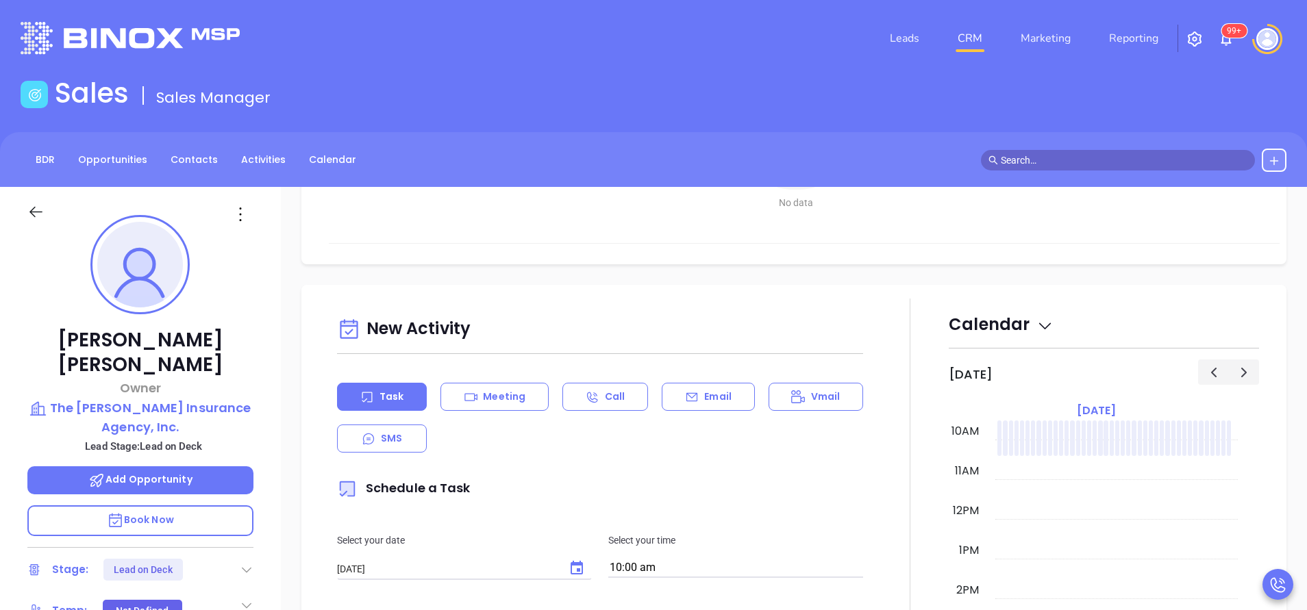
scroll to position [514, 0]
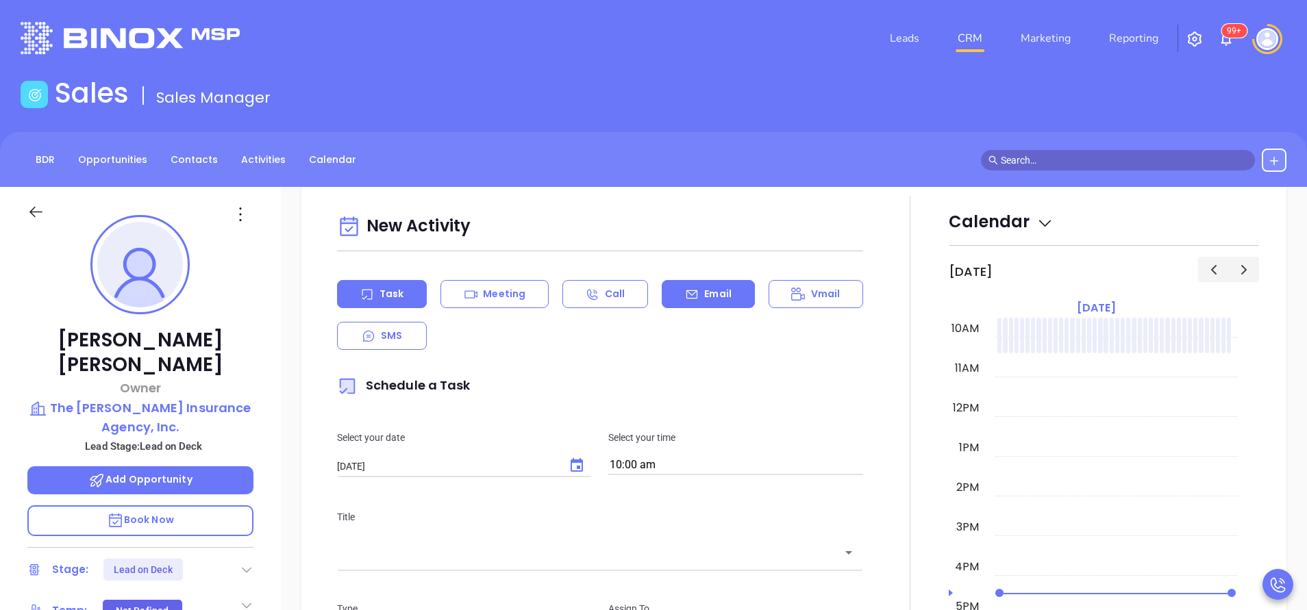
click at [710, 283] on div "Email" at bounding box center [708, 294] width 92 height 28
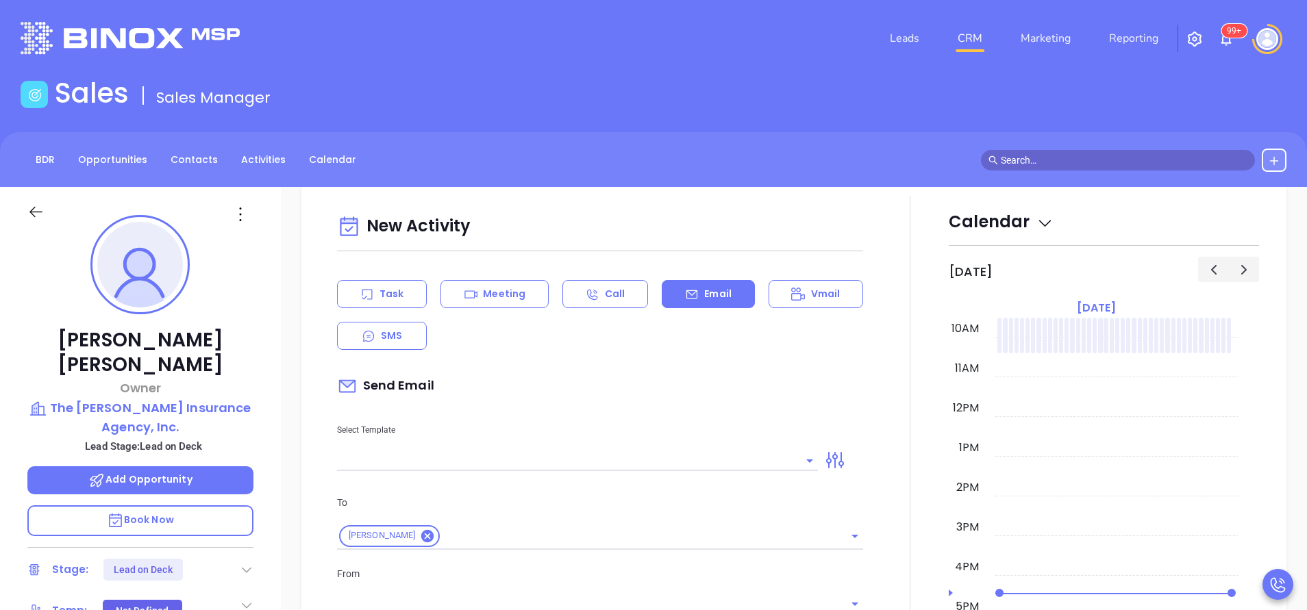
click at [712, 462] on input "text" at bounding box center [567, 461] width 460 height 20
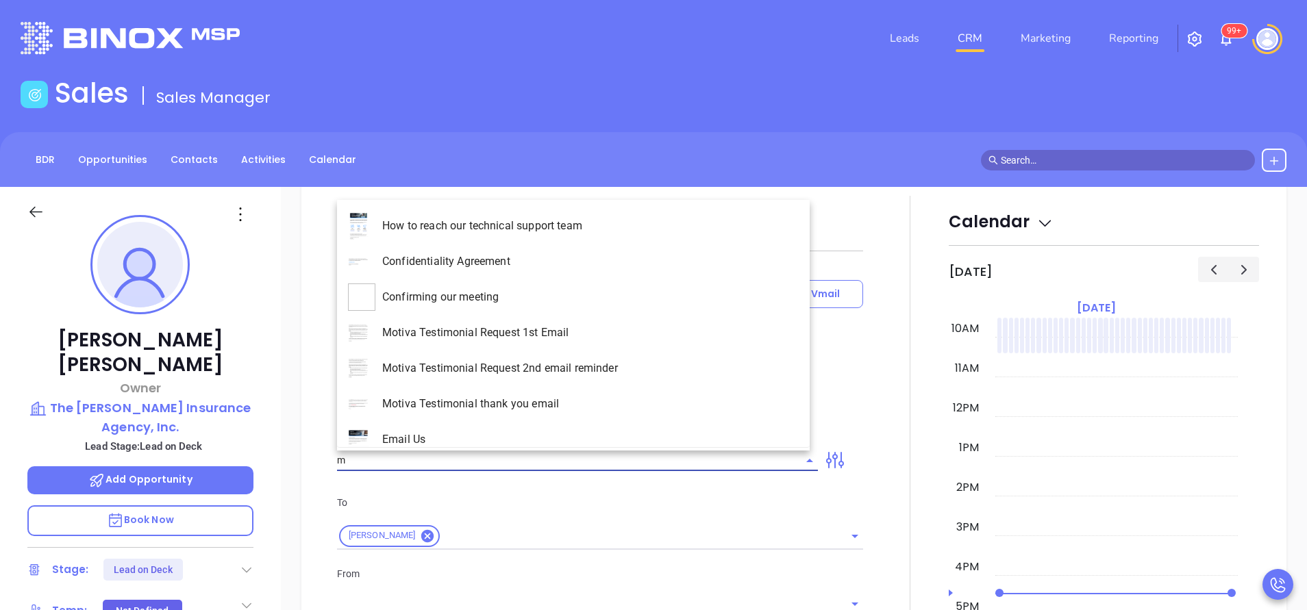
type input "ma"
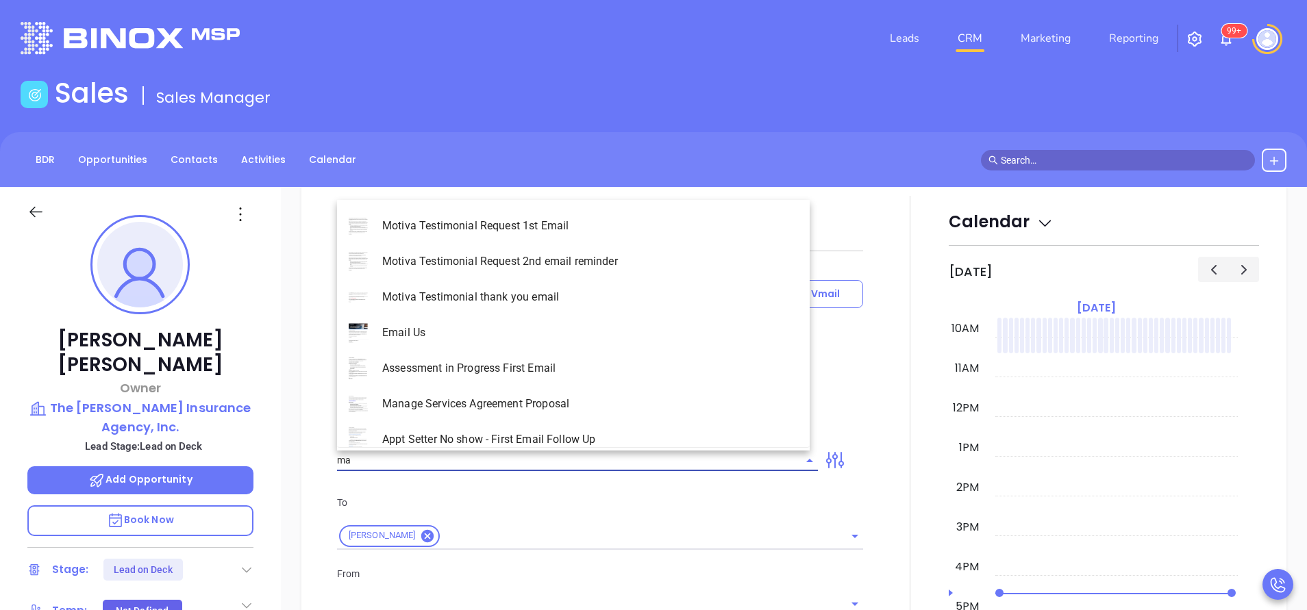
type input "[PERSON_NAME]"
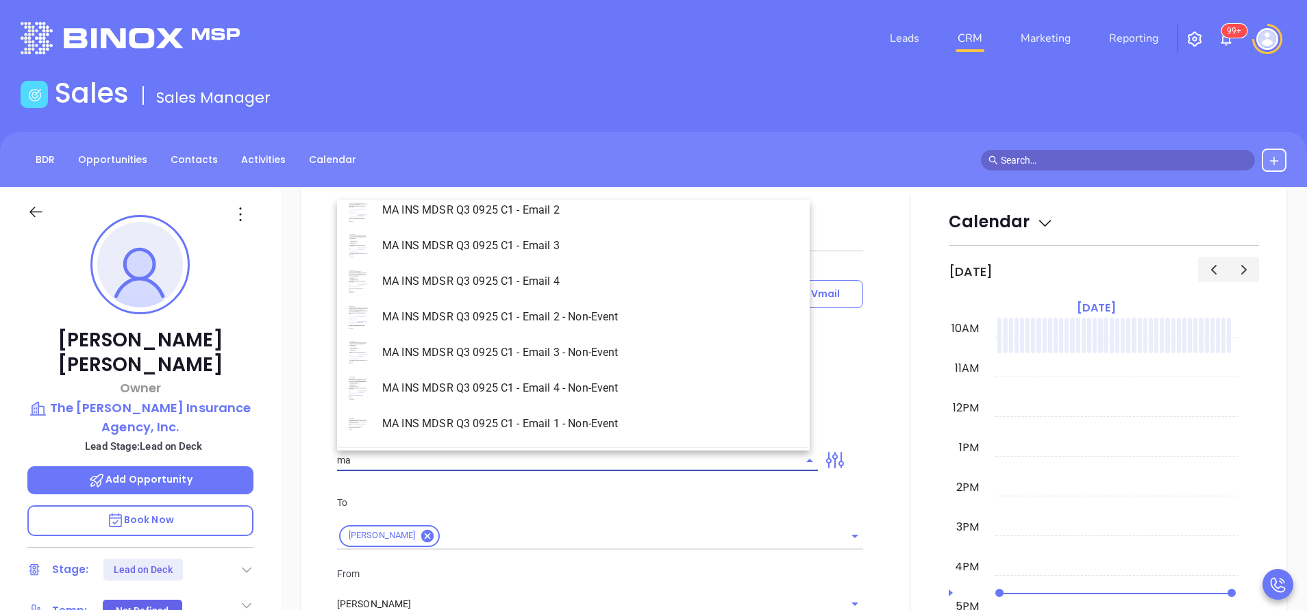
click at [590, 416] on li "MA INS MDSR Q3 0925 C1 - Email 1 - Non-Event" at bounding box center [573, 424] width 473 height 36
type input "MA INS MDSR Q3 0925 C1 - Email 1 - Non-Event"
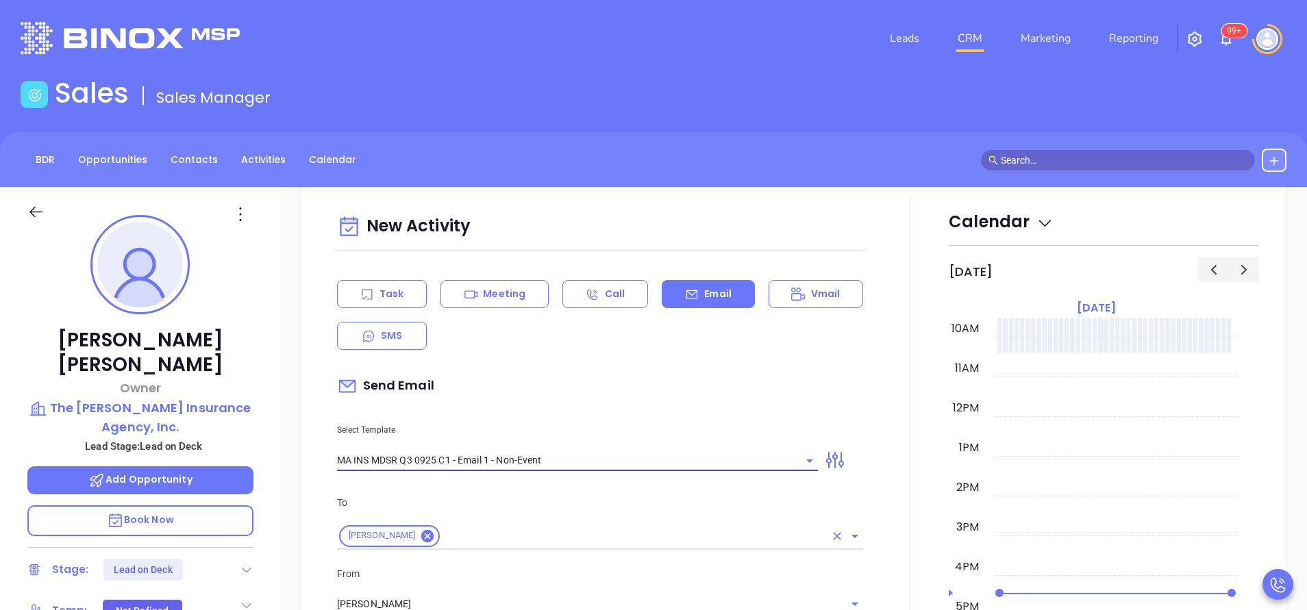
type input "Jeanne, are you ready for Massachusetts’ compliance requirement?"
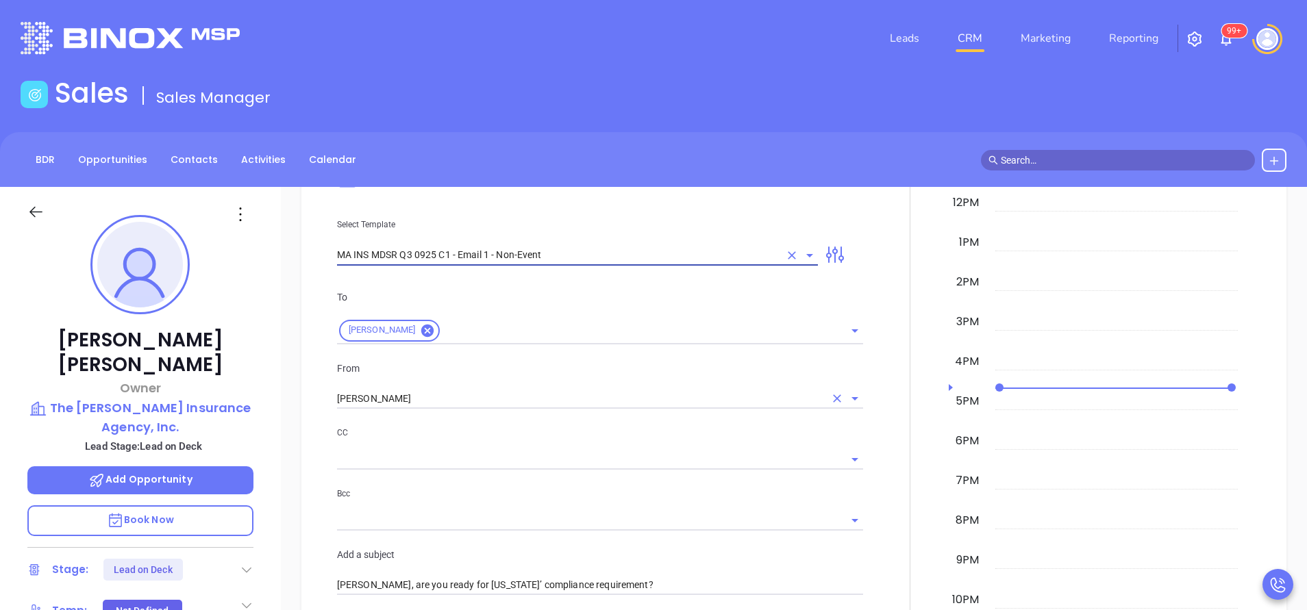
type input "MA INS MDSR Q3 0925 C1 - Email 1 - Non-Event"
click at [430, 403] on input "Vicky Mendoza" at bounding box center [581, 399] width 488 height 20
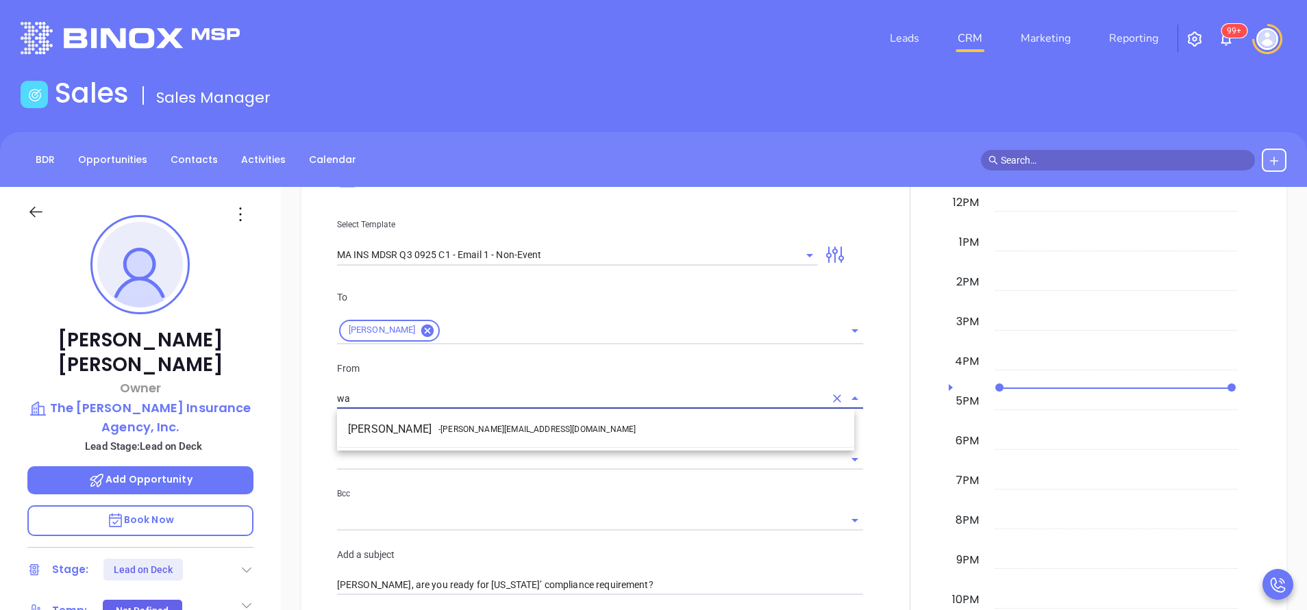
click at [453, 425] on span "- walter@motiva.net" at bounding box center [536, 429] width 197 height 12
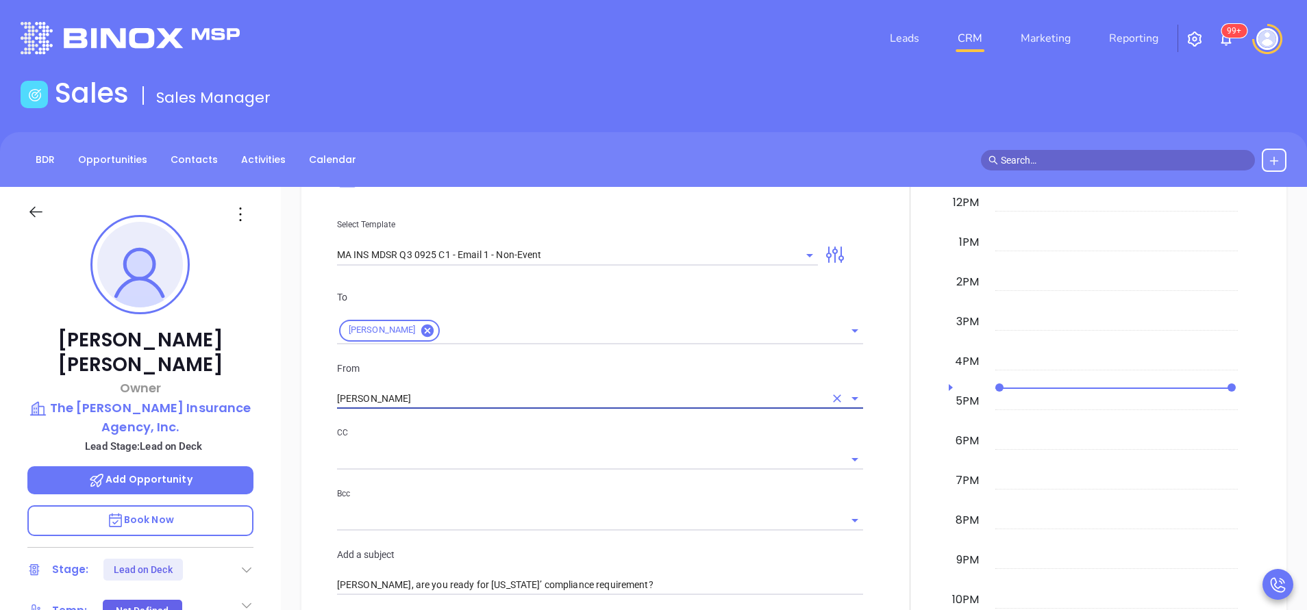
type input "[PERSON_NAME]"
click at [539, 429] on p "CC" at bounding box center [600, 432] width 526 height 15
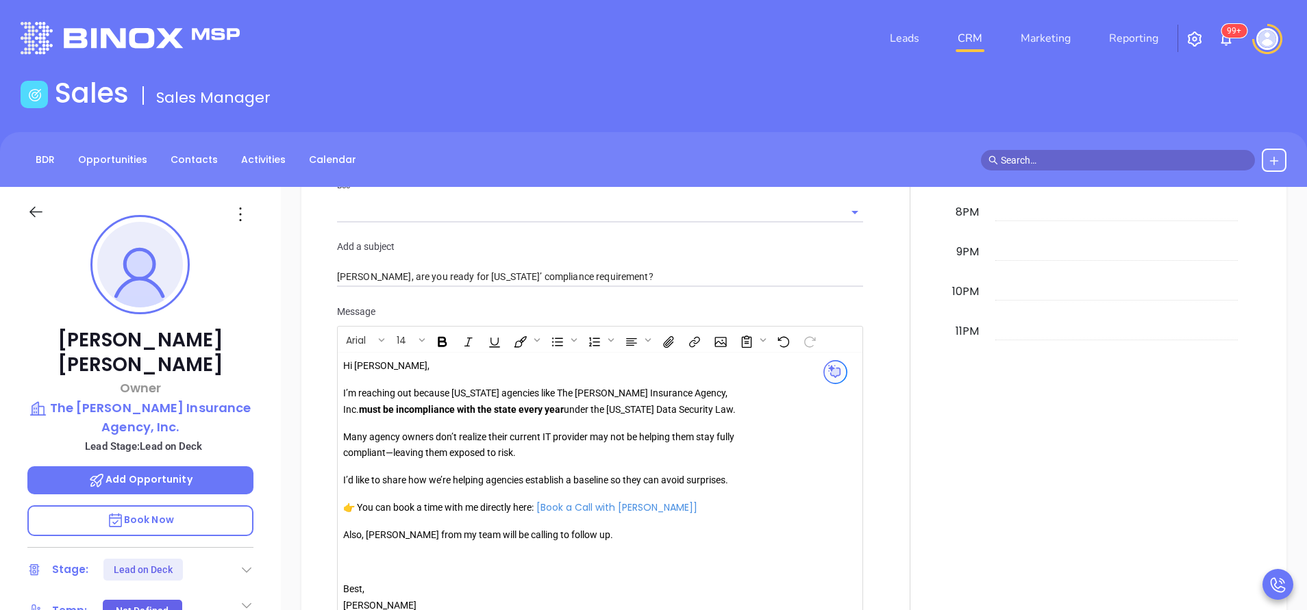
scroll to position [1130, 0]
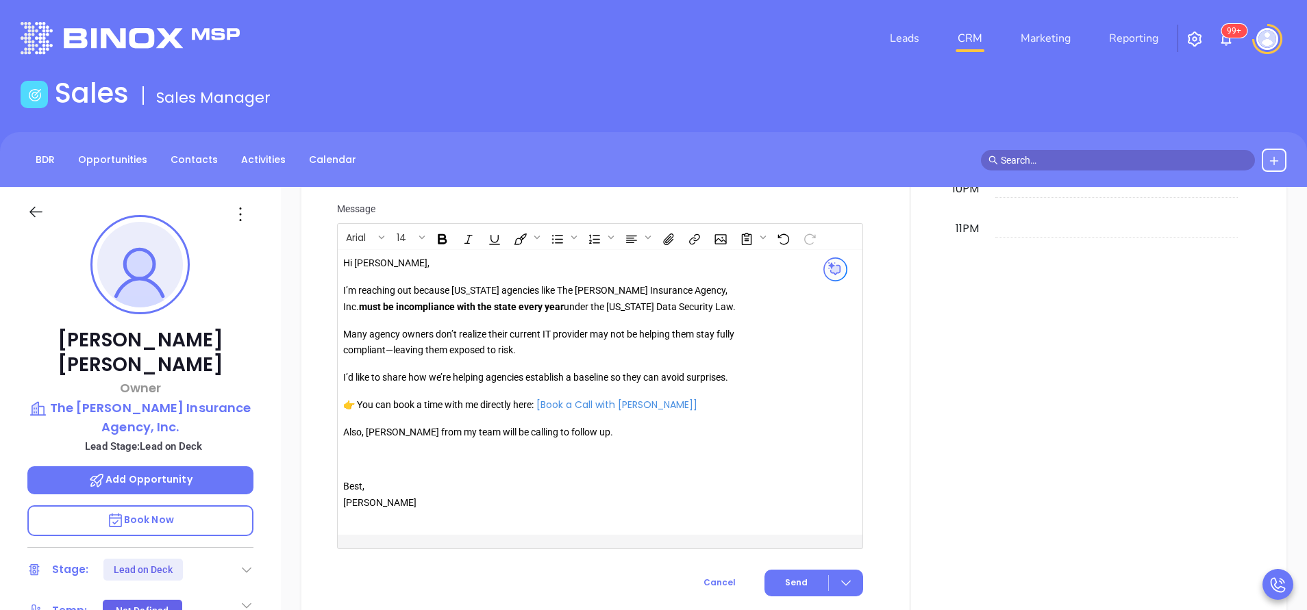
click at [389, 441] on p "Also, [PERSON_NAME] from my team will be calling to follow up." at bounding box center [540, 433] width 394 height 16
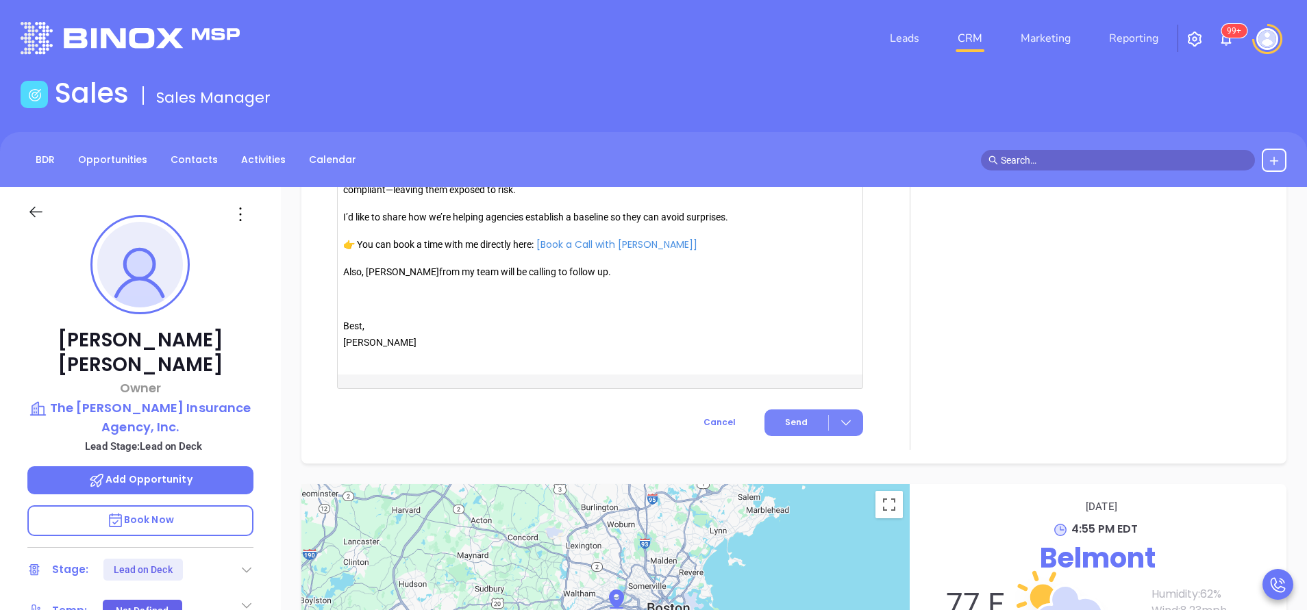
click at [776, 422] on button "Send" at bounding box center [813, 423] width 99 height 27
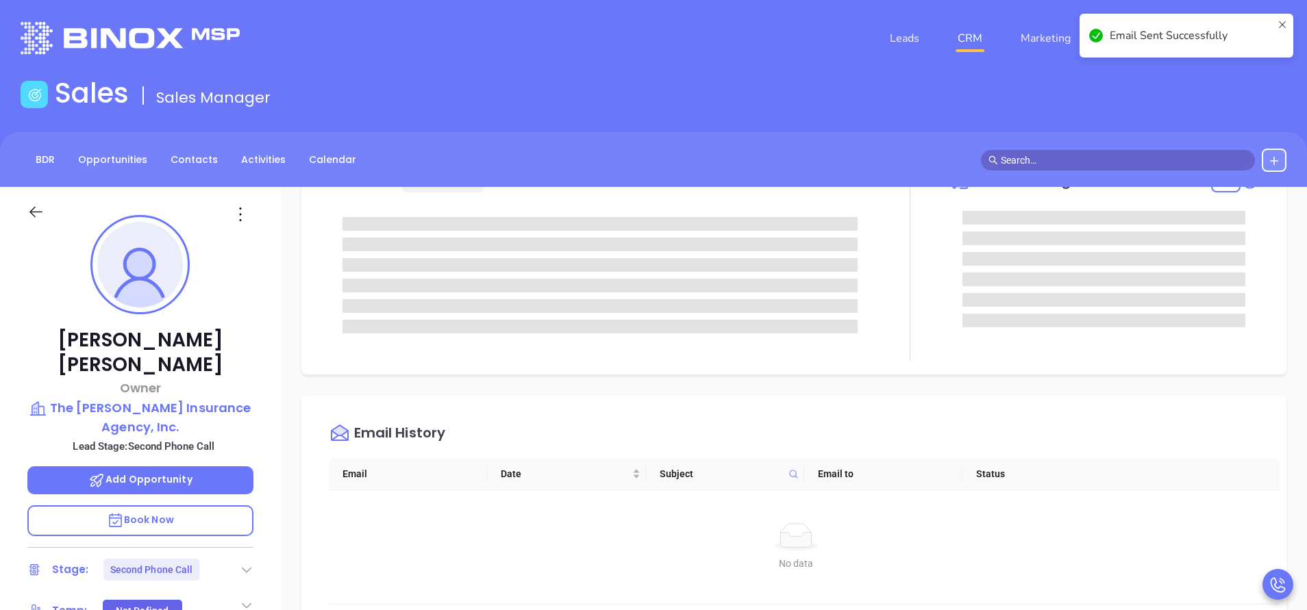
scroll to position [0, 0]
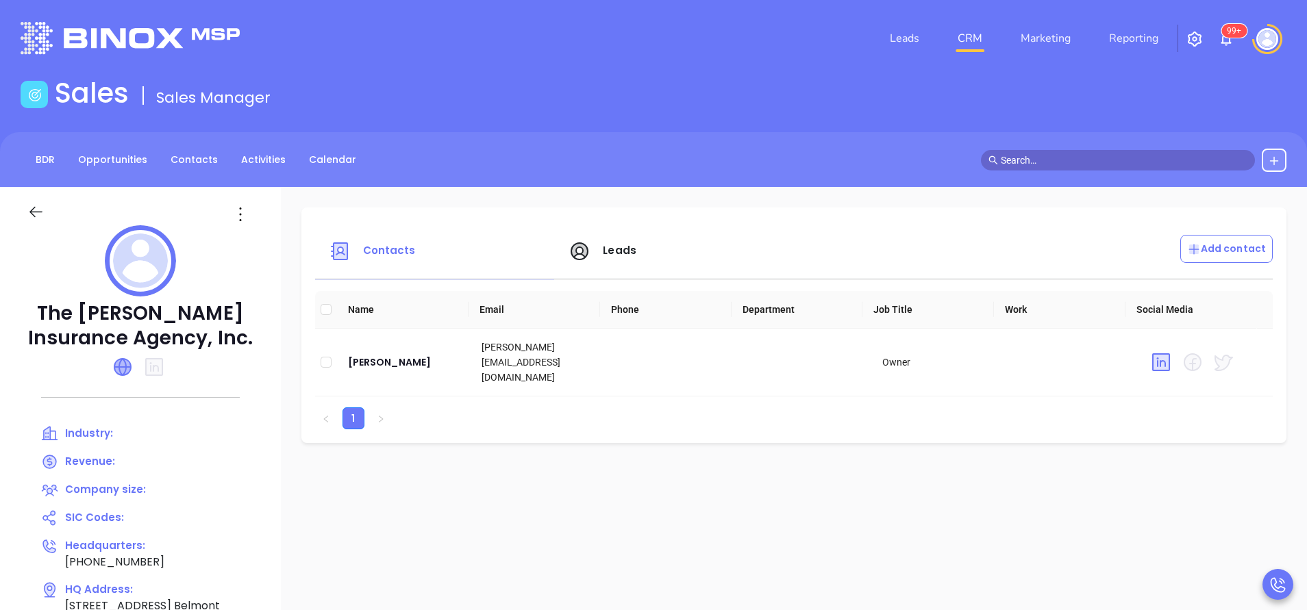
click at [121, 366] on icon at bounding box center [122, 367] width 16 height 16
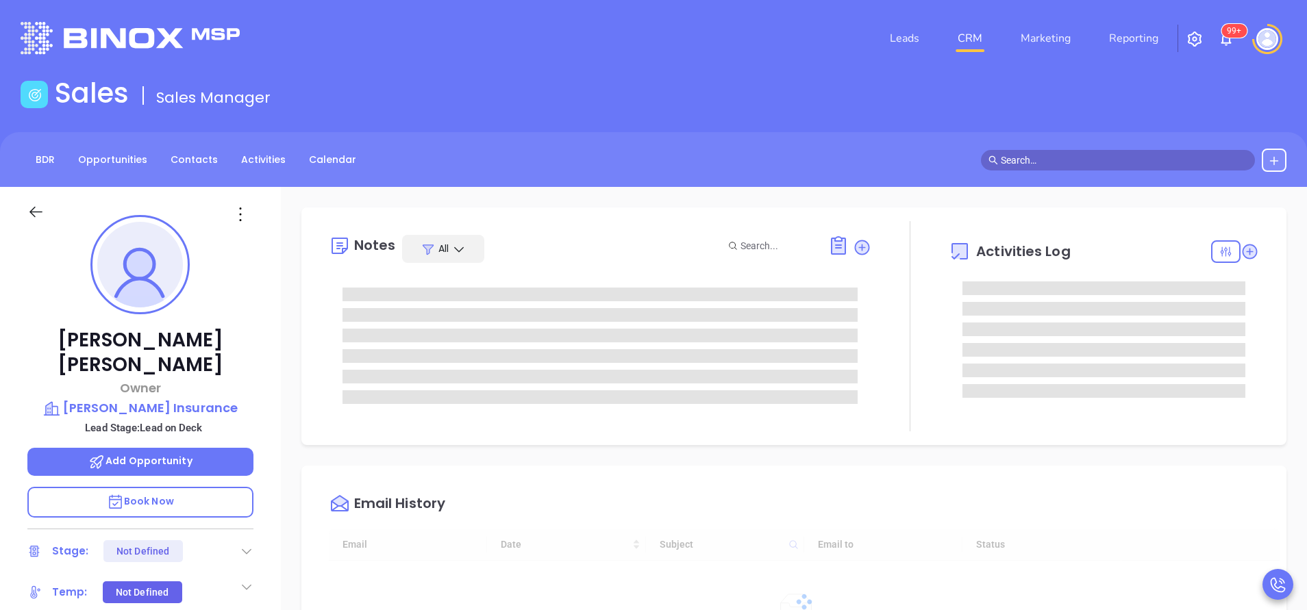
scroll to position [398, 0]
type input "[PERSON_NAME]"
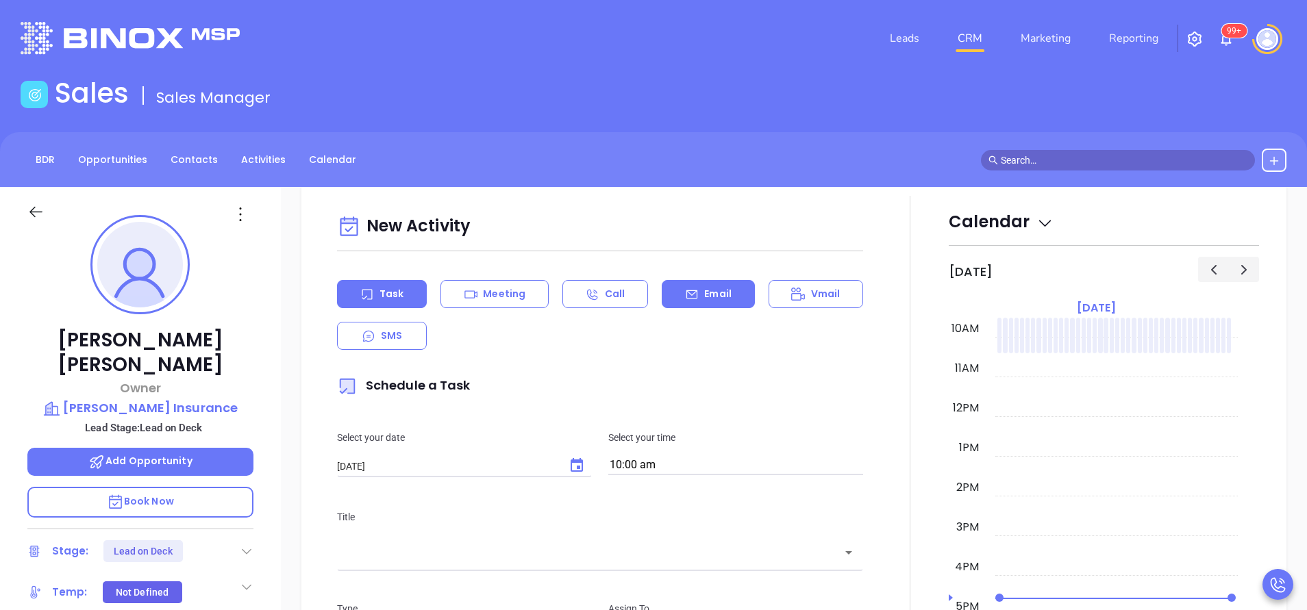
click at [716, 286] on div "Email" at bounding box center [708, 294] width 92 height 28
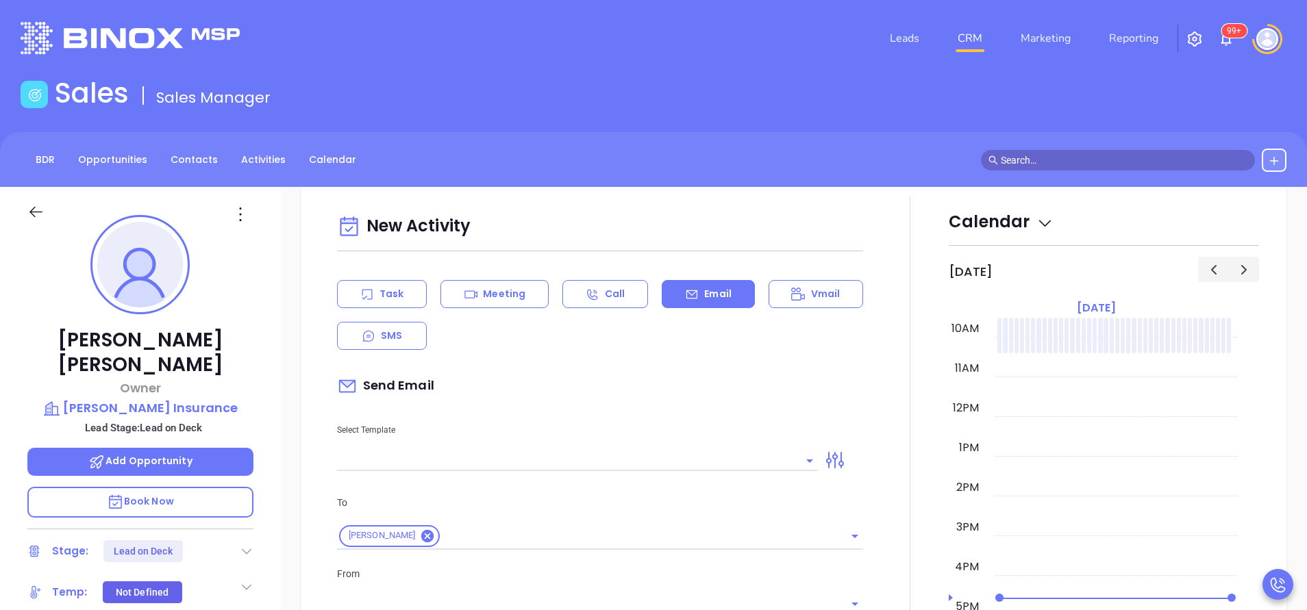
scroll to position [616, 0]
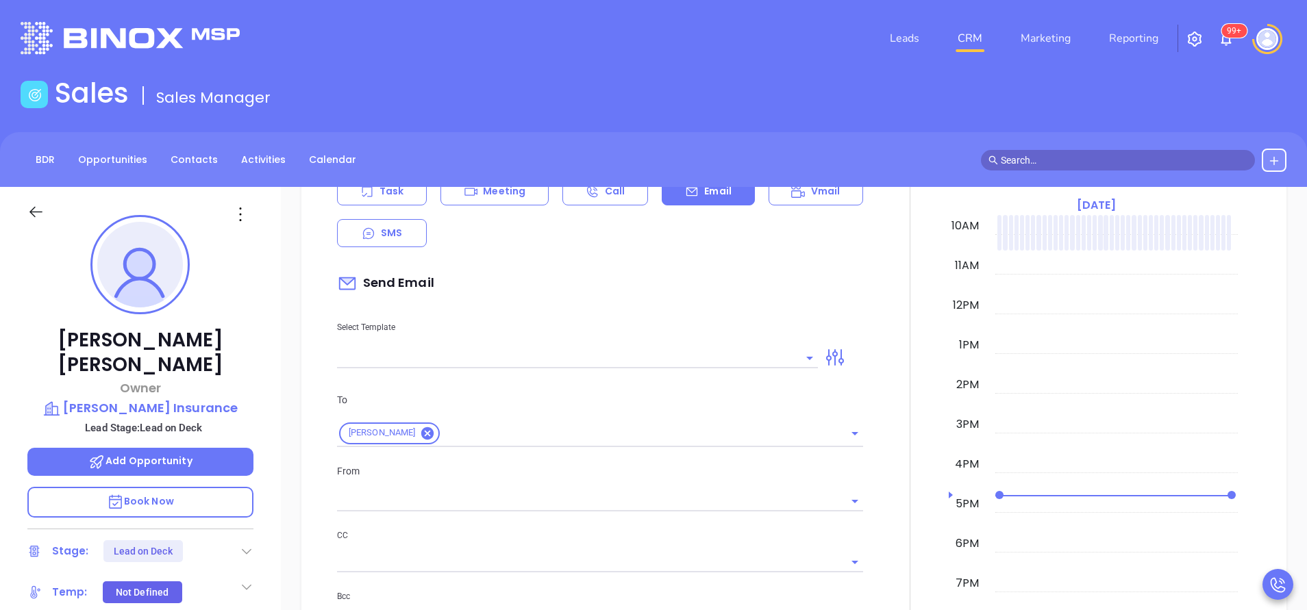
click at [692, 345] on div "Select Template" at bounding box center [577, 333] width 497 height 69
click at [705, 359] on input "text" at bounding box center [567, 358] width 460 height 20
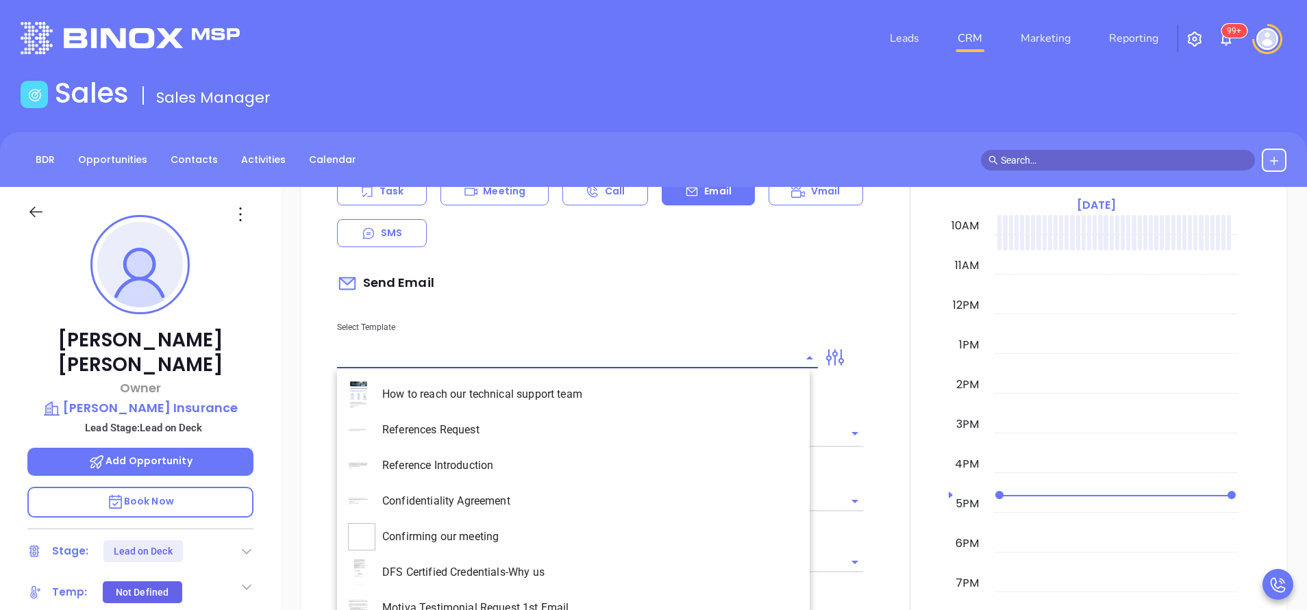
type input "[PERSON_NAME]"
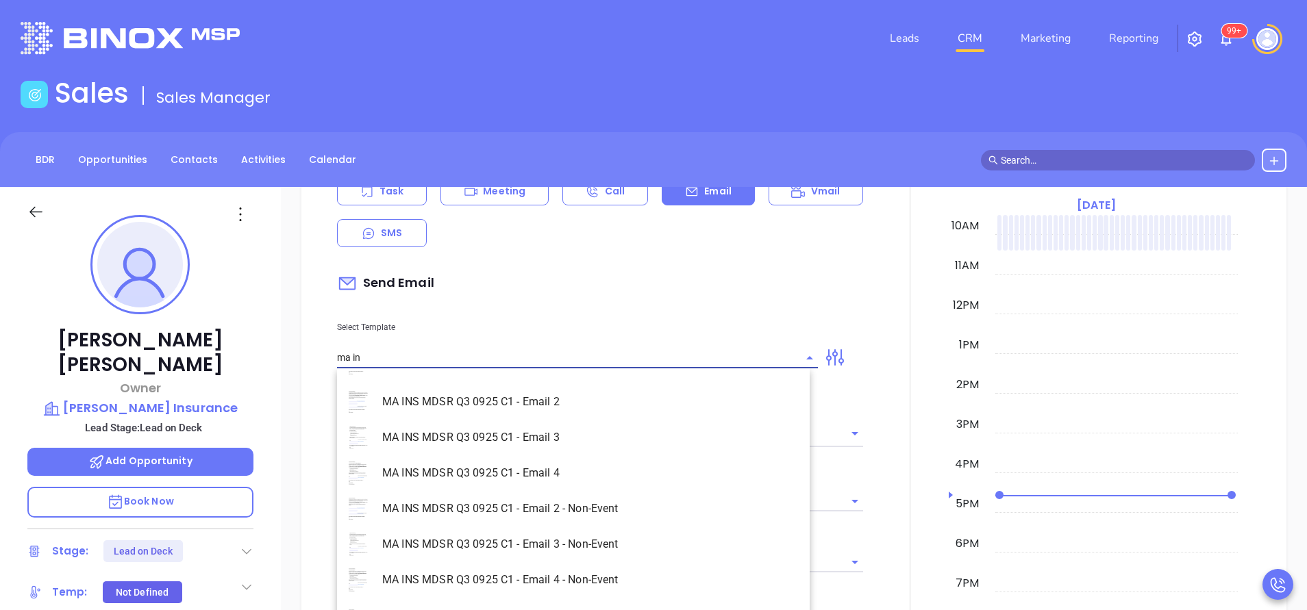
scroll to position [88, 0]
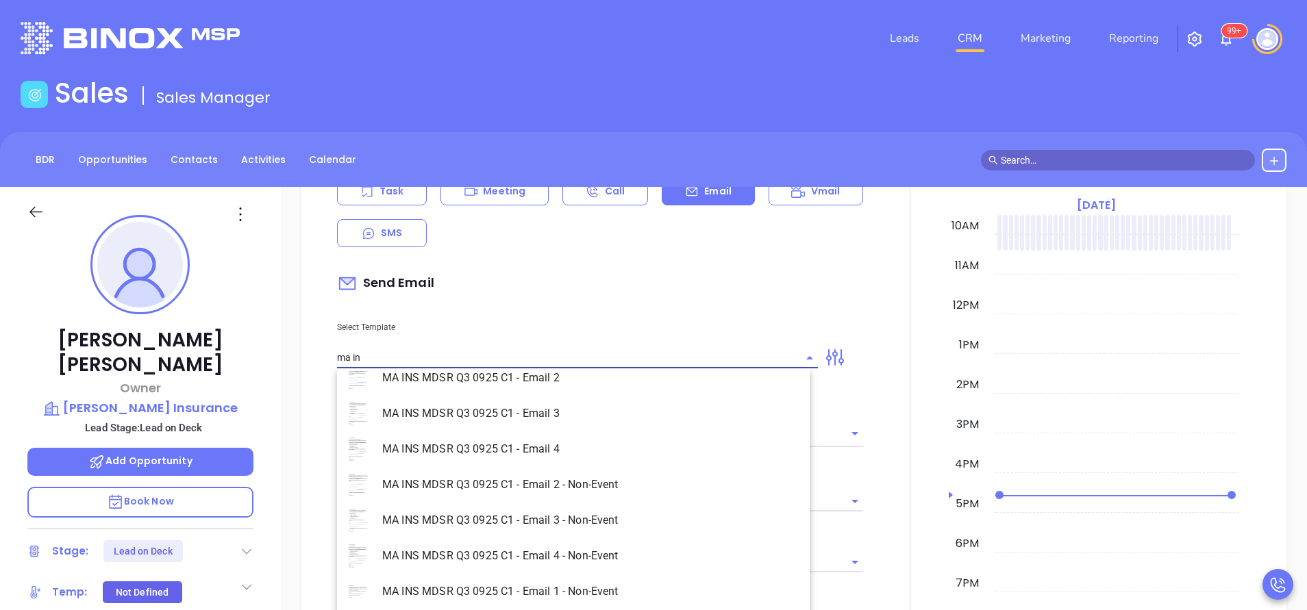
click at [578, 586] on li "MA INS MDSR Q3 0925 C1 - Email 1 - Non-Event" at bounding box center [573, 592] width 473 height 36
type input "MA INS MDSR Q3 0925 C1 - Email 1 - Non-Event"
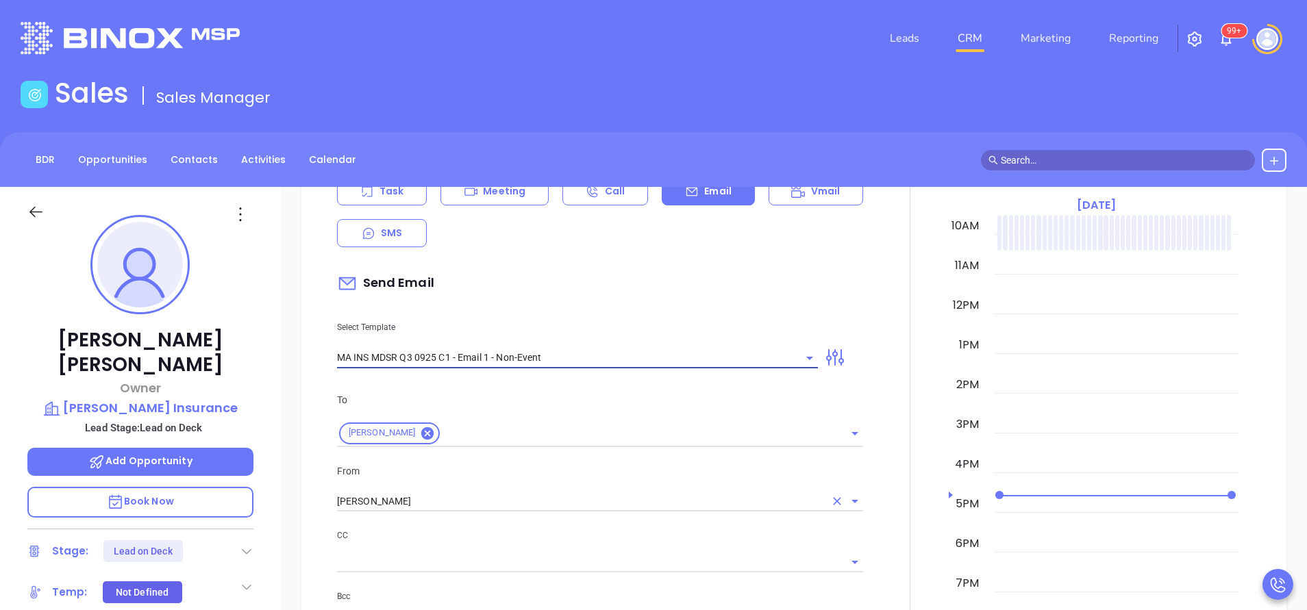
type input "John J., are you ready for Massachusetts’ compliance requirement?"
type input "MA INS MDSR Q3 0925 C1 - Email 1 - Non-Event"
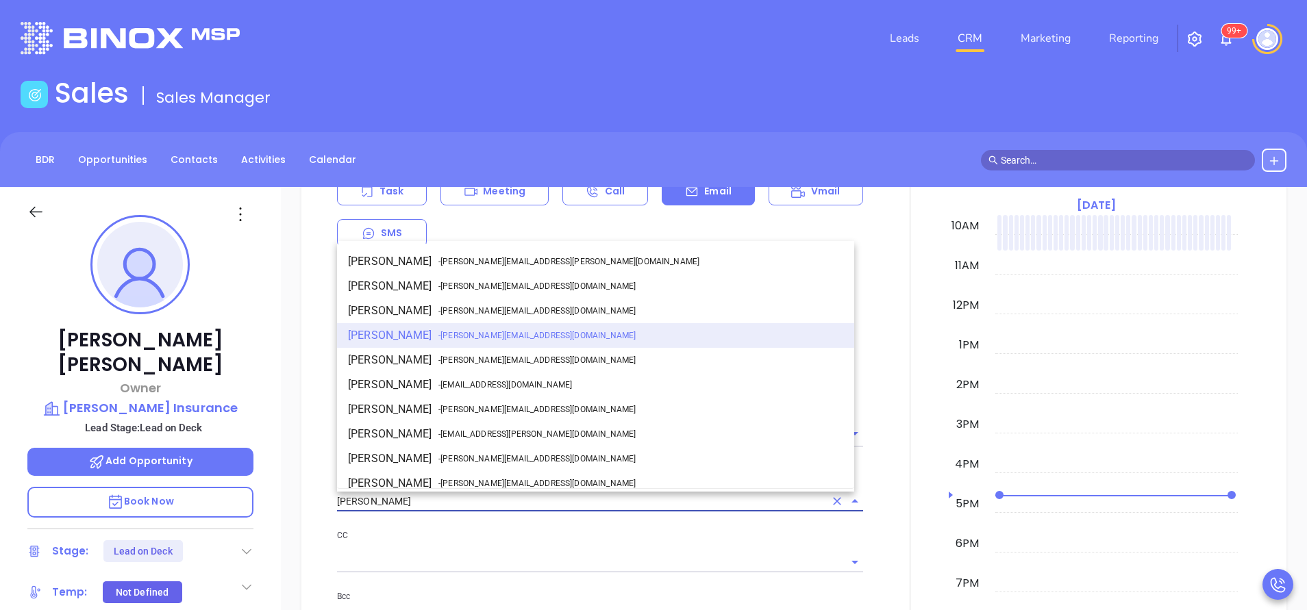
click at [459, 498] on input "Vicky Mendoza" at bounding box center [581, 502] width 488 height 20
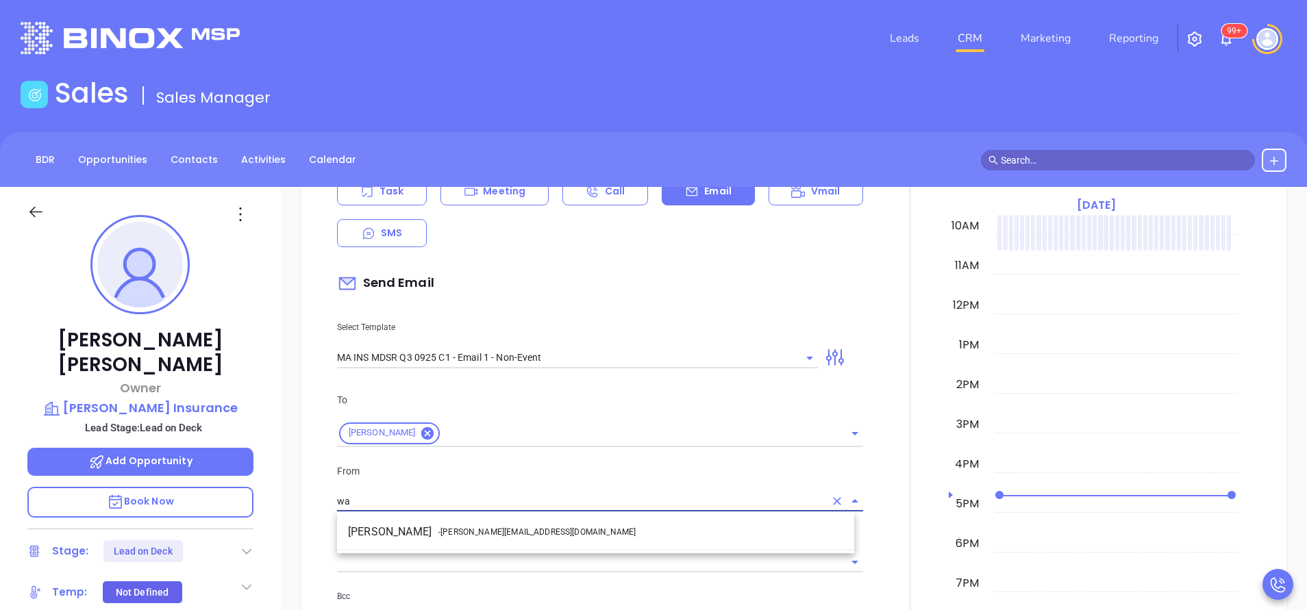
click at [464, 525] on li "Walter Contreras - walter@motiva.net" at bounding box center [595, 532] width 517 height 25
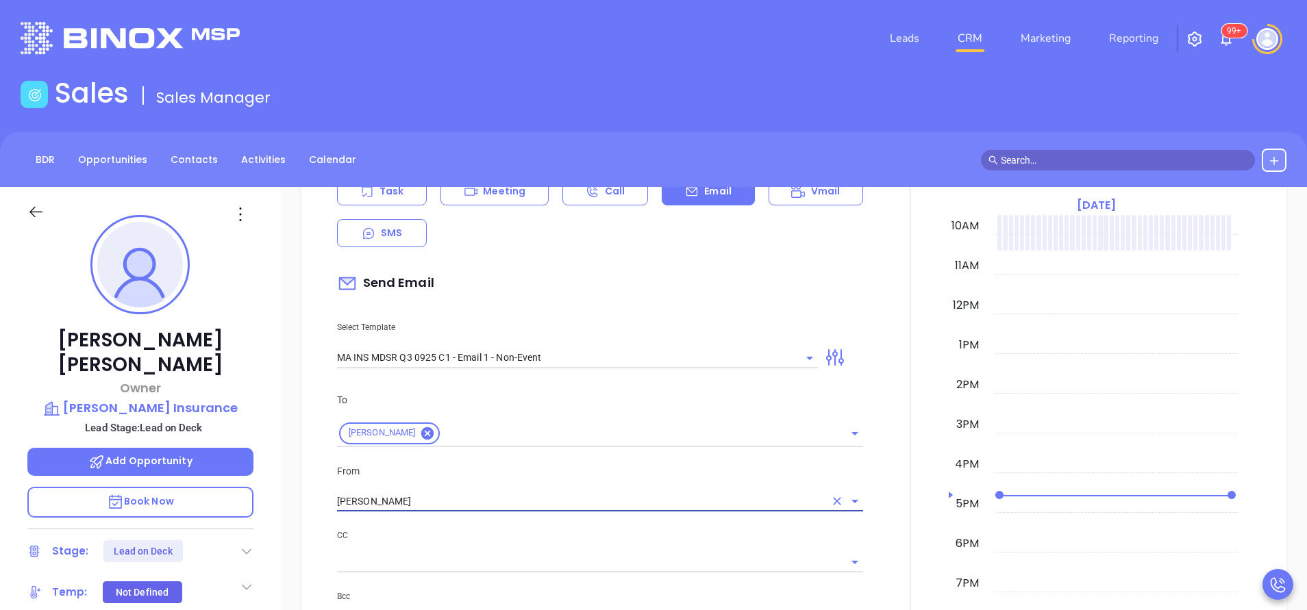
type input "[PERSON_NAME]"
click at [557, 536] on p "CC" at bounding box center [600, 535] width 526 height 15
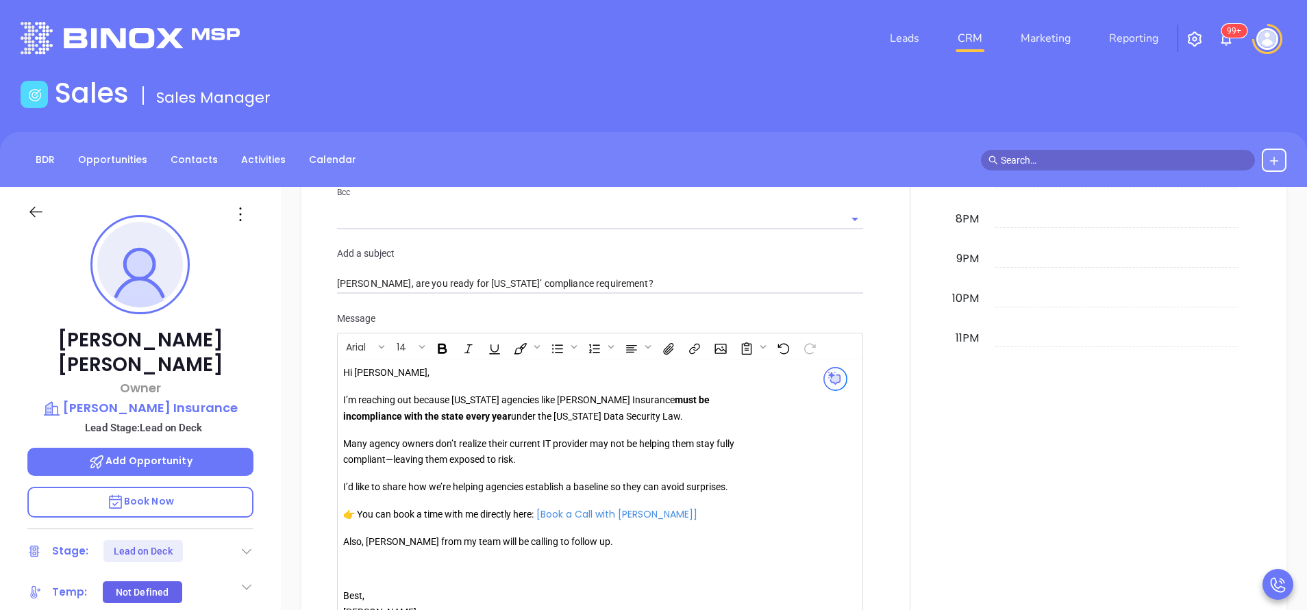
scroll to position [1027, 0]
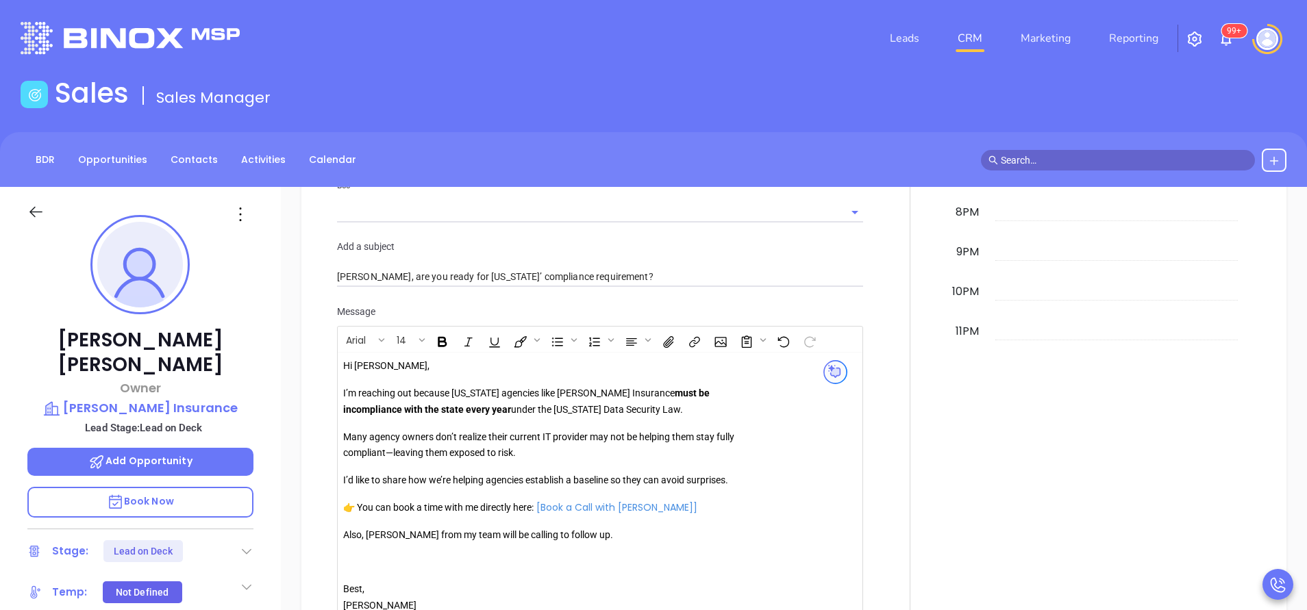
click at [388, 536] on p "Also, [PERSON_NAME] from my team will be calling to follow up." at bounding box center [540, 535] width 394 height 16
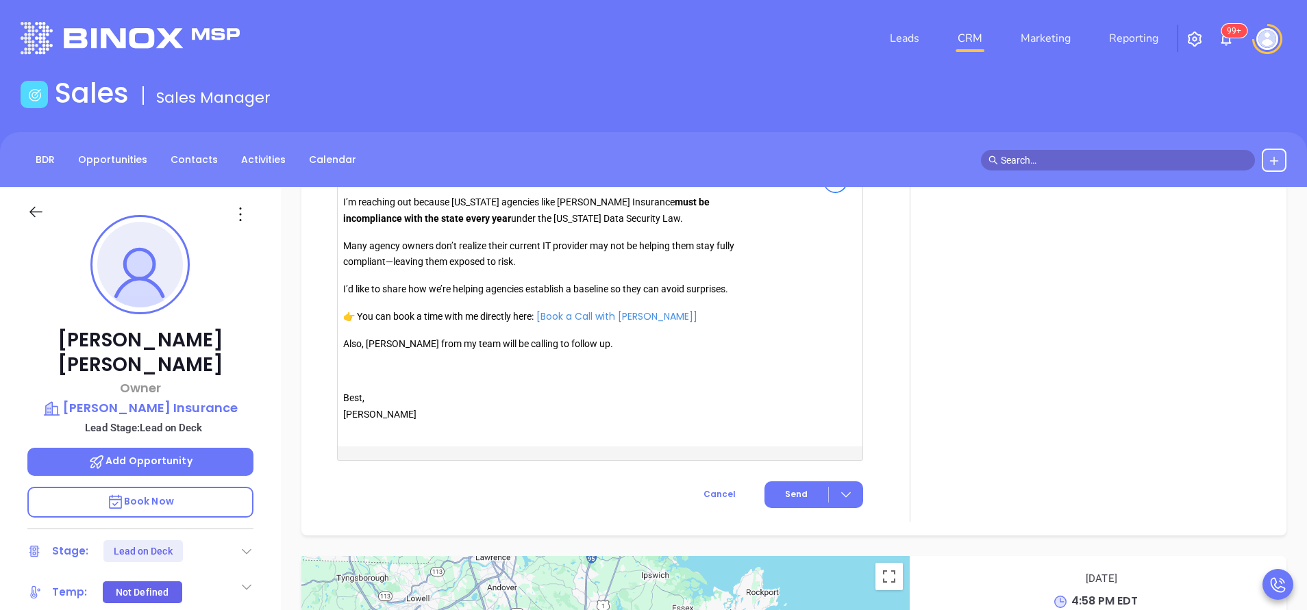
scroll to position [1291, 0]
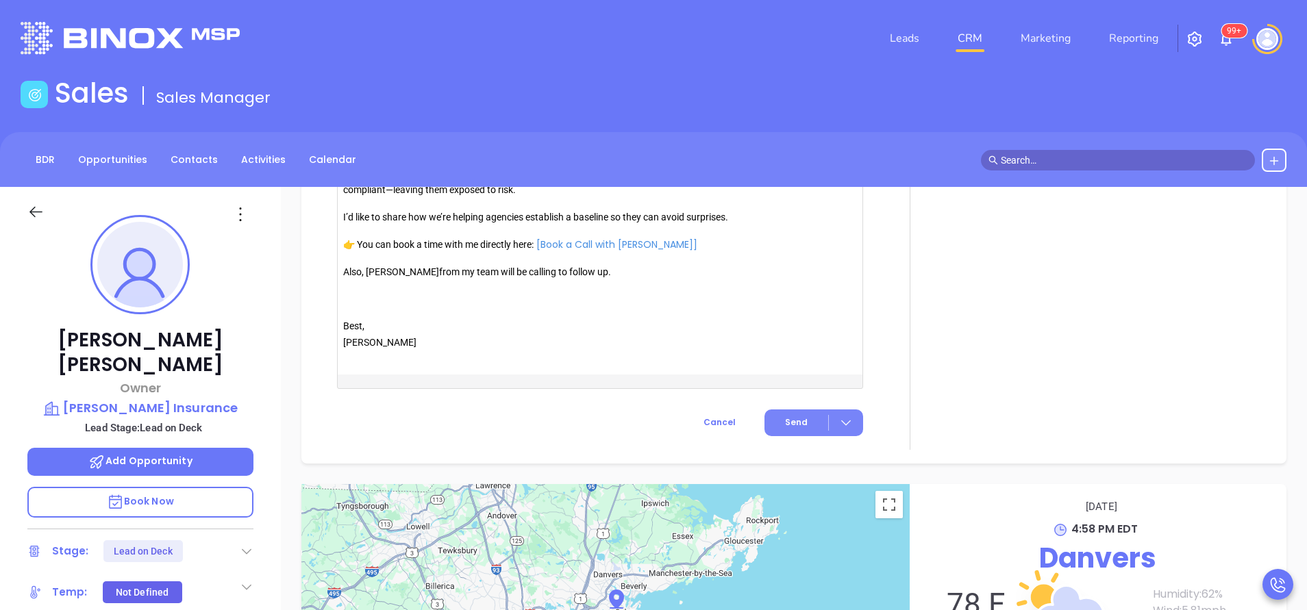
click at [794, 427] on span "Send" at bounding box center [796, 422] width 23 height 12
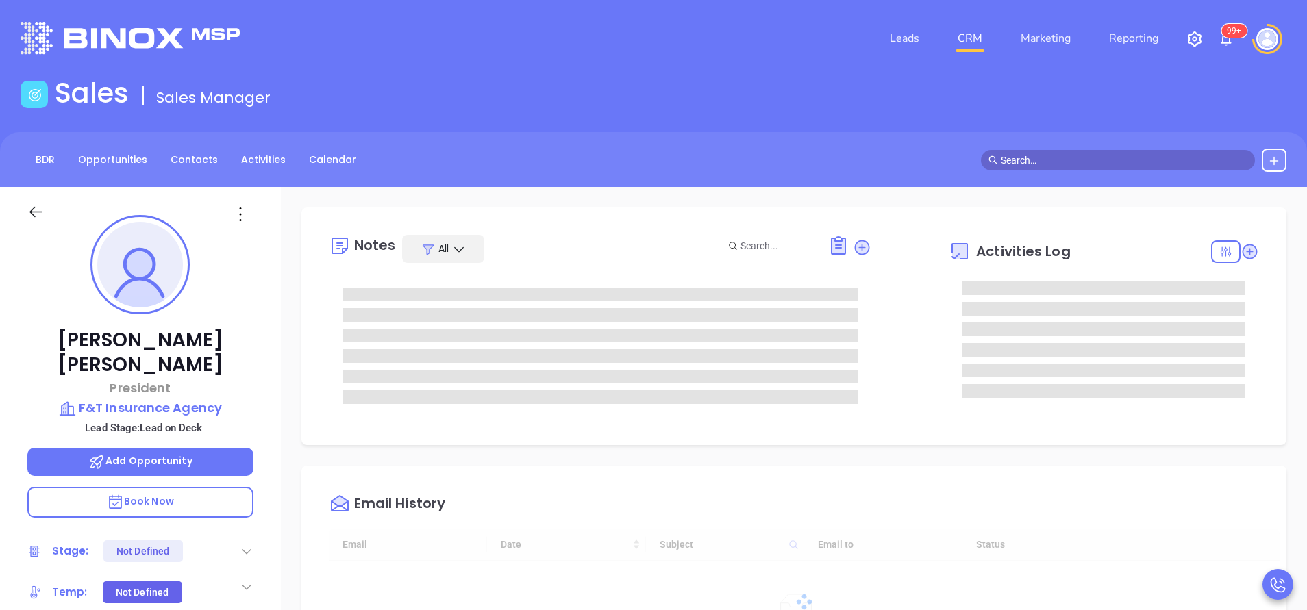
scroll to position [398, 0]
type input "[PERSON_NAME]"
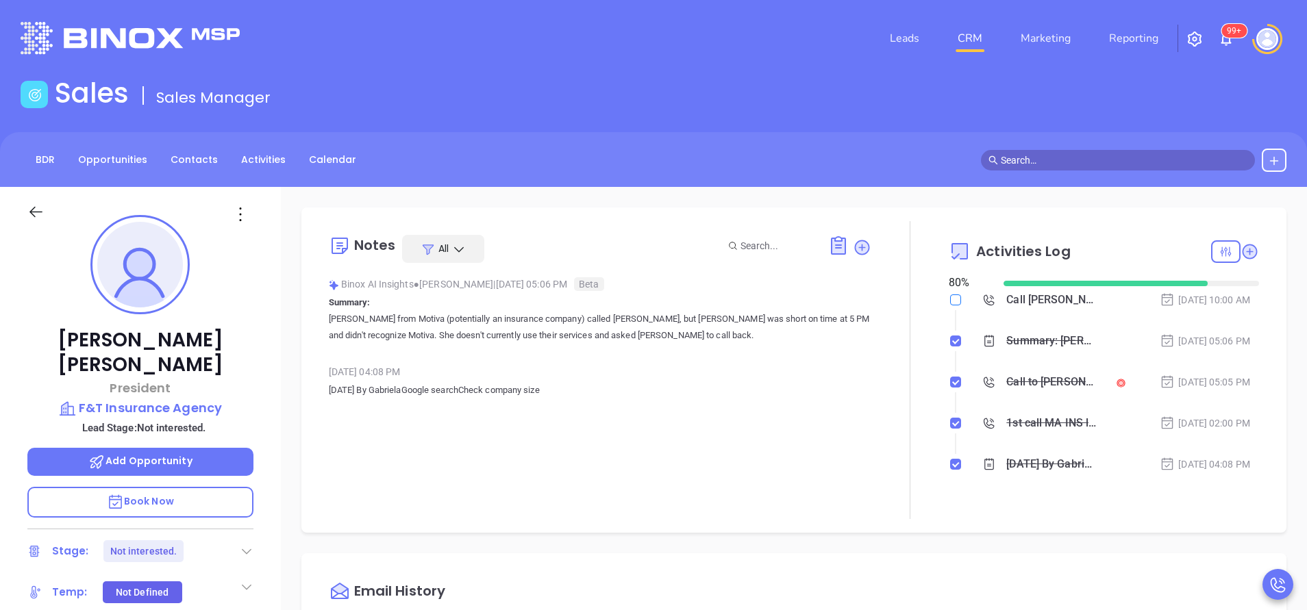
click at [950, 299] on input "checkbox" at bounding box center [955, 299] width 11 height 11
checkbox input "true"
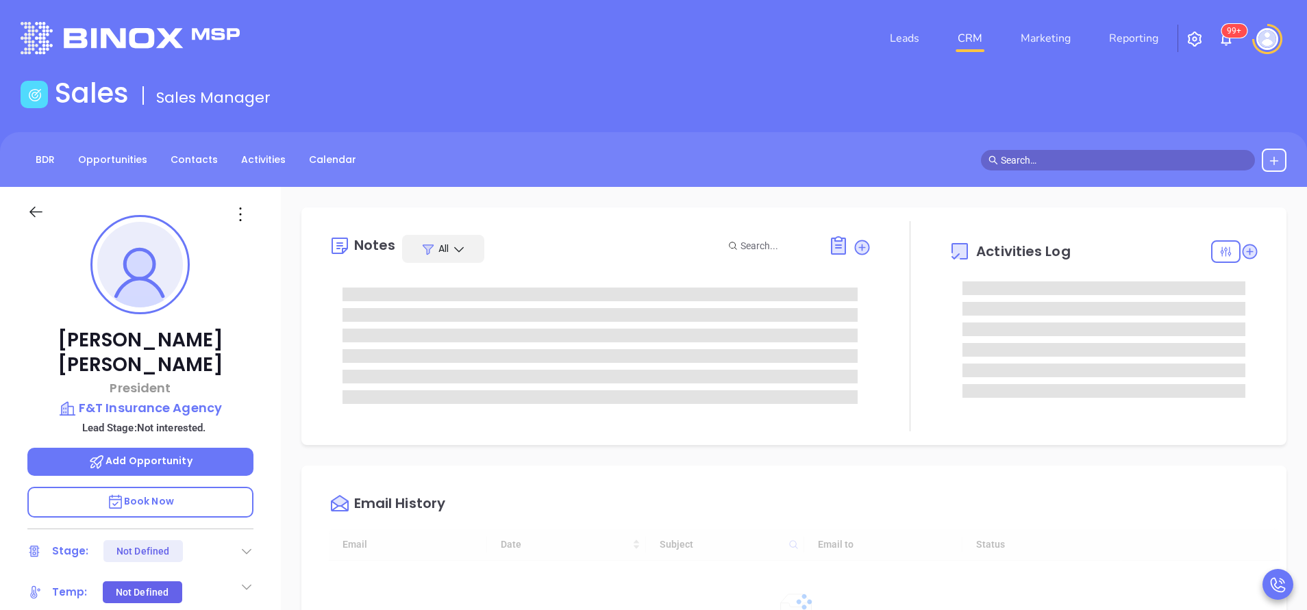
type input "[DATE]"
type input "[PERSON_NAME]"
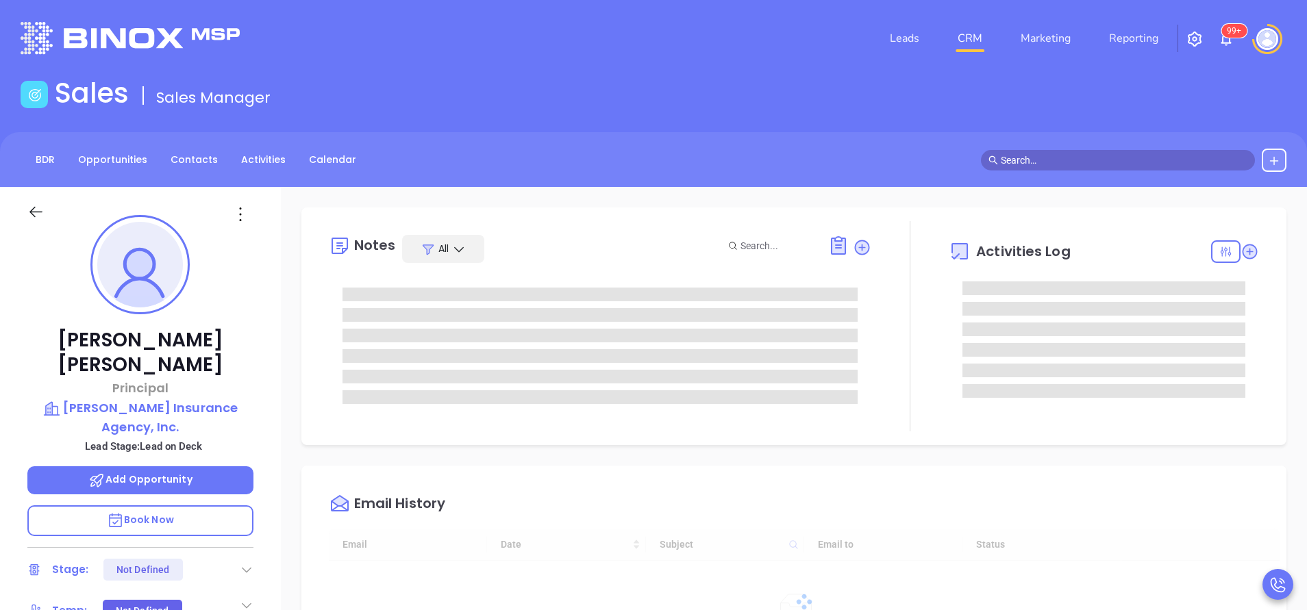
type input "[DATE]"
type input "[PERSON_NAME]"
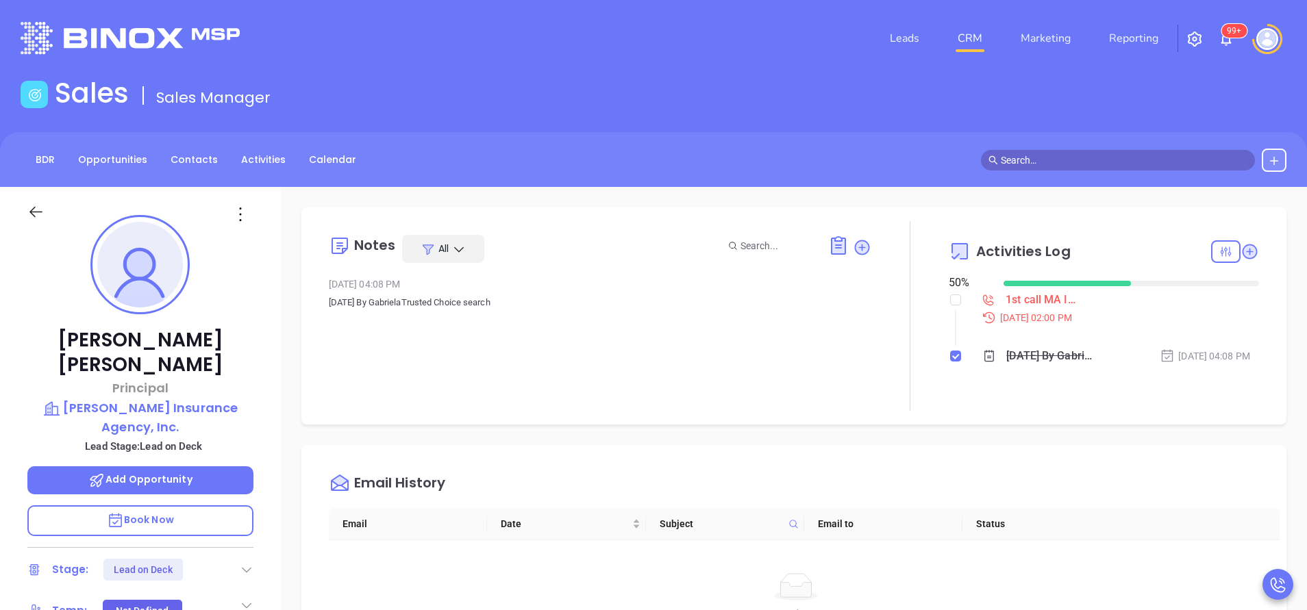
drag, startPoint x: 347, startPoint y: 58, endPoint x: 787, endPoint y: 46, distance: 440.5
click at [787, 46] on div "Leads CRM Marketing Reporting 99+" at bounding box center [867, 38] width 855 height 49
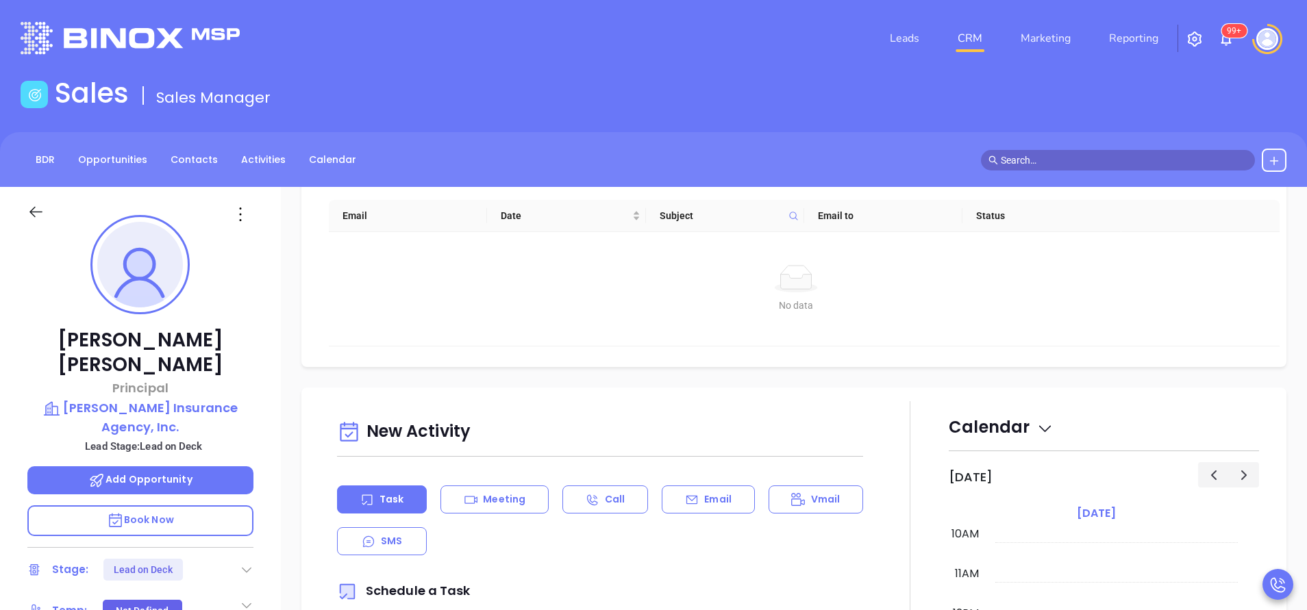
scroll to position [514, 0]
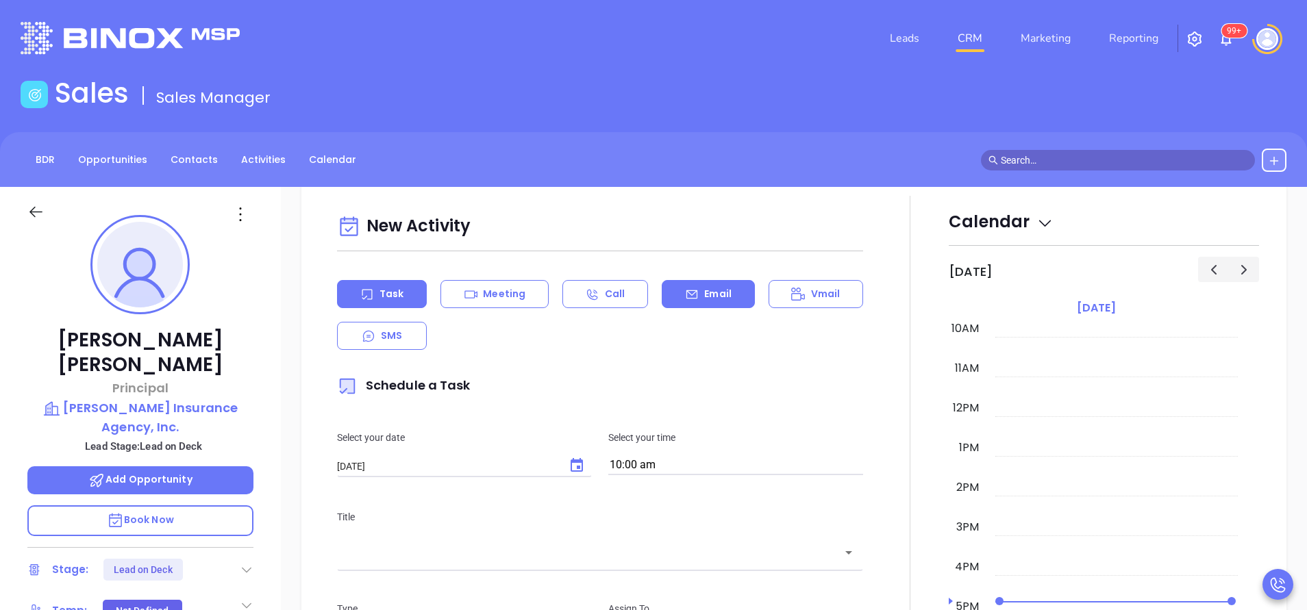
click at [714, 301] on p "Email" at bounding box center [717, 294] width 27 height 14
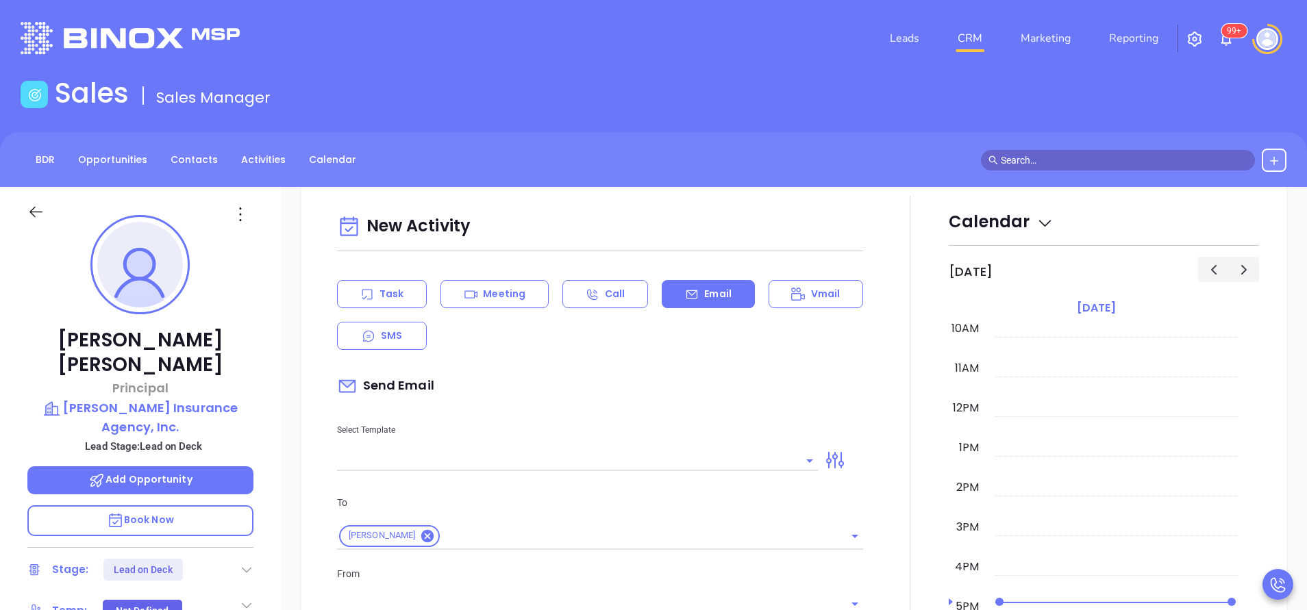
click at [722, 461] on input "text" at bounding box center [567, 461] width 460 height 20
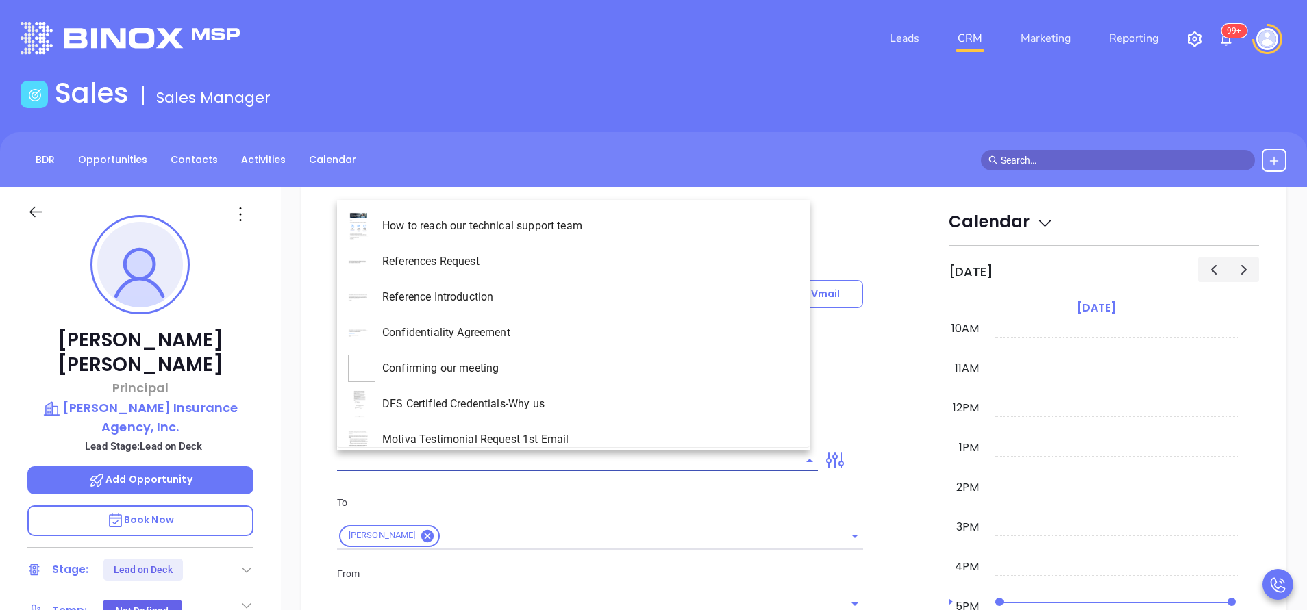
type input "[PERSON_NAME]"
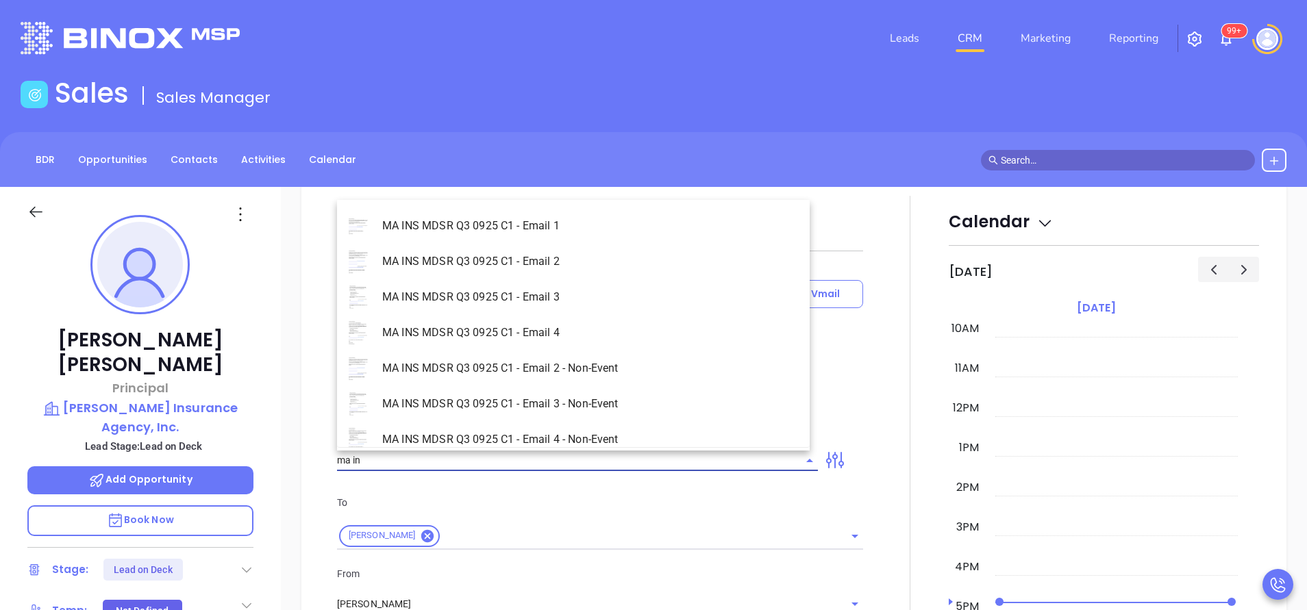
scroll to position [87, 0]
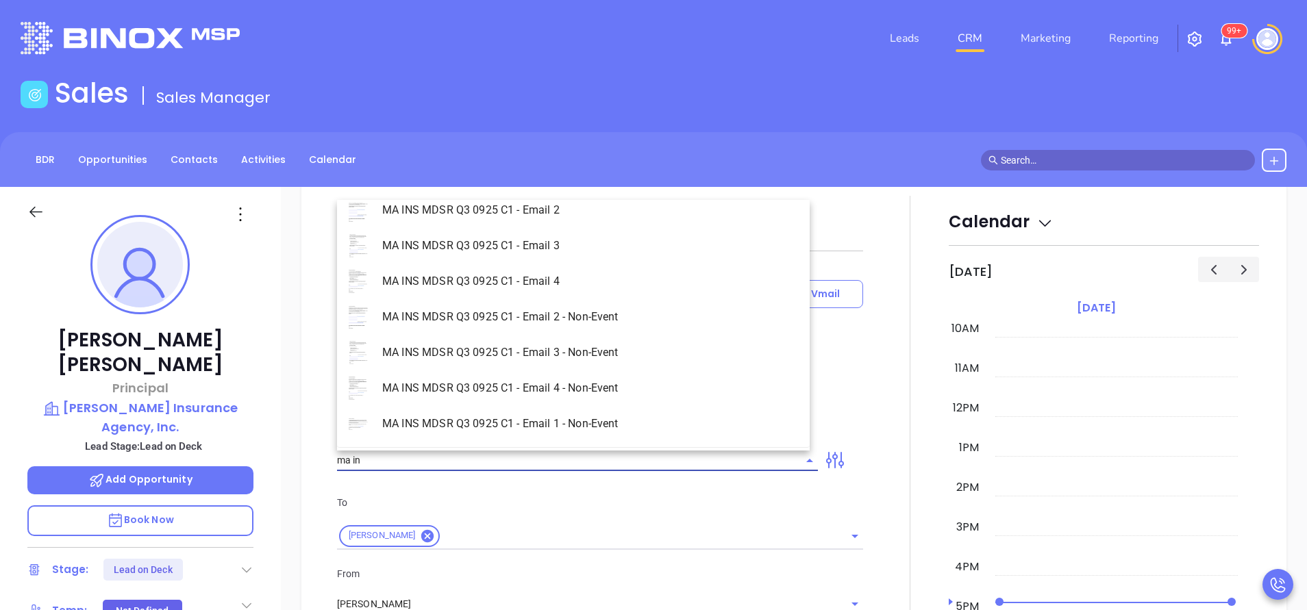
click at [613, 425] on li "MA INS MDSR Q3 0925 C1 - Email 1 - Non-Event" at bounding box center [573, 424] width 473 height 36
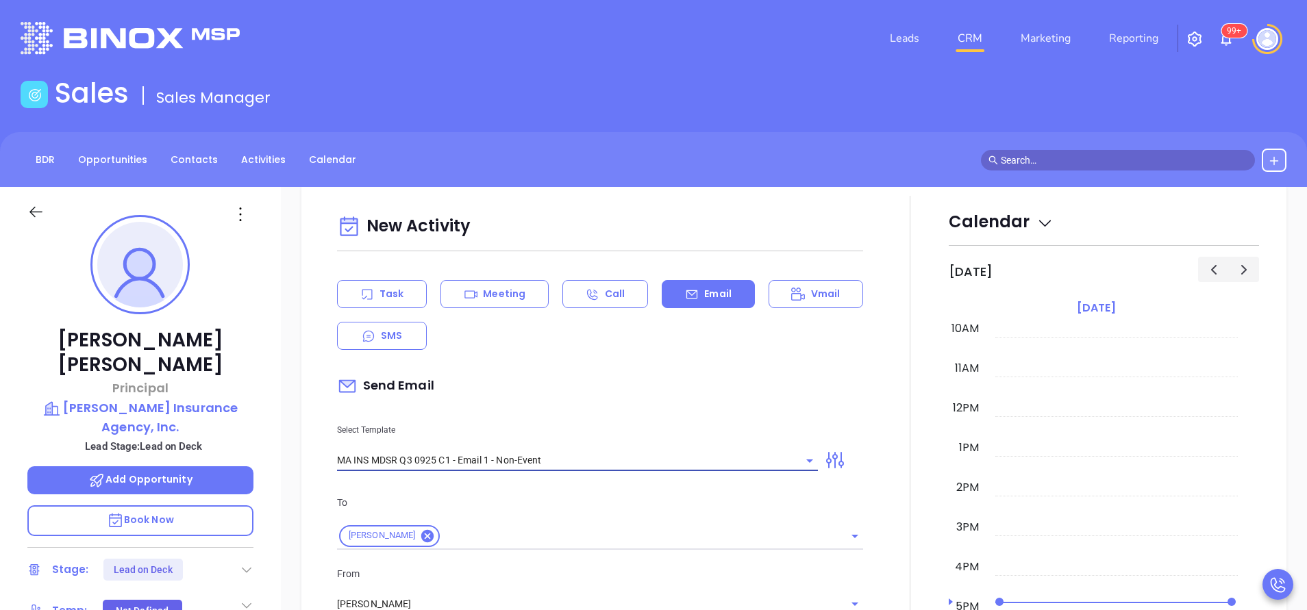
type input "MA INS MDSR Q3 0925 C1 - Email 1 - Non-Event"
type input "Richard M., are you ready for Massachusetts’ compliance requirement?"
click at [613, 426] on p "Select Template" at bounding box center [577, 430] width 481 height 15
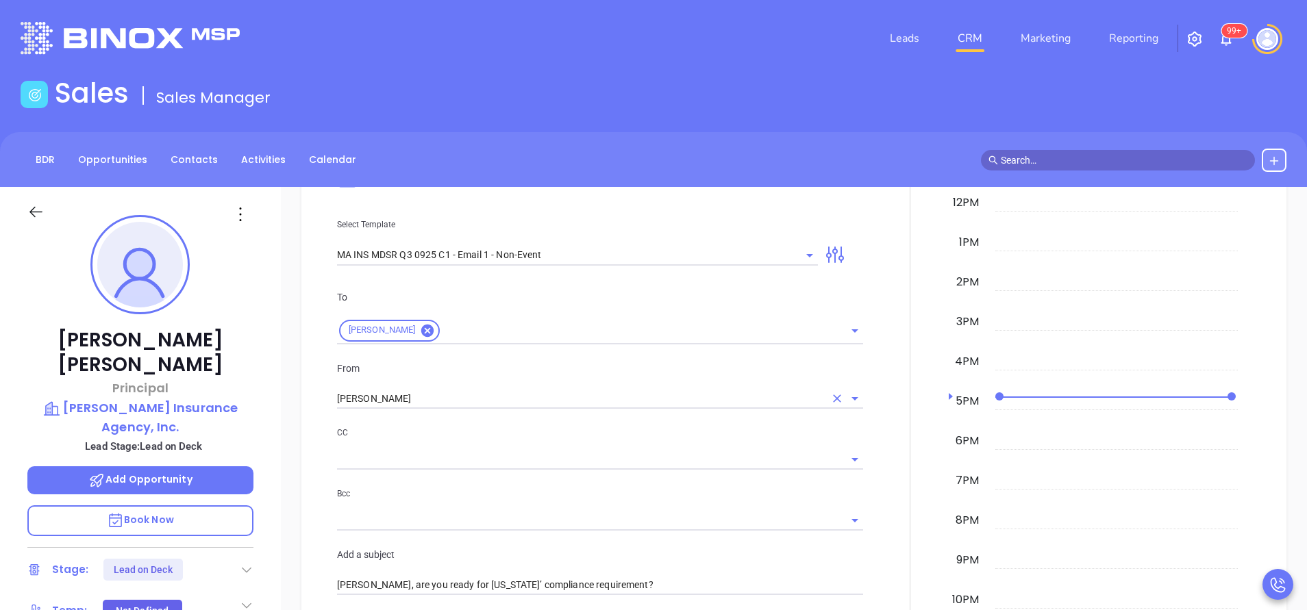
click at [458, 392] on input "[PERSON_NAME]" at bounding box center [581, 399] width 488 height 20
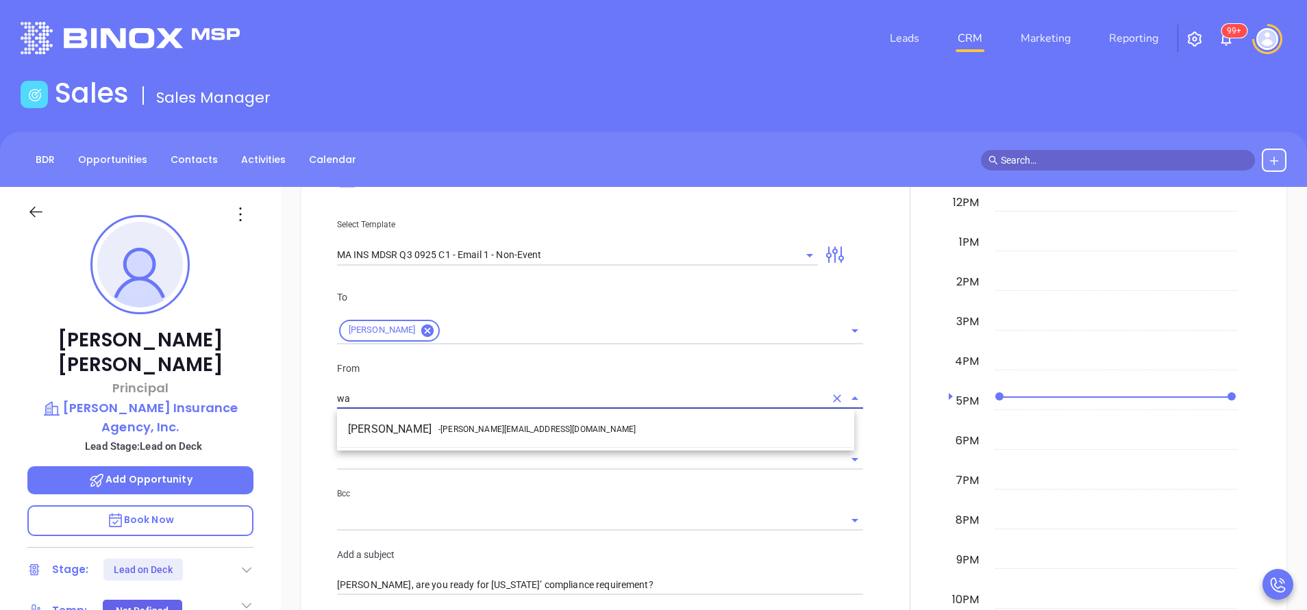
click at [496, 438] on li "Walter Contreras - [EMAIL_ADDRESS][DOMAIN_NAME]" at bounding box center [595, 429] width 517 height 25
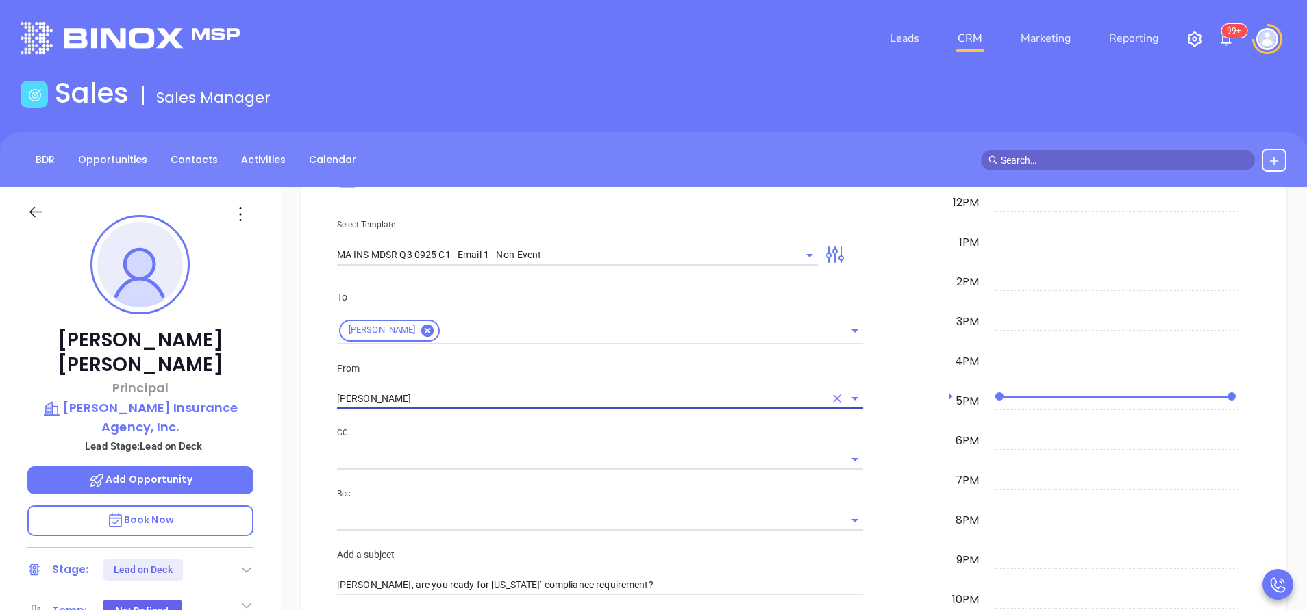
type input "[PERSON_NAME]"
click at [578, 436] on p "CC" at bounding box center [600, 432] width 526 height 15
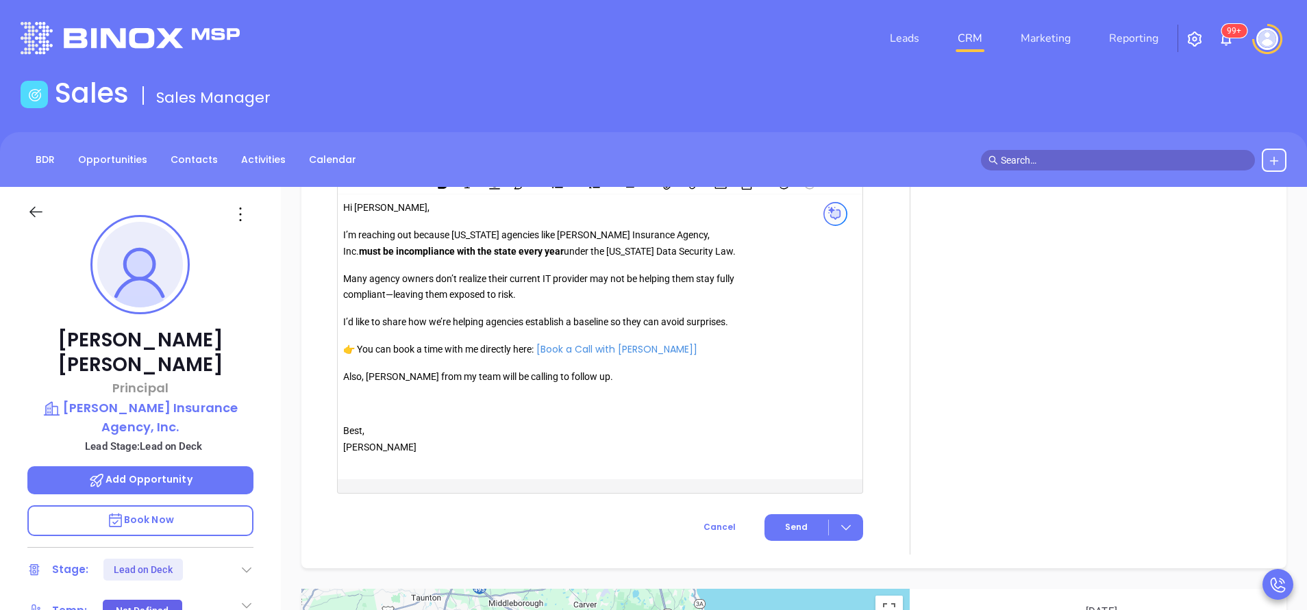
scroll to position [1233, 0]
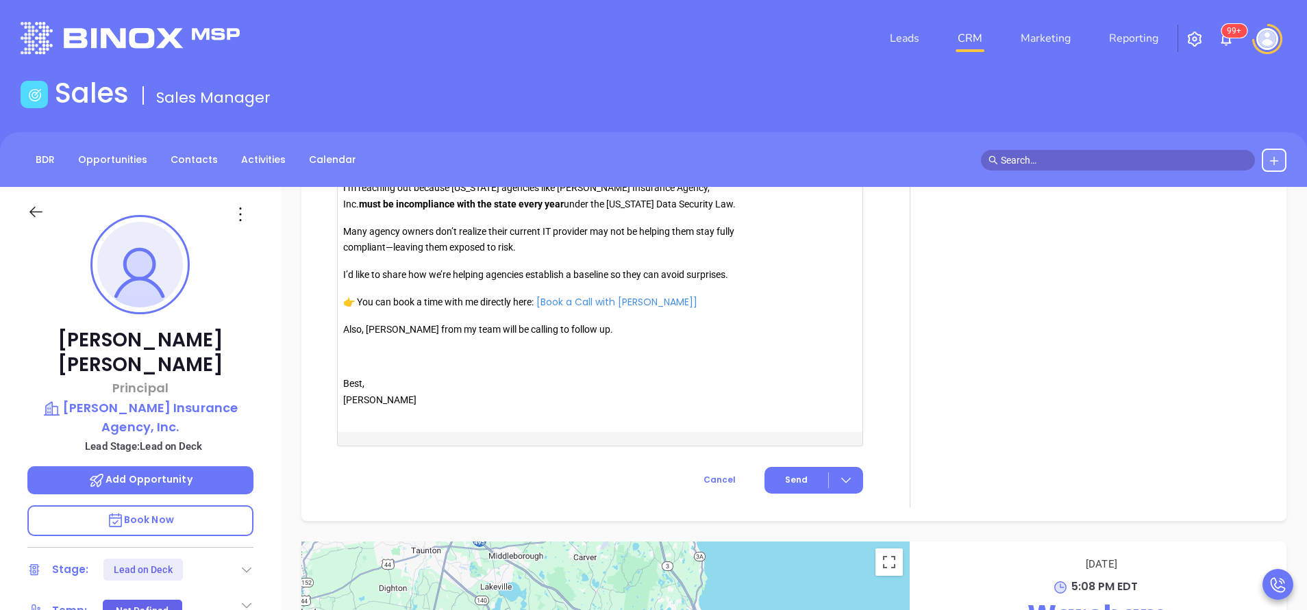
click at [383, 334] on p "Also, [PERSON_NAME] from my team will be calling to follow up." at bounding box center [540, 330] width 394 height 16
click at [785, 485] on span "Send" at bounding box center [796, 480] width 23 height 12
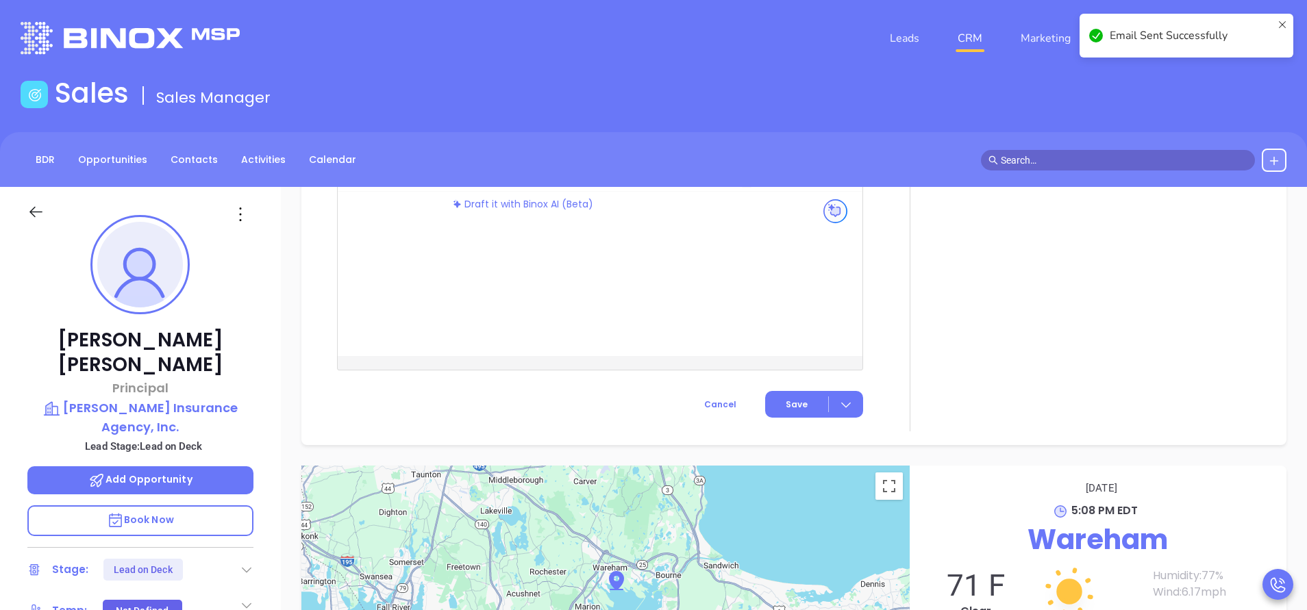
scroll to position [1193, 0]
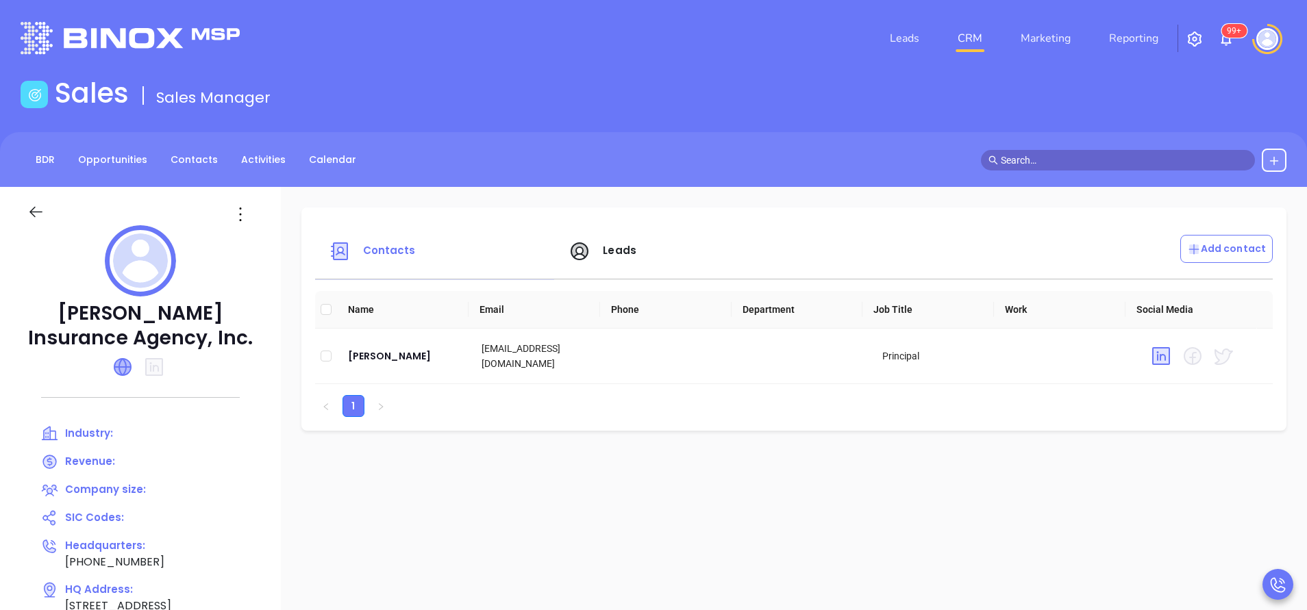
click at [121, 369] on icon at bounding box center [122, 367] width 16 height 16
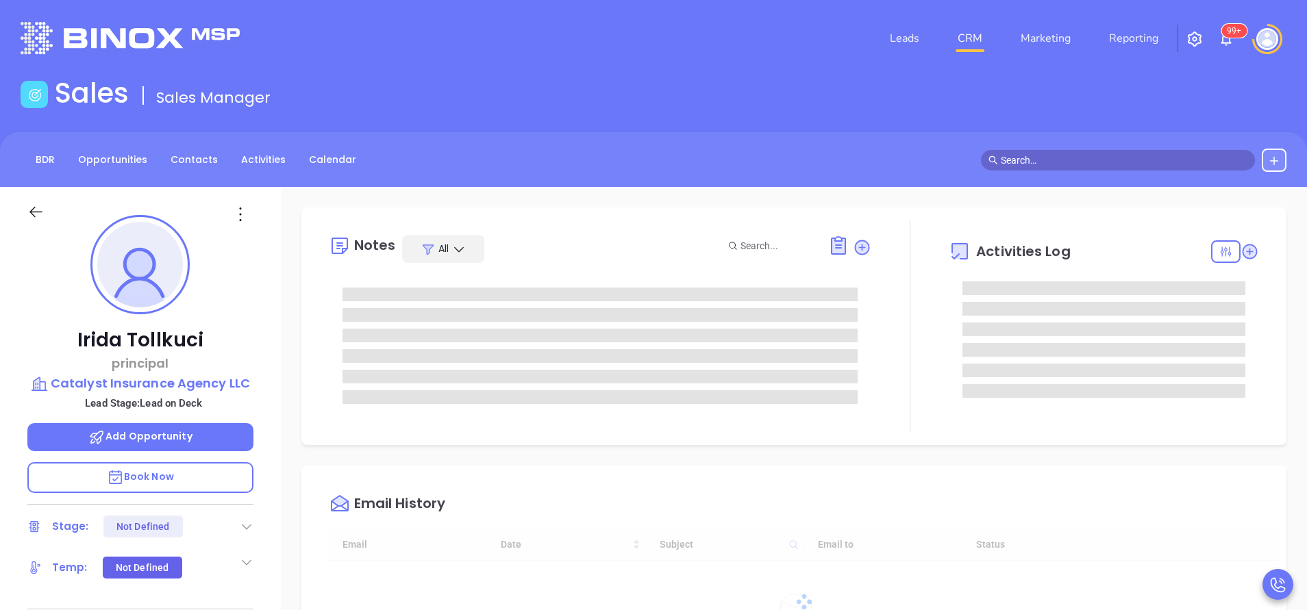
scroll to position [398, 0]
type input "[PERSON_NAME]"
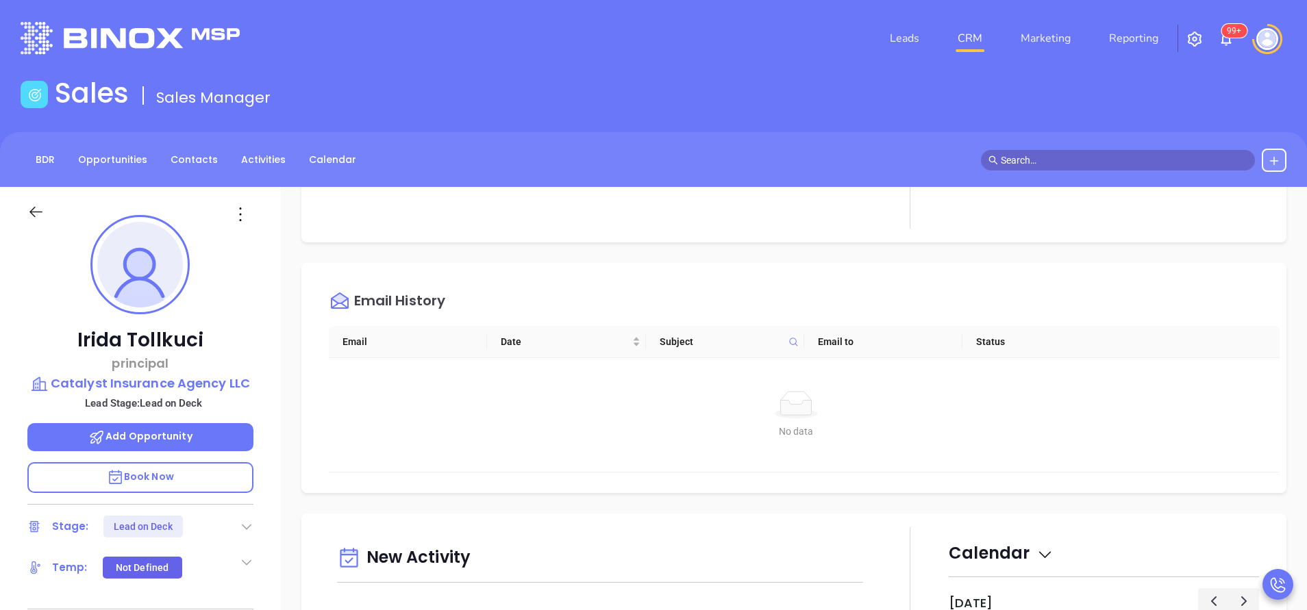
scroll to position [308, 0]
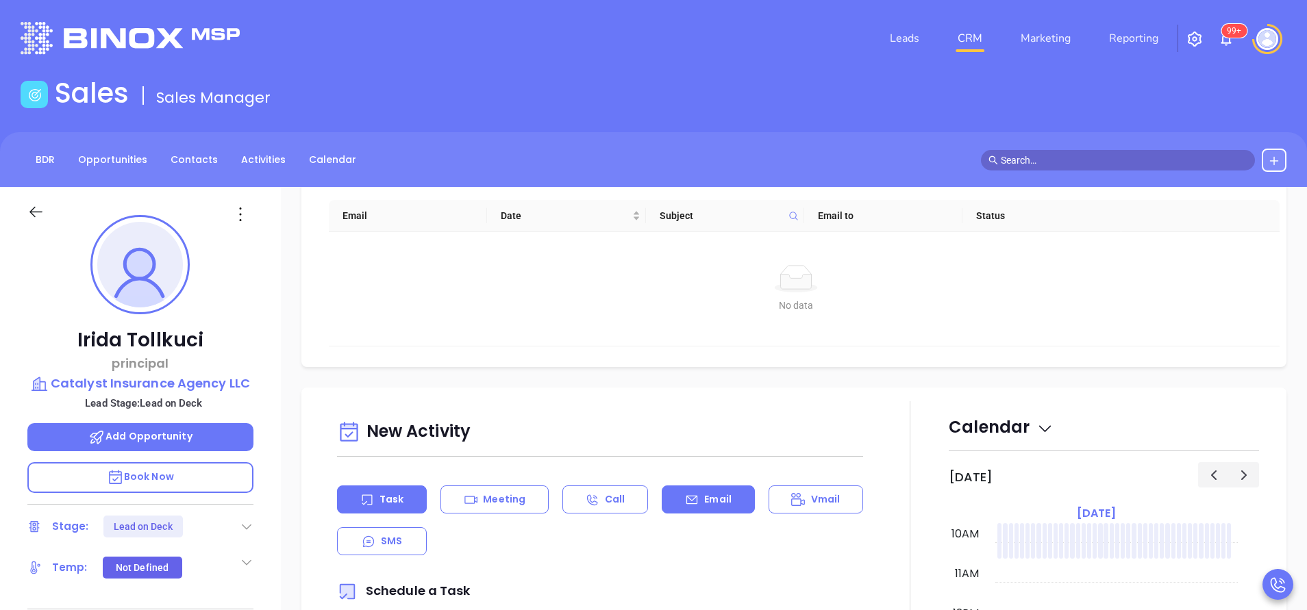
click at [725, 502] on div "Email" at bounding box center [708, 500] width 92 height 28
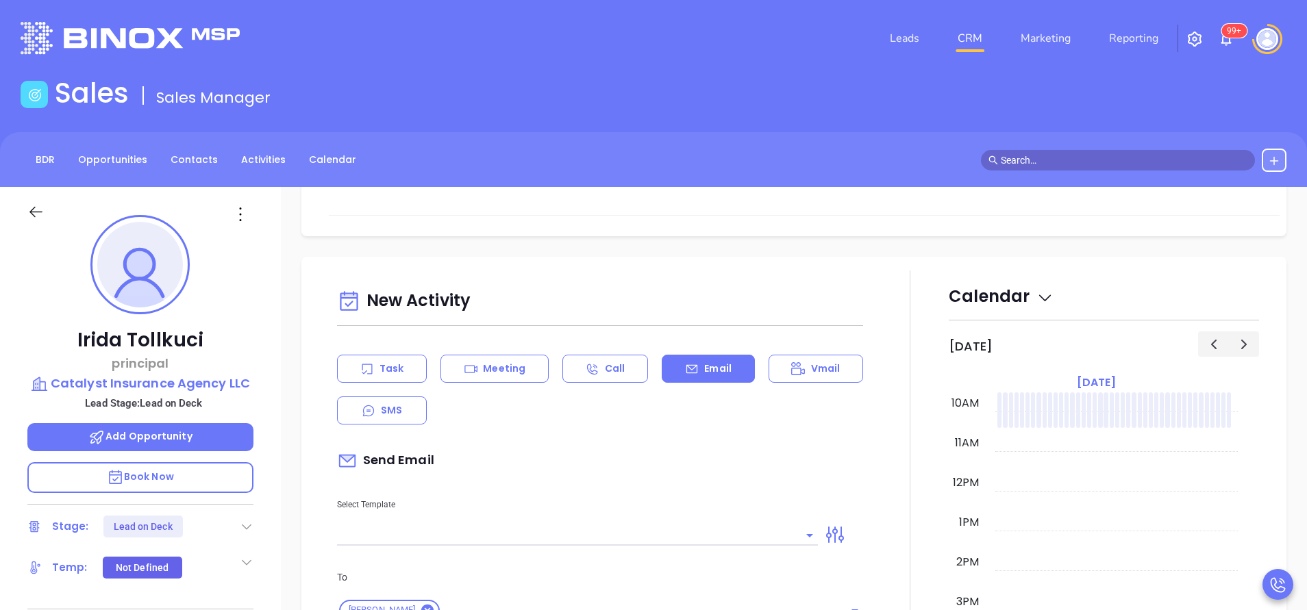
scroll to position [514, 0]
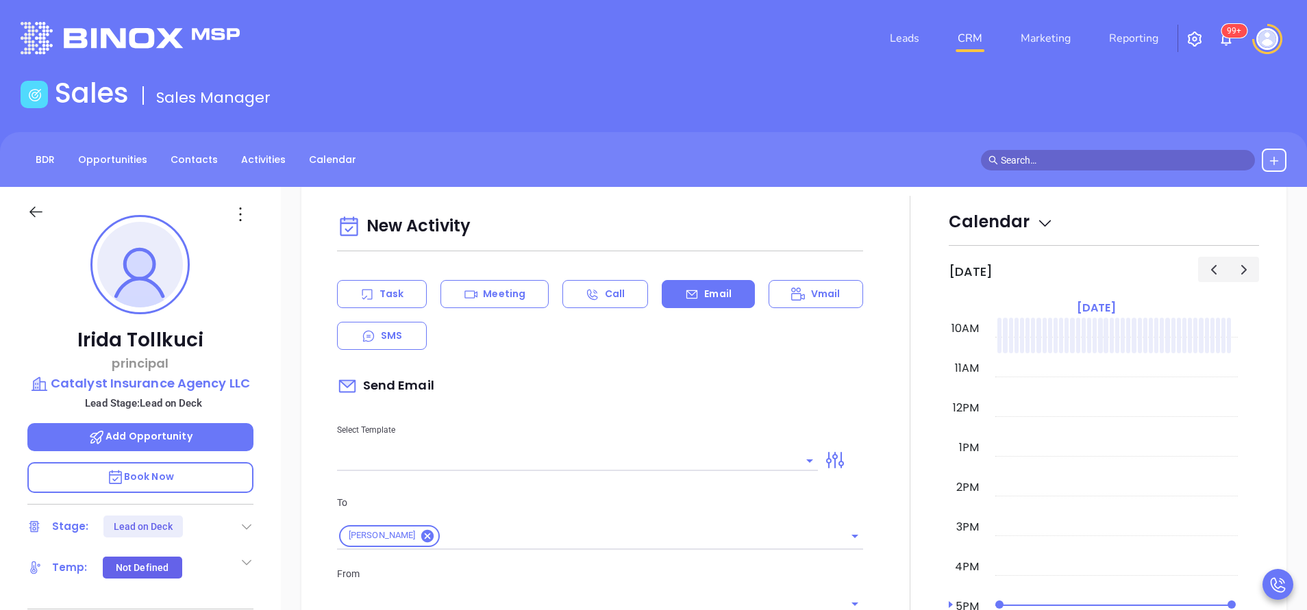
type input "[PERSON_NAME]"
click at [720, 466] on input "text" at bounding box center [567, 461] width 460 height 20
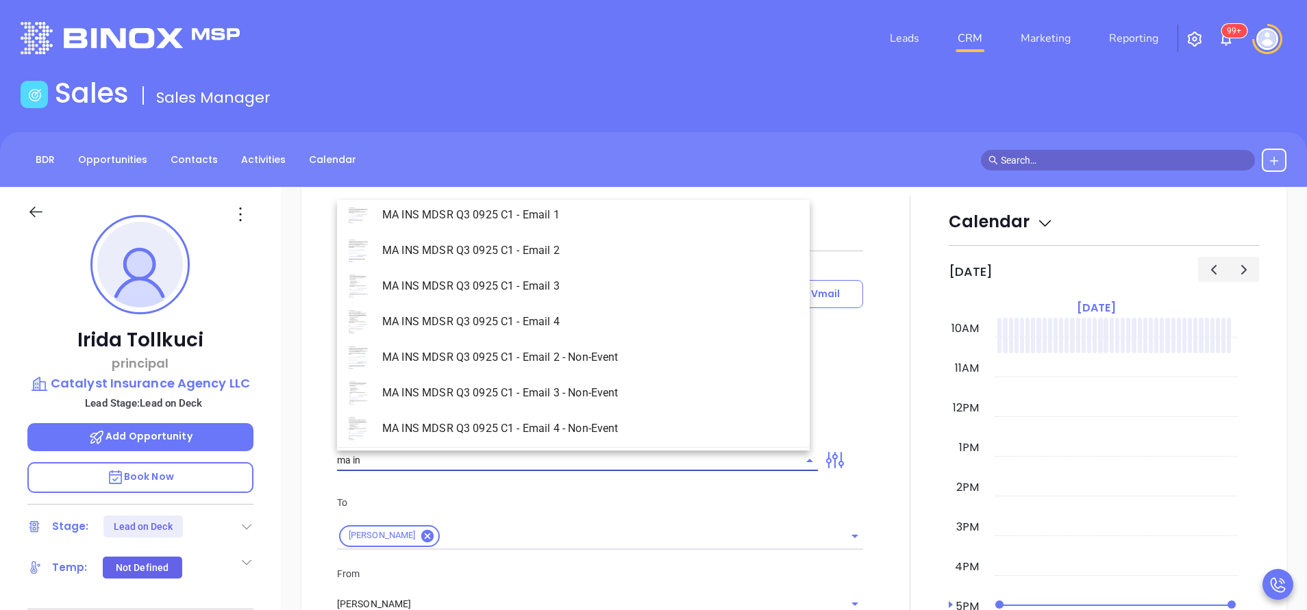
scroll to position [87, 0]
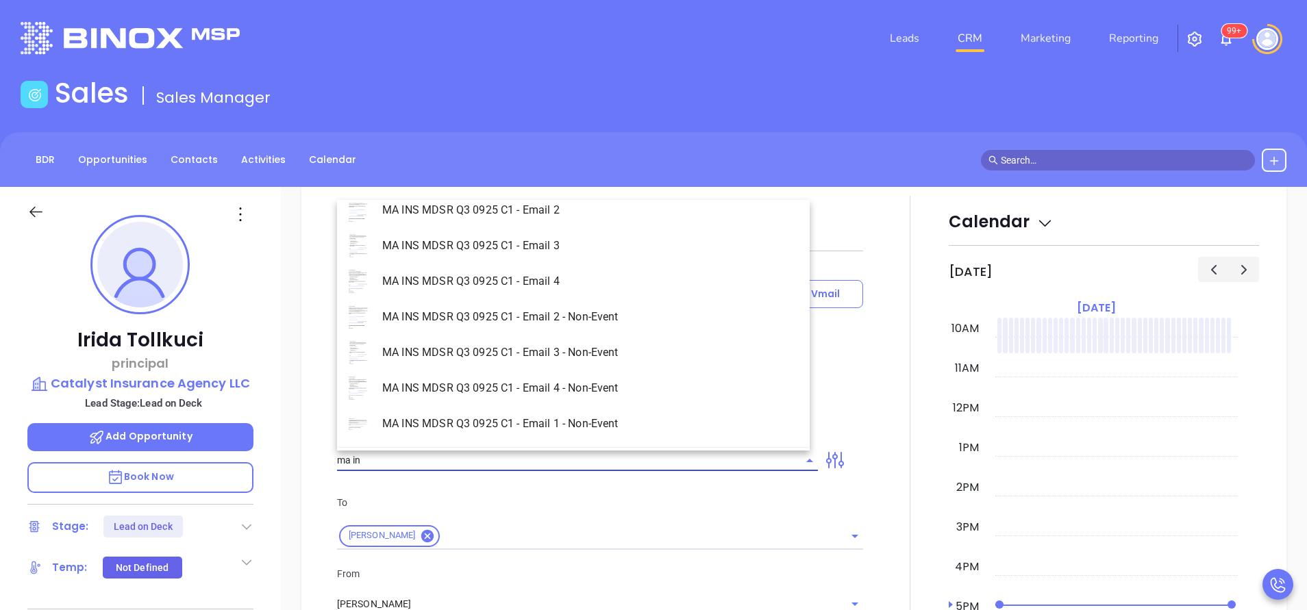
click at [527, 419] on li "MA INS MDSR Q3 0925 C1 - Email 1 - Non-Event" at bounding box center [573, 424] width 473 height 36
type input "MA INS MDSR Q3 0925 C1 - Email 1 - Non-Event"
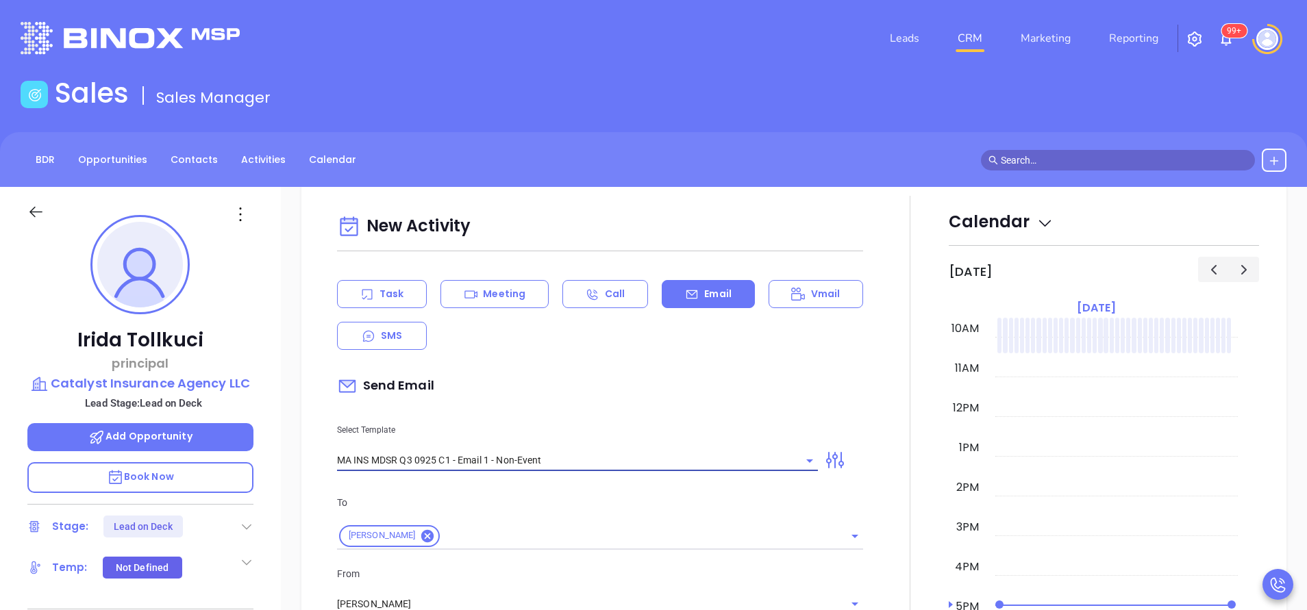
type input "Irida, are you ready for [US_STATE]’ compliance requirement?"
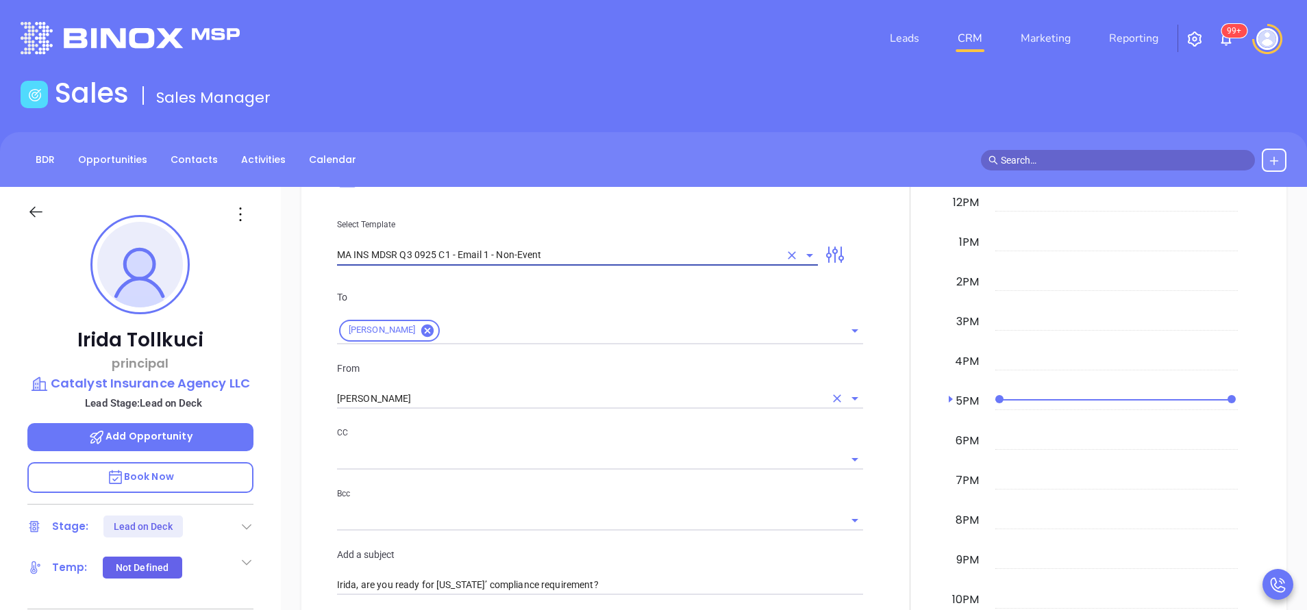
type input "MA INS MDSR Q3 0925 C1 - Email 1 - Non-Event"
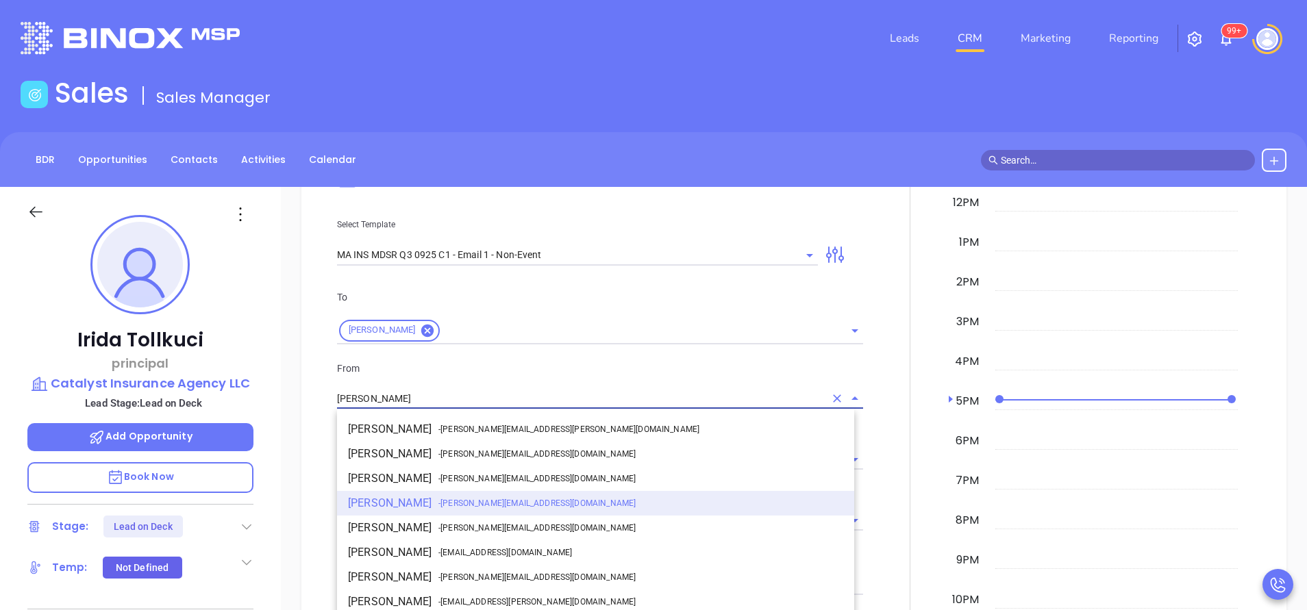
click at [424, 399] on input "[PERSON_NAME]" at bounding box center [581, 399] width 488 height 20
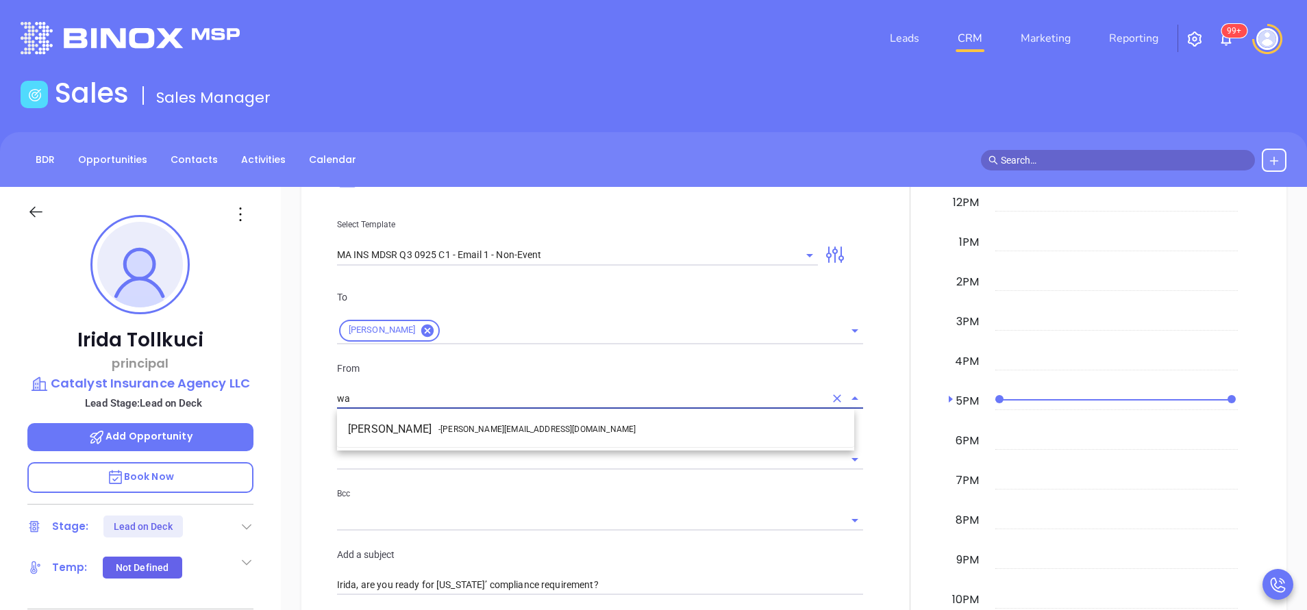
click at [434, 425] on li "Walter Contreras - [EMAIL_ADDRESS][DOMAIN_NAME]" at bounding box center [595, 429] width 517 height 25
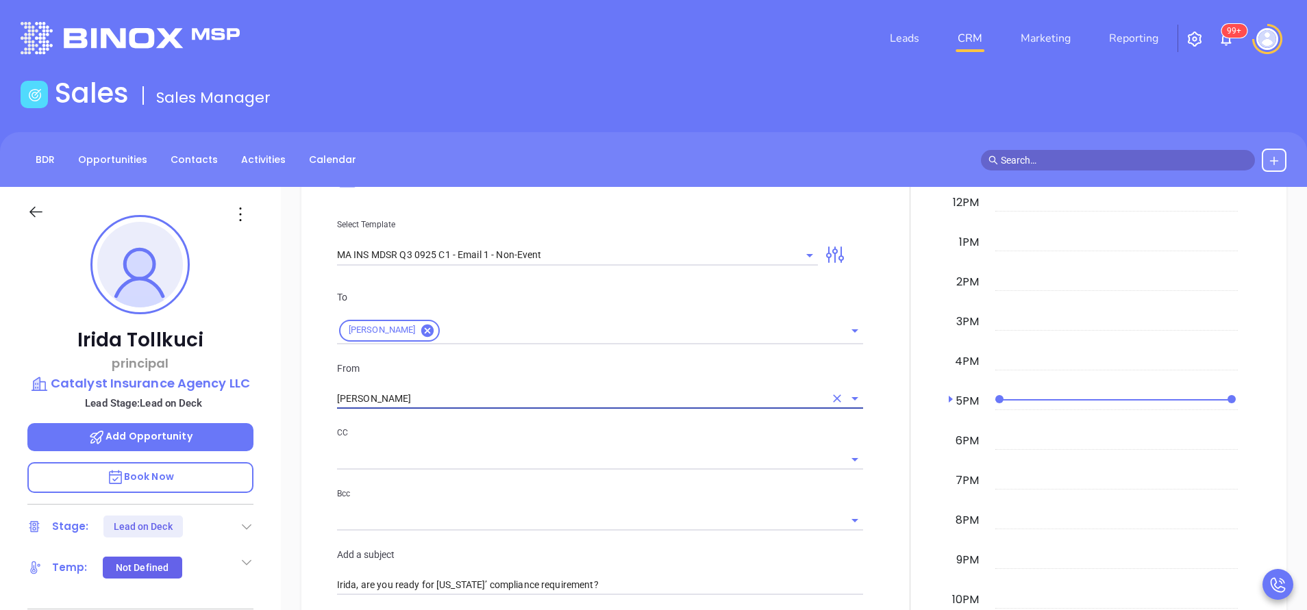
type input "[PERSON_NAME]"
click at [499, 444] on div "CC" at bounding box center [600, 447] width 526 height 45
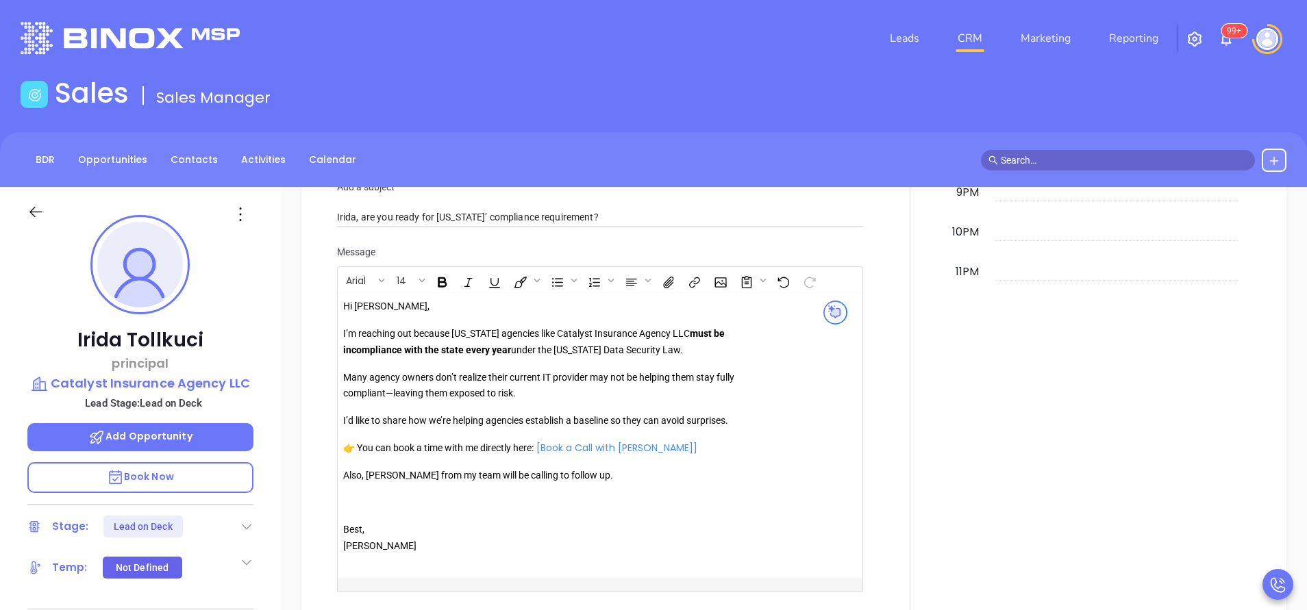
scroll to position [1130, 0]
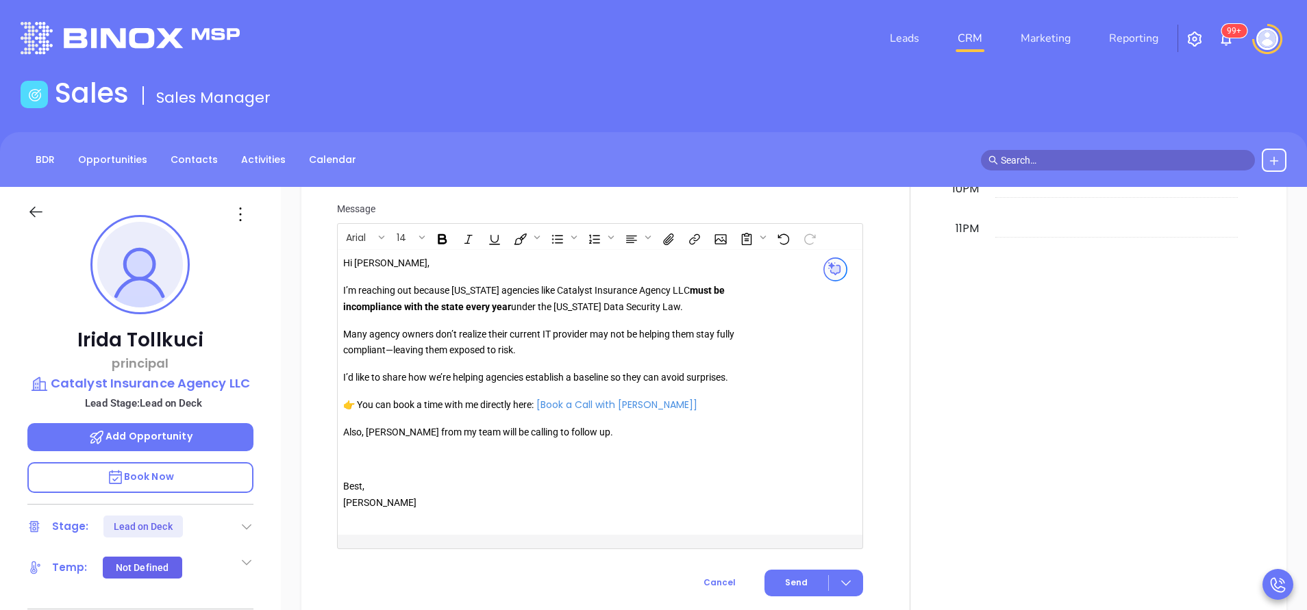
click at [380, 429] on p "Also, [PERSON_NAME] from my team will be calling to follow up." at bounding box center [540, 433] width 394 height 16
click at [792, 583] on span "Send" at bounding box center [796, 583] width 23 height 12
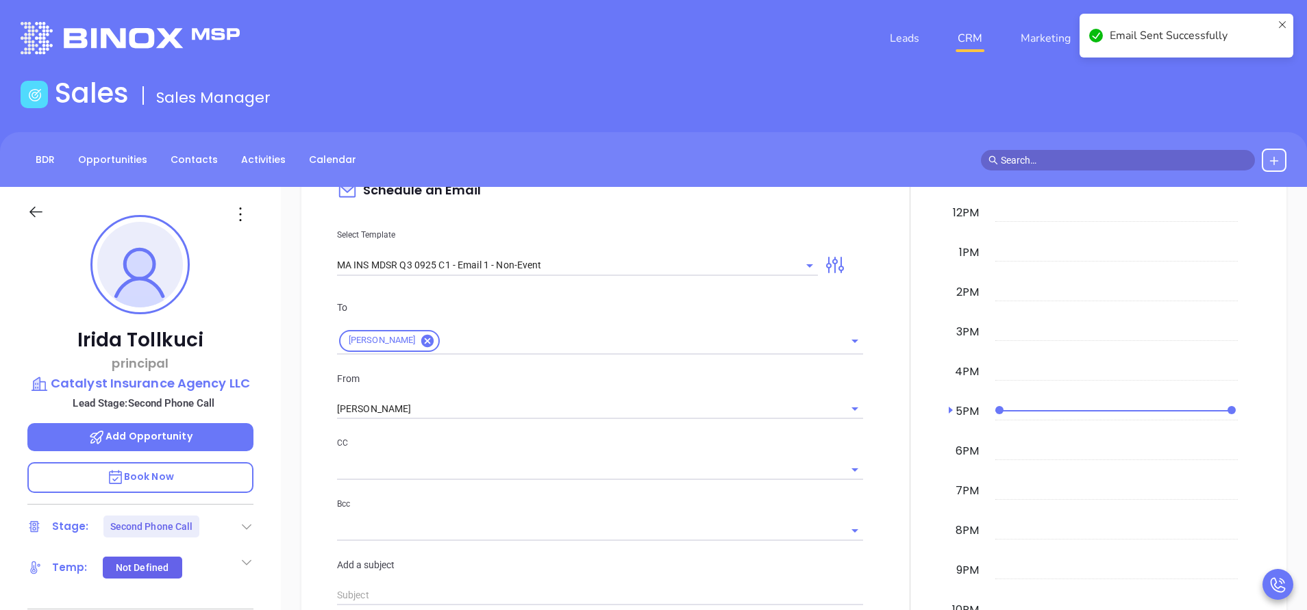
scroll to position [955, 0]
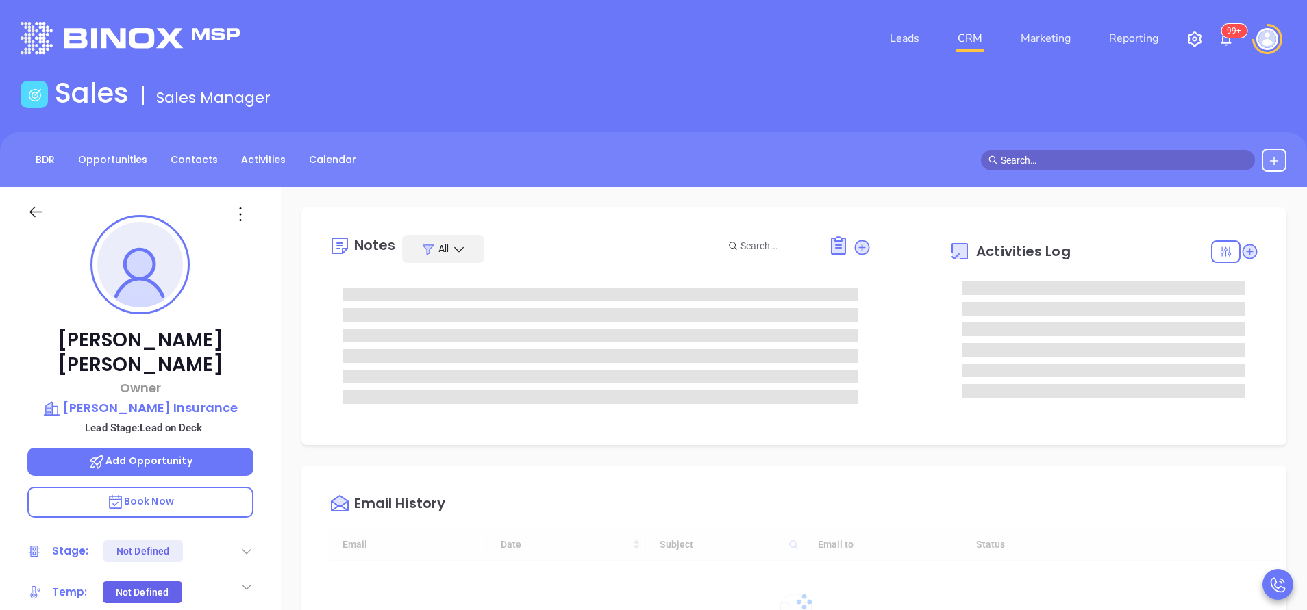
scroll to position [398, 0]
type input "[PERSON_NAME]"
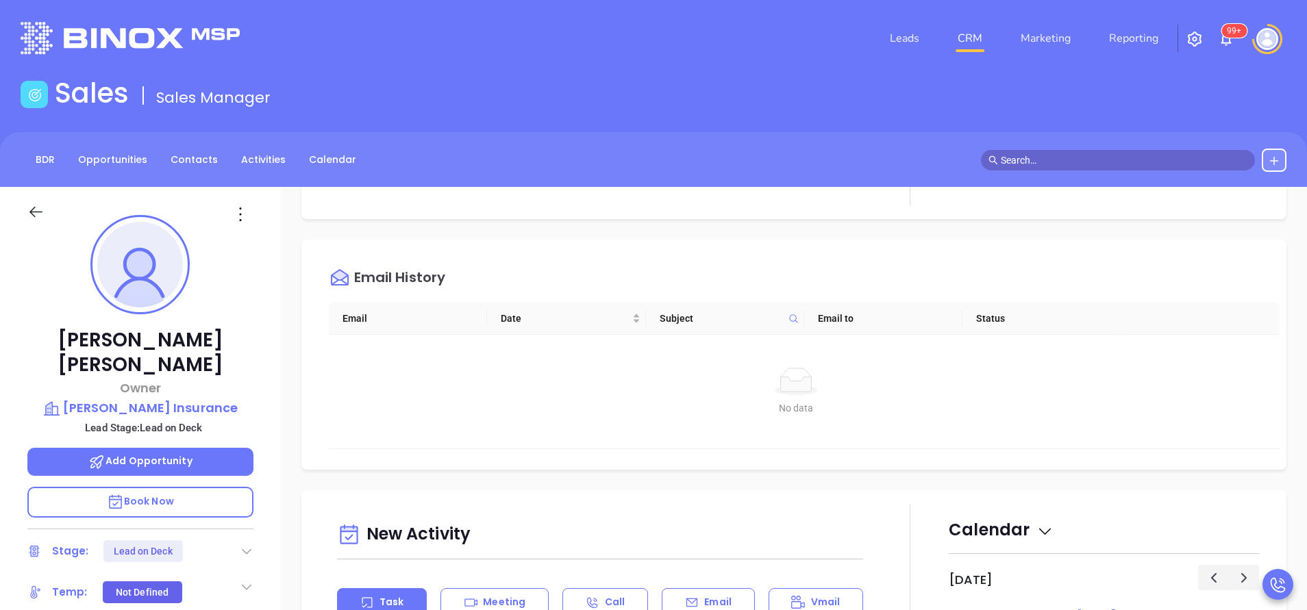
scroll to position [514, 0]
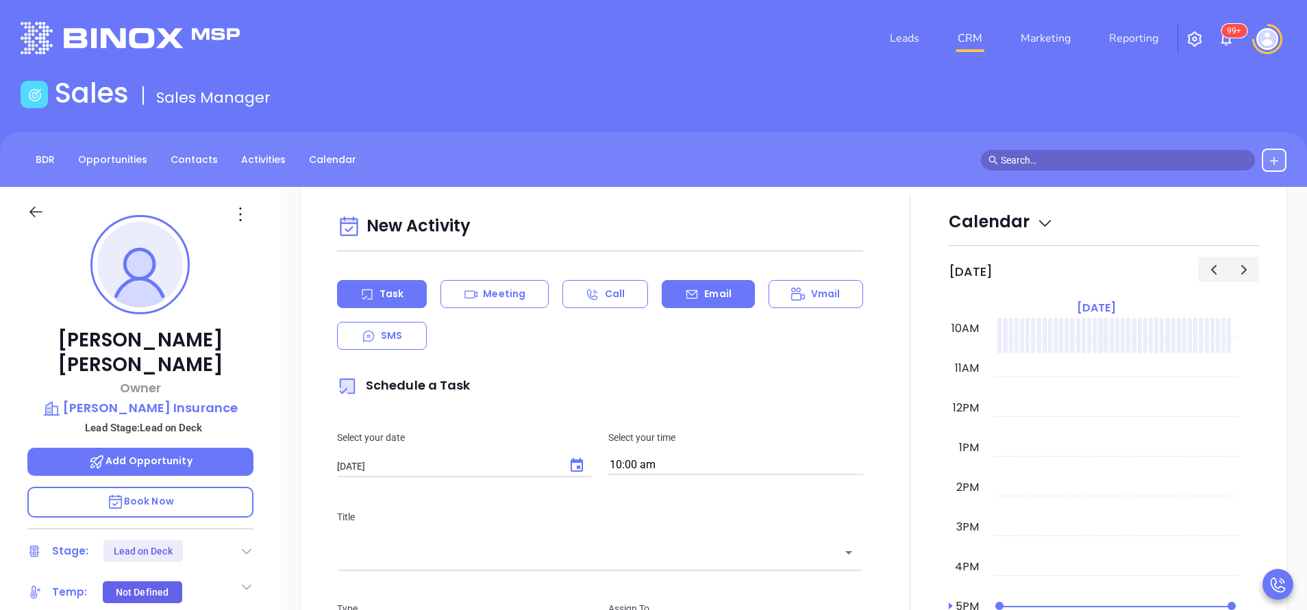
click at [701, 286] on div "Email" at bounding box center [708, 294] width 92 height 28
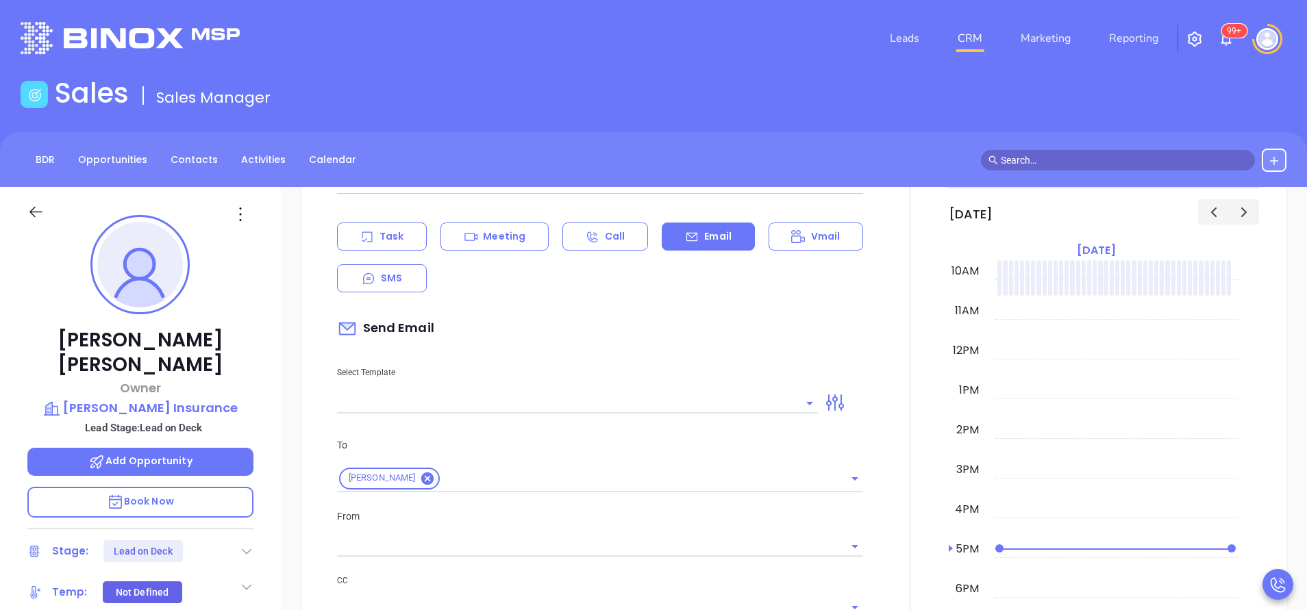
scroll to position [616, 0]
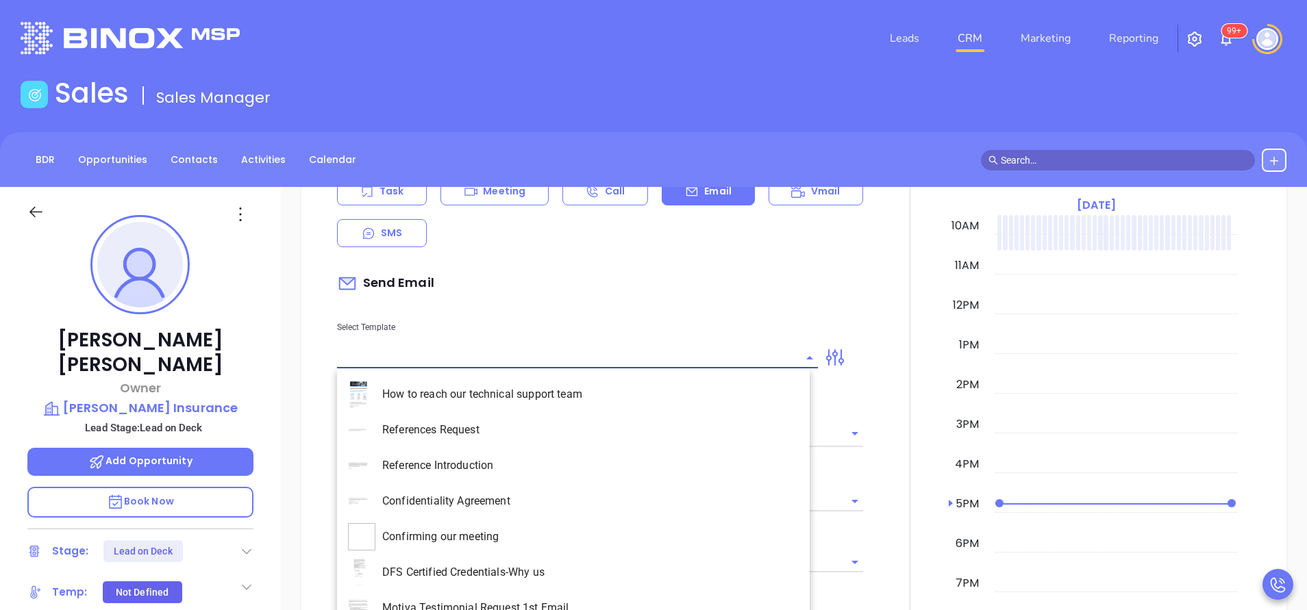
click at [684, 357] on input "text" at bounding box center [567, 358] width 460 height 20
type input "[PERSON_NAME]"
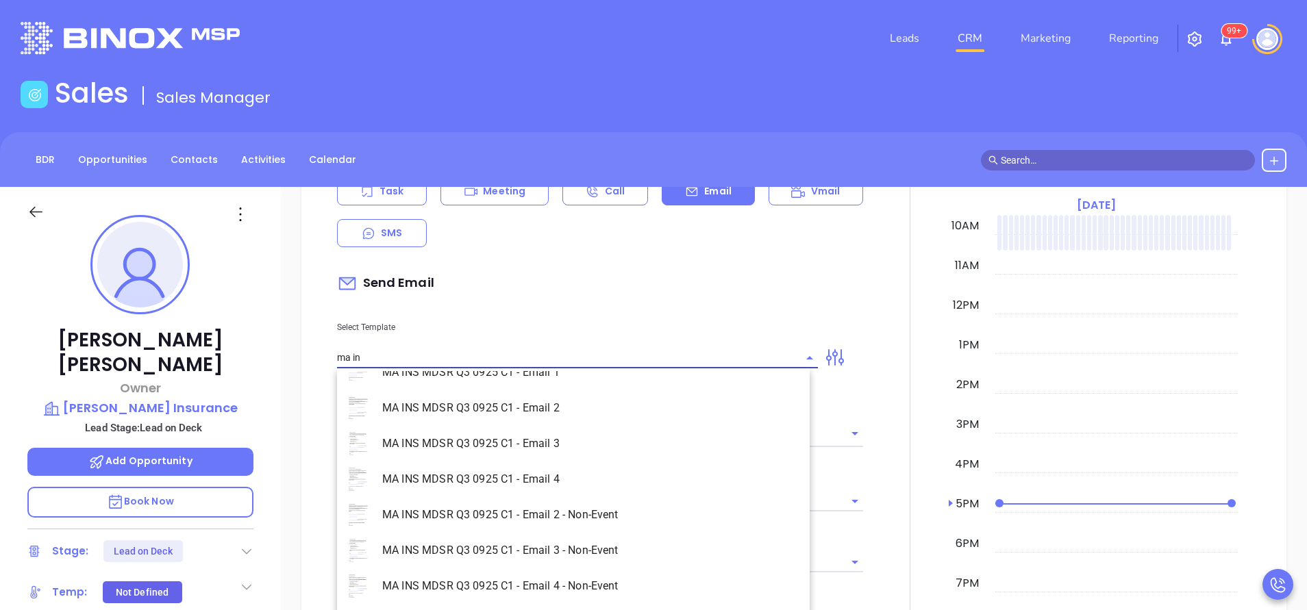
scroll to position [88, 0]
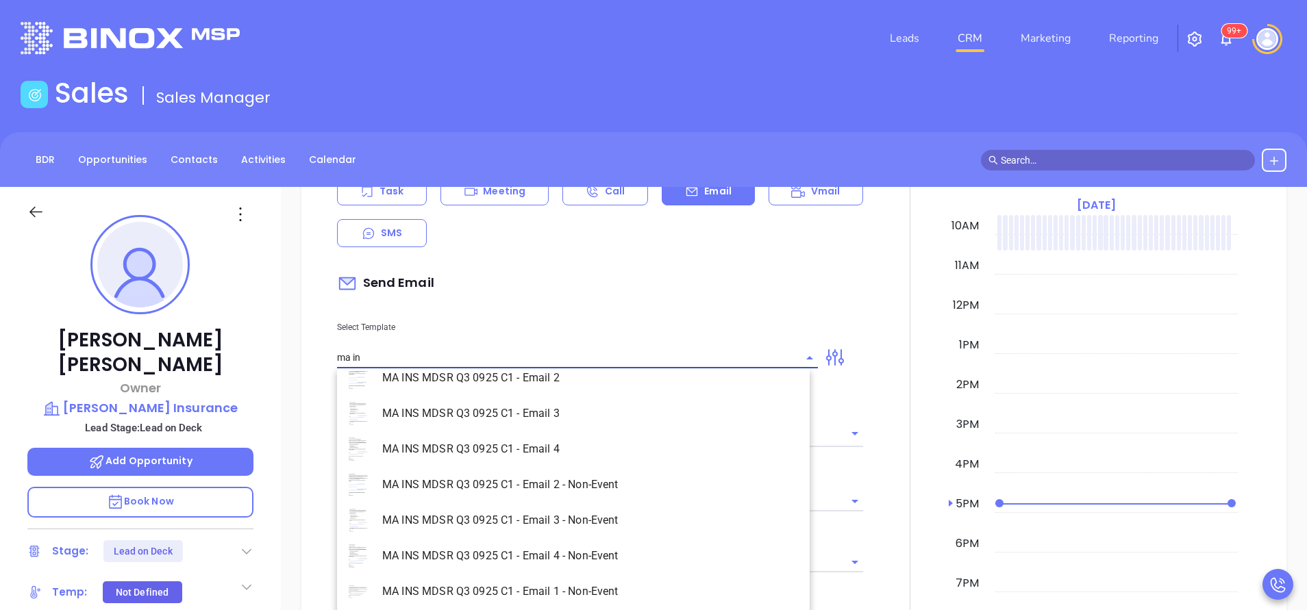
click at [599, 589] on li "MA INS MDSR Q3 0925 C1 - Email 1 - Non-Event" at bounding box center [573, 592] width 473 height 36
type input "MA INS MDSR Q3 0925 C1 - Email 1 - Non-Event"
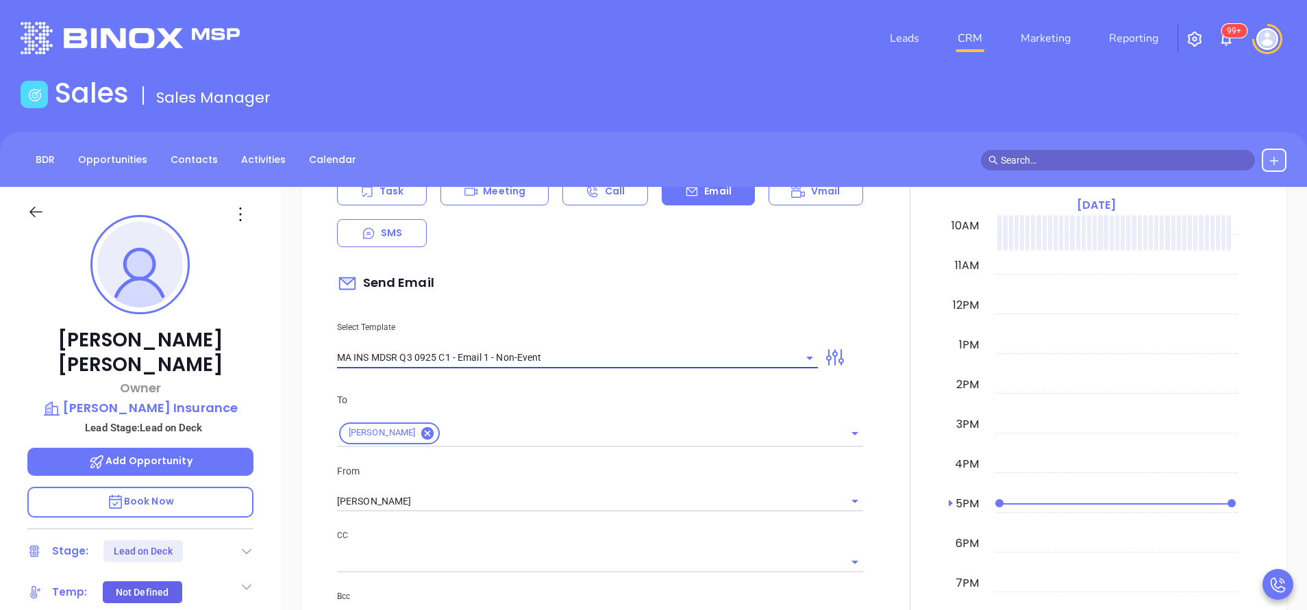
type input "John J., are you ready for Massachusetts’ compliance requirement?"
type input "MA INS MDSR Q3 0925 C1 - Email 1 - Non-Event"
click at [483, 503] on input "[PERSON_NAME]" at bounding box center [581, 502] width 488 height 20
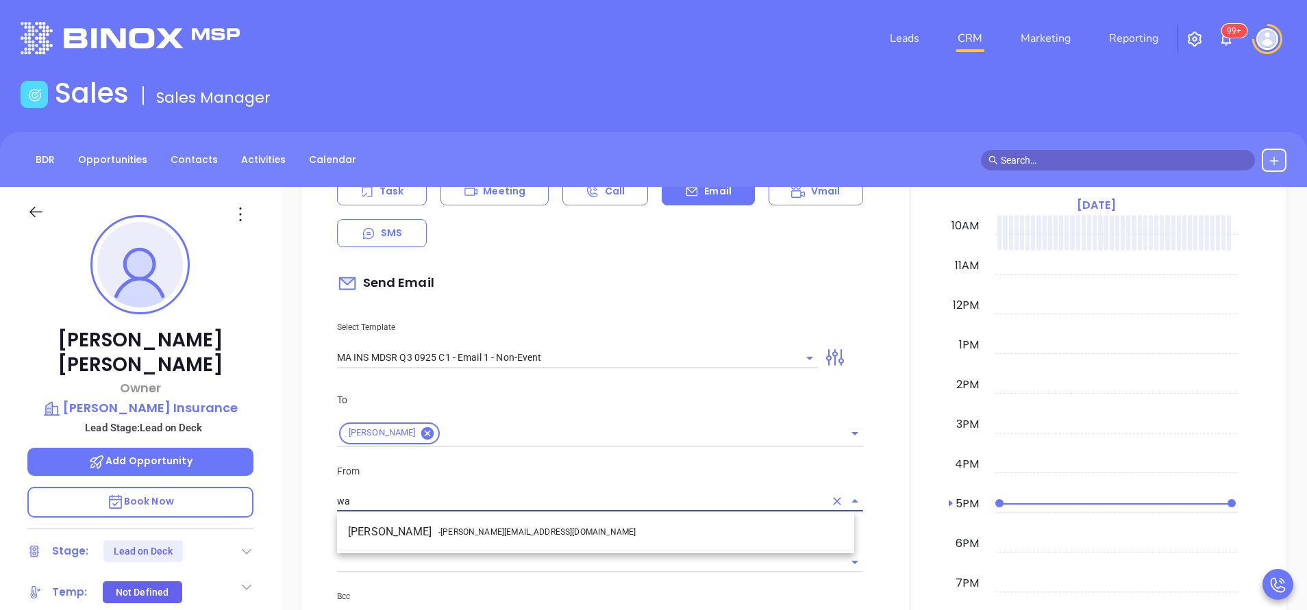
click at [498, 530] on span "- walter@motiva.net" at bounding box center [536, 532] width 197 height 12
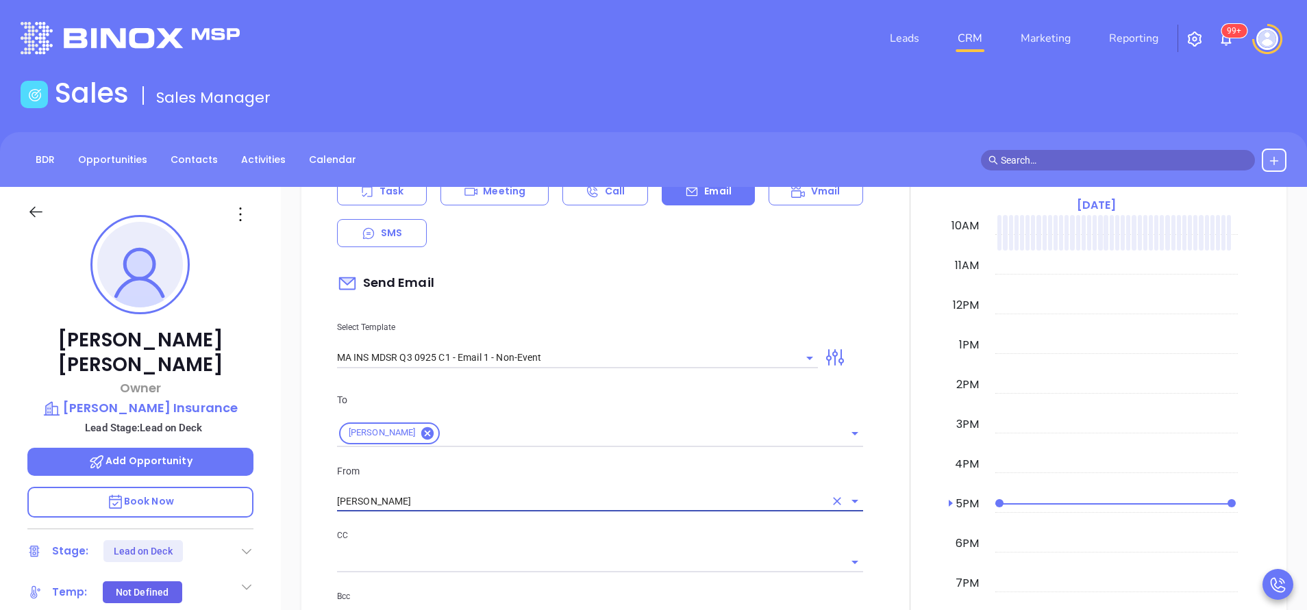
type input "[PERSON_NAME]"
click at [575, 538] on p "CC" at bounding box center [600, 535] width 526 height 15
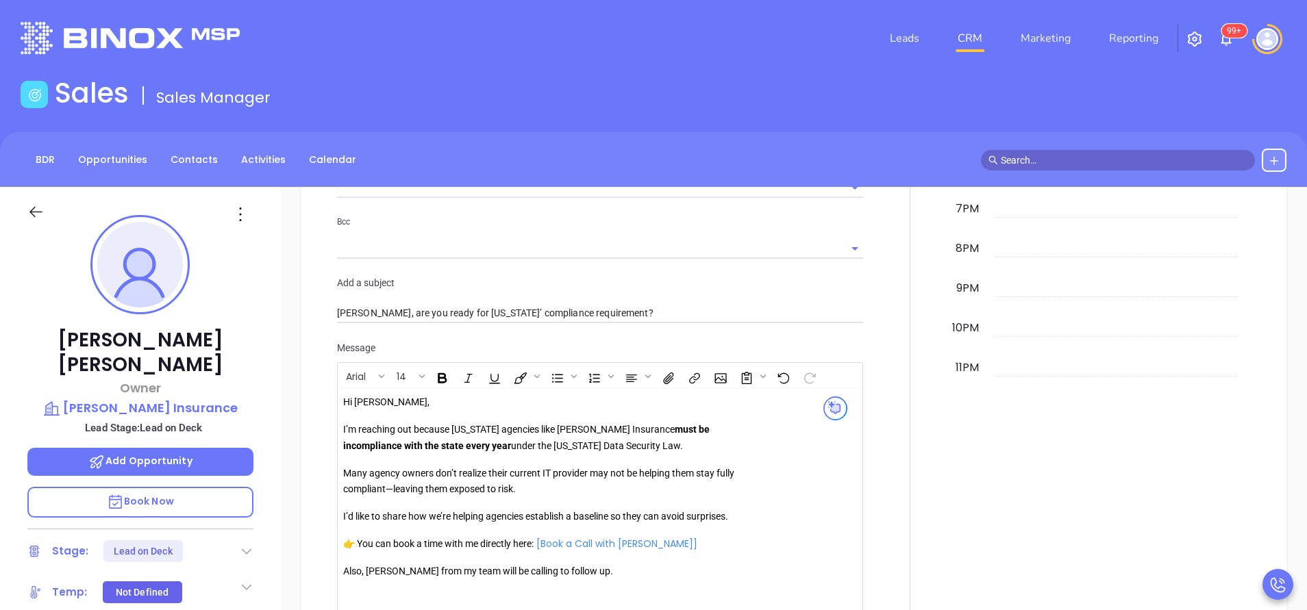
scroll to position [1027, 0]
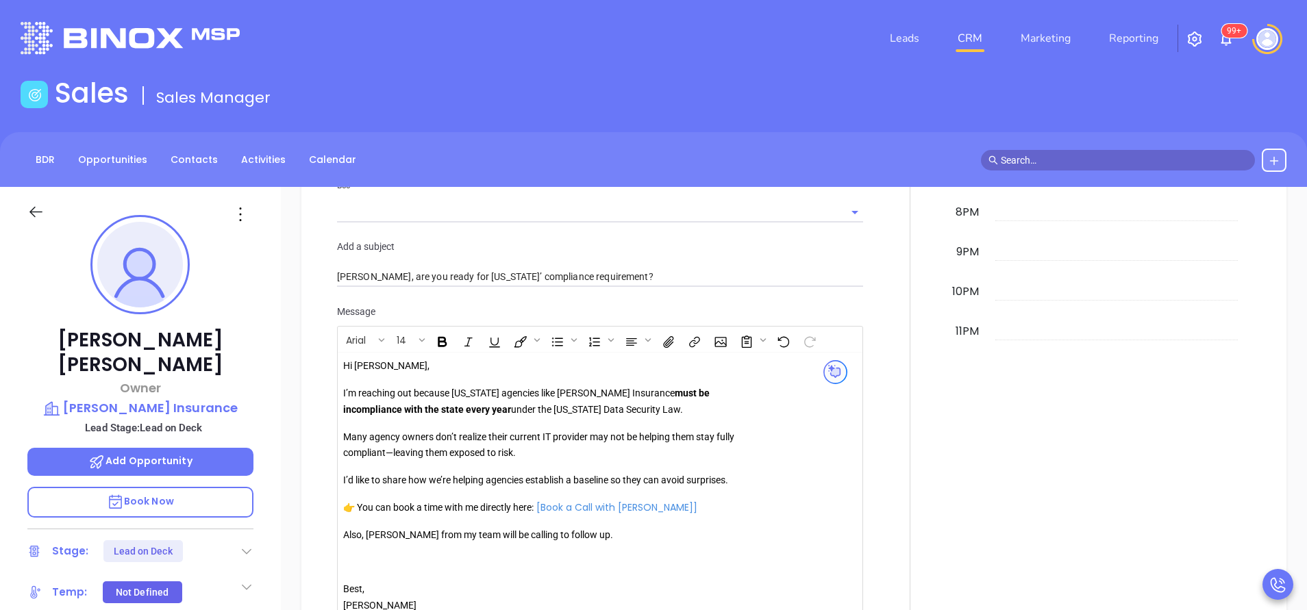
click at [383, 539] on p "Also, [PERSON_NAME] from my team will be calling to follow up." at bounding box center [540, 535] width 394 height 16
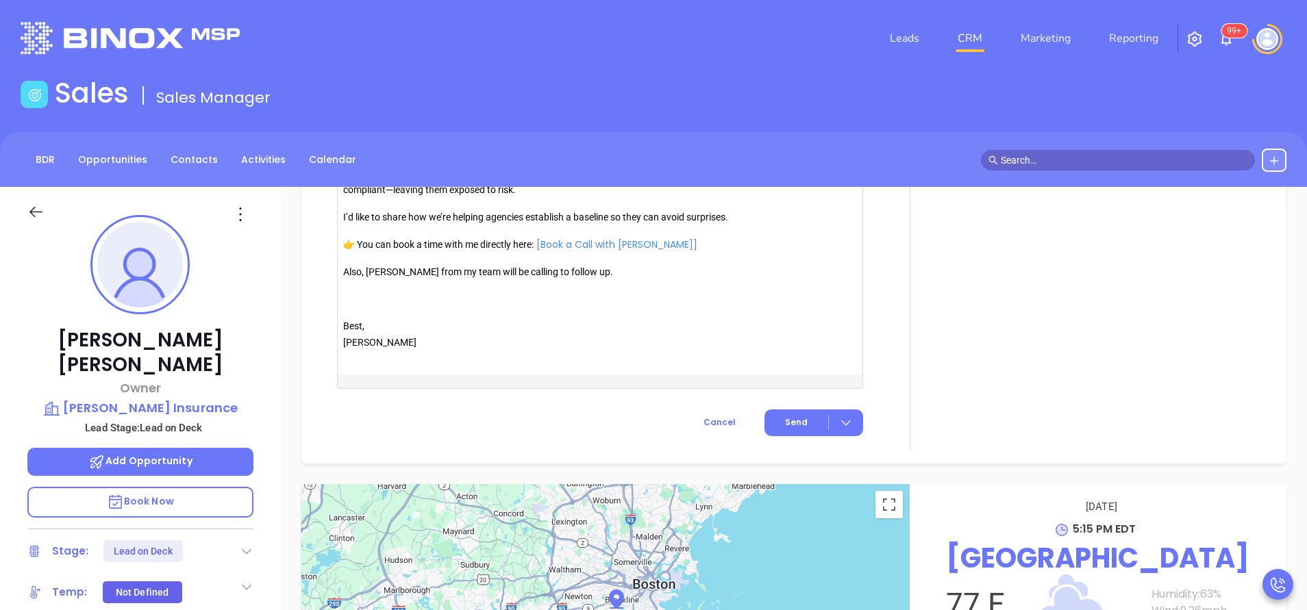
scroll to position [1291, 0]
click at [771, 421] on button "Send" at bounding box center [813, 422] width 99 height 27
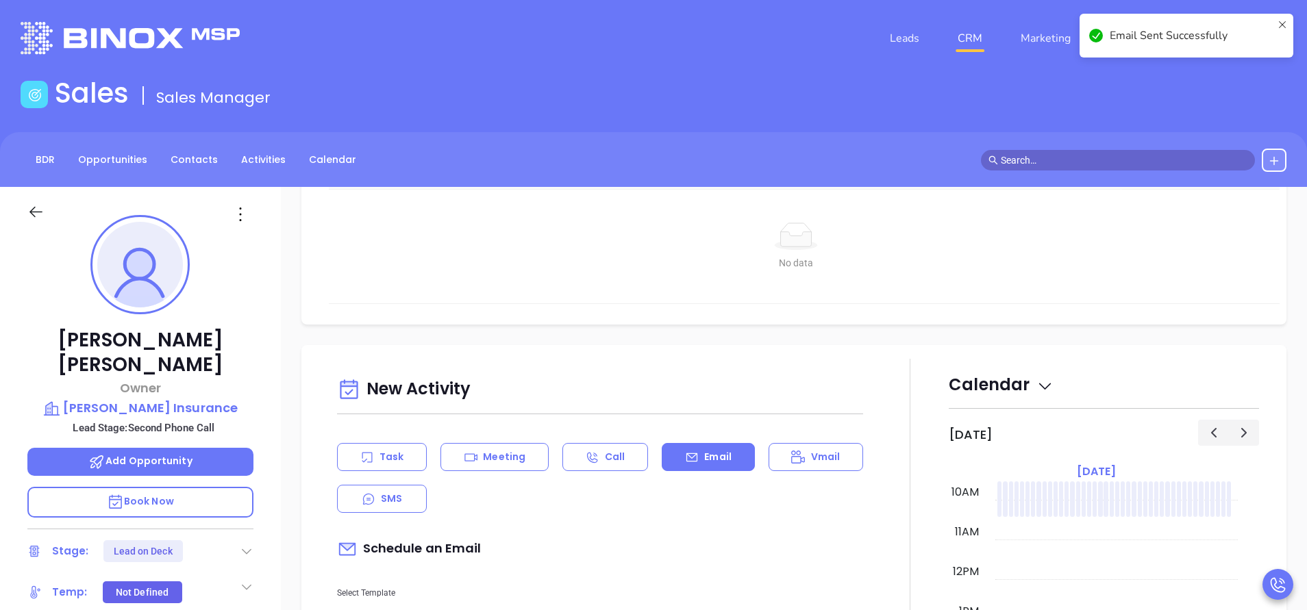
scroll to position [0, 0]
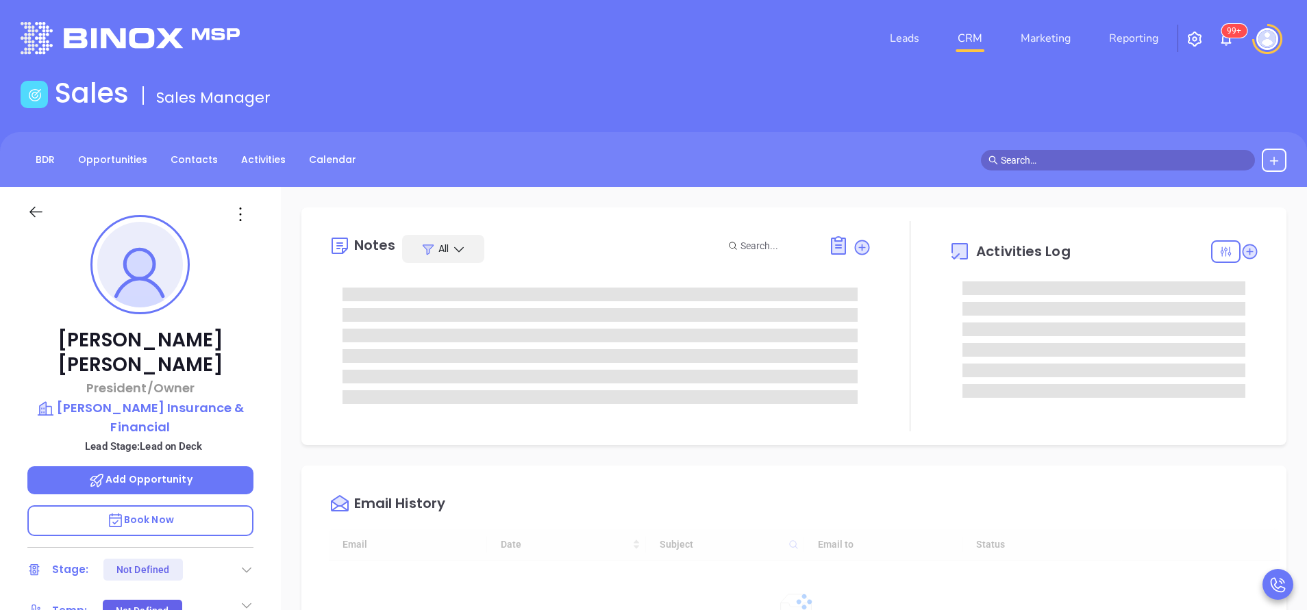
scroll to position [398, 0]
type input "[PERSON_NAME]"
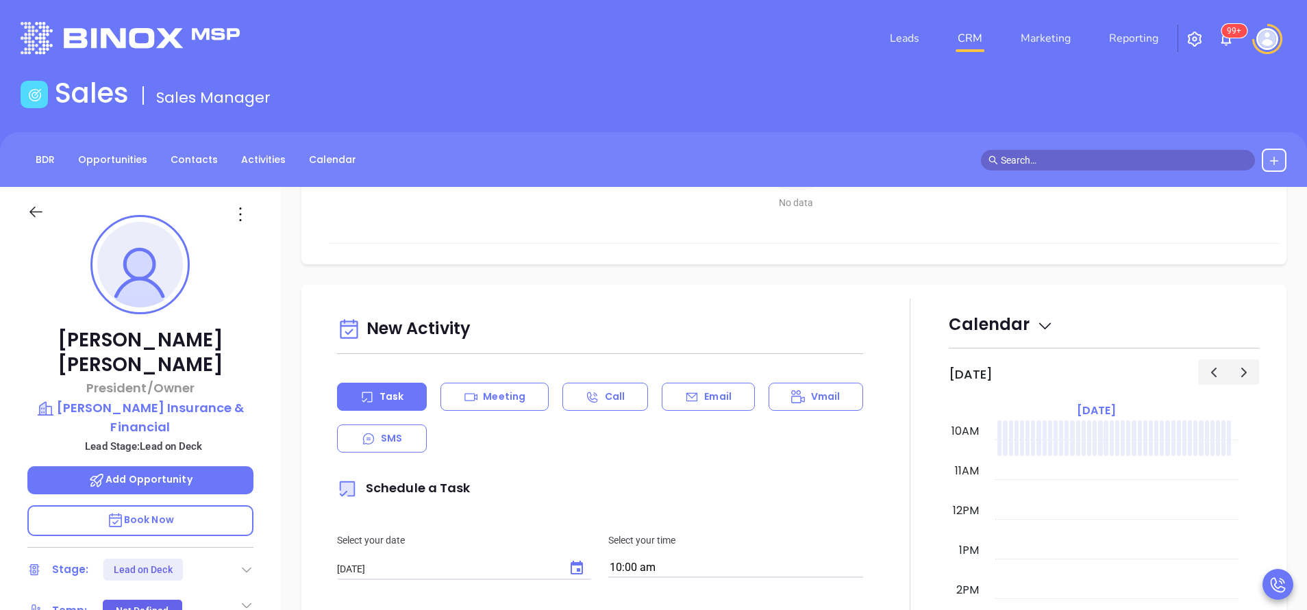
drag, startPoint x: 721, startPoint y: 393, endPoint x: 740, endPoint y: 457, distance: 67.0
click at [722, 393] on p "Email" at bounding box center [717, 397] width 27 height 14
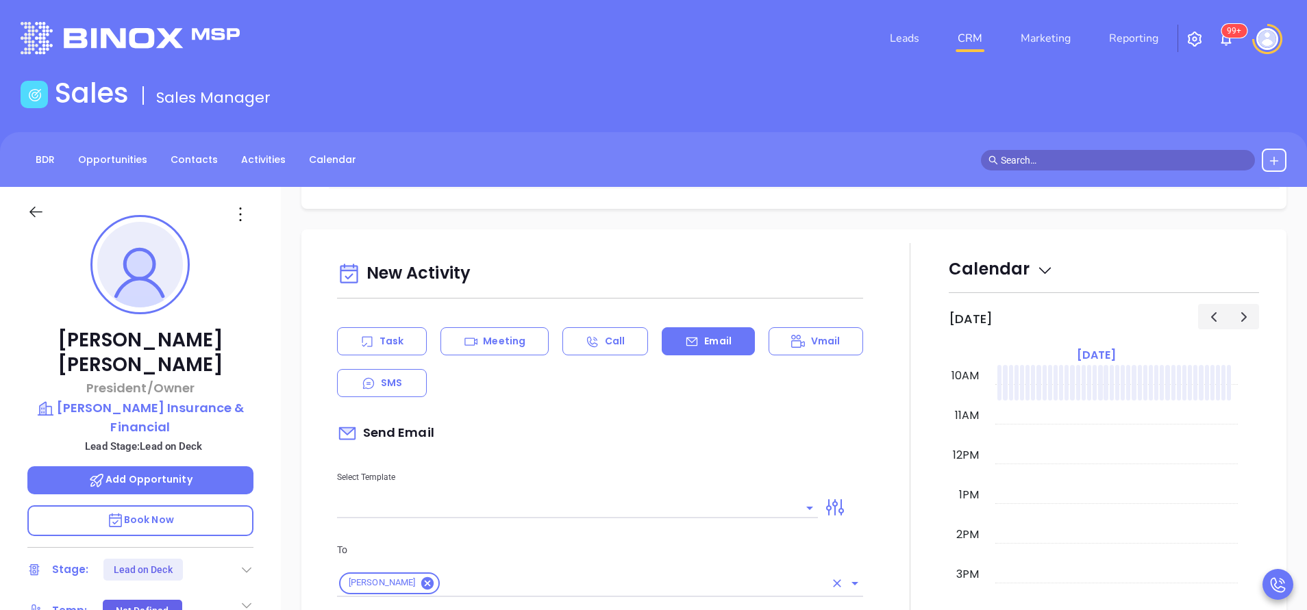
scroll to position [514, 0]
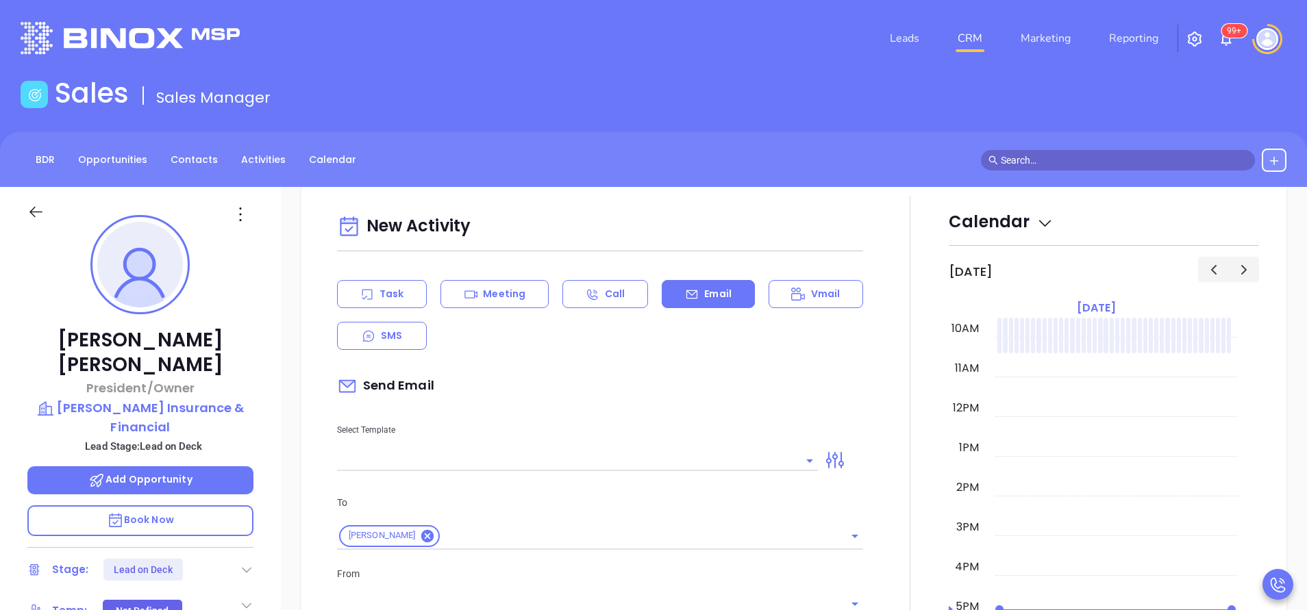
click at [722, 459] on input "text" at bounding box center [567, 461] width 460 height 20
type input "[PERSON_NAME]"
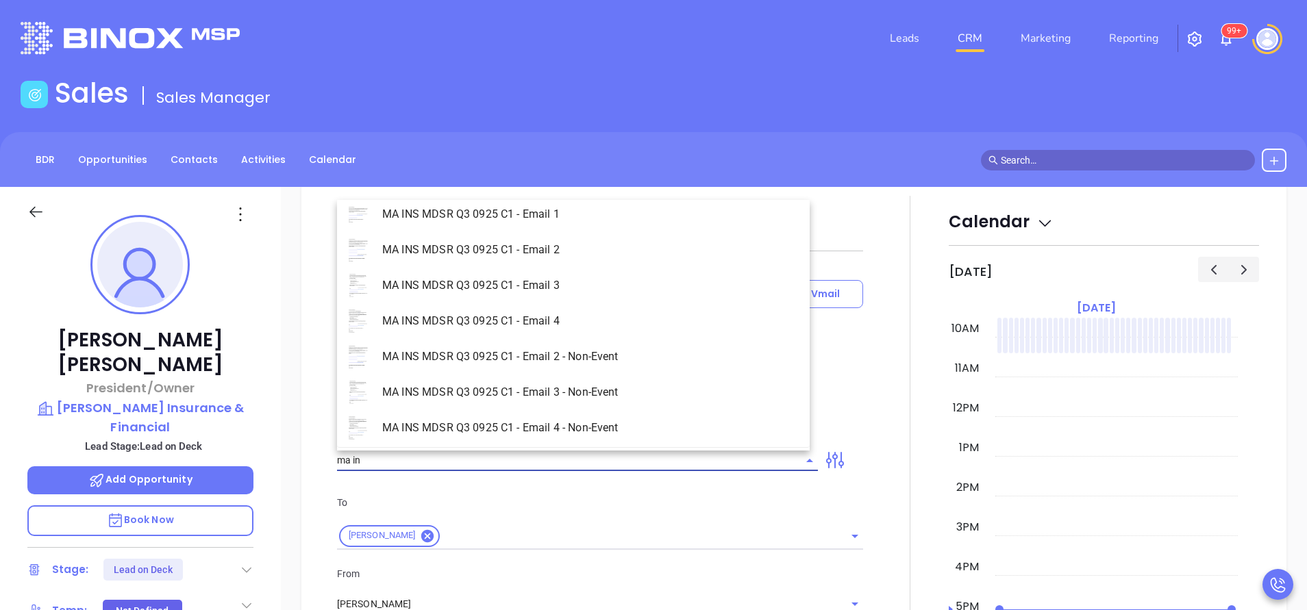
scroll to position [87, 0]
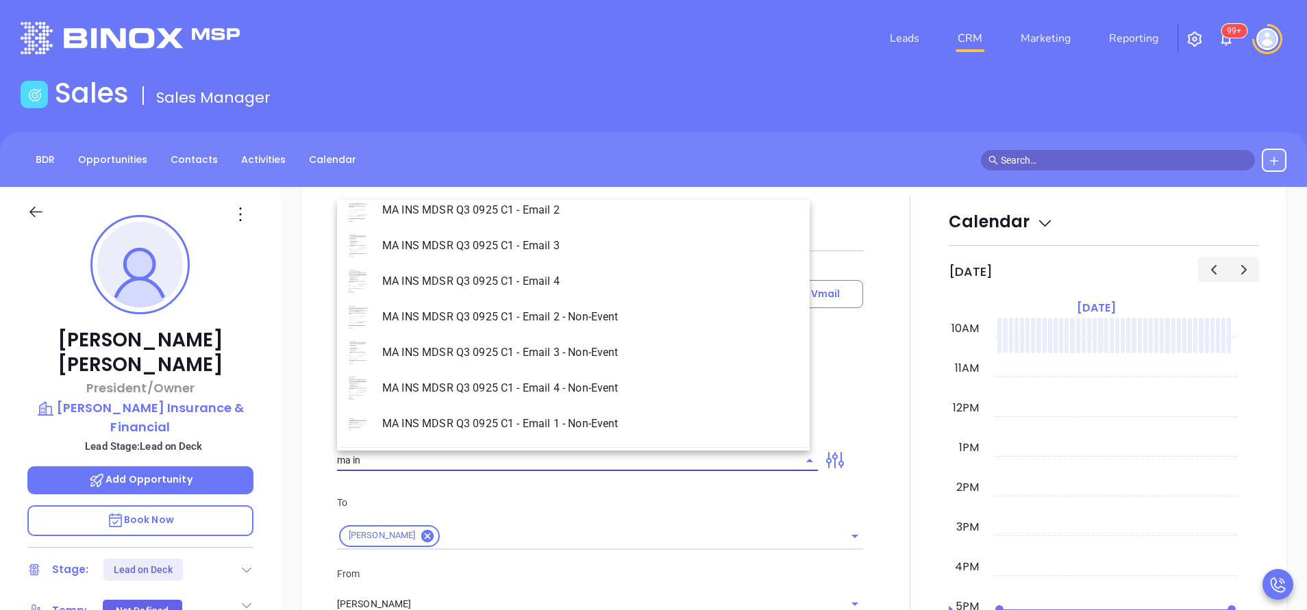
click at [618, 424] on li "MA INS MDSR Q3 0925 C1 - Email 1 - Non-Event" at bounding box center [573, 424] width 473 height 36
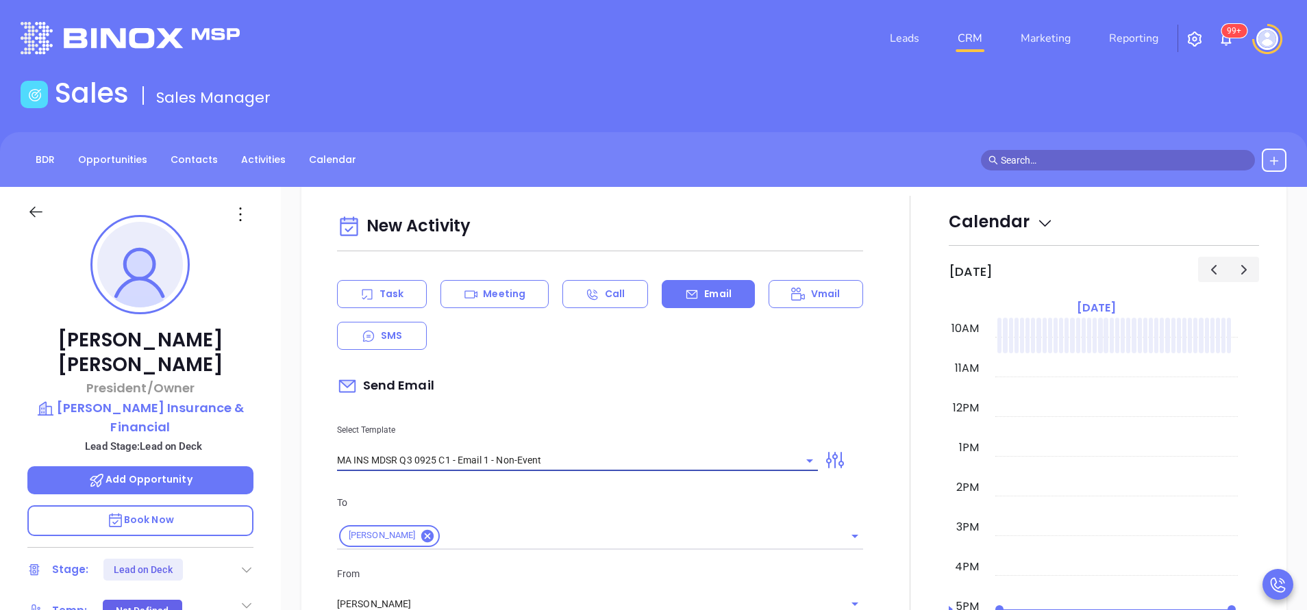
type input "MA INS MDSR Q3 0925 C1 - Email 1 - Non-Event"
click at [651, 397] on div "Send Email" at bounding box center [600, 386] width 526 height 32
type input "Kevin, are you ready for Massachusetts’ compliance requirement?"
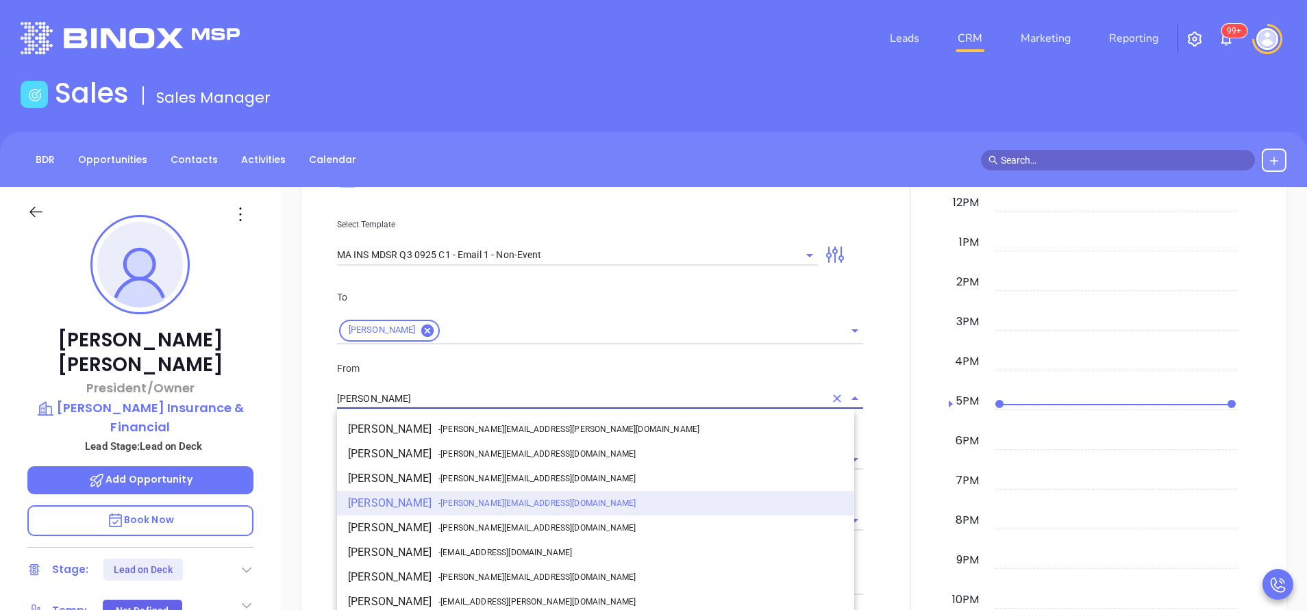
click at [499, 391] on input "Vicky Mendoza" at bounding box center [581, 399] width 488 height 20
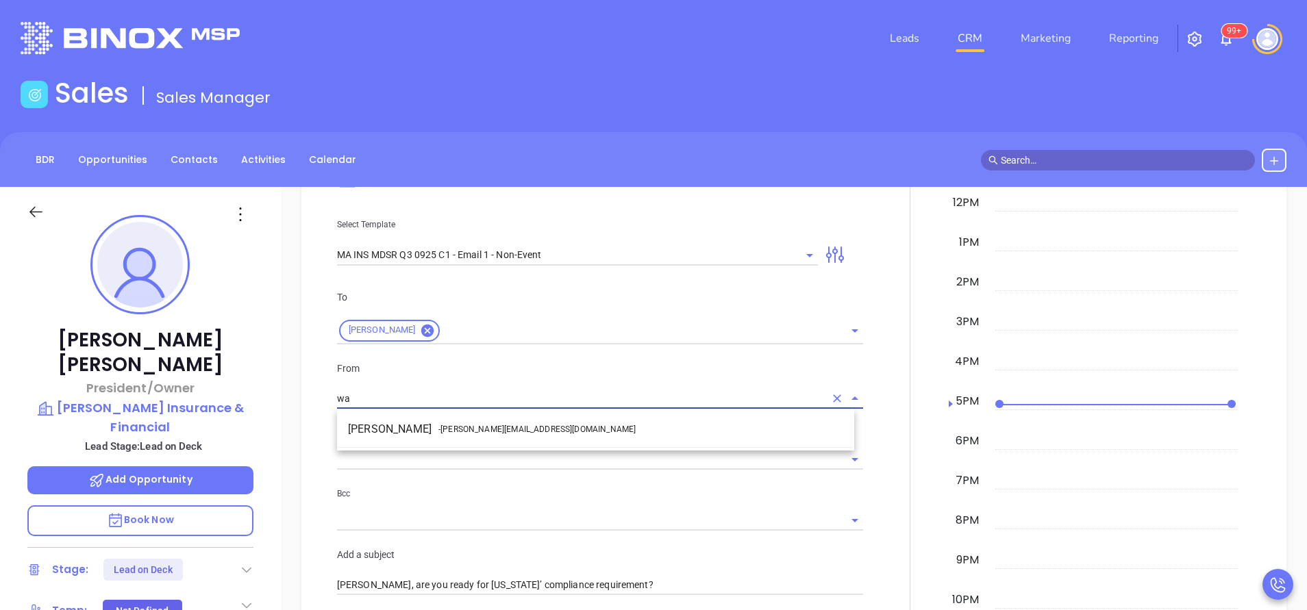
click at [516, 427] on li "Walter Contreras - walter@motiva.net" at bounding box center [595, 429] width 517 height 25
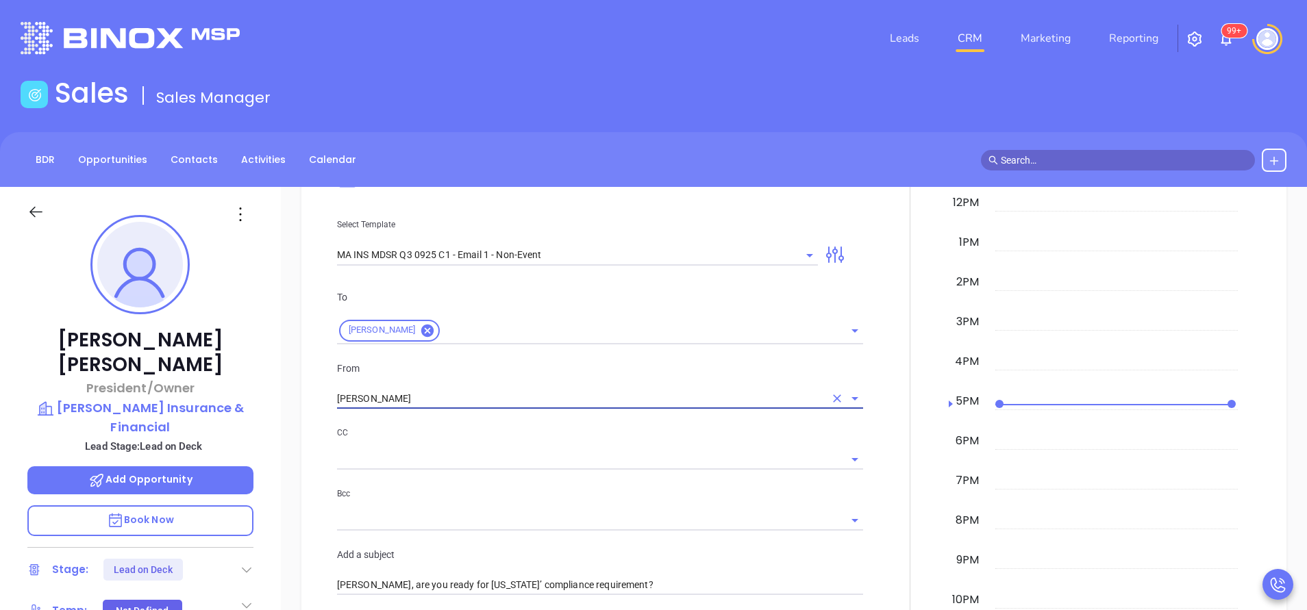
type input "Walter Contreras"
click at [560, 443] on div "CC" at bounding box center [600, 447] width 526 height 45
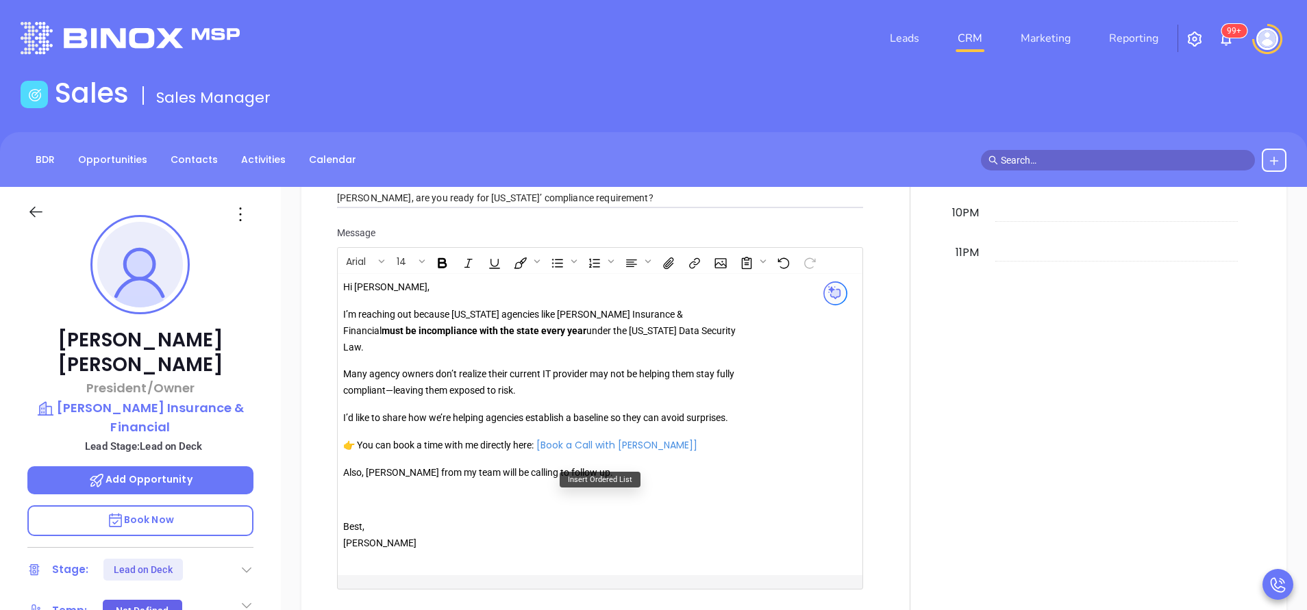
scroll to position [1233, 0]
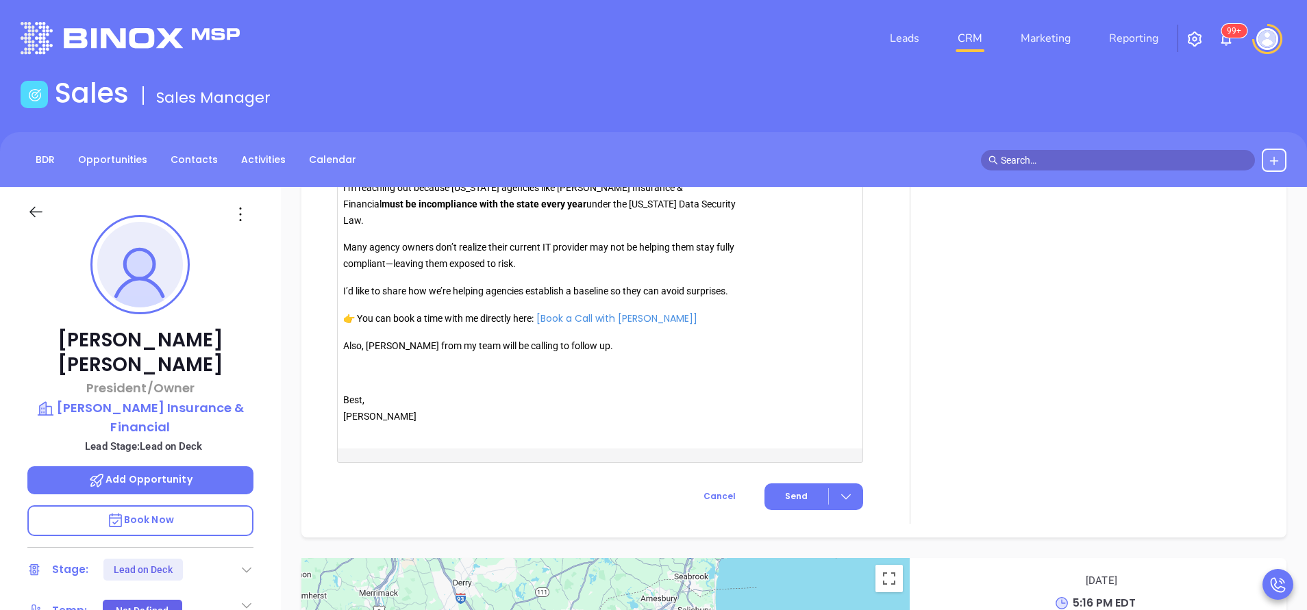
click at [385, 338] on p "Also, [PERSON_NAME] from my team will be calling to follow up." at bounding box center [540, 346] width 394 height 16
click at [785, 490] on span "Send" at bounding box center [796, 496] width 23 height 12
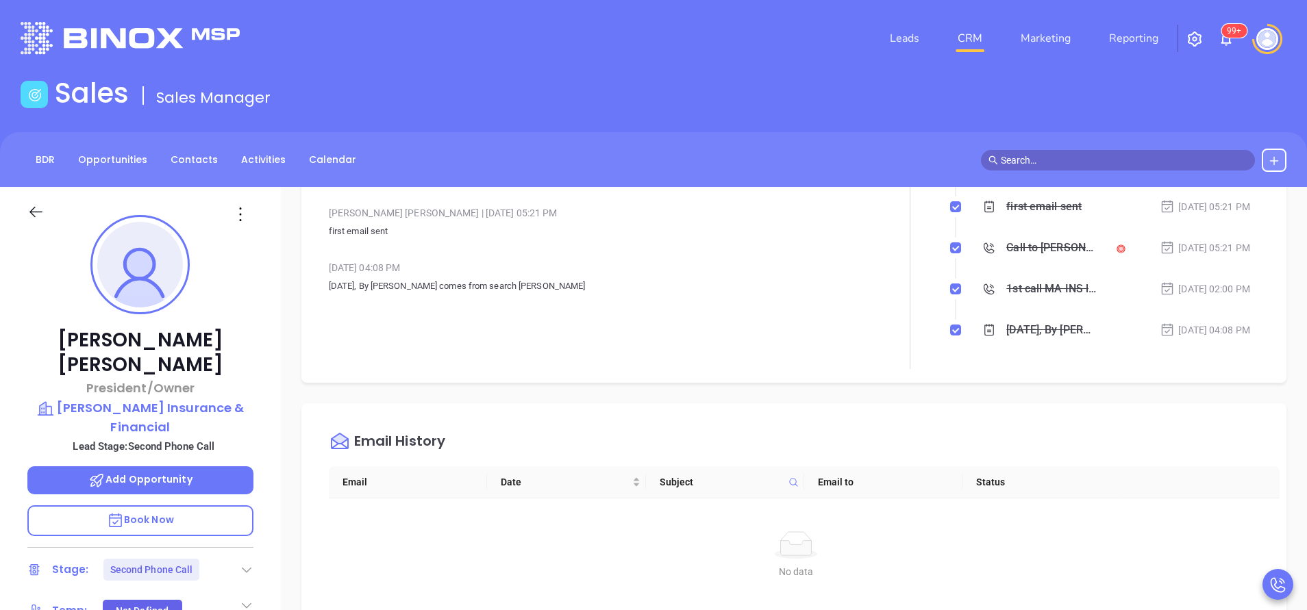
scroll to position [0, 0]
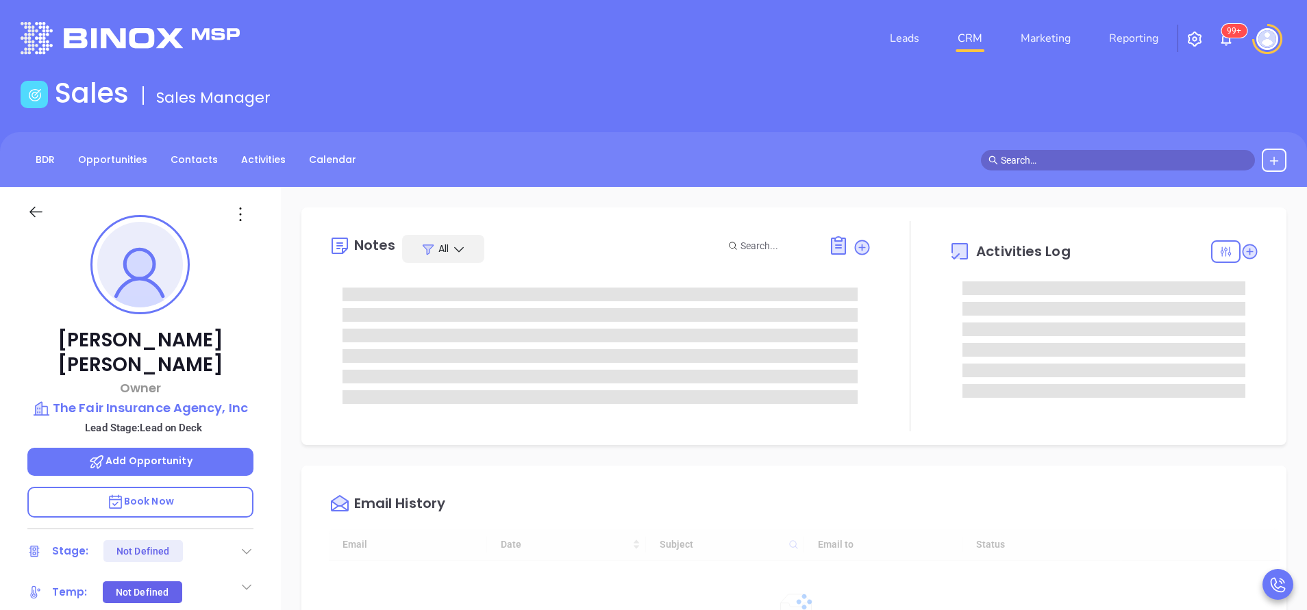
scroll to position [398, 0]
type input "[PERSON_NAME]"
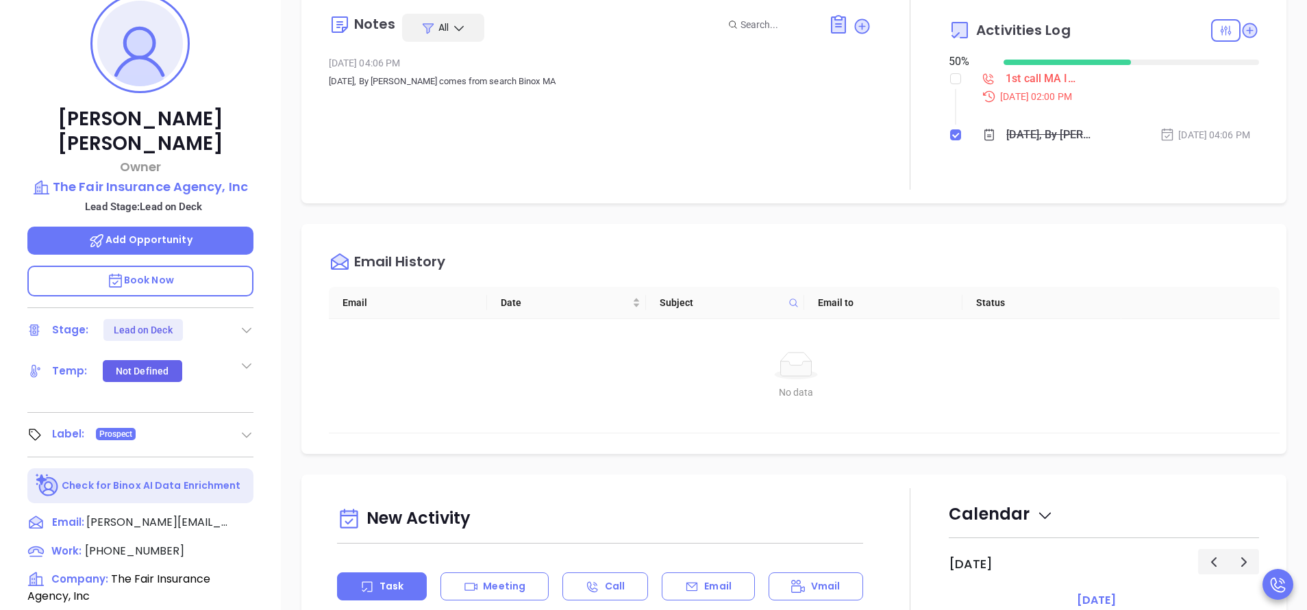
scroll to position [103, 0]
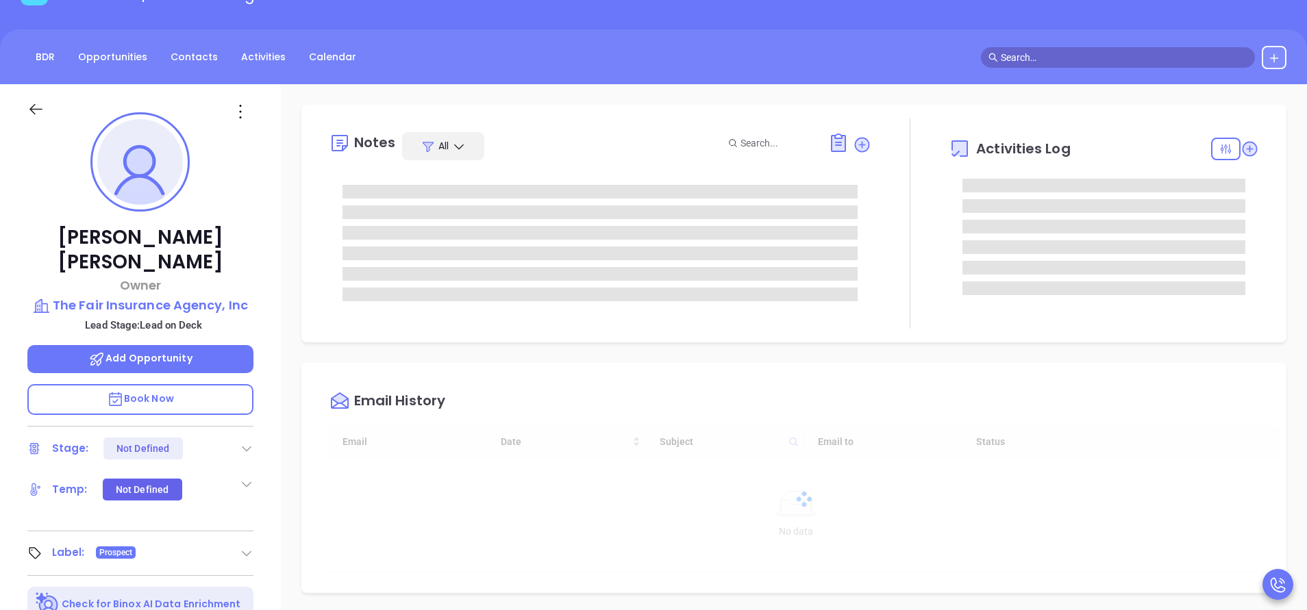
scroll to position [398, 0]
type input "[PERSON_NAME]"
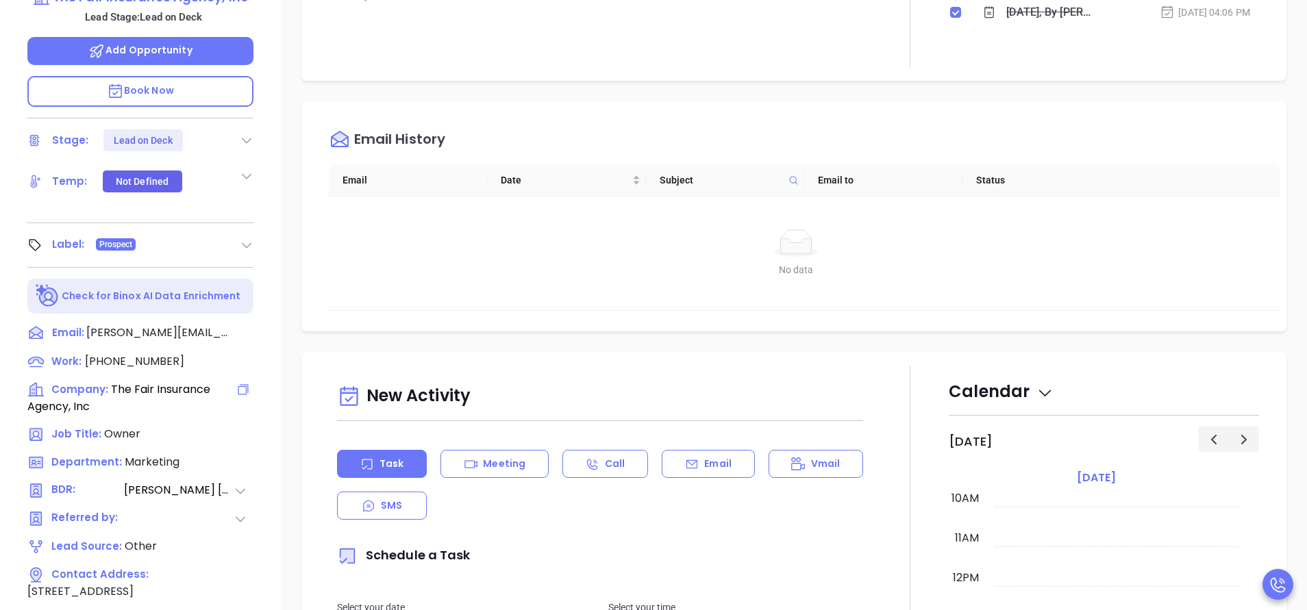
scroll to position [0, 0]
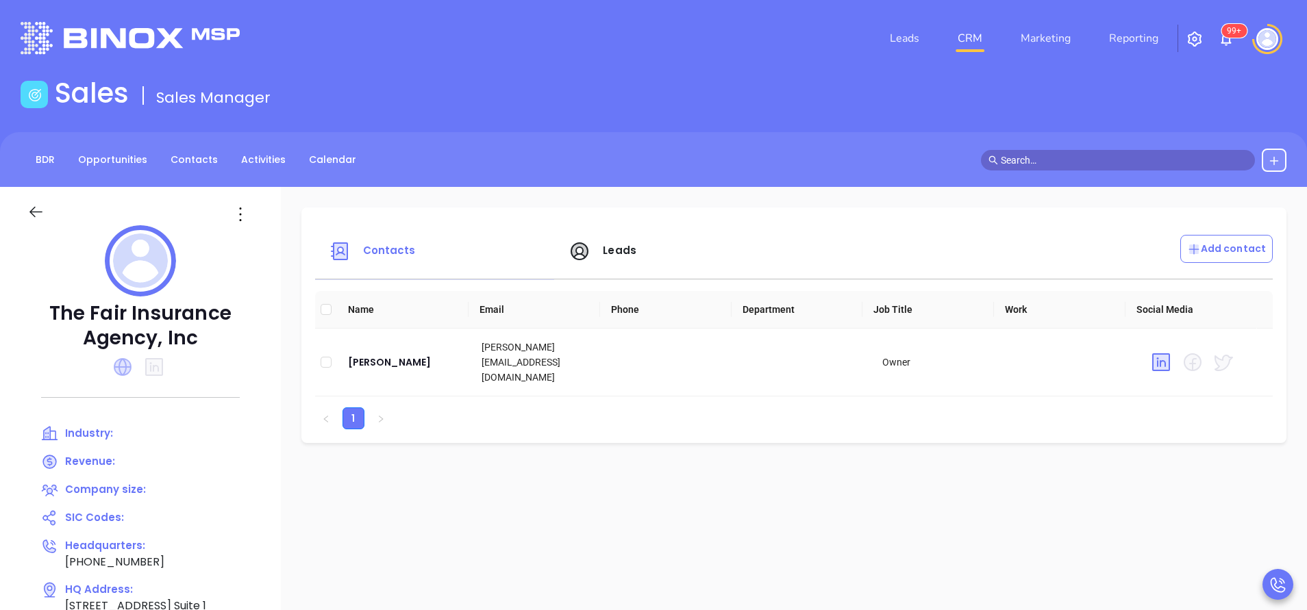
click at [128, 366] on icon at bounding box center [123, 367] width 18 height 18
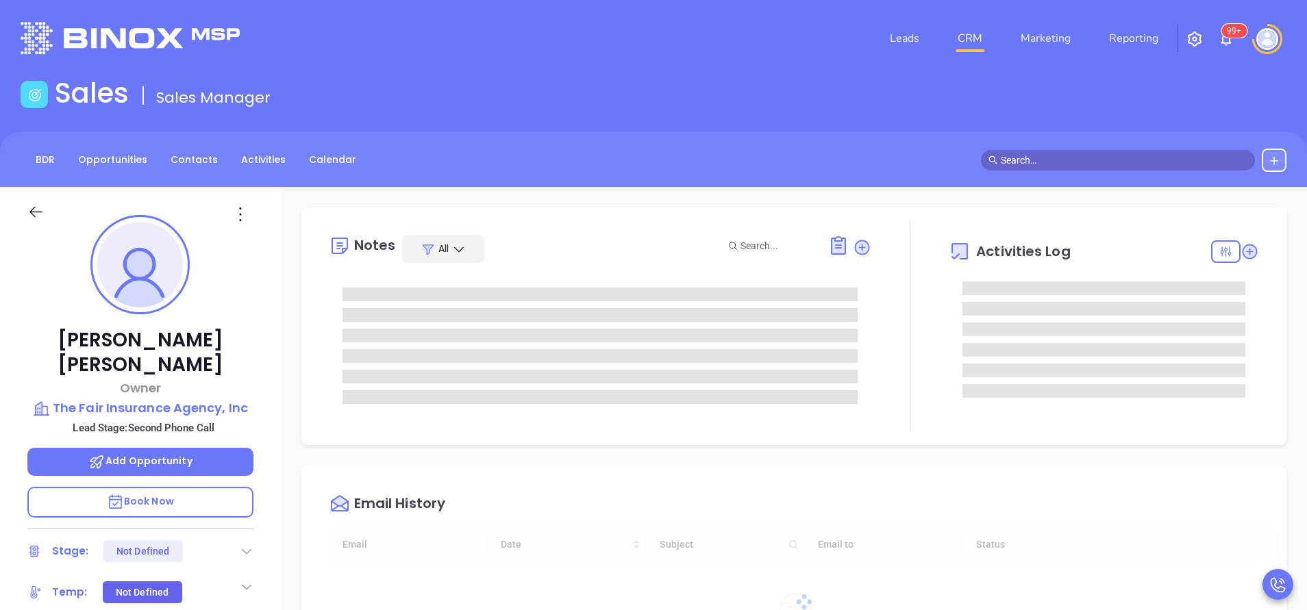
scroll to position [398, 0]
type input "[PERSON_NAME]"
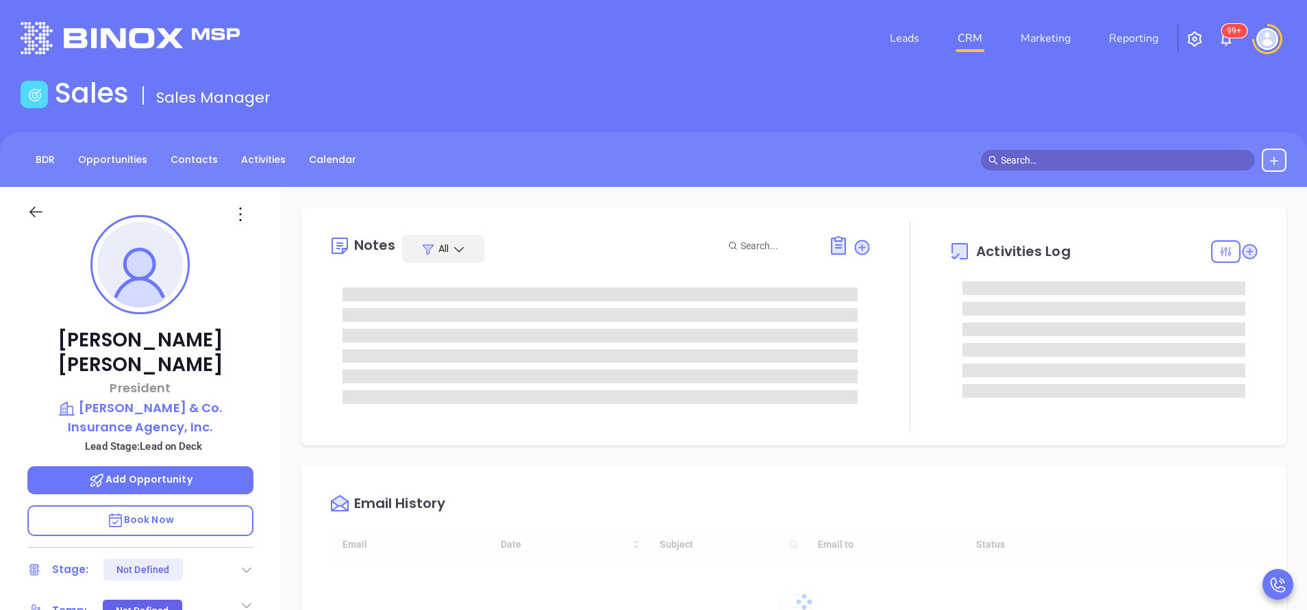
type input "[DATE]"
type input "[PERSON_NAME]"
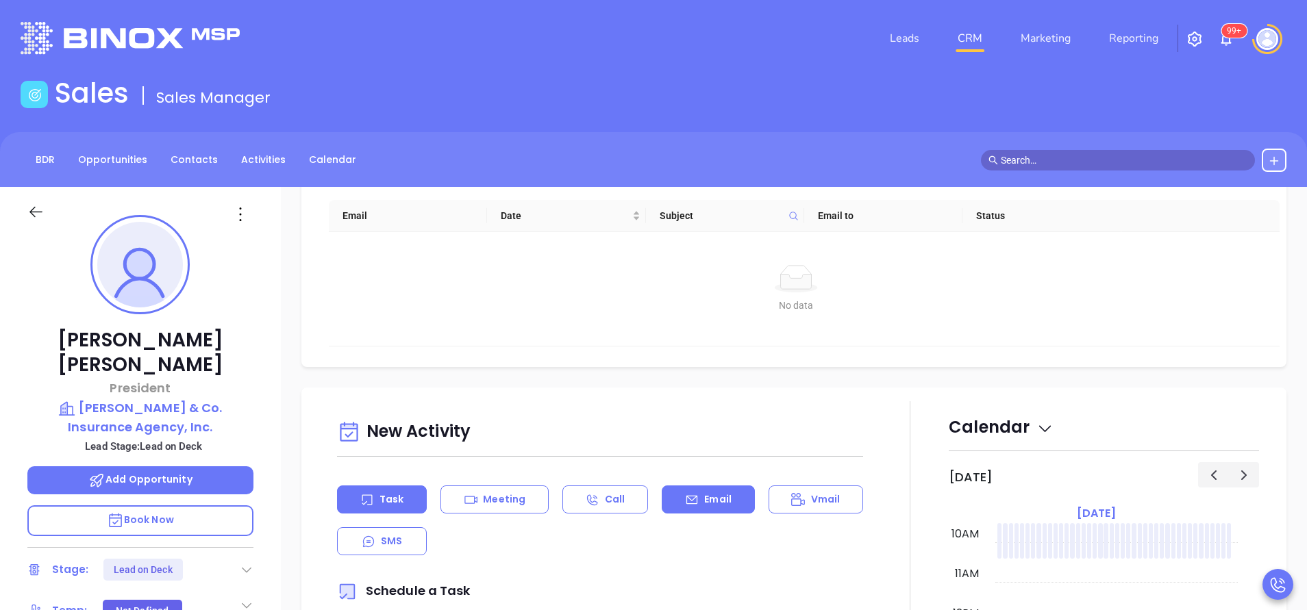
click at [705, 490] on div "Email" at bounding box center [708, 500] width 92 height 28
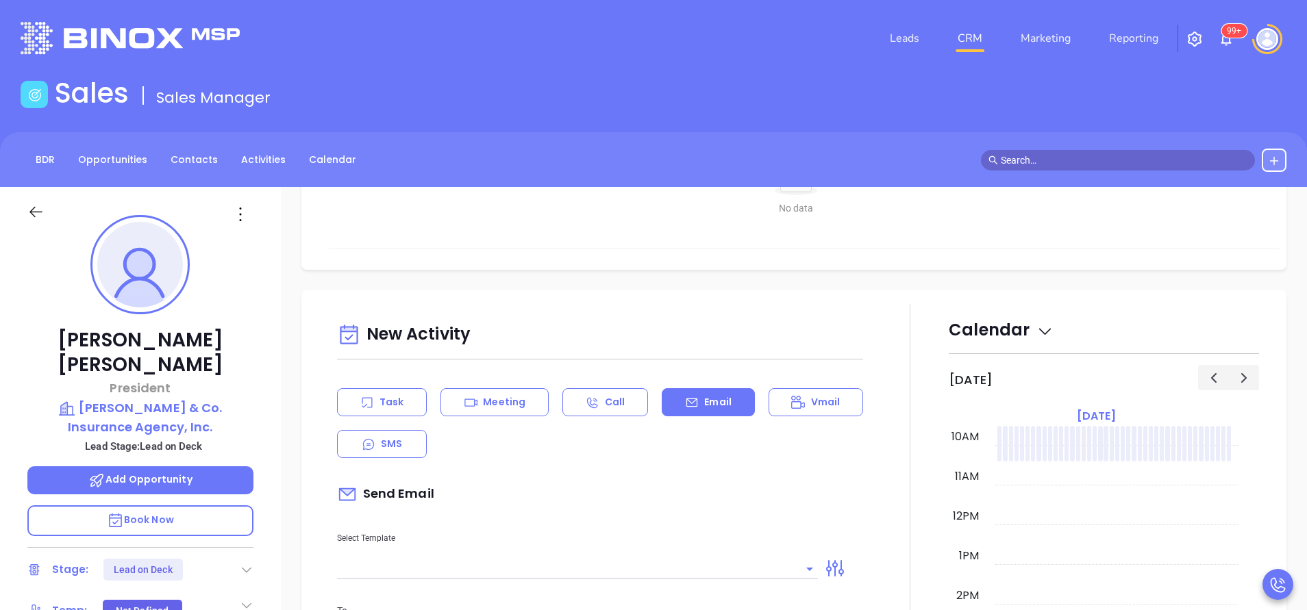
scroll to position [616, 0]
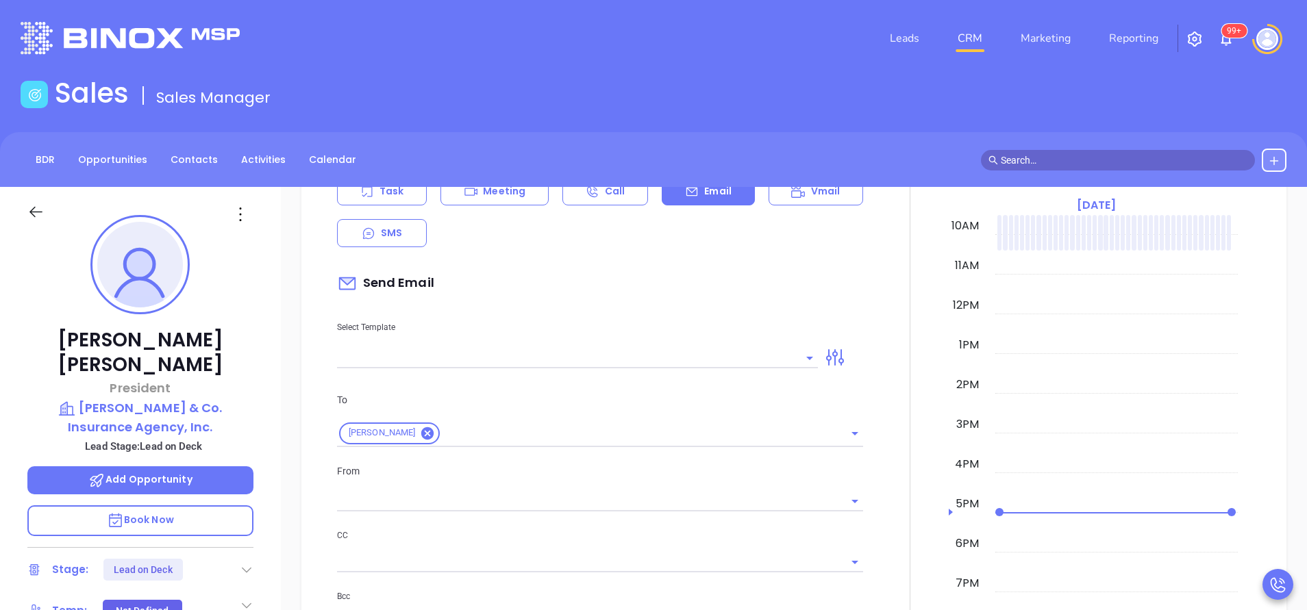
type input "[PERSON_NAME]"
click at [685, 355] on input "text" at bounding box center [567, 358] width 460 height 20
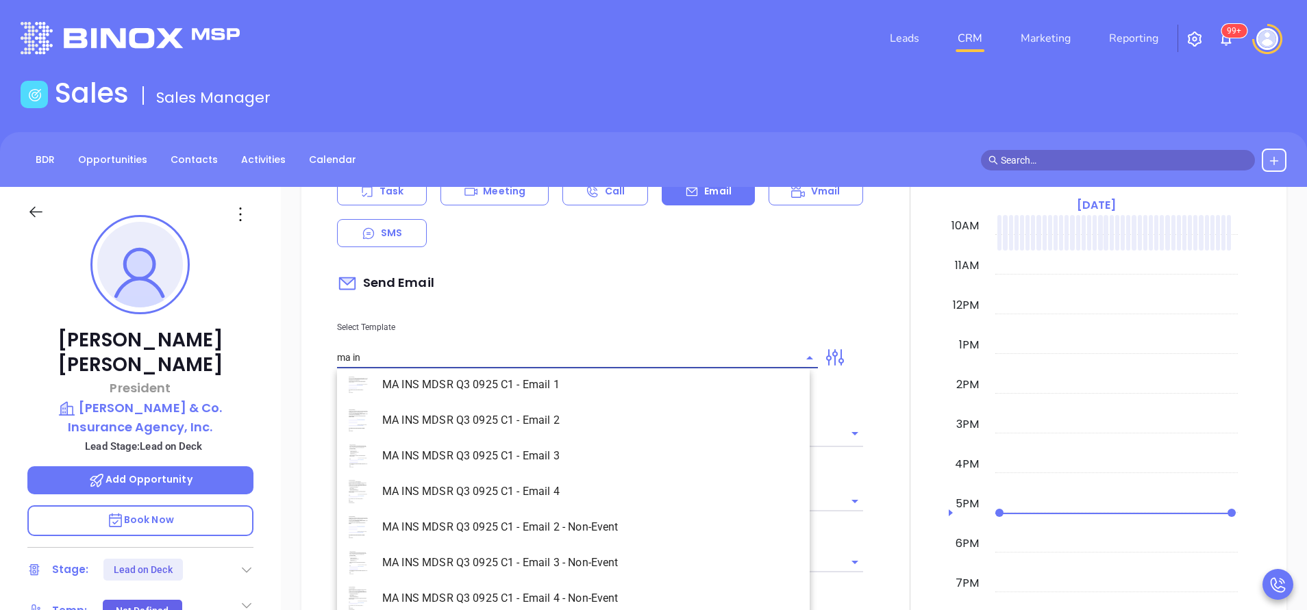
scroll to position [88, 0]
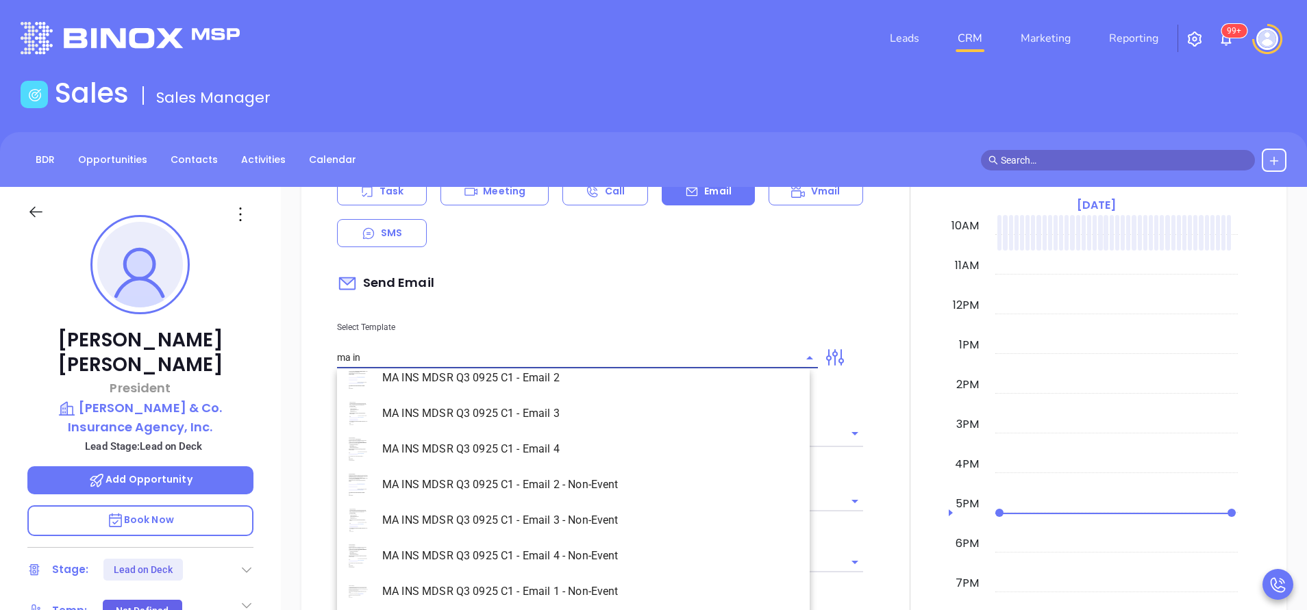
click at [612, 591] on li "MA INS MDSR Q3 0925 C1 - Email 1 - Non-Event" at bounding box center [573, 592] width 473 height 36
type input "MA INS MDSR Q3 0925 C1 - Email 1 - Non-Event"
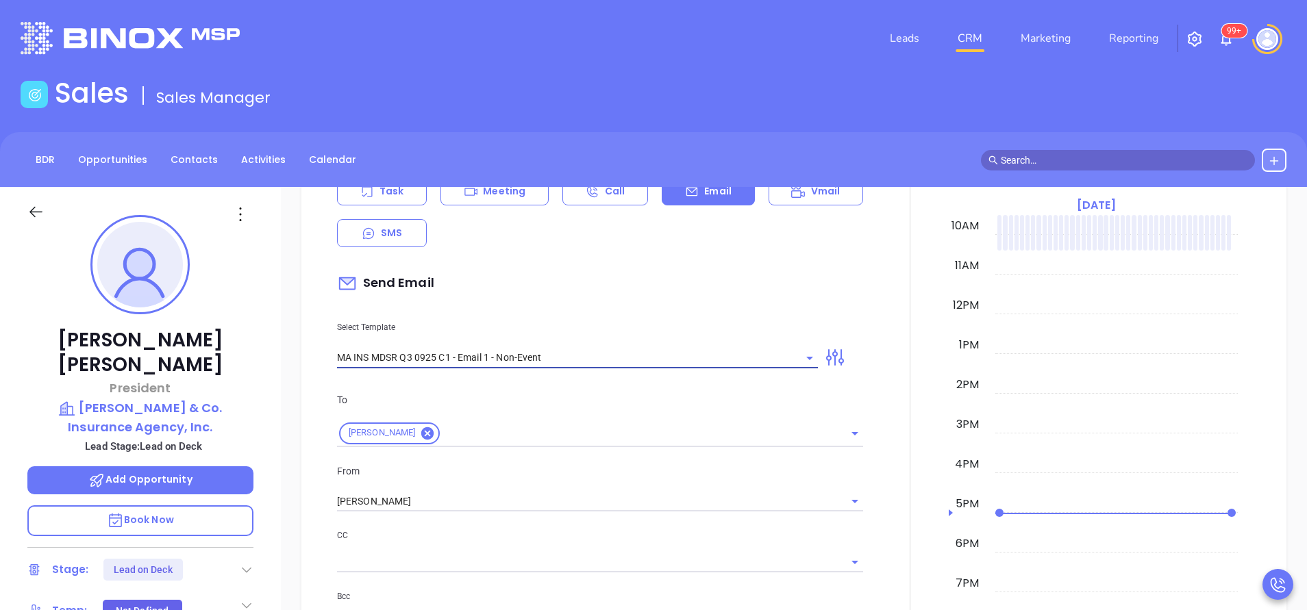
type input "[PERSON_NAME], are you ready for [US_STATE]’ compliance requirement?"
type input "MA INS MDSR Q3 0925 C1 - Email 1 - Non-Event"
drag, startPoint x: 419, startPoint y: 486, endPoint x: 428, endPoint y: 500, distance: 16.9
click at [422, 487] on div "From [PERSON_NAME]" at bounding box center [600, 488] width 542 height 49
click at [429, 504] on input "[PERSON_NAME]" at bounding box center [581, 502] width 488 height 20
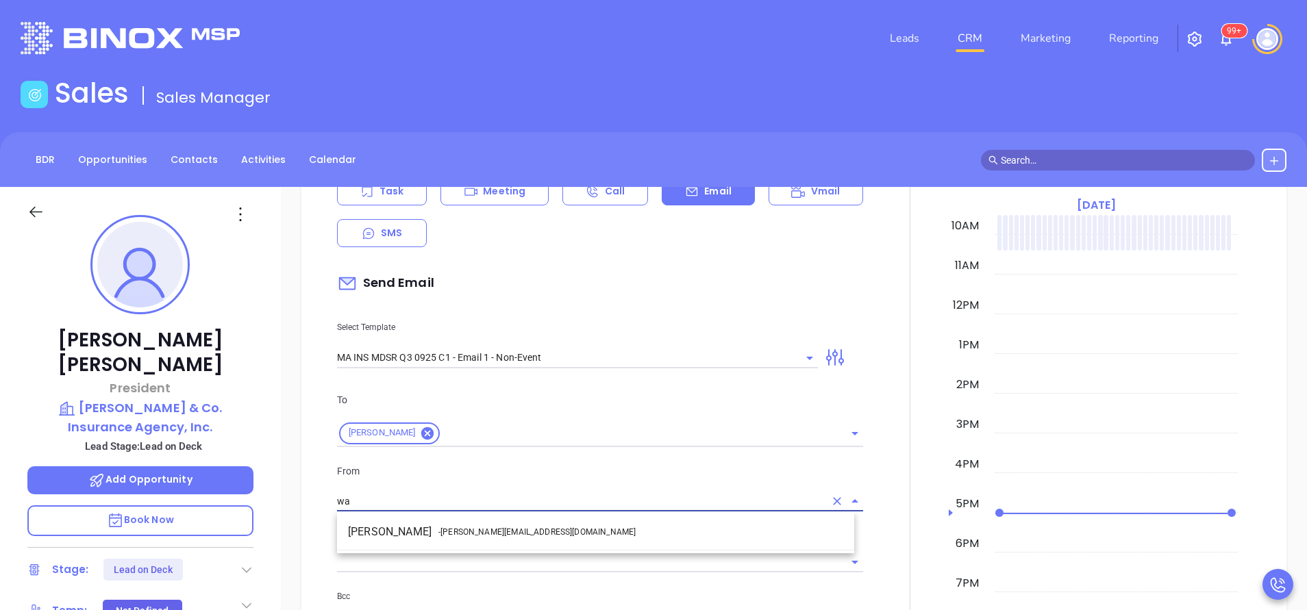
click at [449, 525] on li "Walter Contreras - [EMAIL_ADDRESS][DOMAIN_NAME]" at bounding box center [595, 532] width 517 height 25
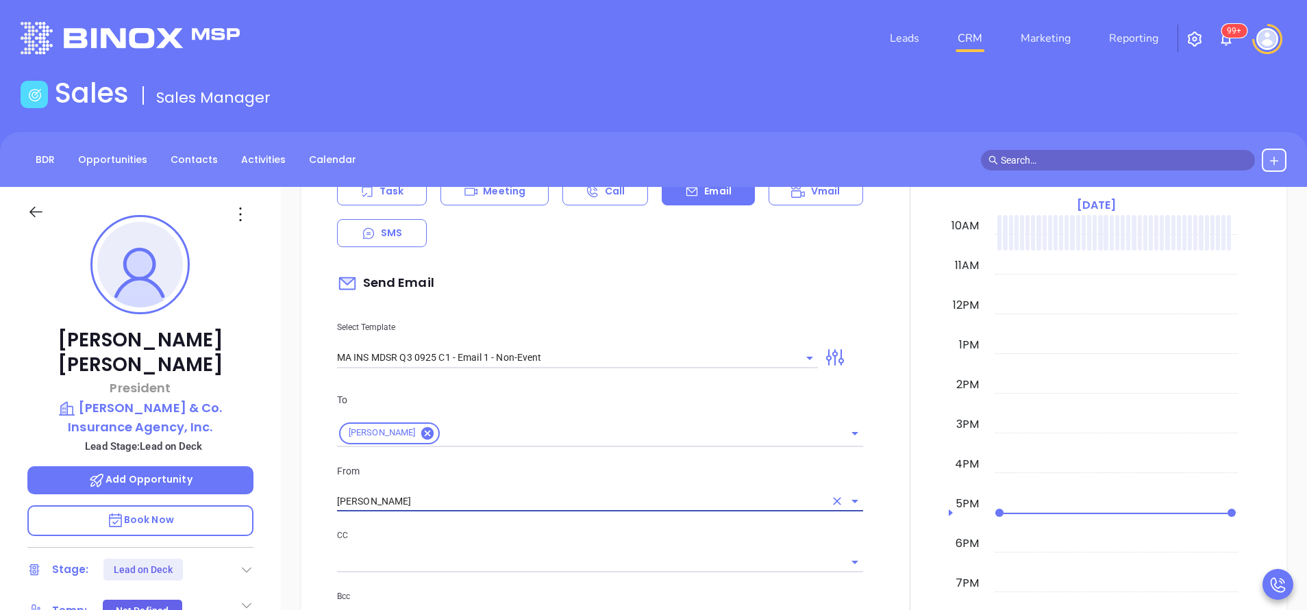
type input "[PERSON_NAME]"
click at [559, 542] on p "CC" at bounding box center [600, 535] width 526 height 15
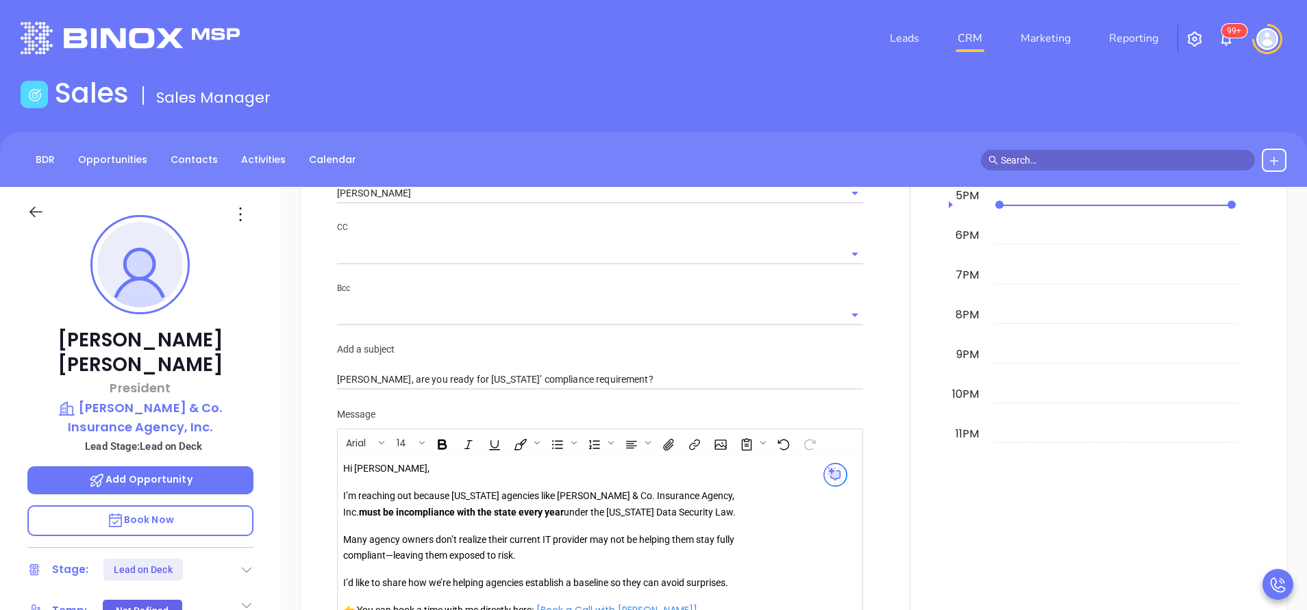
scroll to position [1130, 0]
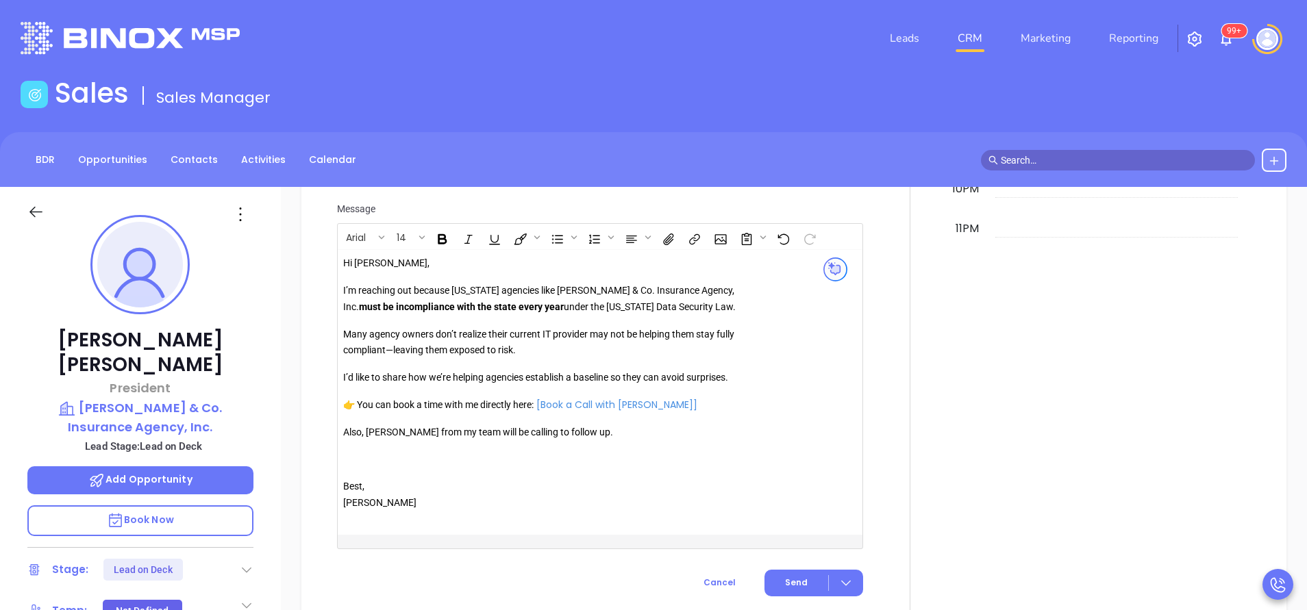
click at [382, 441] on p "Also, [PERSON_NAME] from my team will be calling to follow up." at bounding box center [540, 433] width 394 height 16
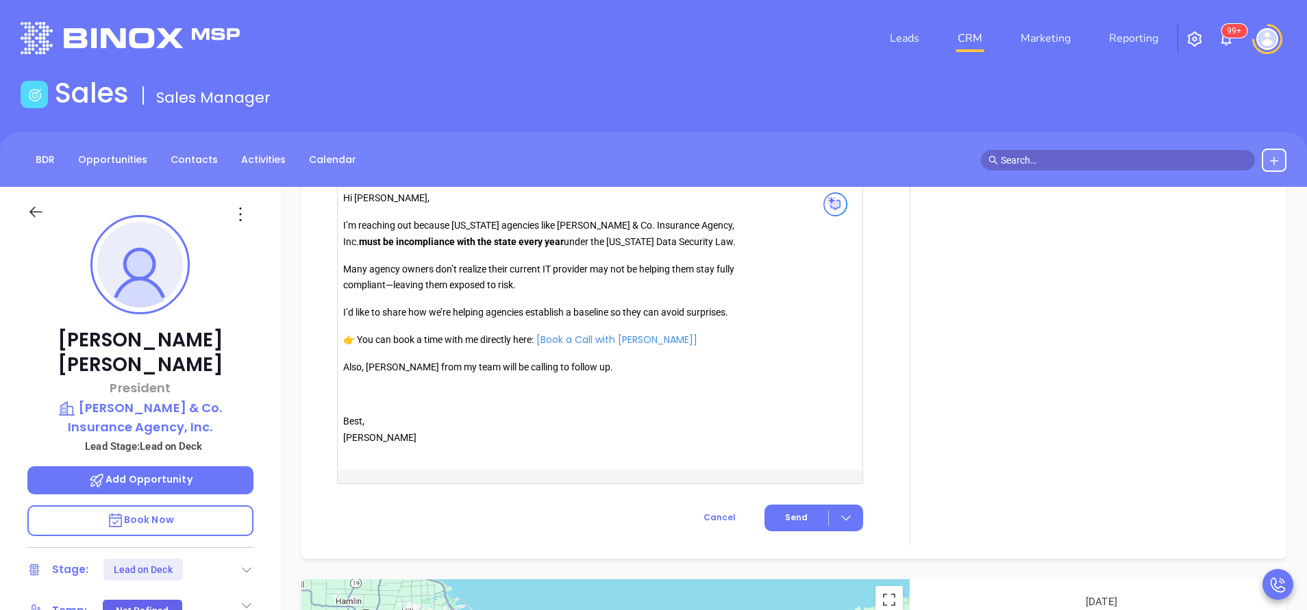
scroll to position [1307, 0]
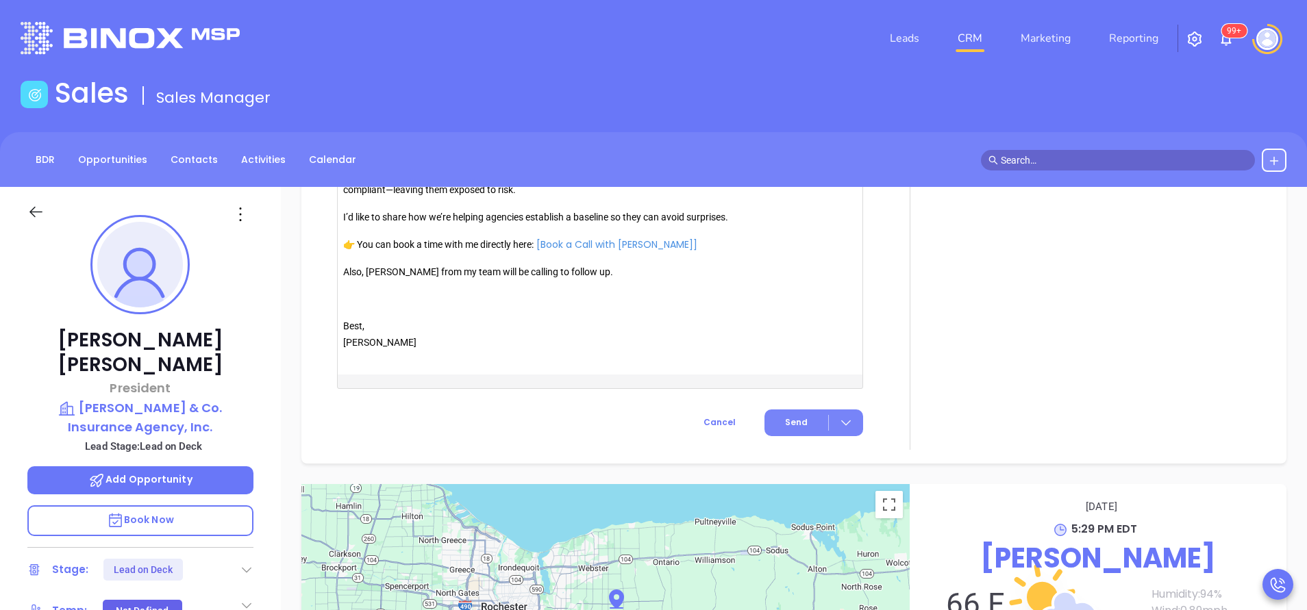
click at [775, 420] on button "Send" at bounding box center [813, 423] width 99 height 27
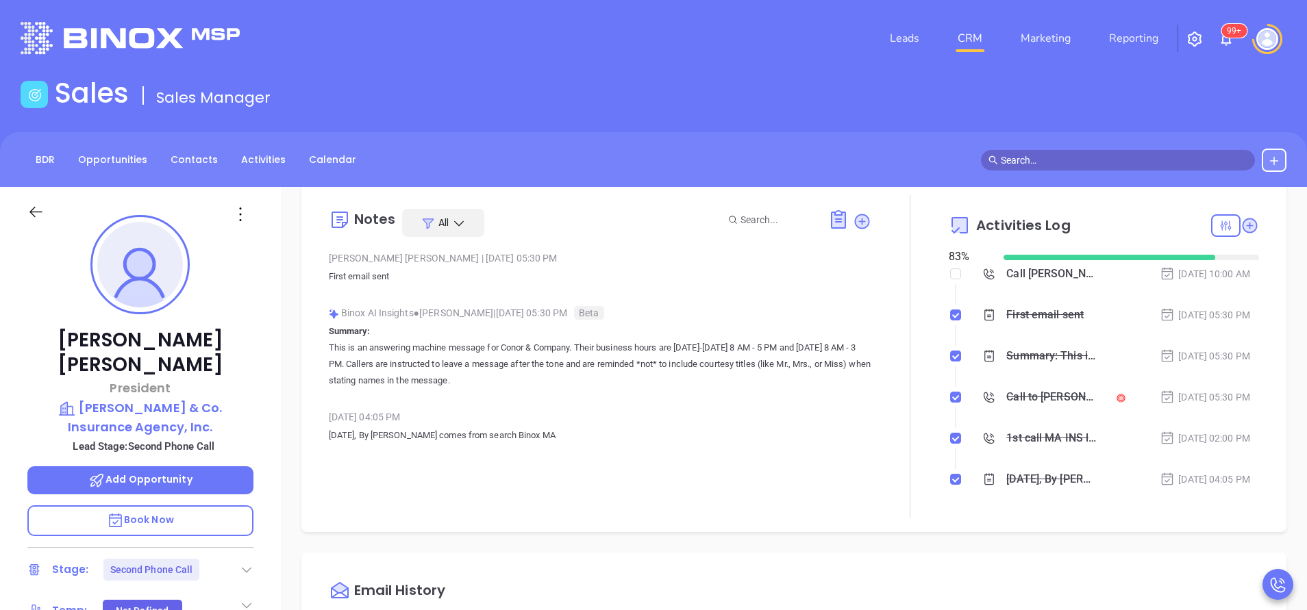
scroll to position [0, 0]
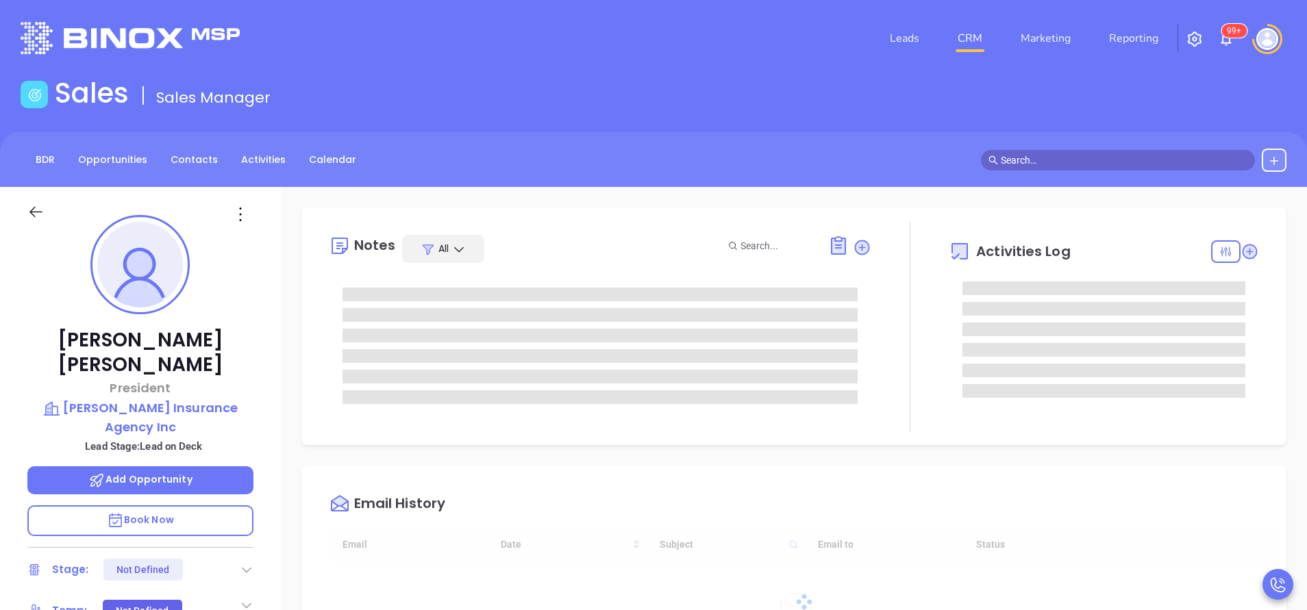
scroll to position [398, 0]
type input "[PERSON_NAME]"
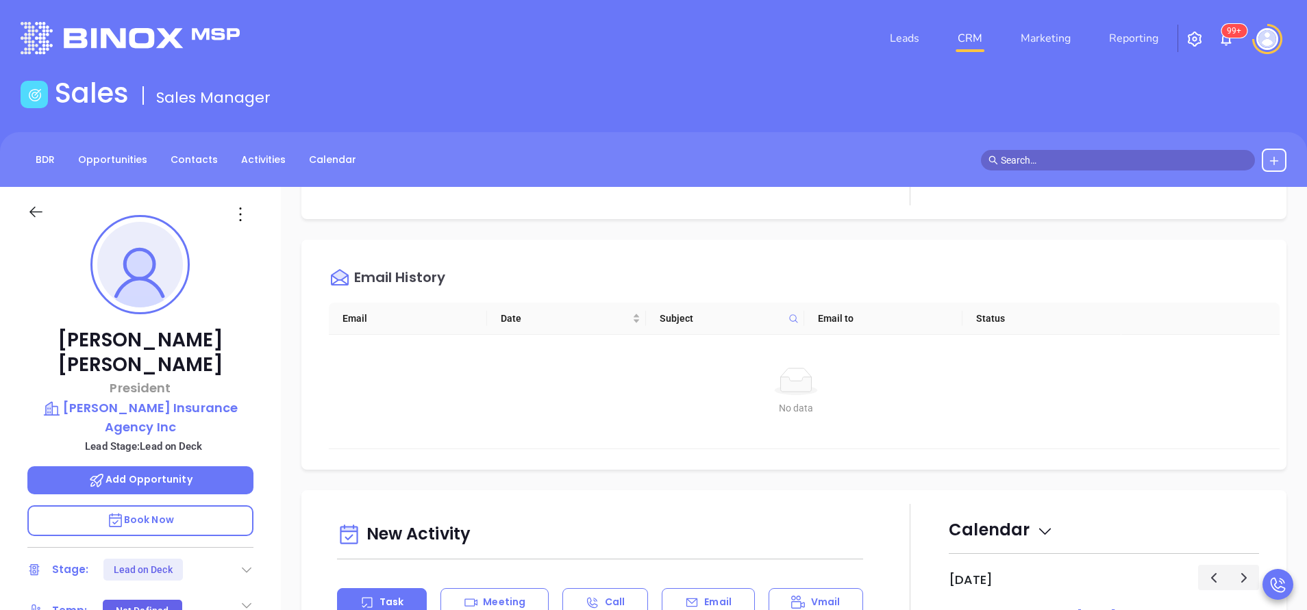
scroll to position [411, 0]
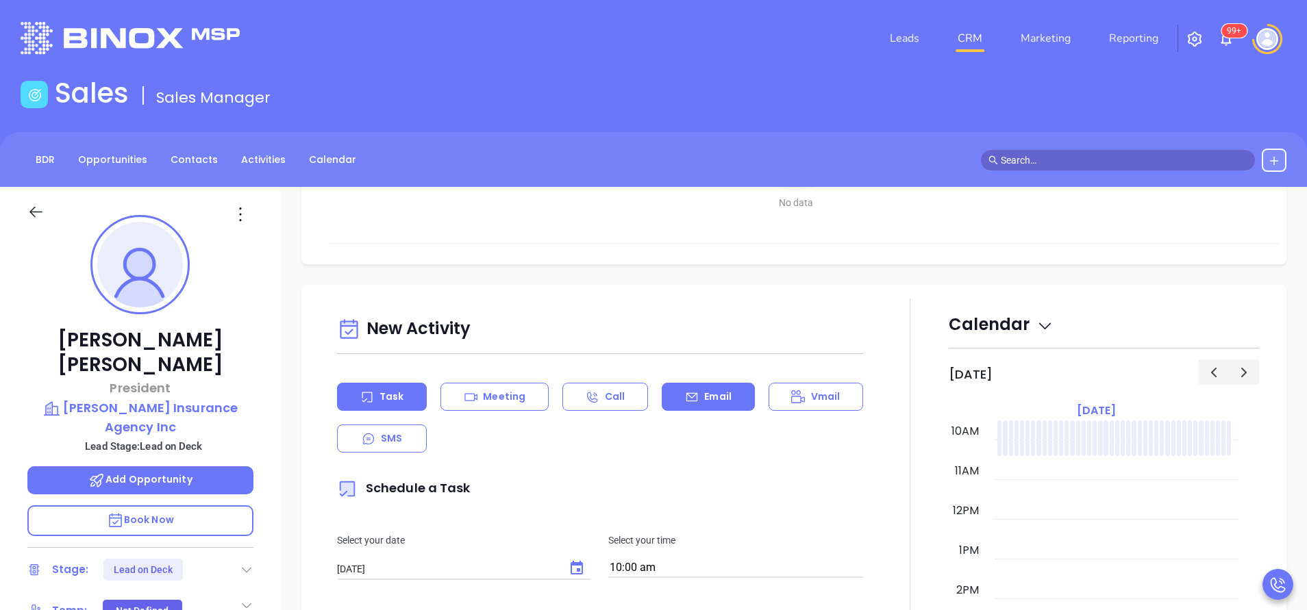
click at [712, 394] on p "Email" at bounding box center [717, 397] width 27 height 14
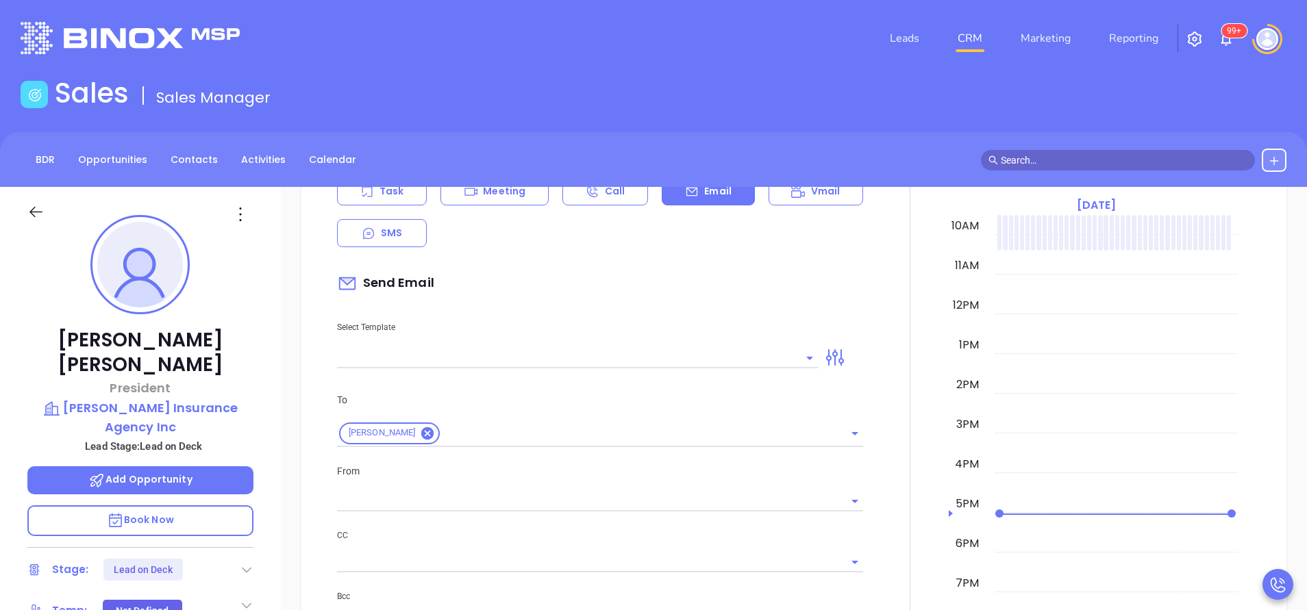
type input "[PERSON_NAME]"
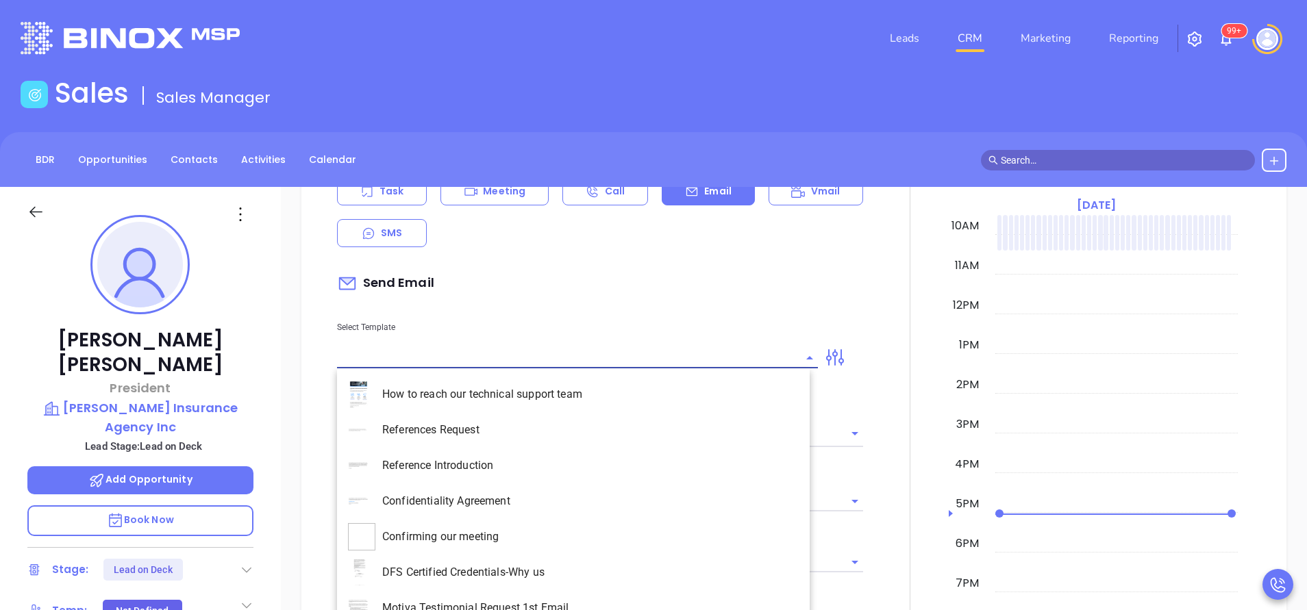
click at [688, 349] on input "text" at bounding box center [567, 358] width 460 height 20
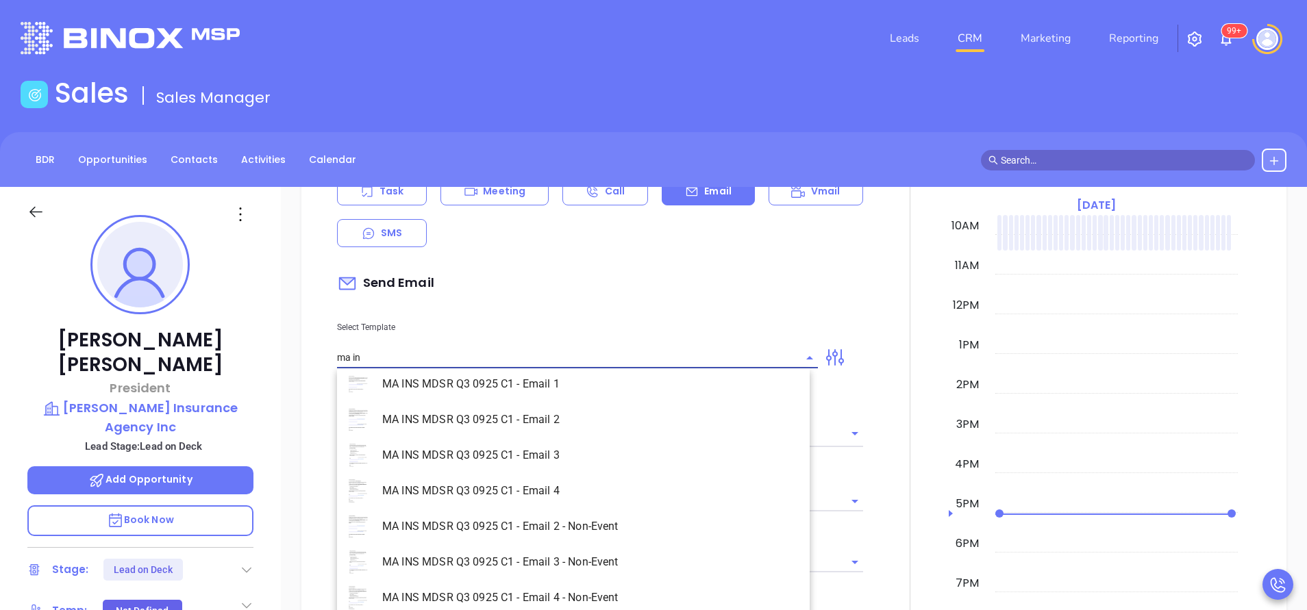
scroll to position [88, 0]
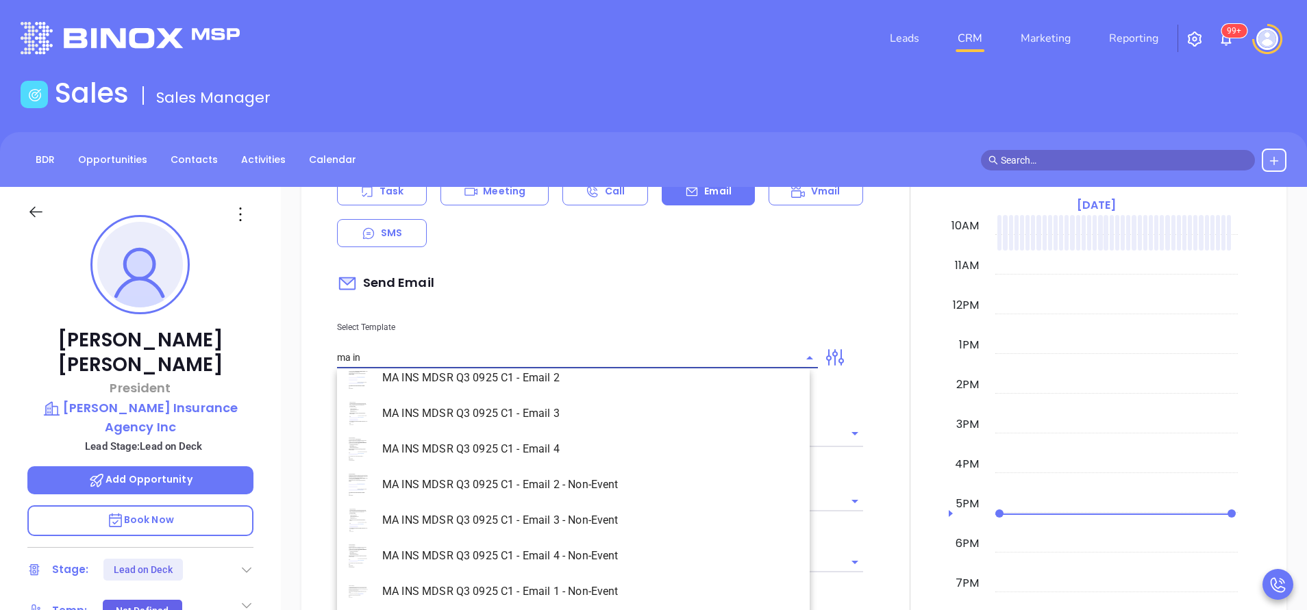
click at [610, 589] on li "MA INS MDSR Q3 0925 C1 - Email 1 - Non-Event" at bounding box center [573, 592] width 473 height 36
type input "MA INS MDSR Q3 0925 C1 - Email 1 - Non-Event"
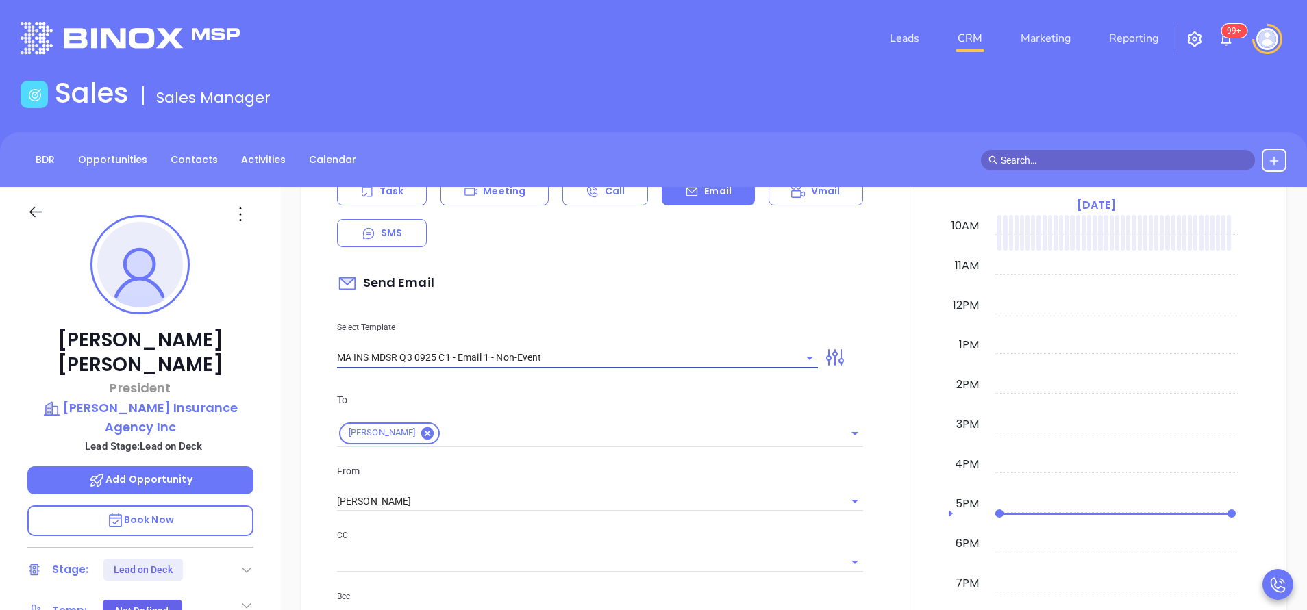
type input "[PERSON_NAME], are you ready for [US_STATE]’ compliance requirement?"
type input "MA INS MDSR Q3 0925 C1 - Email 1 - Non-Event"
click at [469, 502] on input "[PERSON_NAME]" at bounding box center [581, 502] width 488 height 20
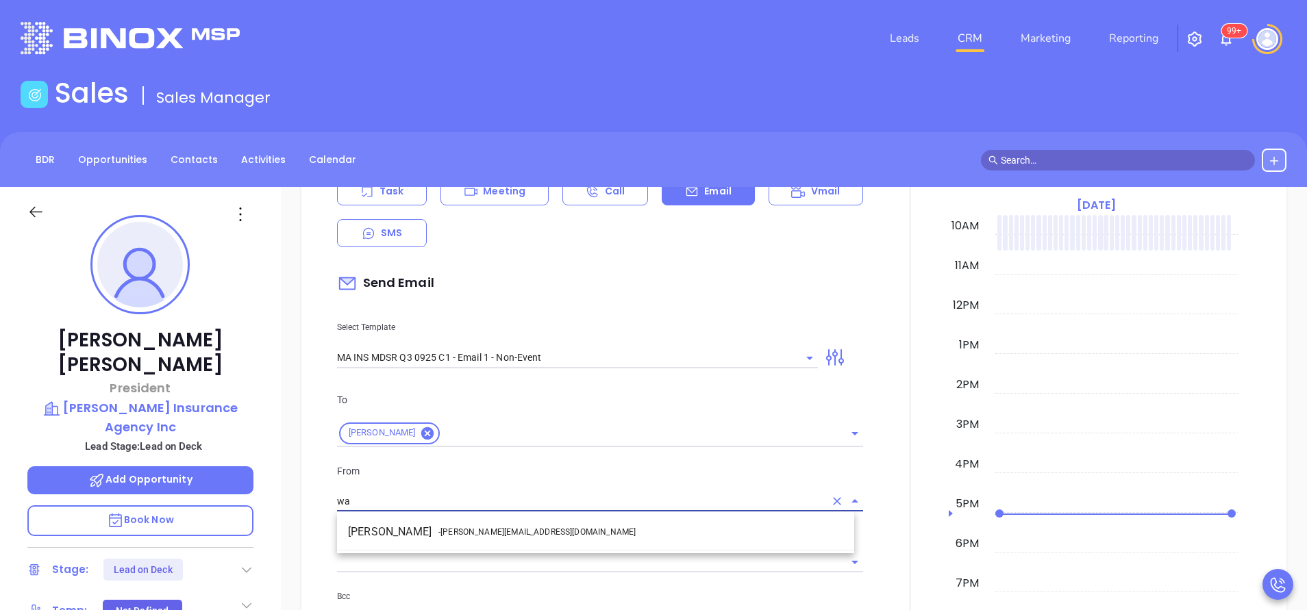
click at [483, 532] on span "- walter@motiva.net" at bounding box center [536, 532] width 197 height 12
type input "Walter Contreras"
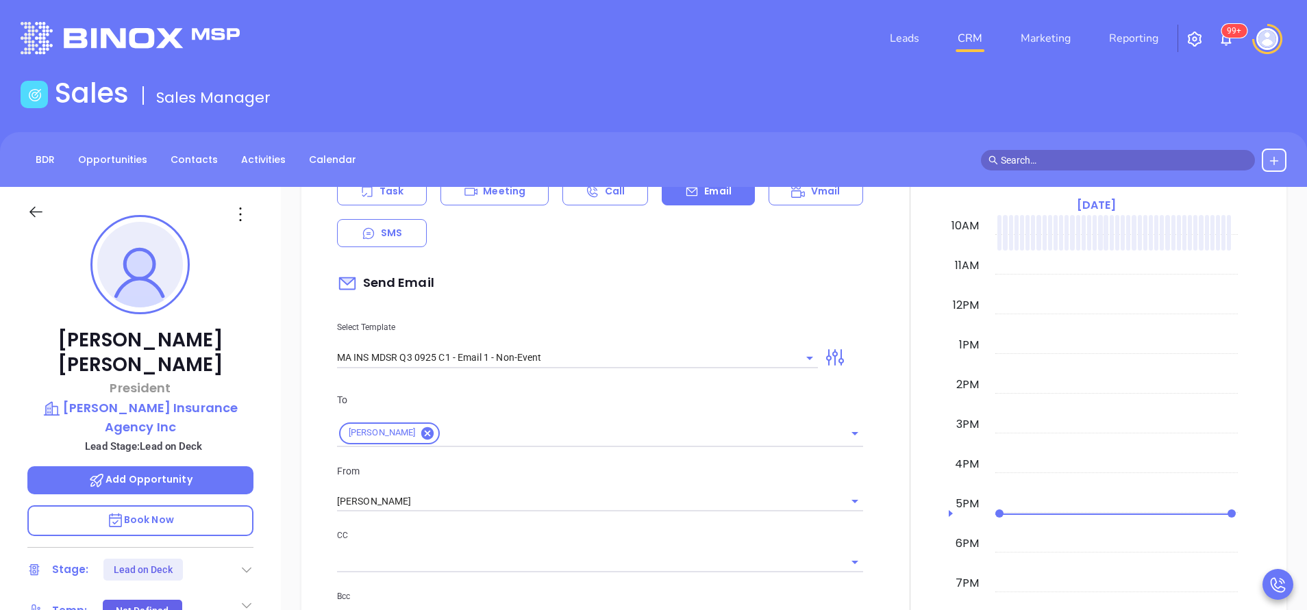
click at [553, 536] on p "CC" at bounding box center [600, 535] width 526 height 15
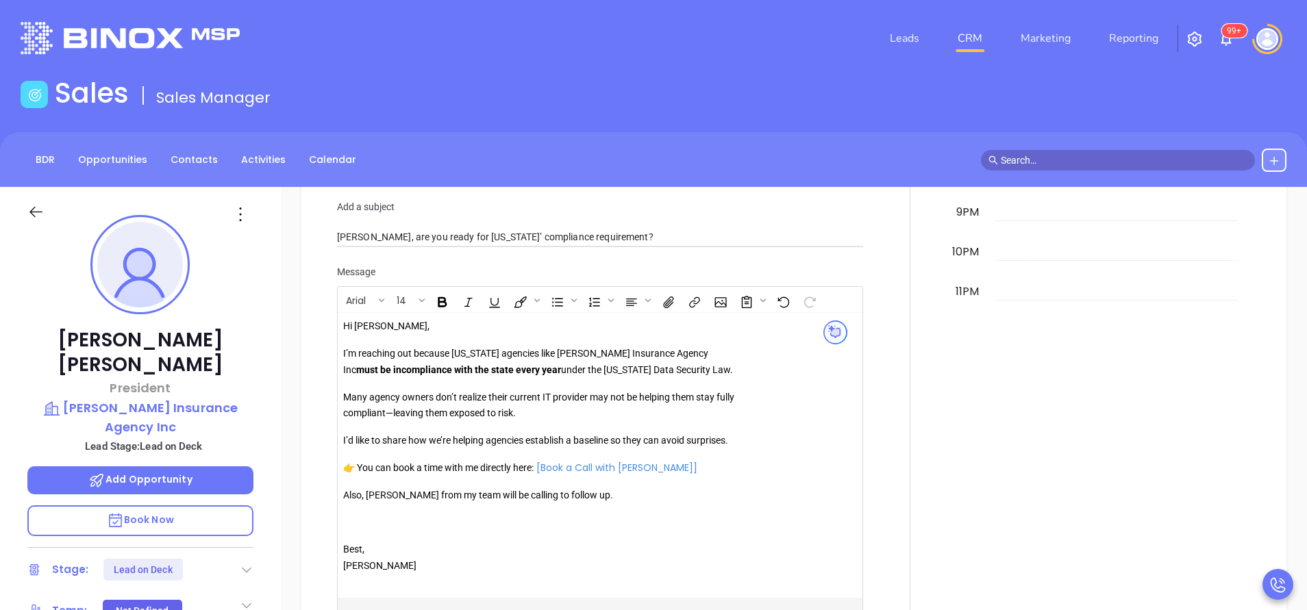
scroll to position [1130, 0]
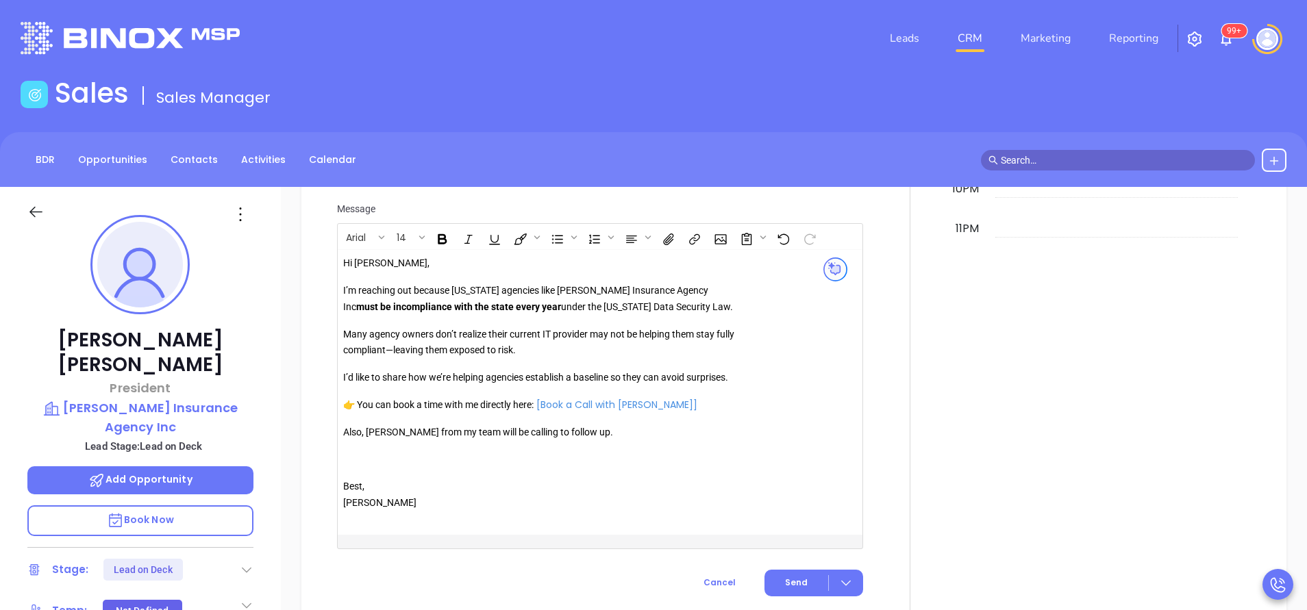
click at [383, 432] on p "Also, Anabell from my team will be calling to follow up." at bounding box center [540, 433] width 394 height 16
click at [806, 586] on button "Send" at bounding box center [813, 583] width 99 height 27
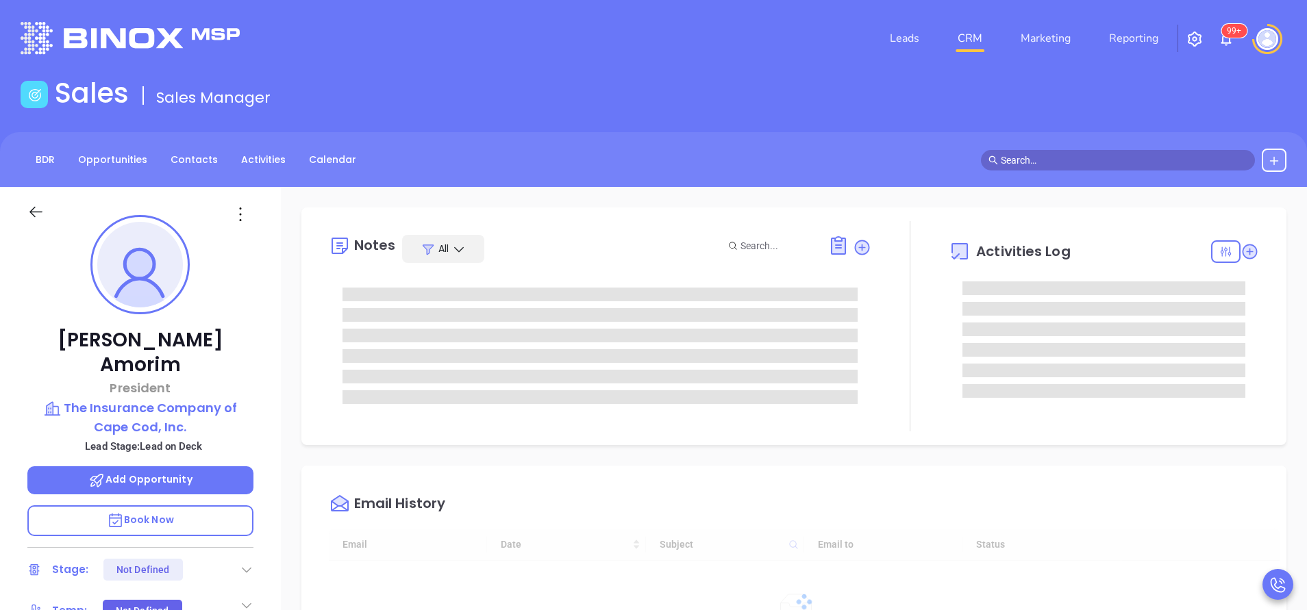
scroll to position [398, 0]
type input "[PERSON_NAME]"
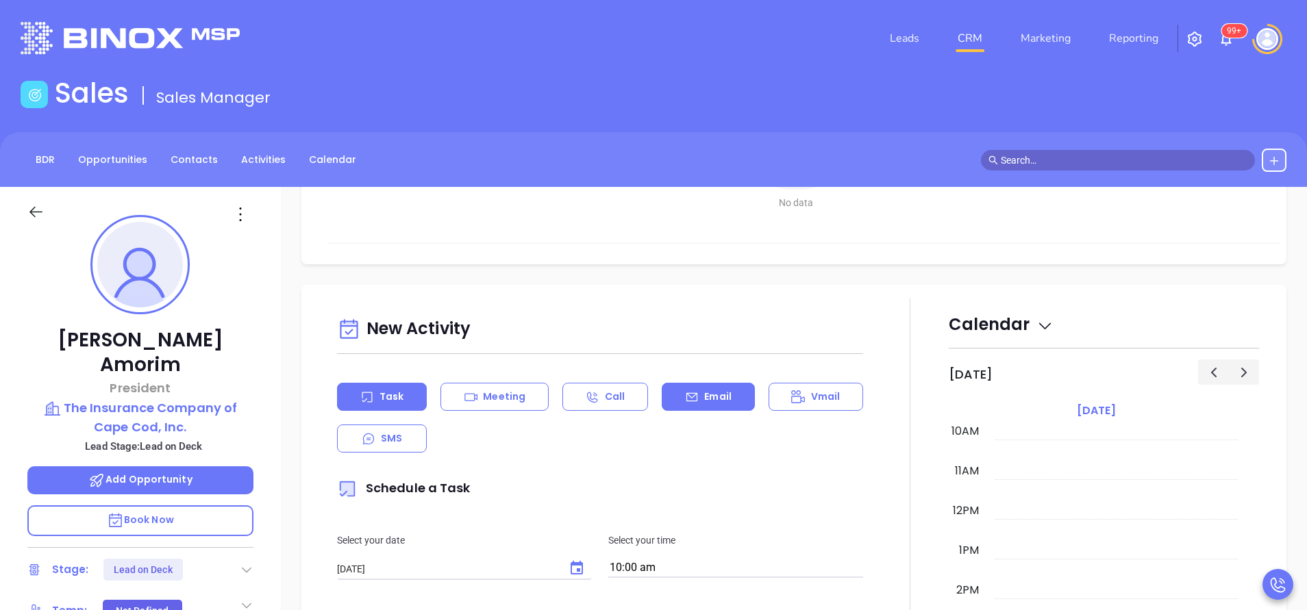
click at [698, 388] on div "Email" at bounding box center [708, 397] width 92 height 28
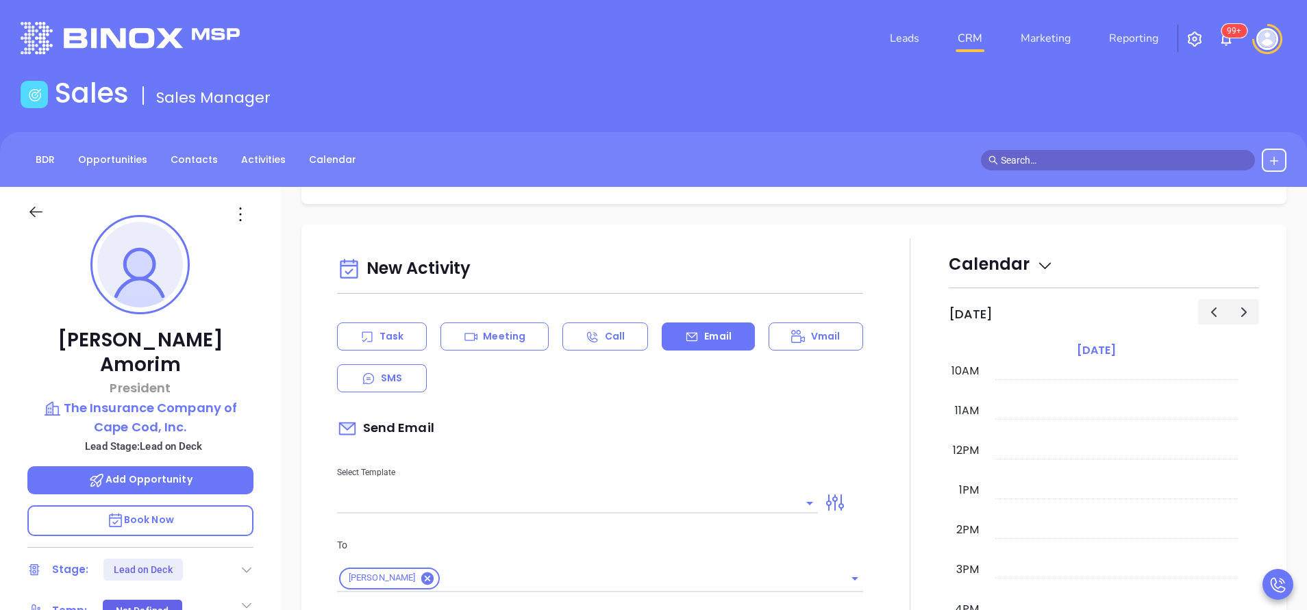
scroll to position [514, 0]
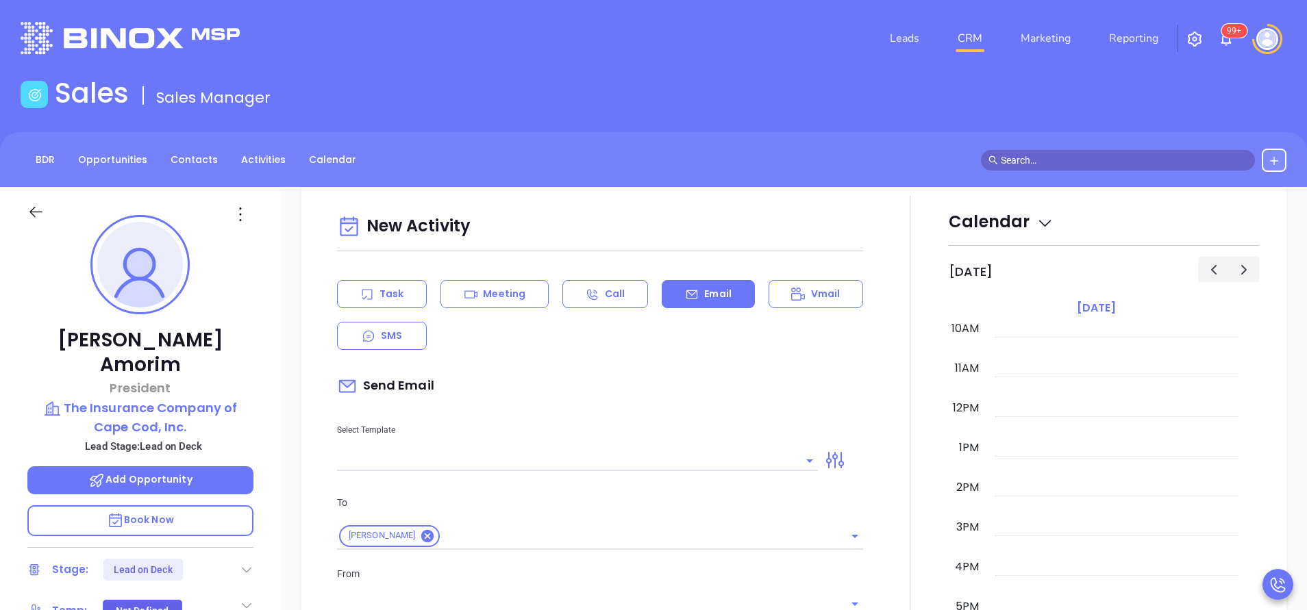
click at [671, 459] on input "text" at bounding box center [567, 461] width 460 height 20
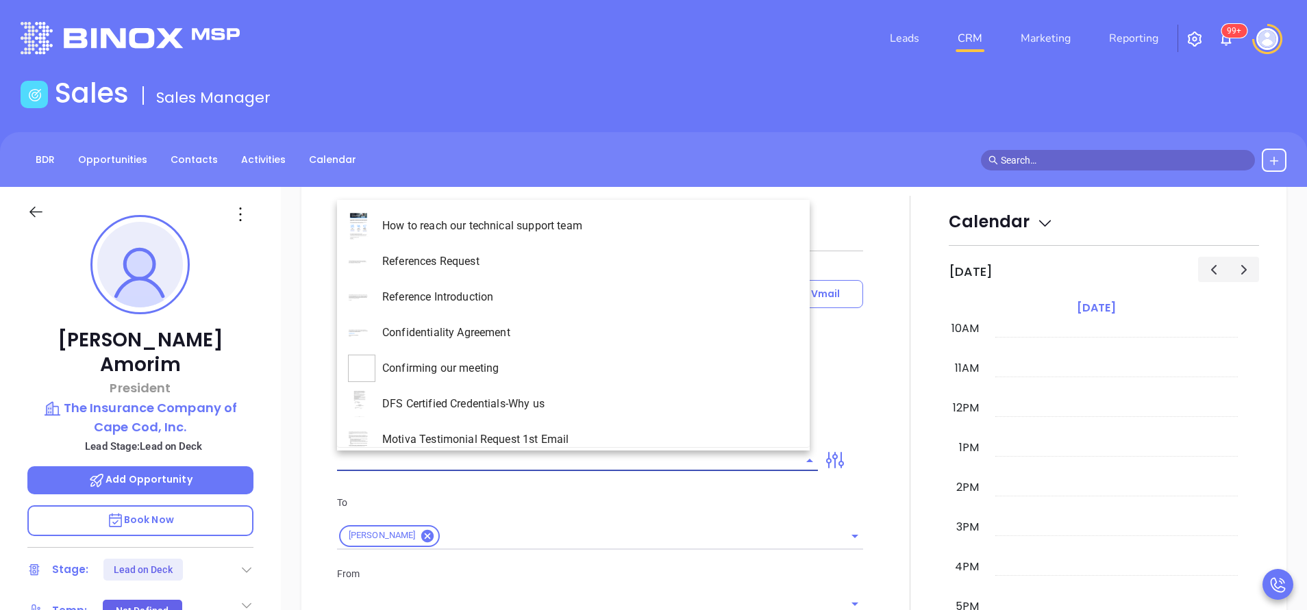
type input "[PERSON_NAME]"
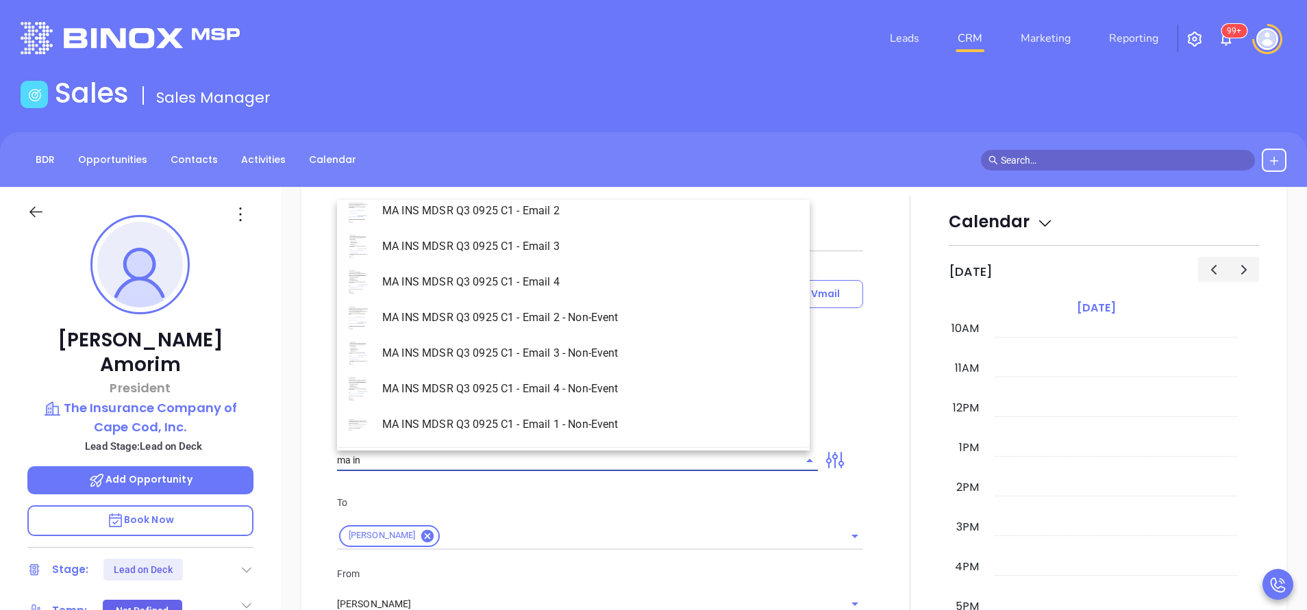
scroll to position [87, 0]
click at [596, 427] on li "MA INS MDSR Q3 0925 C1 - Email 1 - Non-Event" at bounding box center [573, 424] width 473 height 36
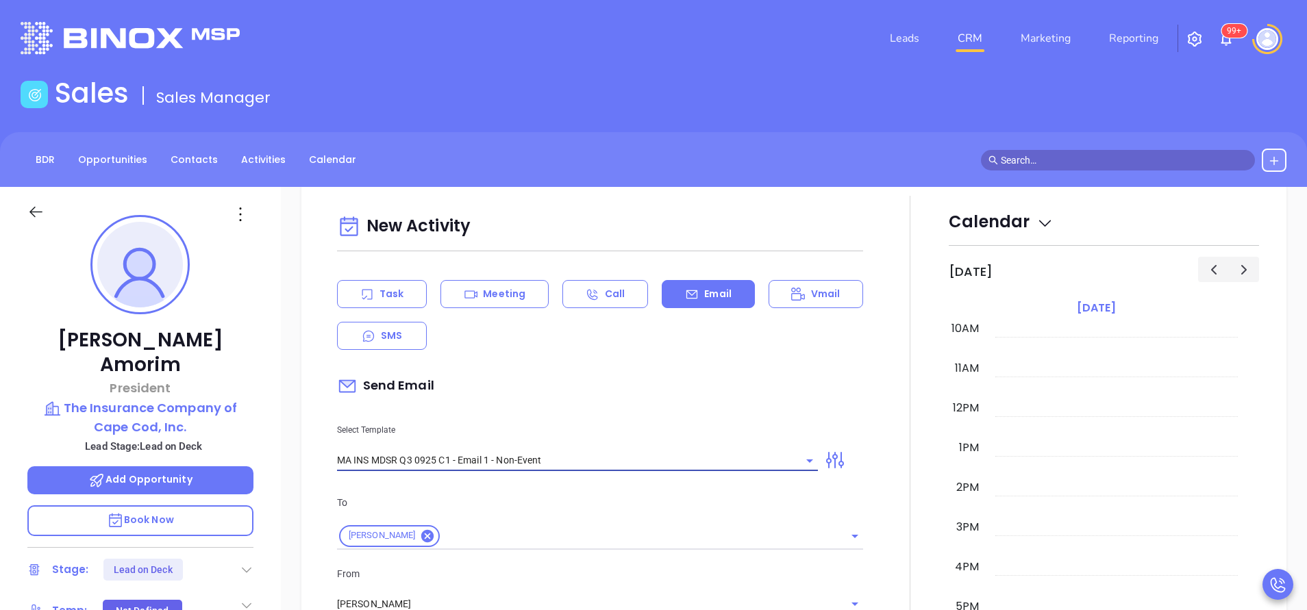
type input "MA INS MDSR Q3 0925 C1 - Email 1 - Non-Event"
type input "Helena, are you ready for Massachusetts’ compliance requirement?"
click at [621, 399] on div "Send Email" at bounding box center [600, 386] width 526 height 32
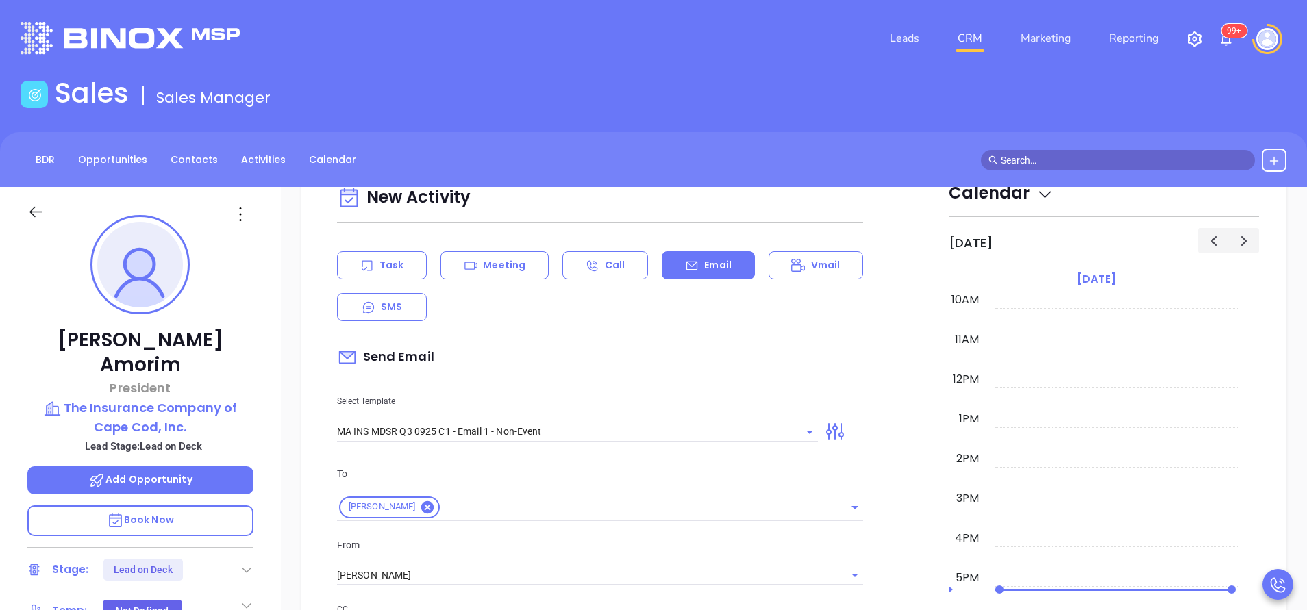
scroll to position [719, 0]
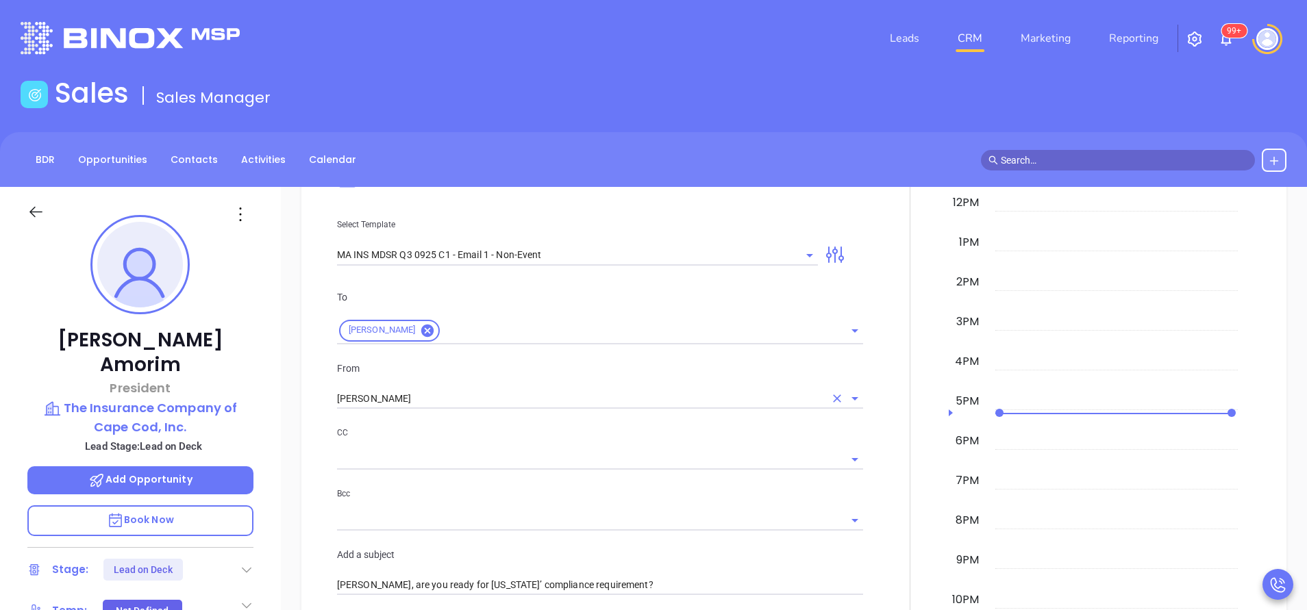
click at [473, 391] on input "[PERSON_NAME]" at bounding box center [581, 399] width 488 height 20
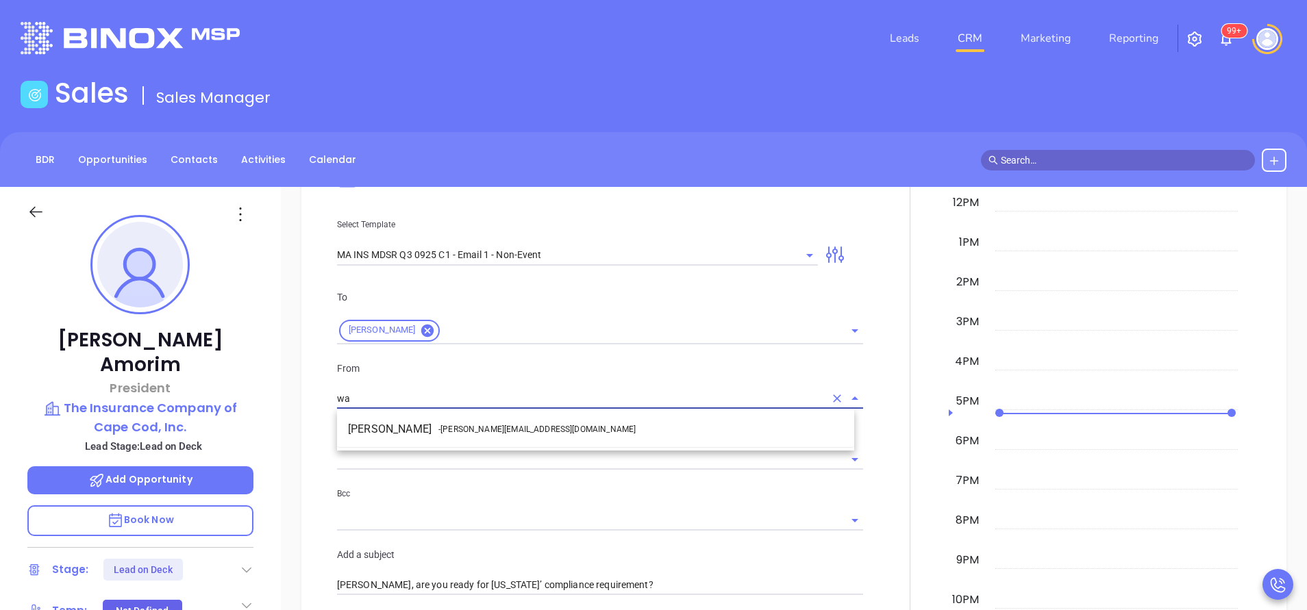
click at [468, 427] on span "- [PERSON_NAME][EMAIL_ADDRESS][DOMAIN_NAME]" at bounding box center [536, 429] width 197 height 12
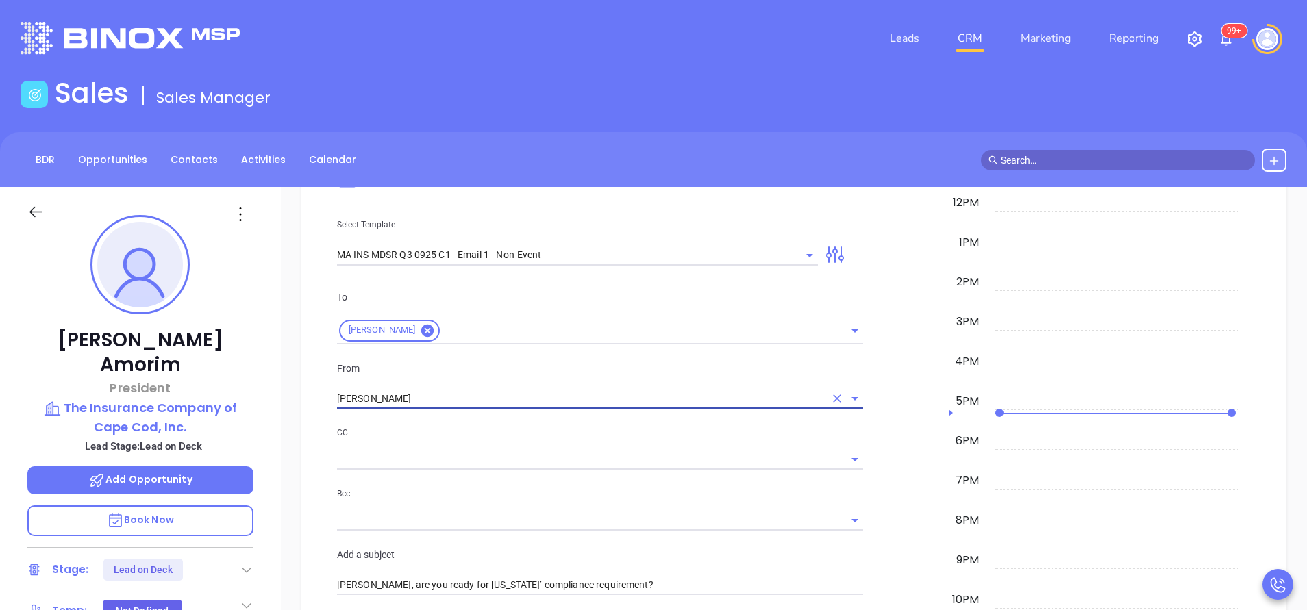
type input "[PERSON_NAME]"
click at [532, 446] on div "CC" at bounding box center [600, 447] width 526 height 45
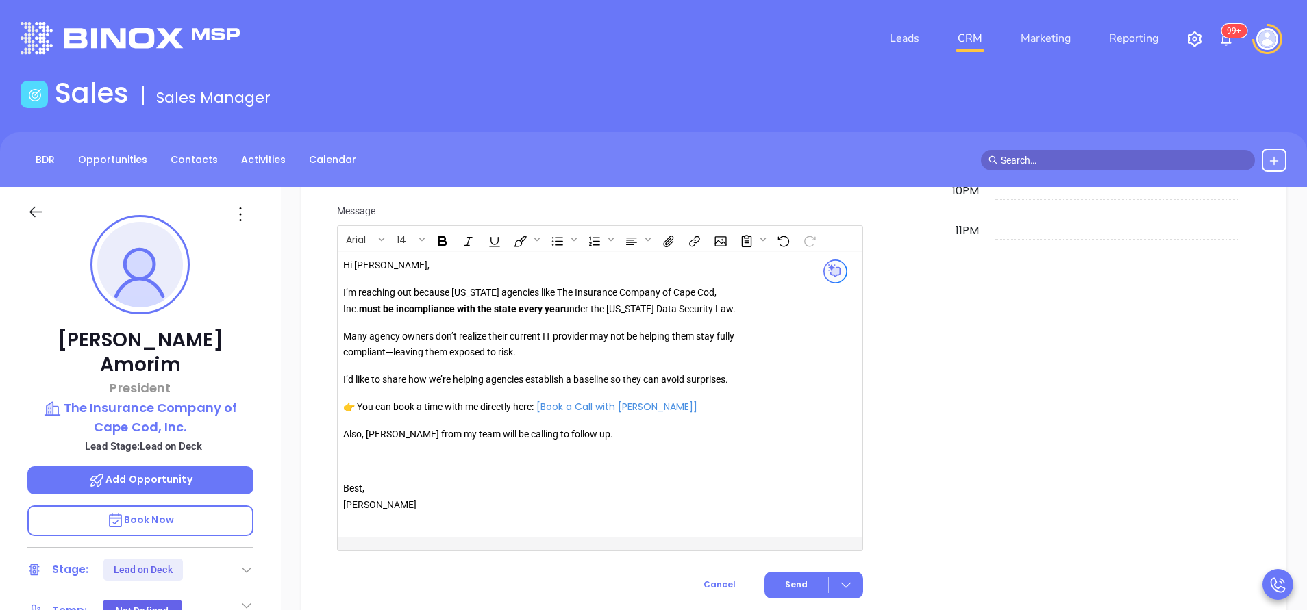
scroll to position [1130, 0]
click at [383, 441] on p "Also, [PERSON_NAME] from my team will be calling to follow up." at bounding box center [540, 433] width 394 height 16
click at [785, 589] on span "Send" at bounding box center [796, 583] width 23 height 12
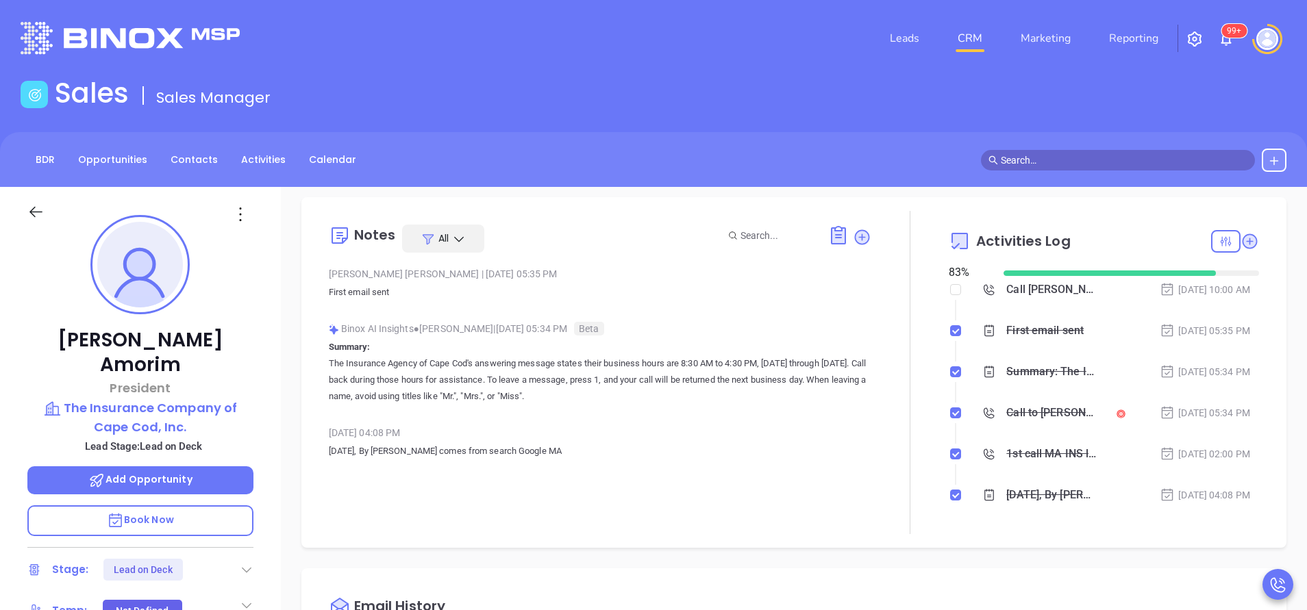
scroll to position [0, 0]
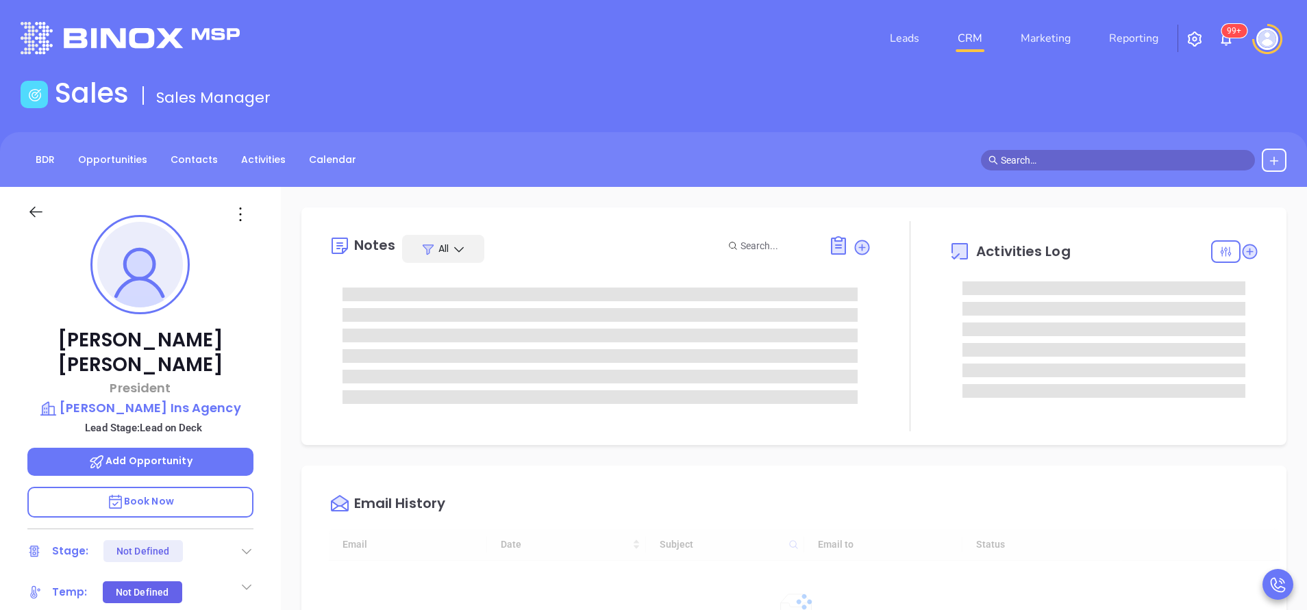
scroll to position [398, 0]
type input "[PERSON_NAME]"
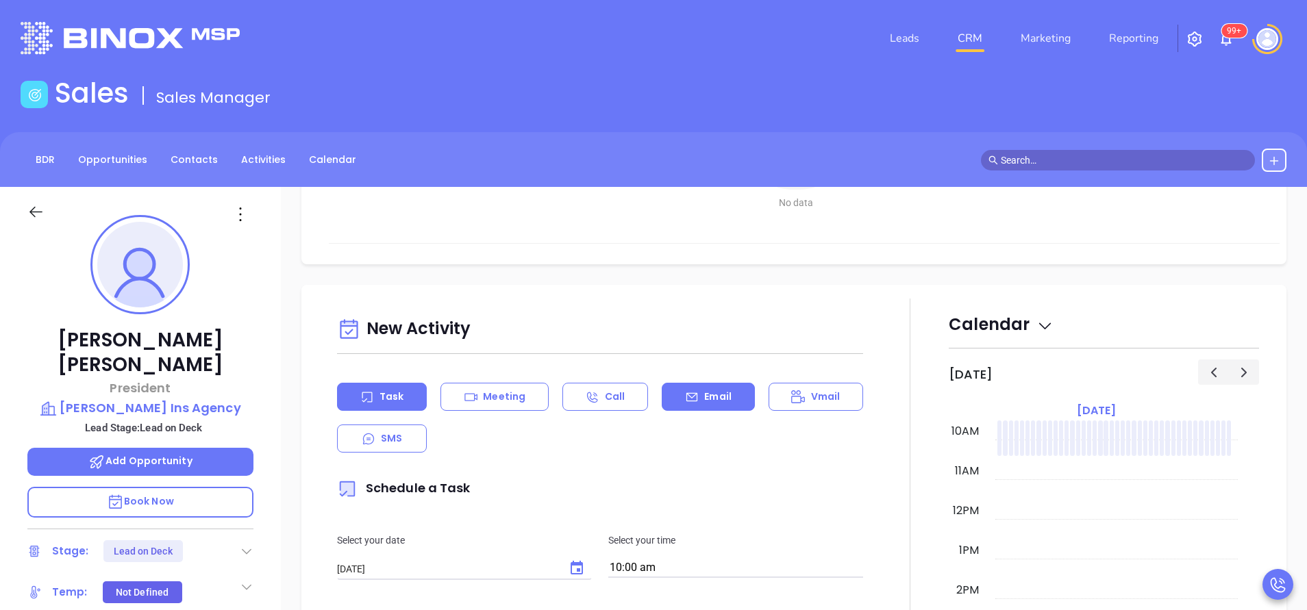
click at [705, 389] on div "Email" at bounding box center [708, 397] width 92 height 28
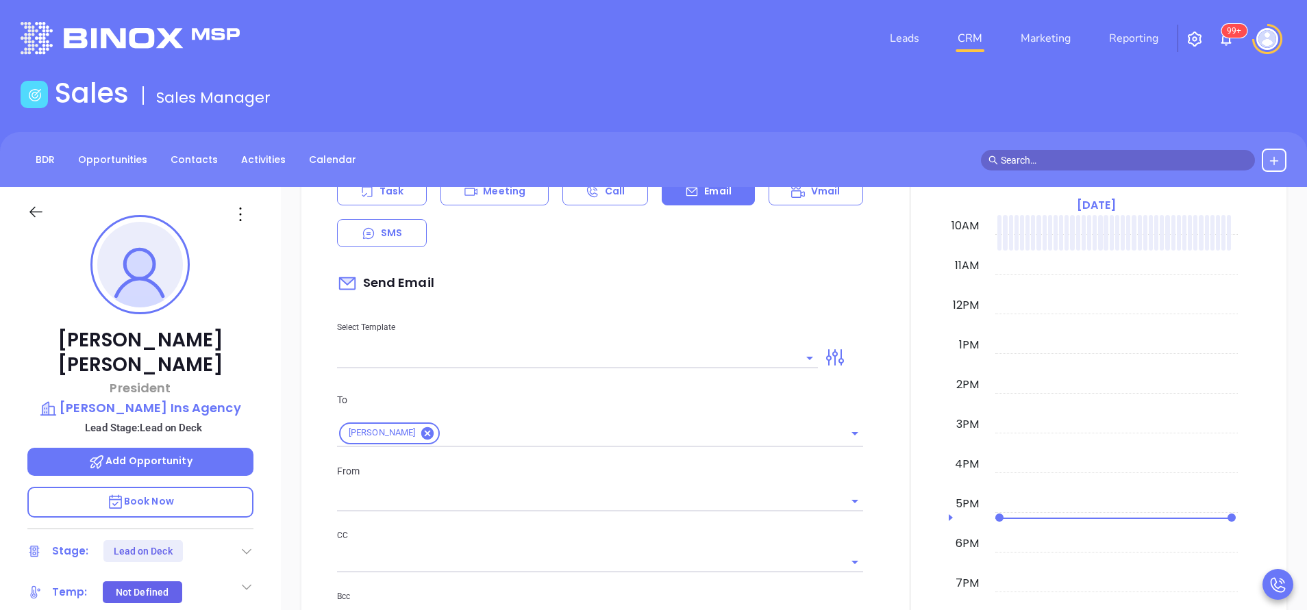
click at [709, 354] on input "text" at bounding box center [567, 358] width 460 height 20
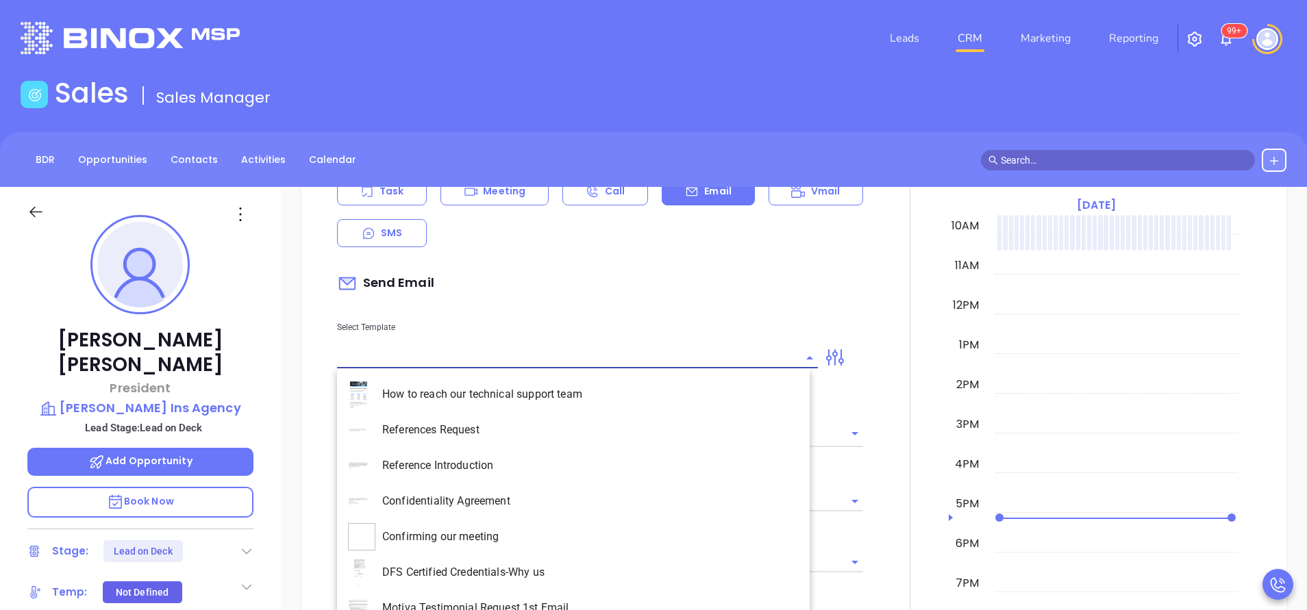
type input "[PERSON_NAME]"
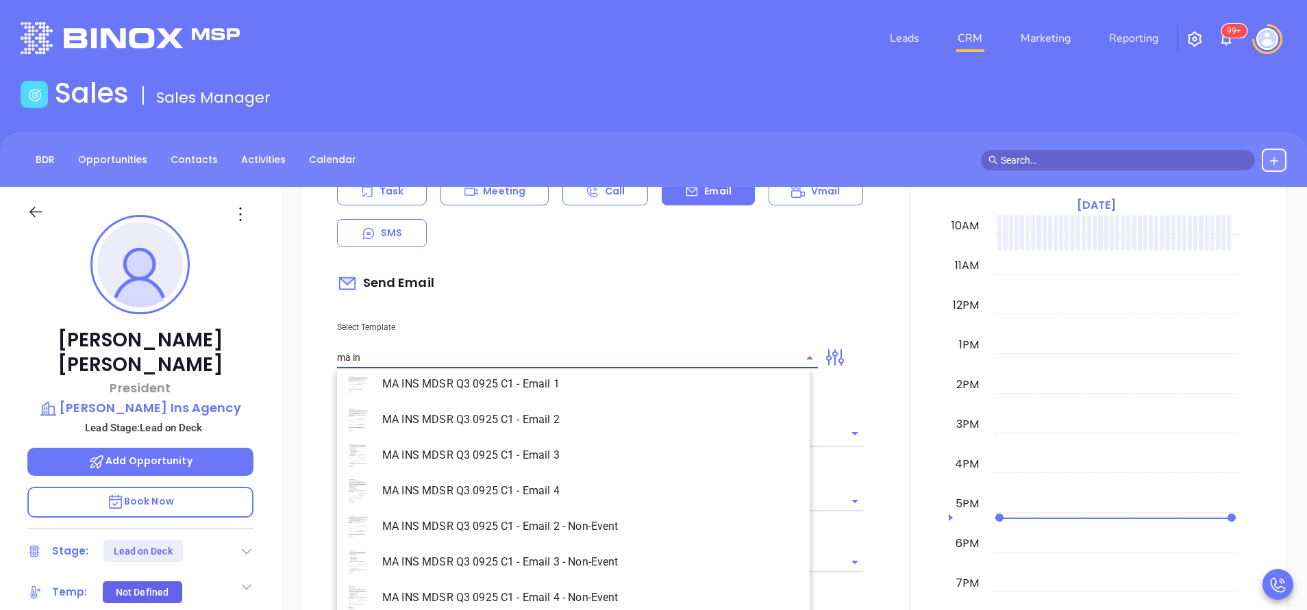
scroll to position [88, 0]
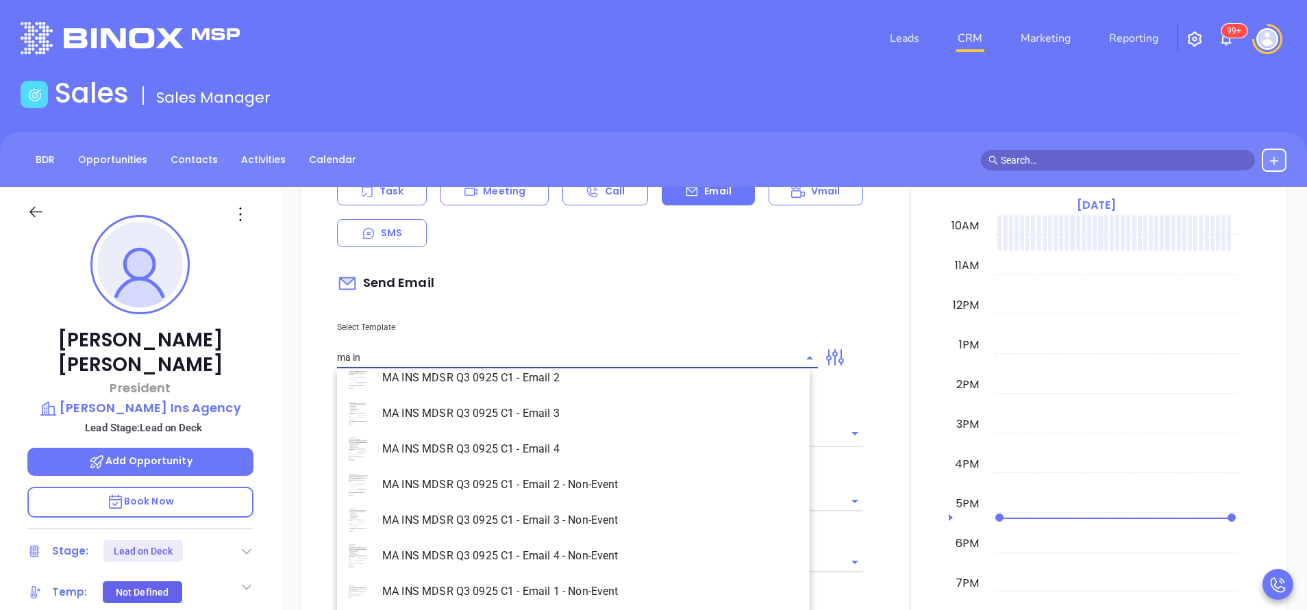
click at [657, 581] on li "MA INS MDSR Q3 0925 C1 - Email 1 - Non-Event" at bounding box center [573, 592] width 473 height 36
type input "MA INS MDSR Q3 0925 C1 - Email 1 - Non-Event"
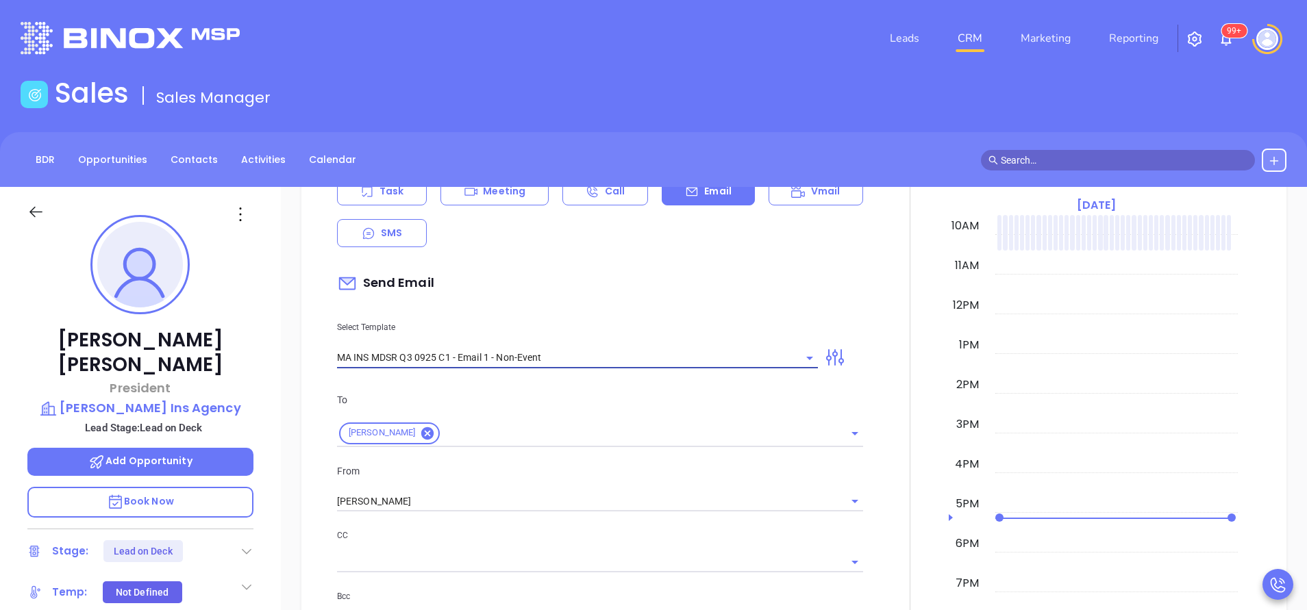
type input "Cecile, are you ready for Massachusetts’ compliance requirement?"
type input "MA INS MDSR Q3 0925 C1 - Email 1 - Non-Event"
click at [592, 499] on input "[PERSON_NAME]" at bounding box center [581, 502] width 488 height 20
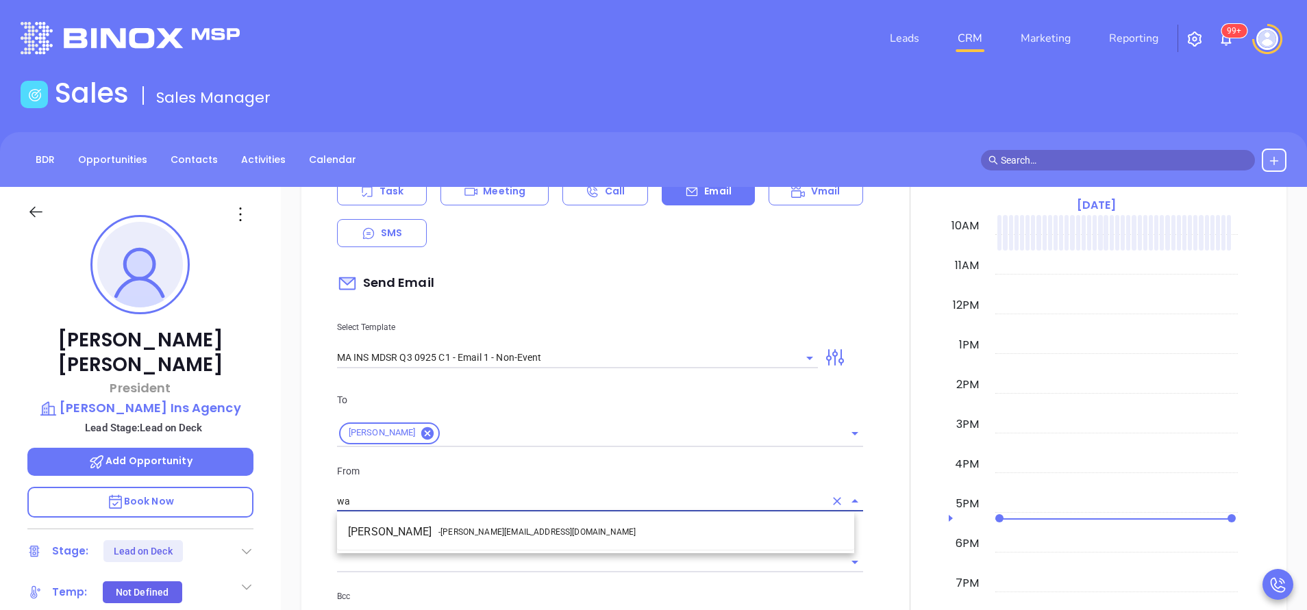
click at [581, 530] on li "Walter Contreras - walter@motiva.net" at bounding box center [595, 532] width 517 height 25
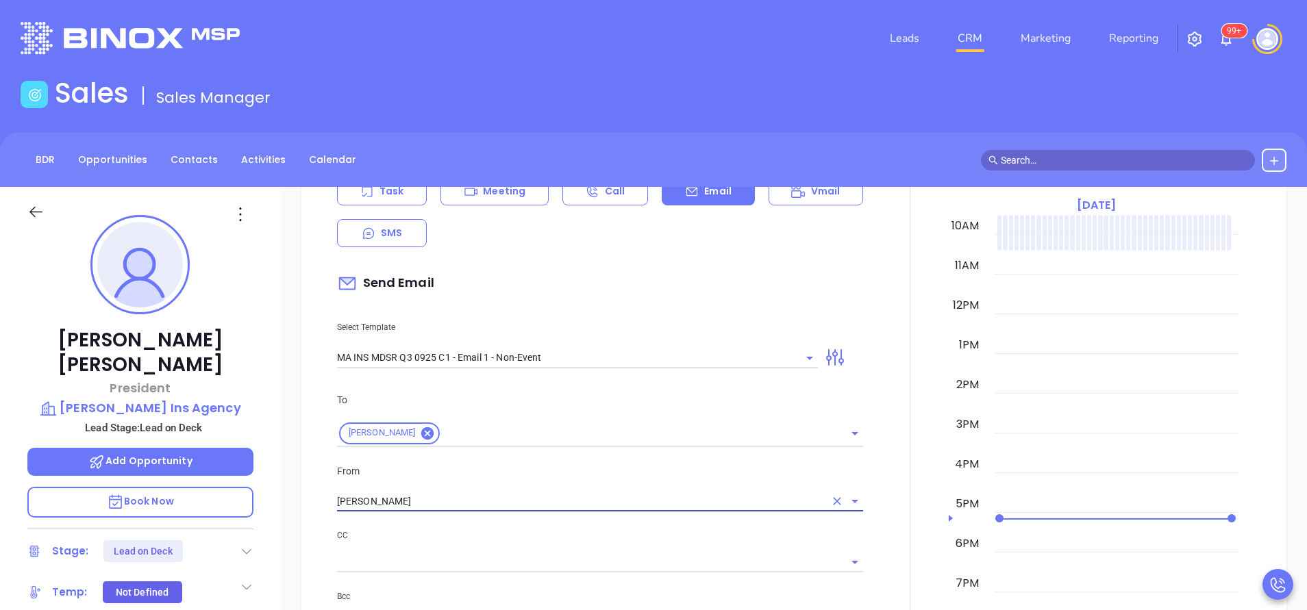
type input "Walter Contreras"
click at [605, 538] on p "CC" at bounding box center [600, 535] width 526 height 15
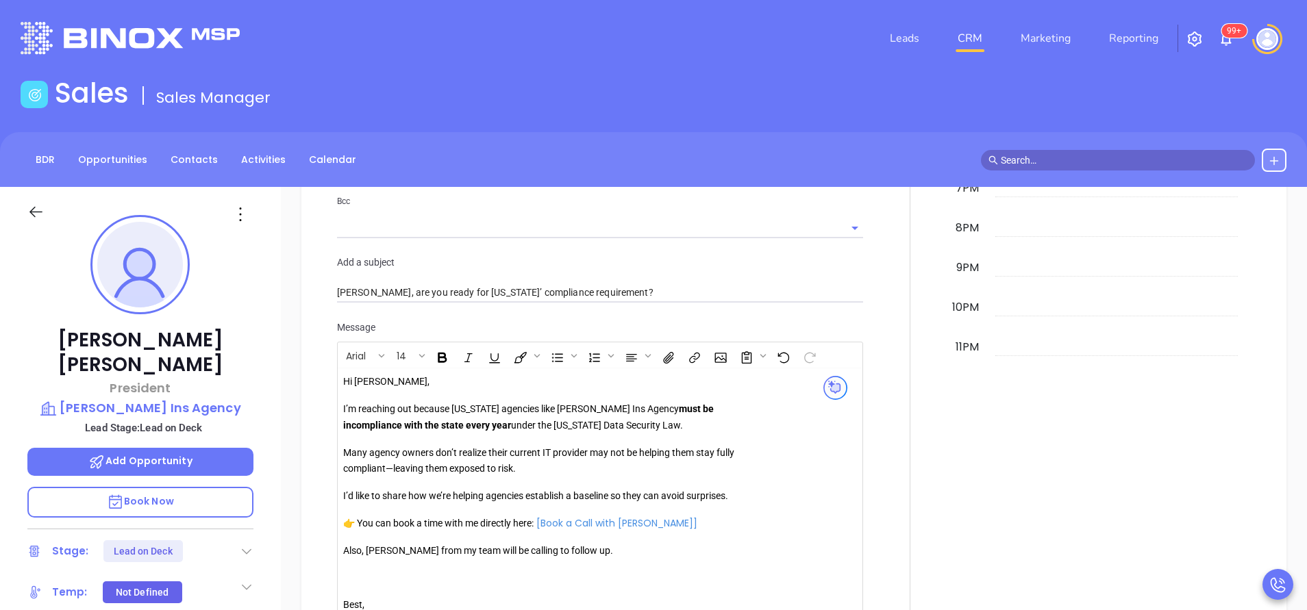
scroll to position [1130, 0]
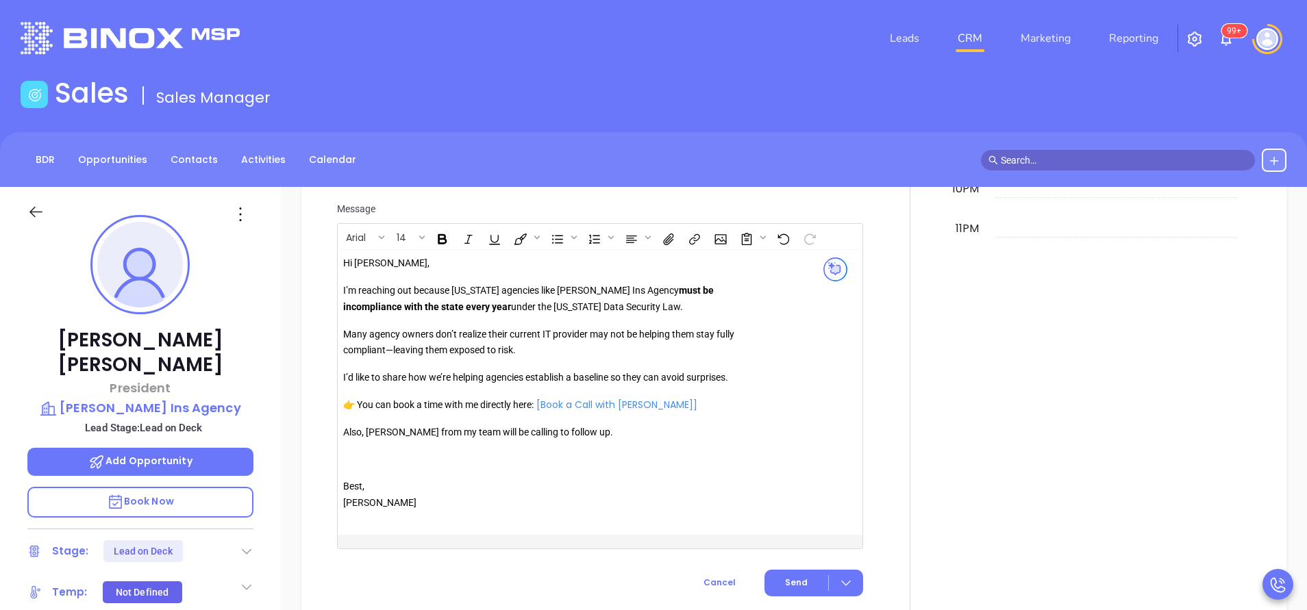
click at [388, 436] on p "Also, Anabell from my team will be calling to follow up." at bounding box center [540, 433] width 394 height 16
click at [785, 577] on span "Send" at bounding box center [796, 583] width 23 height 12
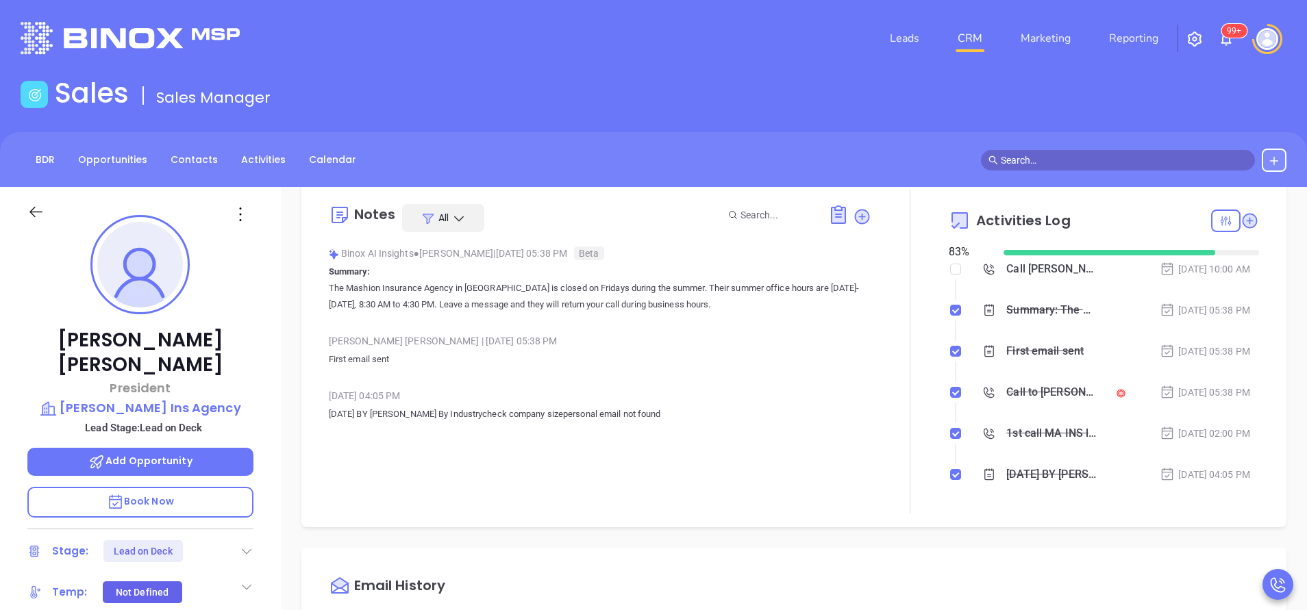
scroll to position [0, 0]
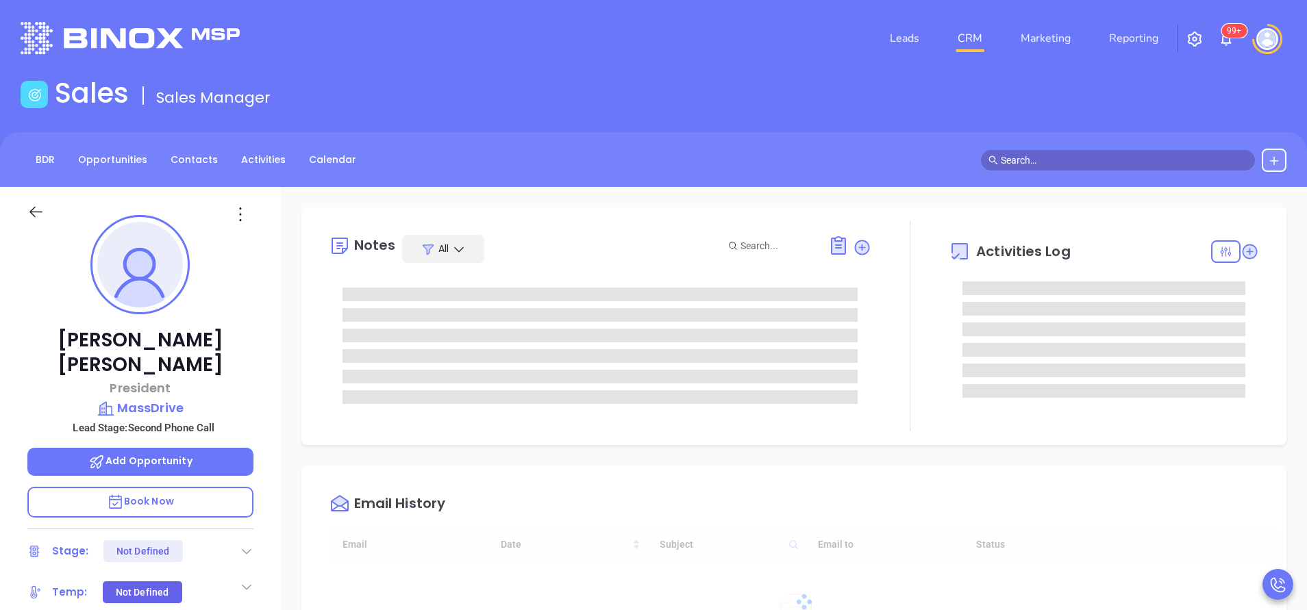
type input "[DATE]"
type input "[PERSON_NAME]"
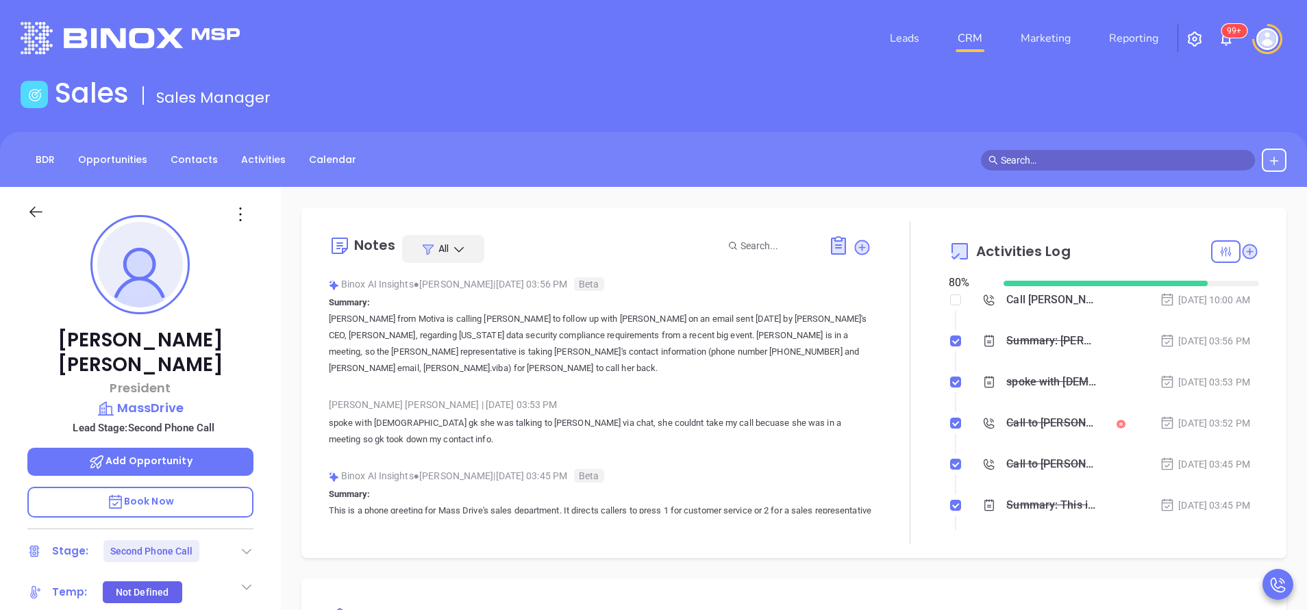
click at [1038, 425] on div "Call to [PERSON_NAME]" at bounding box center [1051, 423] width 90 height 21
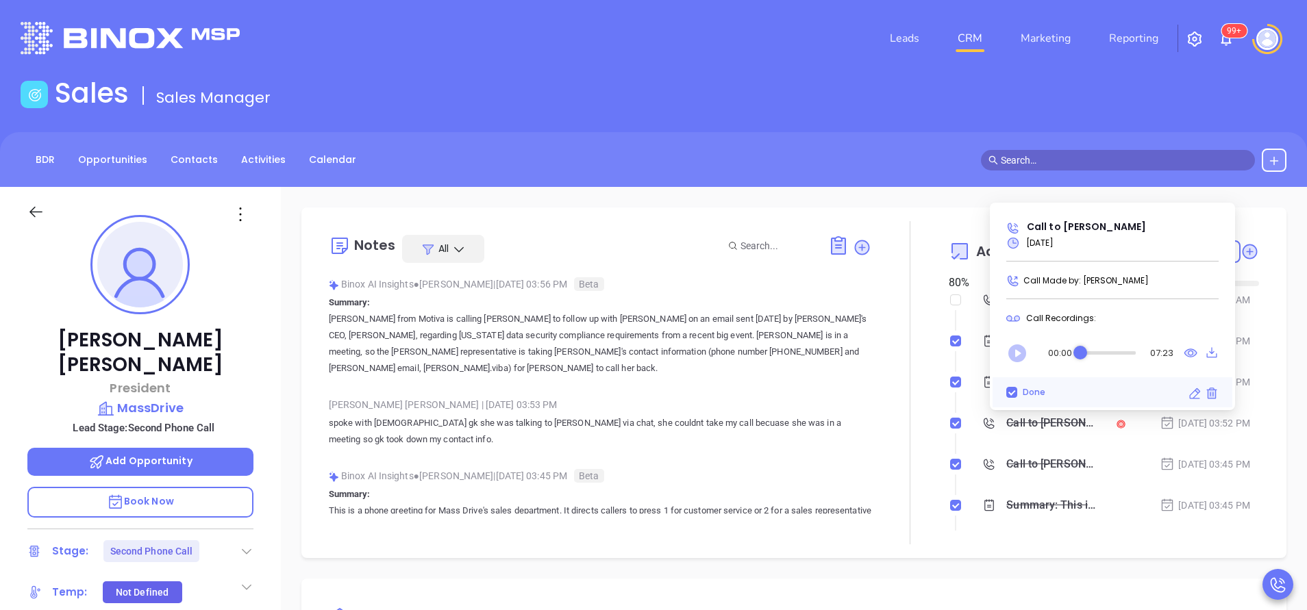
click at [1018, 350] on icon "Play" at bounding box center [1017, 353] width 18 height 18
click at [1090, 349] on div "Audio progress control" at bounding box center [1107, 353] width 55 height 14
